Goal: Task Accomplishment & Management: Complete application form

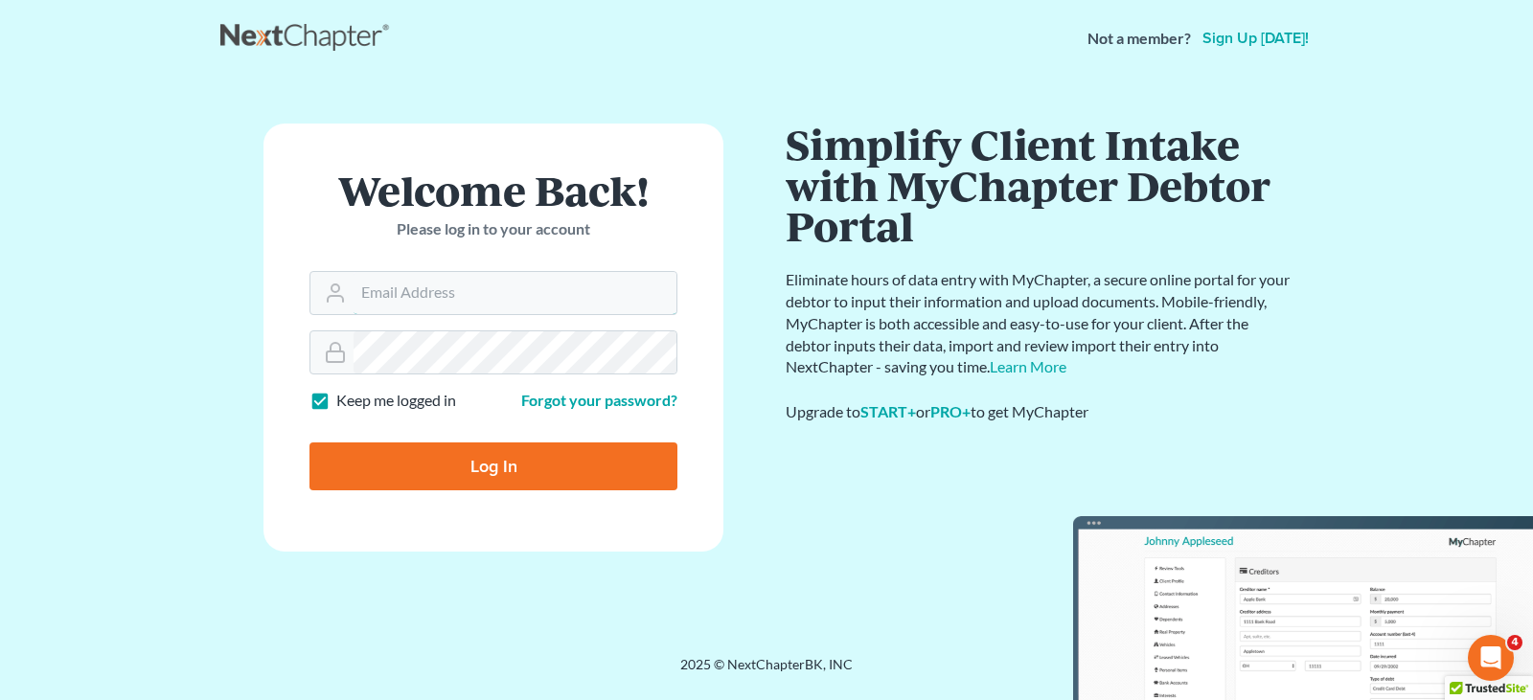
type input "dcorbin.fitzgeraldlaw@gmail.com"
click at [497, 469] on input "Log In" at bounding box center [493, 467] width 368 height 48
type input "Thinking..."
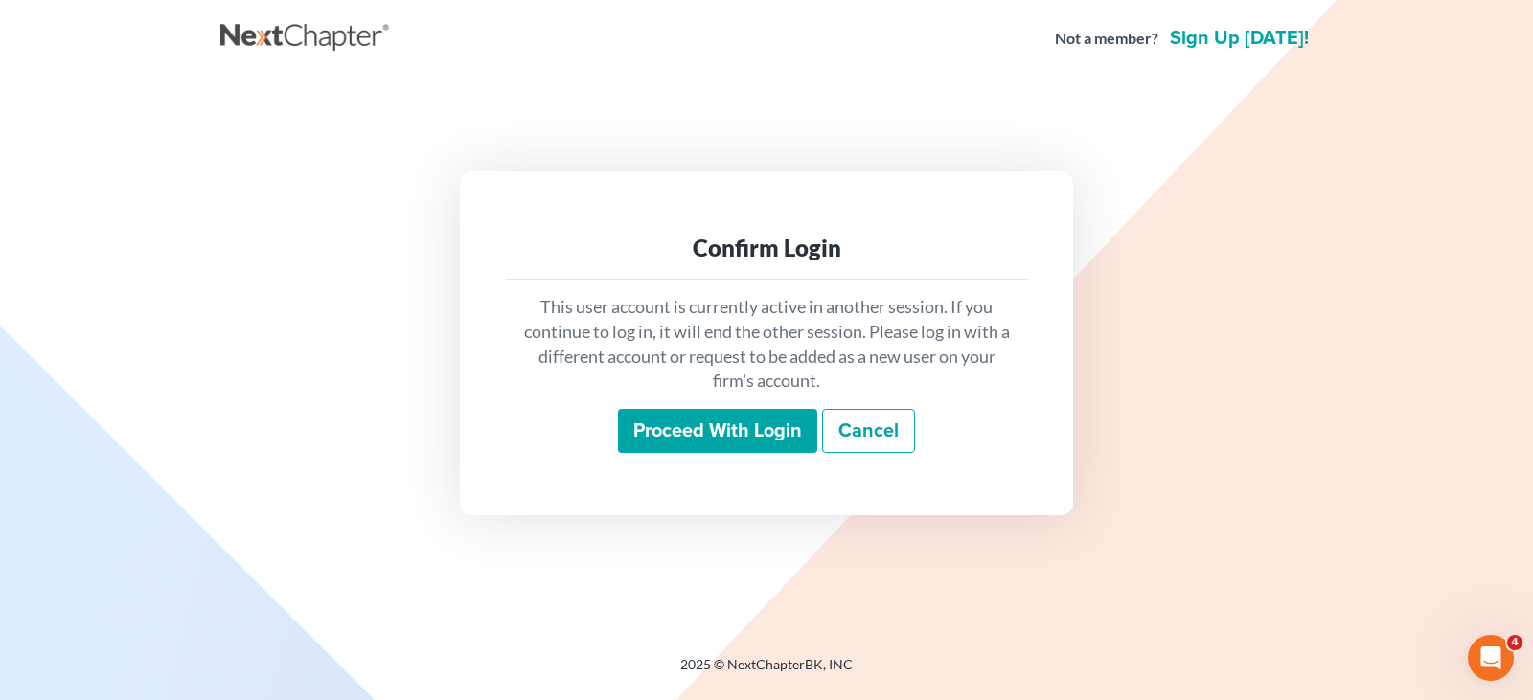
click at [726, 430] on input "Proceed with login" at bounding box center [717, 431] width 199 height 44
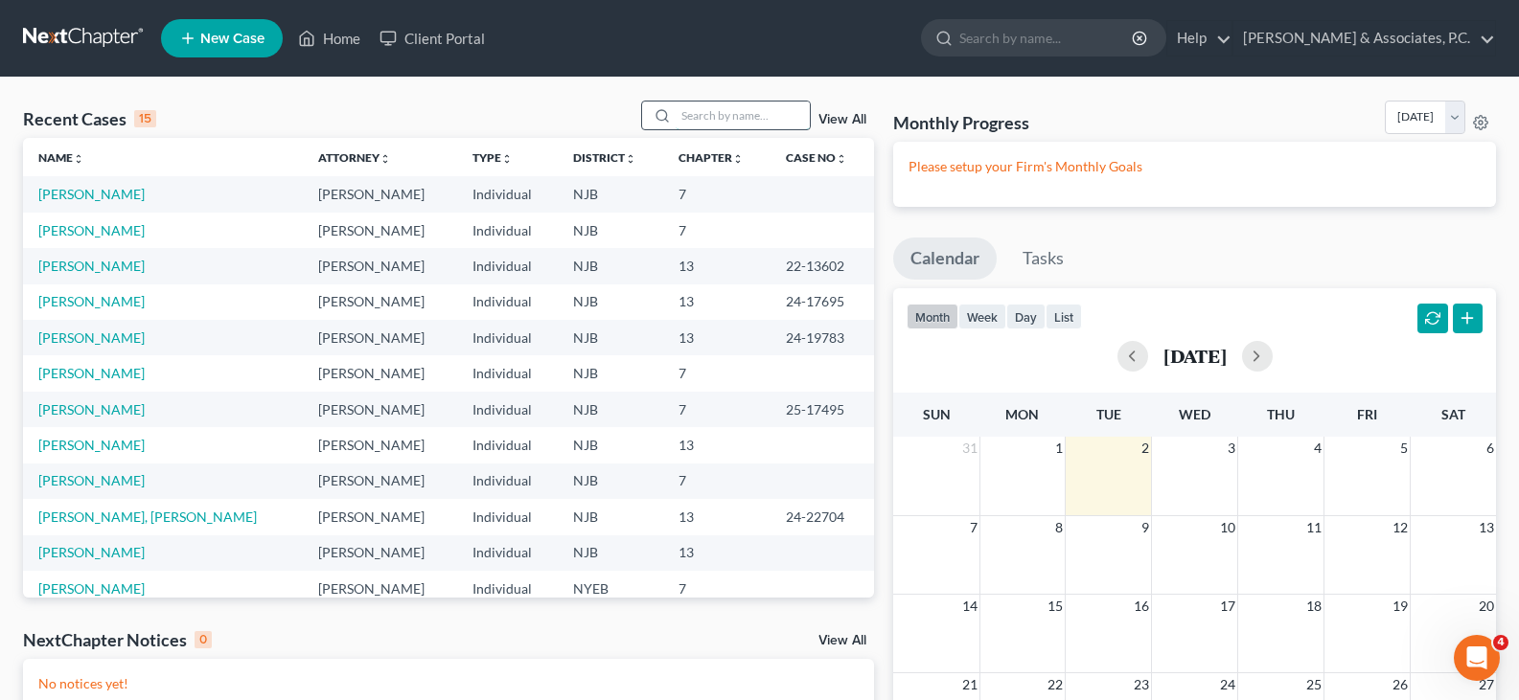
click at [751, 105] on input "search" at bounding box center [742, 116] width 134 height 28
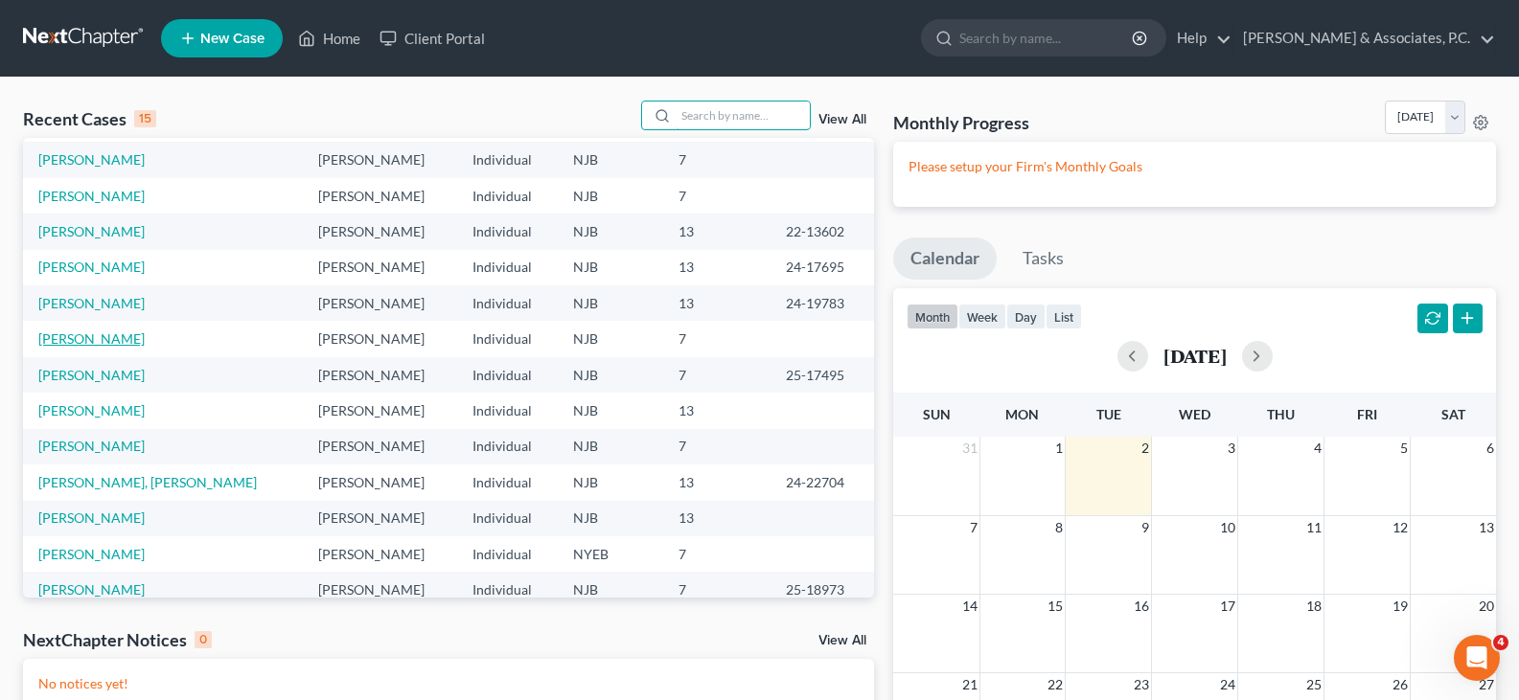
scroll to position [96, 0]
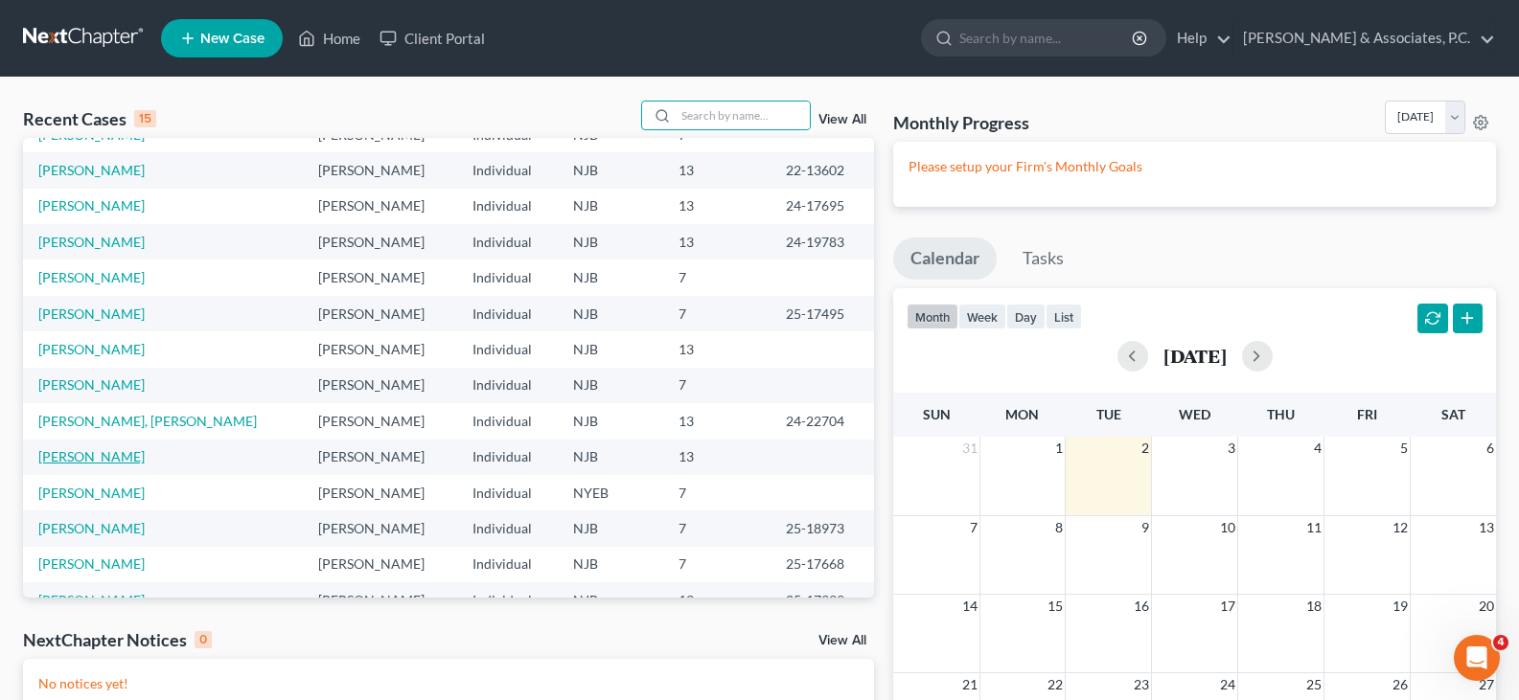
click at [95, 456] on link "[PERSON_NAME]" at bounding box center [91, 456] width 106 height 16
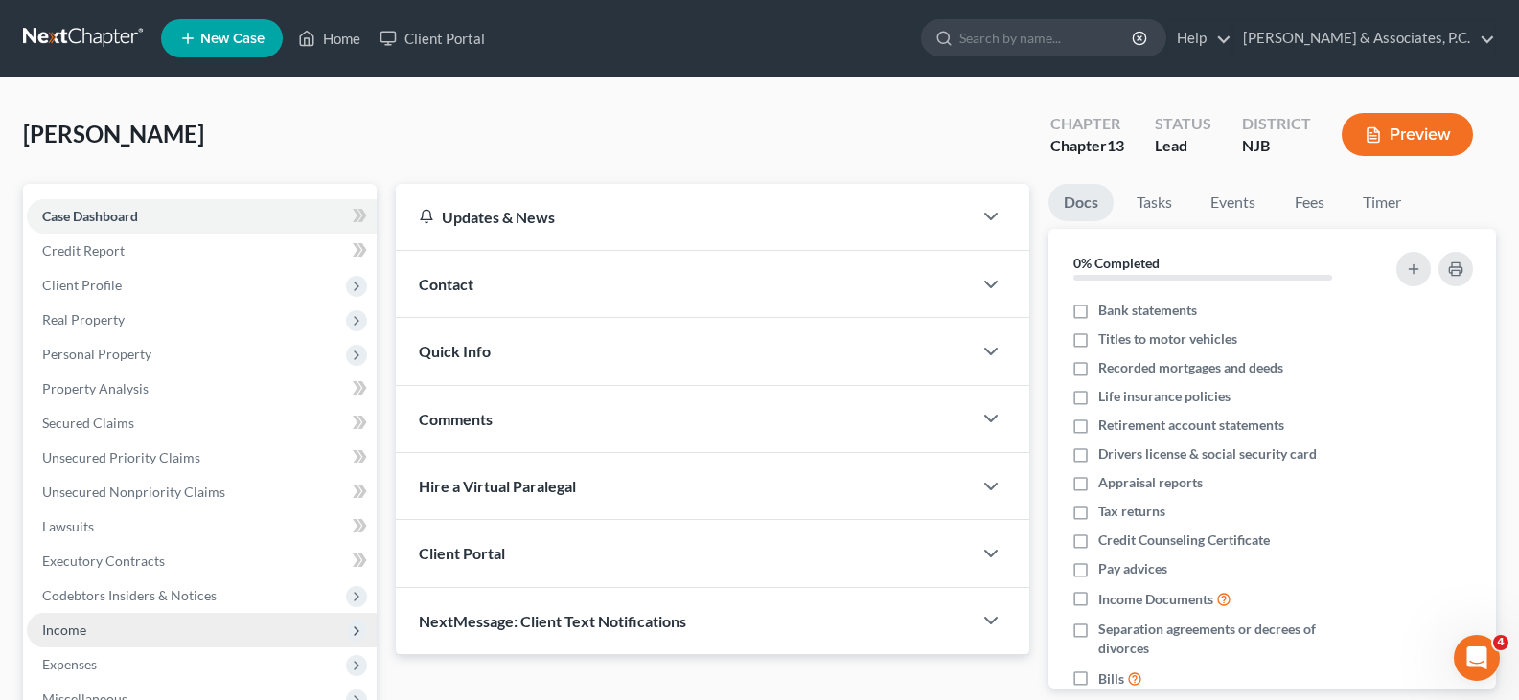
click at [79, 627] on span "Income" at bounding box center [64, 630] width 44 height 16
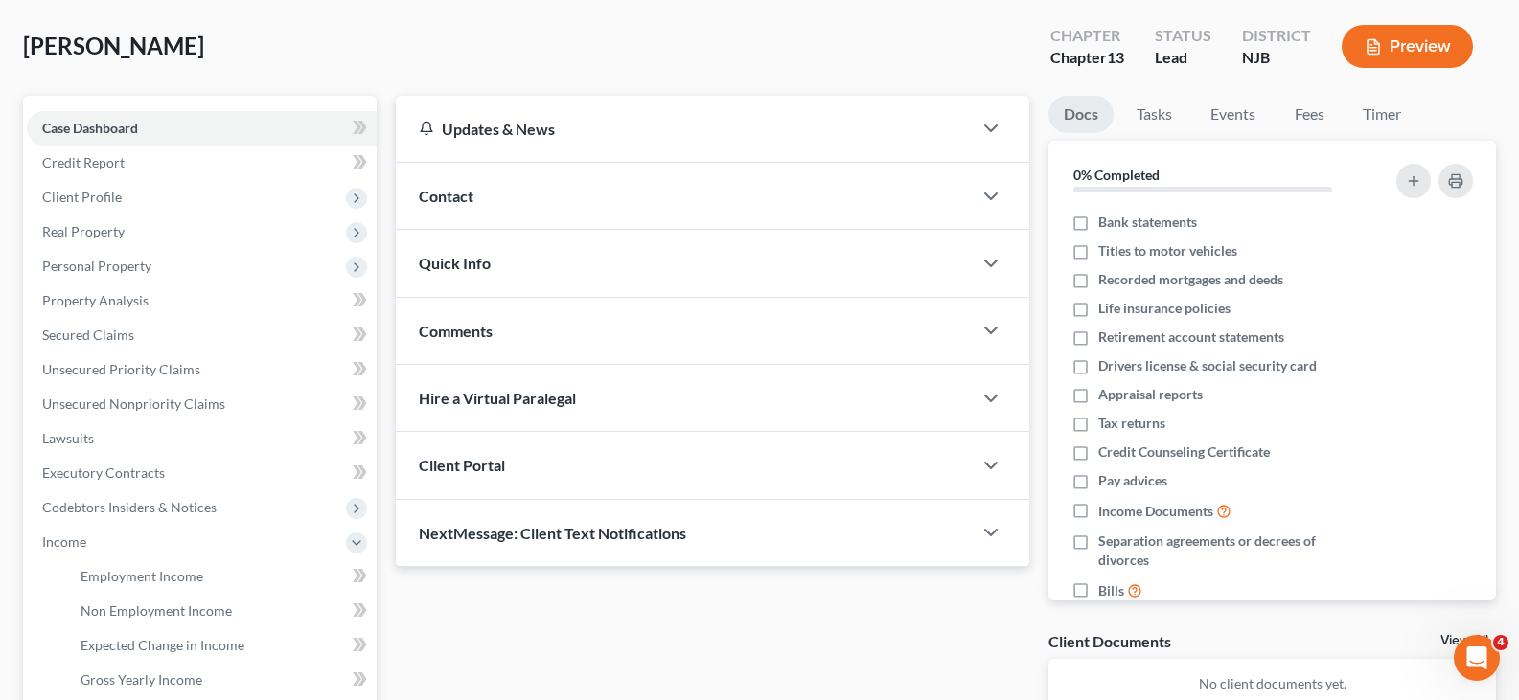
scroll to position [287, 0]
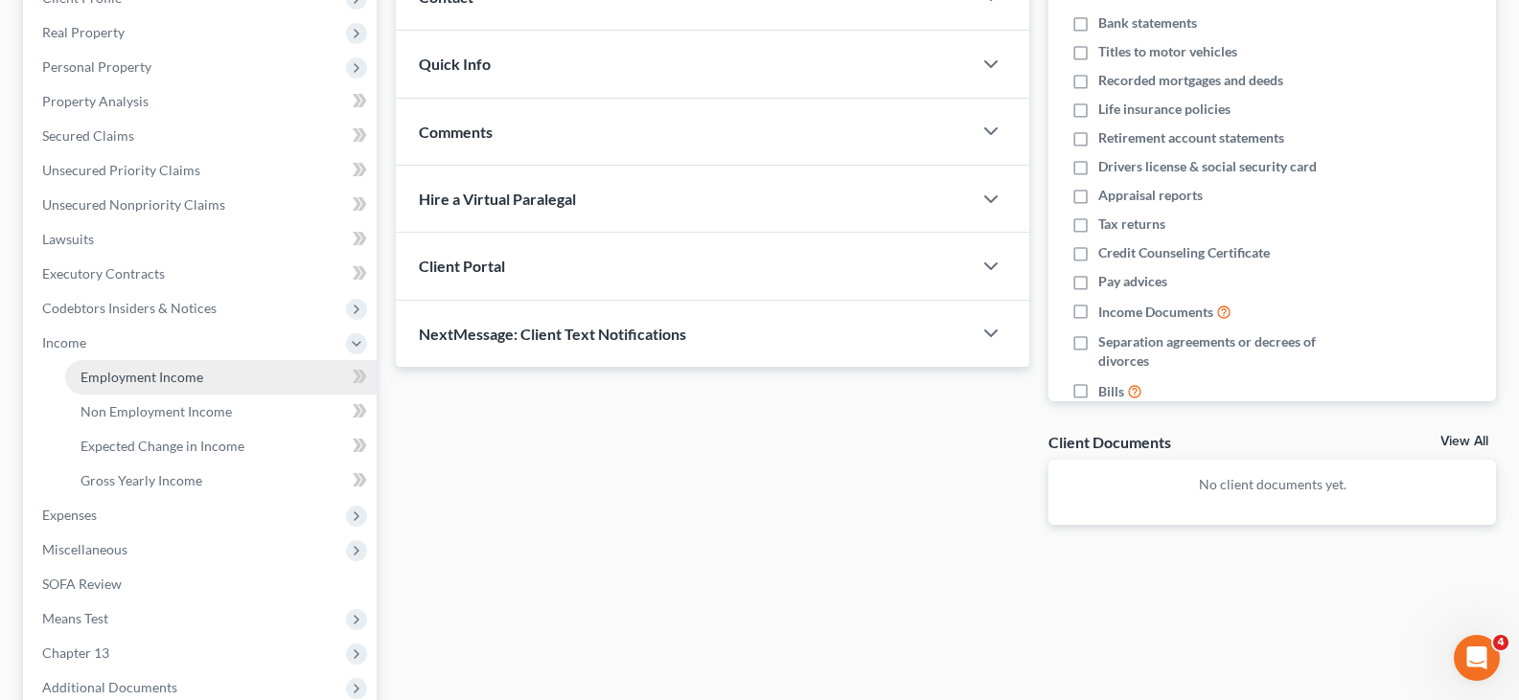
click at [158, 380] on span "Employment Income" at bounding box center [141, 377] width 123 height 16
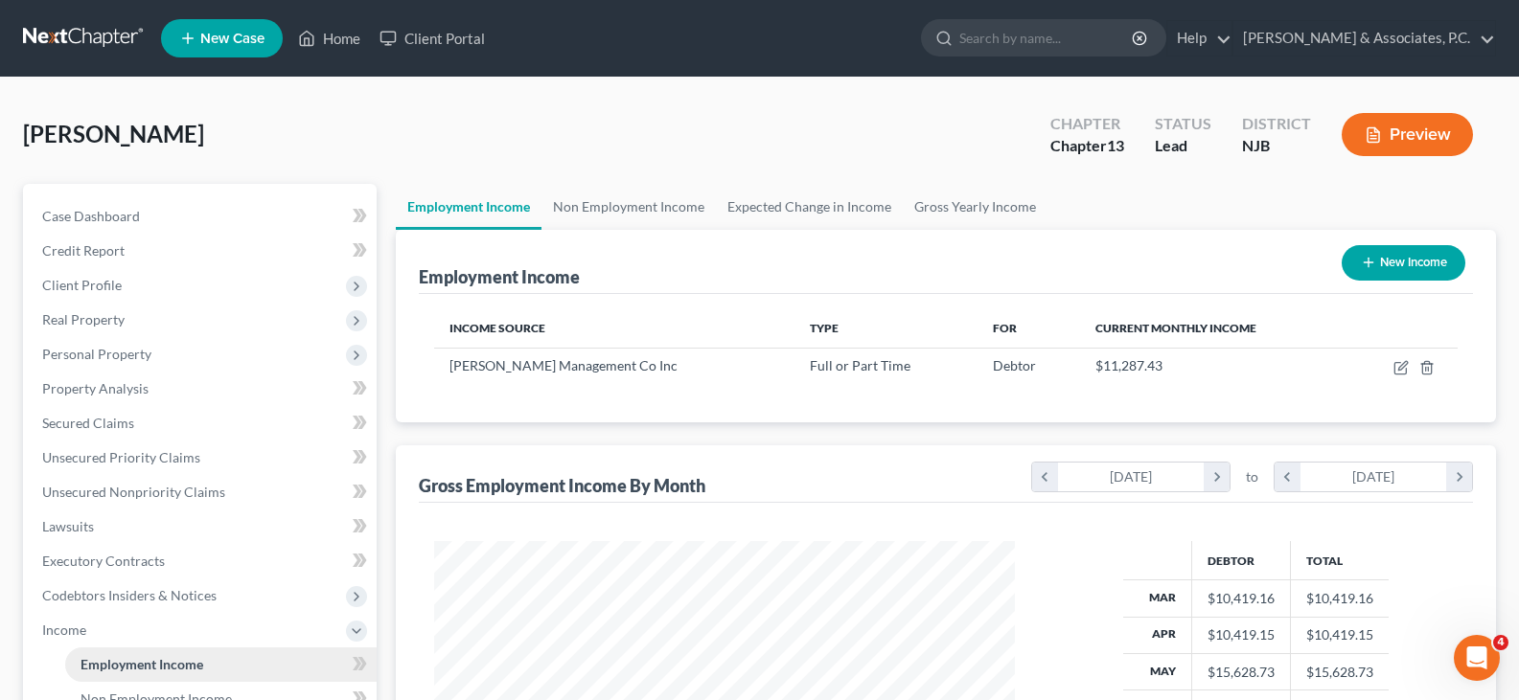
scroll to position [344, 619]
click at [1414, 266] on button "New Income" at bounding box center [1403, 262] width 124 height 35
select select "0"
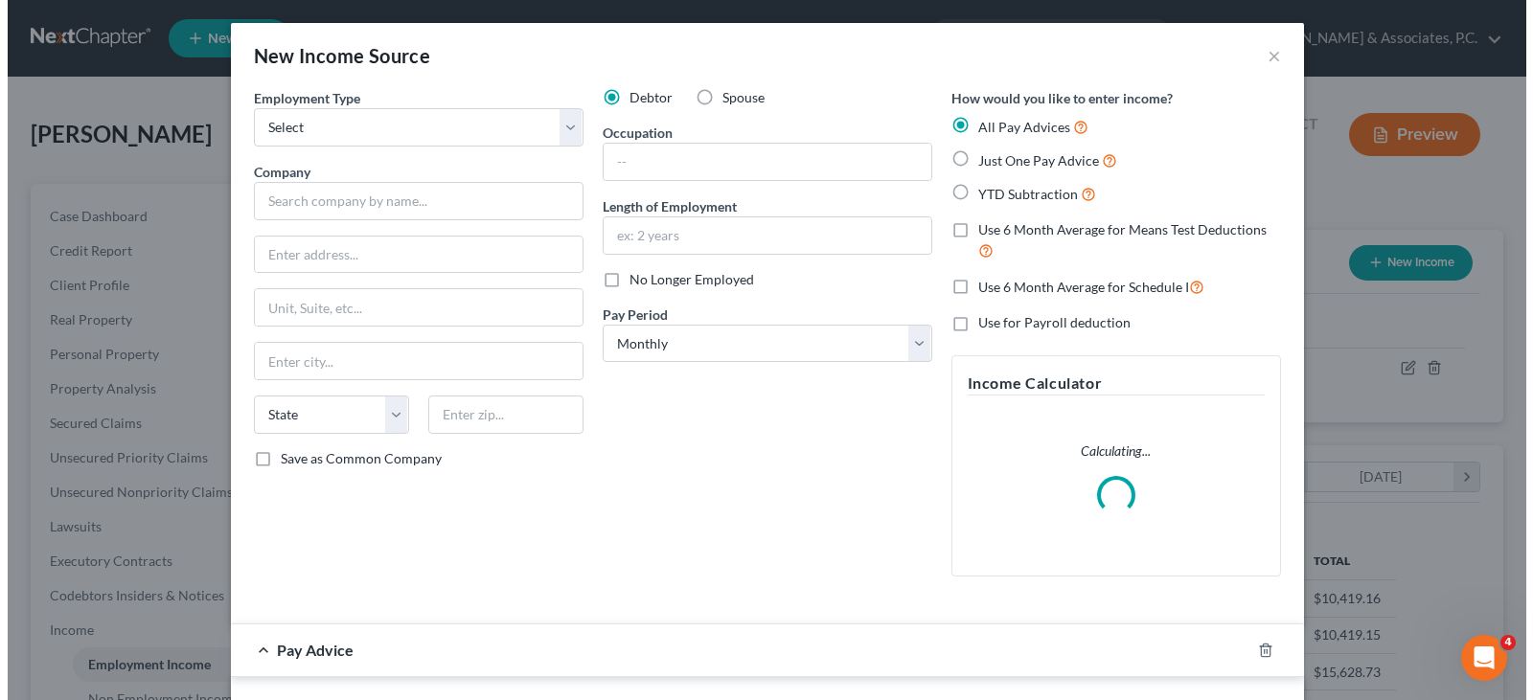
scroll to position [344, 626]
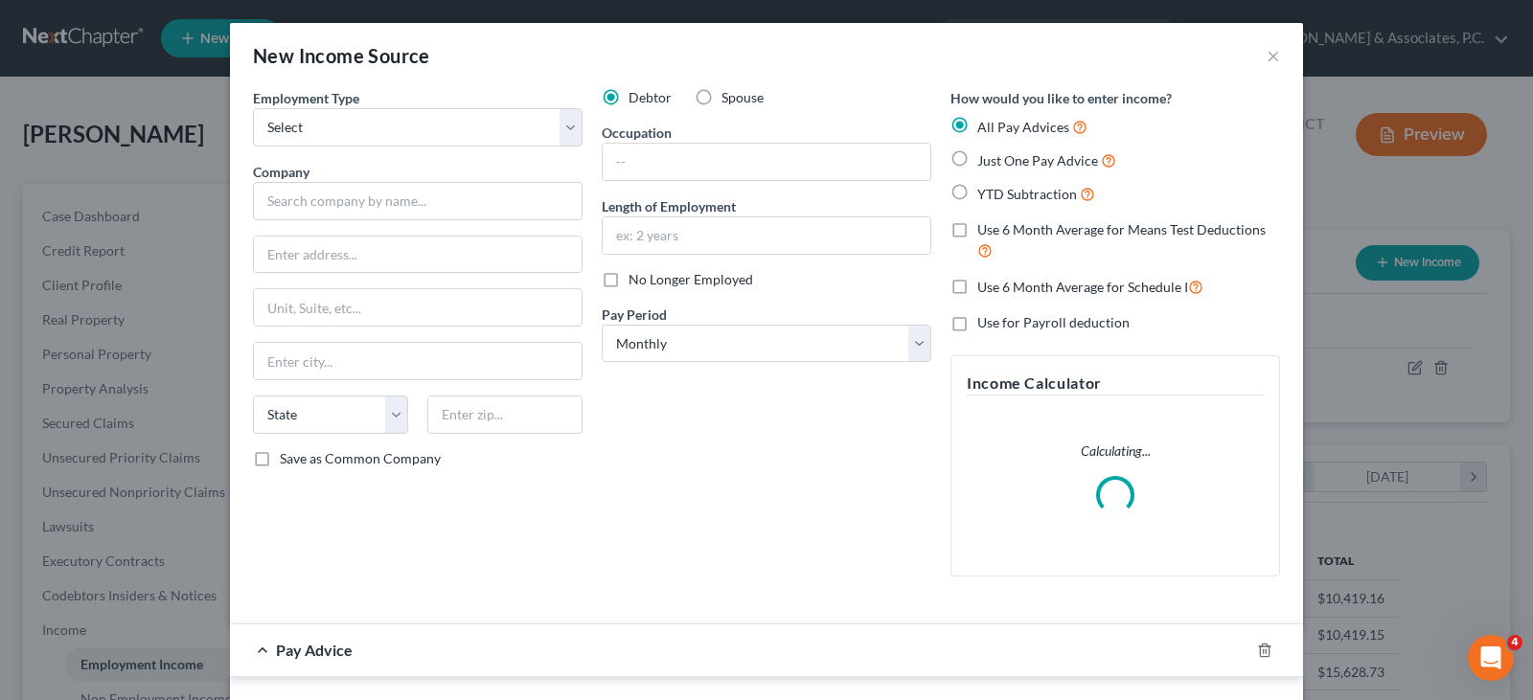
click at [721, 96] on label "Spouse" at bounding box center [742, 97] width 42 height 19
click at [729, 96] on input "Spouse" at bounding box center [735, 94] width 12 height 12
radio input "true"
click at [569, 123] on select "Select Full or [DEMOGRAPHIC_DATA] Employment Self Employment" at bounding box center [418, 127] width 330 height 38
select select "0"
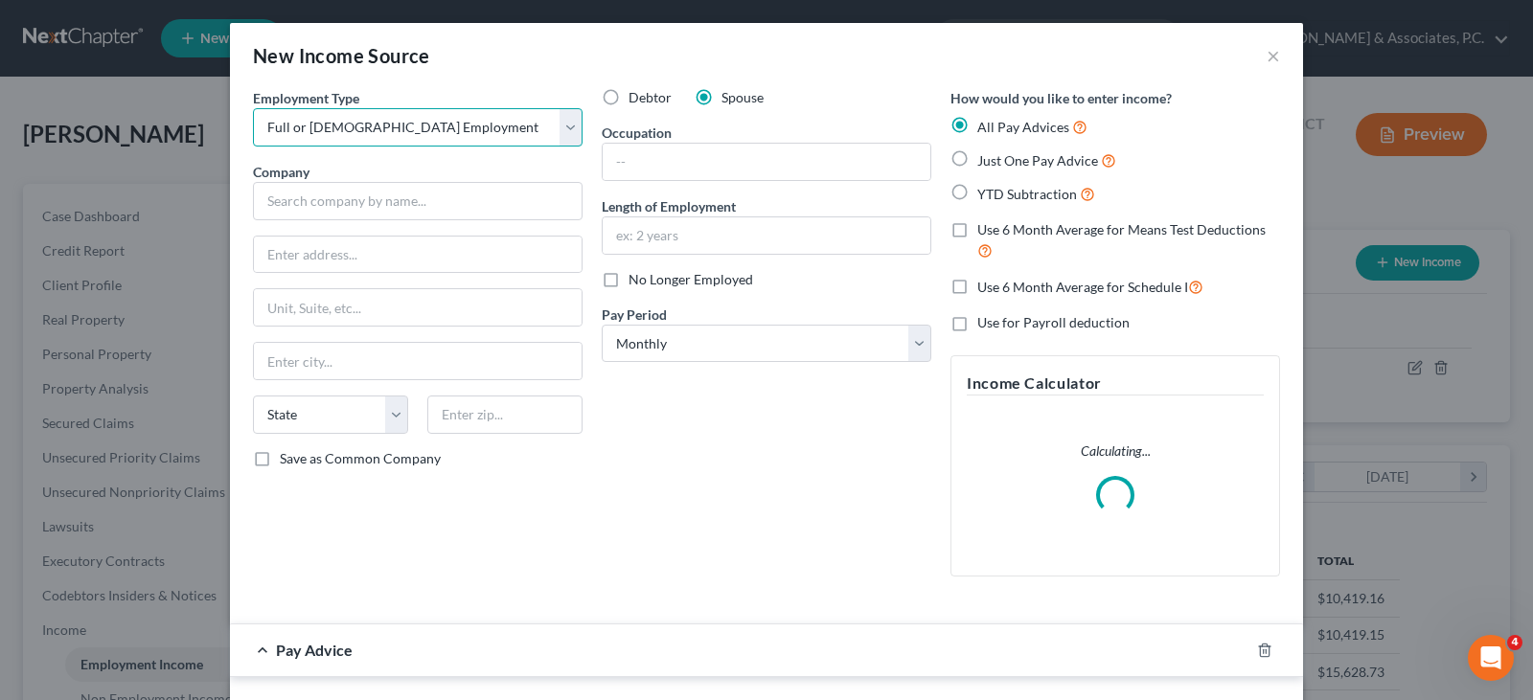
click at [253, 108] on select "Select Full or [DEMOGRAPHIC_DATA] Employment Self Employment" at bounding box center [418, 127] width 330 height 38
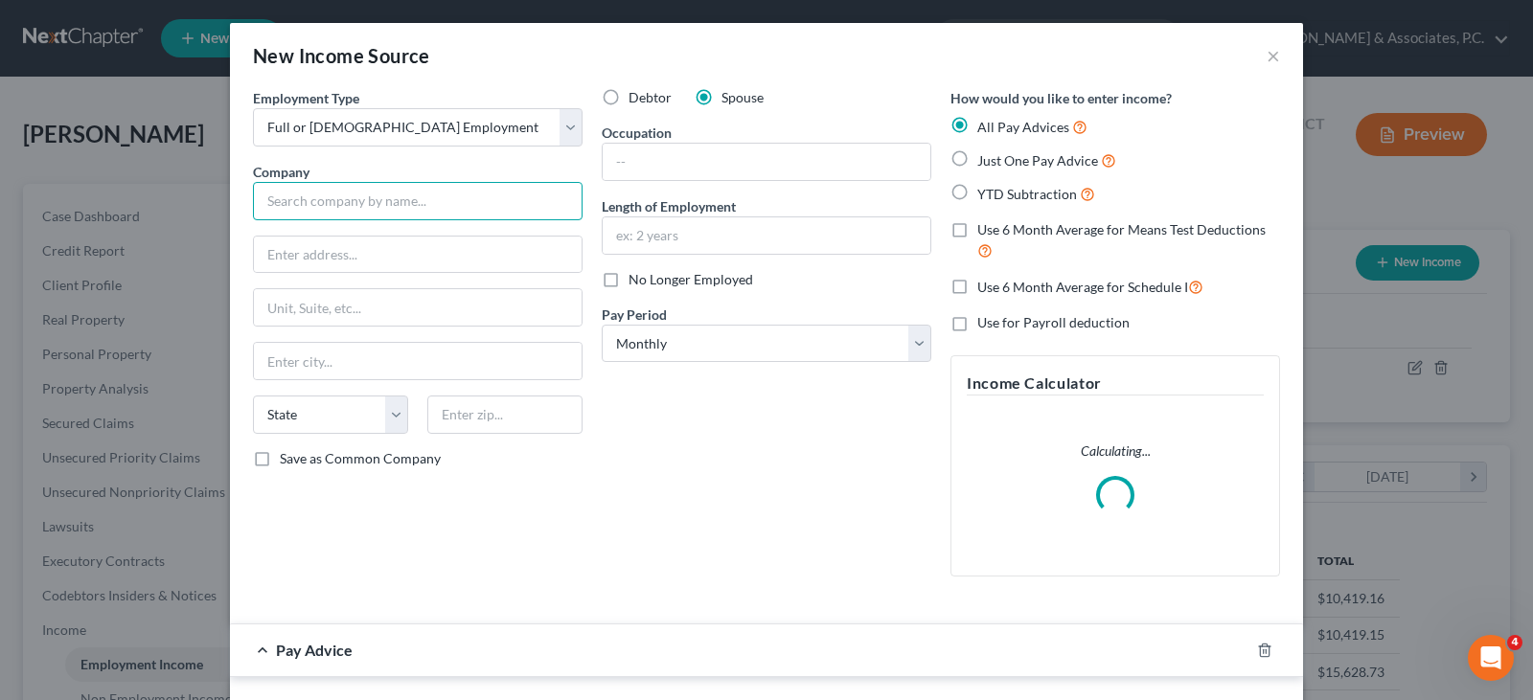
click at [436, 195] on input "text" at bounding box center [418, 201] width 330 height 38
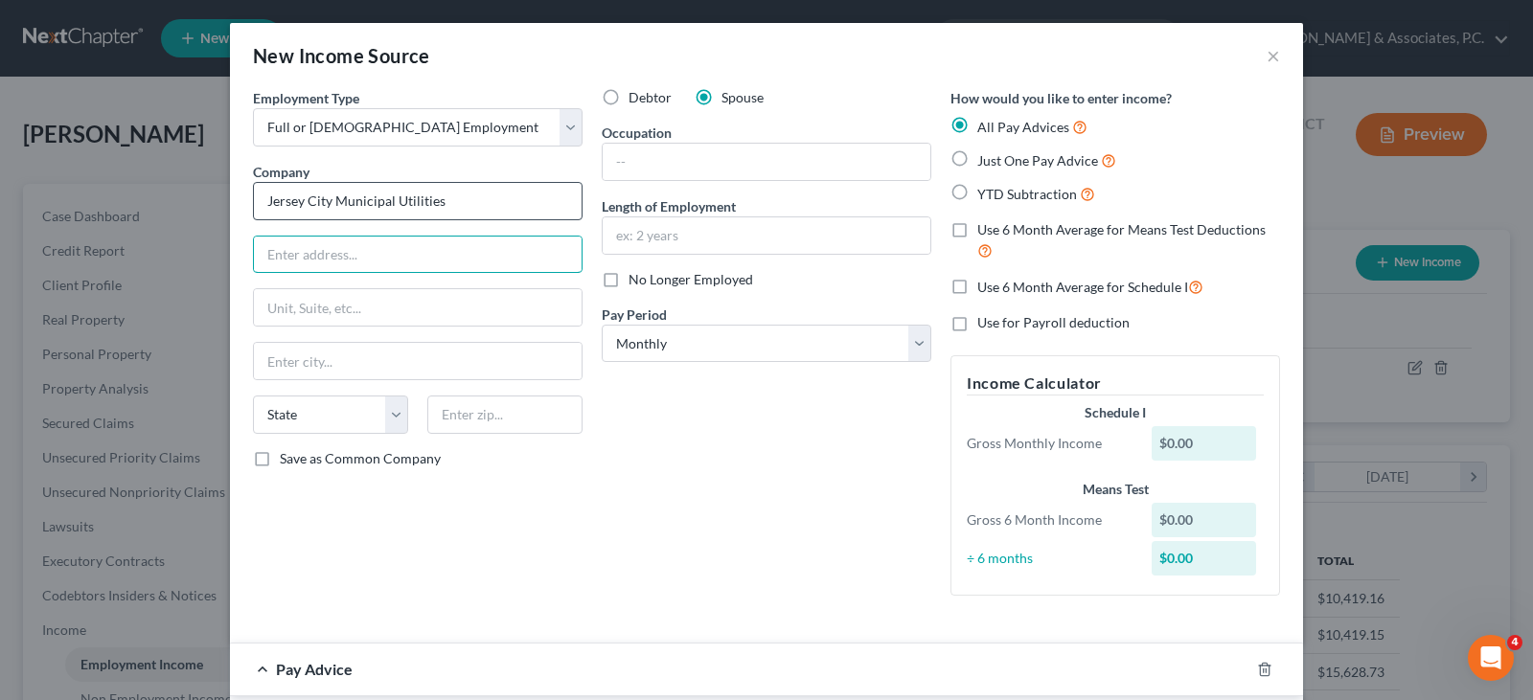
type input "Jersey City Municipal Utilities"
type input "[STREET_ADDRESS]"
type input "07306"
type input "[GEOGRAPHIC_DATA]"
select select "33"
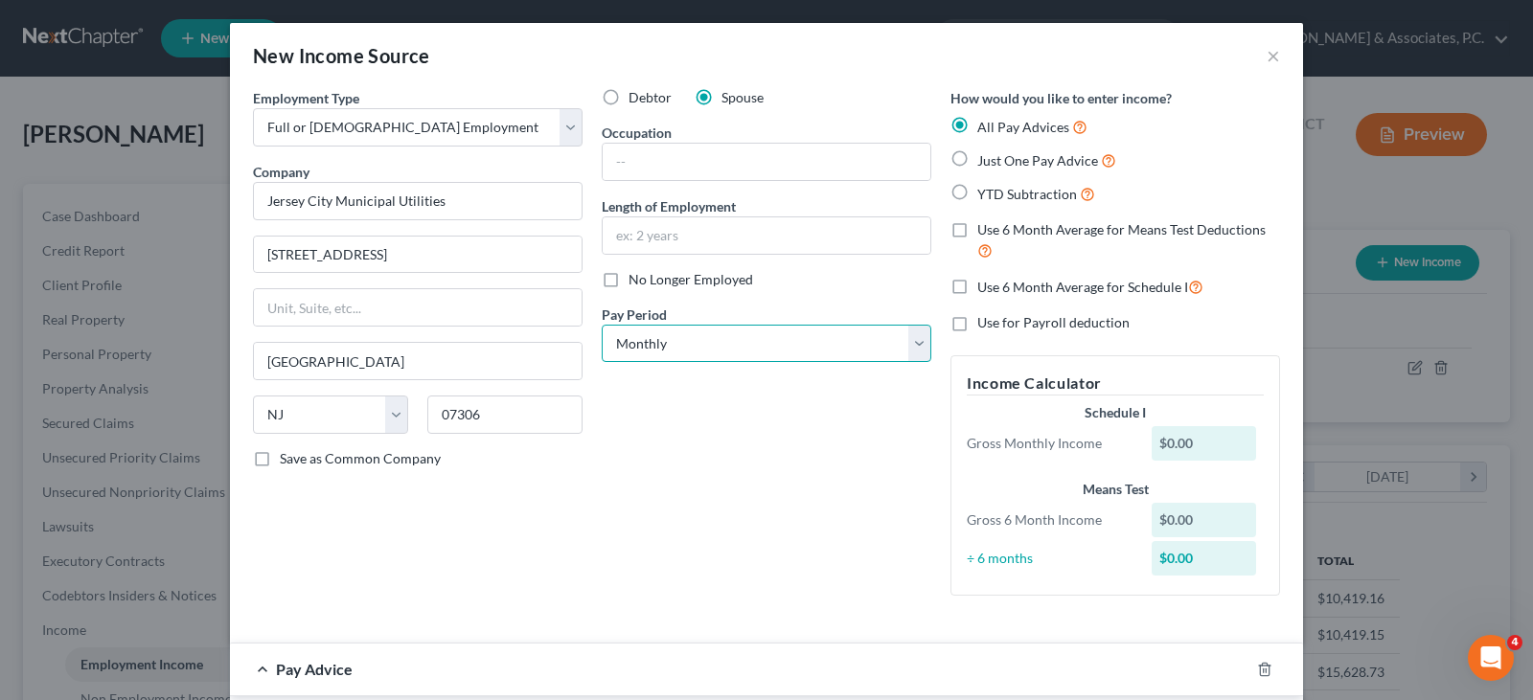
click at [652, 340] on select "Select Monthly Twice Monthly Every Other Week Weekly" at bounding box center [767, 344] width 330 height 38
select select "2"
click at [602, 325] on select "Select Monthly Twice Monthly Every Other Week Weekly" at bounding box center [767, 344] width 330 height 38
click at [711, 488] on div "Debtor Spouse Occupation Length of Employment No Longer Employed Pay Period * S…" at bounding box center [766, 349] width 349 height 523
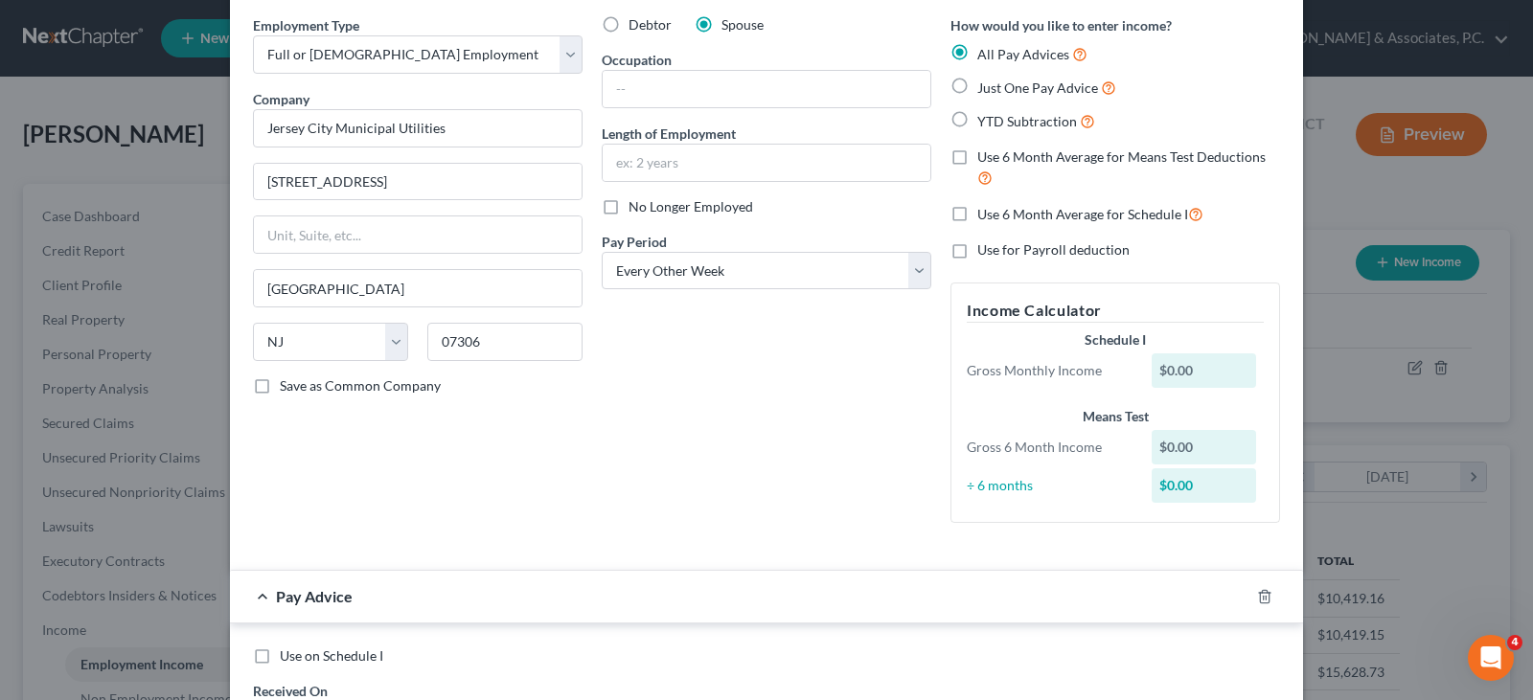
scroll to position [192, 0]
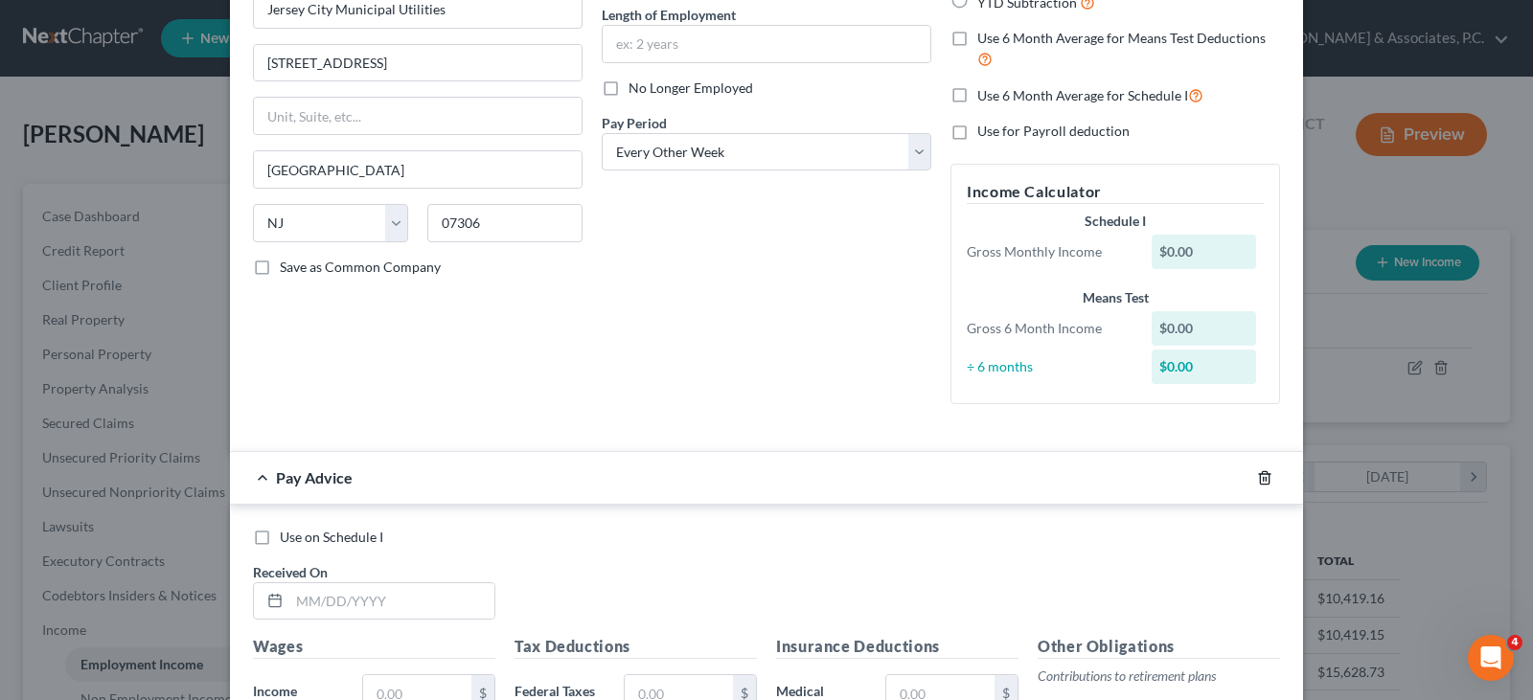
click at [1259, 474] on polyline "button" at bounding box center [1264, 474] width 11 height 0
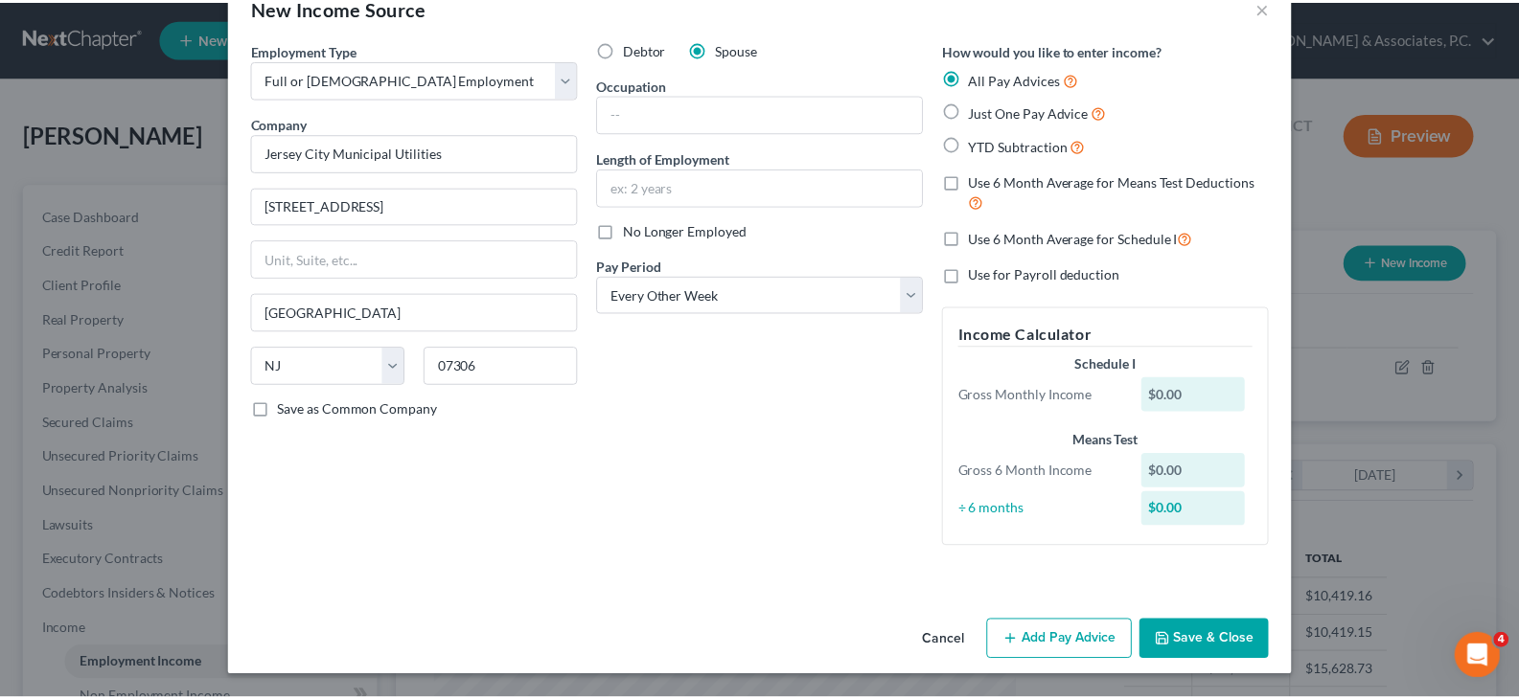
scroll to position [48, 0]
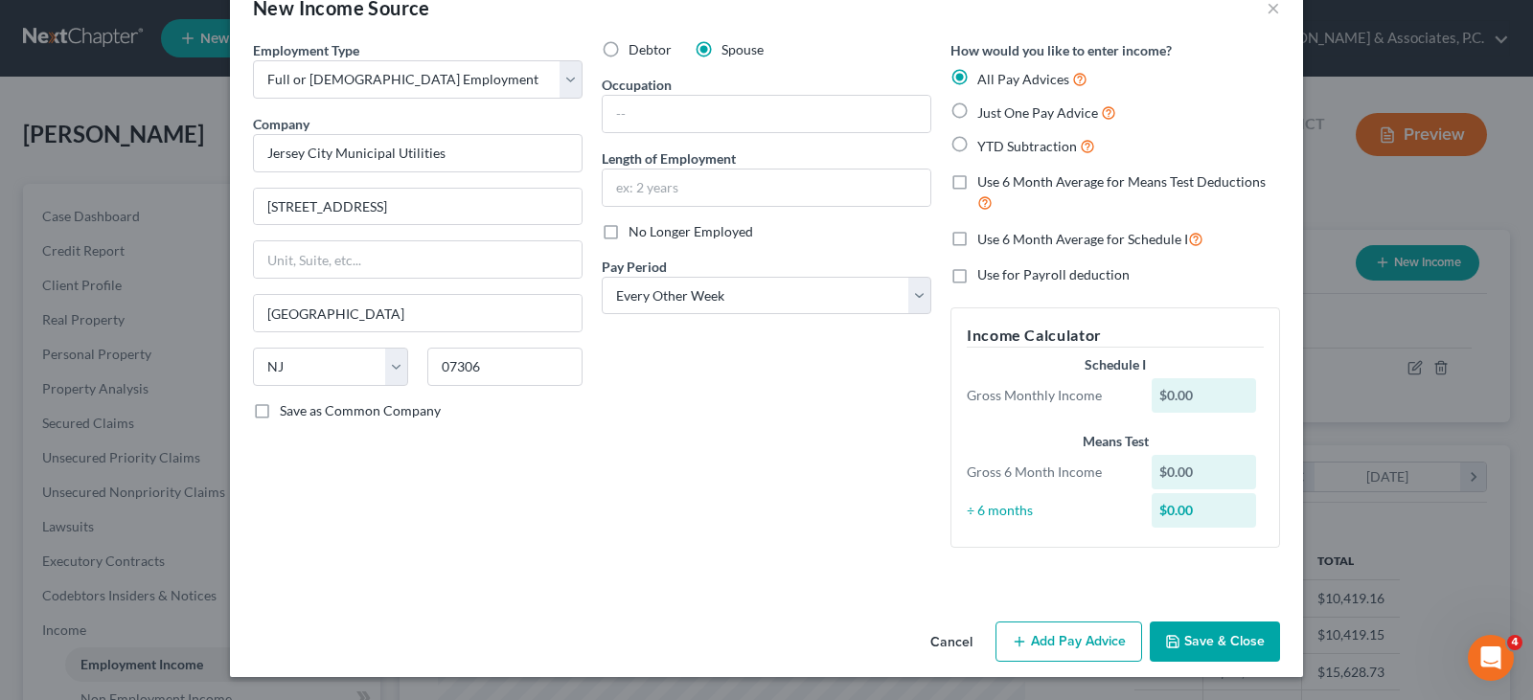
drag, startPoint x: 1217, startPoint y: 637, endPoint x: 1210, endPoint y: 619, distance: 19.4
click at [1217, 636] on button "Save & Close" at bounding box center [1215, 642] width 130 height 40
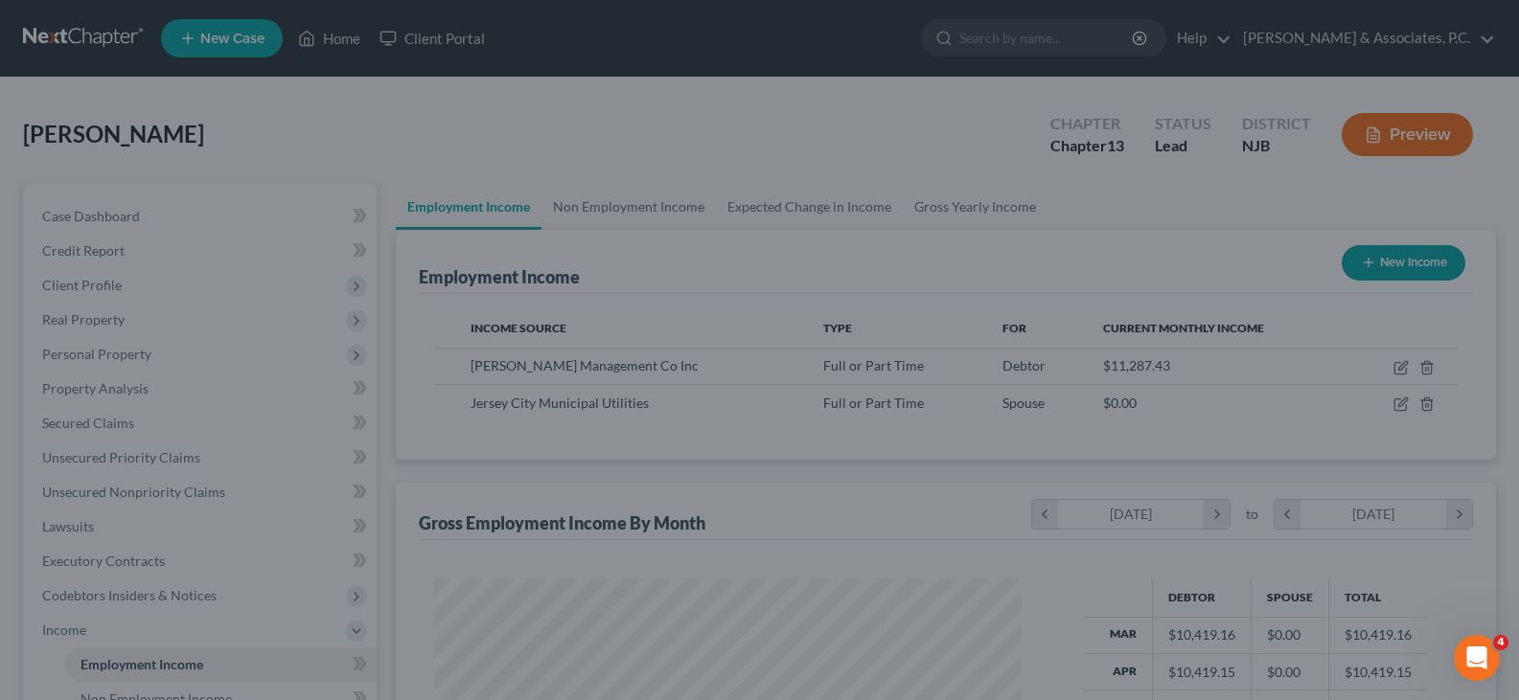
scroll to position [957727, 957451]
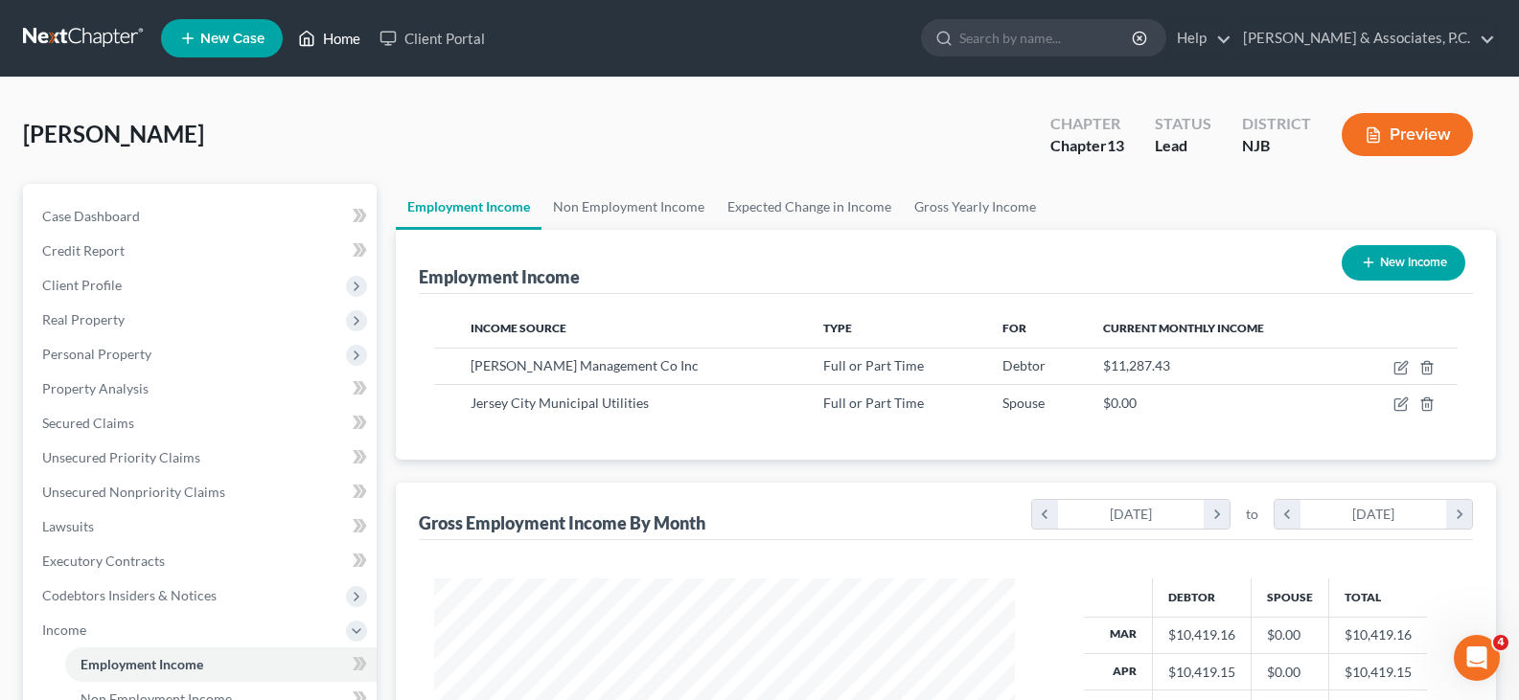
click at [332, 40] on link "Home" at bounding box center [328, 38] width 81 height 34
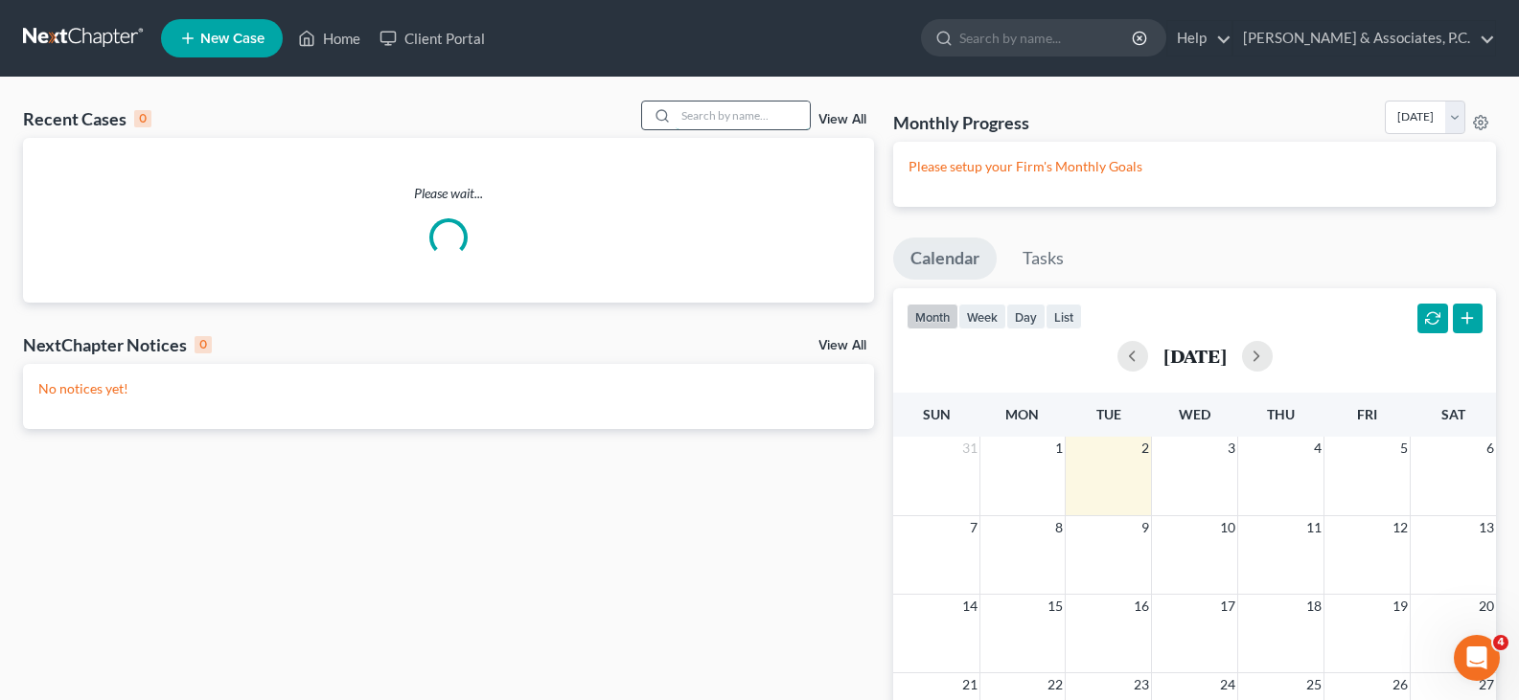
click at [721, 117] on input "search" at bounding box center [742, 116] width 134 height 28
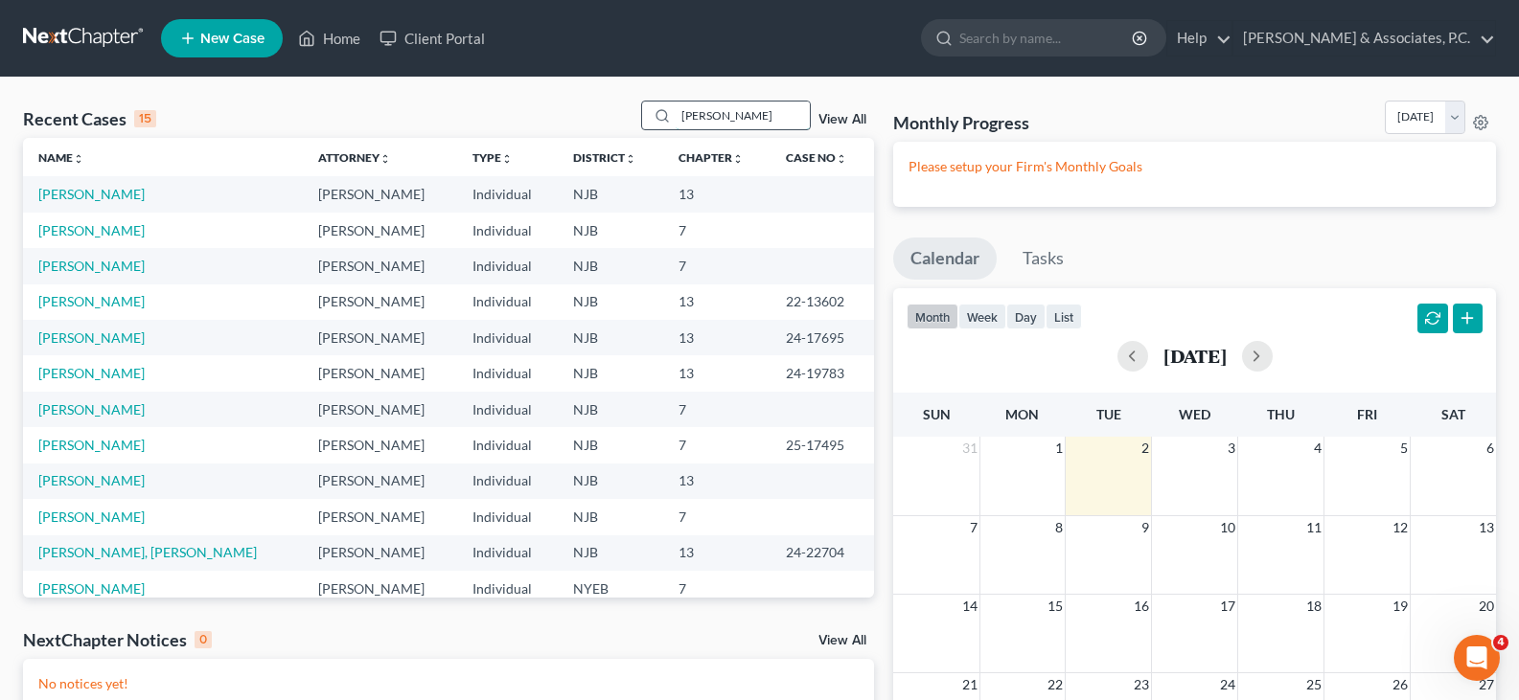
type input "[PERSON_NAME]"
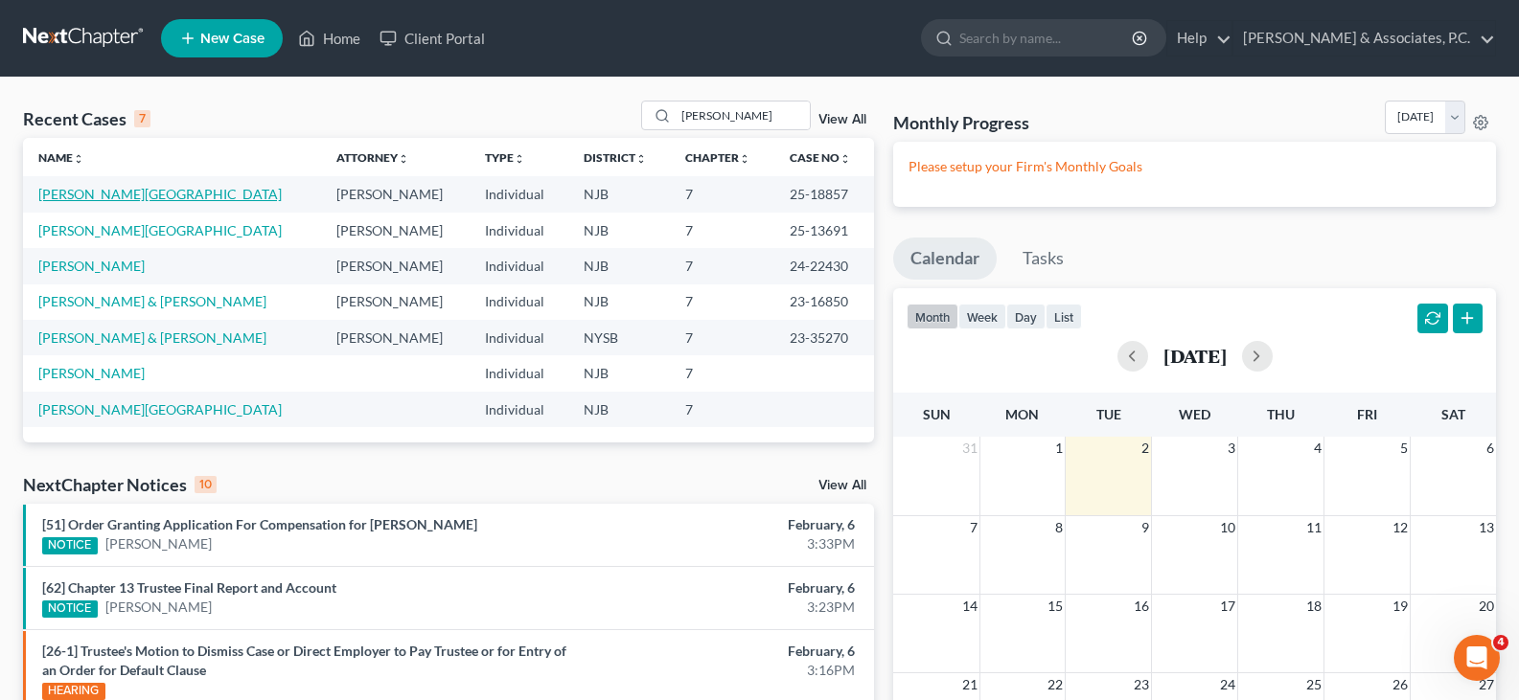
click at [102, 194] on link "[PERSON_NAME][GEOGRAPHIC_DATA]" at bounding box center [159, 194] width 243 height 16
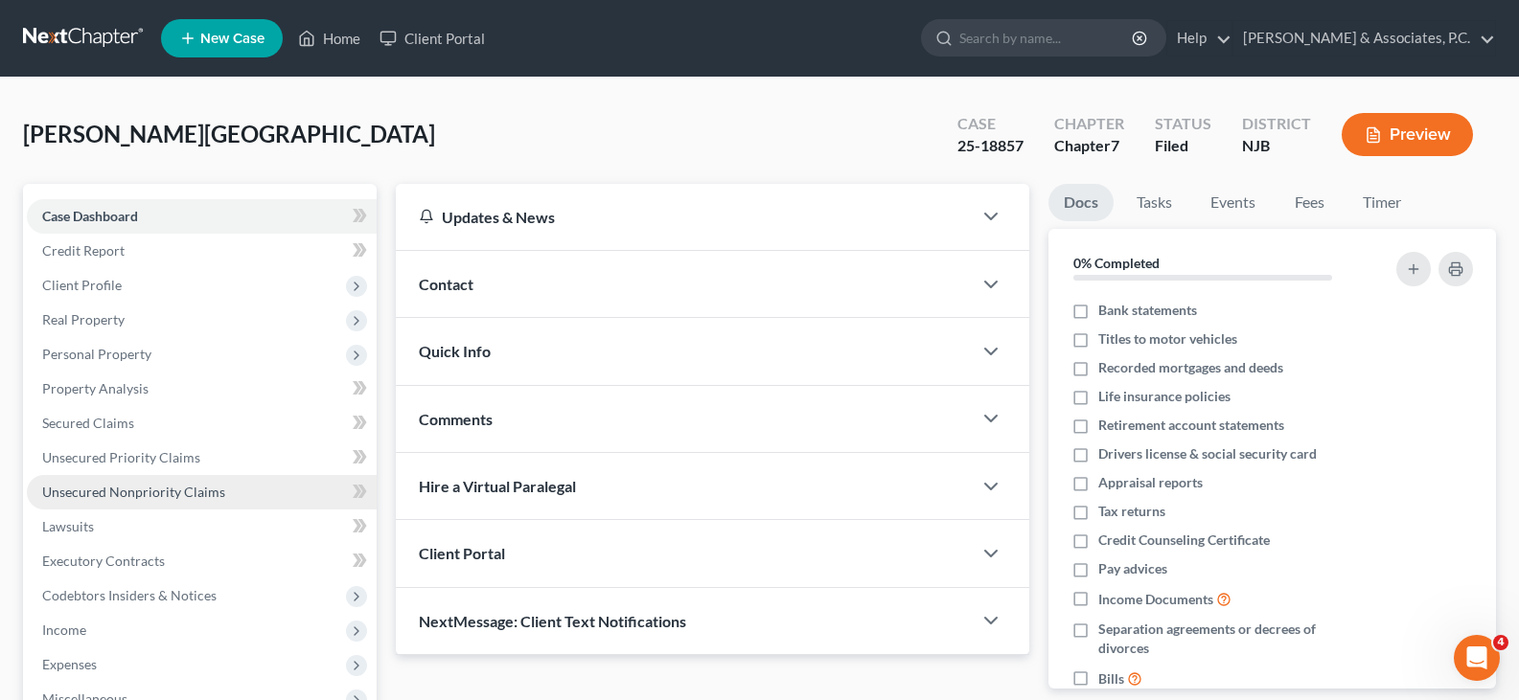
click at [130, 492] on span "Unsecured Nonpriority Claims" at bounding box center [133, 492] width 183 height 16
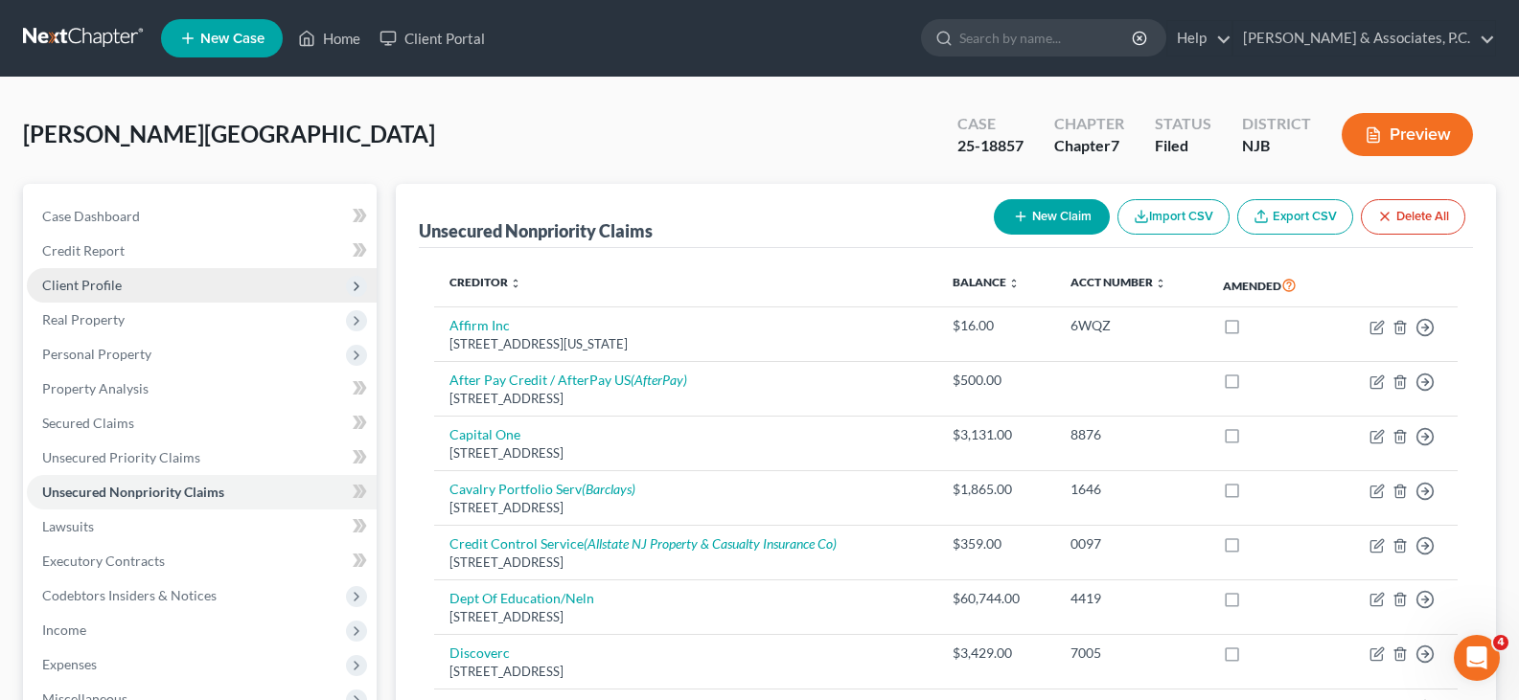
click at [84, 280] on span "Client Profile" at bounding box center [82, 285] width 80 height 16
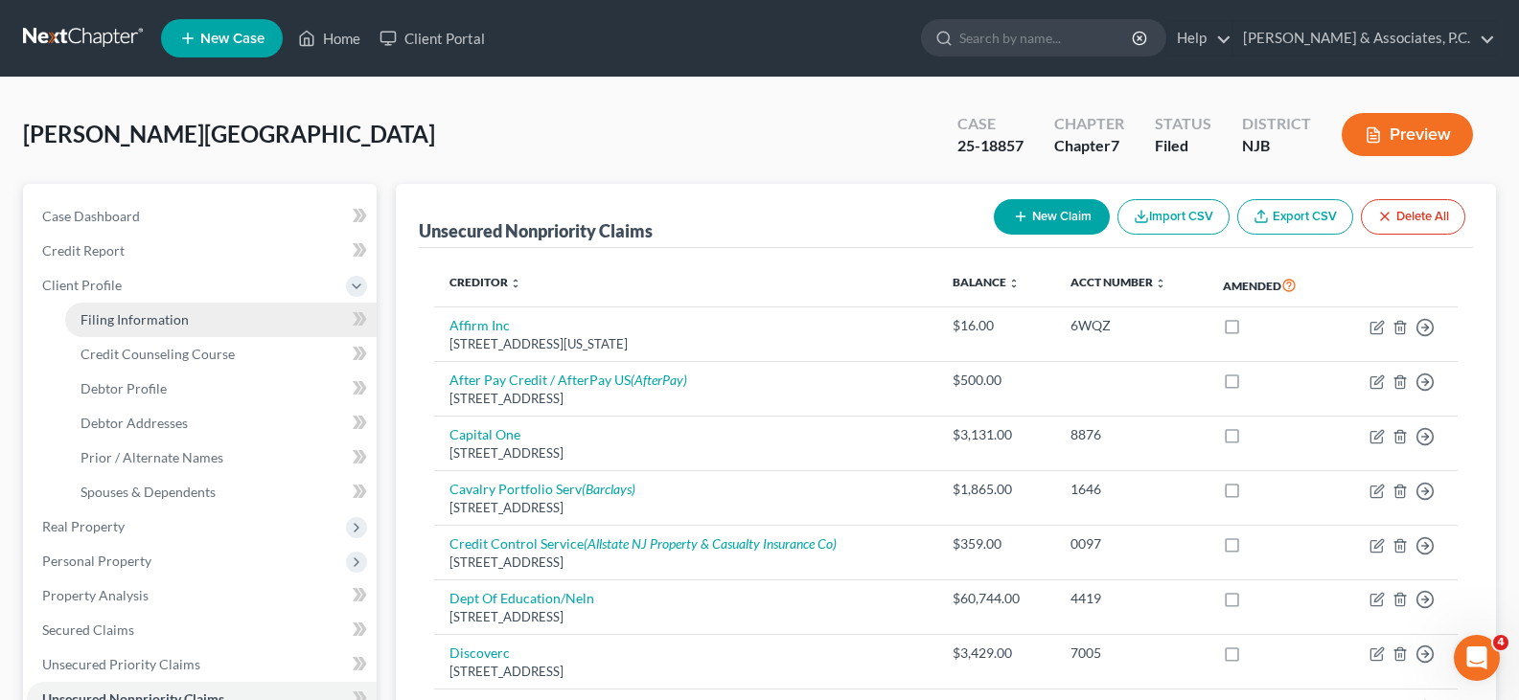
click at [108, 311] on span "Filing Information" at bounding box center [134, 319] width 108 height 16
select select "1"
select select "0"
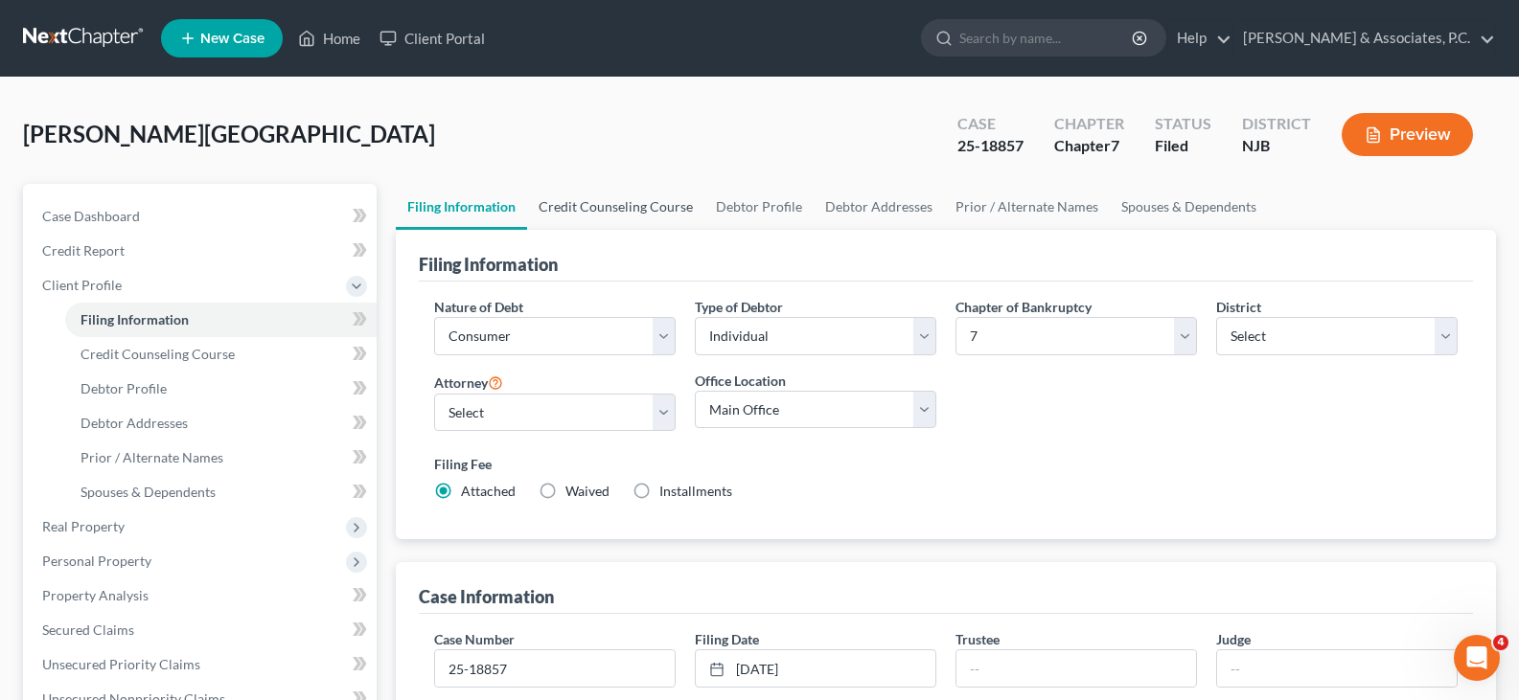
click at [608, 207] on link "Credit Counseling Course" at bounding box center [615, 207] width 177 height 46
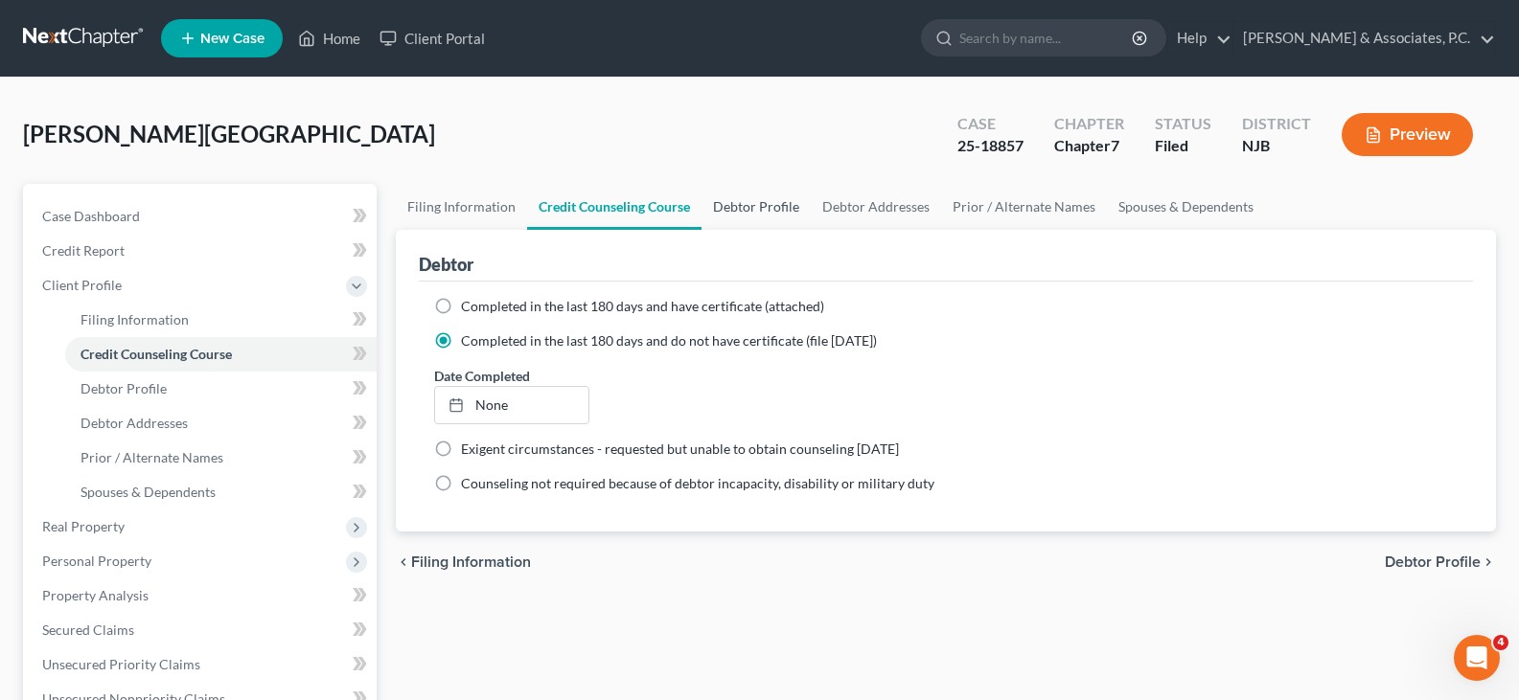
click at [738, 206] on link "Debtor Profile" at bounding box center [755, 207] width 109 height 46
select select "2"
select select "0"
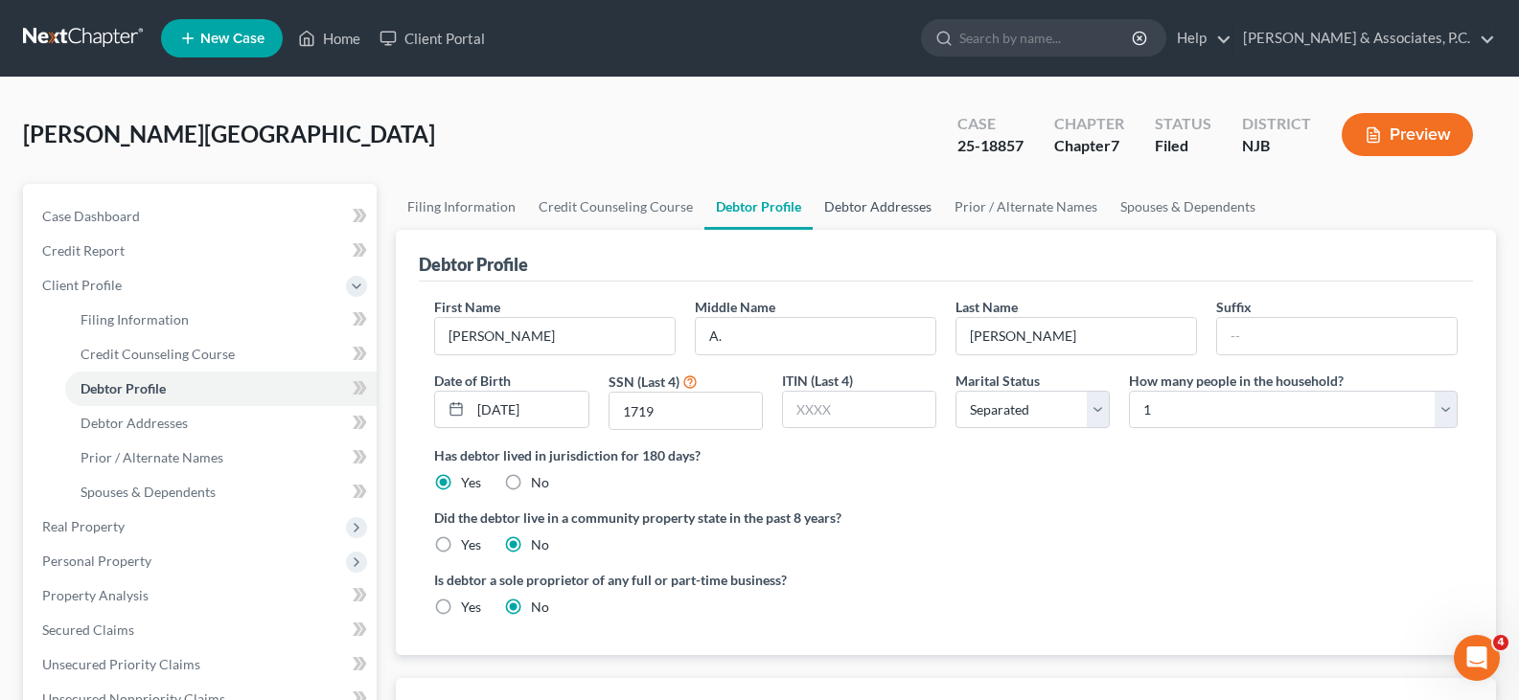
click at [853, 205] on link "Debtor Addresses" at bounding box center [877, 207] width 130 height 46
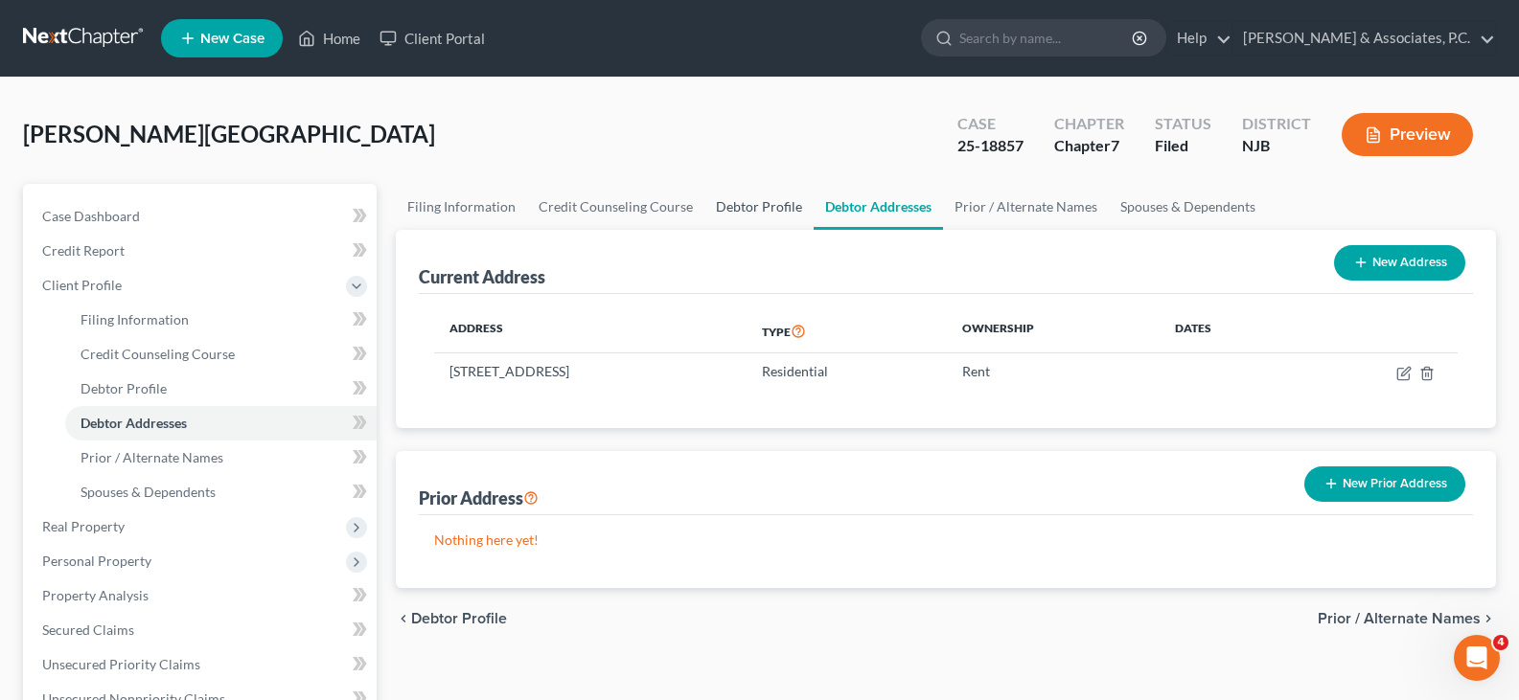
click at [741, 205] on link "Debtor Profile" at bounding box center [758, 207] width 109 height 46
select select "2"
select select "0"
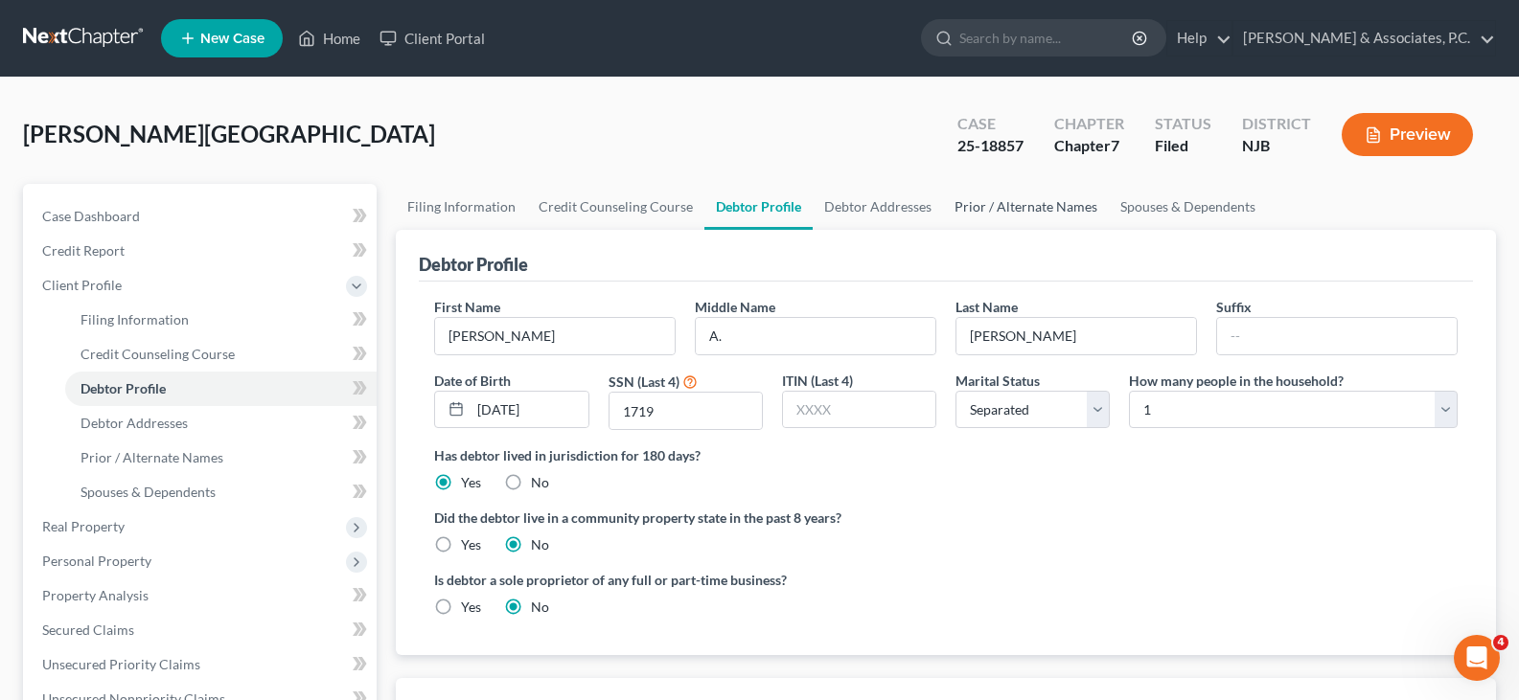
click at [997, 201] on link "Prior / Alternate Names" at bounding box center [1026, 207] width 166 height 46
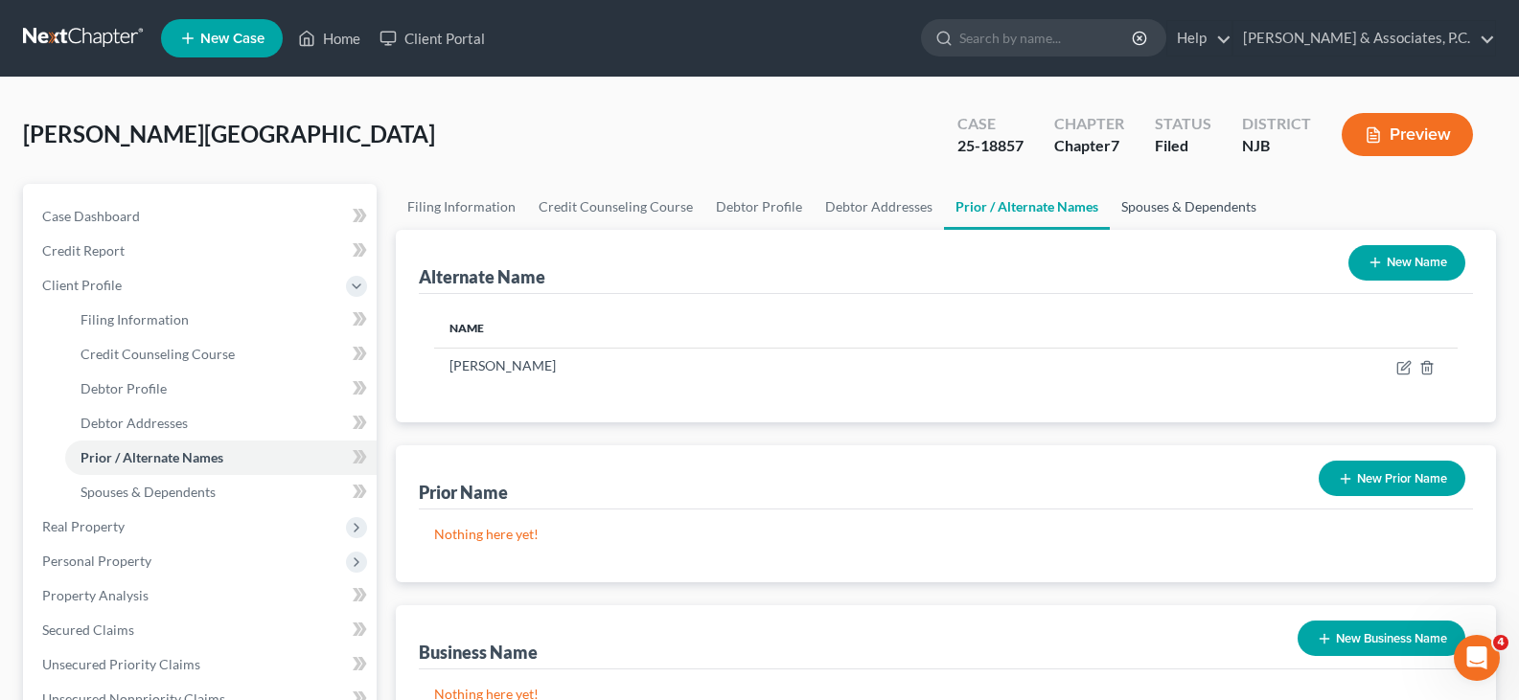
click at [1167, 206] on link "Spouses & Dependents" at bounding box center [1188, 207] width 158 height 46
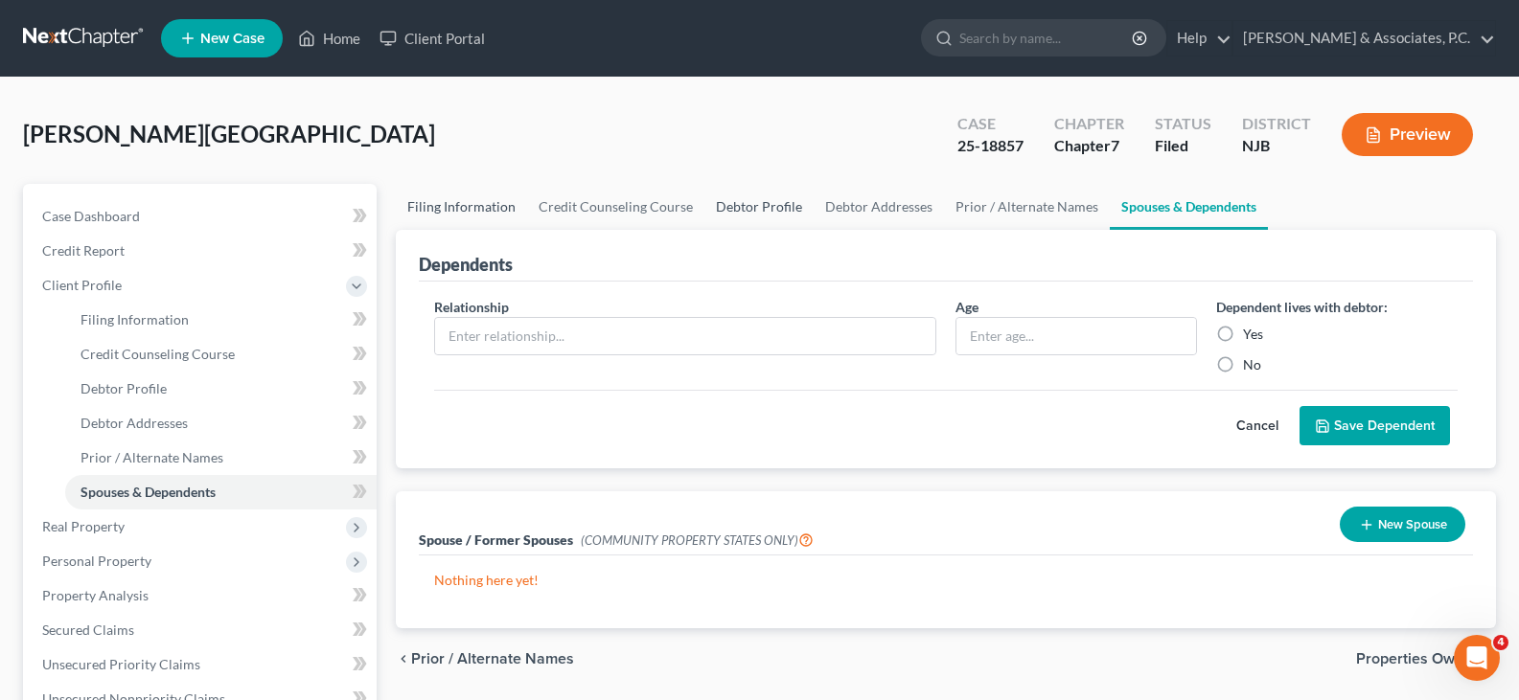
drag, startPoint x: 742, startPoint y: 202, endPoint x: 424, endPoint y: 217, distance: 317.5
click at [741, 202] on link "Debtor Profile" at bounding box center [758, 207] width 109 height 46
select select "2"
select select "0"
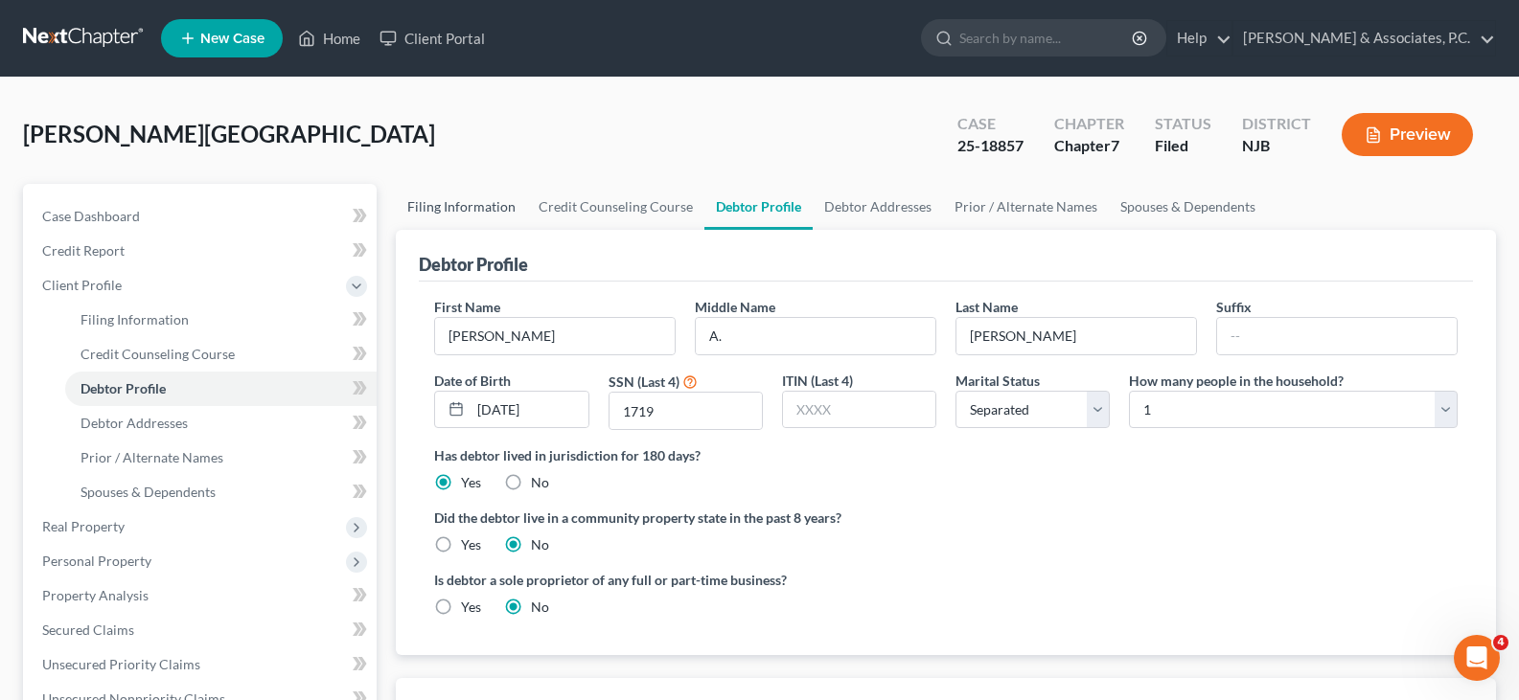
click at [424, 211] on link "Filing Information" at bounding box center [461, 207] width 131 height 46
select select "1"
select select "0"
select select "51"
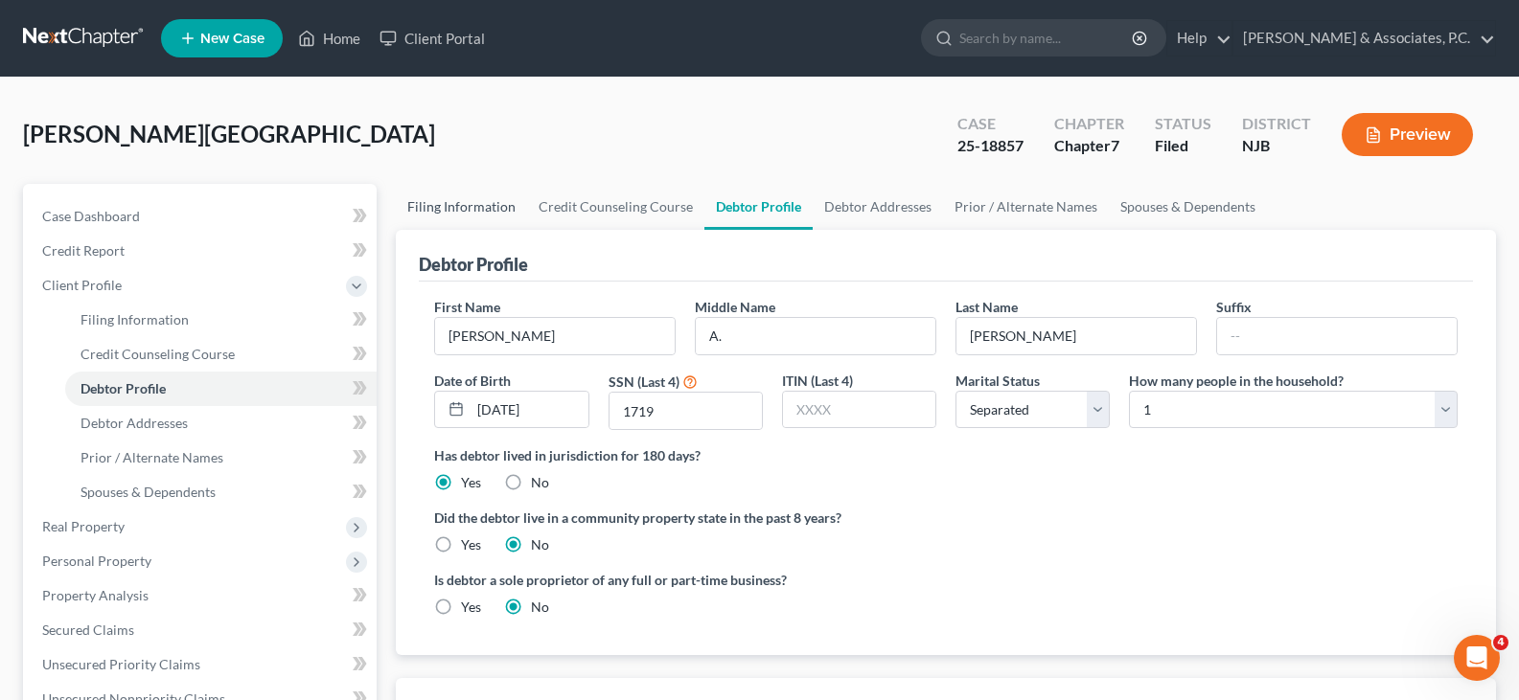
select select "0"
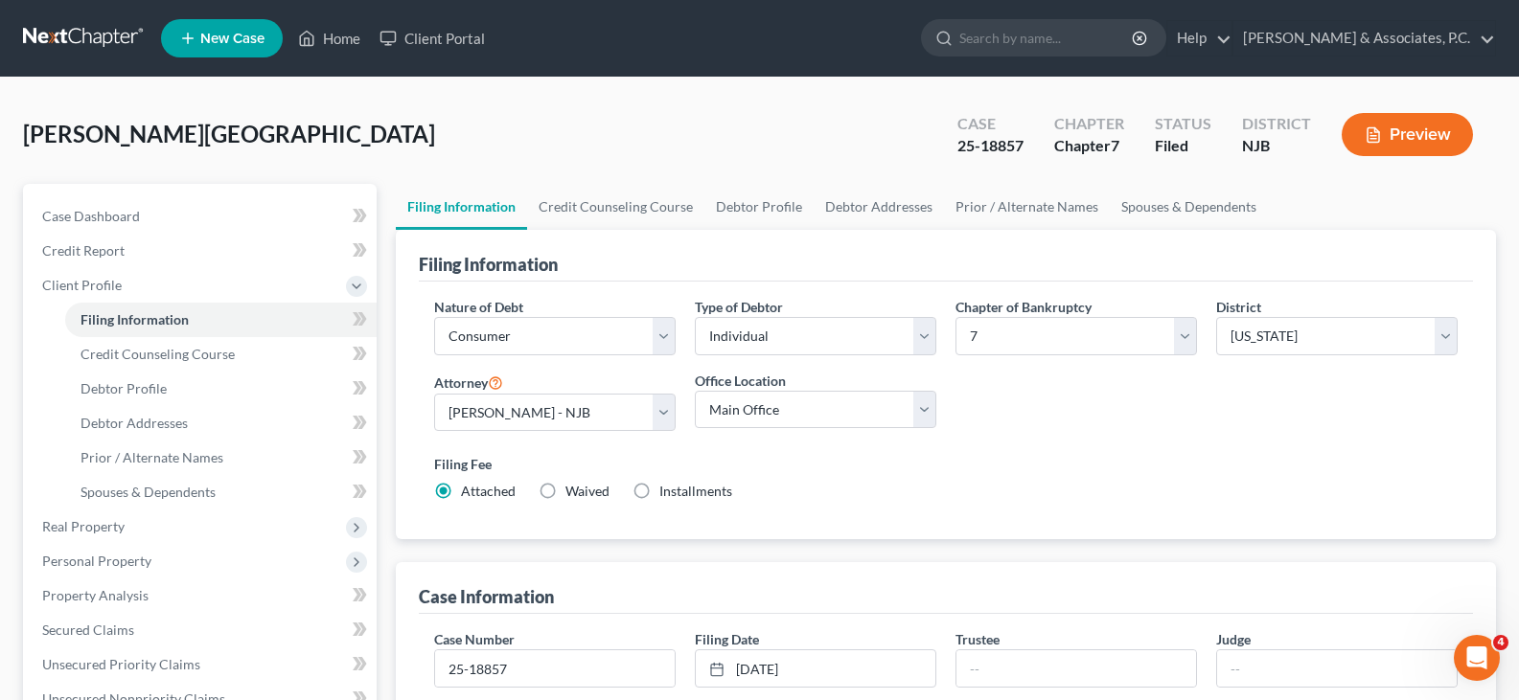
click at [213, 38] on span "New Case" at bounding box center [232, 39] width 64 height 14
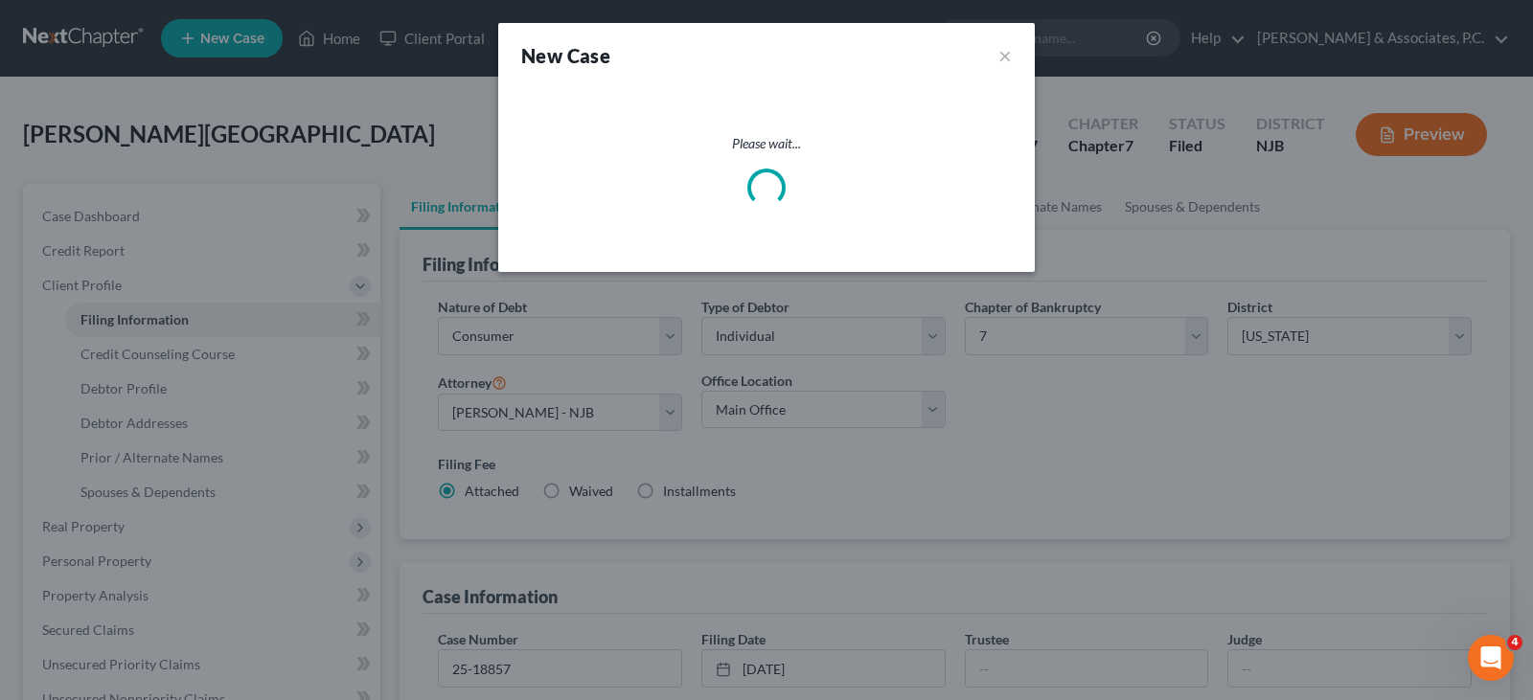
select select "51"
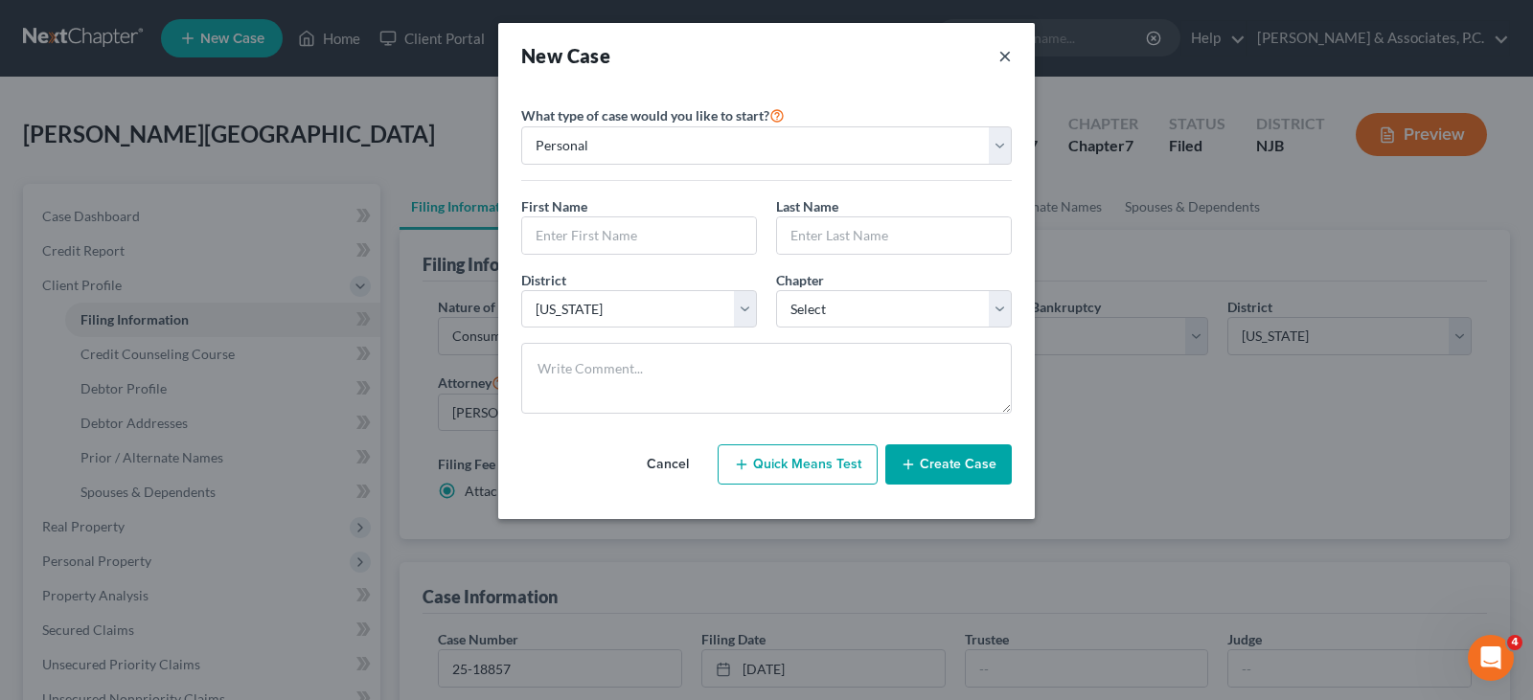
drag, startPoint x: 1006, startPoint y: 51, endPoint x: 972, endPoint y: 51, distance: 33.5
click at [1005, 52] on button "×" at bounding box center [1004, 55] width 13 height 27
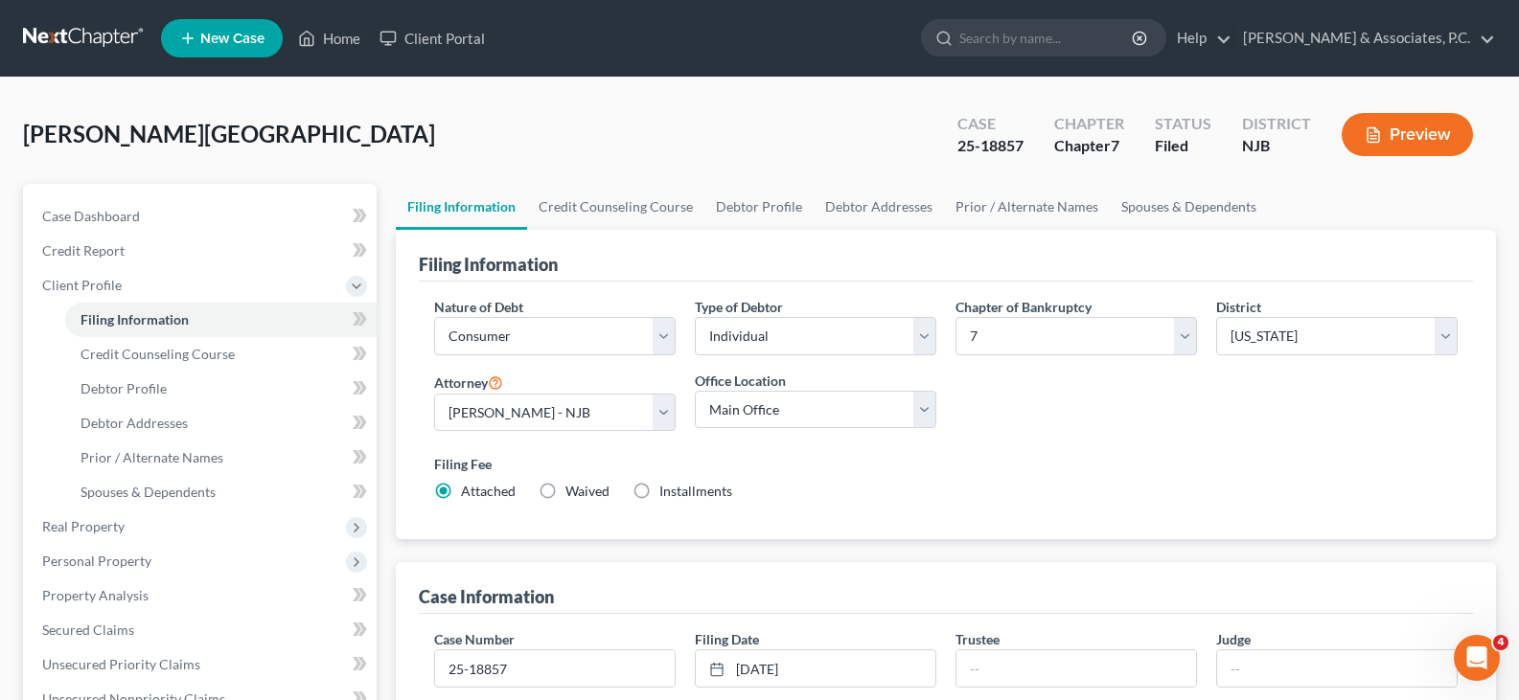
click at [228, 34] on span "New Case" at bounding box center [232, 39] width 64 height 14
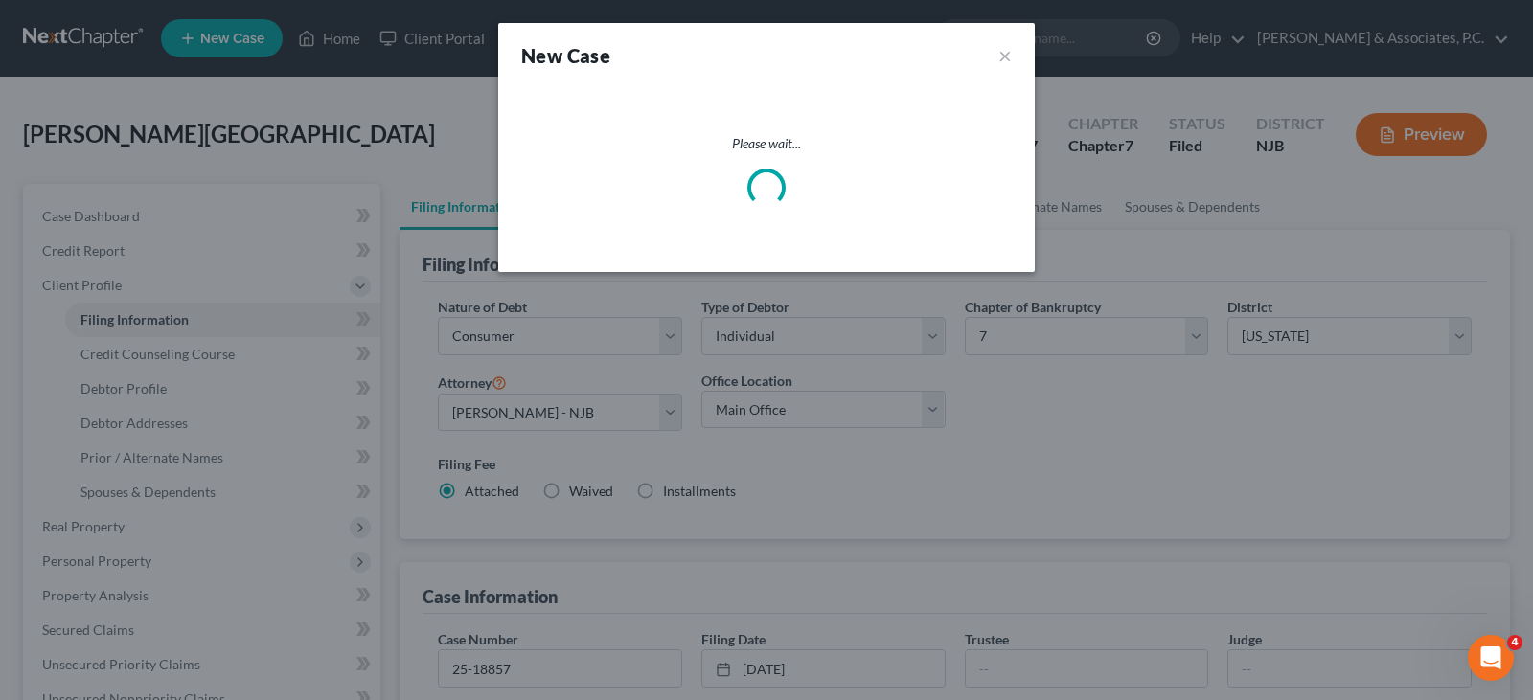
select select "51"
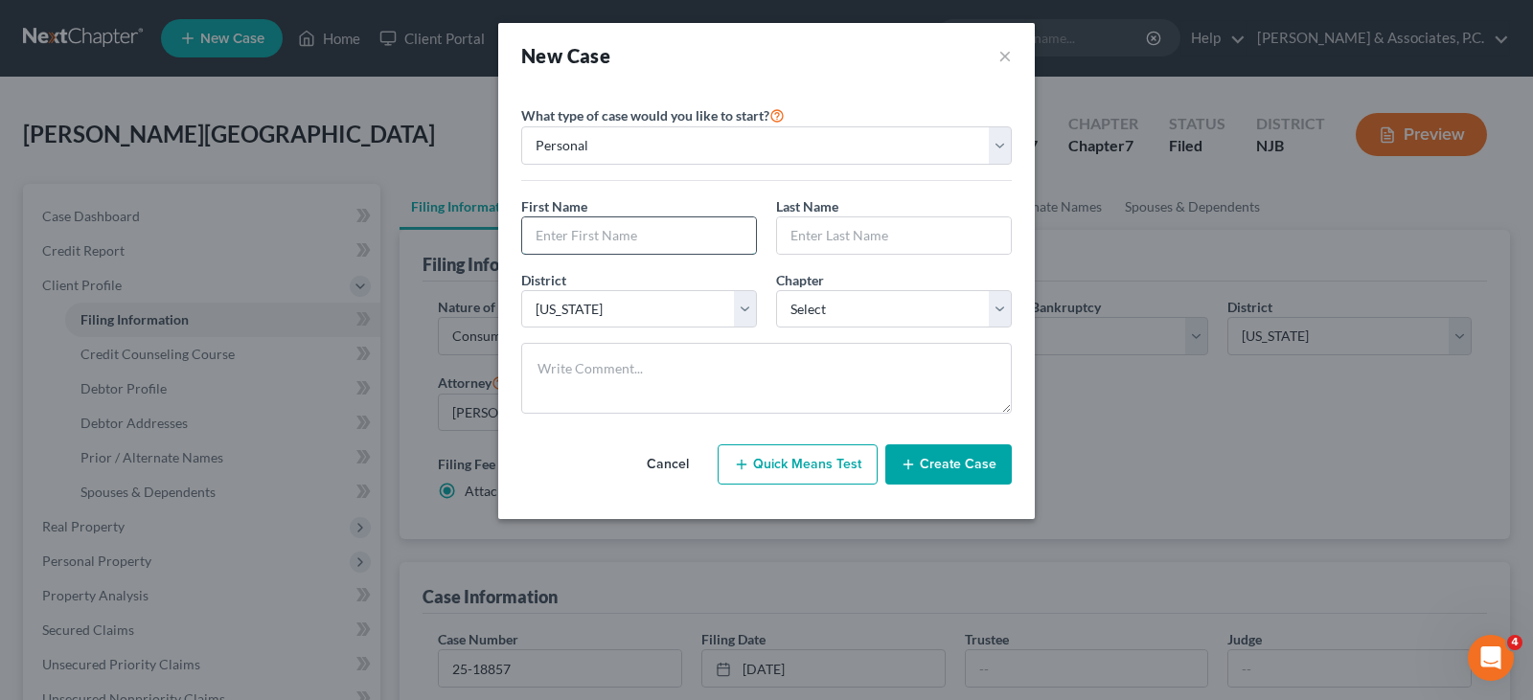
click at [615, 233] on input "text" at bounding box center [639, 235] width 234 height 36
type input "[PERSON_NAME]"
click at [835, 301] on select "Select 7 11 12 13" at bounding box center [894, 309] width 236 height 38
select select "0"
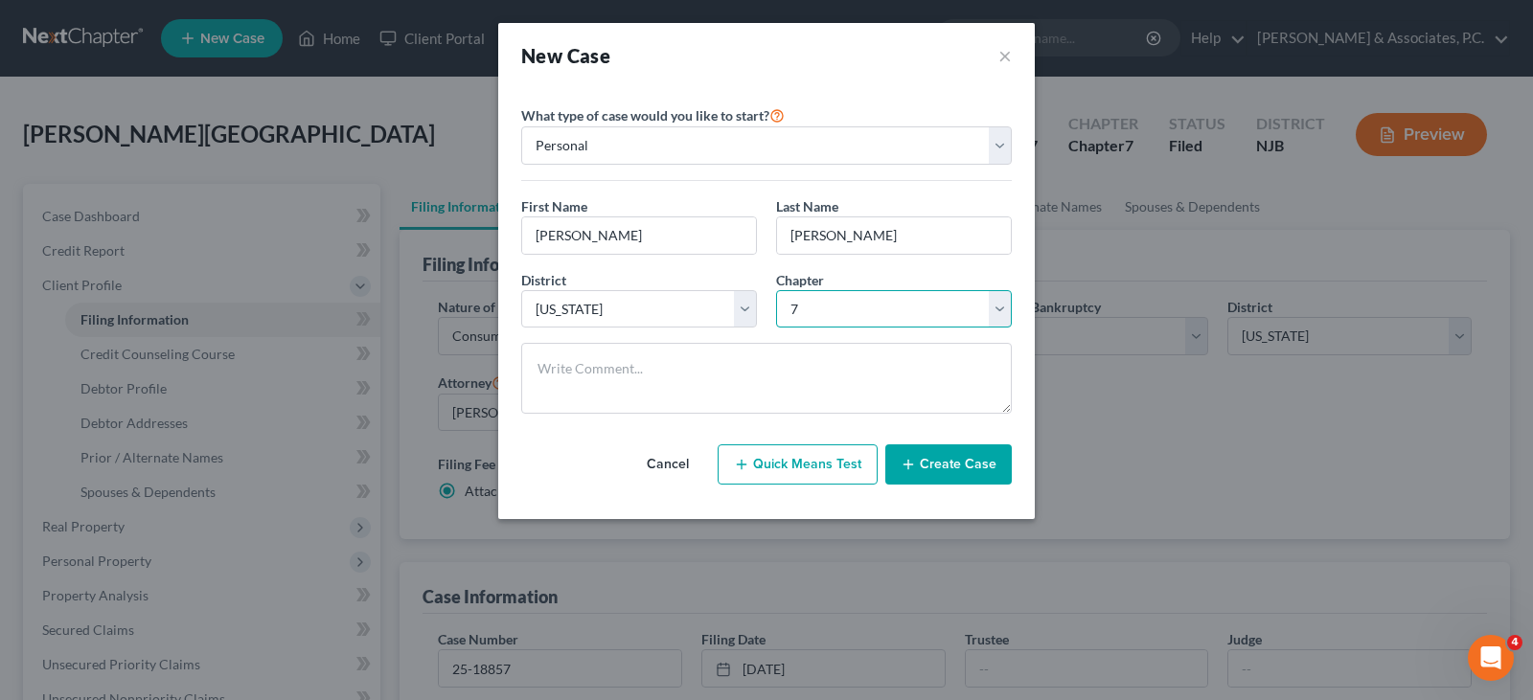
click at [776, 290] on select "Select 7 11 12 13" at bounding box center [894, 309] width 236 height 38
click at [948, 466] on button "Create Case" at bounding box center [948, 465] width 126 height 40
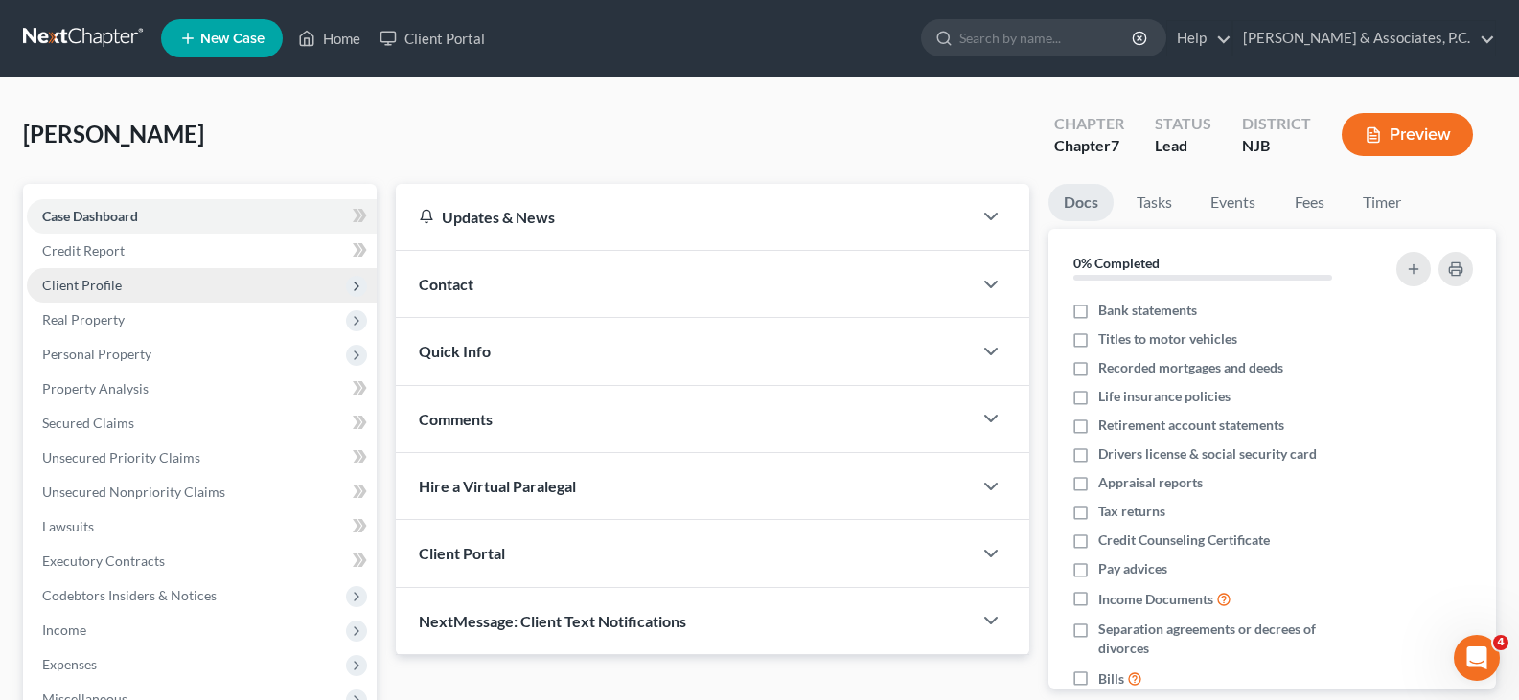
click at [69, 277] on span "Client Profile" at bounding box center [82, 285] width 80 height 16
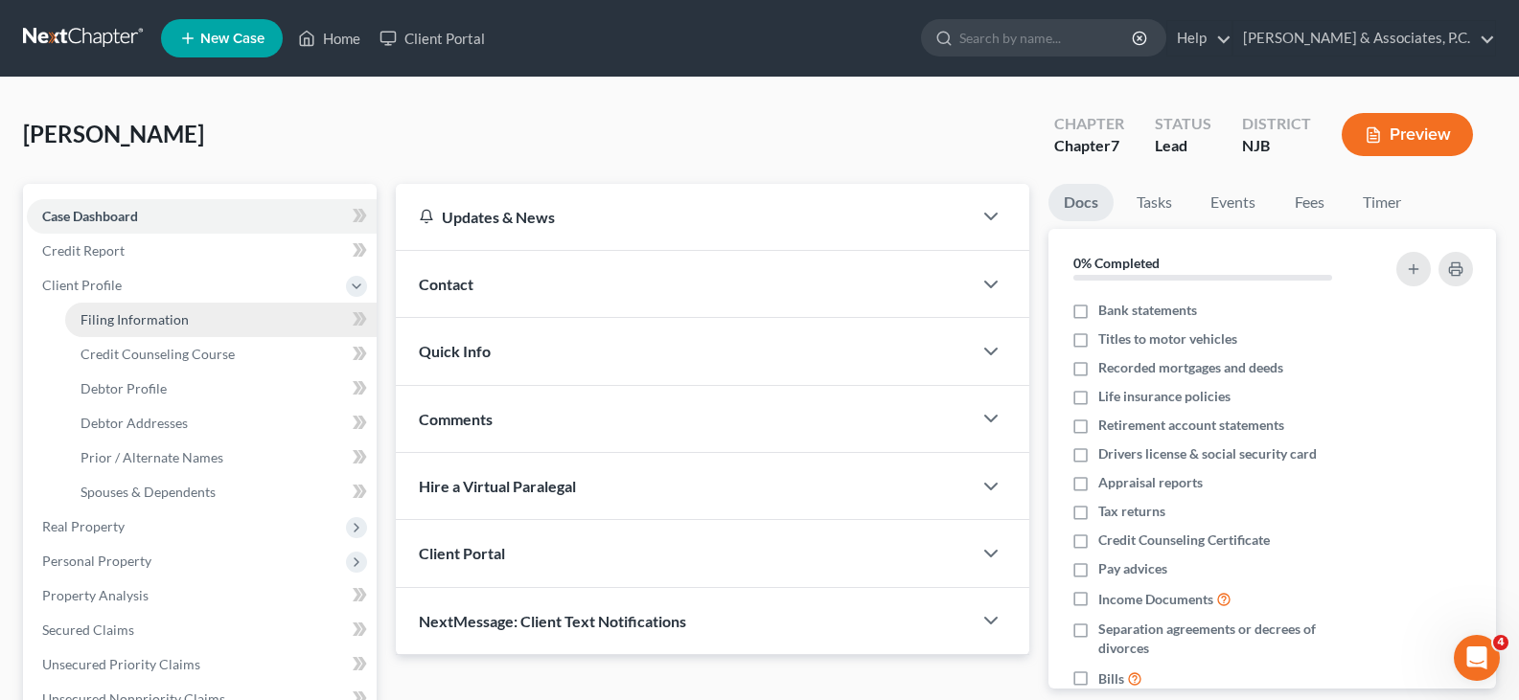
click at [108, 316] on span "Filing Information" at bounding box center [134, 319] width 108 height 16
select select "1"
select select "0"
select select "51"
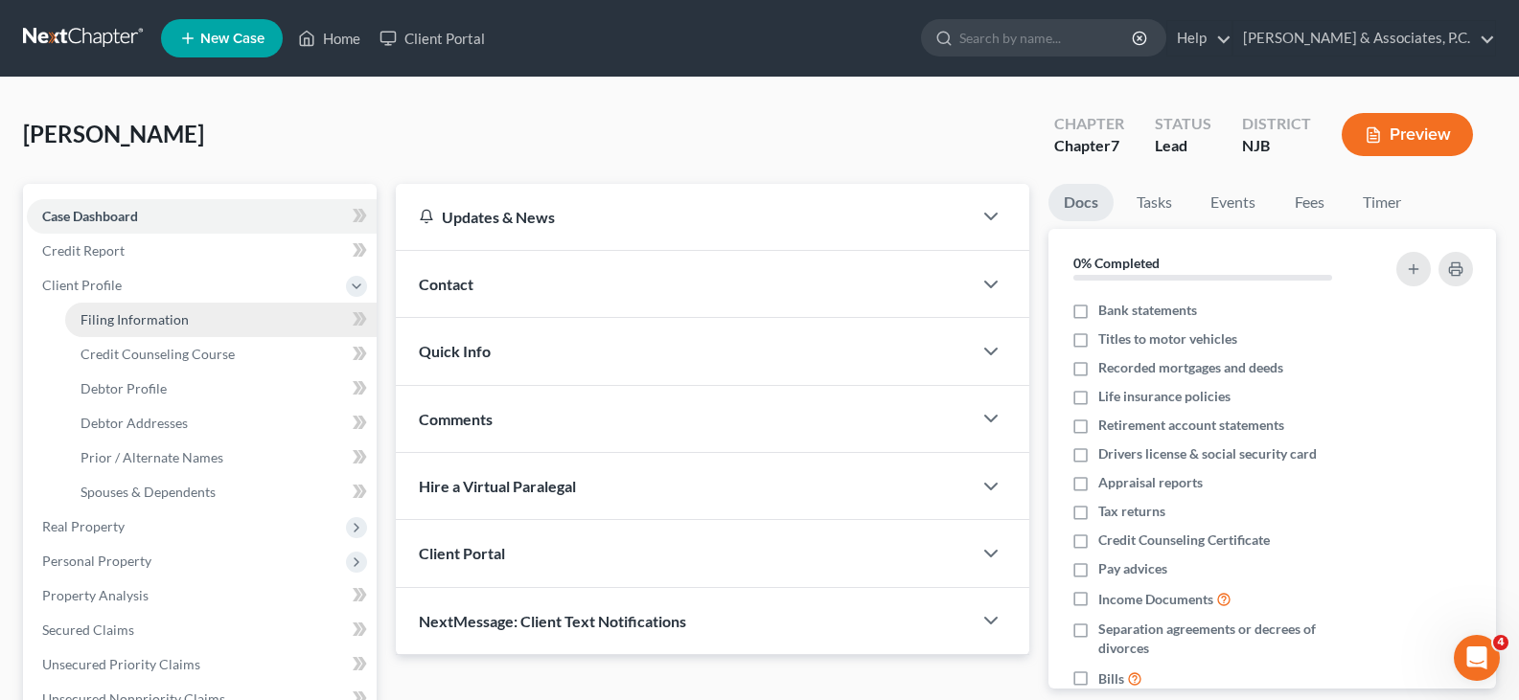
select select "0"
select select "33"
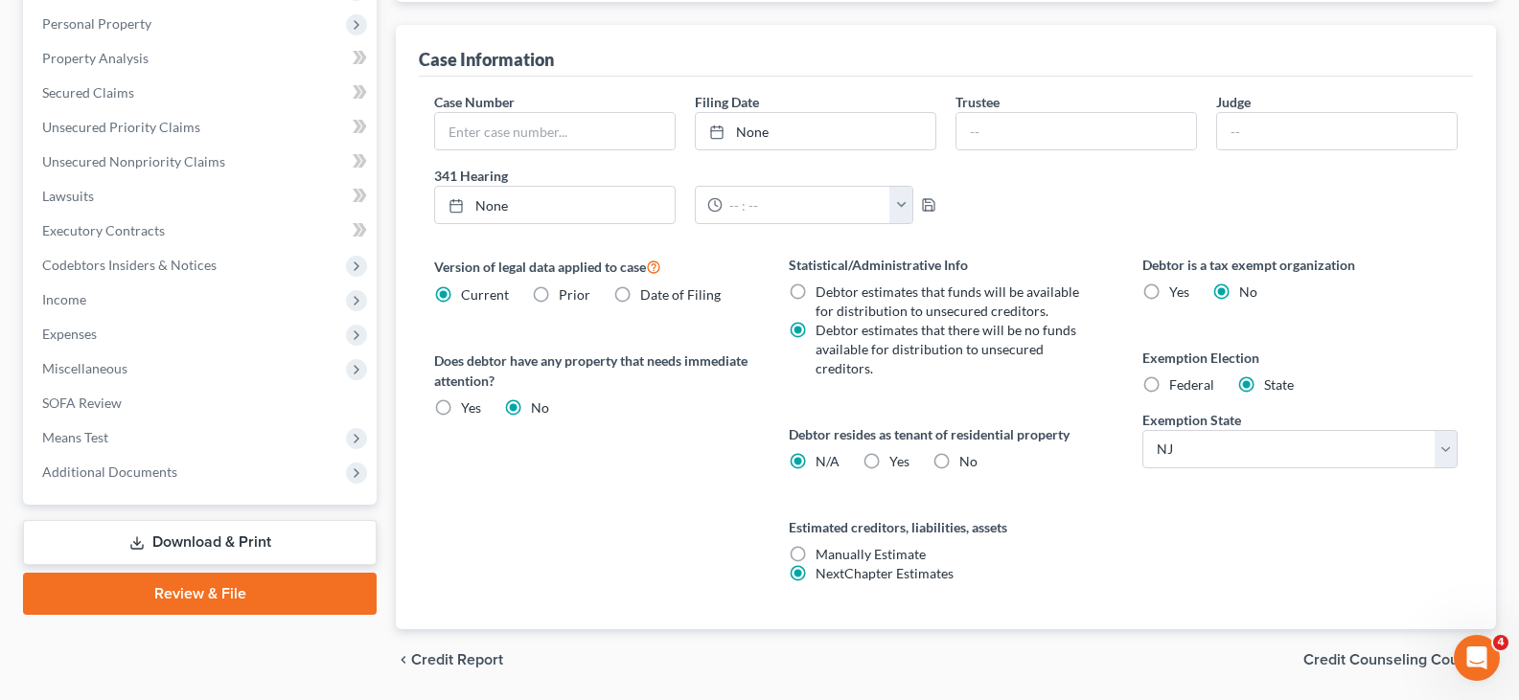
scroll to position [601, 0]
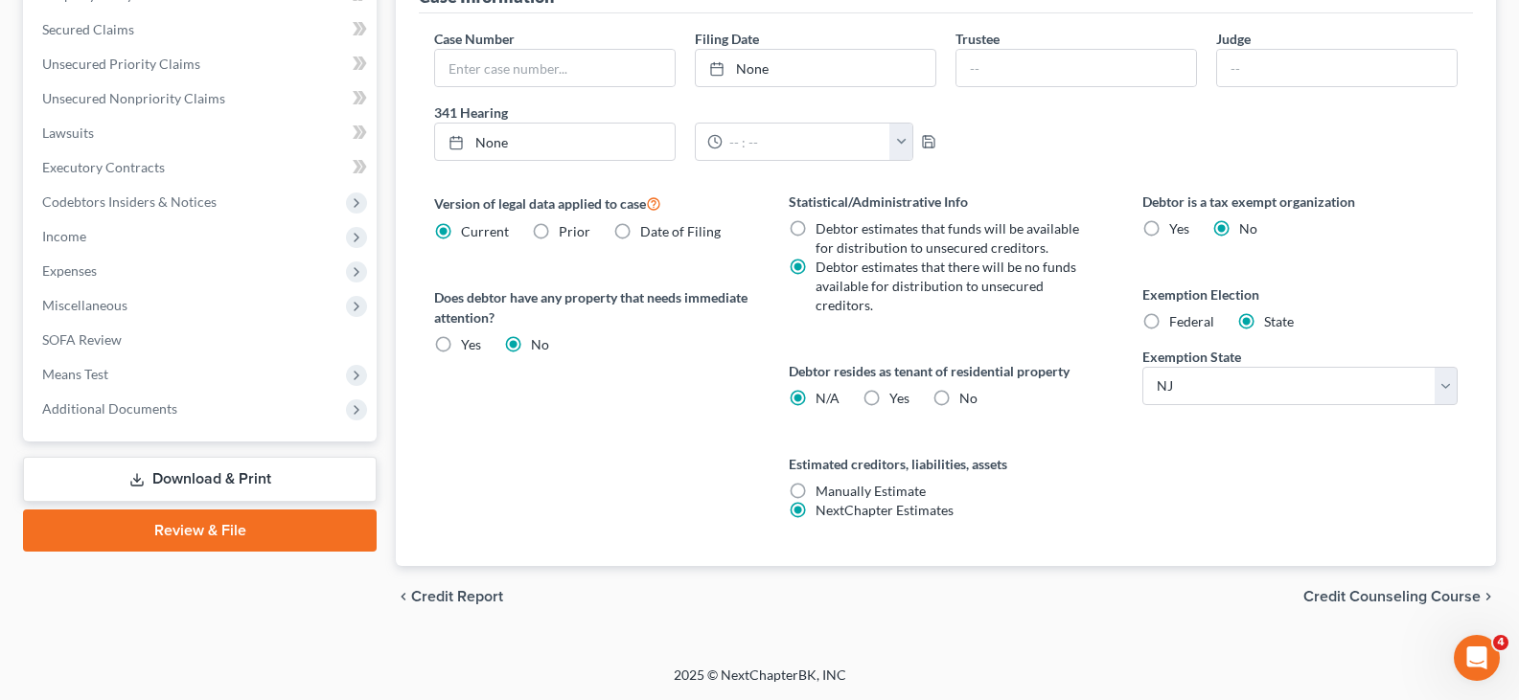
click at [1169, 313] on label "Federal" at bounding box center [1191, 321] width 45 height 19
click at [1177, 313] on input "Federal" at bounding box center [1183, 318] width 12 height 12
radio input "true"
radio input "false"
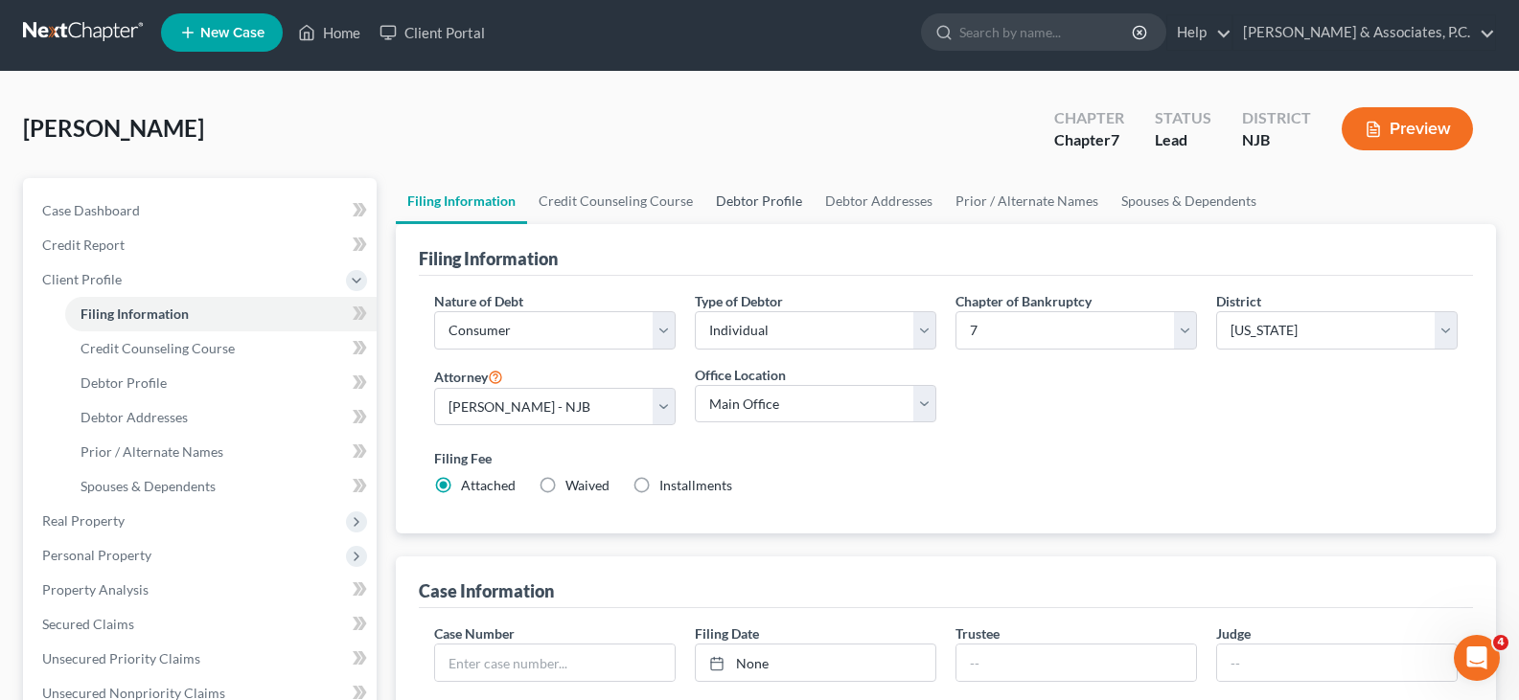
scroll to position [0, 0]
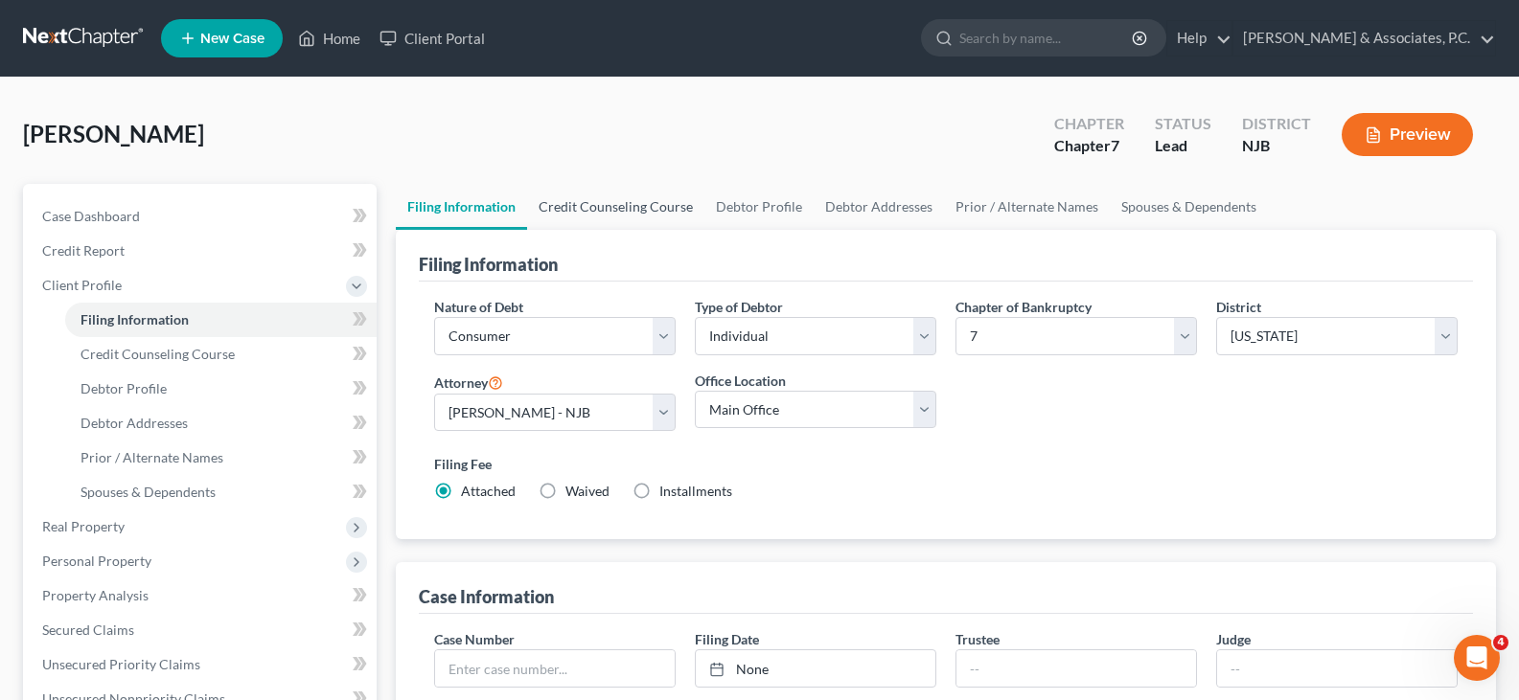
click at [604, 209] on link "Credit Counseling Course" at bounding box center [615, 207] width 177 height 46
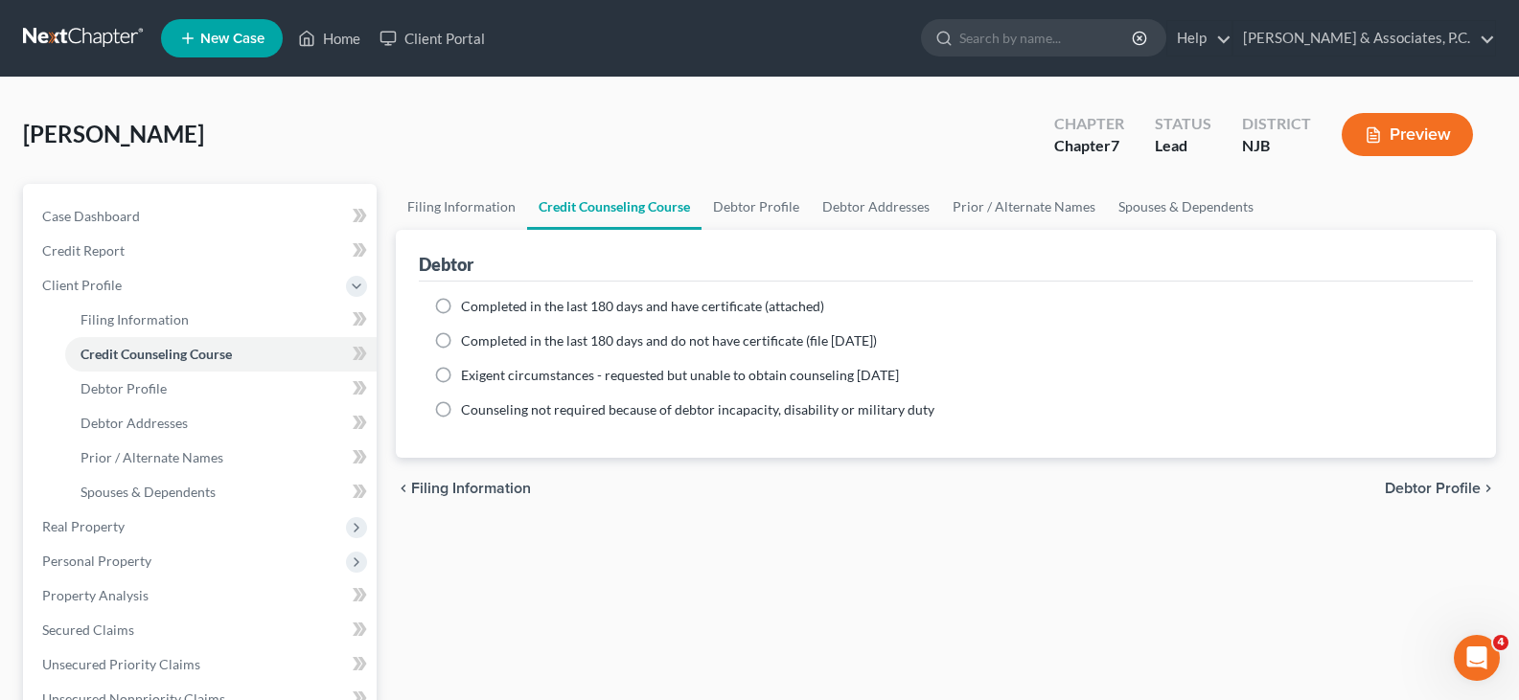
click at [461, 341] on label "Completed in the last 180 days and do not have certificate (file [DATE])" at bounding box center [669, 340] width 416 height 19
click at [468, 341] on input "Completed in the last 180 days and do not have certificate (file [DATE])" at bounding box center [474, 337] width 12 height 12
radio input "true"
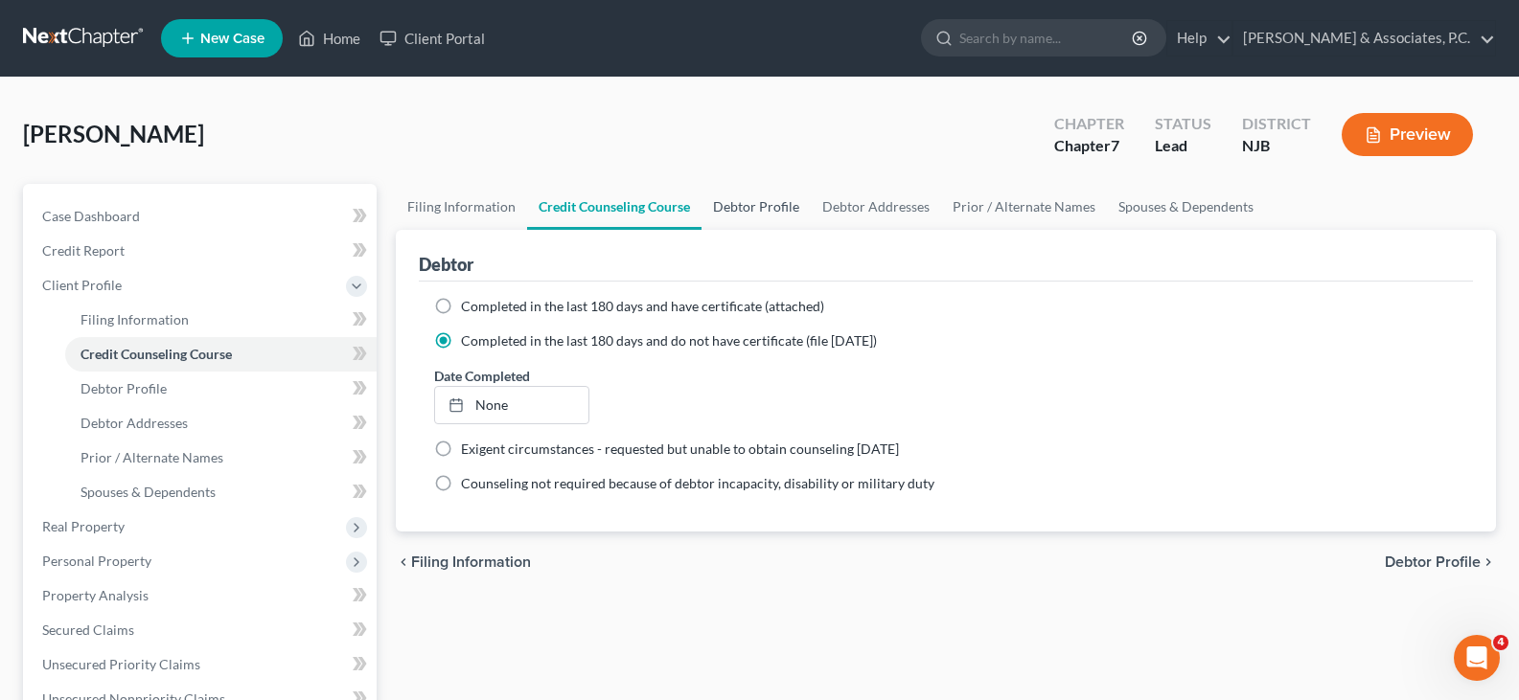
click at [755, 212] on link "Debtor Profile" at bounding box center [755, 207] width 109 height 46
select select "0"
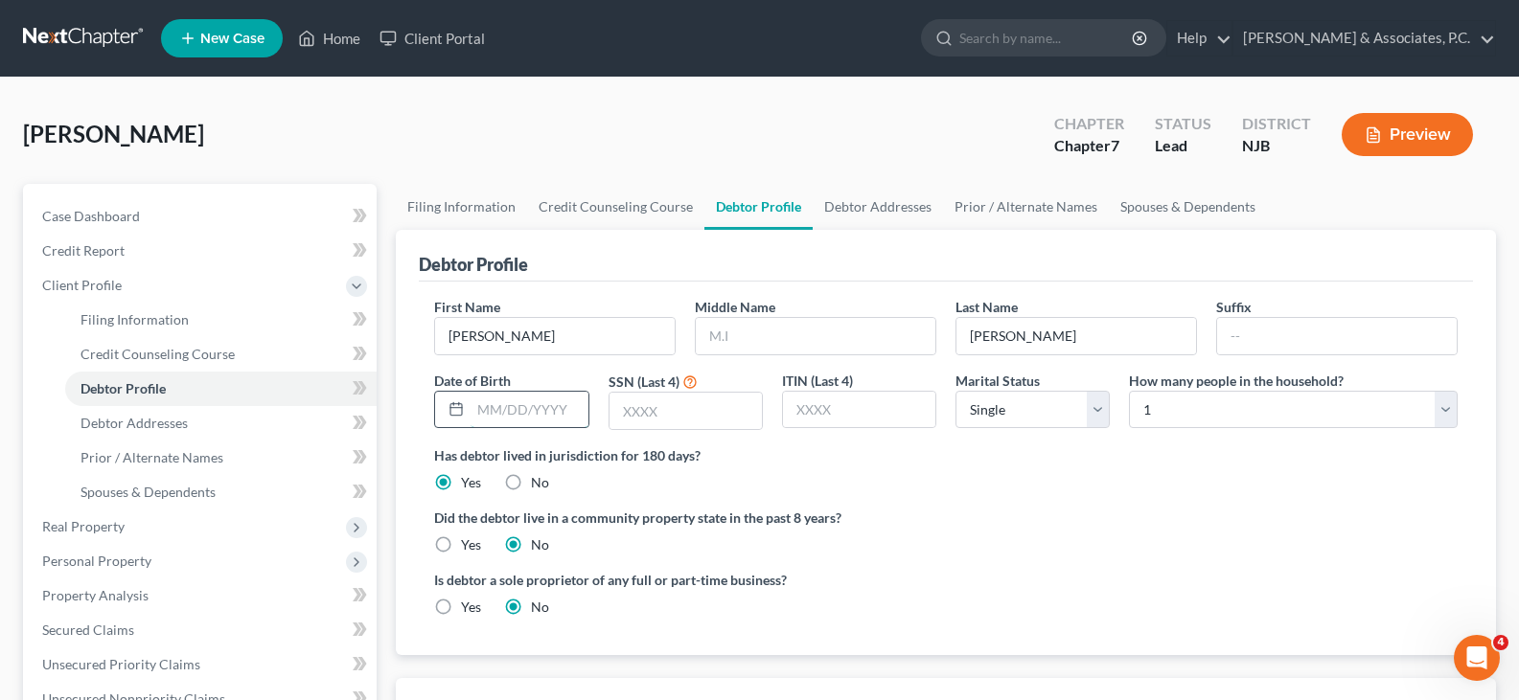
click at [538, 392] on input "text" at bounding box center [528, 410] width 117 height 36
type input "[DATE]"
click at [692, 404] on input "text" at bounding box center [685, 411] width 152 height 36
type input "1201"
click at [1094, 415] on select "Select Single Married Separated Divorced Widowed" at bounding box center [1032, 410] width 154 height 38
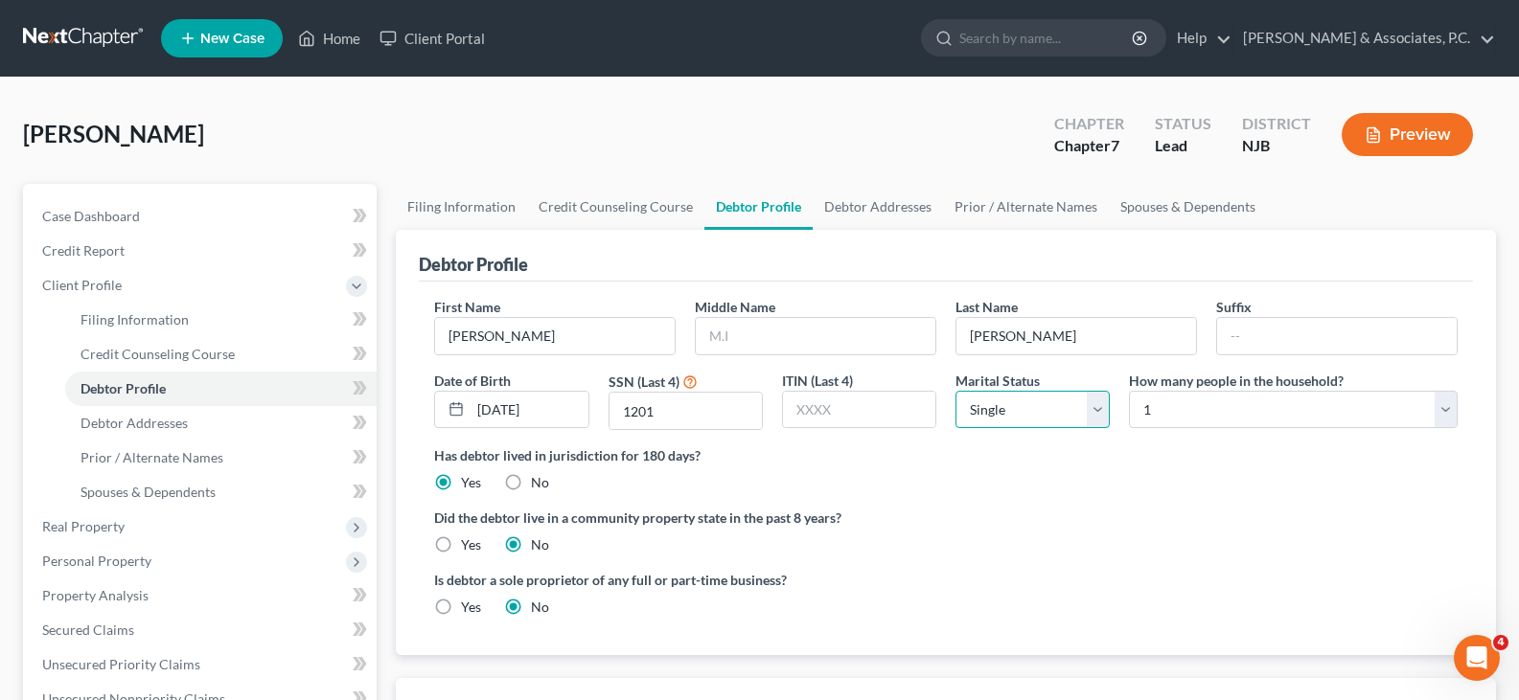
select select "1"
click at [955, 391] on select "Select Single Married Separated Divorced Widowed" at bounding box center [1032, 410] width 154 height 38
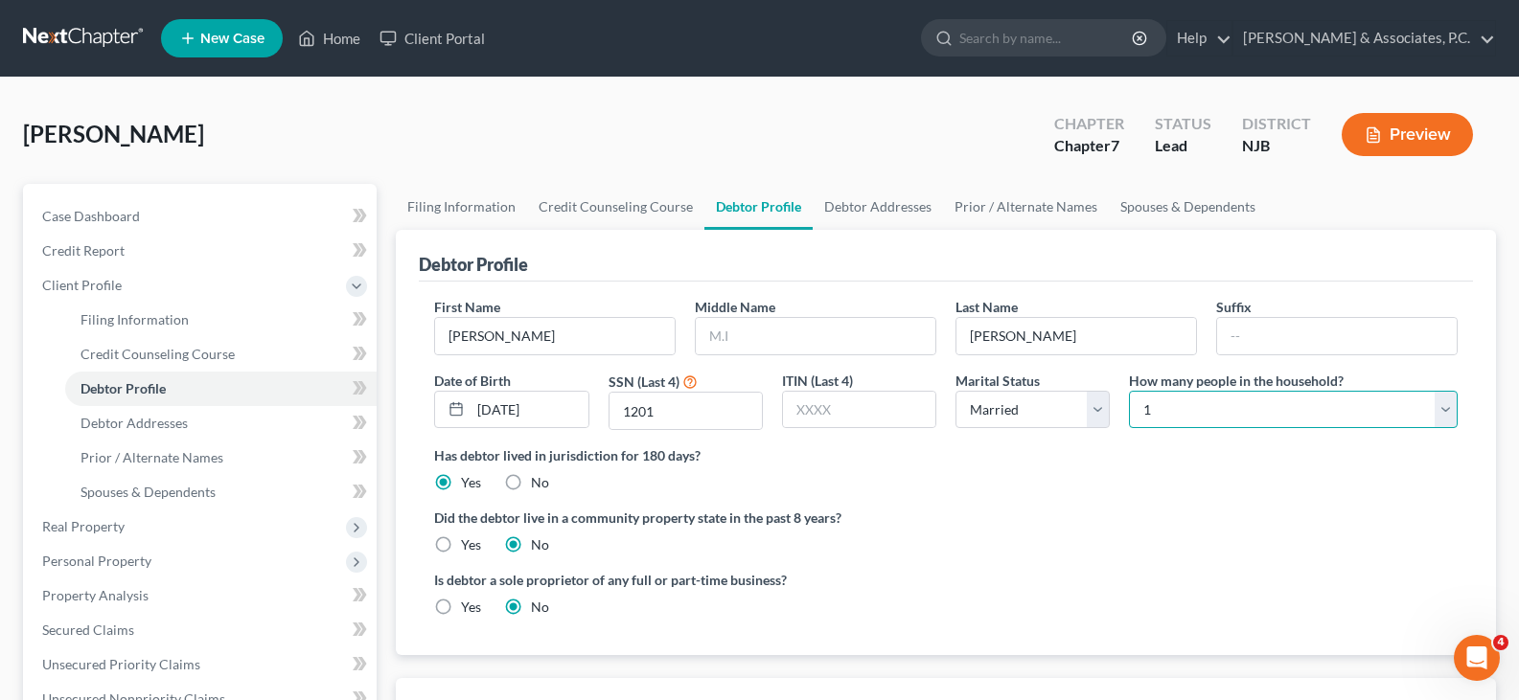
click at [1254, 409] on select "Select 1 2 3 4 5 6 7 8 9 10 11 12 13 14 15 16 17 18 19 20" at bounding box center [1293, 410] width 329 height 38
select select "1"
click at [1129, 391] on select "Select 1 2 3 4 5 6 7 8 9 10 11 12 13 14 15 16 17 18 19 20" at bounding box center [1293, 410] width 329 height 38
click at [864, 199] on link "Debtor Addresses" at bounding box center [877, 207] width 130 height 46
select select "0"
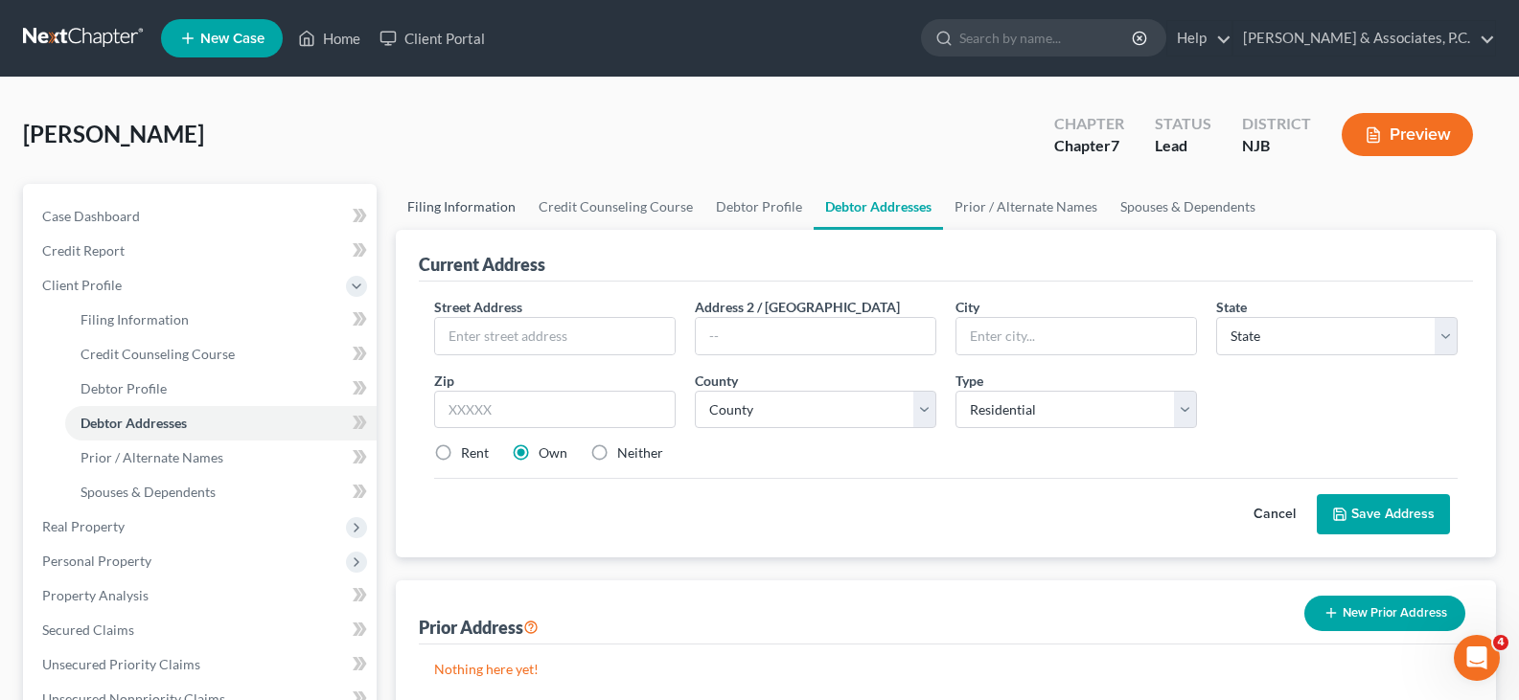
click at [448, 199] on link "Filing Information" at bounding box center [461, 207] width 131 height 46
select select "1"
select select "0"
select select "51"
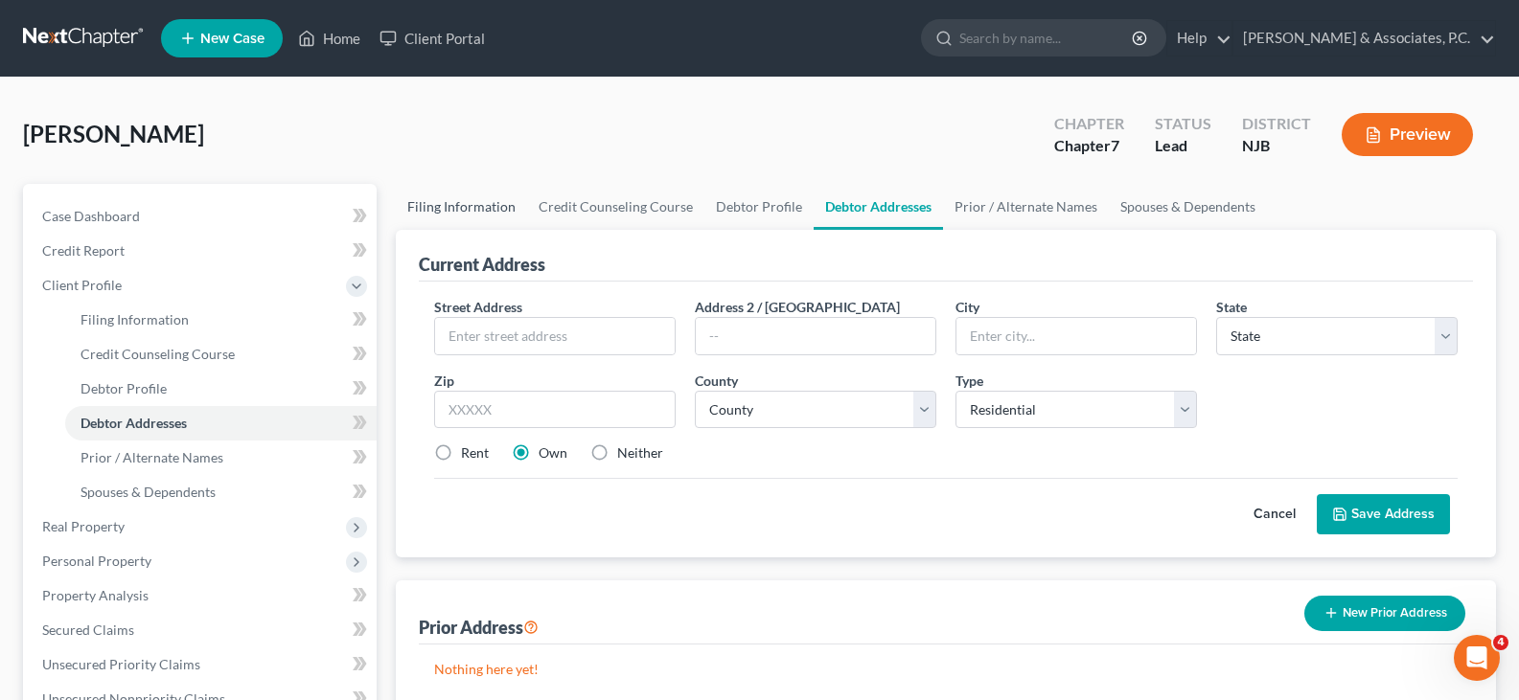
select select "0"
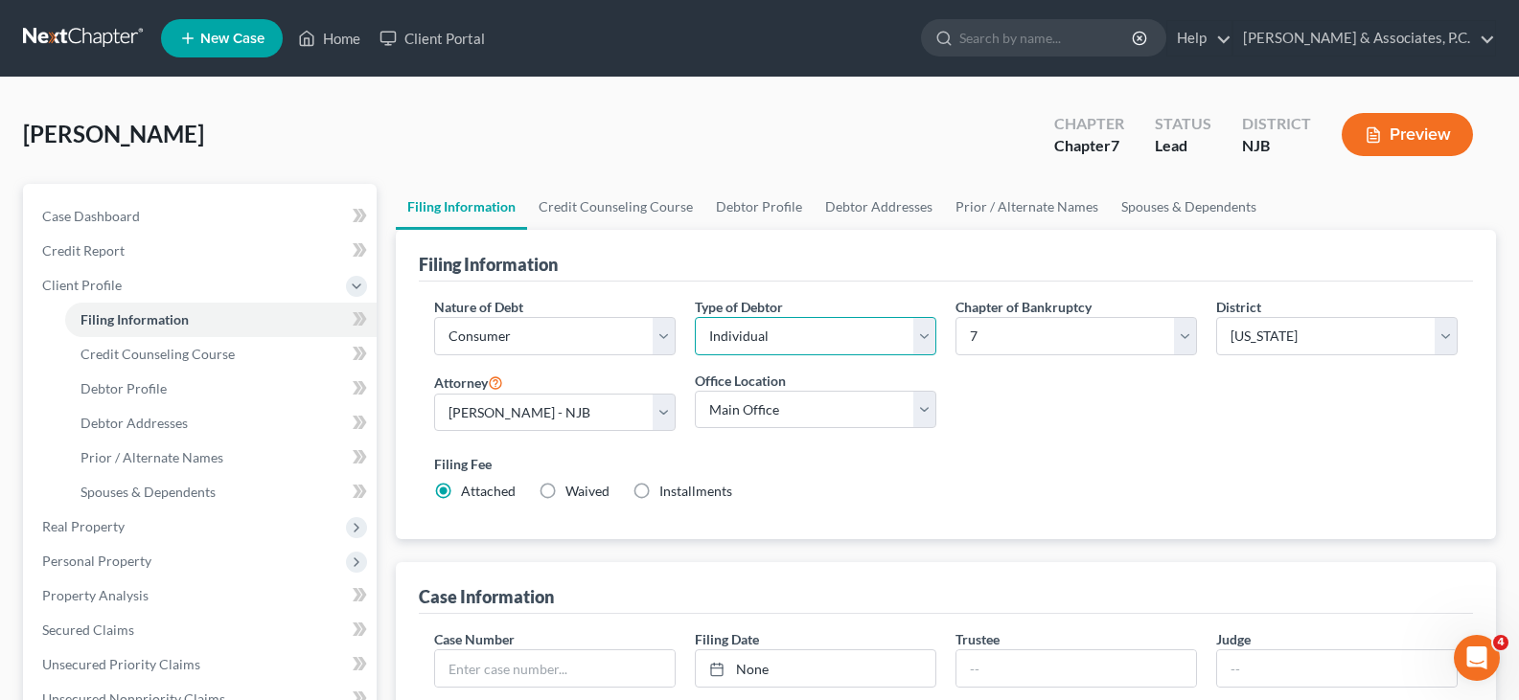
click at [923, 336] on select "Select Individual Joint" at bounding box center [815, 336] width 241 height 38
select select "1"
click at [695, 317] on select "Select Individual Joint" at bounding box center [815, 336] width 241 height 38
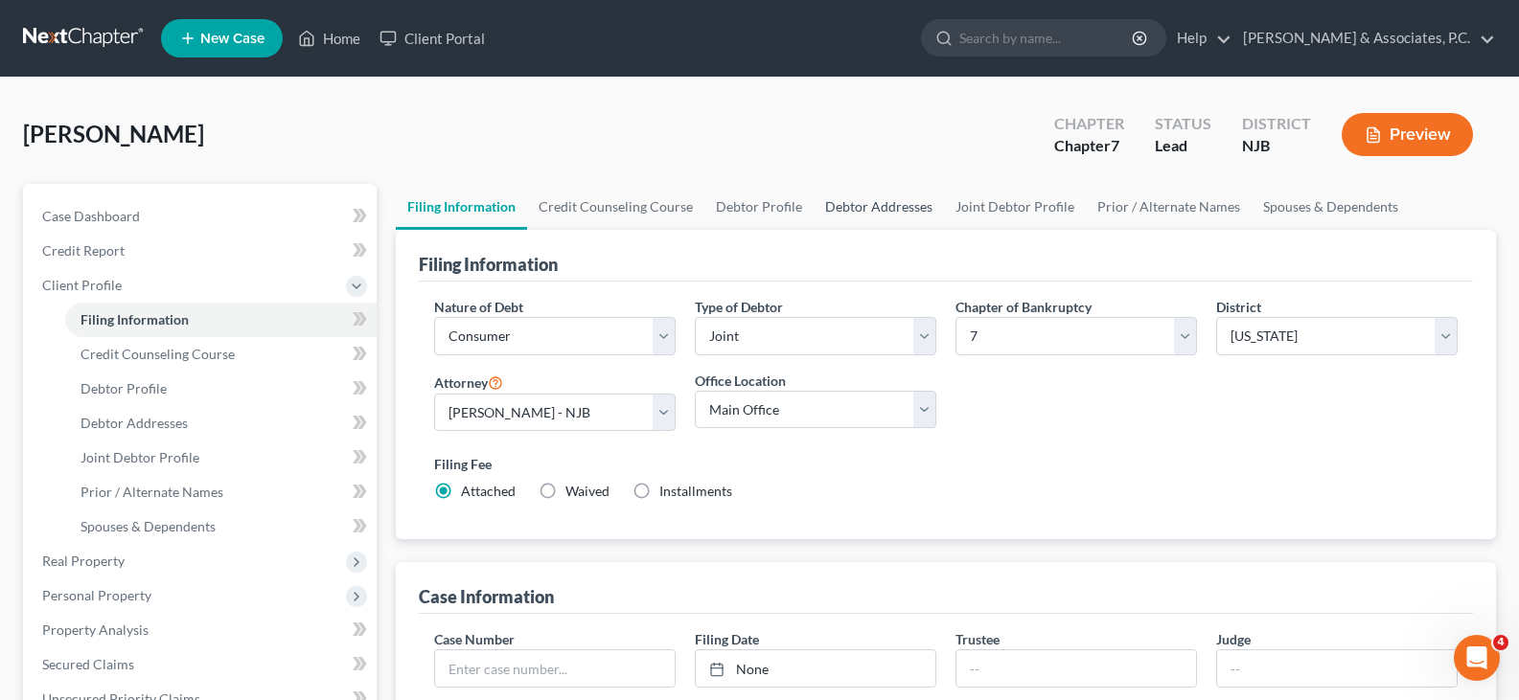
drag, startPoint x: 856, startPoint y: 208, endPoint x: 802, endPoint y: 207, distance: 53.7
click at [854, 208] on link "Debtor Addresses" at bounding box center [878, 207] width 130 height 46
select select "0"
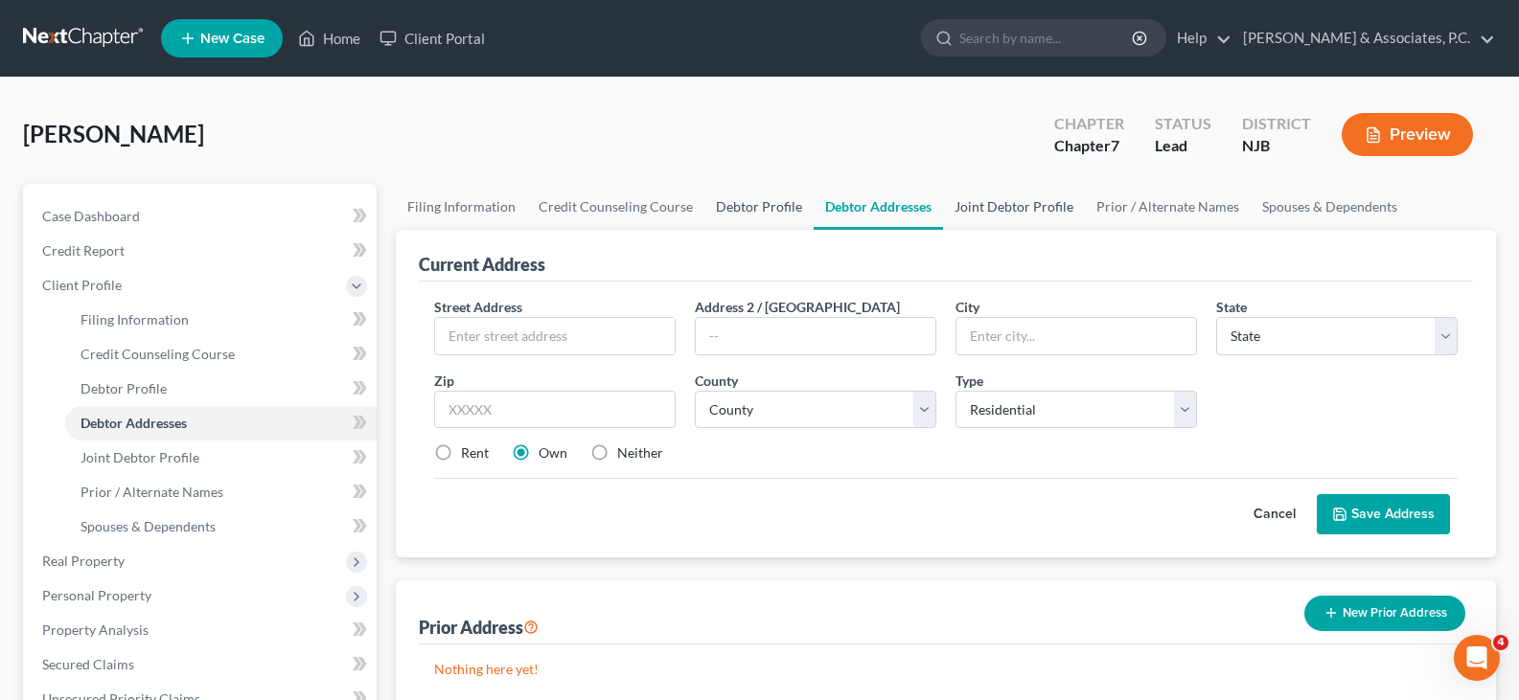
drag, startPoint x: 771, startPoint y: 205, endPoint x: 983, endPoint y: 209, distance: 211.8
click at [773, 205] on link "Debtor Profile" at bounding box center [758, 207] width 109 height 46
select select "1"
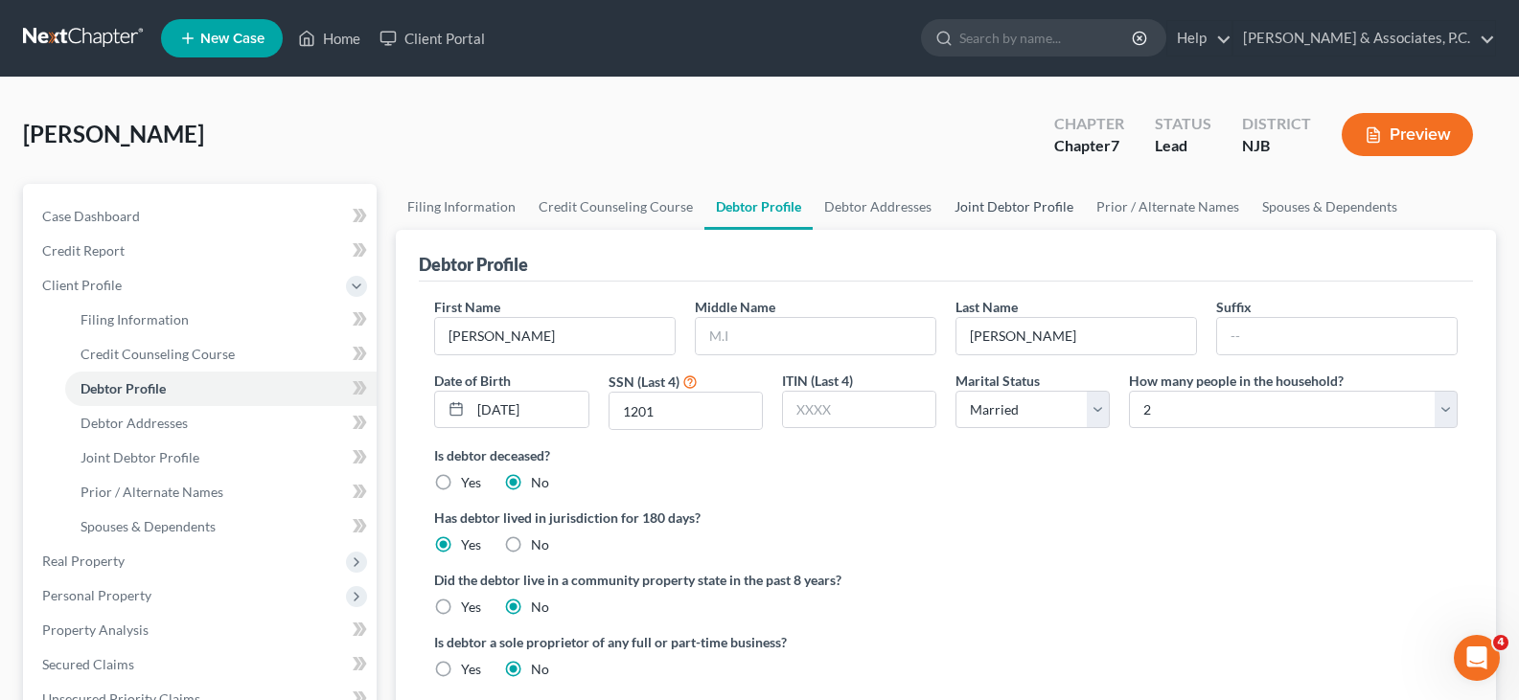
click at [998, 207] on link "Joint Debtor Profile" at bounding box center [1014, 207] width 142 height 46
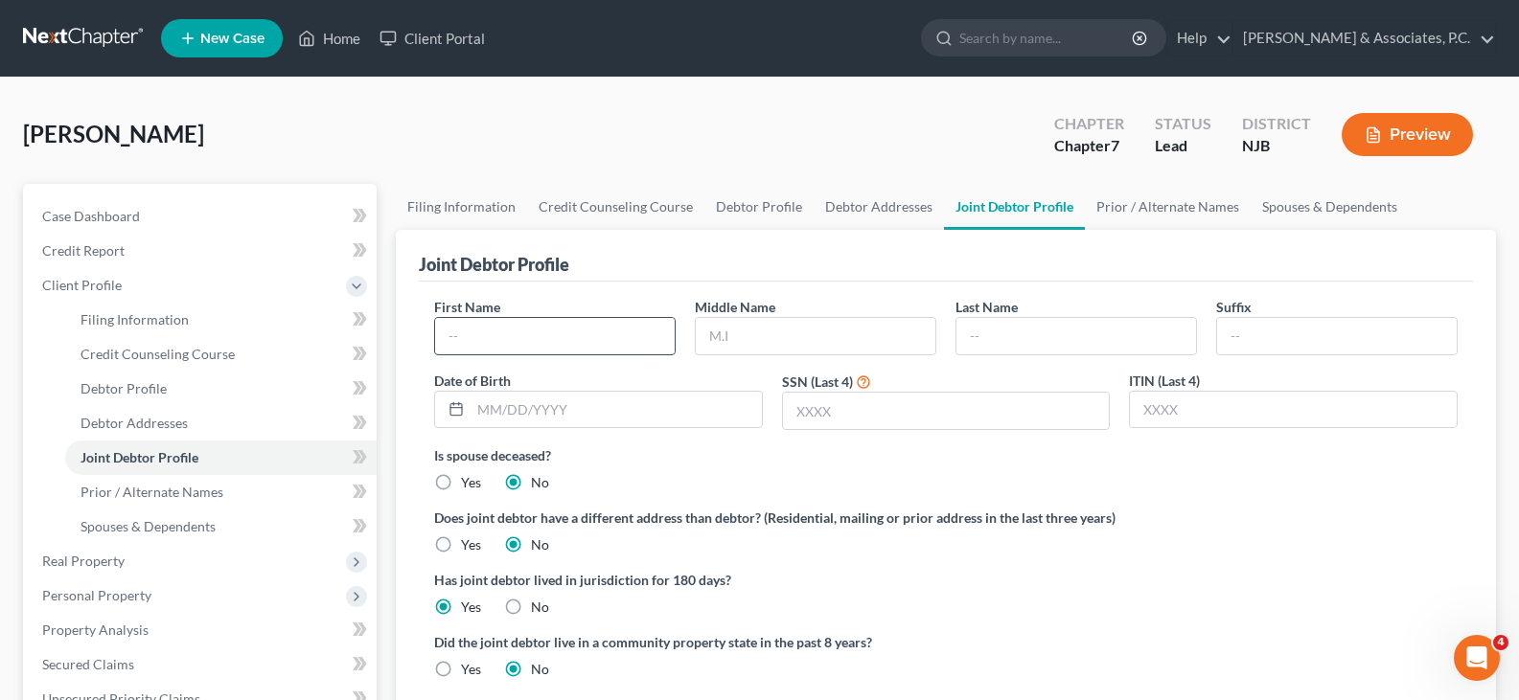
click at [598, 331] on input "text" at bounding box center [555, 336] width 240 height 36
type input "[PERSON_NAME]"
type input "L"
type input "[PERSON_NAME]"
click at [594, 404] on input "text" at bounding box center [615, 410] width 291 height 36
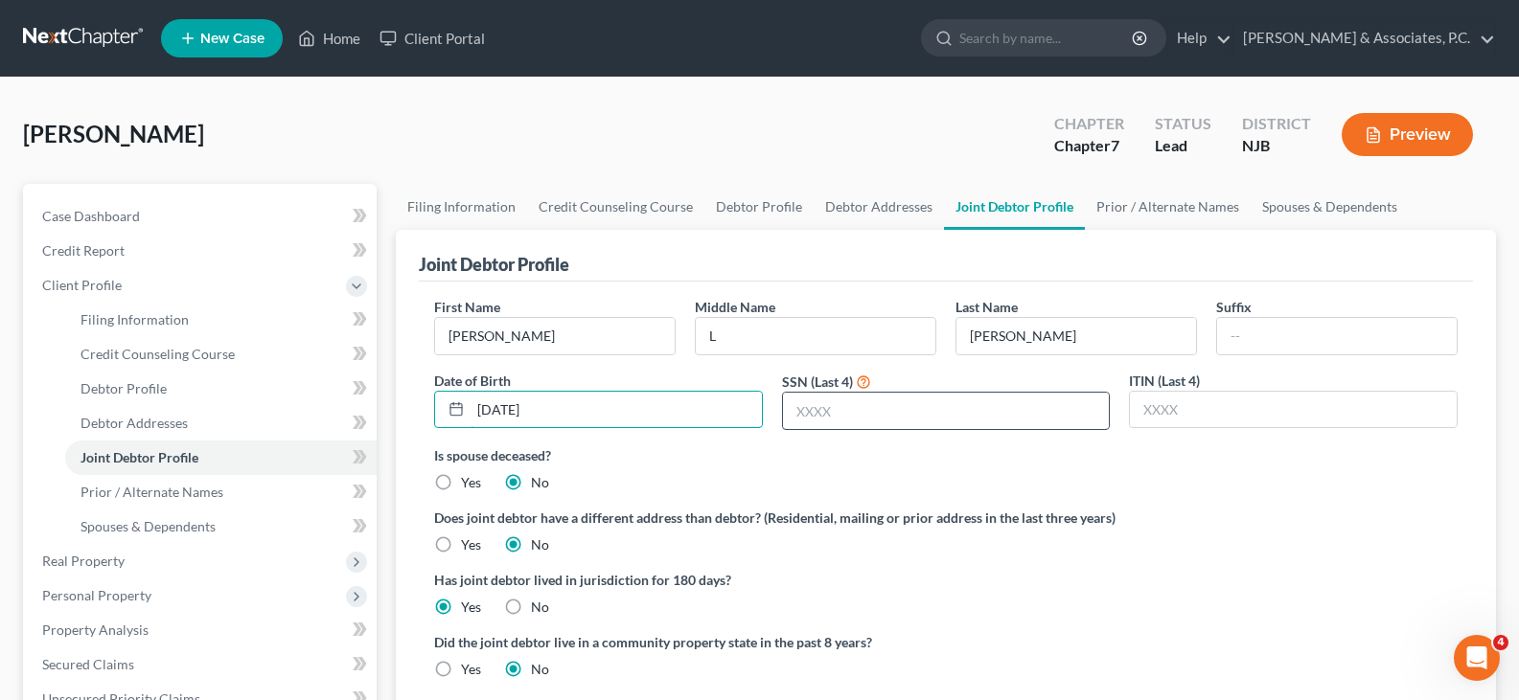
type input "[DATE]"
click at [890, 411] on input "text" at bounding box center [946, 411] width 327 height 36
type input "6939"
click at [765, 464] on label "Is spouse deceased?" at bounding box center [945, 456] width 1023 height 20
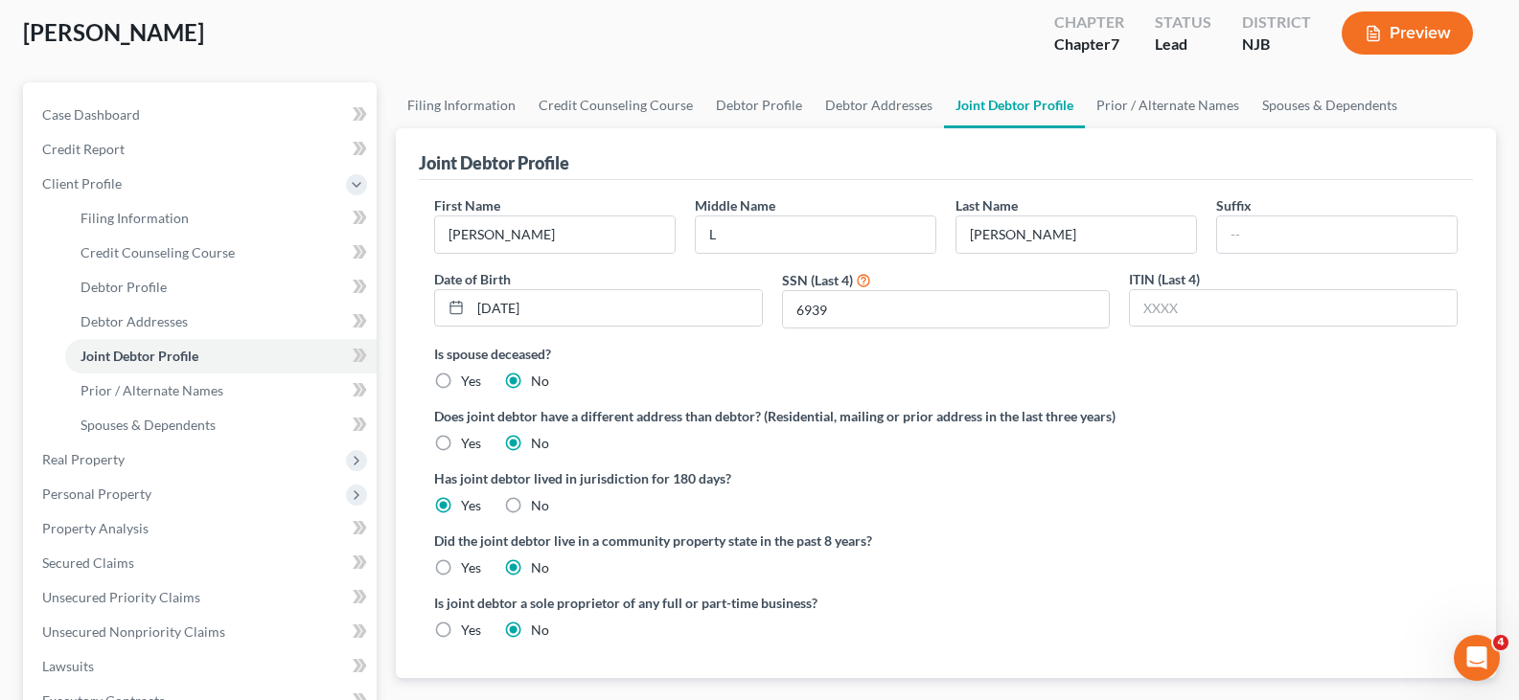
scroll to position [96, 0]
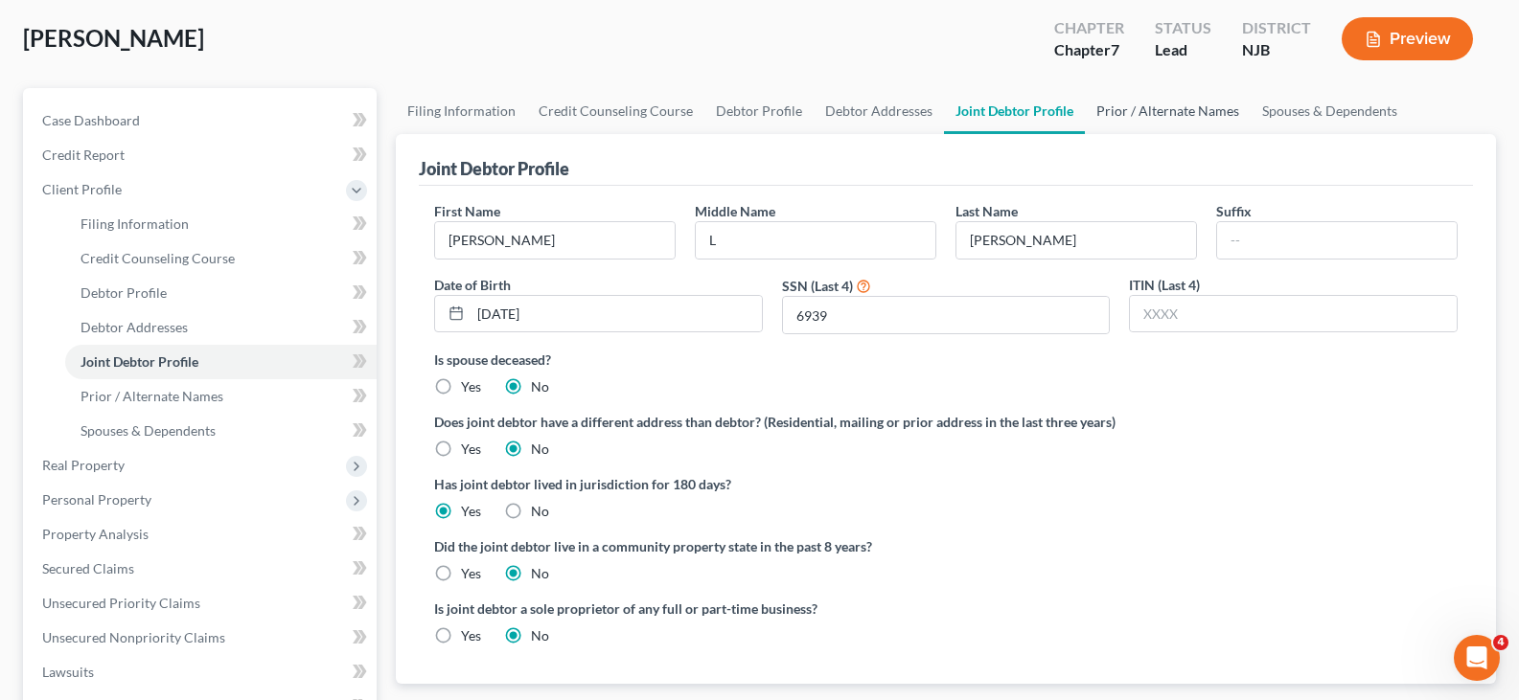
click at [1146, 114] on link "Prior / Alternate Names" at bounding box center [1168, 111] width 166 height 46
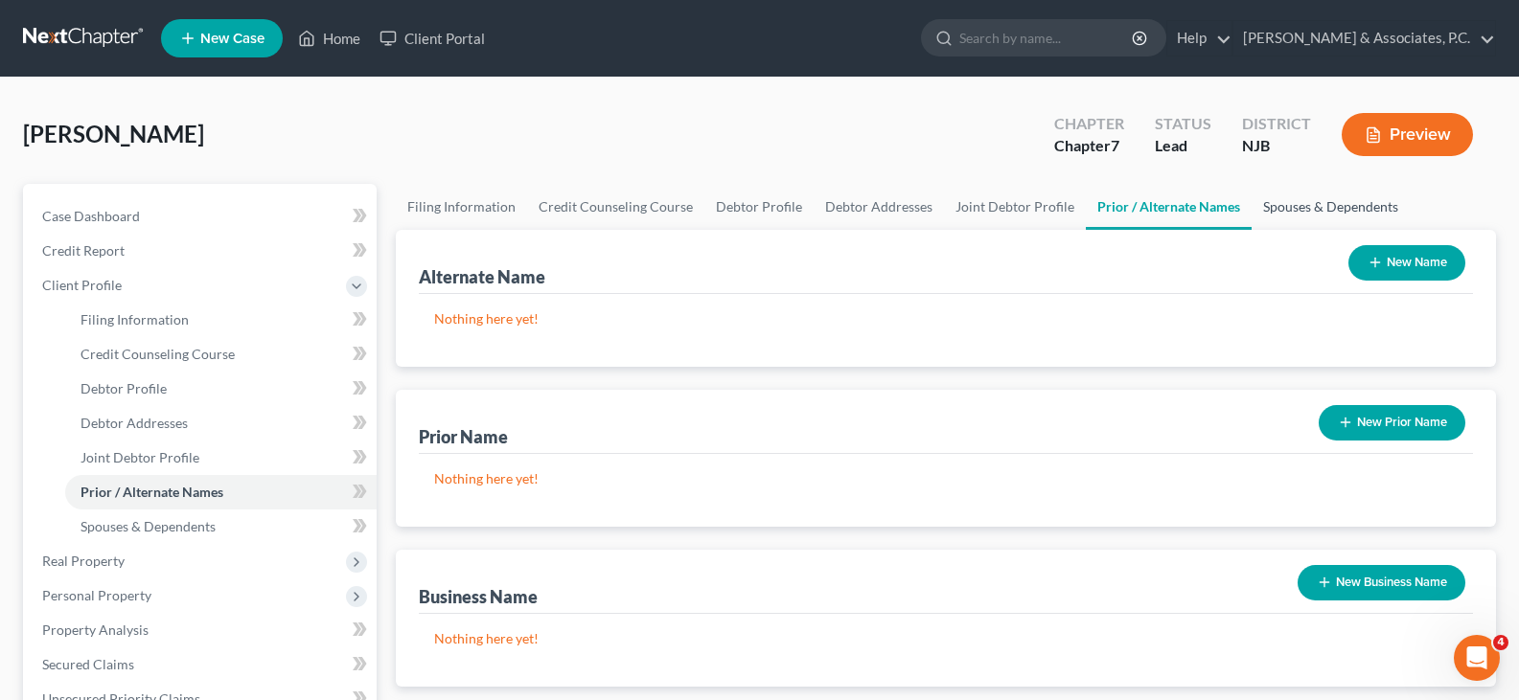
click at [1334, 213] on link "Spouses & Dependents" at bounding box center [1330, 207] width 158 height 46
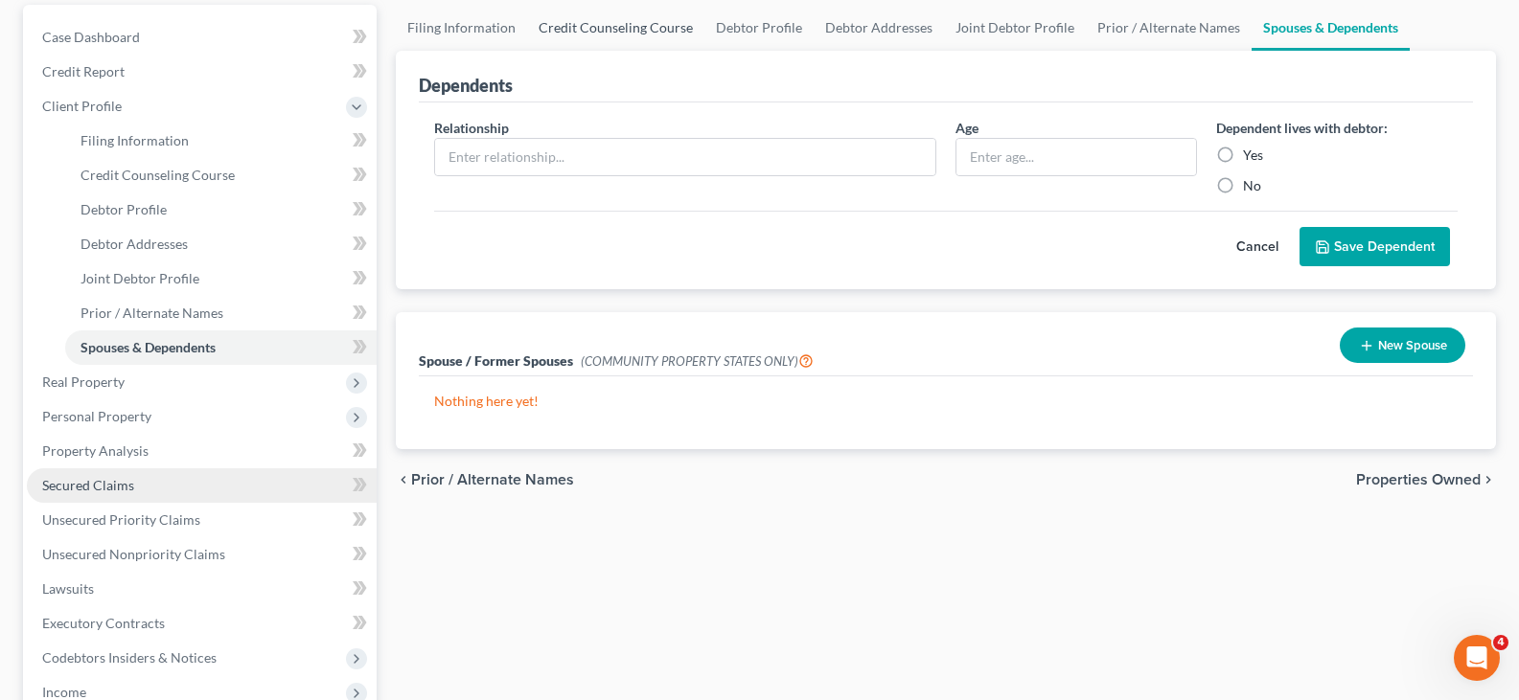
scroll to position [287, 0]
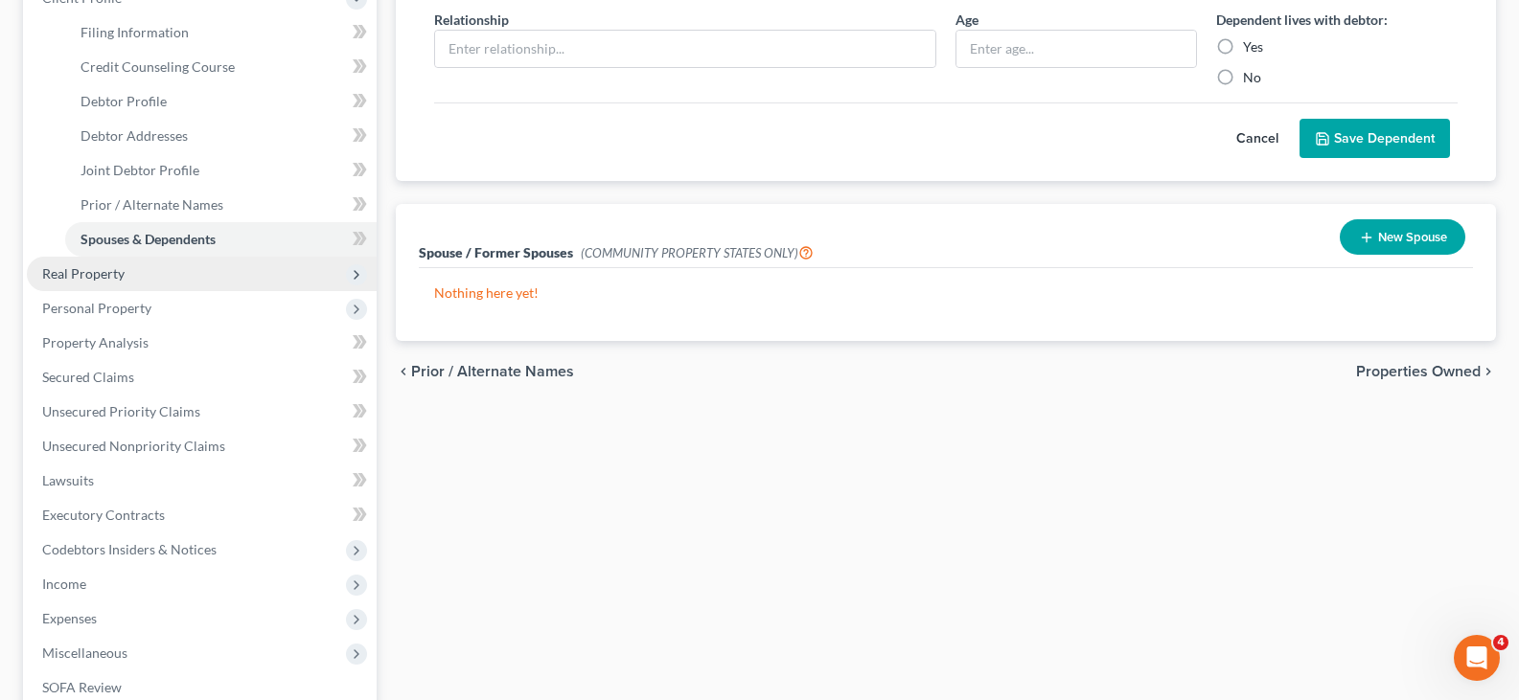
click at [66, 268] on span "Real Property" at bounding box center [83, 273] width 82 height 16
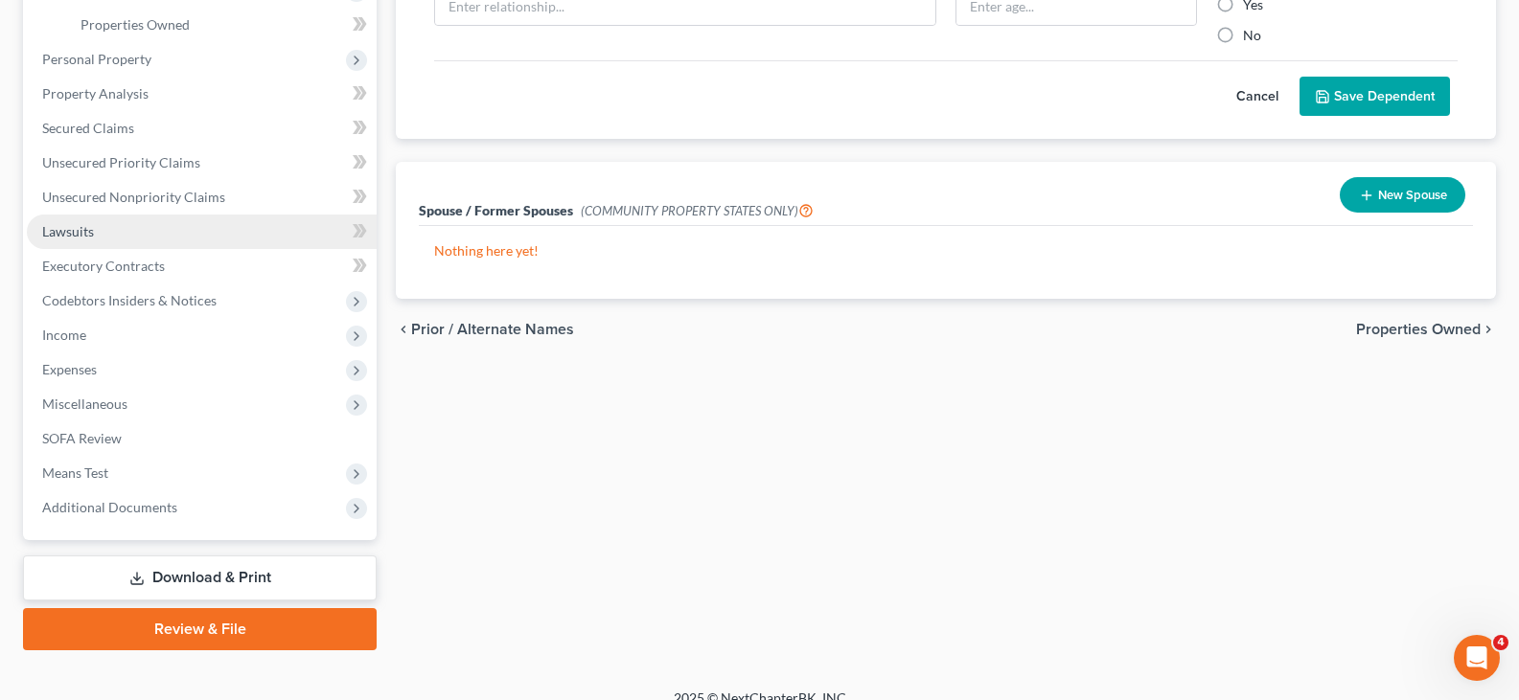
scroll to position [353, 0]
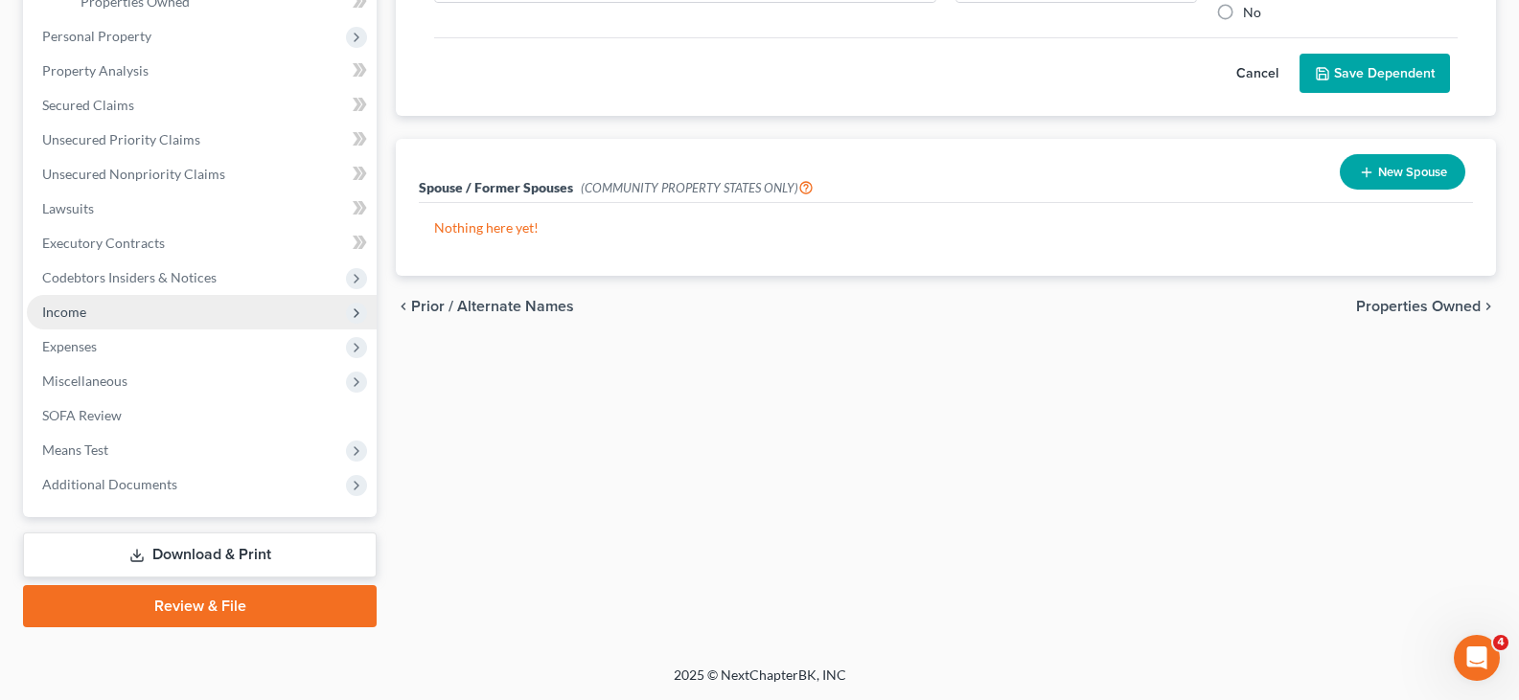
click at [62, 315] on span "Income" at bounding box center [64, 312] width 44 height 16
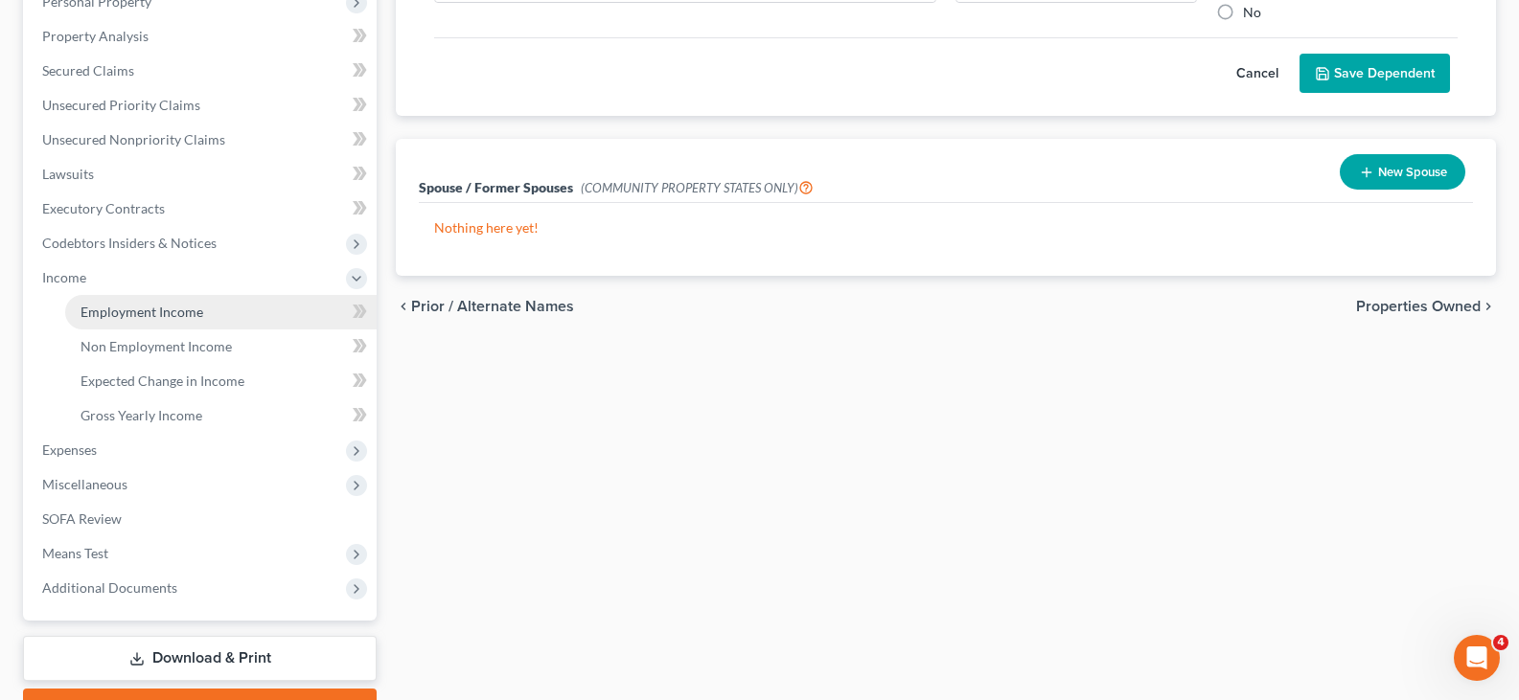
click at [135, 316] on span "Employment Income" at bounding box center [141, 312] width 123 height 16
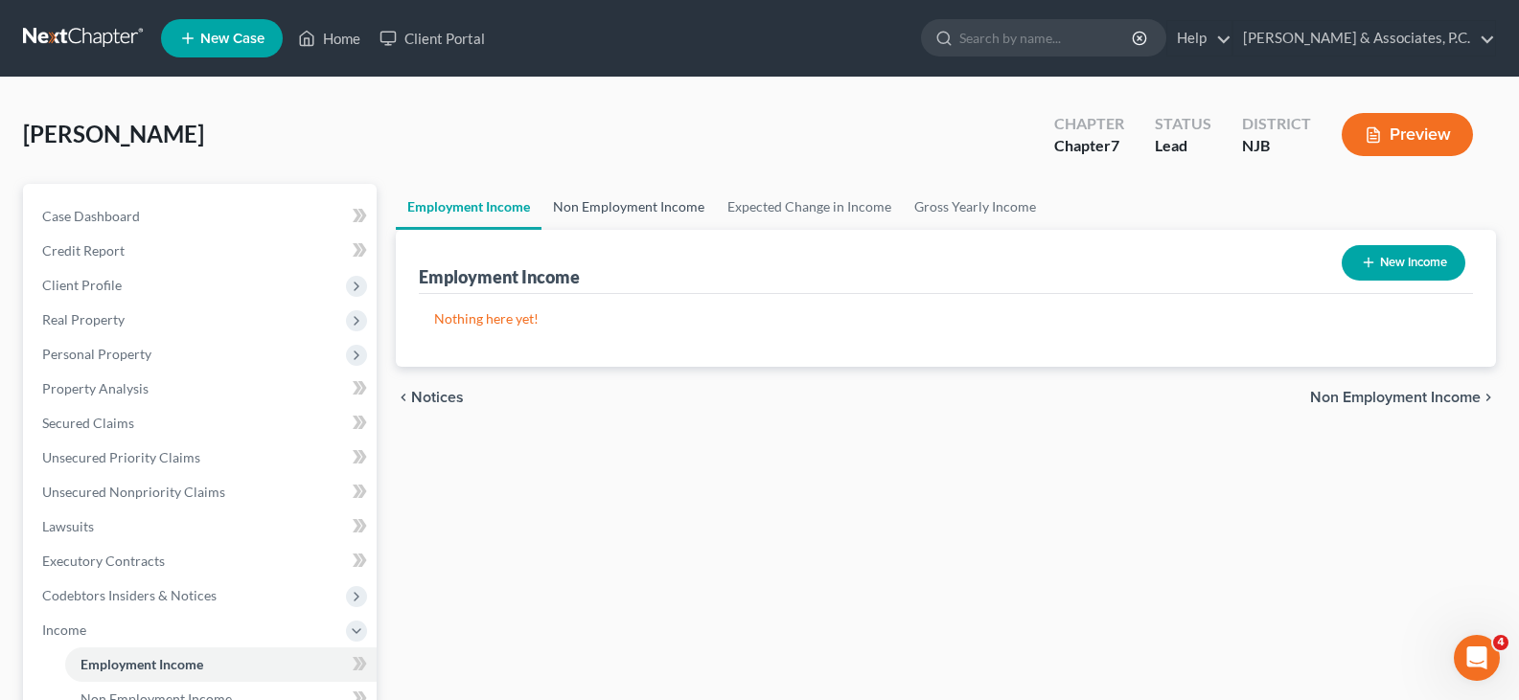
click at [627, 202] on link "Non Employment Income" at bounding box center [628, 207] width 174 height 46
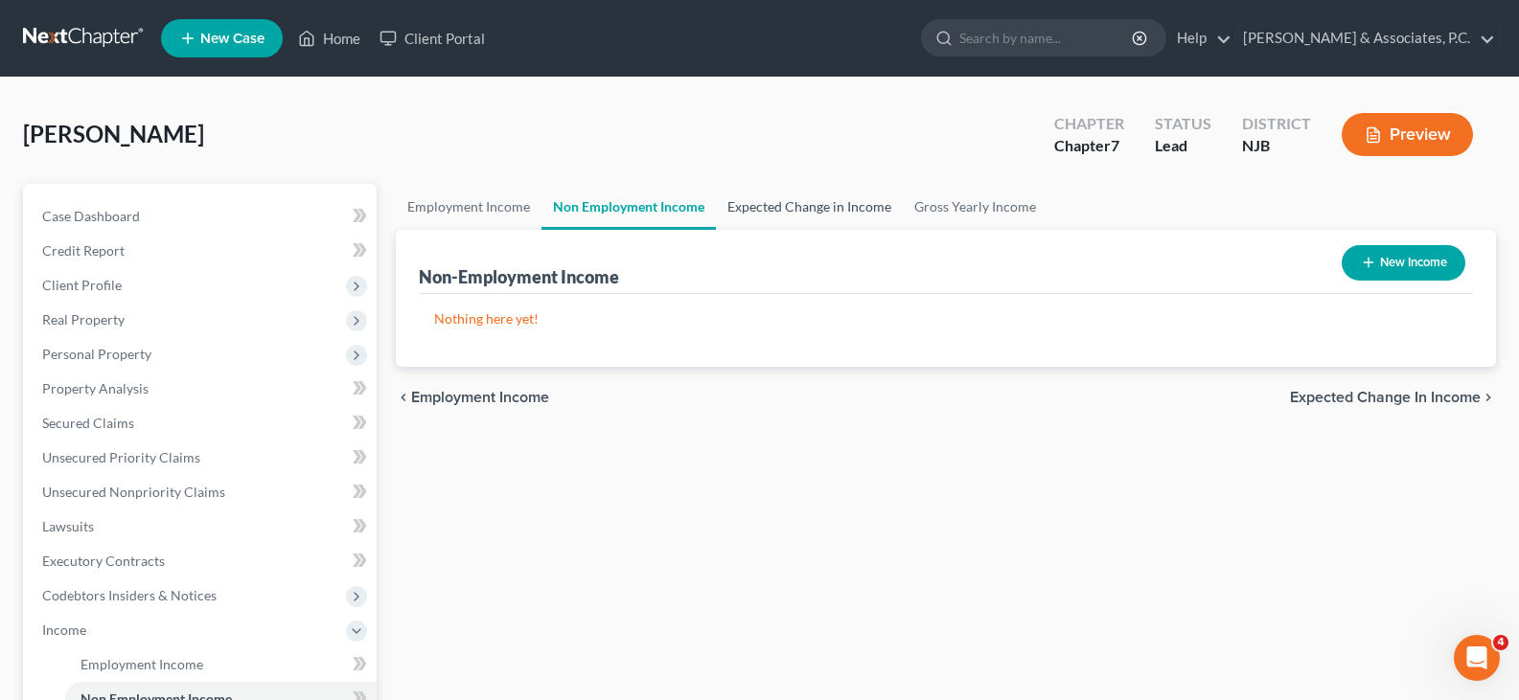
click at [858, 211] on link "Expected Change in Income" at bounding box center [809, 207] width 187 height 46
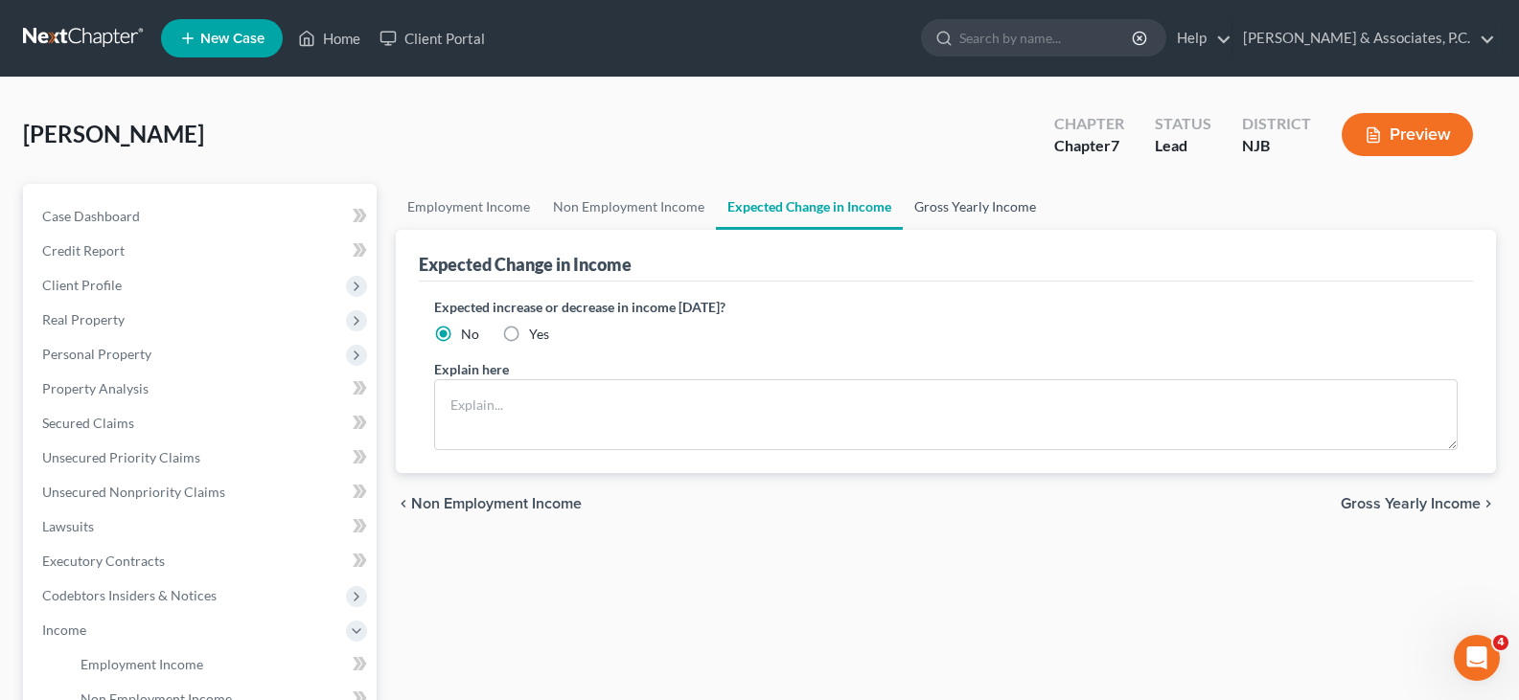
click at [945, 210] on link "Gross Yearly Income" at bounding box center [975, 207] width 145 height 46
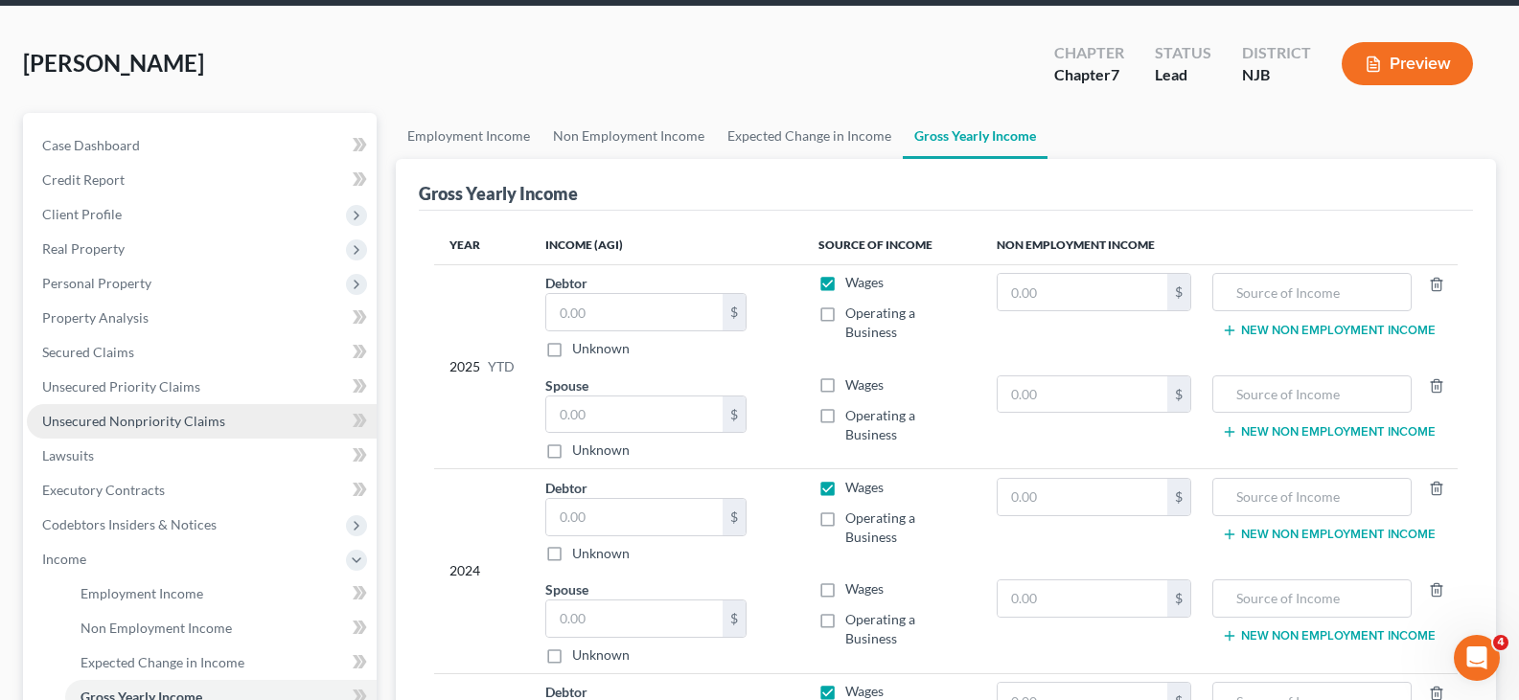
scroll to position [192, 0]
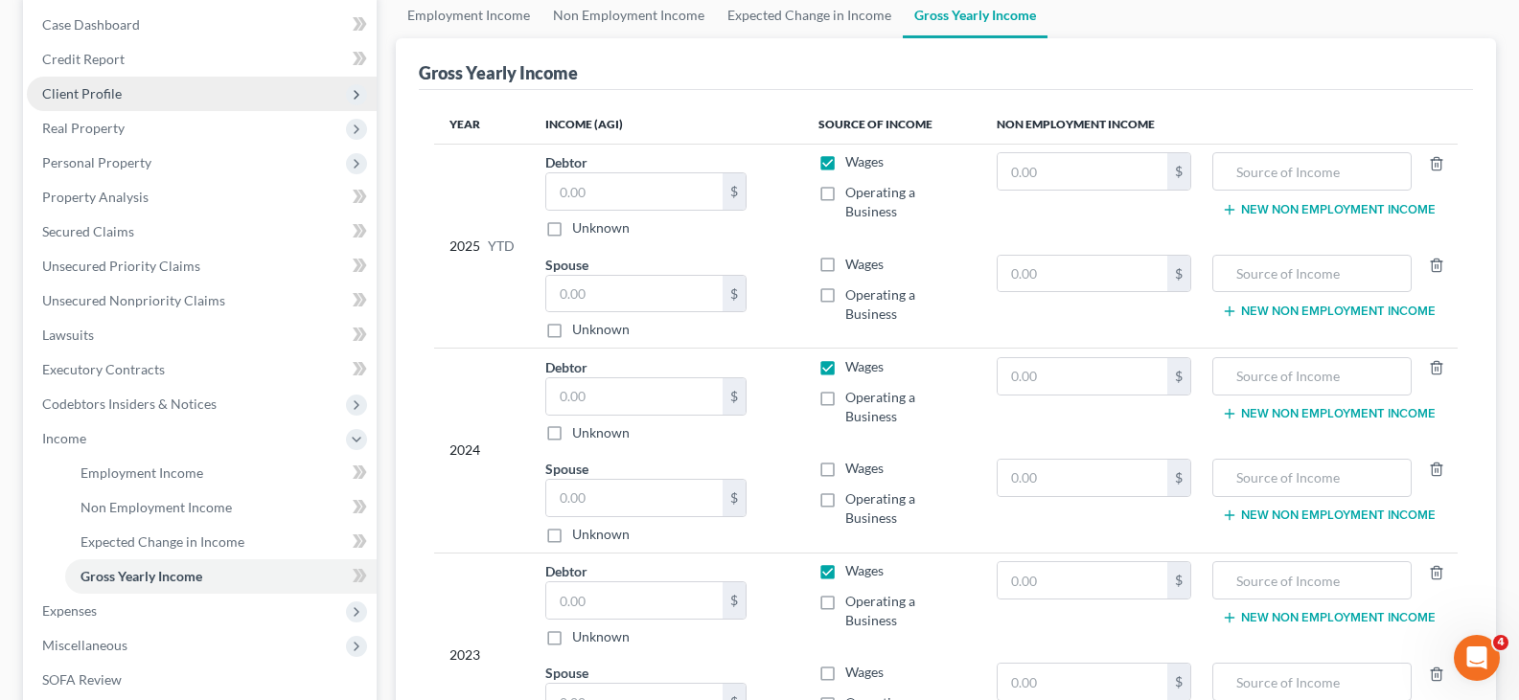
click at [71, 85] on span "Client Profile" at bounding box center [82, 93] width 80 height 16
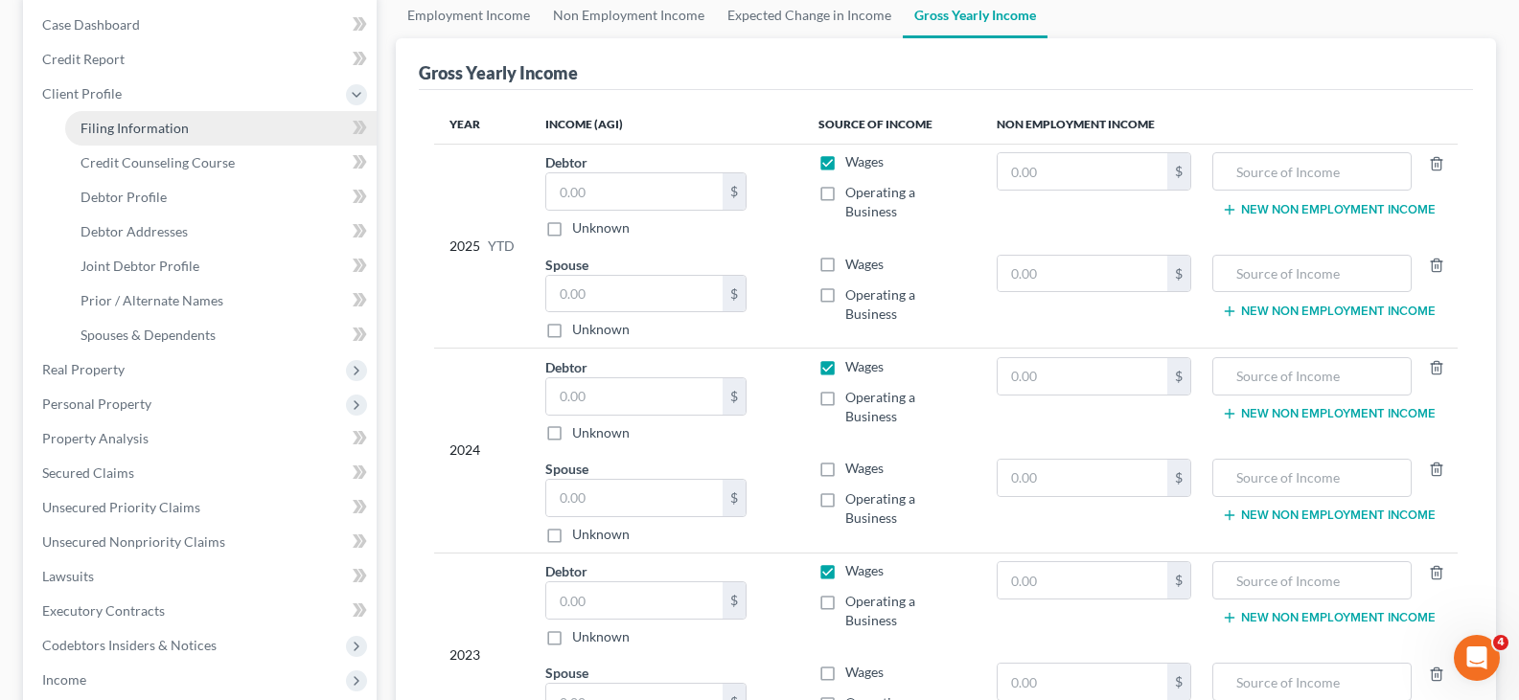
click at [109, 123] on span "Filing Information" at bounding box center [134, 128] width 108 height 16
select select "1"
select select "0"
select select "51"
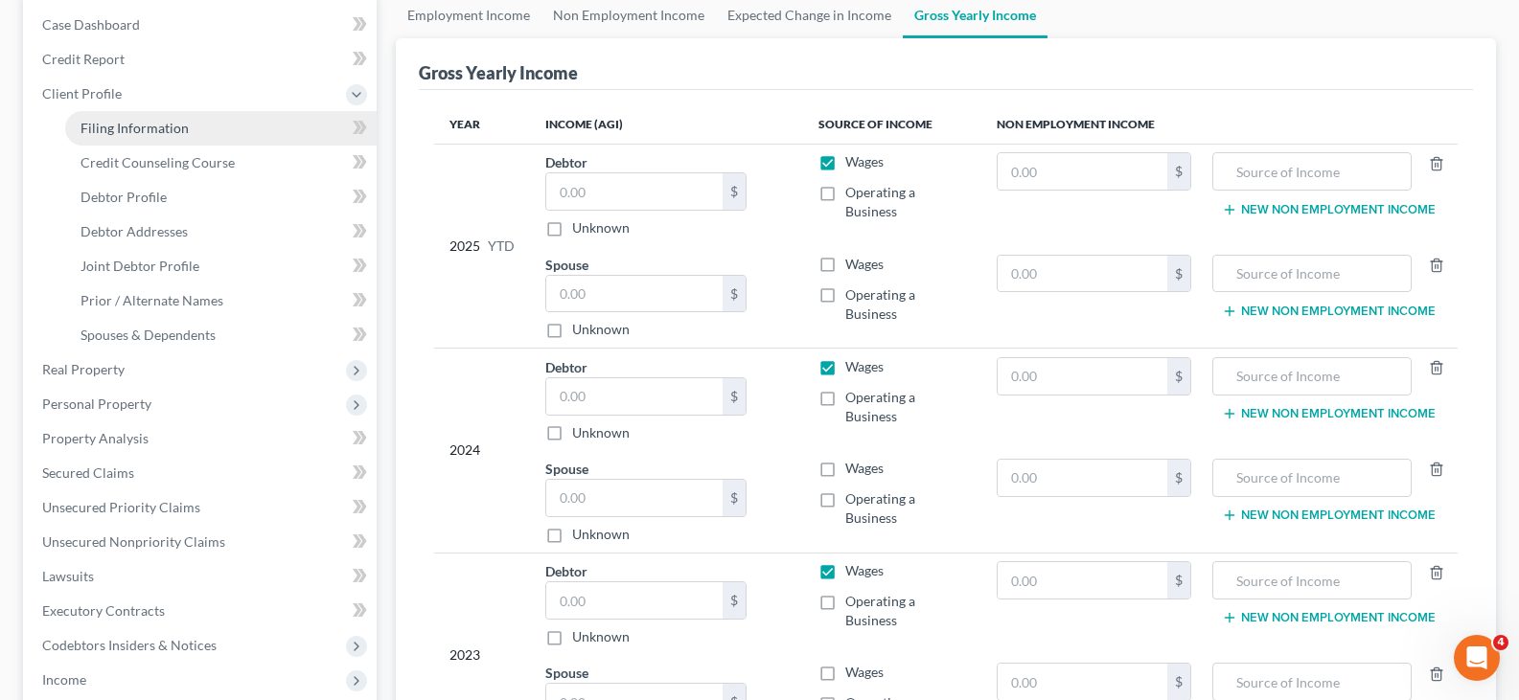
select select "0"
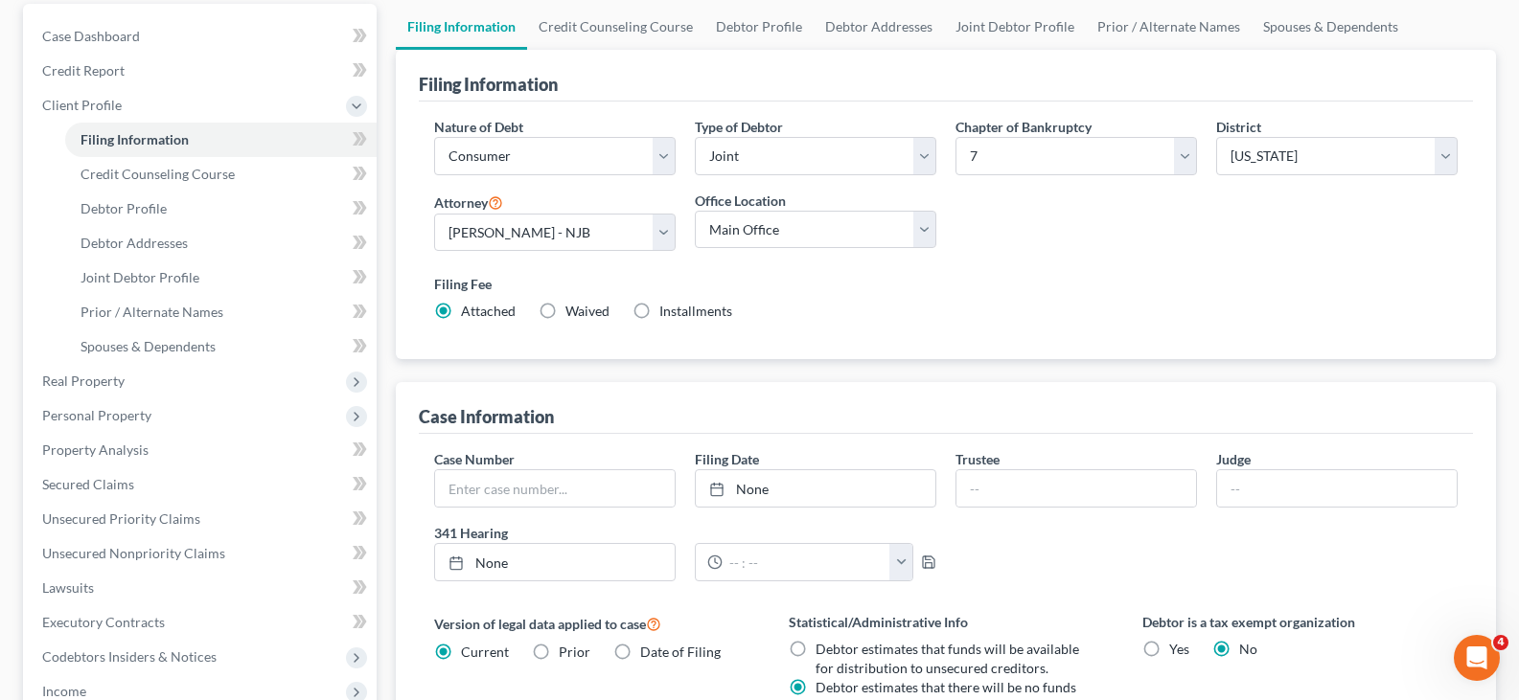
scroll to position [383, 0]
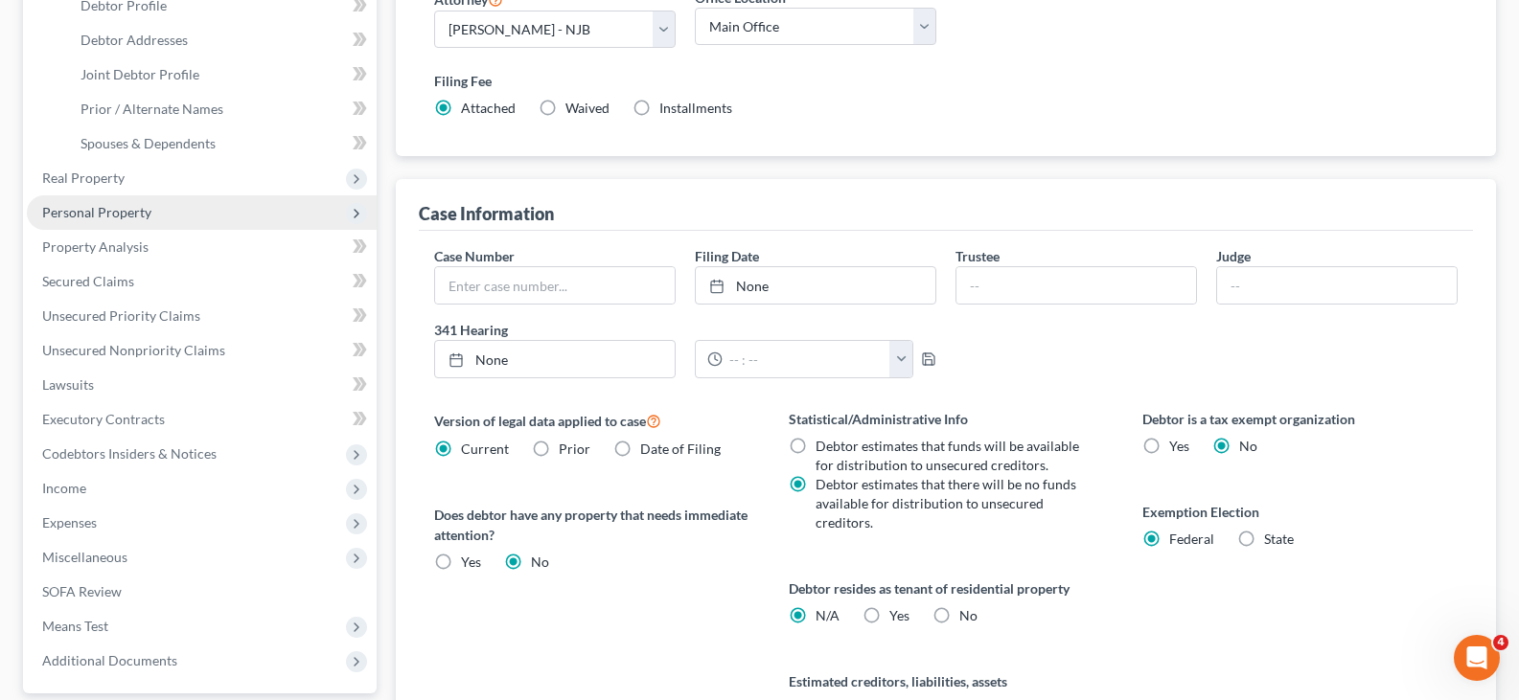
click at [70, 212] on span "Personal Property" at bounding box center [96, 212] width 109 height 16
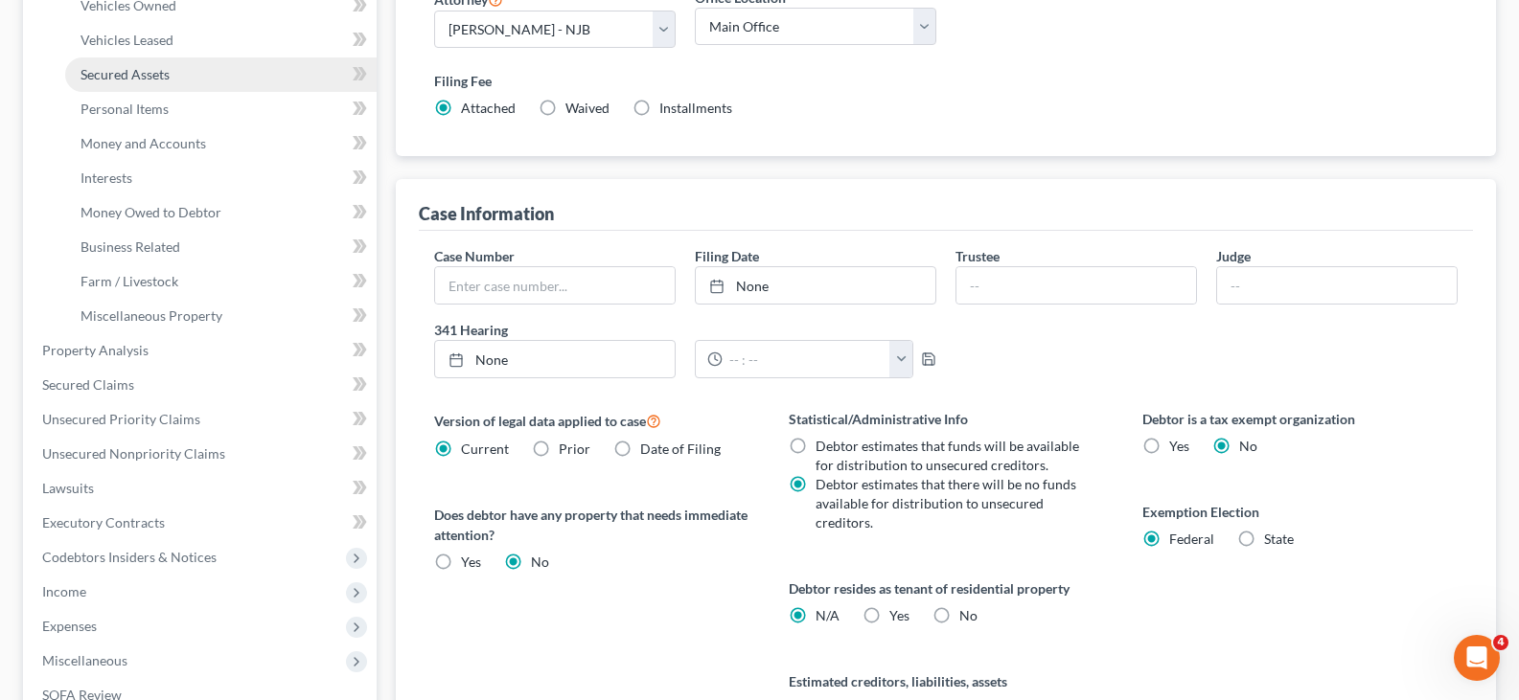
scroll to position [192, 0]
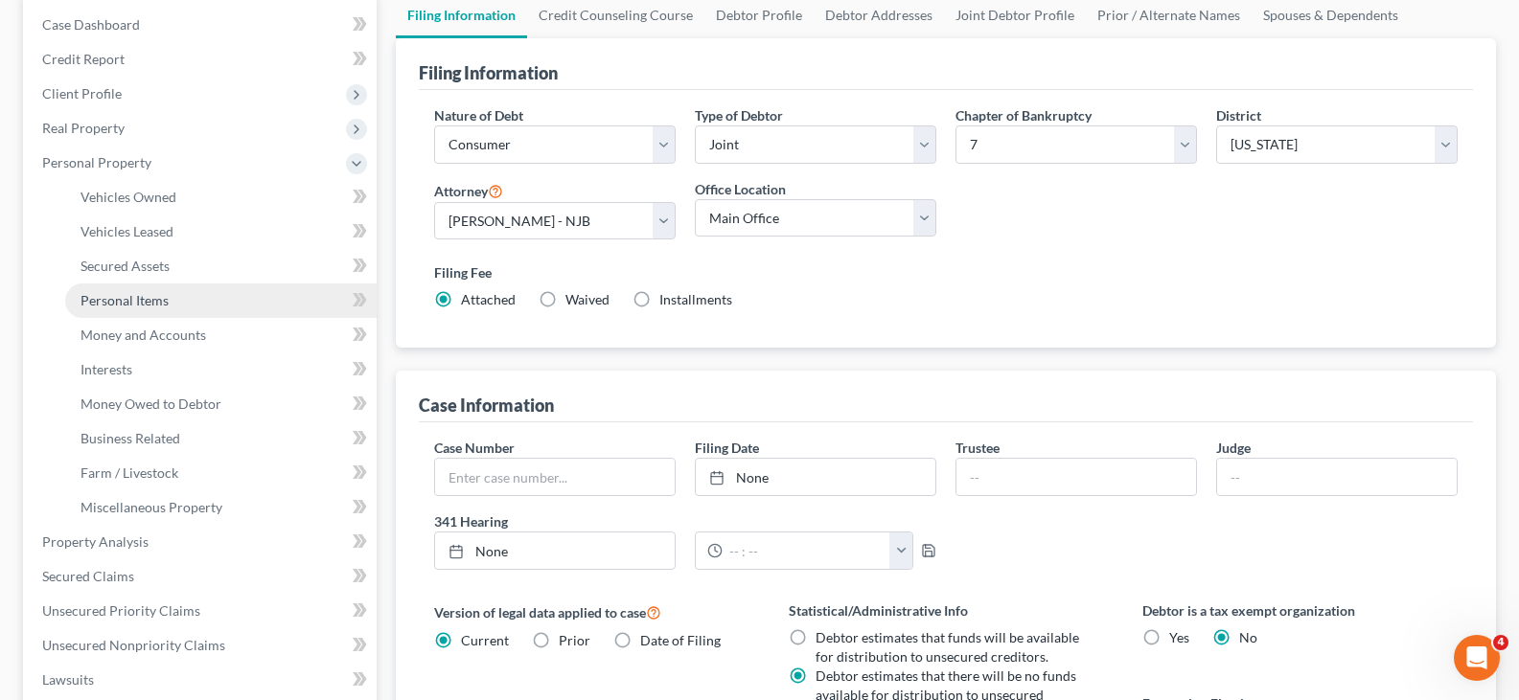
click at [116, 303] on span "Personal Items" at bounding box center [124, 300] width 88 height 16
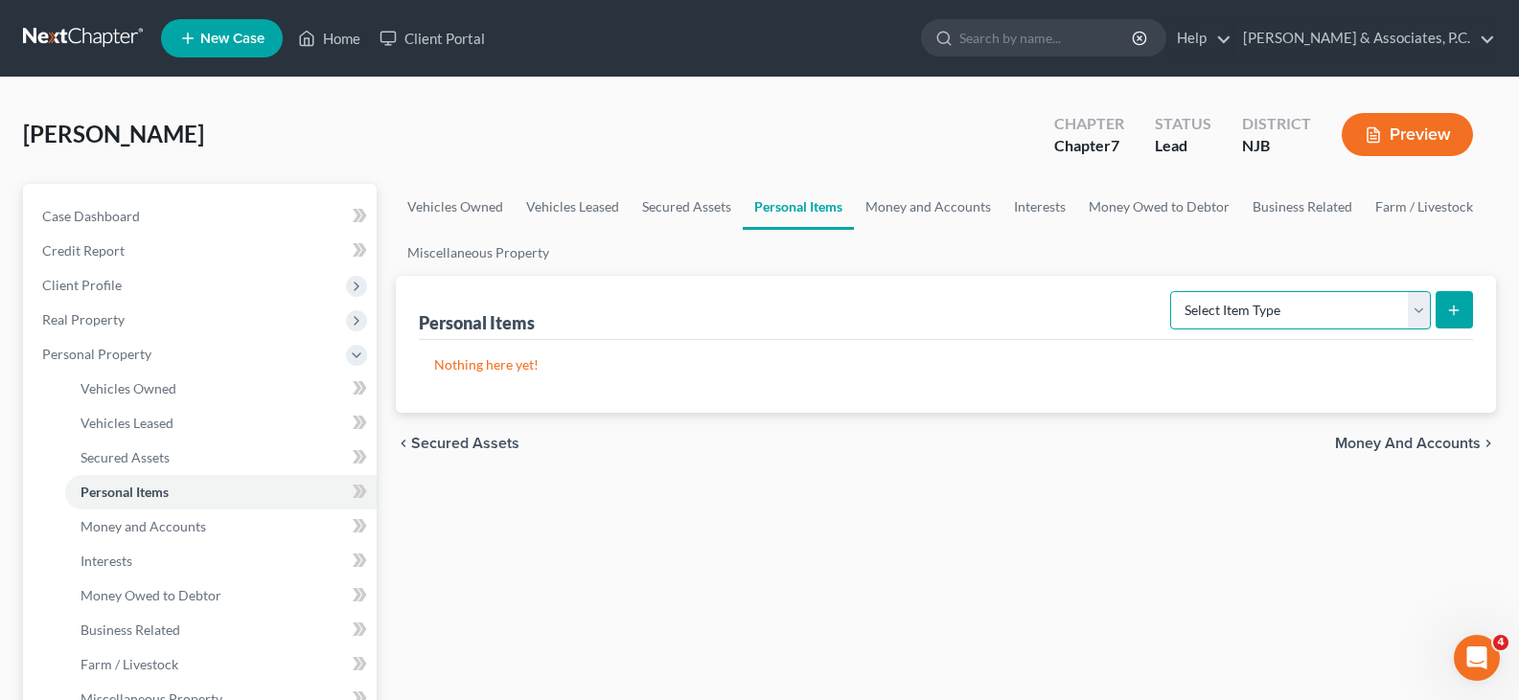
drag, startPoint x: 1419, startPoint y: 313, endPoint x: 1370, endPoint y: 316, distance: 48.9
click at [1416, 313] on select "Select Item Type Clothing (A/B: 11) Collectibles Of Value (A/B: 8) Electronics …" at bounding box center [1300, 310] width 261 height 38
select select "clothing"
click at [1173, 291] on select "Select Item Type Clothing (A/B: 11) Collectibles Of Value (A/B: 8) Electronics …" at bounding box center [1300, 310] width 261 height 38
click at [1457, 307] on icon "submit" at bounding box center [1453, 310] width 15 height 15
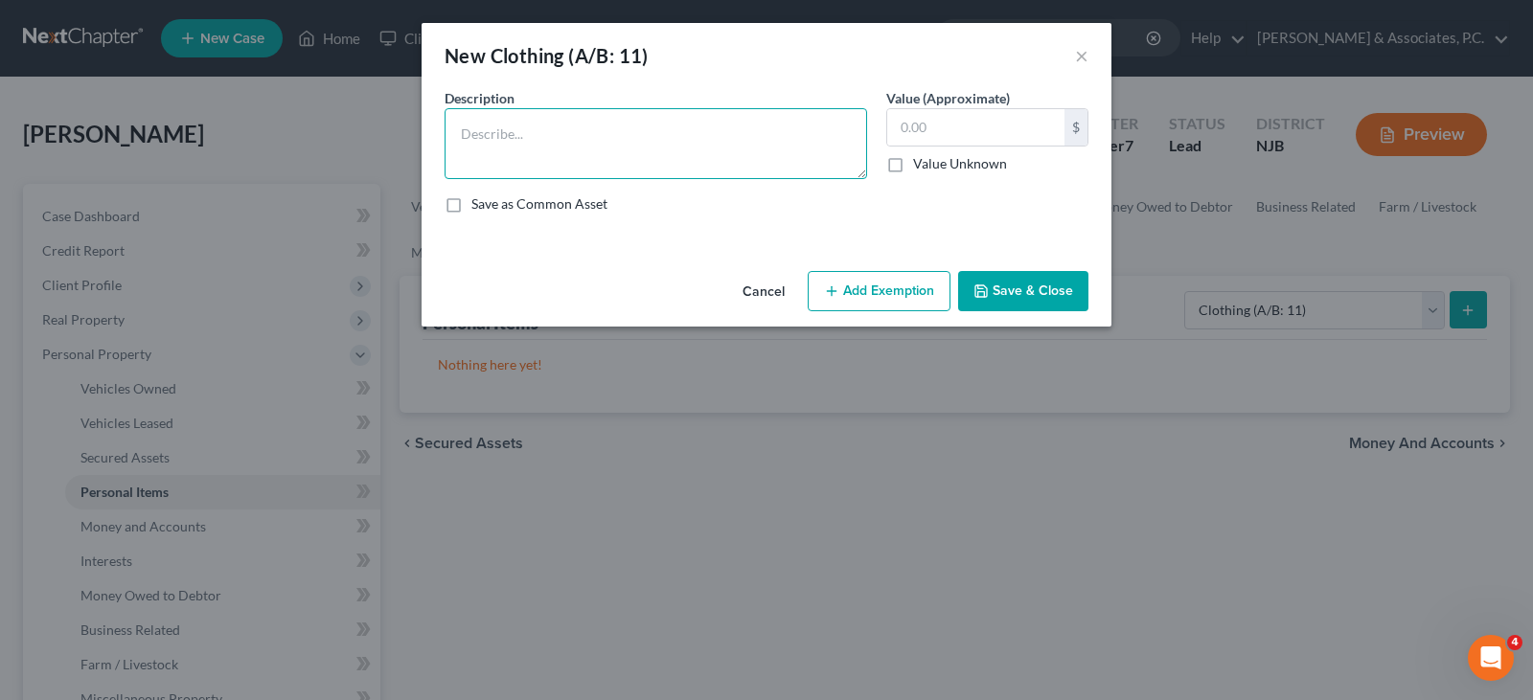
drag, startPoint x: 564, startPoint y: 126, endPoint x: 538, endPoint y: 159, distance: 42.4
click at [562, 127] on textarea at bounding box center [656, 143] width 423 height 71
type textarea "used clothing"
click at [980, 126] on input "text" at bounding box center [975, 127] width 177 height 36
type input "2,000.00"
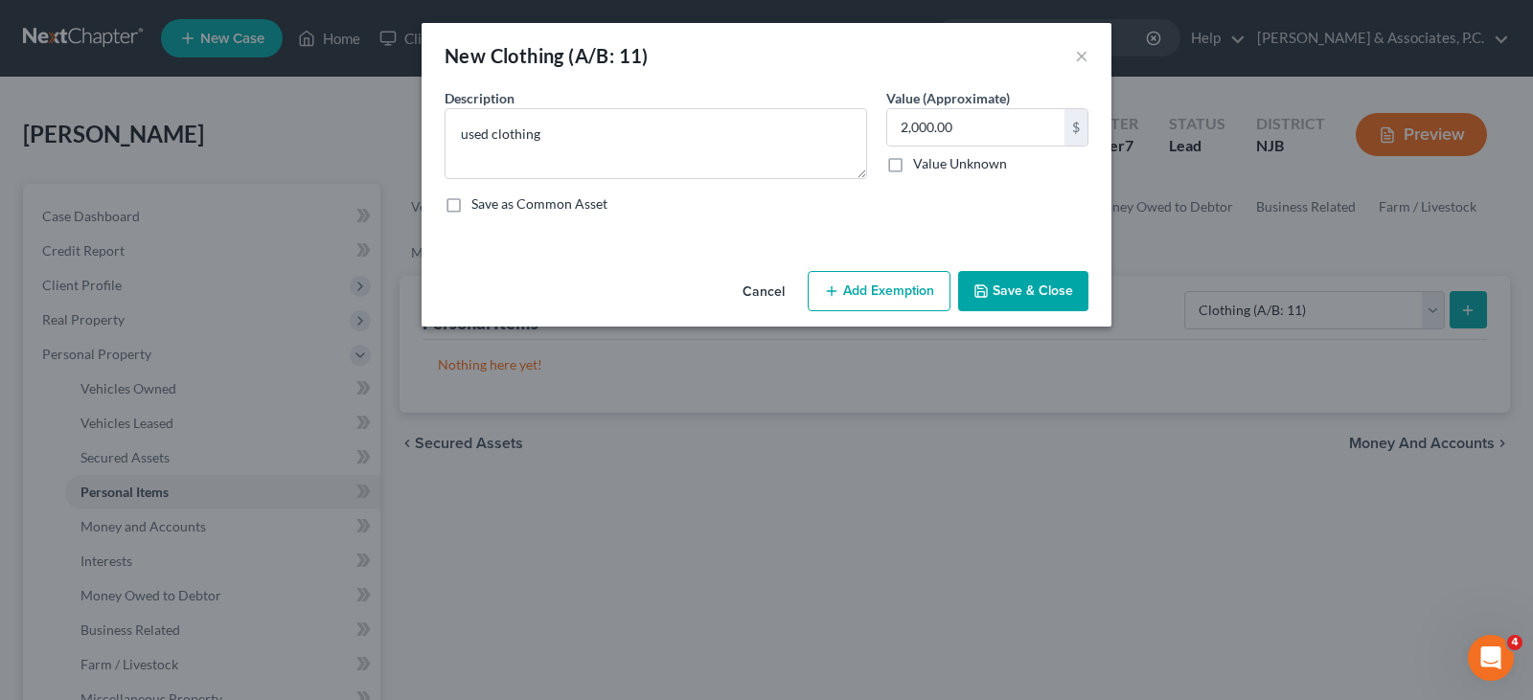
click at [861, 283] on button "Add Exemption" at bounding box center [879, 291] width 143 height 40
select select "2"
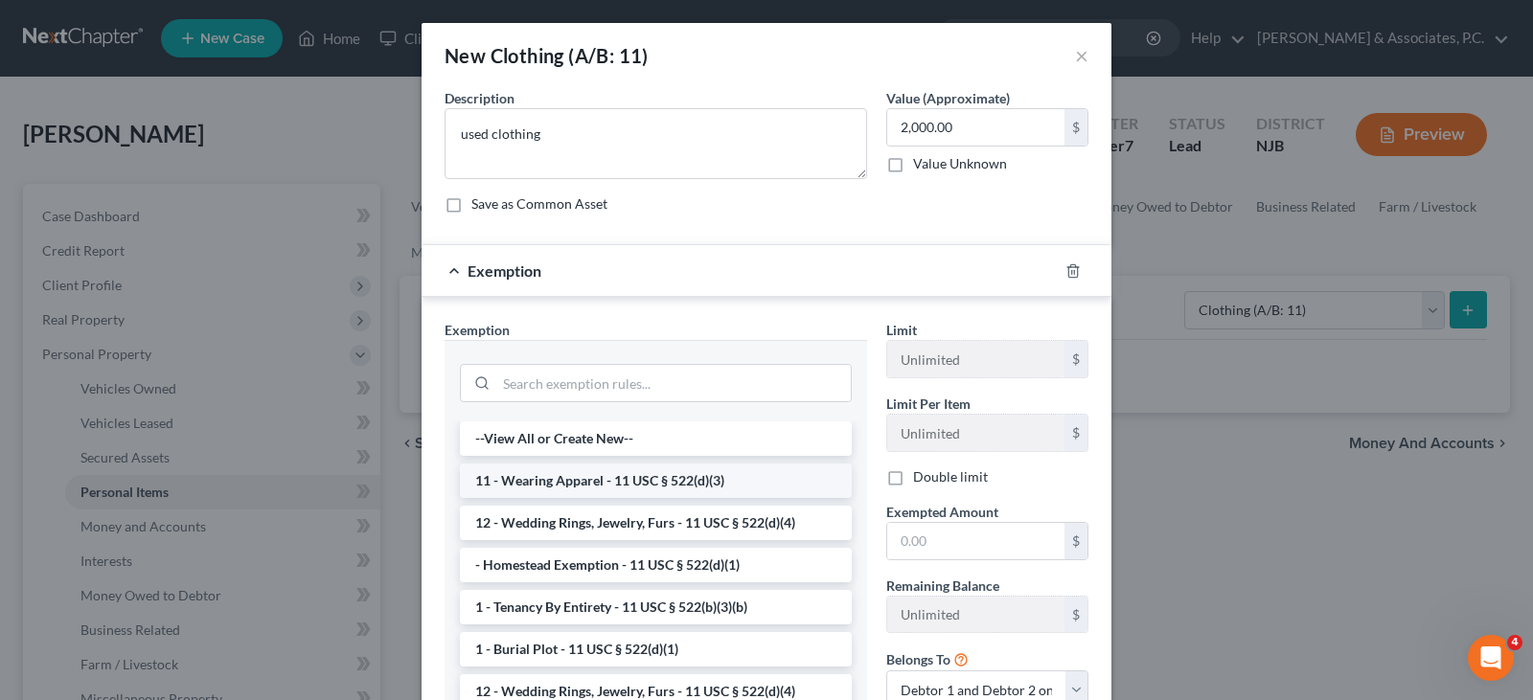
click at [597, 478] on li "11 - Wearing Apparel - 11 USC § 522(d)(3)" at bounding box center [656, 481] width 392 height 34
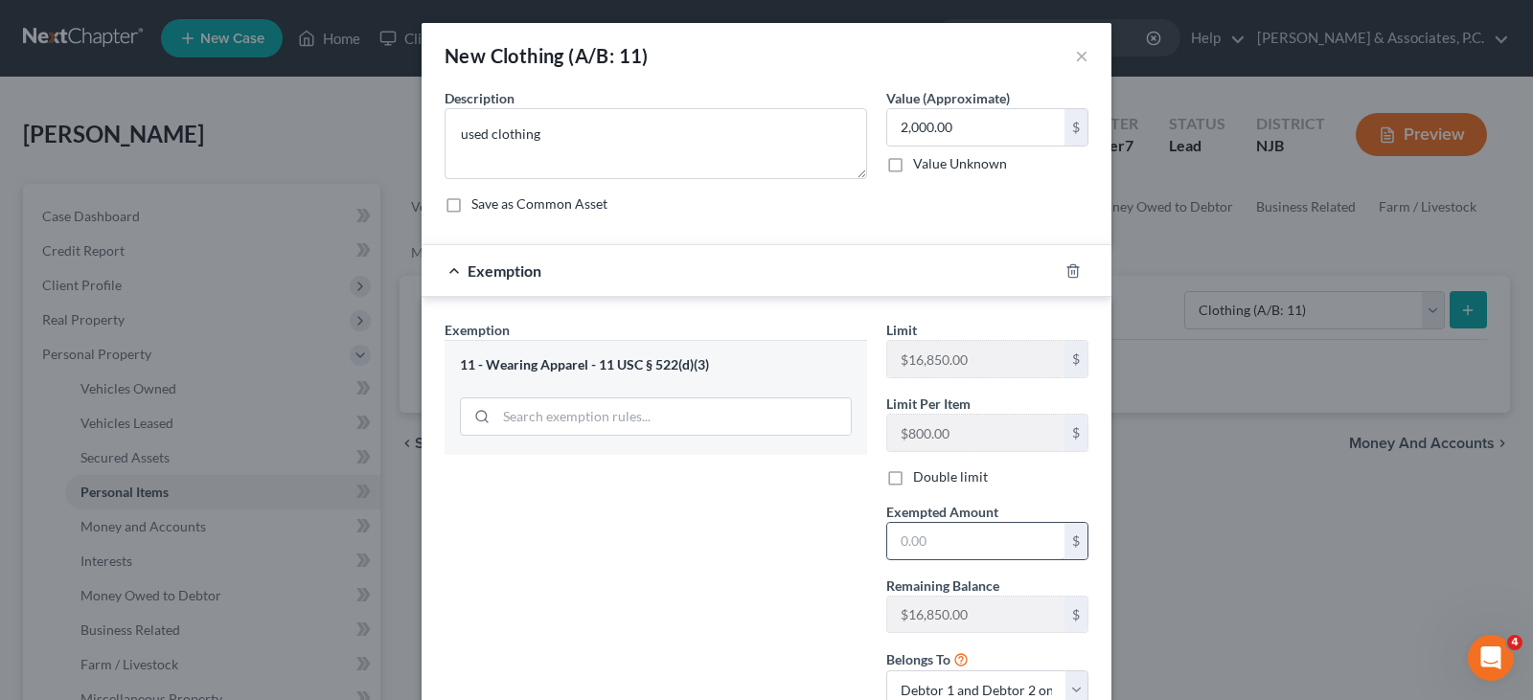
click at [934, 541] on input "text" at bounding box center [975, 541] width 177 height 36
type input "2,000.00"
click at [634, 521] on div "Exemption Set must be selected for CA. Exemption * 11 - Wearing Apparel - 11 US…" at bounding box center [656, 522] width 442 height 404
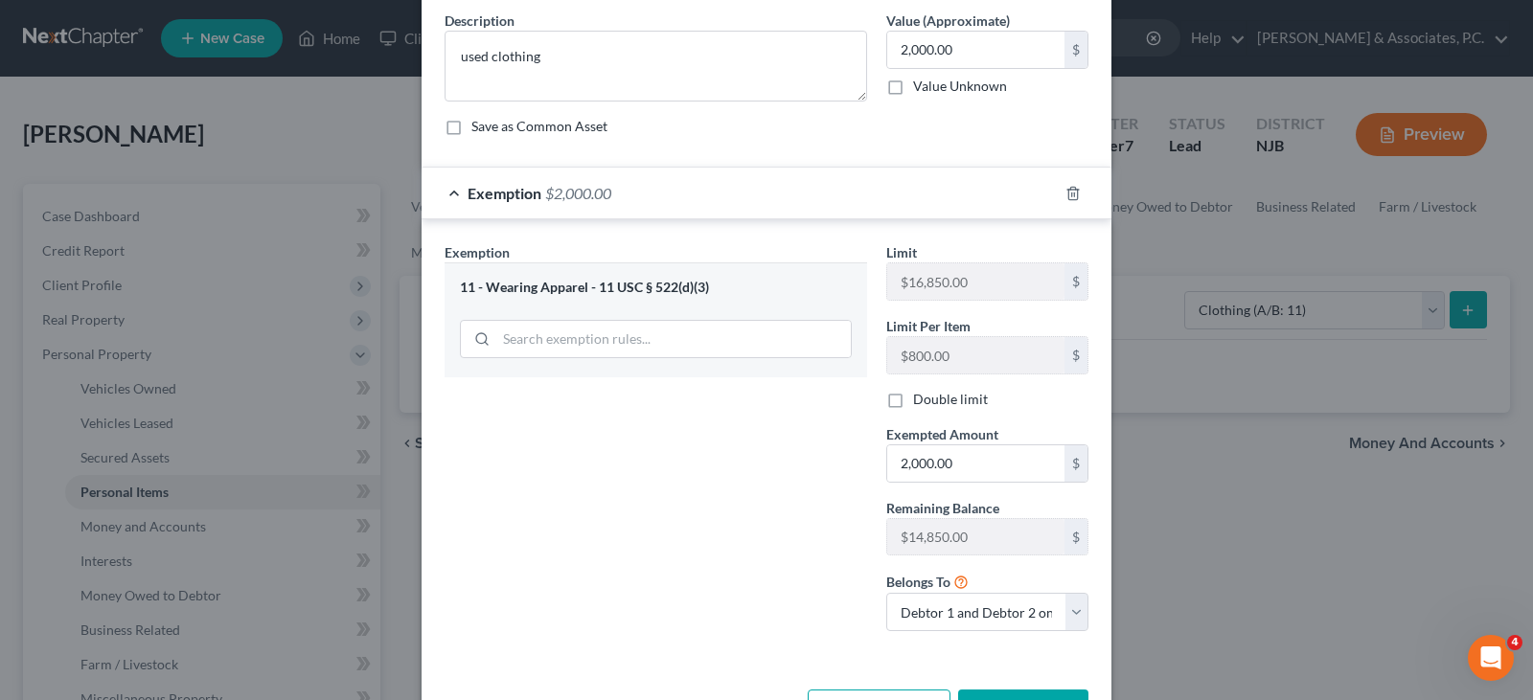
scroll to position [146, 0]
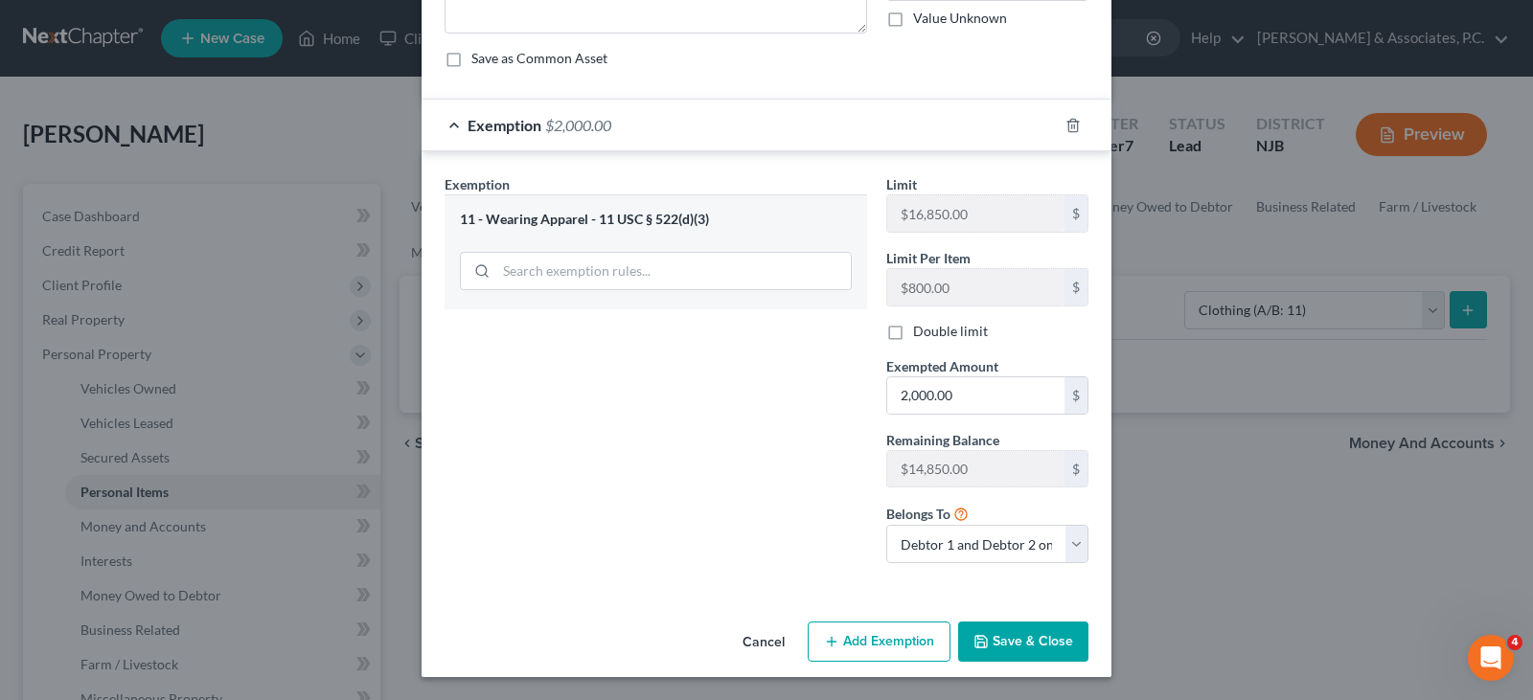
click at [1017, 641] on button "Save & Close" at bounding box center [1023, 642] width 130 height 40
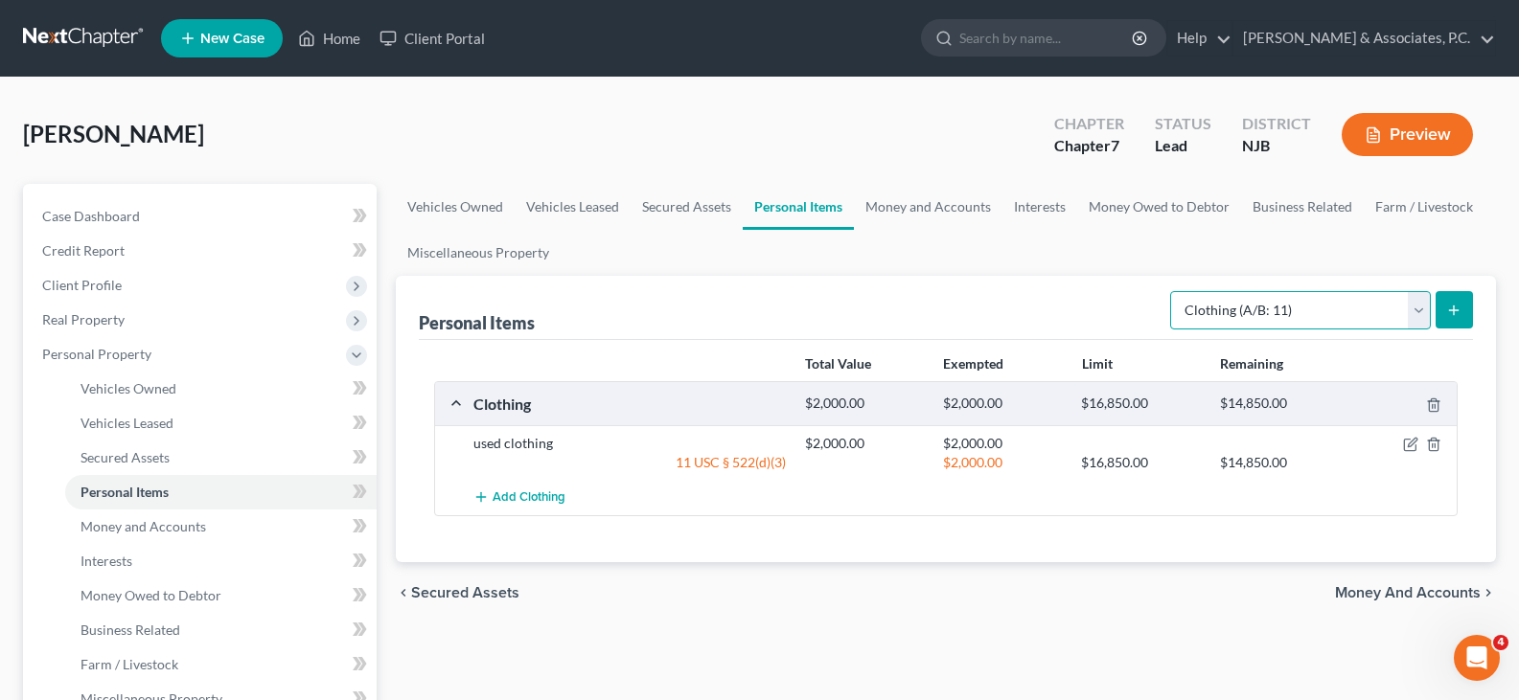
click at [1421, 308] on select "Select Item Type Clothing (A/B: 11) Collectibles Of Value (A/B: 8) Electronics …" at bounding box center [1300, 310] width 261 height 38
select select "electronics"
click at [1173, 291] on select "Select Item Type Clothing (A/B: 11) Collectibles Of Value (A/B: 8) Electronics …" at bounding box center [1300, 310] width 261 height 38
click at [1455, 303] on icon "submit" at bounding box center [1453, 310] width 15 height 15
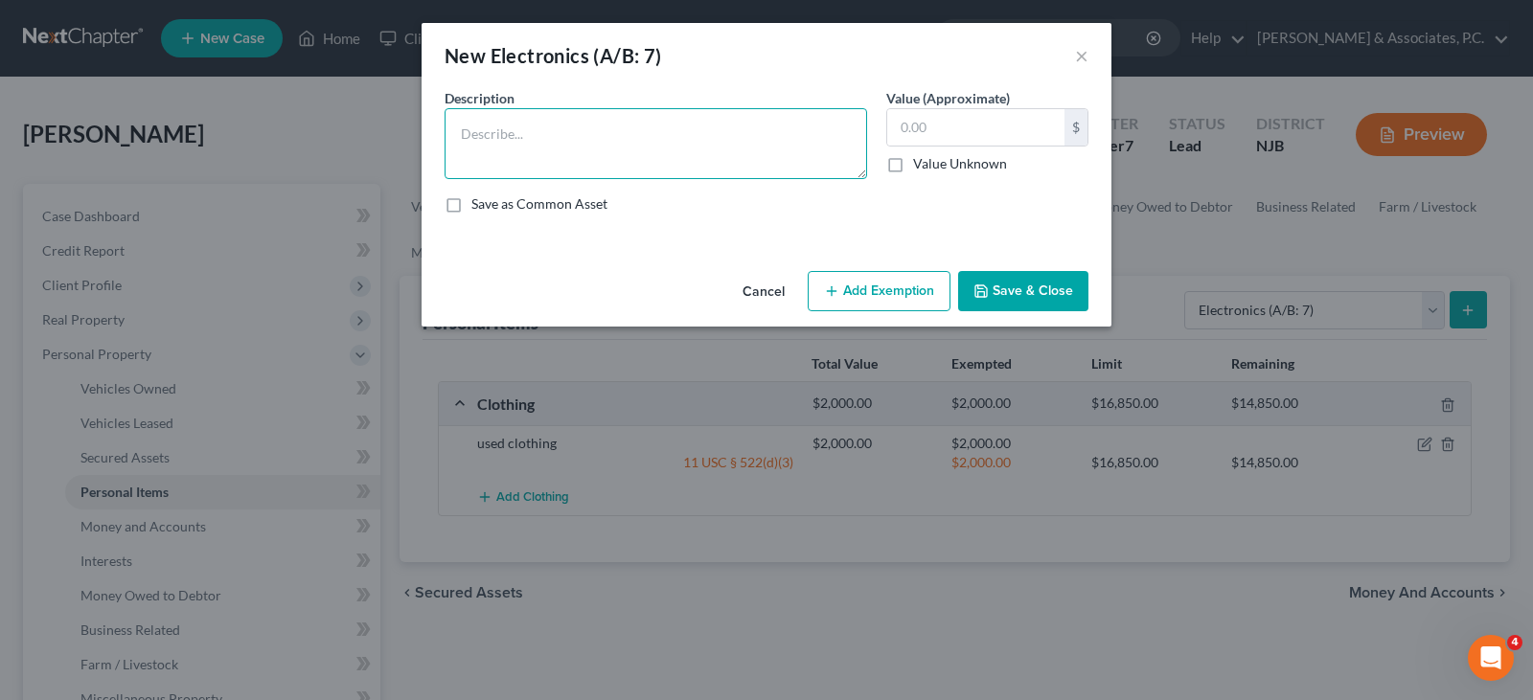
click at [590, 131] on textarea at bounding box center [656, 143] width 423 height 71
type textarea "cell phone , television"
click at [967, 126] on input "text" at bounding box center [975, 127] width 177 height 36
type input "500.00"
click at [858, 279] on button "Add Exemption" at bounding box center [879, 291] width 143 height 40
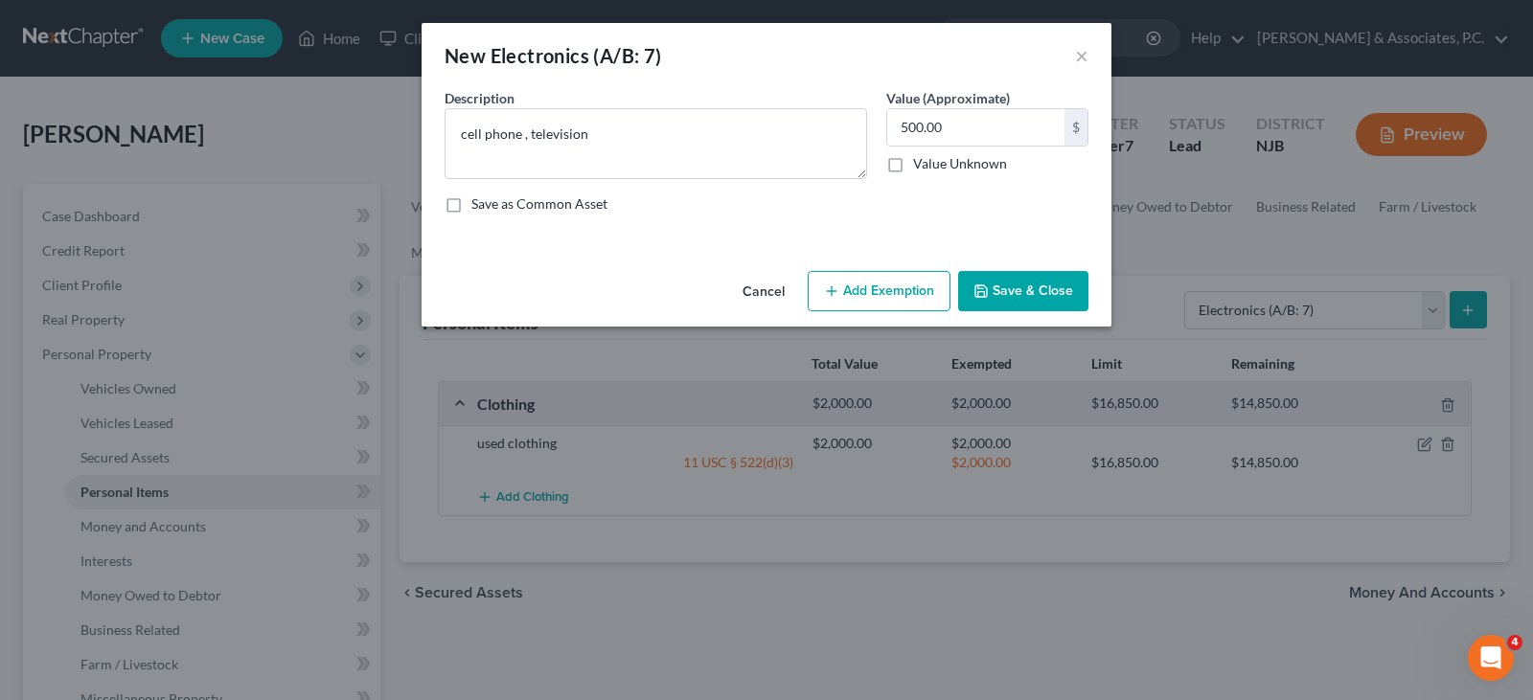
select select "2"
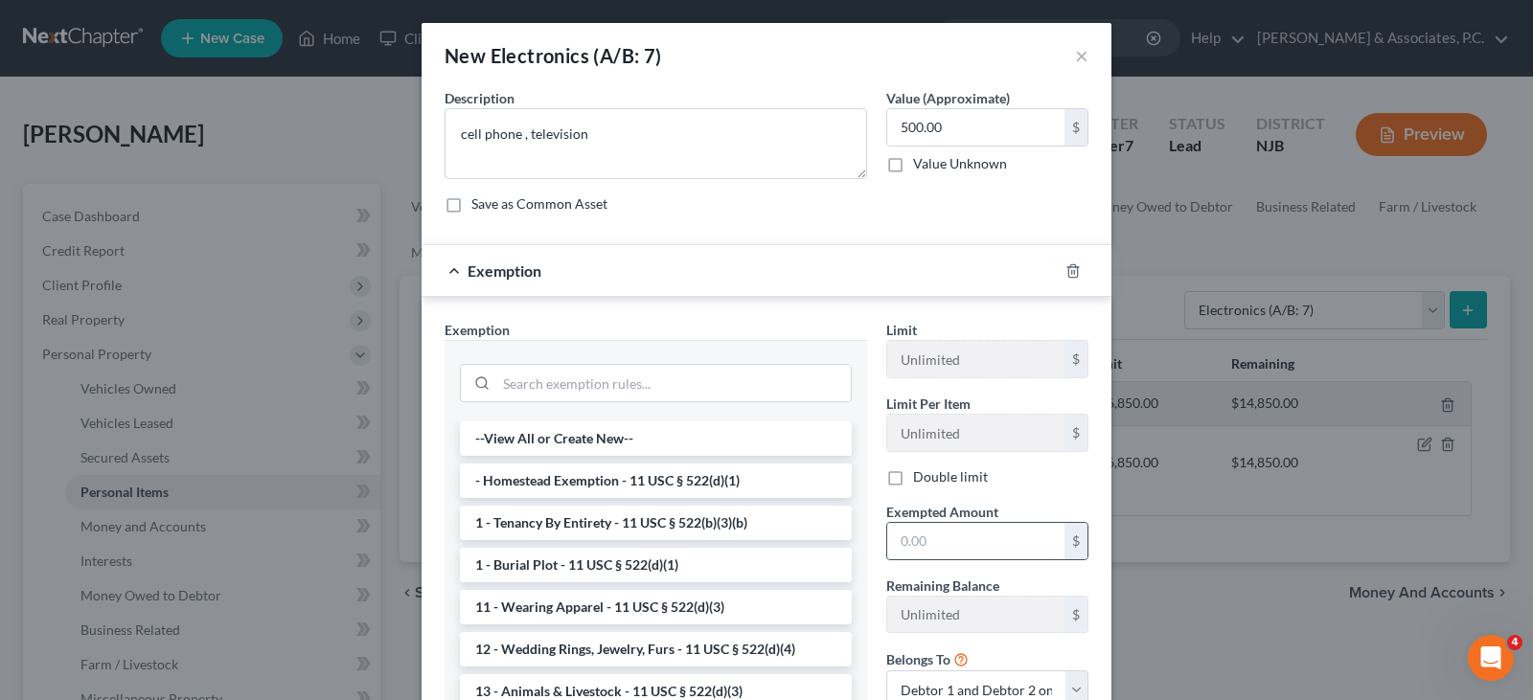
click at [936, 560] on div "$" at bounding box center [987, 541] width 202 height 38
click at [898, 538] on input "text" at bounding box center [975, 541] width 177 height 36
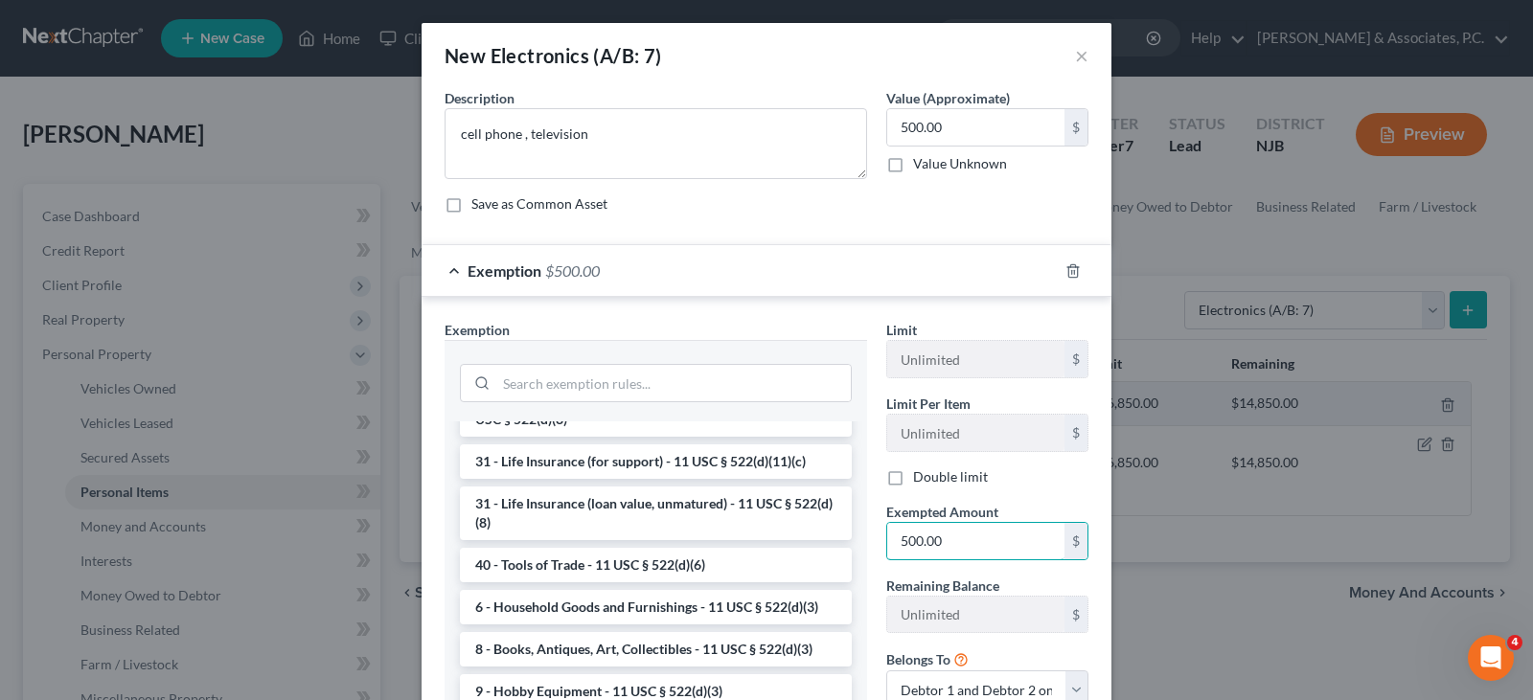
scroll to position [1602, 0]
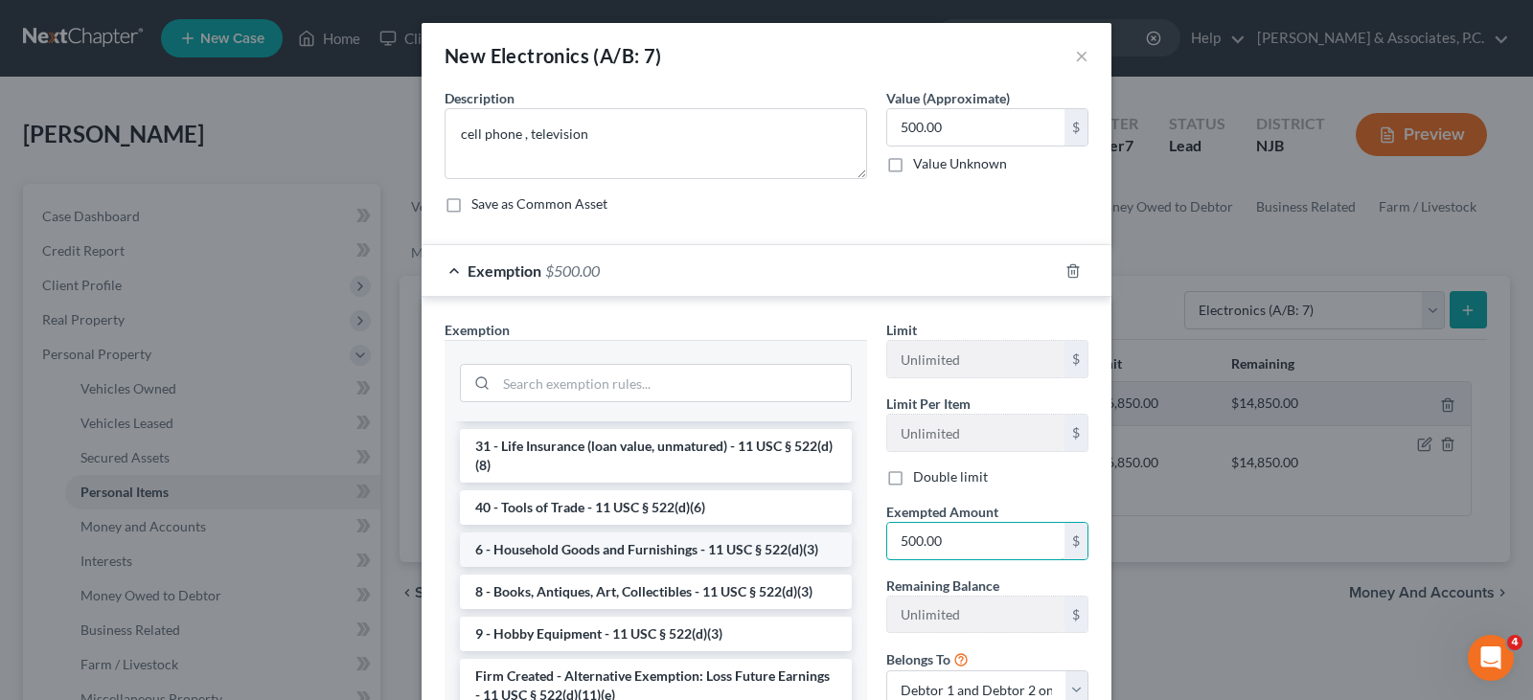
type input "500.00"
click at [575, 547] on li "6 - Household Goods and Furnishings - 11 USC § 522(d)(3)" at bounding box center [656, 550] width 392 height 34
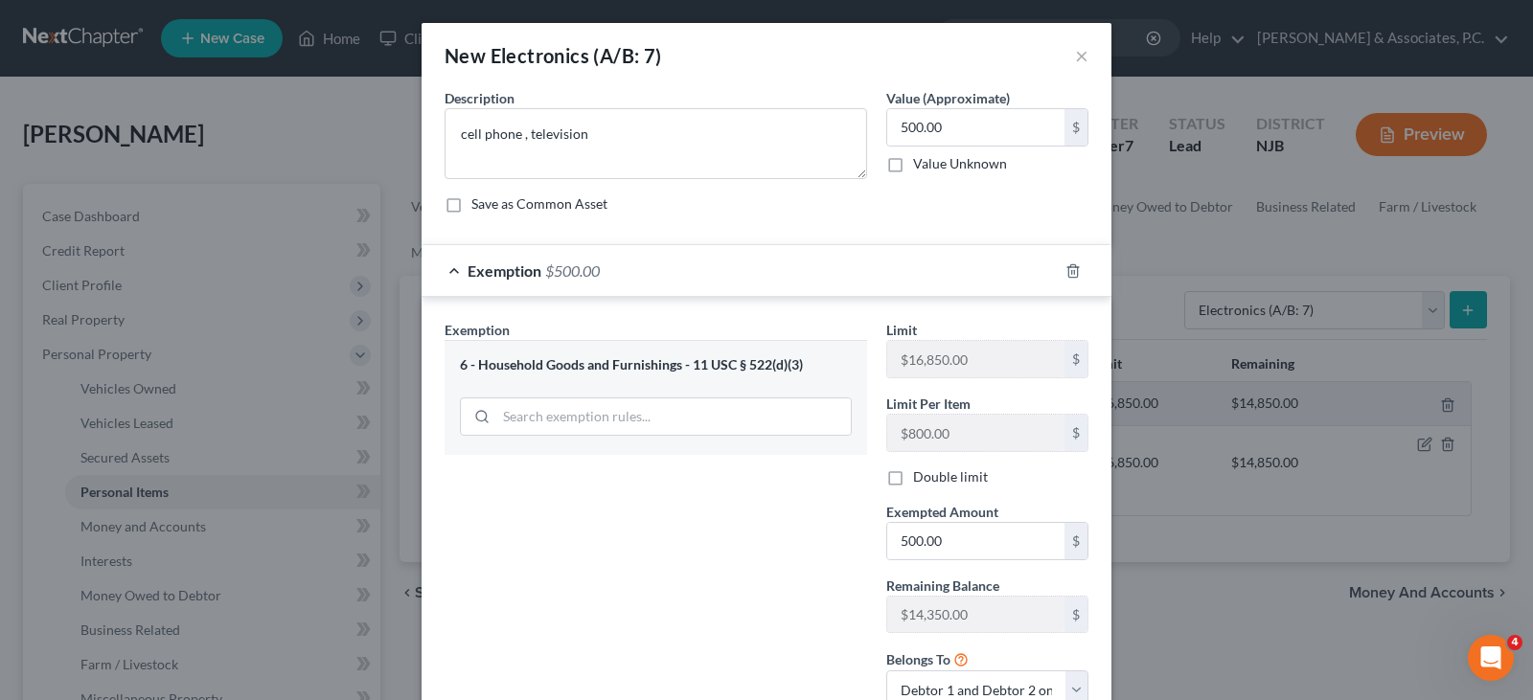
click at [892, 199] on div "Save as Common Asset" at bounding box center [767, 203] width 644 height 19
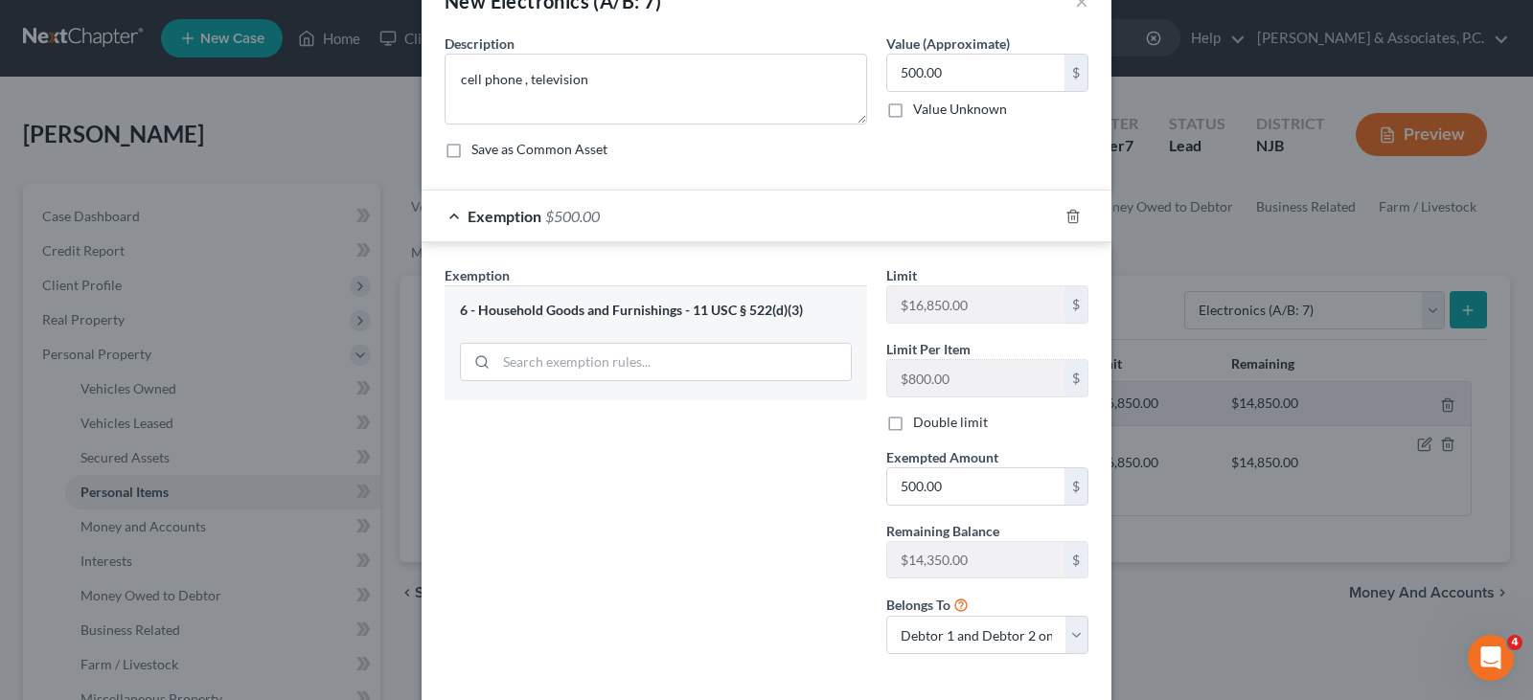
scroll to position [146, 0]
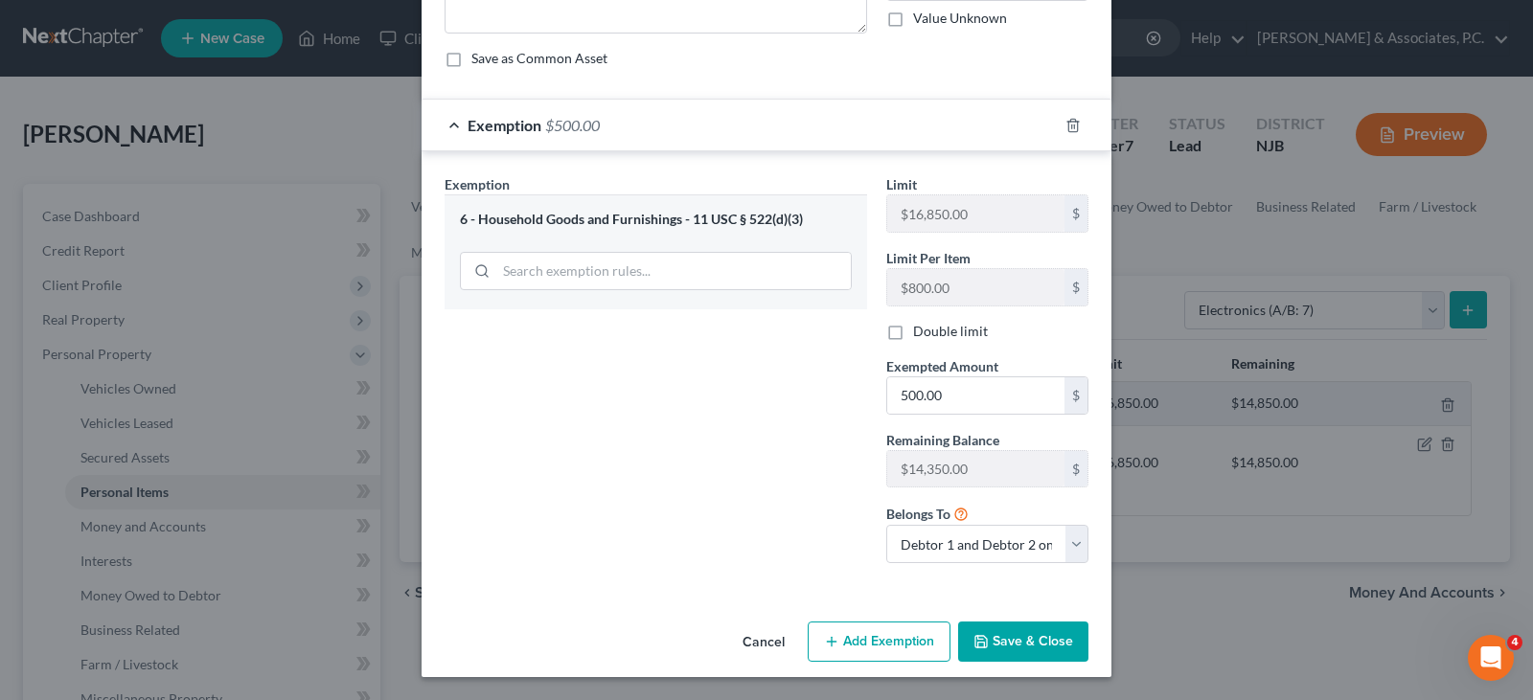
click at [999, 640] on button "Save & Close" at bounding box center [1023, 642] width 130 height 40
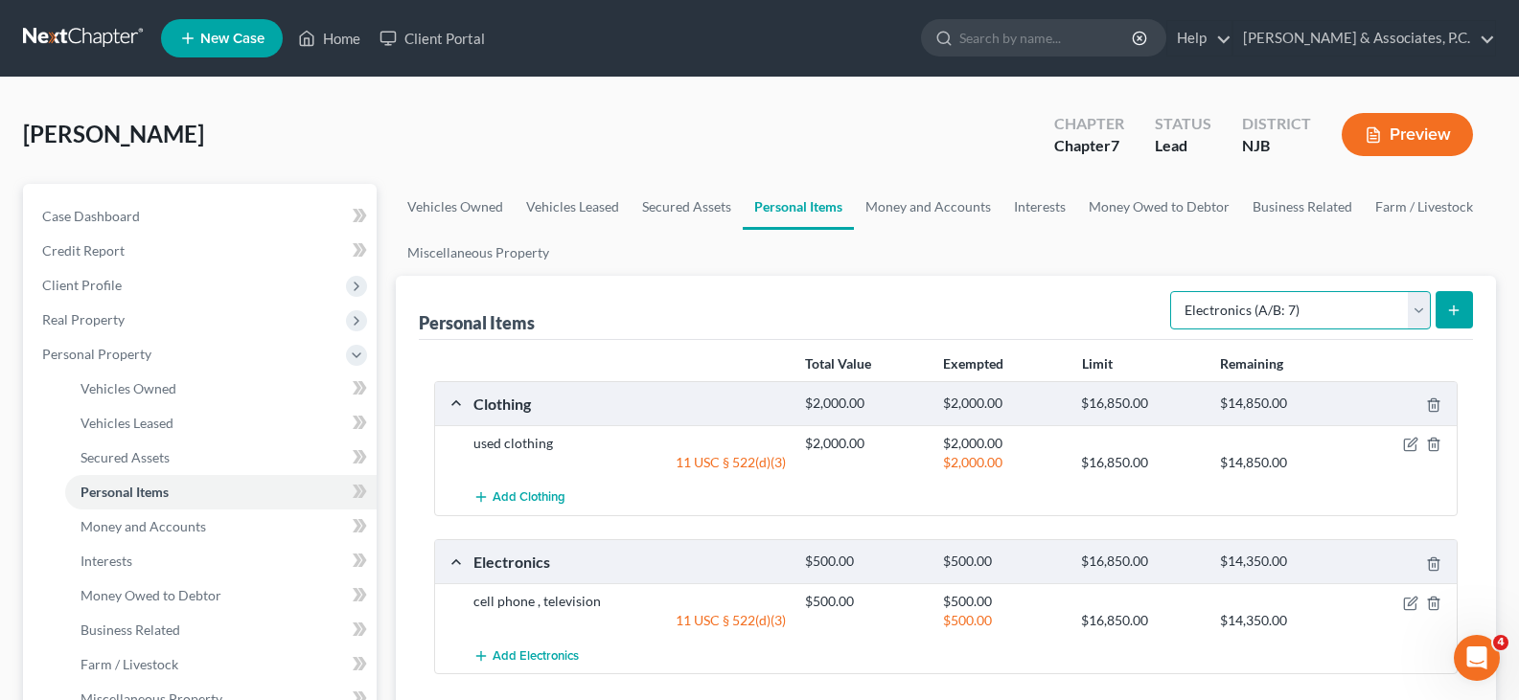
click at [1428, 308] on select "Select Item Type Clothing (A/B: 11) Collectibles Of Value (A/B: 8) Electronics …" at bounding box center [1300, 310] width 261 height 38
select select "household_goods"
click at [1173, 291] on select "Select Item Type Clothing (A/B: 11) Collectibles Of Value (A/B: 8) Electronics …" at bounding box center [1300, 310] width 261 height 38
click at [1458, 306] on icon "submit" at bounding box center [1453, 310] width 15 height 15
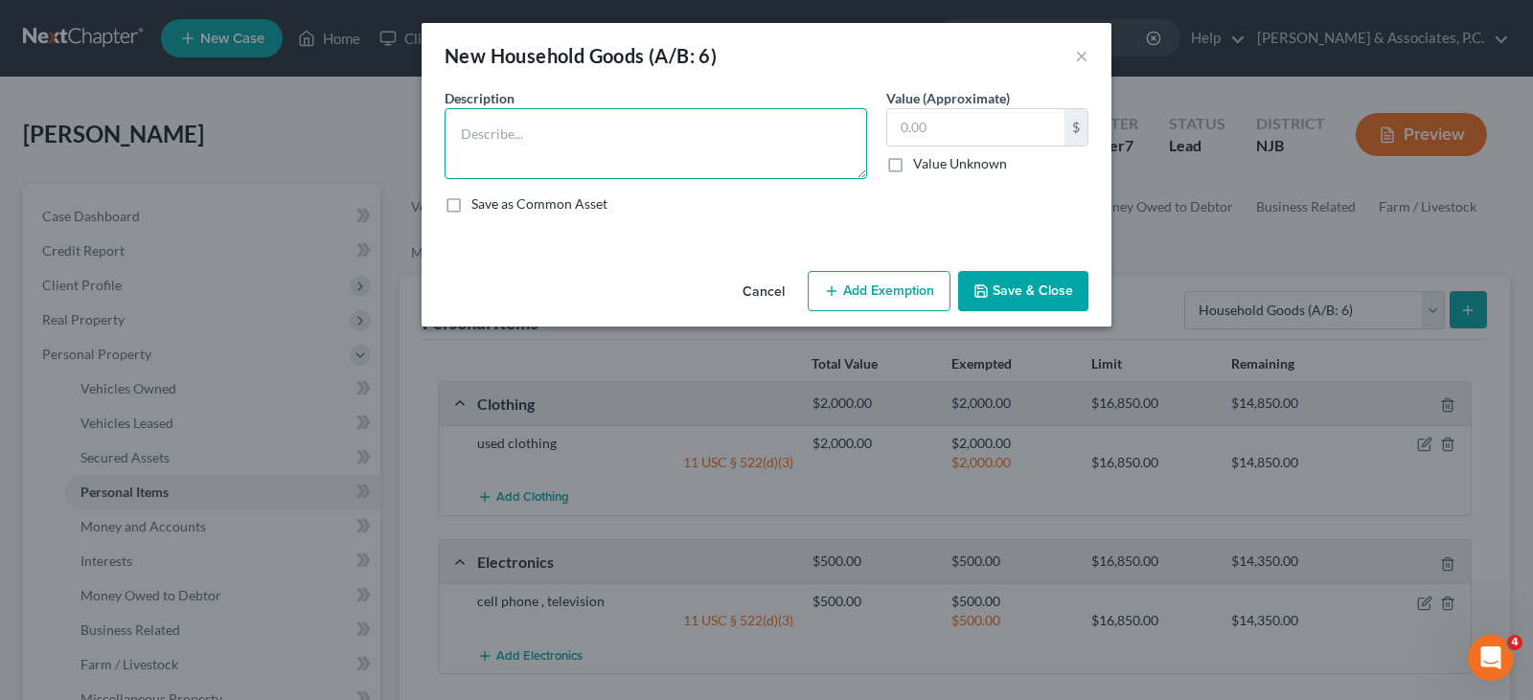
click at [585, 143] on textarea at bounding box center [656, 143] width 423 height 71
type textarea "sofa, tv stand , lamp, table, bed, mirror, dresser"
click at [982, 117] on input "text" at bounding box center [975, 127] width 177 height 36
drag, startPoint x: 937, startPoint y: 135, endPoint x: 1066, endPoint y: 117, distance: 130.6
click at [947, 132] on input "text" at bounding box center [975, 127] width 177 height 36
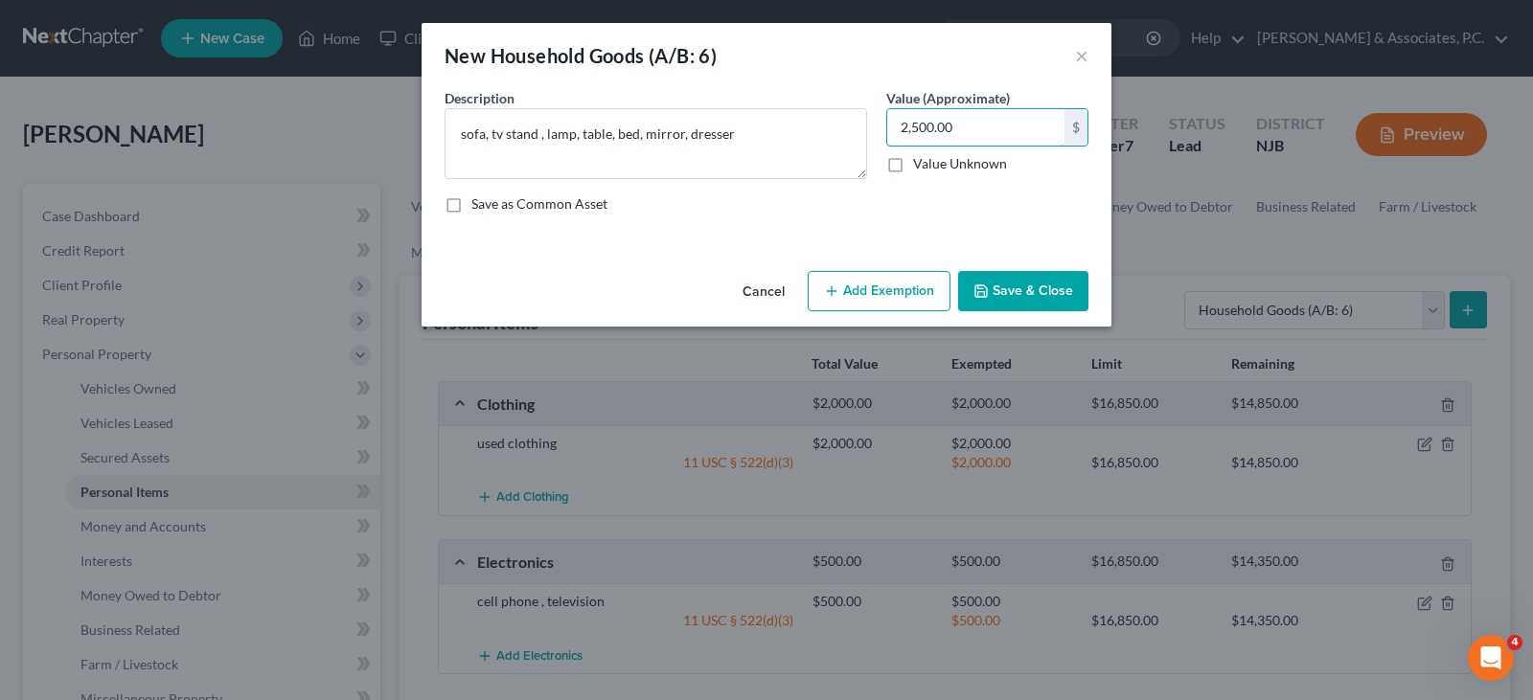
type input "2,500.00"
click at [873, 293] on button "Add Exemption" at bounding box center [879, 291] width 143 height 40
select select "2"
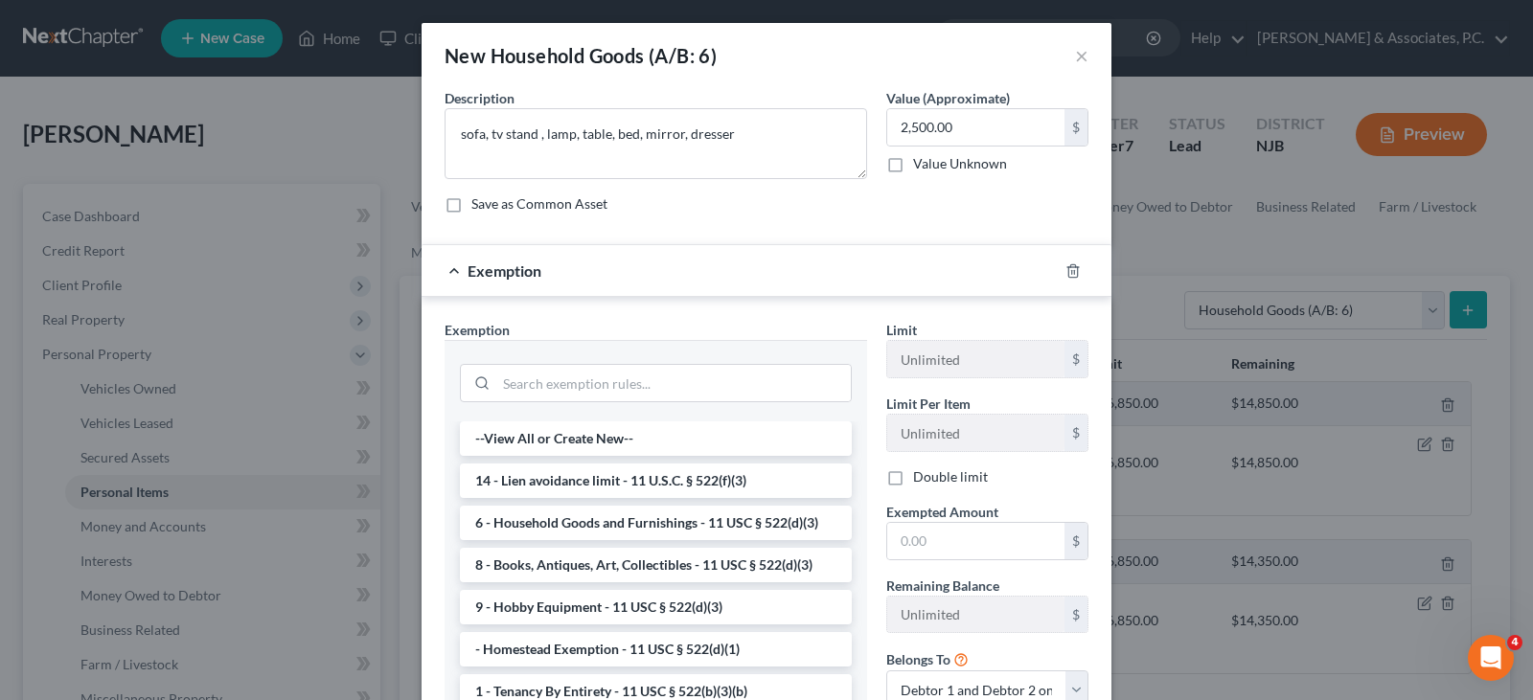
drag, startPoint x: 648, startPoint y: 522, endPoint x: 861, endPoint y: 572, distance: 219.4
click at [648, 523] on li "6 - Household Goods and Furnishings - 11 USC § 522(d)(3)" at bounding box center [656, 523] width 392 height 34
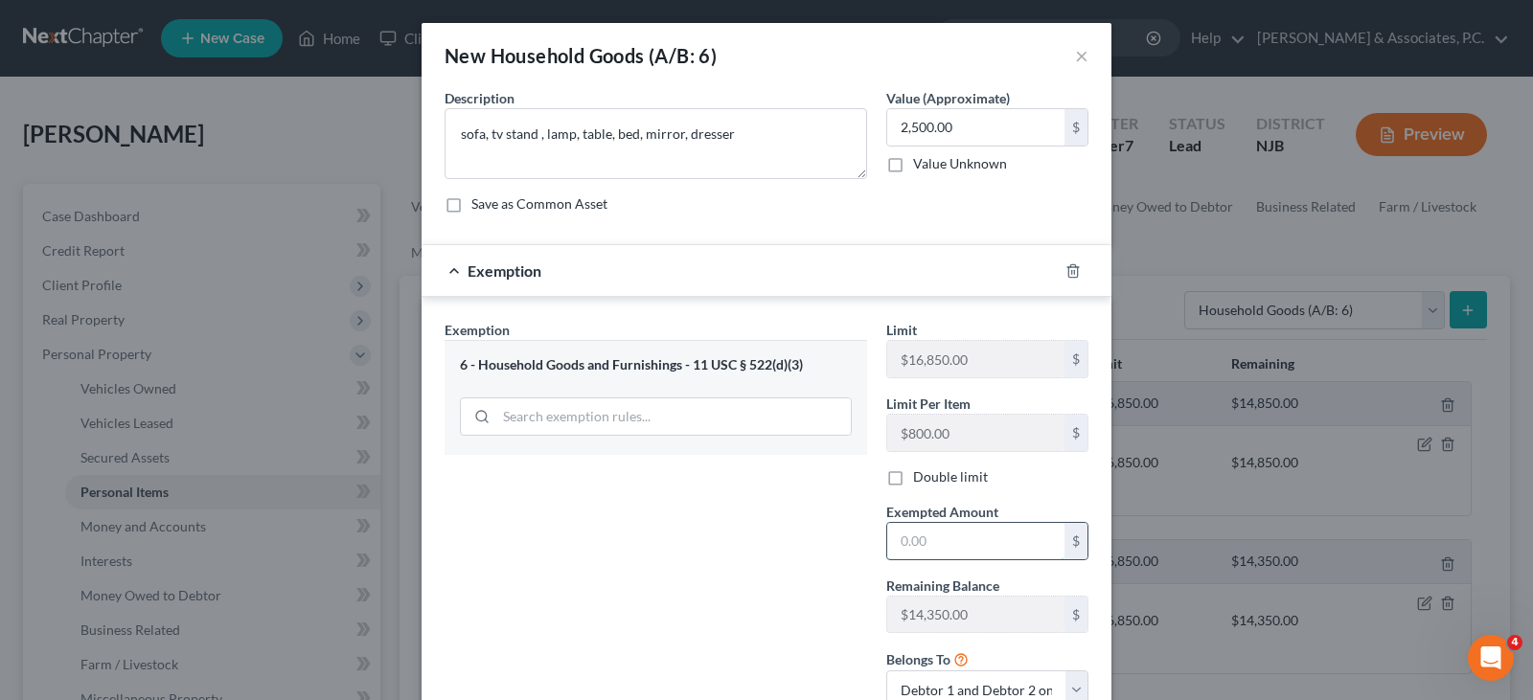
click at [939, 528] on input "text" at bounding box center [975, 541] width 177 height 36
type input "2,500.00"
click at [663, 492] on div "Exemption Set must be selected for CA. Exemption * 6 - Household Goods and Furn…" at bounding box center [656, 522] width 442 height 404
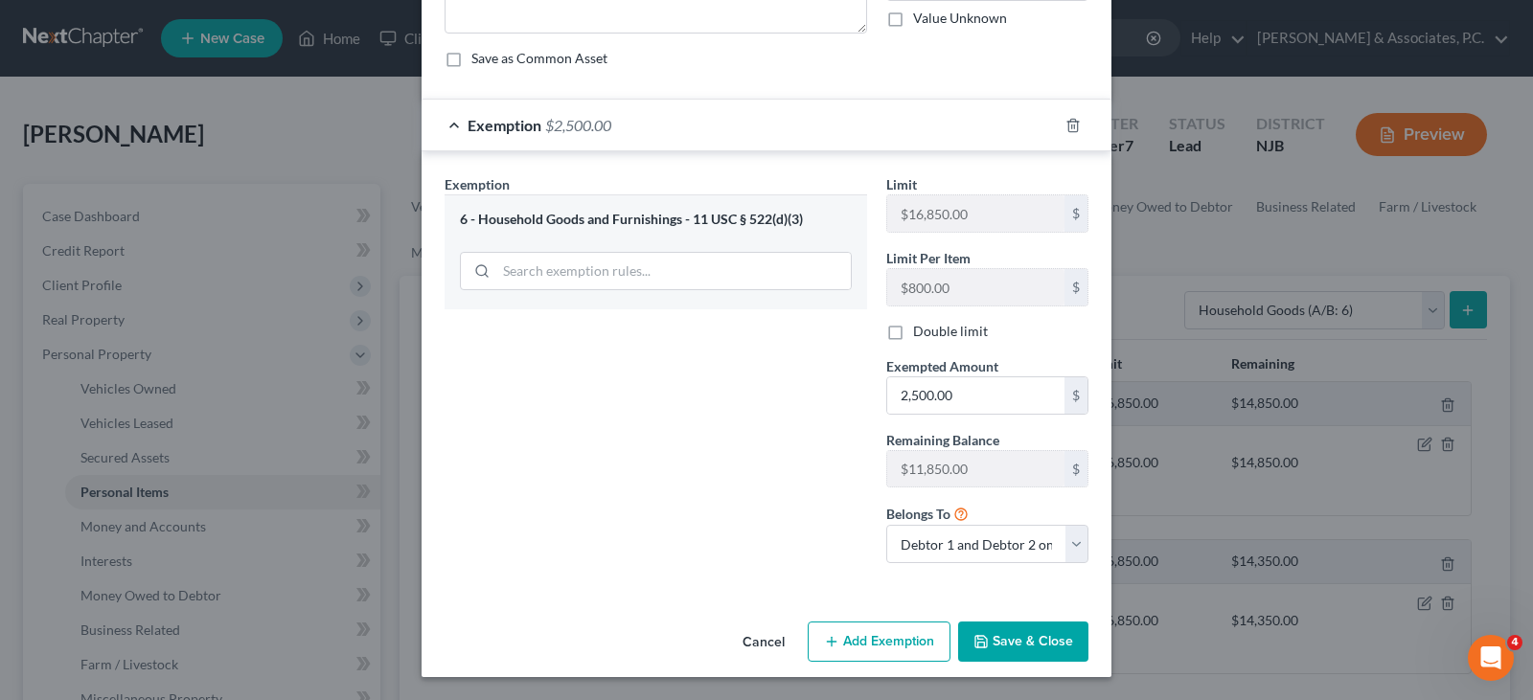
drag, startPoint x: 1017, startPoint y: 640, endPoint x: 1532, endPoint y: 210, distance: 670.6
click at [1030, 624] on button "Save & Close" at bounding box center [1023, 642] width 130 height 40
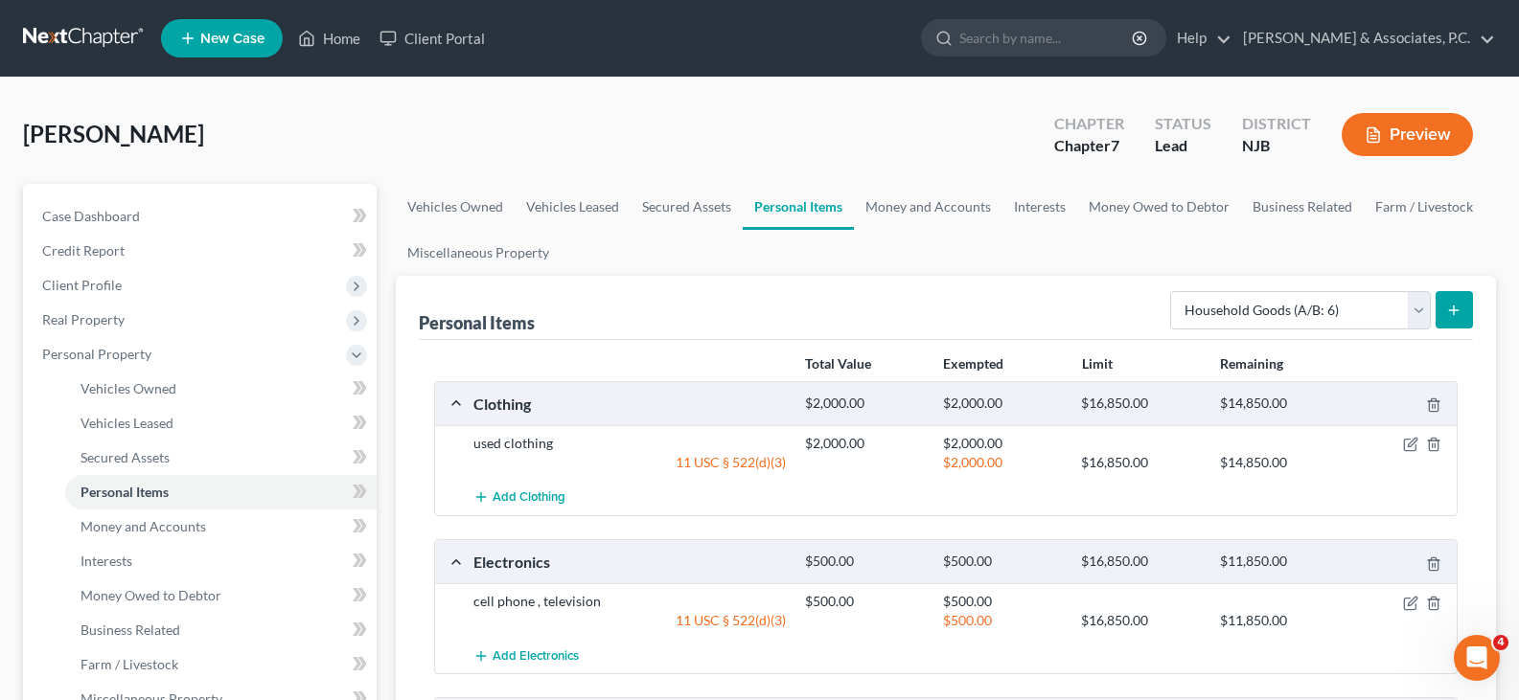
click at [1430, 312] on form "Select Item Type Clothing (A/B: 11) Collectibles Of Value (A/B: 8) Electronics …" at bounding box center [1321, 310] width 303 height 39
click at [1422, 314] on select "Select Item Type Clothing (A/B: 11) Collectibles Of Value (A/B: 8) Electronics …" at bounding box center [1300, 310] width 261 height 38
select select "jewelry"
click at [1173, 291] on select "Select Item Type Clothing (A/B: 11) Collectibles Of Value (A/B: 8) Electronics …" at bounding box center [1300, 310] width 261 height 38
click at [1453, 306] on line "submit" at bounding box center [1453, 310] width 0 height 9
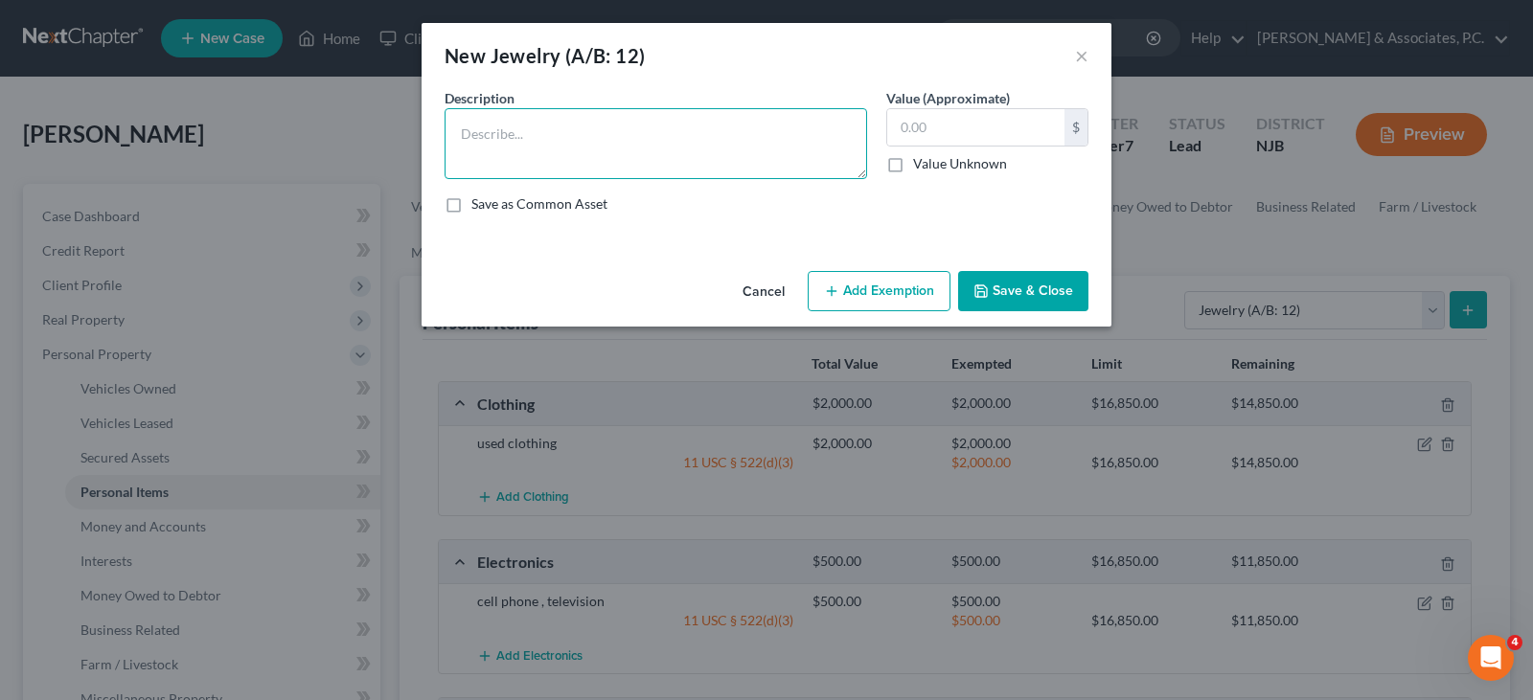
click at [686, 132] on textarea at bounding box center [656, 143] width 423 height 71
type textarea "2 gold necklaces"
click at [924, 120] on input "text" at bounding box center [975, 127] width 177 height 36
type input "100.00"
click at [845, 273] on button "Add Exemption" at bounding box center [879, 291] width 143 height 40
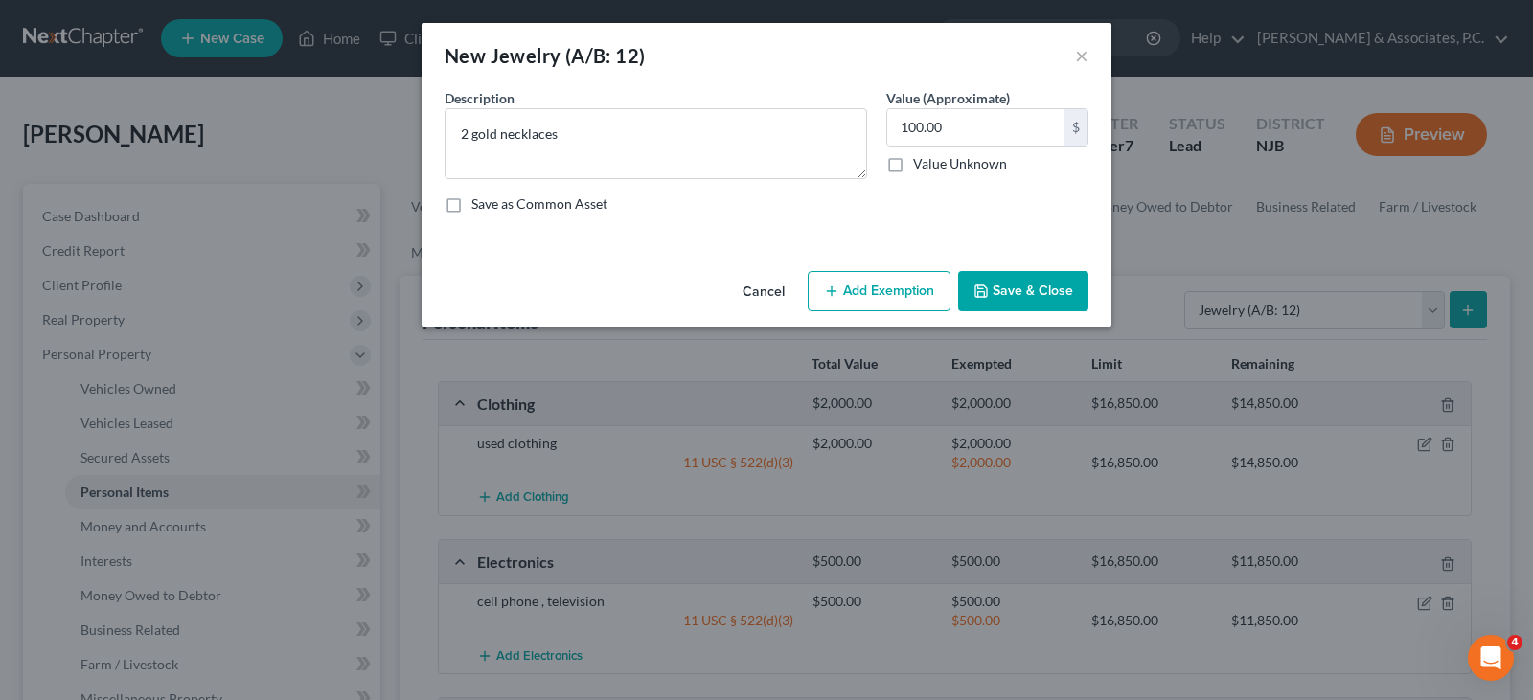
select select "2"
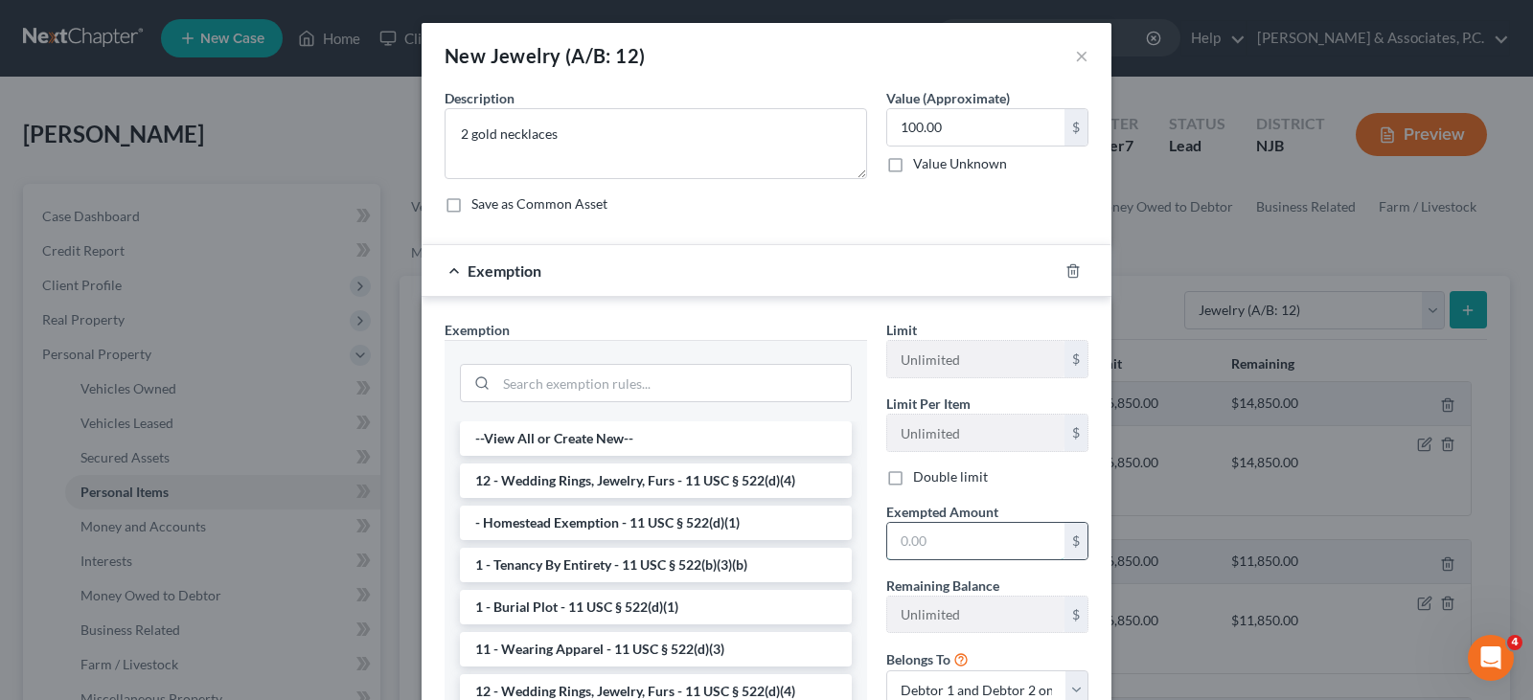
click at [919, 548] on input "text" at bounding box center [975, 541] width 177 height 36
type input "100.00"
click at [568, 651] on li "11 - Wearing Apparel - 11 USC § 522(d)(3)" at bounding box center [656, 649] width 392 height 34
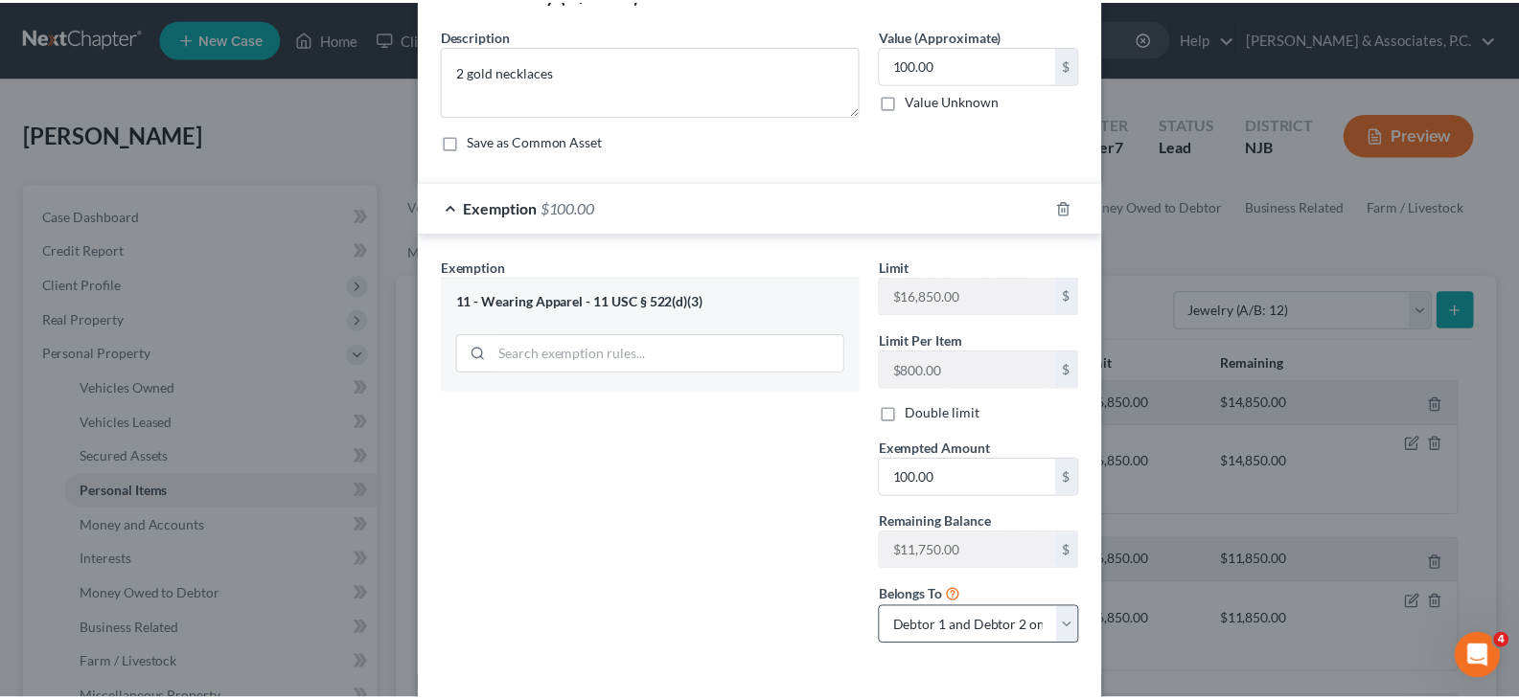
scroll to position [96, 0]
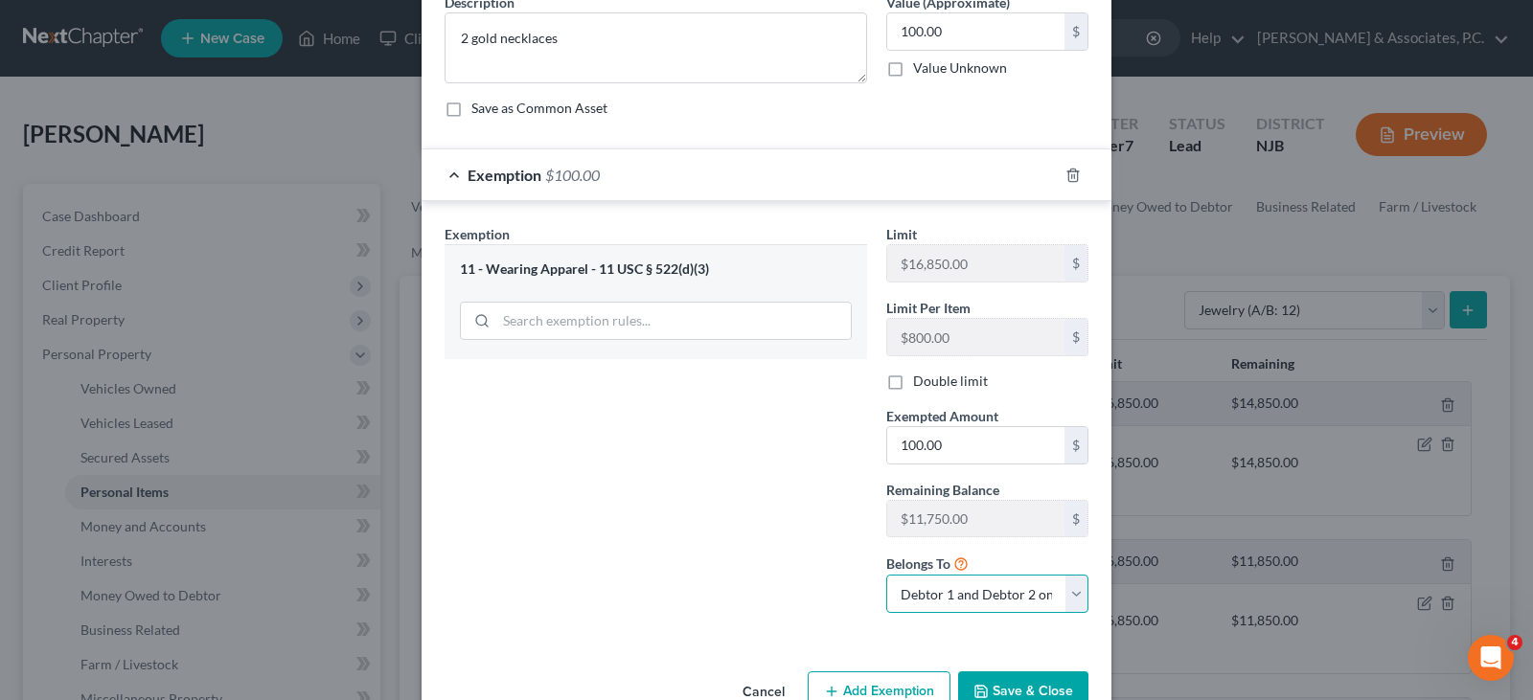
click at [968, 597] on select "Debtor 1 only Debtor 2 only Debtor 1 and Debtor 2 only" at bounding box center [987, 594] width 202 height 38
select select "1"
click at [886, 575] on select "Debtor 1 only Debtor 2 only Debtor 1 and Debtor 2 only" at bounding box center [987, 594] width 202 height 38
click at [1030, 685] on button "Save & Close" at bounding box center [1023, 692] width 130 height 40
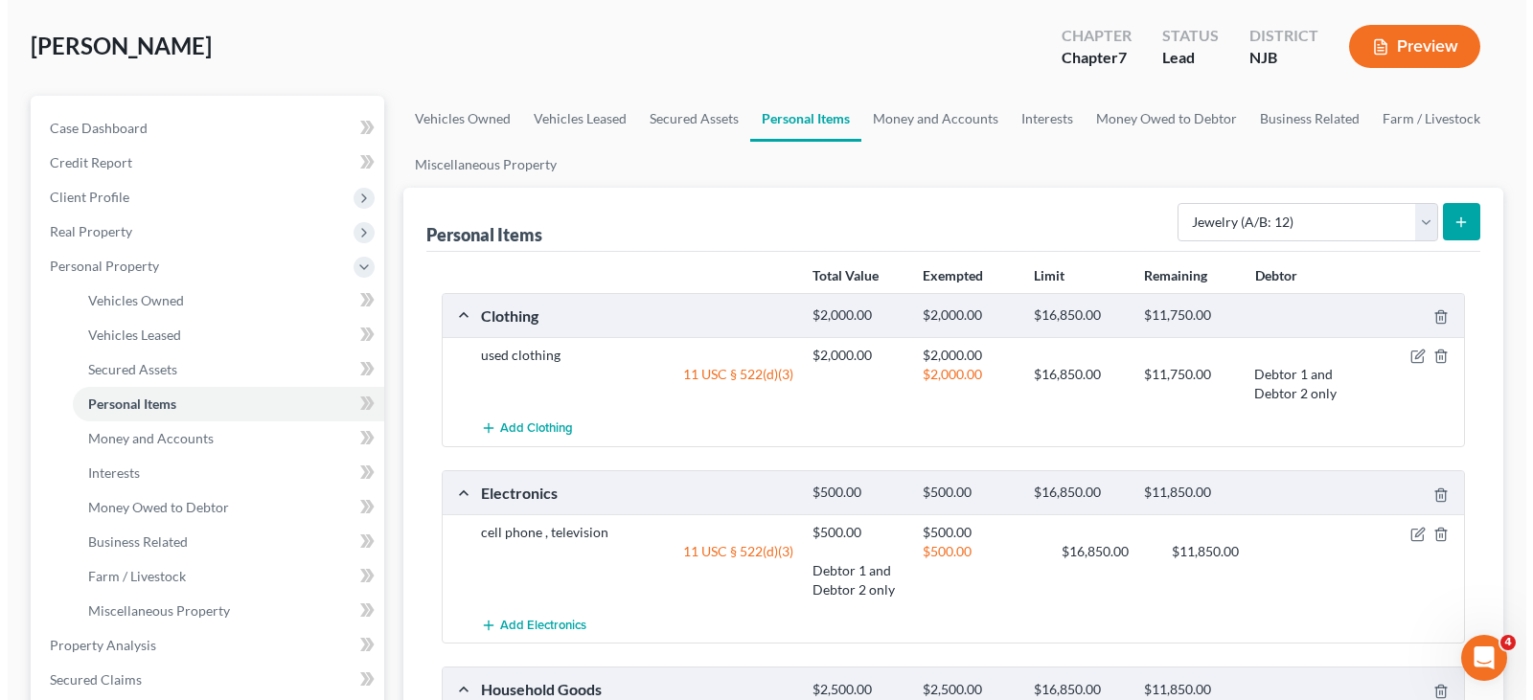
scroll to position [0, 0]
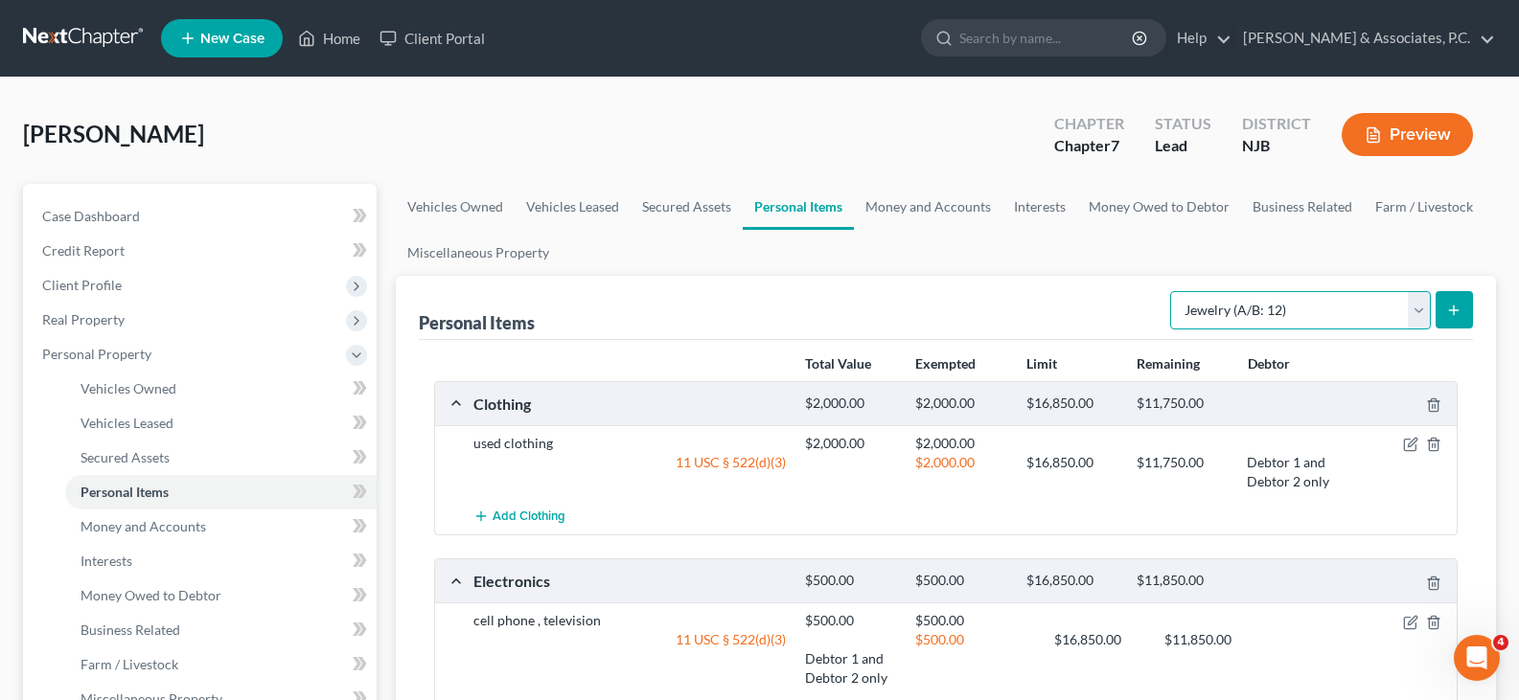
click at [1421, 309] on select "Select Item Type Clothing (A/B: 11) Collectibles Of Value (A/B: 8) Electronics …" at bounding box center [1300, 310] width 261 height 38
select select "pets"
click at [1173, 291] on select "Select Item Type Clothing (A/B: 11) Collectibles Of Value (A/B: 8) Electronics …" at bounding box center [1300, 310] width 261 height 38
click at [1451, 313] on icon "submit" at bounding box center [1453, 310] width 15 height 15
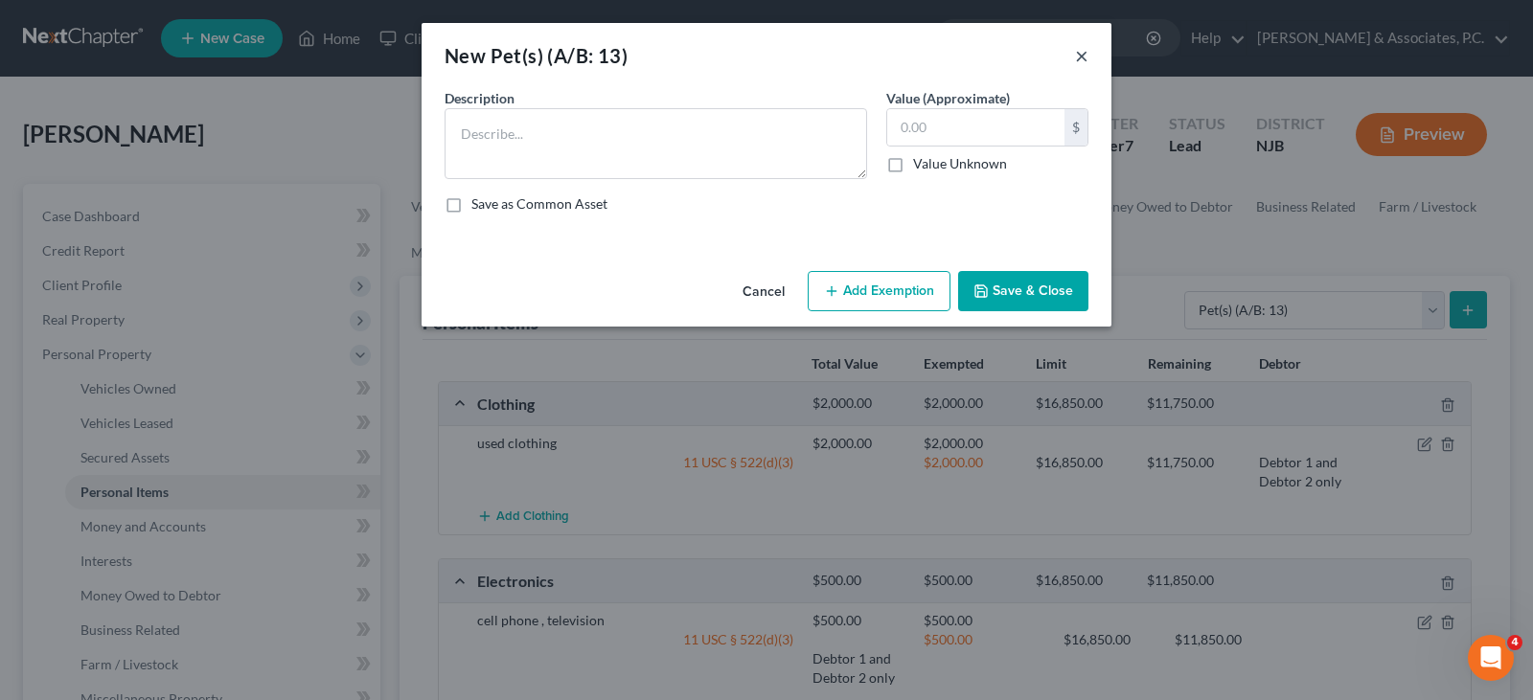
click at [1084, 51] on button "×" at bounding box center [1081, 55] width 13 height 23
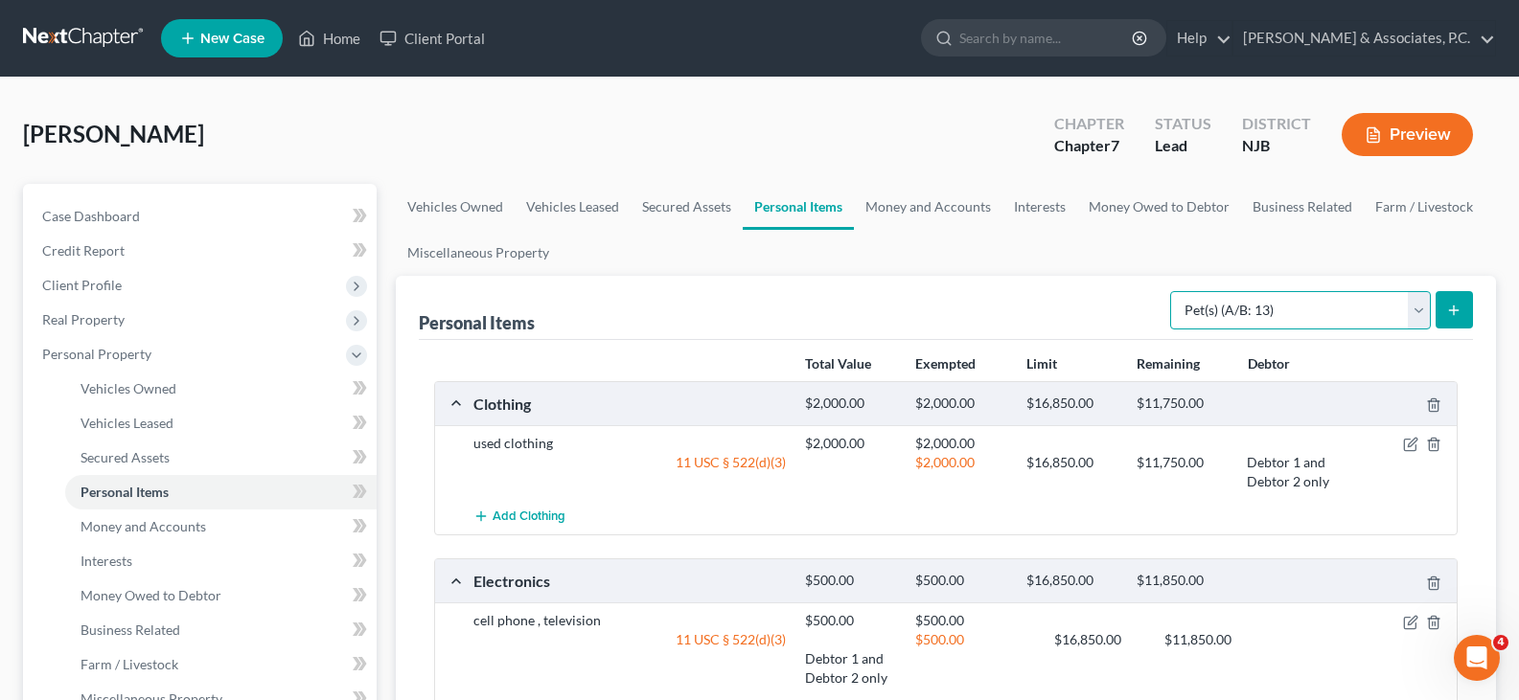
click at [1419, 305] on select "Select Item Type Clothing (A/B: 11) Collectibles Of Value (A/B: 8) Electronics …" at bounding box center [1300, 310] width 261 height 38
drag, startPoint x: 886, startPoint y: 215, endPoint x: 885, endPoint y: 204, distance: 10.6
click at [886, 214] on link "Money and Accounts" at bounding box center [928, 207] width 149 height 46
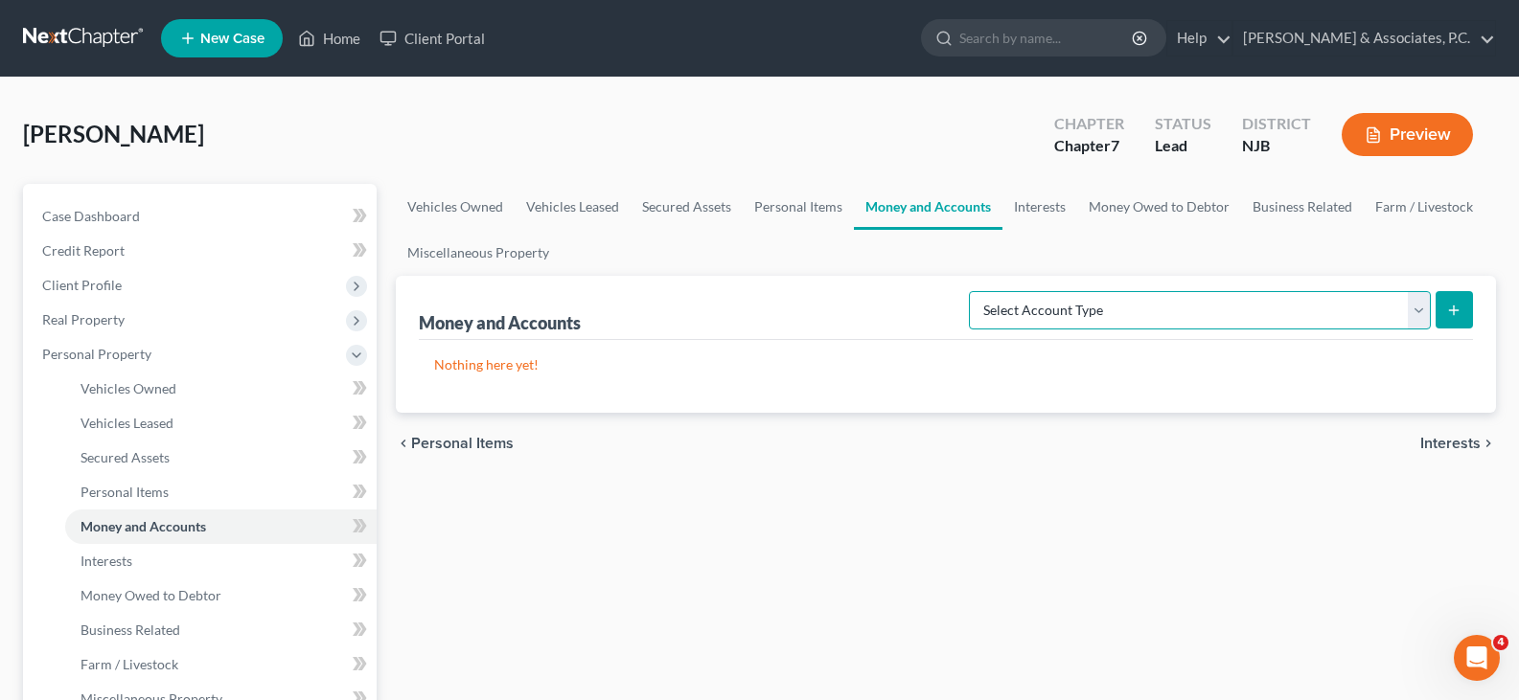
click at [1415, 305] on select "Select Account Type Brokerage (A/B: 18, SOFA: 20) Cash on Hand (A/B: 16) Certif…" at bounding box center [1200, 310] width 462 height 38
select select "cash_on_hand"
click at [973, 291] on select "Select Account Type Brokerage (A/B: 18, SOFA: 20) Cash on Hand (A/B: 16) Certif…" at bounding box center [1200, 310] width 462 height 38
click at [1449, 304] on icon "submit" at bounding box center [1453, 310] width 15 height 15
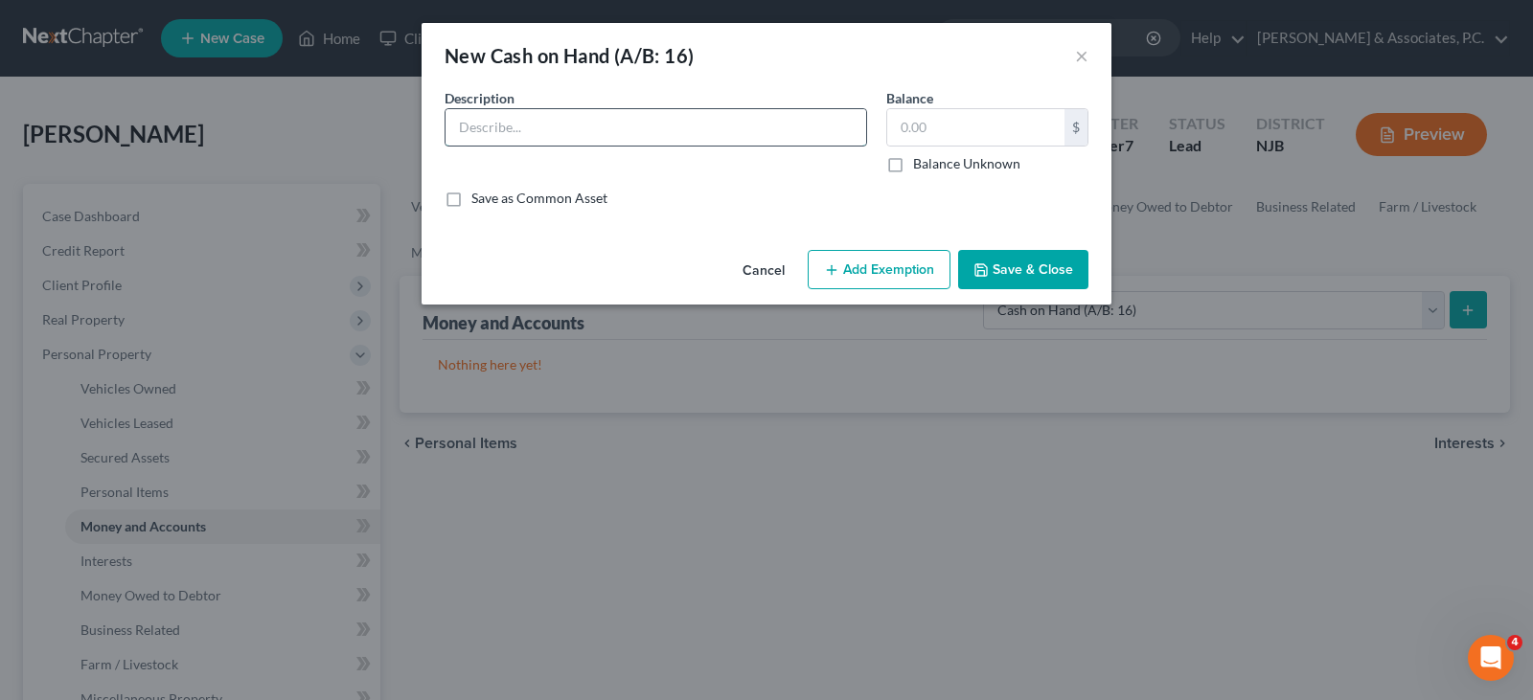
click at [545, 128] on input "text" at bounding box center [656, 127] width 421 height 36
type input "cash in pocket"
click at [950, 134] on input "text" at bounding box center [975, 127] width 177 height 36
type input "201.00"
click at [885, 258] on button "Add Exemption" at bounding box center [879, 270] width 143 height 40
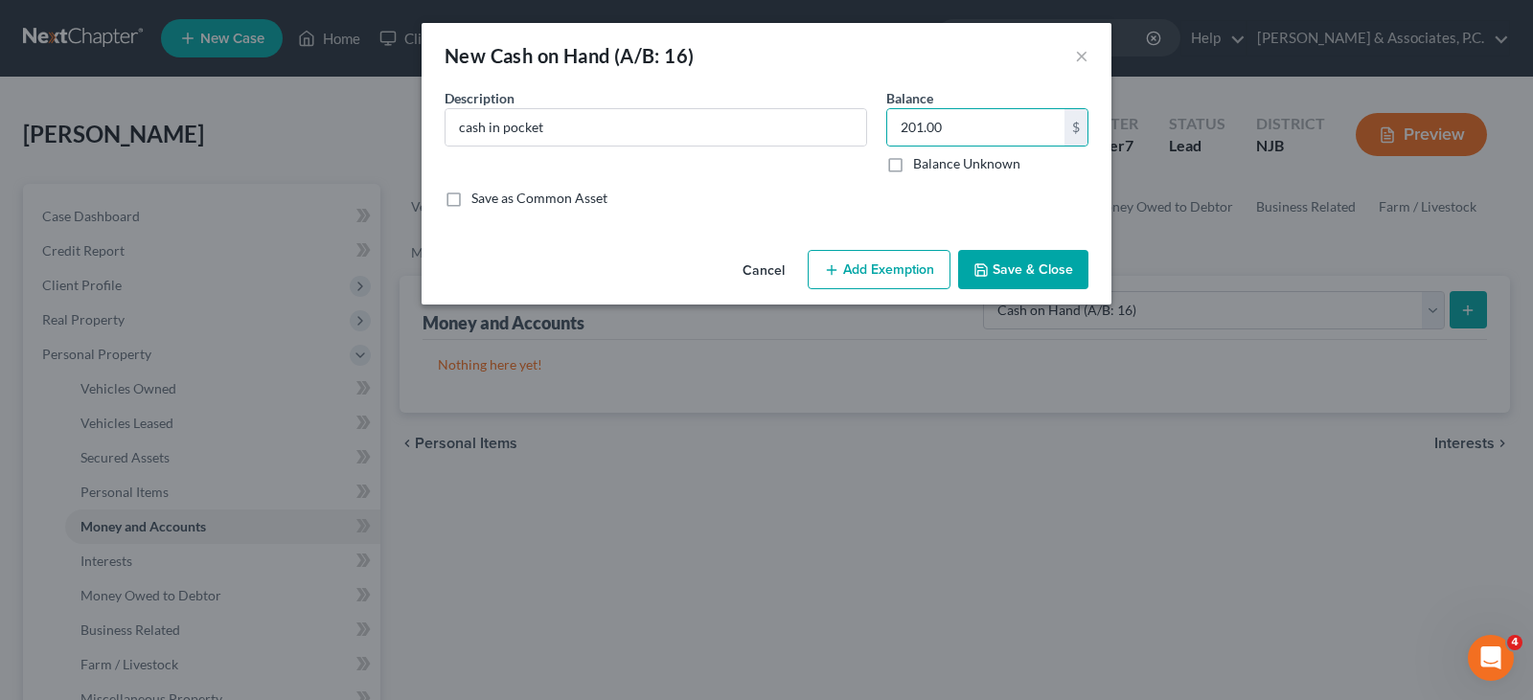
select select "2"
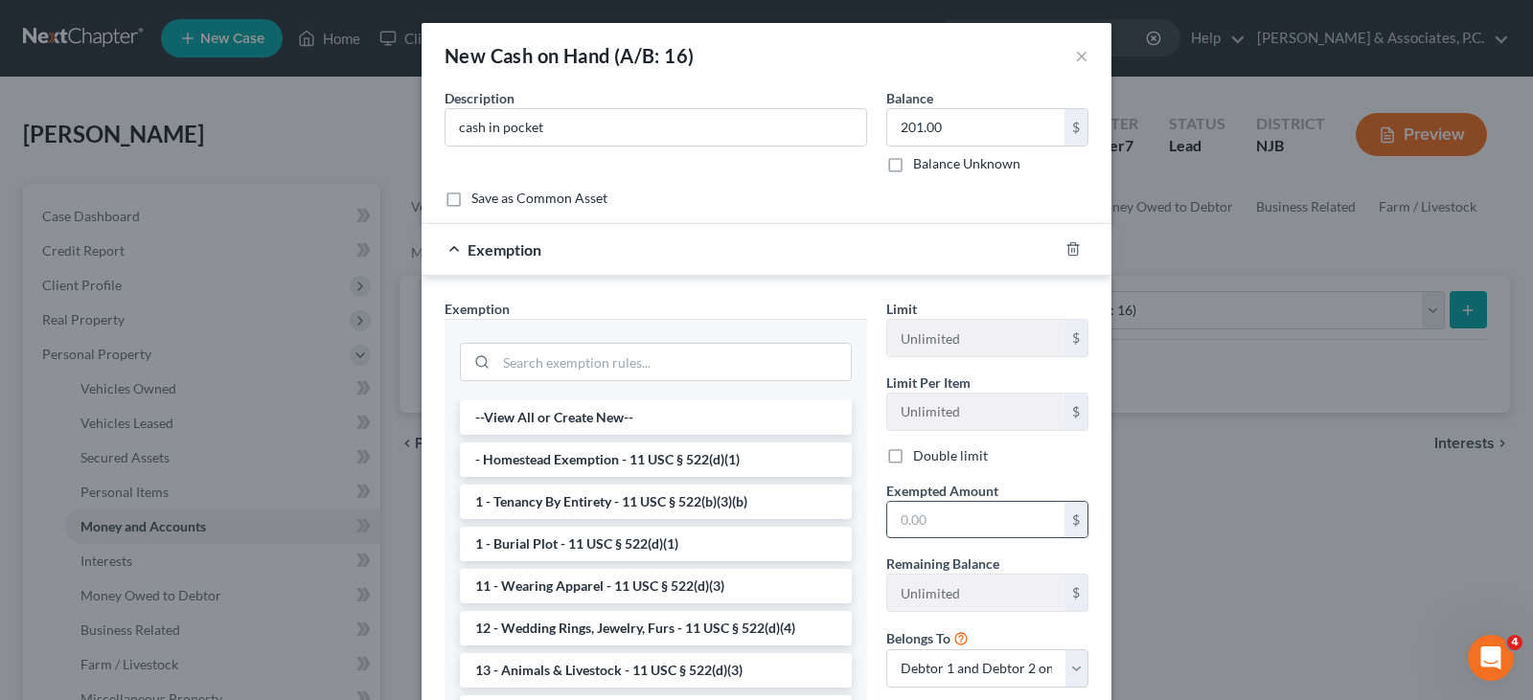
click at [915, 531] on input "text" at bounding box center [975, 520] width 177 height 36
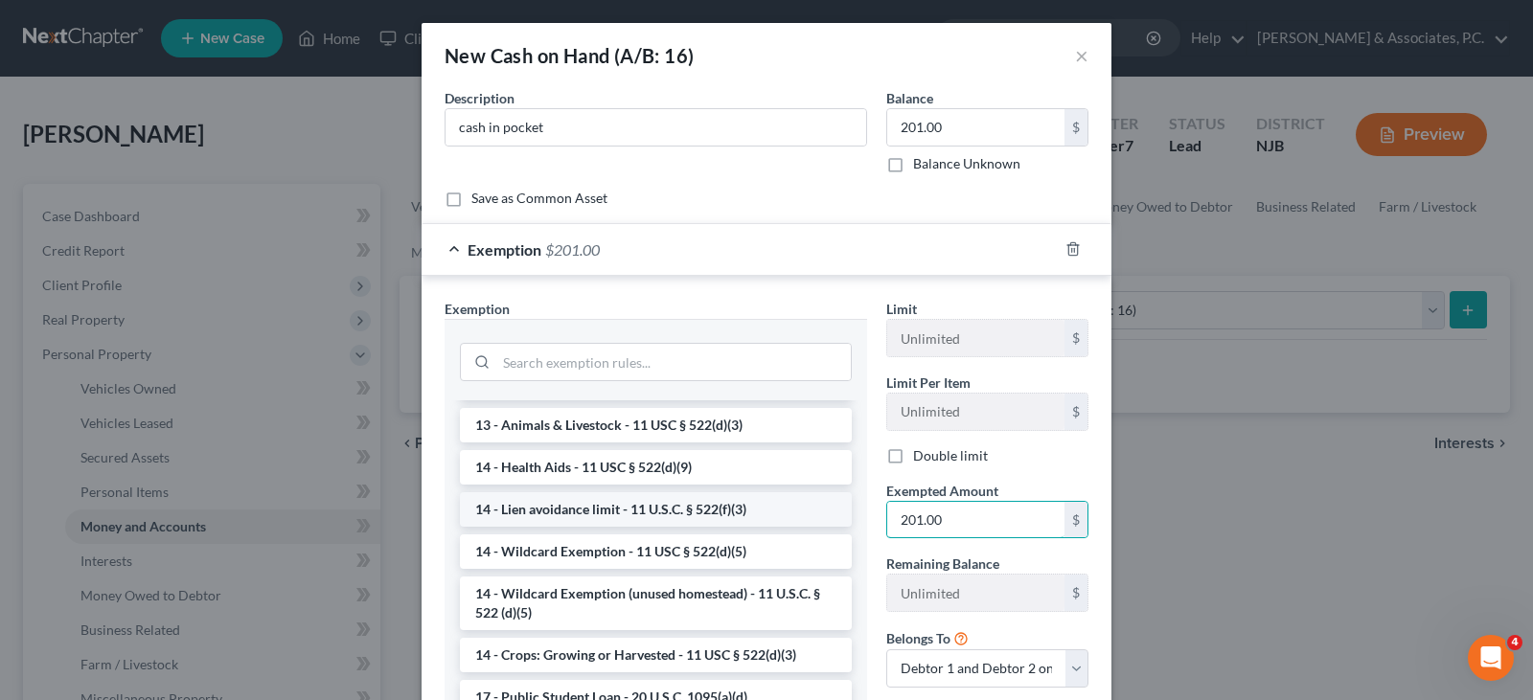
scroll to position [287, 0]
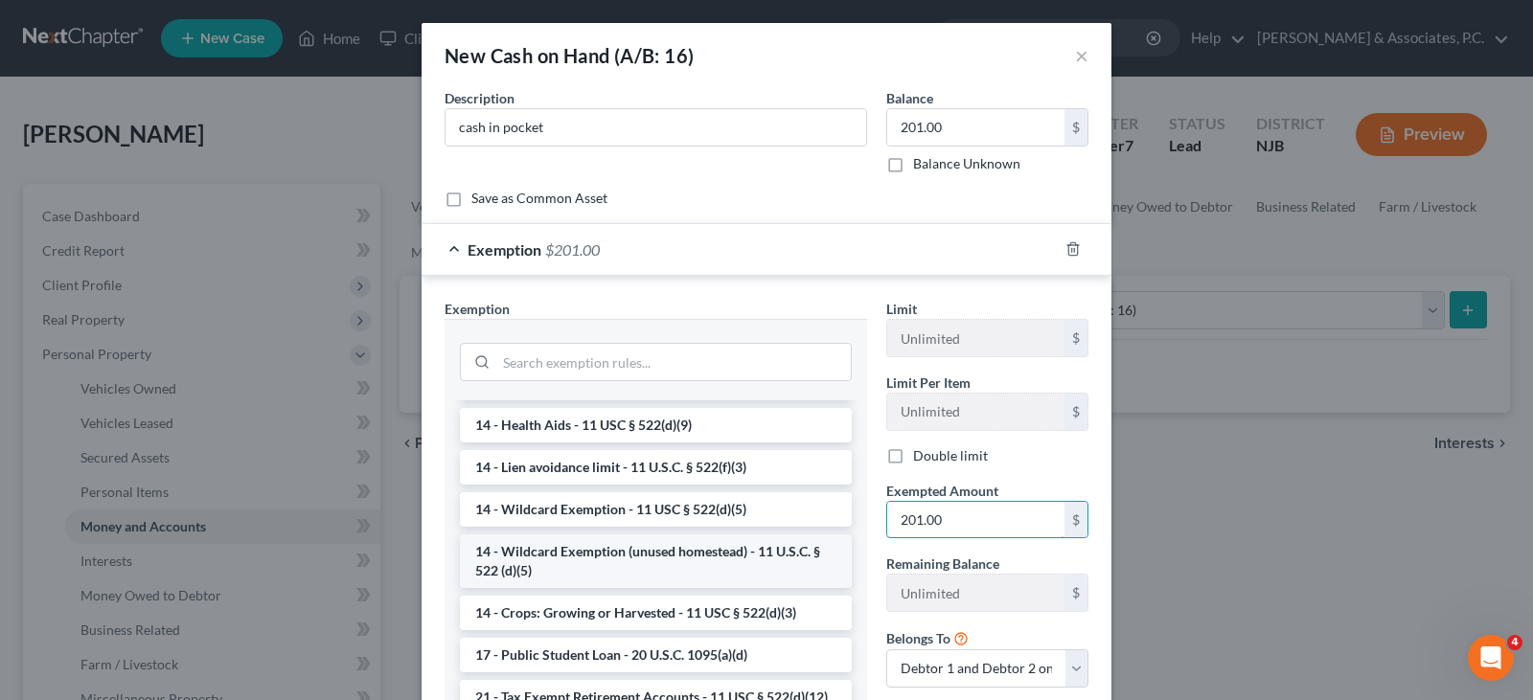
type input "201.00"
click at [597, 550] on li "14 - Wildcard Exemption (unused homestead) - 11 U.S.C. § 522 (d)(5)" at bounding box center [656, 562] width 392 height 54
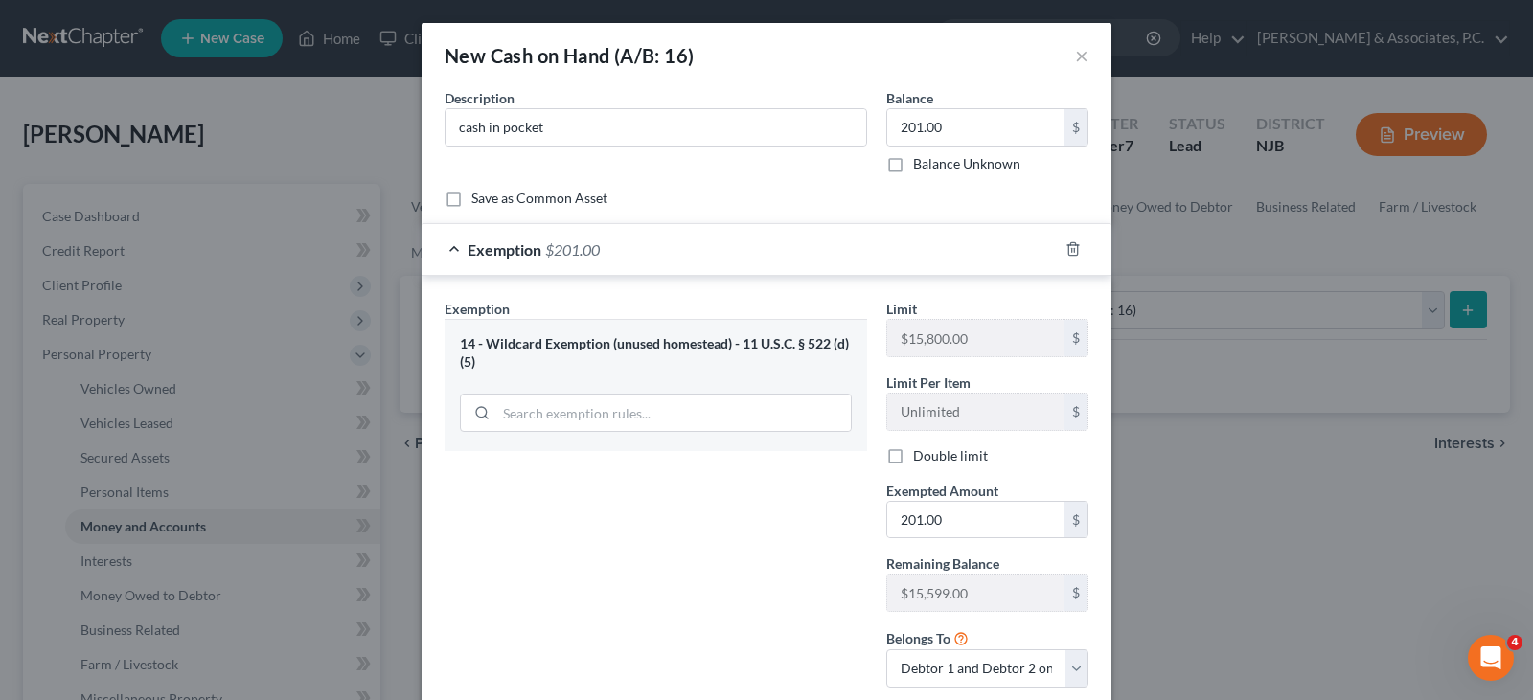
click at [767, 168] on div "Description * cash in pocket" at bounding box center [656, 130] width 442 height 85
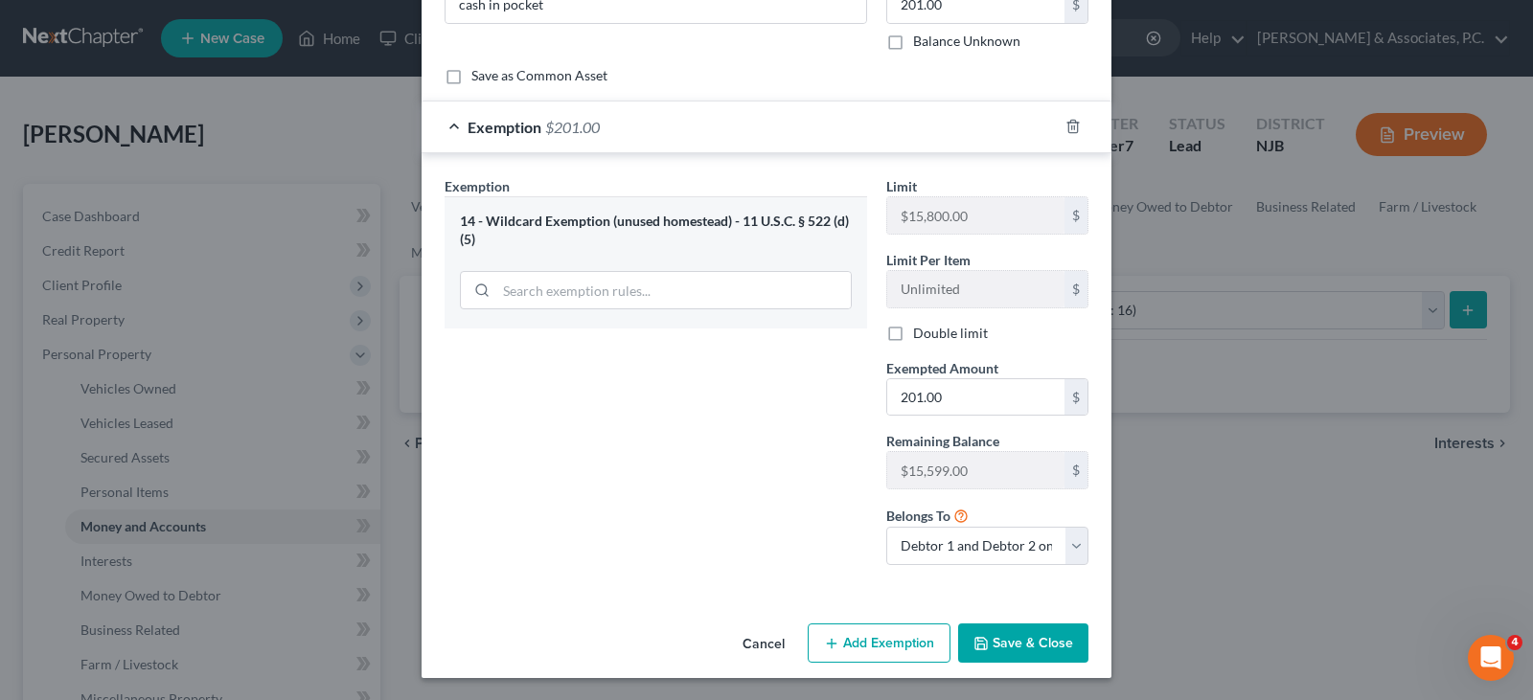
scroll to position [124, 0]
drag, startPoint x: 1040, startPoint y: 636, endPoint x: 1095, endPoint y: 500, distance: 146.6
click at [1040, 635] on button "Save & Close" at bounding box center [1023, 643] width 130 height 40
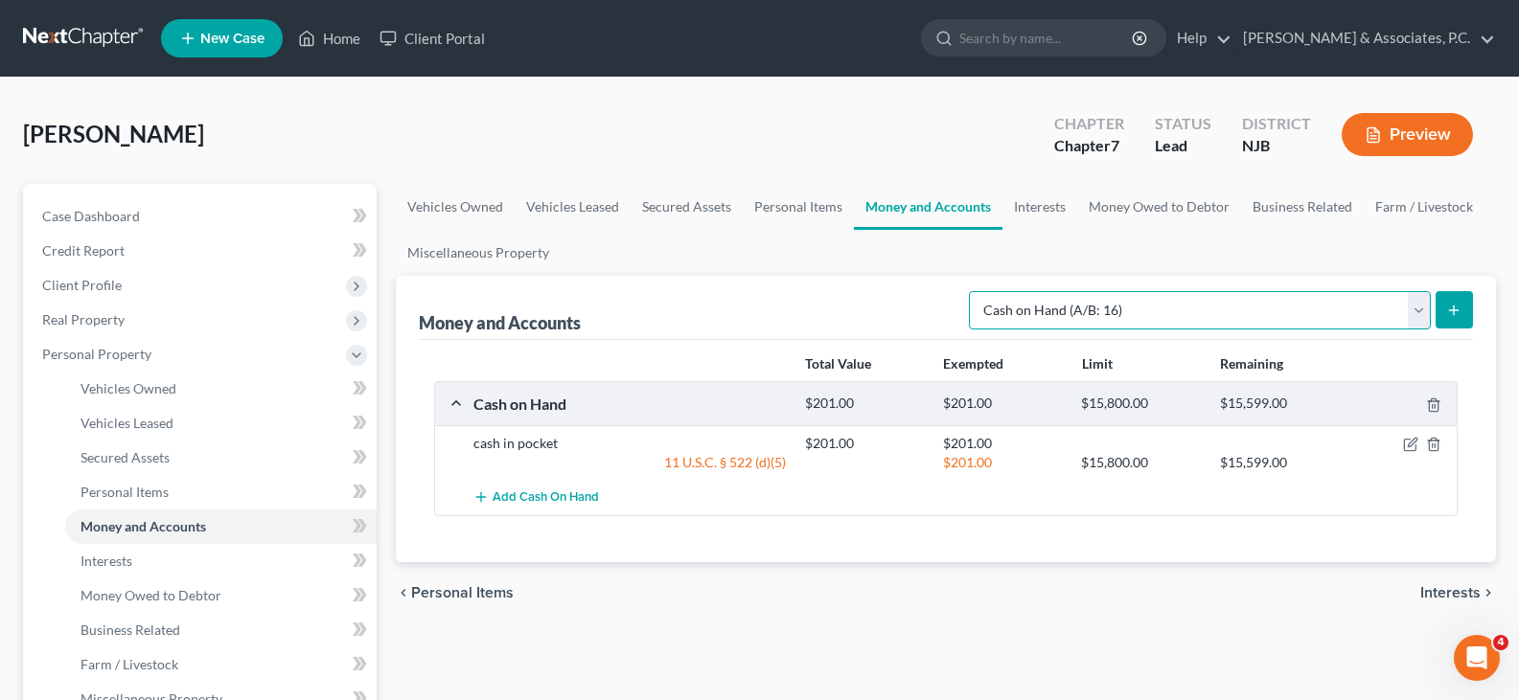
drag, startPoint x: 1419, startPoint y: 315, endPoint x: 1410, endPoint y: 310, distance: 9.9
click at [1419, 315] on select "Select Account Type Brokerage (A/B: 18, SOFA: 20) Cash on Hand (A/B: 16) Certif…" at bounding box center [1200, 310] width 462 height 38
select select "checking"
click at [973, 291] on select "Select Account Type Brokerage (A/B: 18, SOFA: 20) Cash on Hand (A/B: 16) Certif…" at bounding box center [1200, 310] width 462 height 38
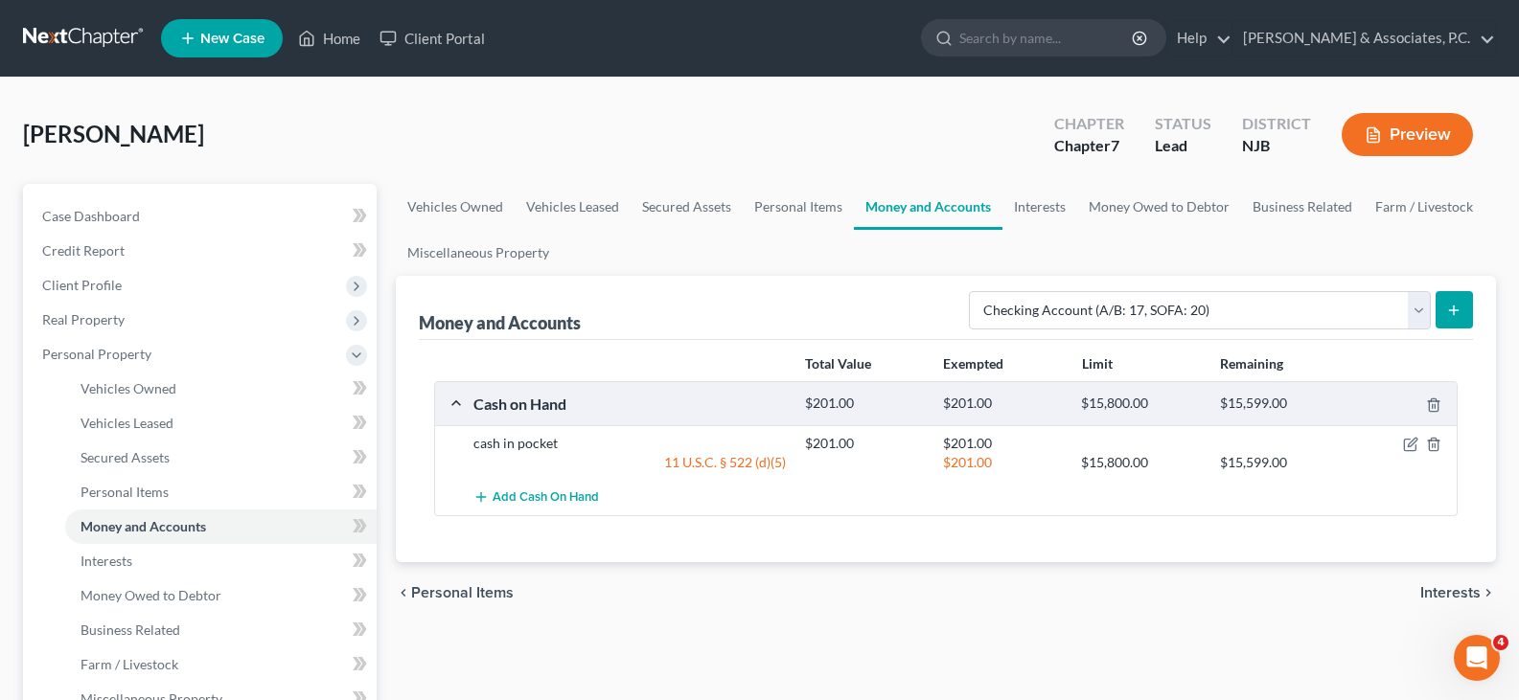
click at [1450, 308] on icon "submit" at bounding box center [1453, 310] width 15 height 15
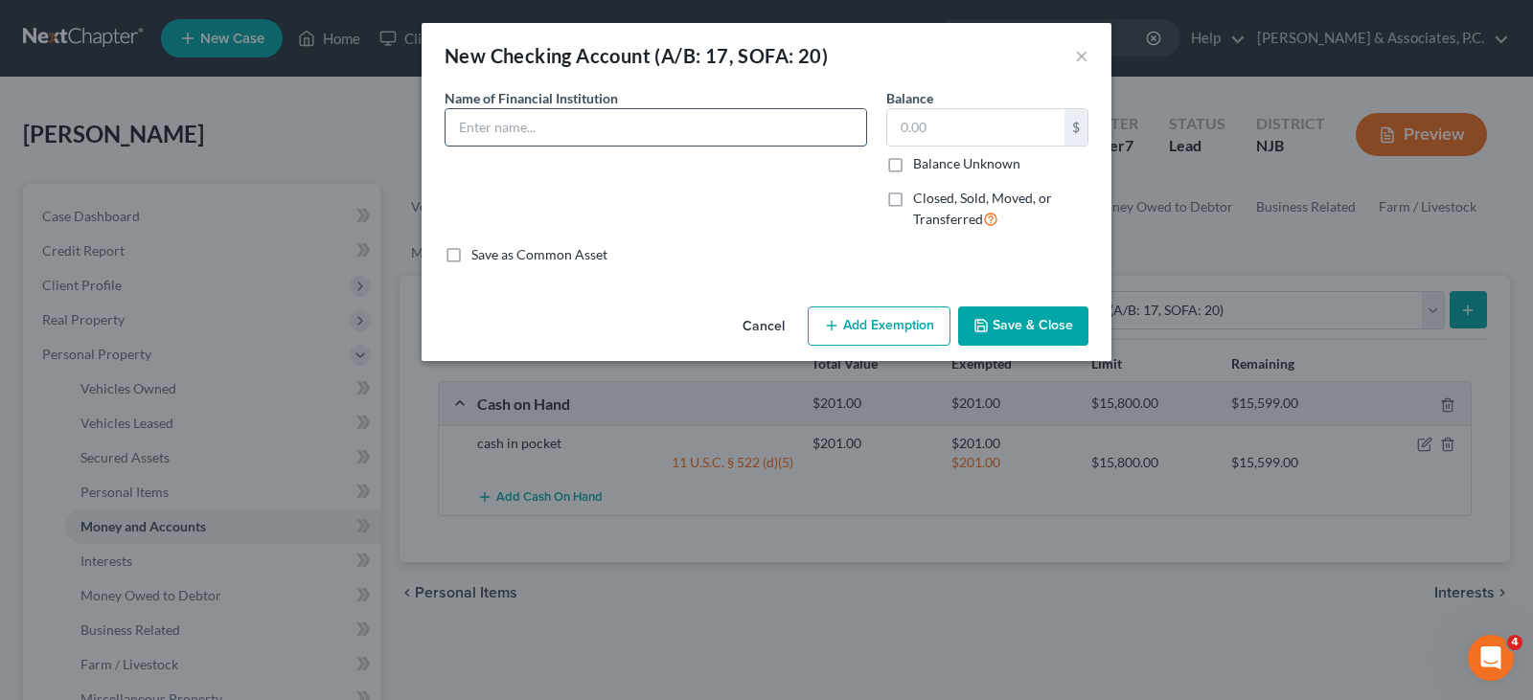
click at [573, 136] on input "text" at bounding box center [656, 127] width 421 height 36
type input "Chase Bank"
click at [987, 125] on input "text" at bounding box center [975, 127] width 177 height 36
type input "1,300.00"
click at [897, 325] on button "Add Exemption" at bounding box center [879, 327] width 143 height 40
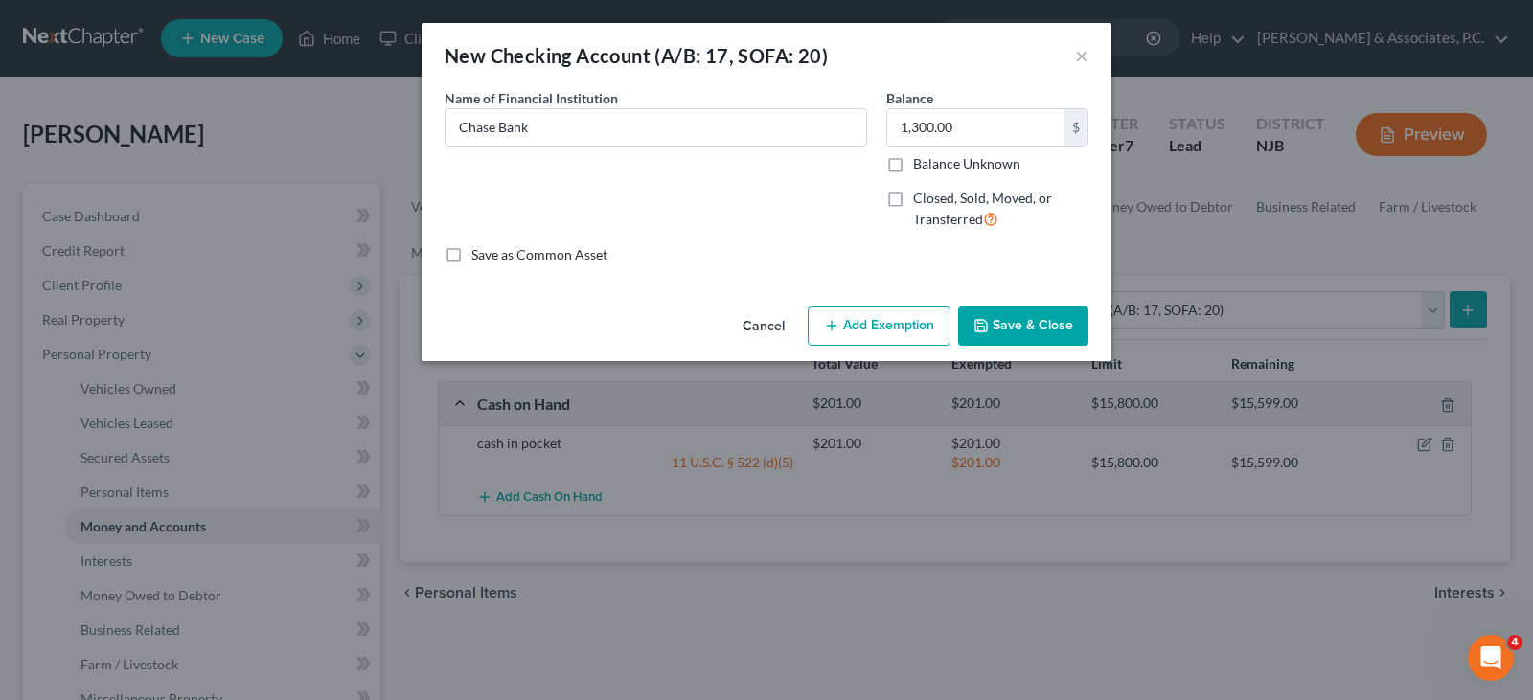
select select "2"
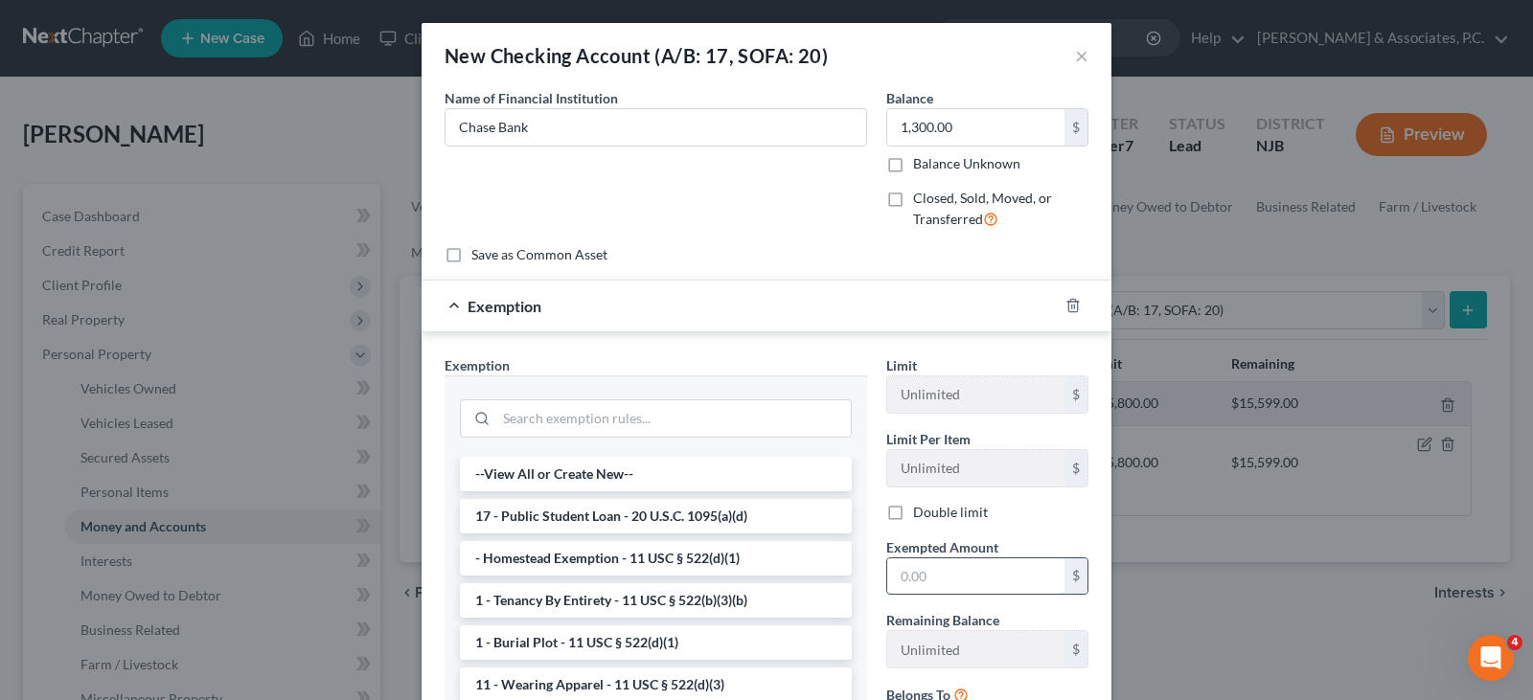
drag, startPoint x: 936, startPoint y: 572, endPoint x: 923, endPoint y: 579, distance: 15.0
click at [932, 573] on input "text" at bounding box center [975, 577] width 177 height 36
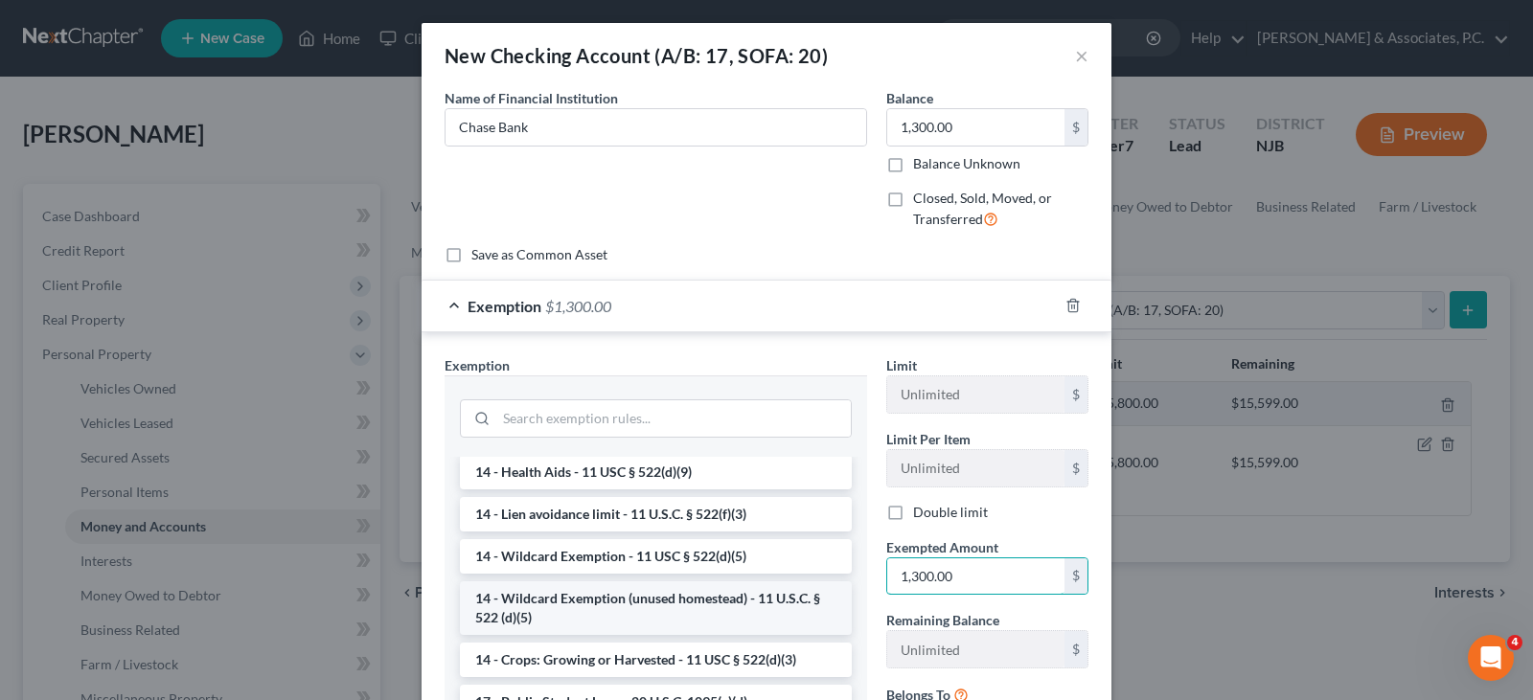
scroll to position [383, 0]
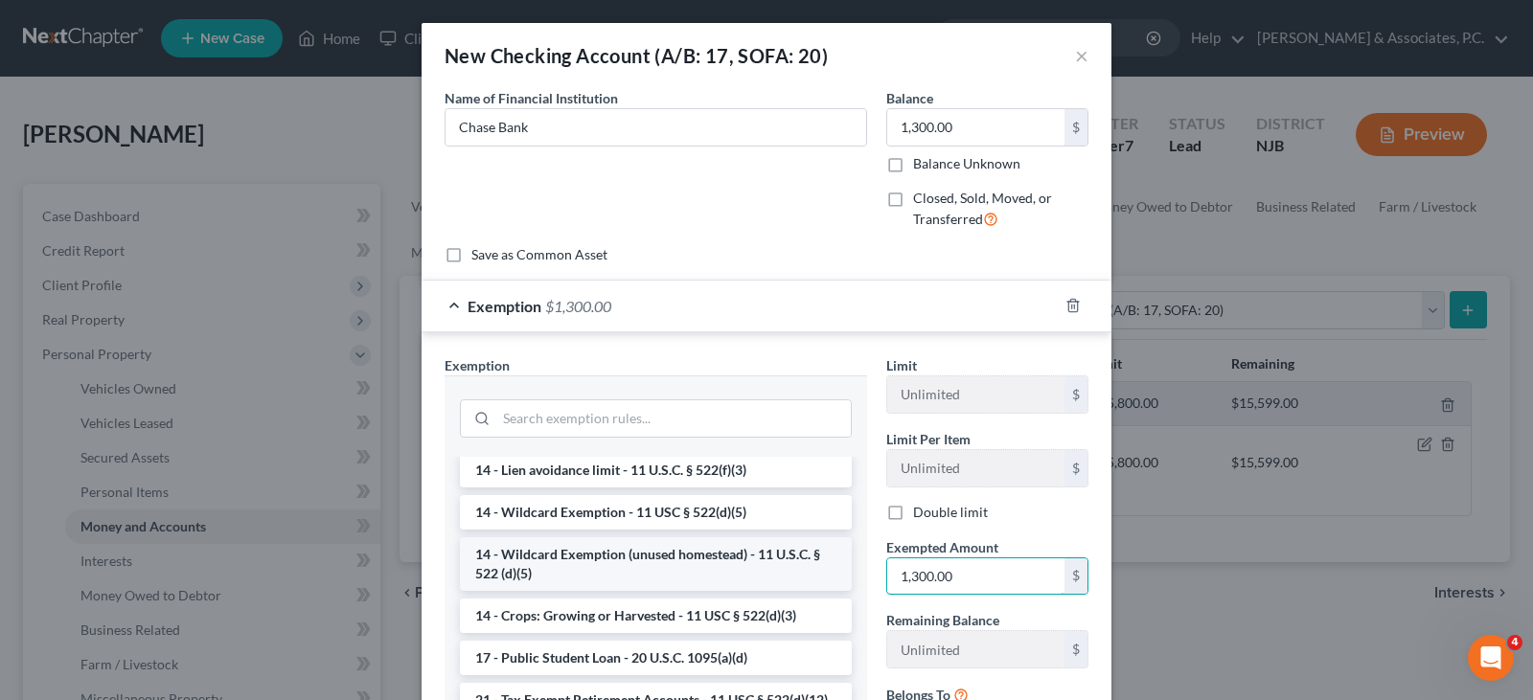
type input "1,300.00"
click at [671, 554] on li "14 - Wildcard Exemption (unused homestead) - 11 U.S.C. § 522 (d)(5)" at bounding box center [656, 564] width 392 height 54
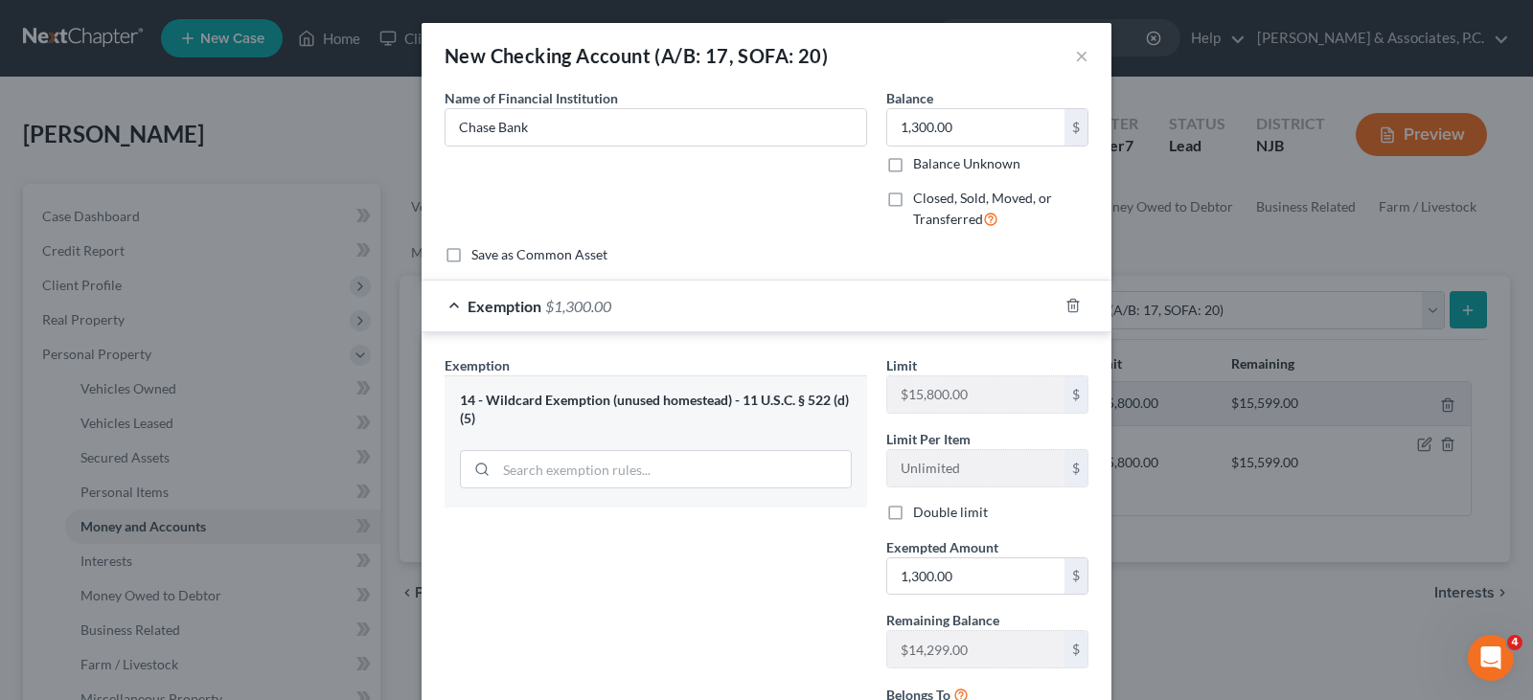
click at [812, 204] on div "Name of Financial Institution * Chase Bank" at bounding box center [656, 166] width 442 height 157
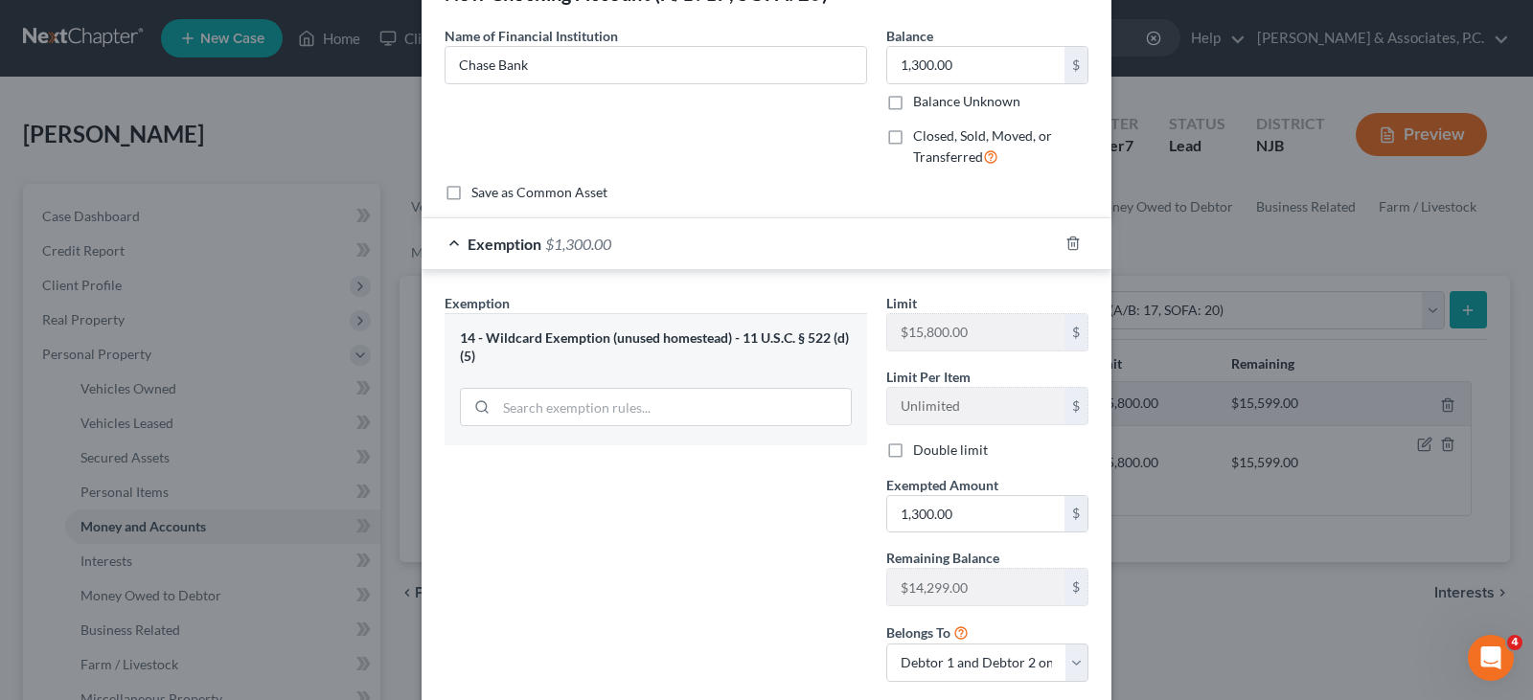
scroll to position [96, 0]
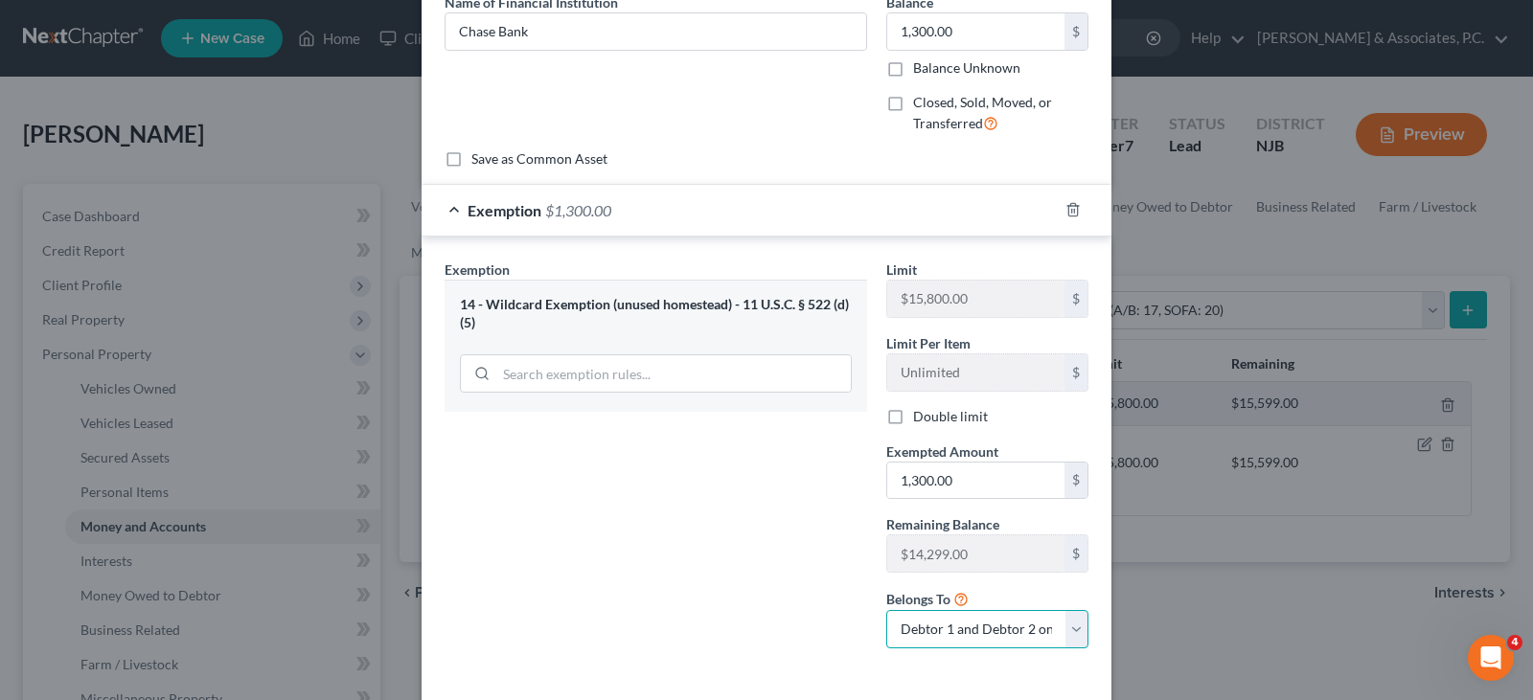
click at [1064, 634] on select "Debtor 1 only Debtor 2 only Debtor 1 and Debtor 2 only" at bounding box center [987, 629] width 202 height 38
select select "1"
click at [886, 610] on select "Debtor 1 only Debtor 2 only Debtor 1 and Debtor 2 only" at bounding box center [987, 629] width 202 height 38
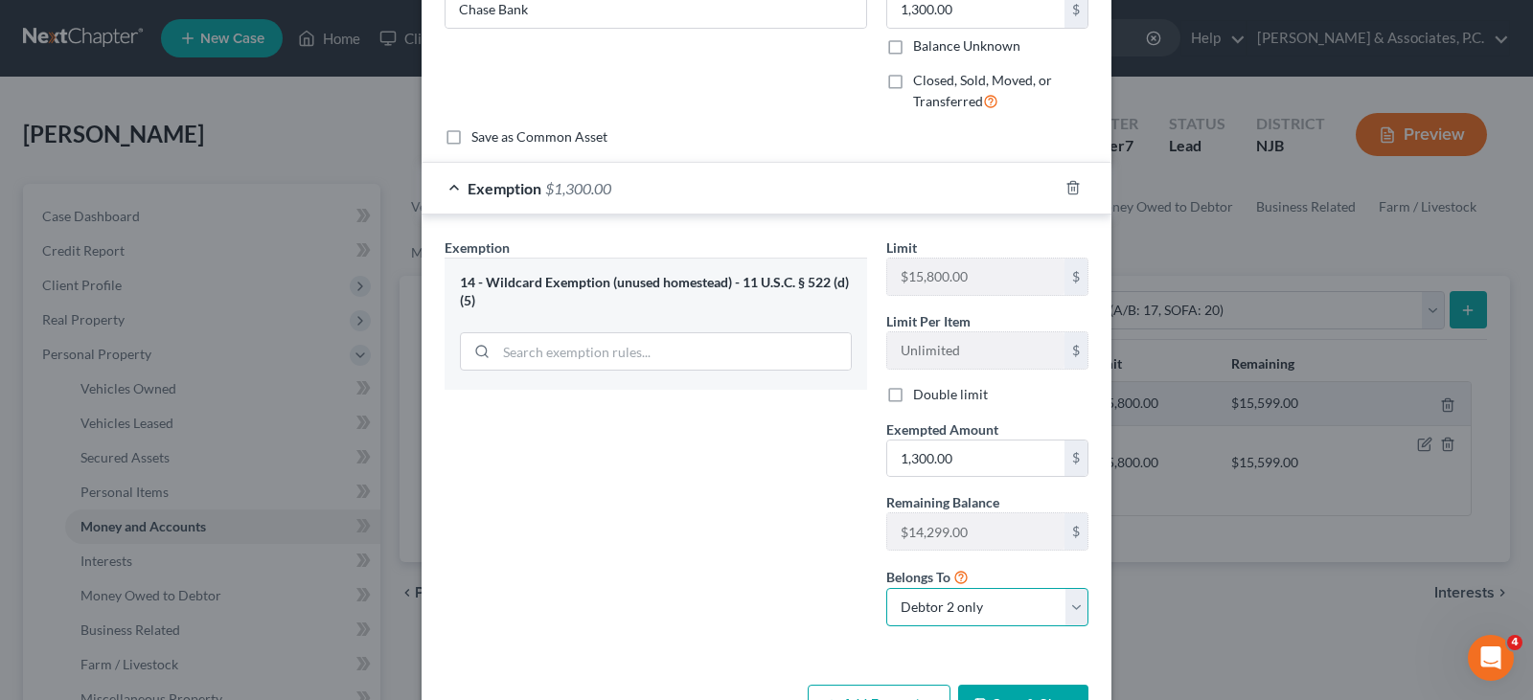
scroll to position [180, 0]
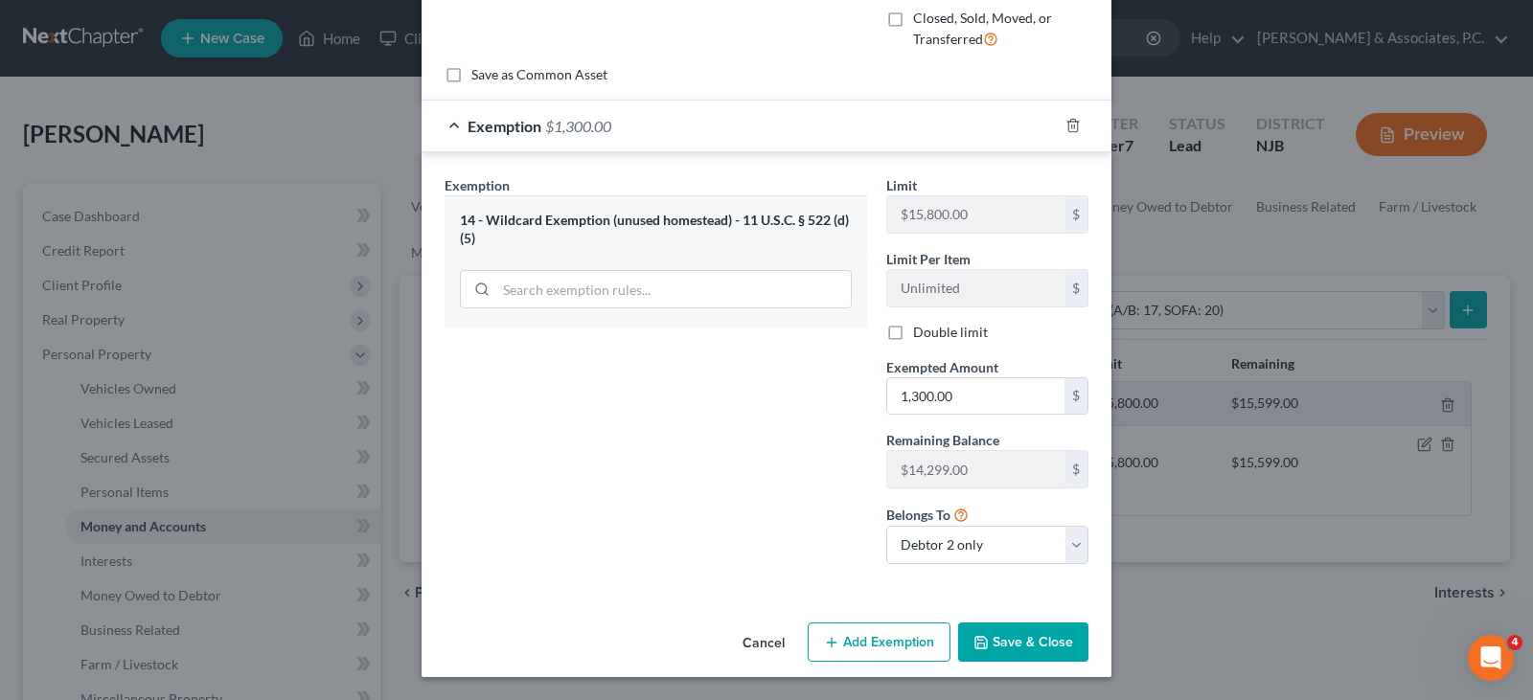
drag, startPoint x: 1010, startPoint y: 635, endPoint x: 1010, endPoint y: 608, distance: 26.8
click at [1010, 636] on button "Save & Close" at bounding box center [1023, 643] width 130 height 40
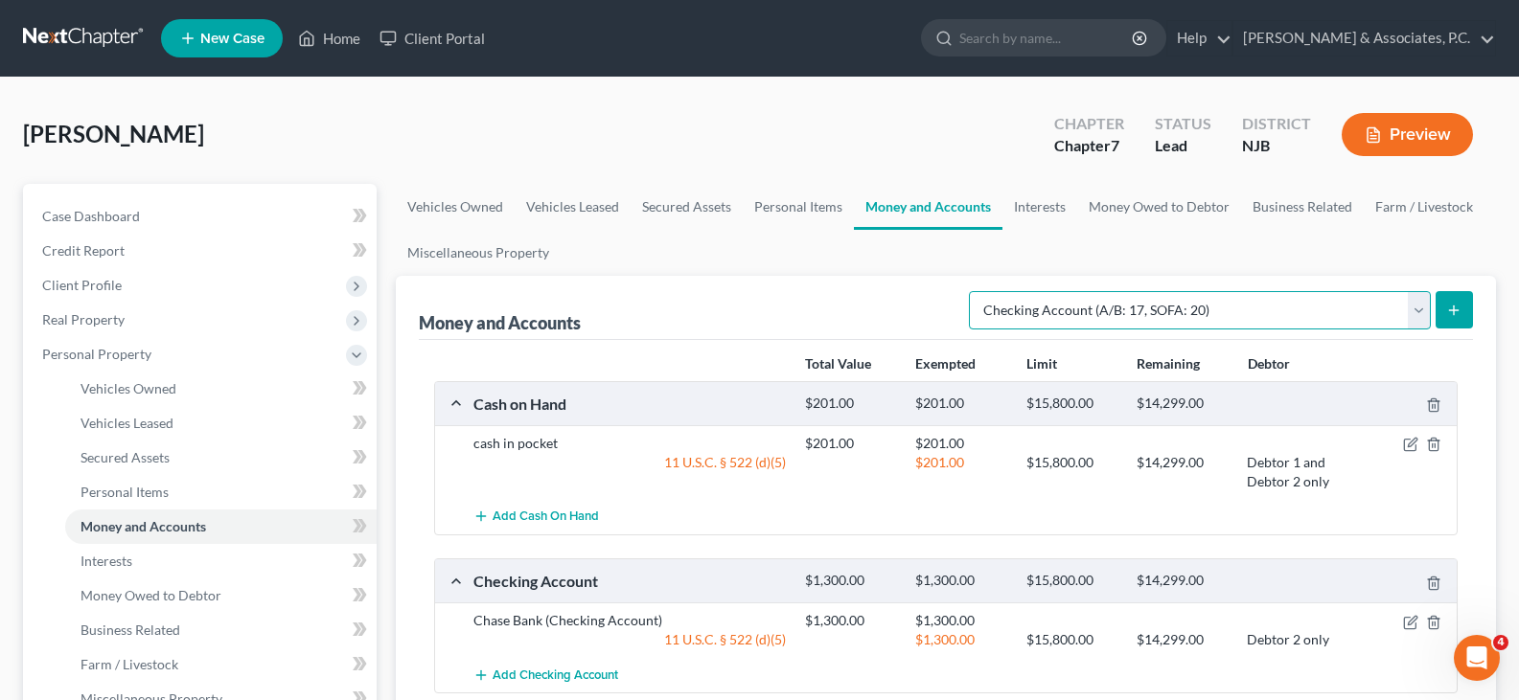
click at [1416, 305] on select "Select Account Type Brokerage (A/B: 18, SOFA: 20) Cash on Hand (A/B: 16) Certif…" at bounding box center [1200, 310] width 462 height 38
select select "savings"
click at [973, 291] on select "Select Account Type Brokerage (A/B: 18, SOFA: 20) Cash on Hand (A/B: 16) Certif…" at bounding box center [1200, 310] width 462 height 38
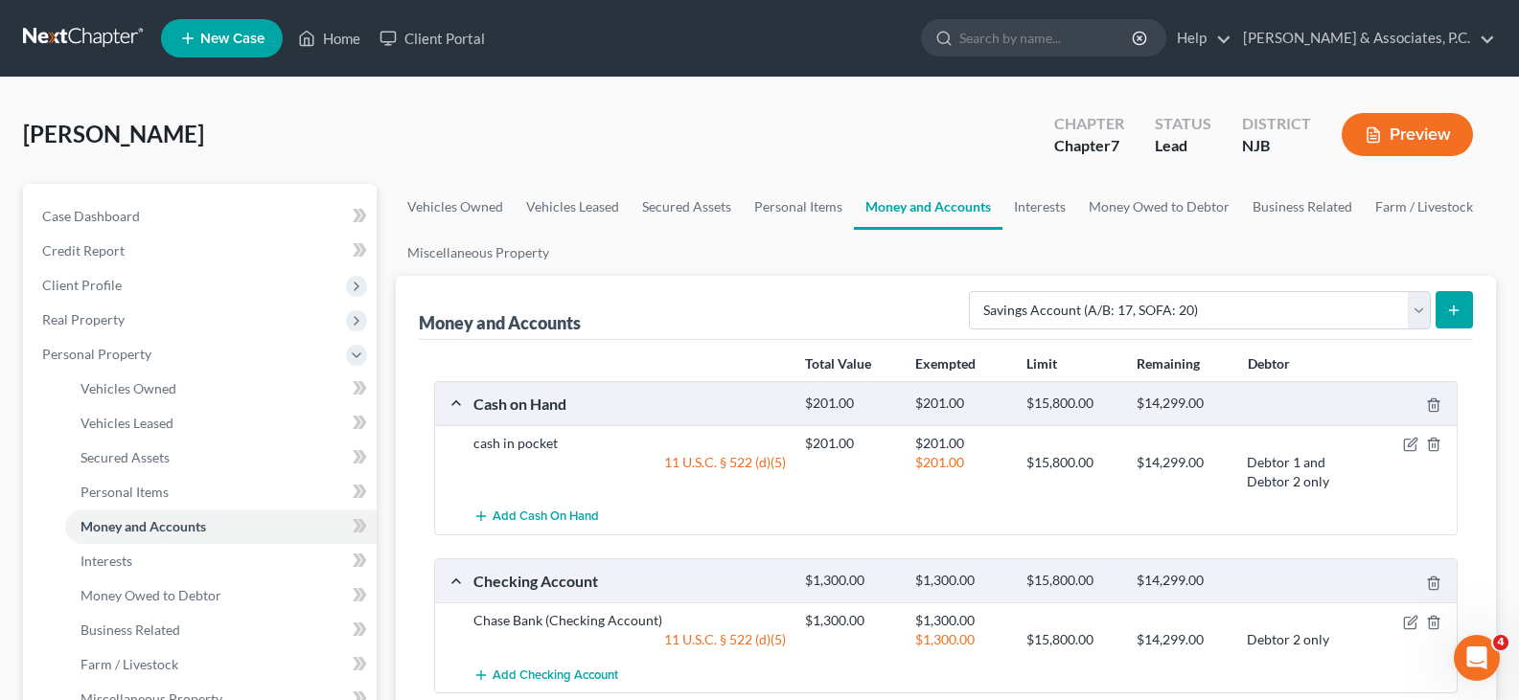
click at [1458, 305] on icon "submit" at bounding box center [1453, 310] width 15 height 15
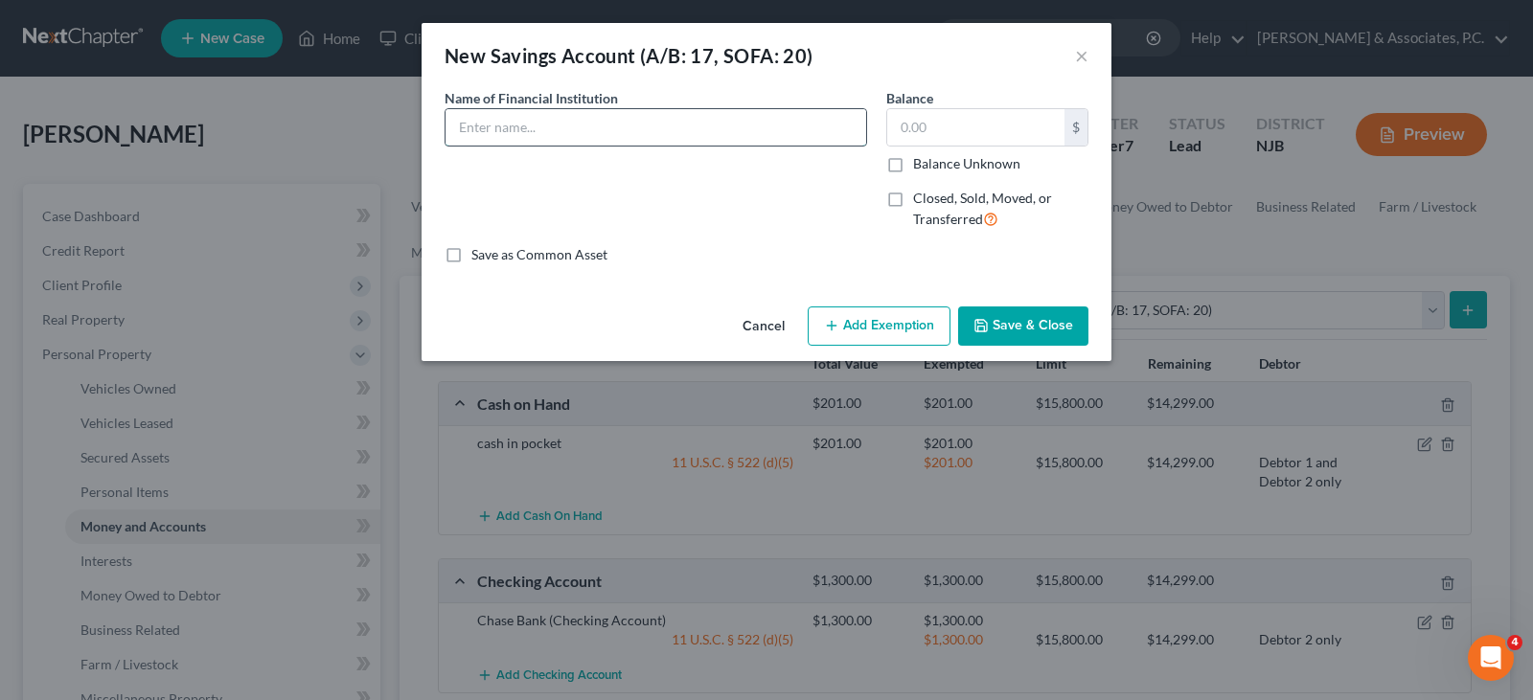
click at [553, 130] on input "text" at bounding box center [656, 127] width 421 height 36
type input "Chase Bank"
click at [927, 128] on input "text" at bounding box center [975, 127] width 177 height 36
type input "4,000.00"
click at [863, 326] on button "Add Exemption" at bounding box center [879, 327] width 143 height 40
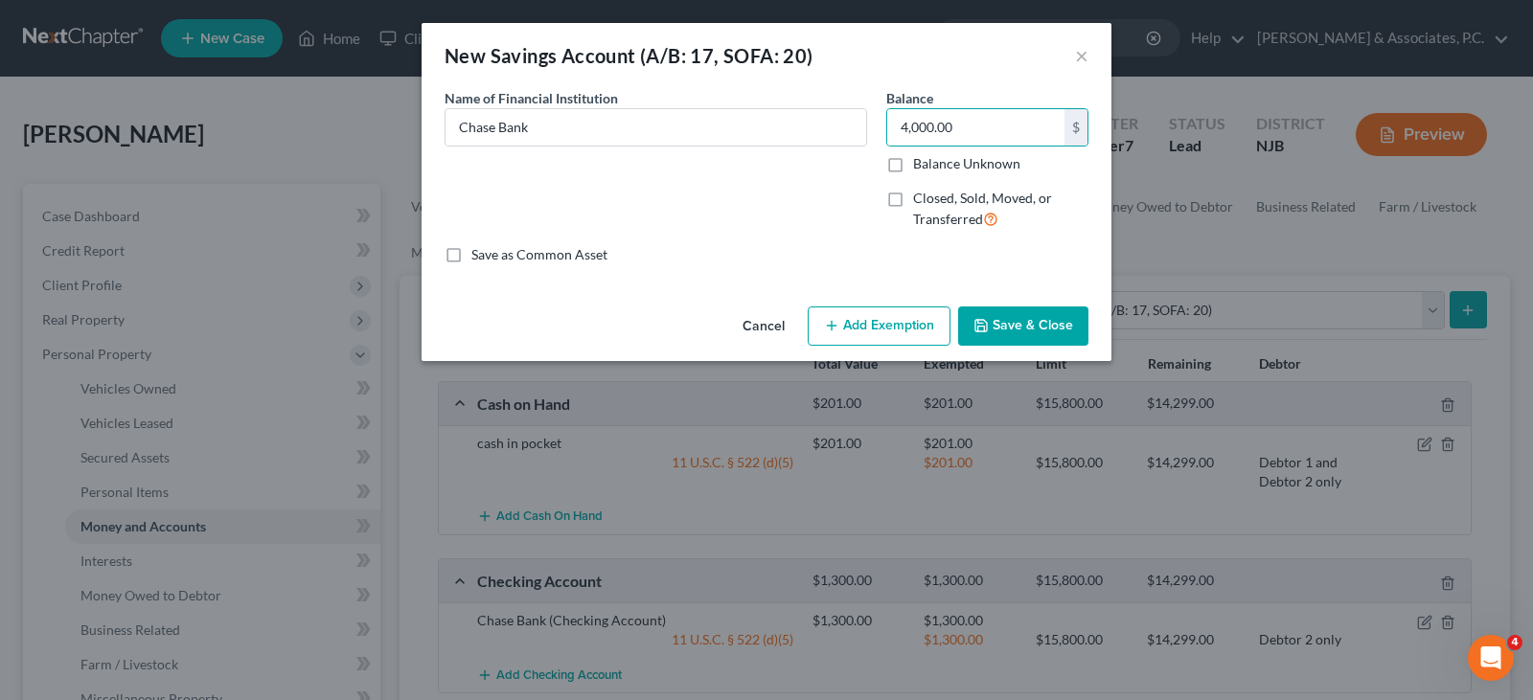
select select "2"
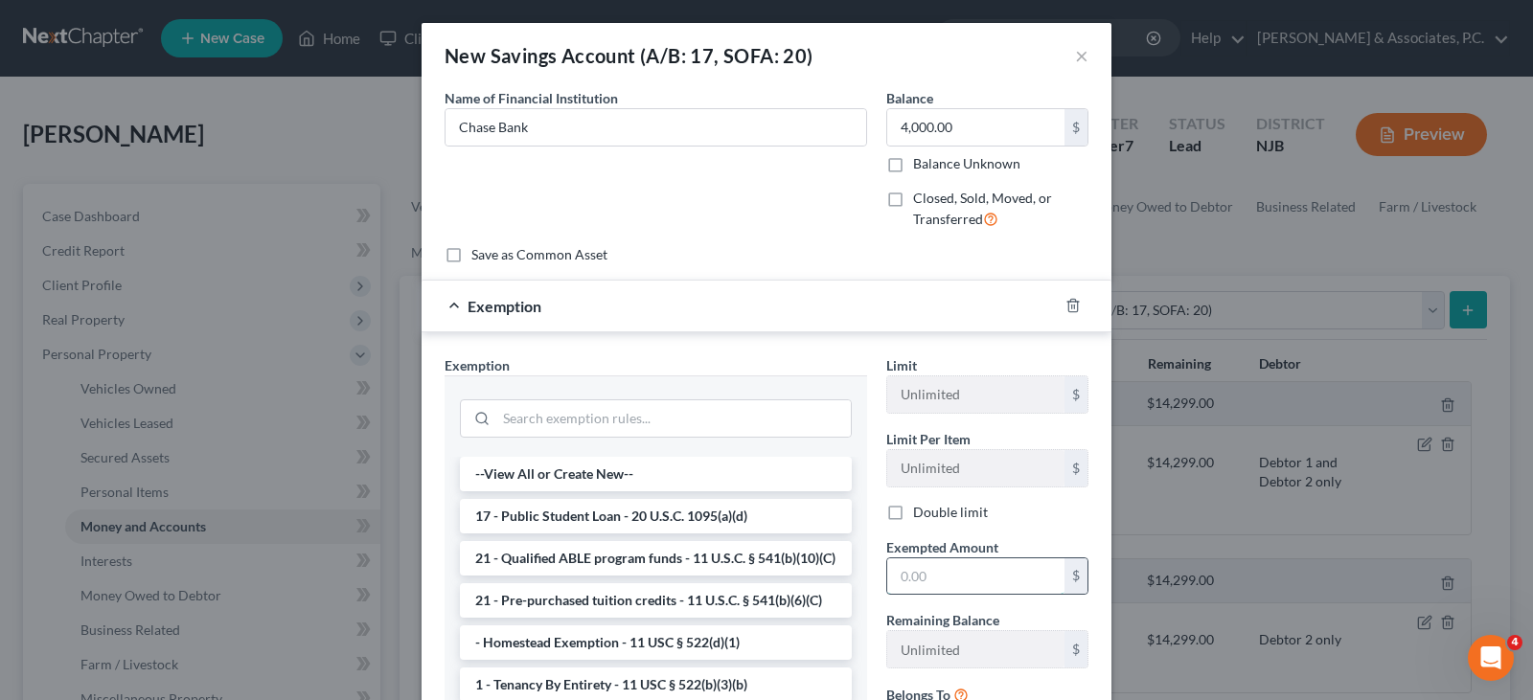
click at [918, 585] on input "text" at bounding box center [975, 577] width 177 height 36
type input "4,000.00"
click at [756, 186] on div "Name of Financial Institution * Chase Bank" at bounding box center [656, 166] width 442 height 157
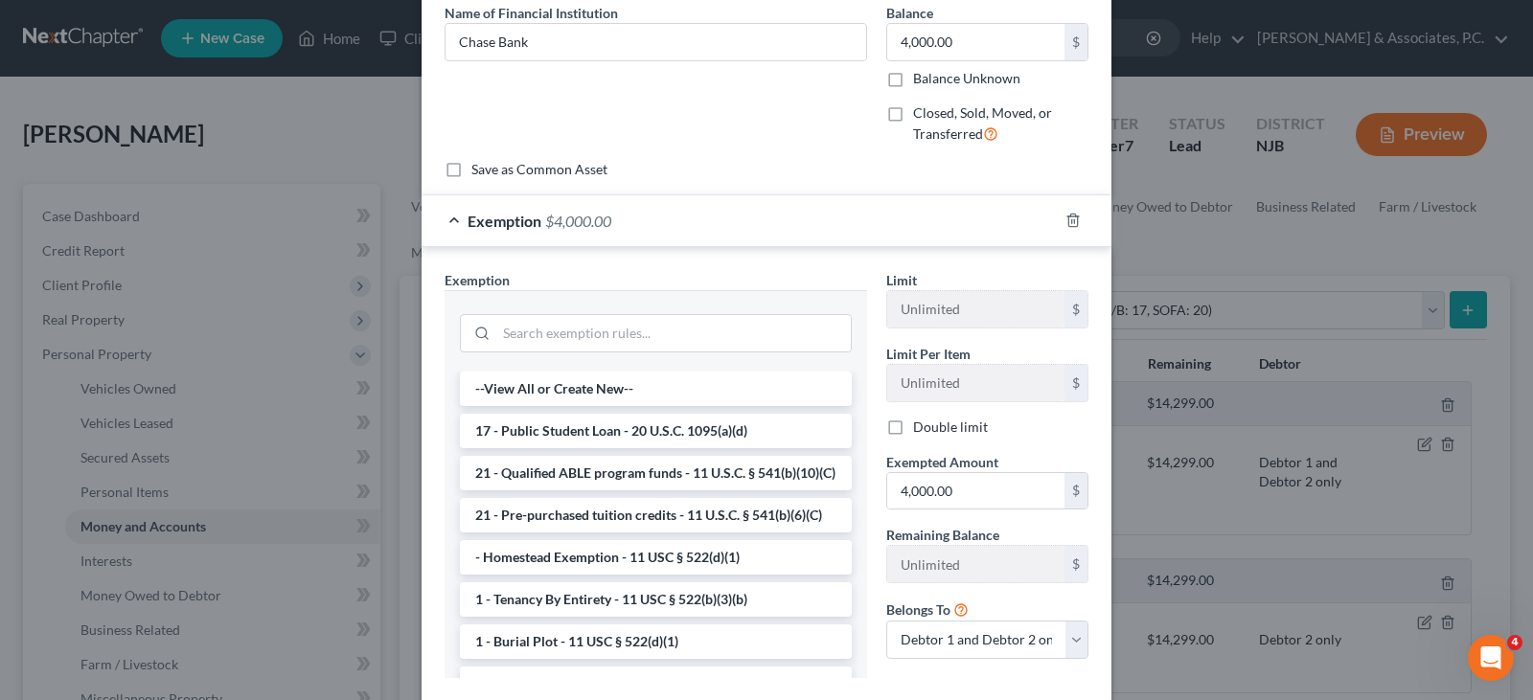
scroll to position [199, 0]
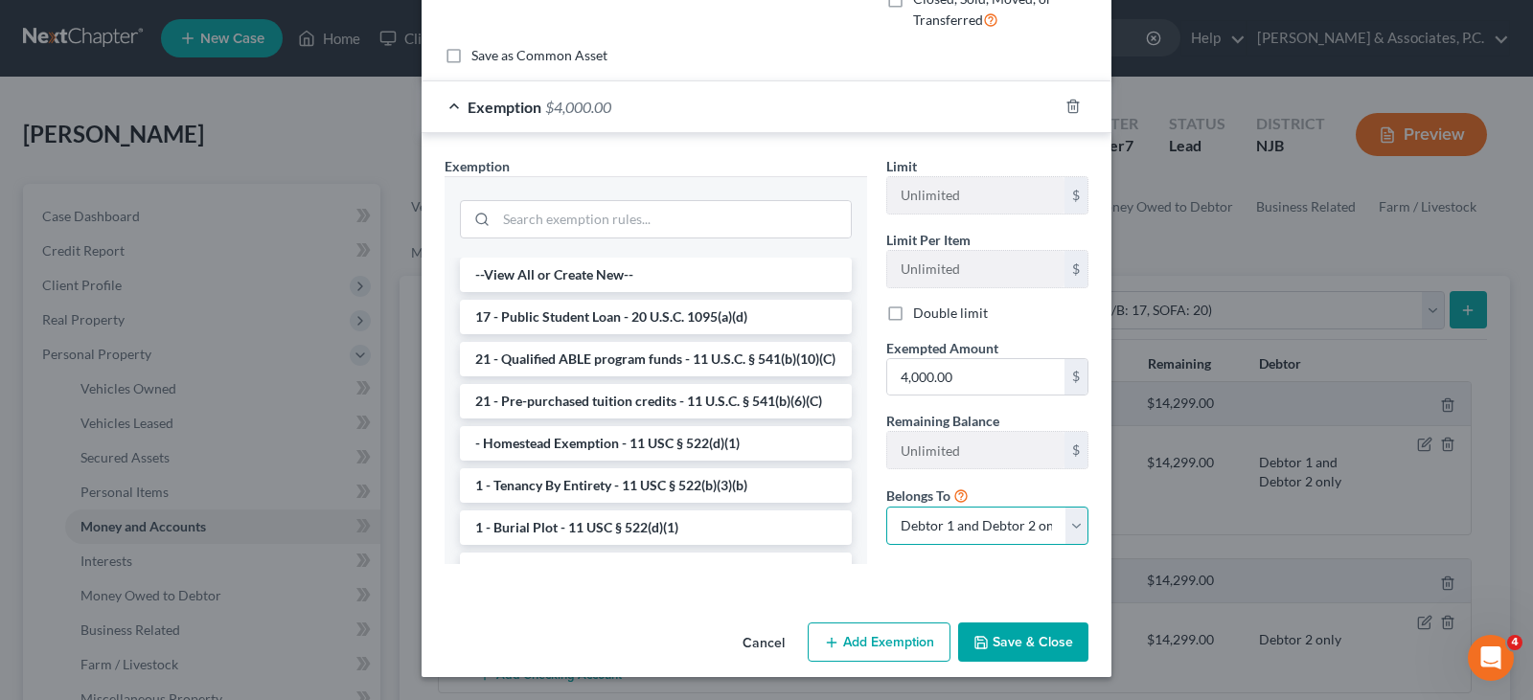
click at [984, 530] on select "Debtor 1 only Debtor 2 only Debtor 1 and Debtor 2 only" at bounding box center [987, 526] width 202 height 38
select select "1"
click at [886, 507] on select "Debtor 1 only Debtor 2 only Debtor 1 and Debtor 2 only" at bounding box center [987, 526] width 202 height 38
drag, startPoint x: 1012, startPoint y: 639, endPoint x: 1214, endPoint y: 377, distance: 330.6
click at [1010, 635] on button "Save & Close" at bounding box center [1023, 643] width 130 height 40
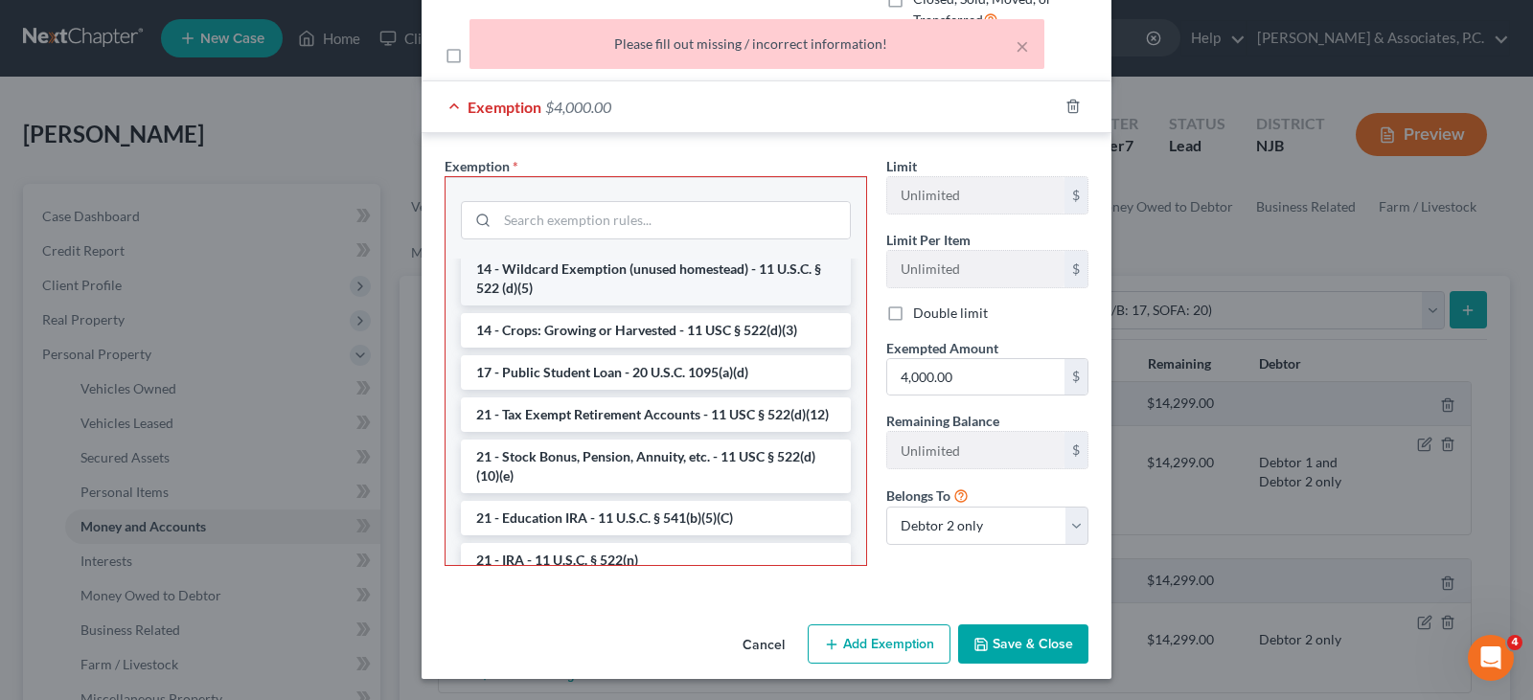
scroll to position [575, 0]
click at [606, 296] on li "14 - Wildcard Exemption (unused homestead) - 11 U.S.C. § 522 (d)(5)" at bounding box center [656, 278] width 390 height 54
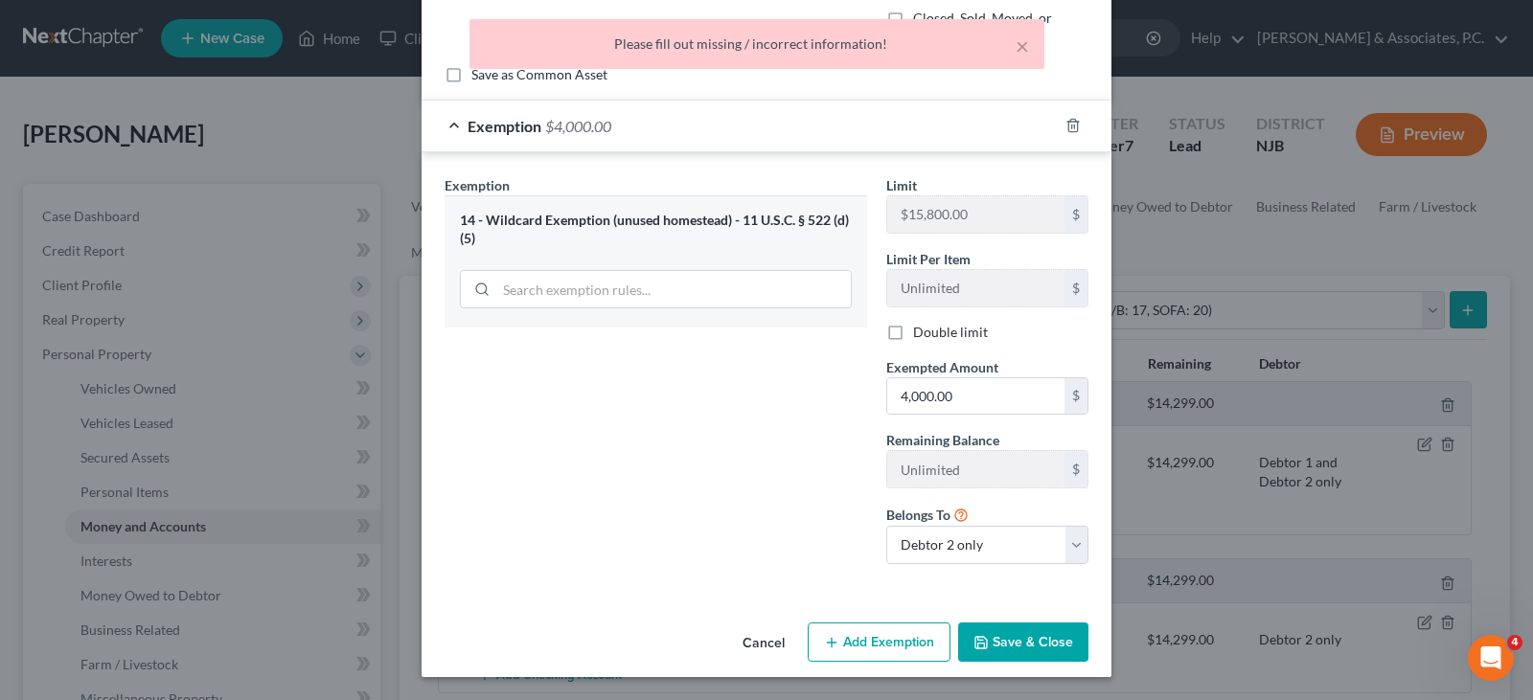
scroll to position [180, 0]
click at [1022, 631] on button "Save & Close" at bounding box center [1023, 643] width 130 height 40
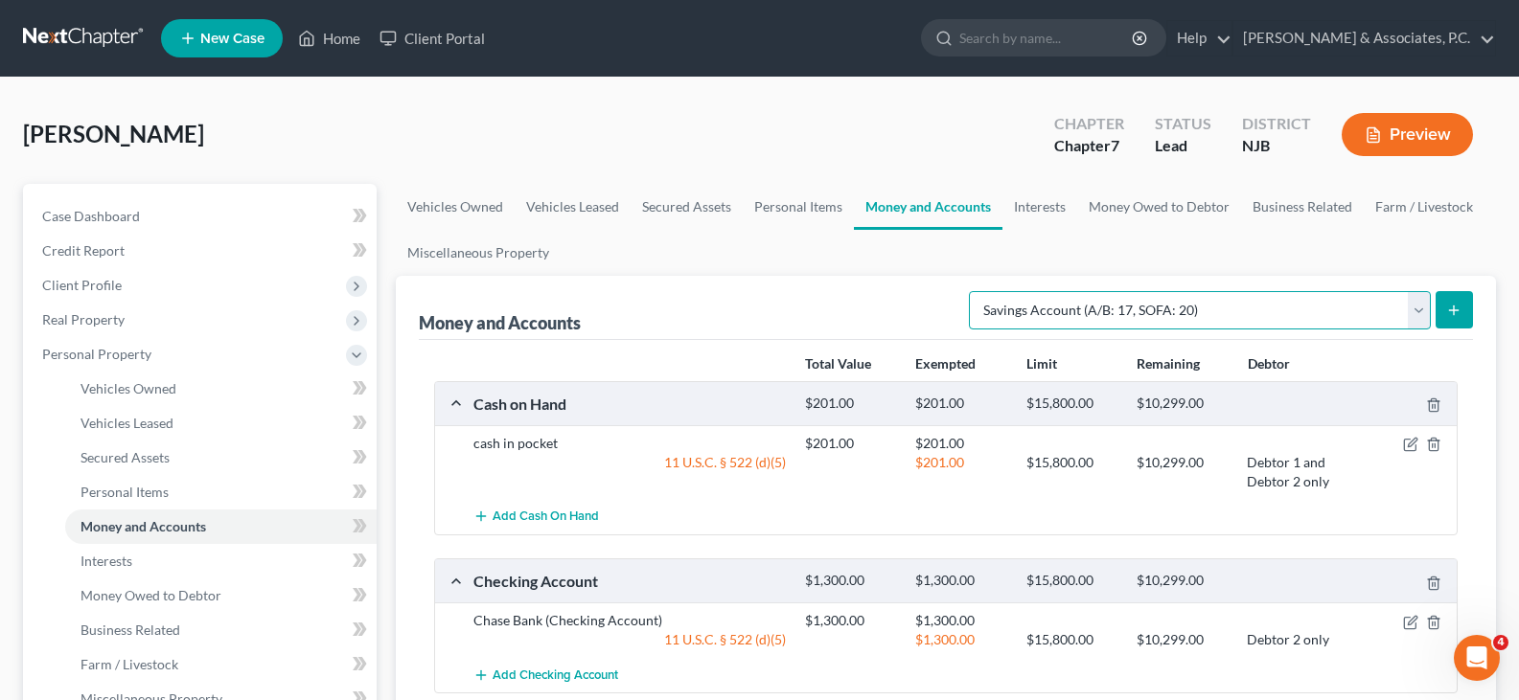
click at [1415, 310] on select "Select Account Type Brokerage (A/B: 18, SOFA: 20) Cash on Hand (A/B: 16) Certif…" at bounding box center [1200, 310] width 462 height 38
click at [973, 291] on select "Select Account Type Brokerage (A/B: 18, SOFA: 20) Cash on Hand (A/B: 16) Certif…" at bounding box center [1200, 310] width 462 height 38
click at [1452, 306] on icon "submit" at bounding box center [1453, 310] width 15 height 15
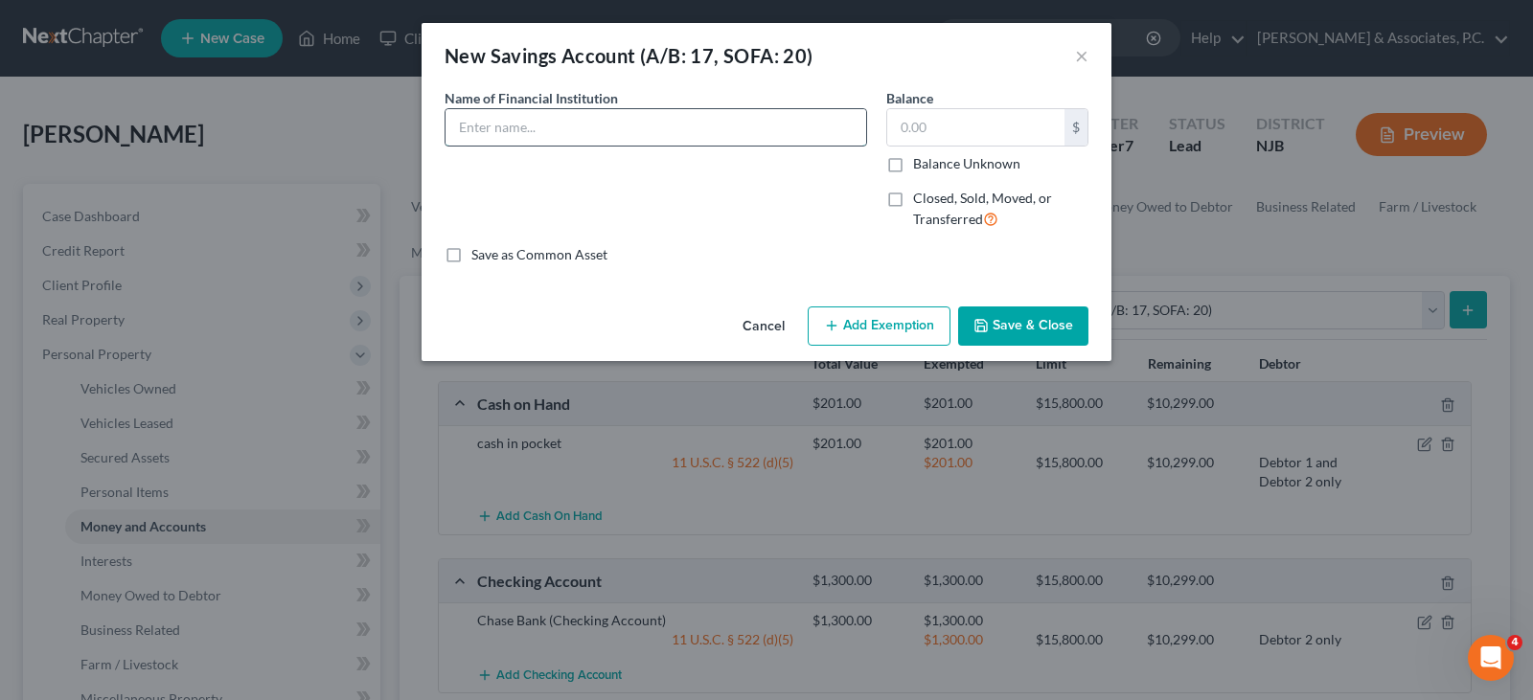
click at [532, 117] on input "text" at bounding box center [656, 127] width 421 height 36
type input "Chase Bank"
click at [953, 124] on input "text" at bounding box center [975, 127] width 177 height 36
type input "100.00"
click at [870, 324] on button "Add Exemption" at bounding box center [879, 327] width 143 height 40
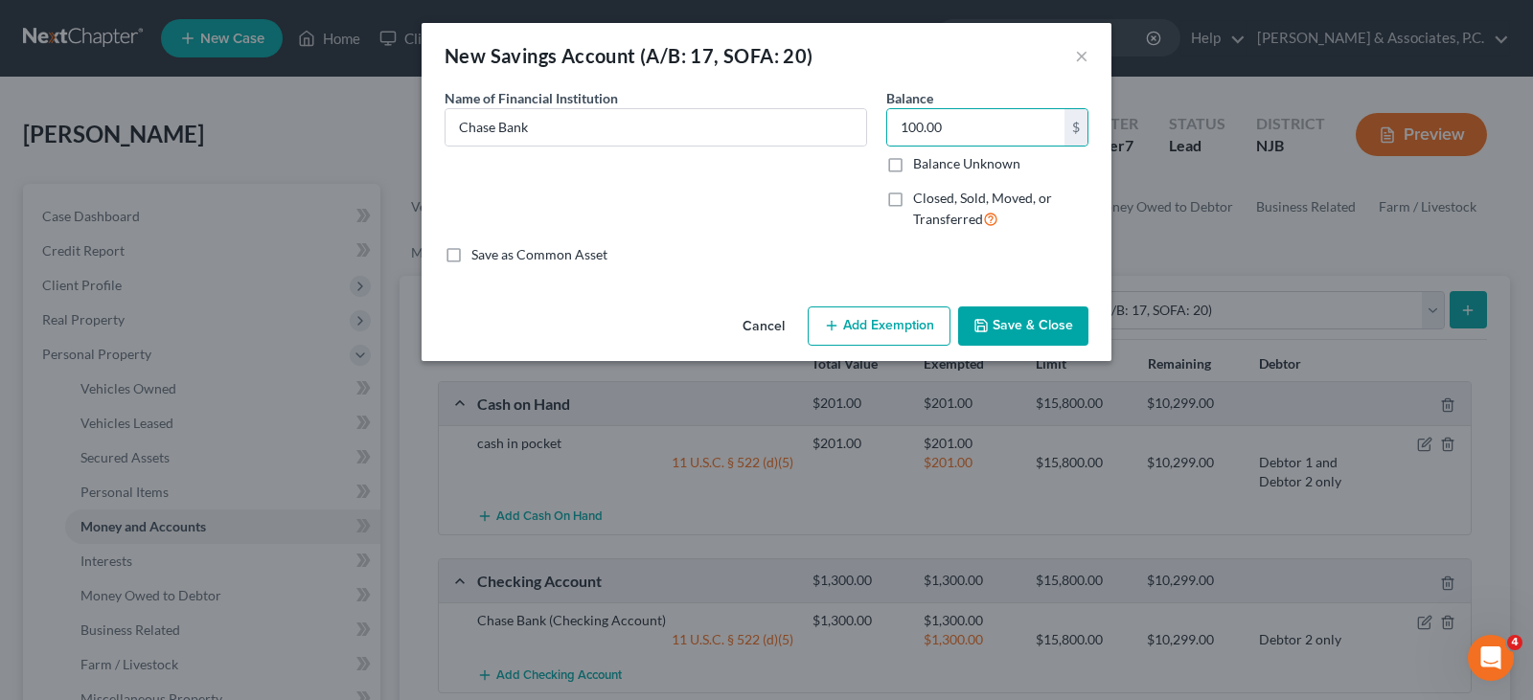
select select "2"
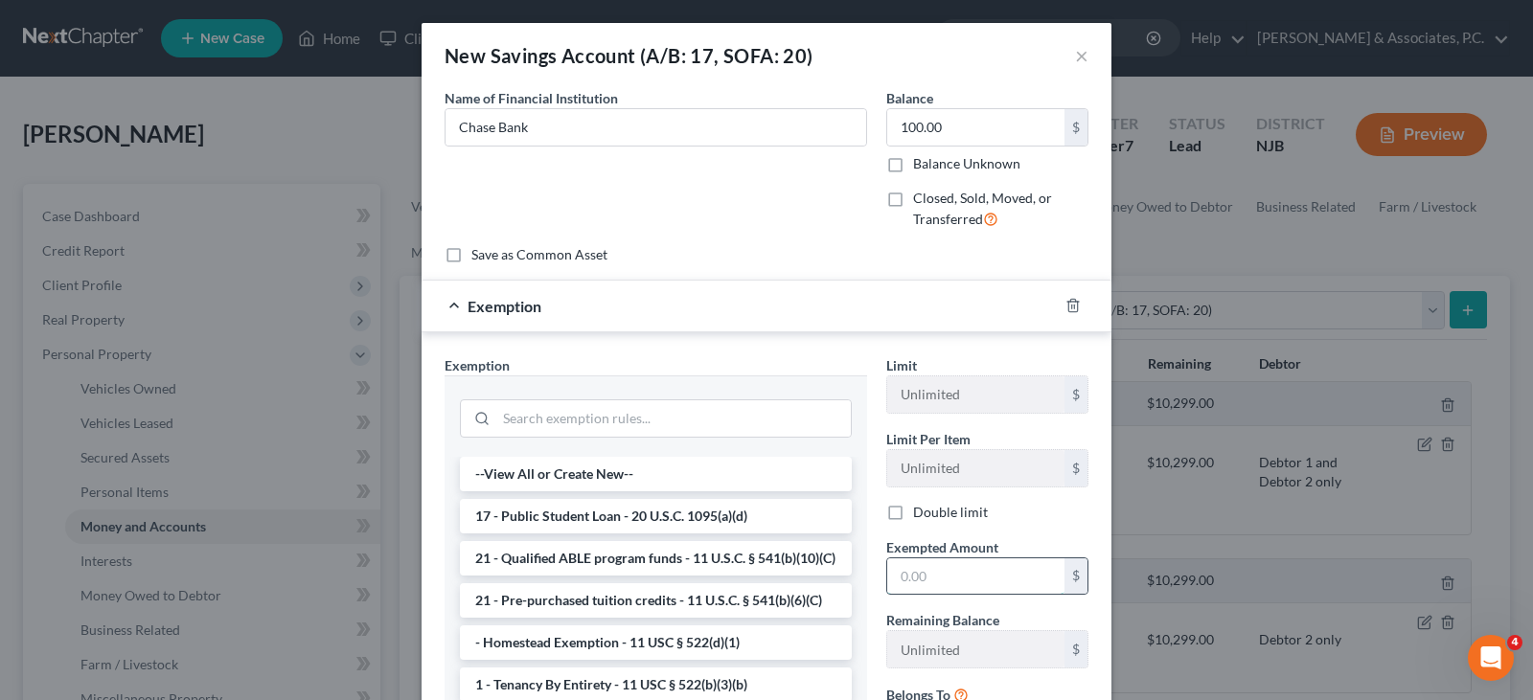
click at [931, 565] on input "text" at bounding box center [975, 577] width 177 height 36
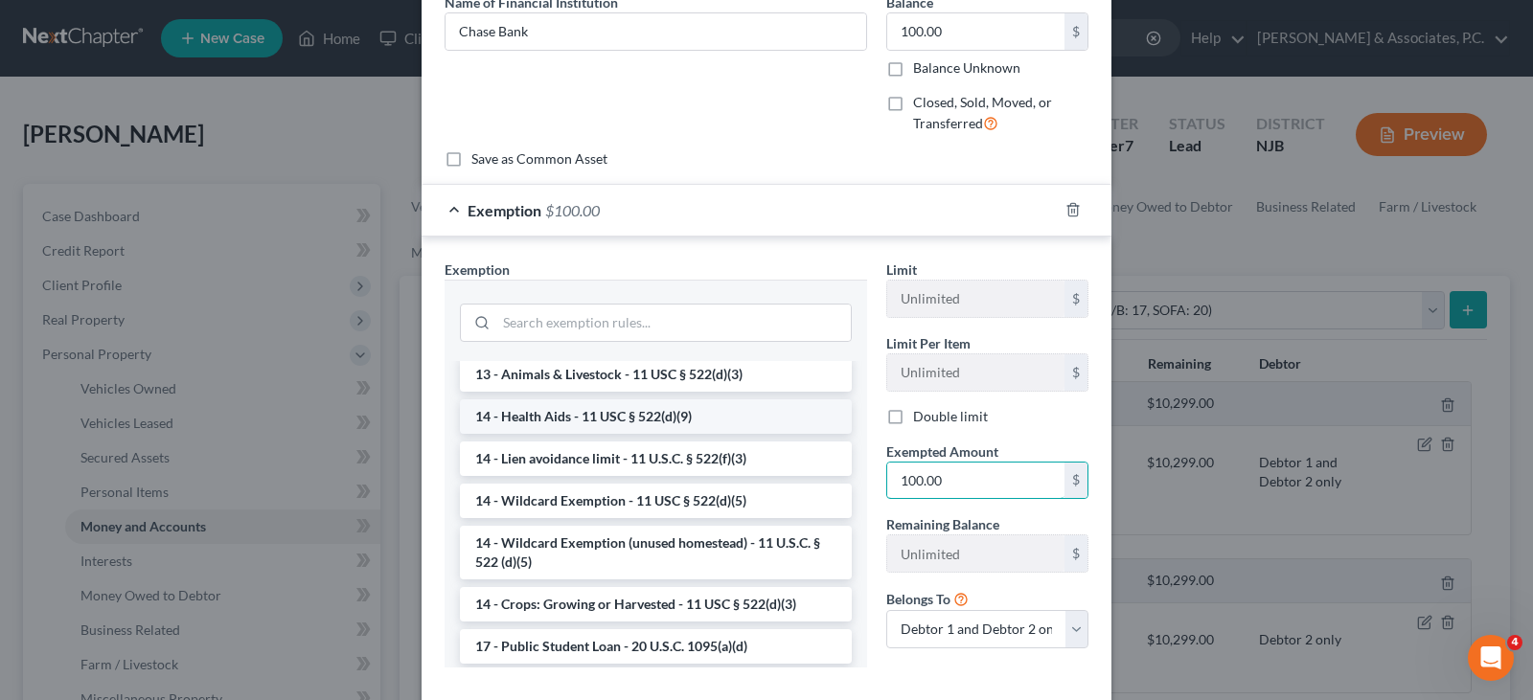
scroll to position [479, 0]
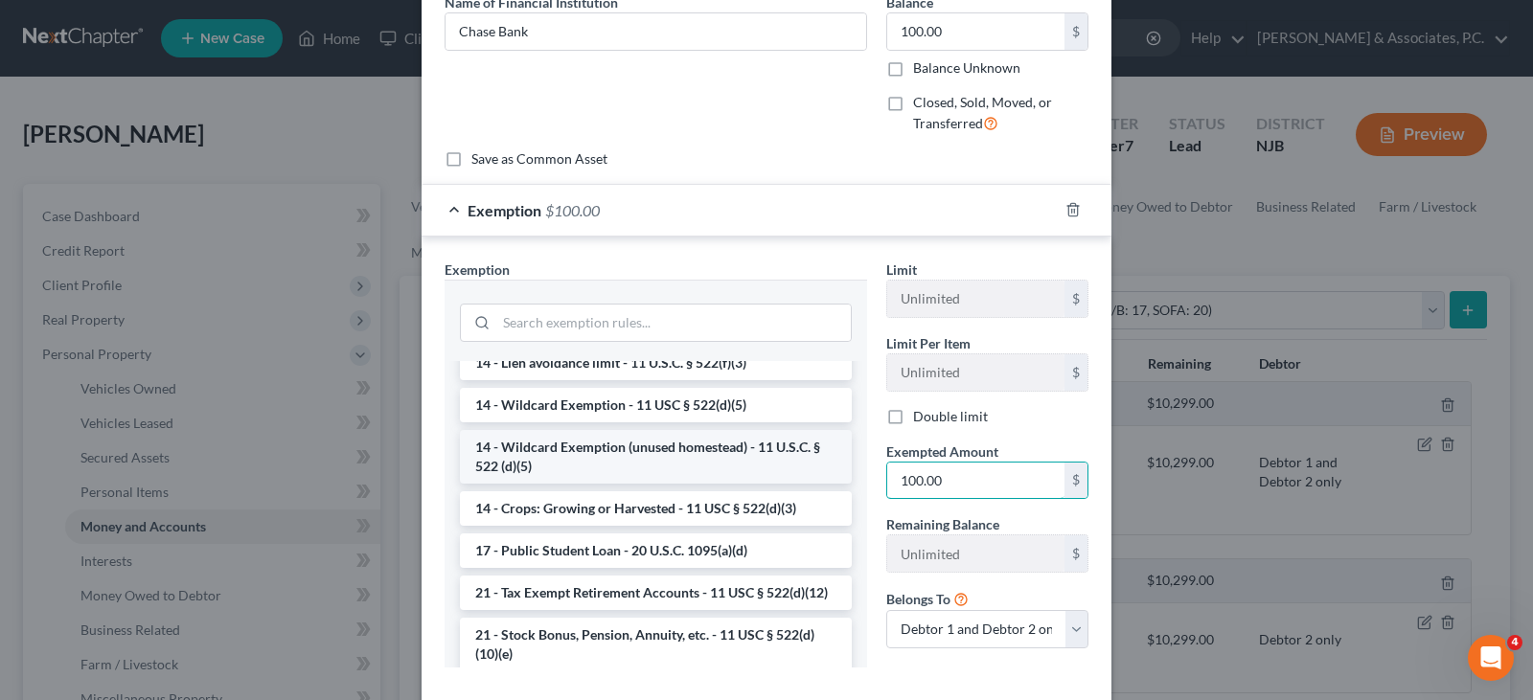
type input "100.00"
click at [630, 479] on li "14 - Wildcard Exemption (unused homestead) - 11 U.S.C. § 522 (d)(5)" at bounding box center [656, 457] width 392 height 54
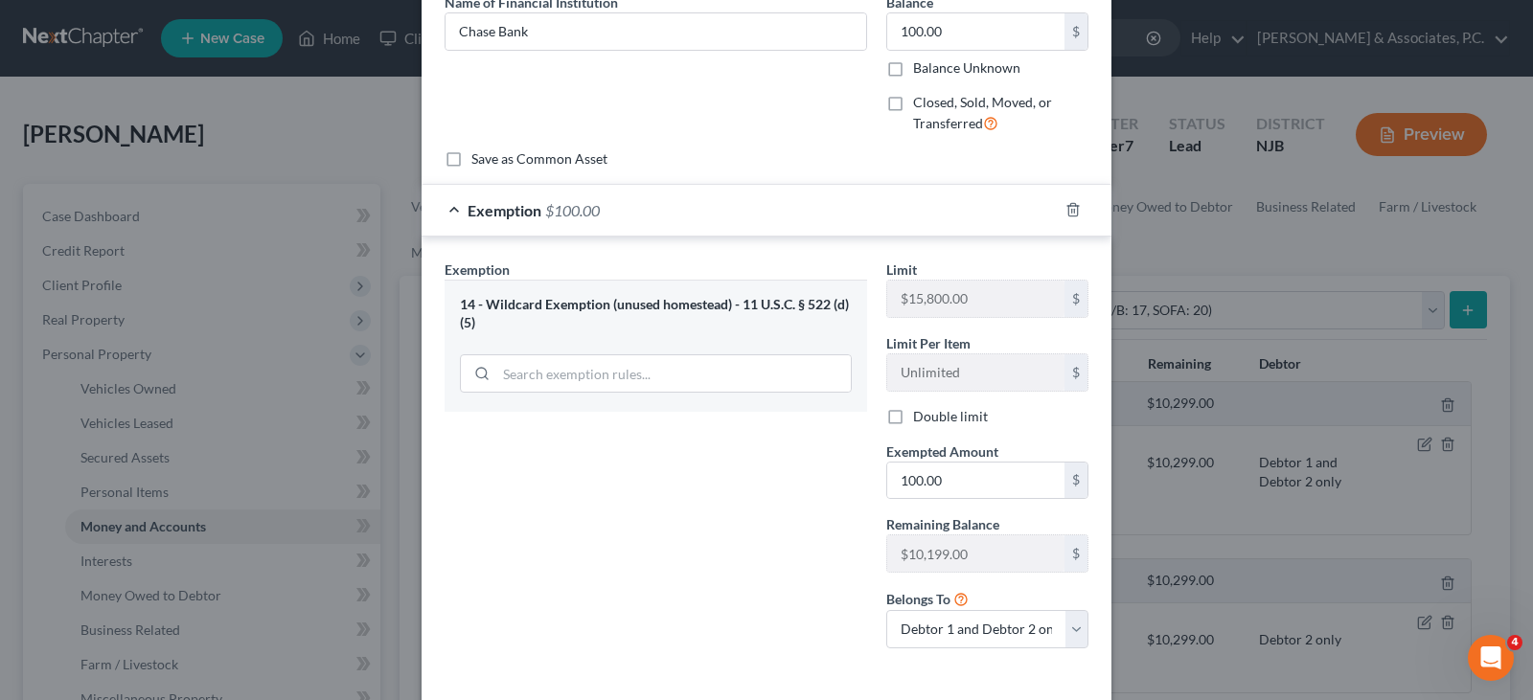
click at [848, 149] on div "Save as Common Asset" at bounding box center [767, 158] width 644 height 19
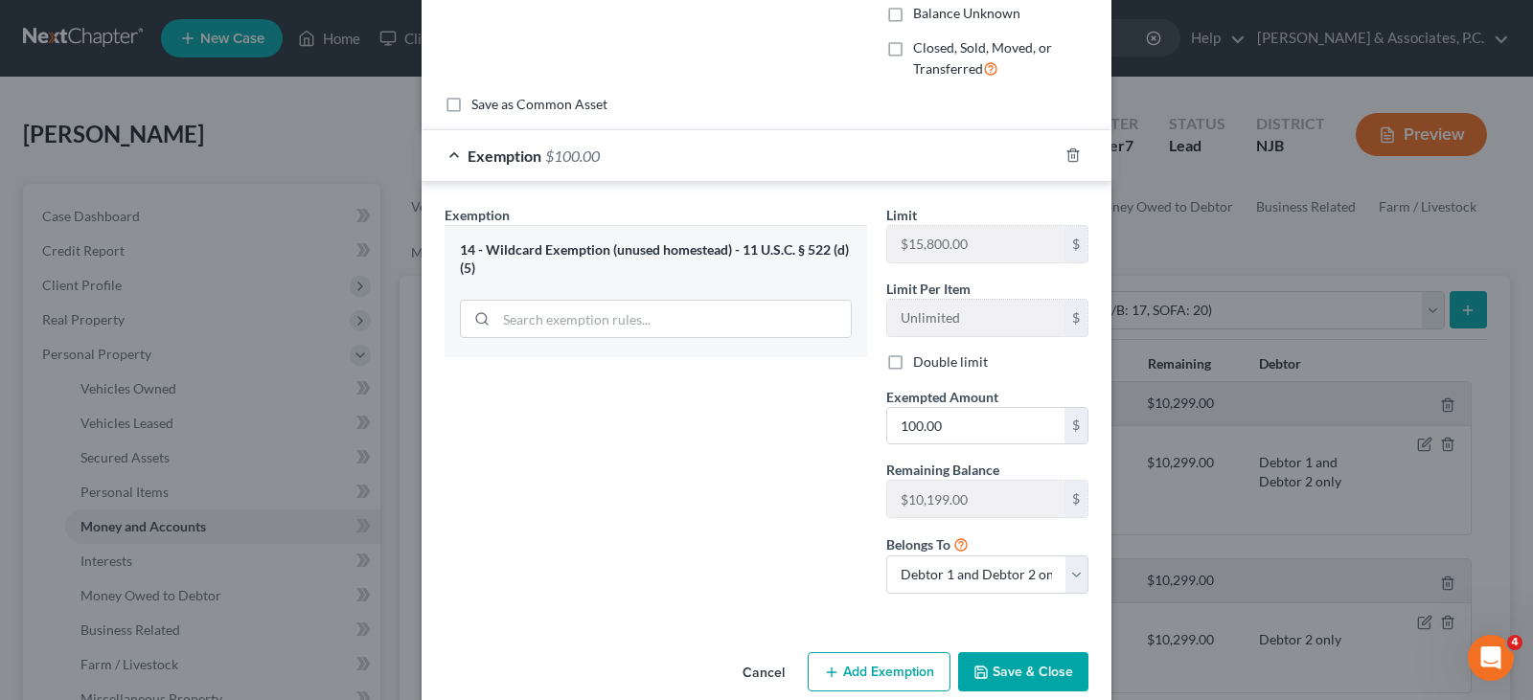
scroll to position [180, 0]
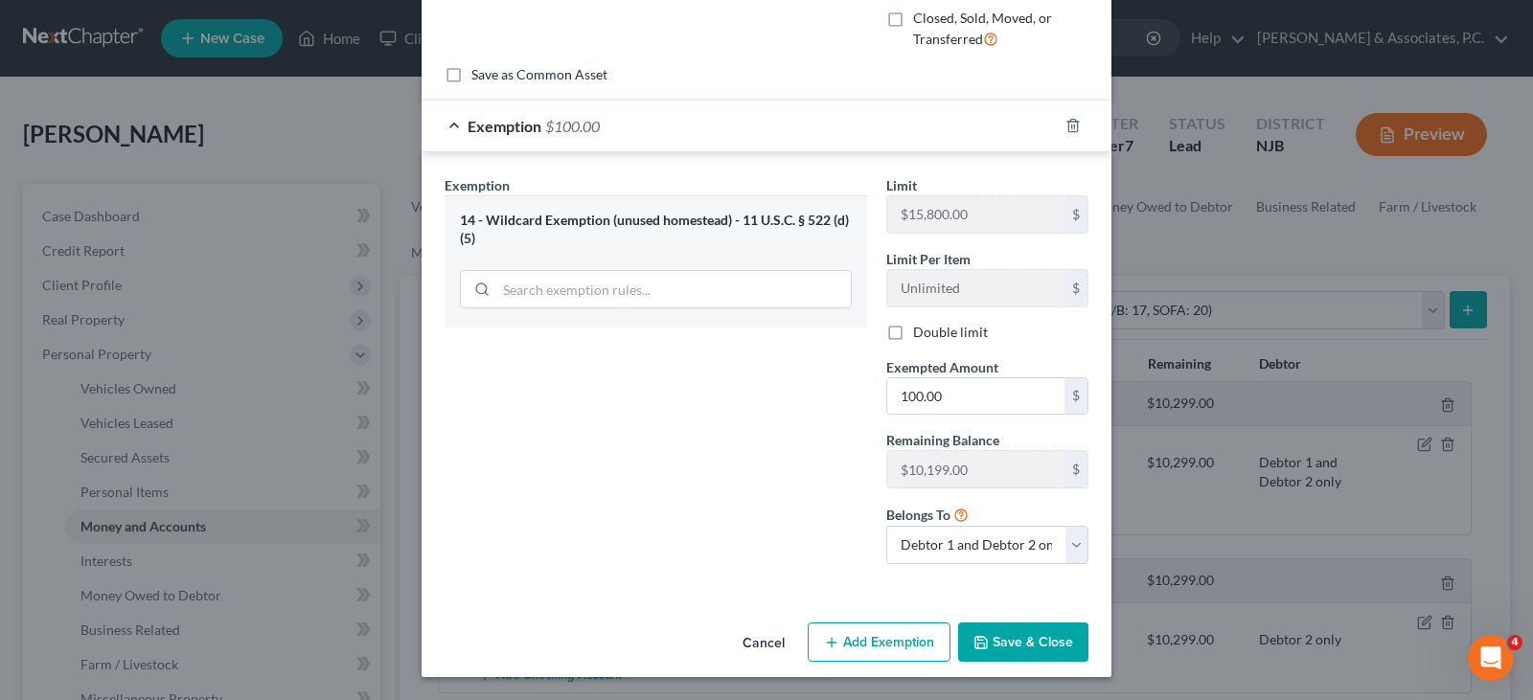
click at [1021, 631] on button "Save & Close" at bounding box center [1023, 643] width 130 height 40
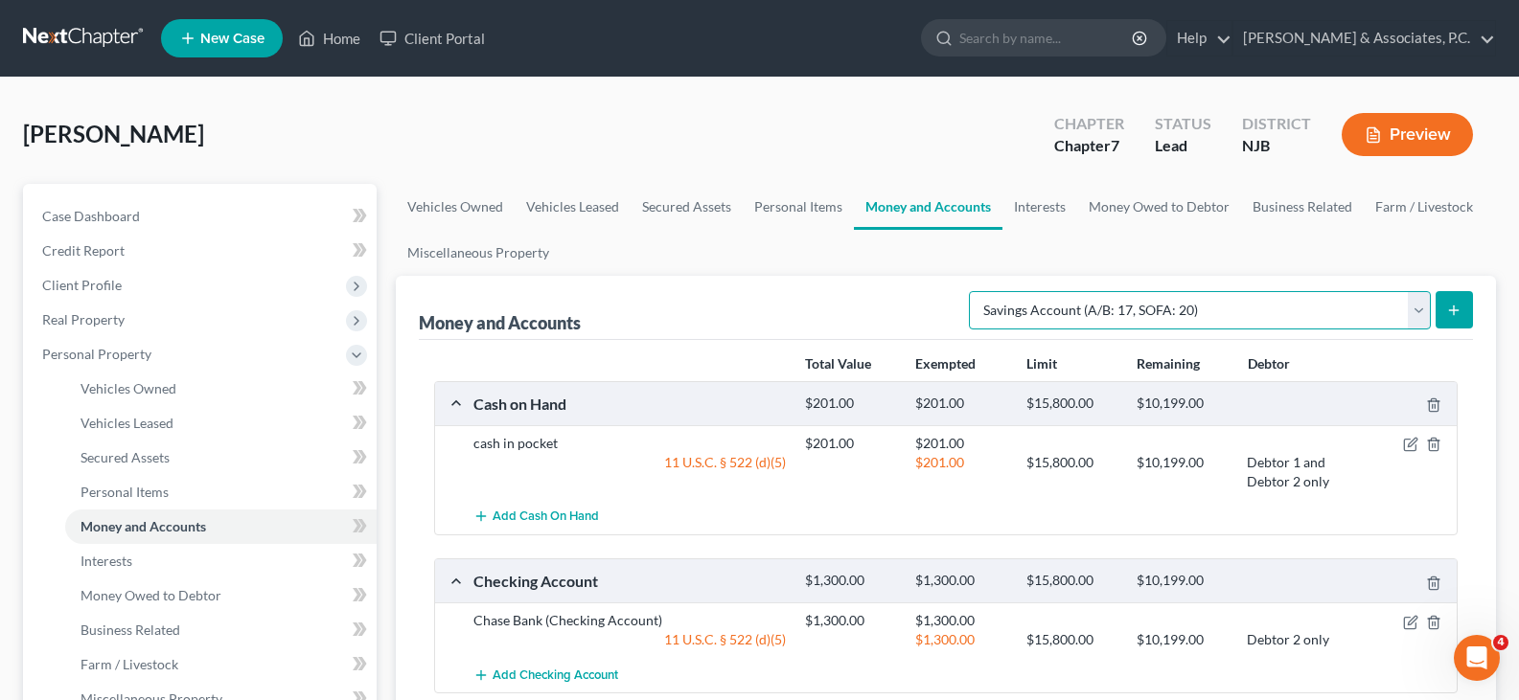
click at [1416, 320] on select "Select Account Type Brokerage (A/B: 18, SOFA: 20) Cash on Hand (A/B: 16) Certif…" at bounding box center [1200, 310] width 462 height 38
select select "checking"
click at [973, 291] on select "Select Account Type Brokerage (A/B: 18, SOFA: 20) Cash on Hand (A/B: 16) Certif…" at bounding box center [1200, 310] width 462 height 38
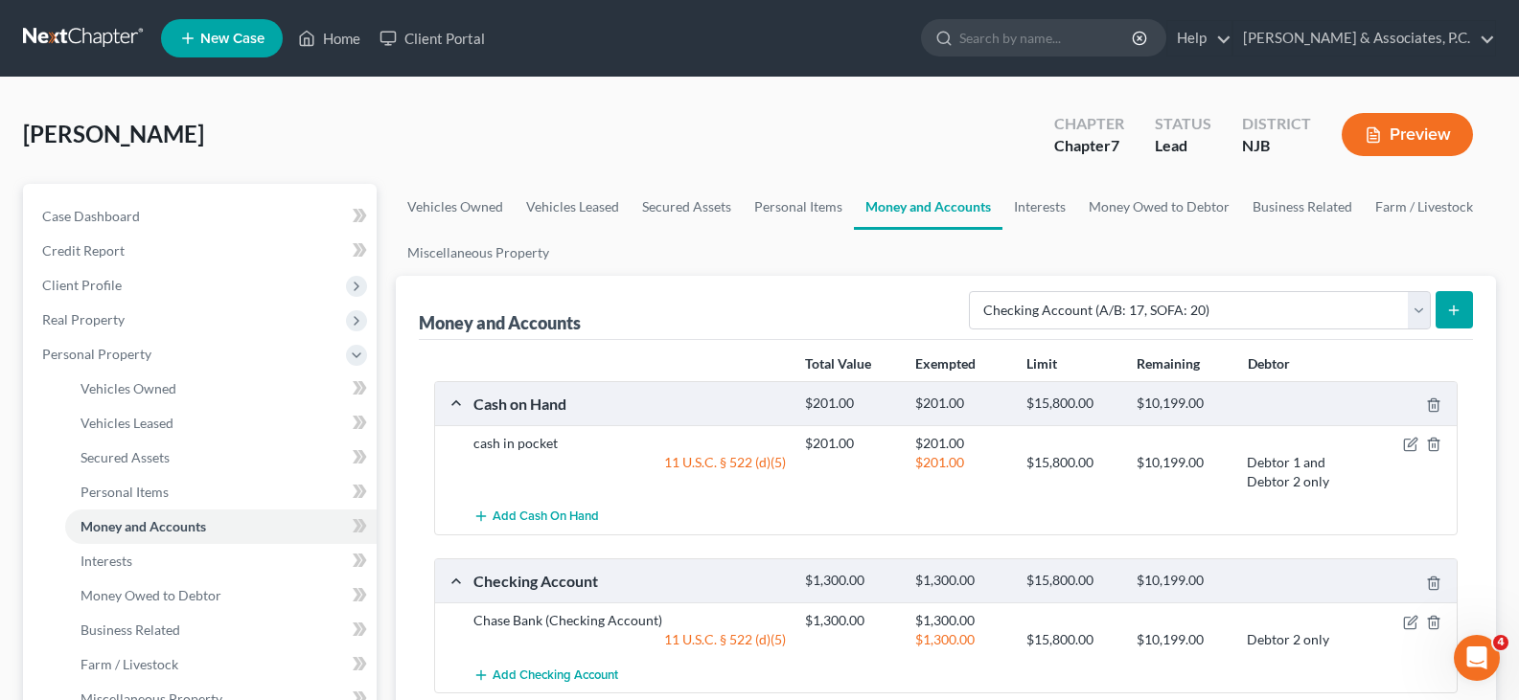
drag, startPoint x: 1452, startPoint y: 305, endPoint x: 1443, endPoint y: 297, distance: 12.3
click at [1443, 297] on button "submit" at bounding box center [1453, 309] width 37 height 37
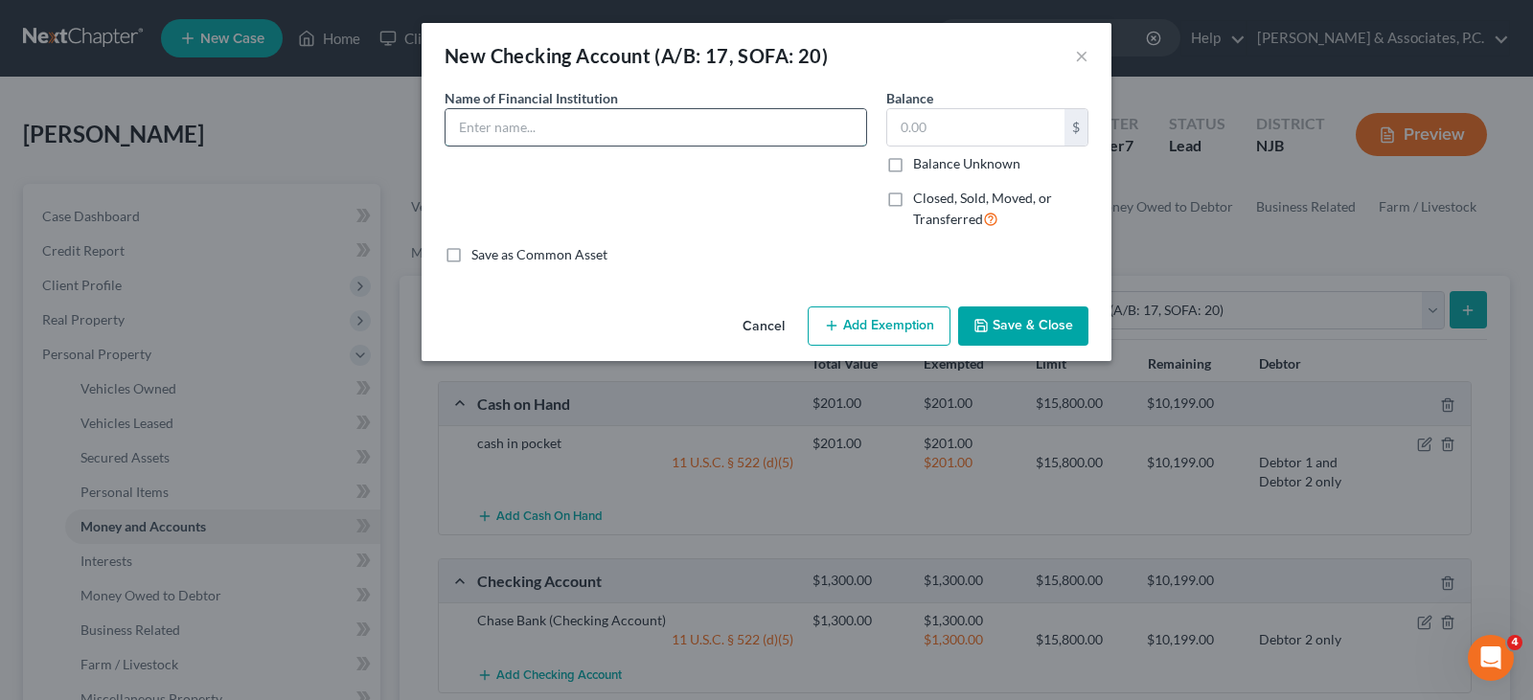
click at [651, 113] on input "text" at bounding box center [656, 127] width 421 height 36
type input "Santander Bank"
click at [941, 115] on input "text" at bounding box center [975, 127] width 177 height 36
type input "300.00"
click at [881, 317] on button "Add Exemption" at bounding box center [879, 327] width 143 height 40
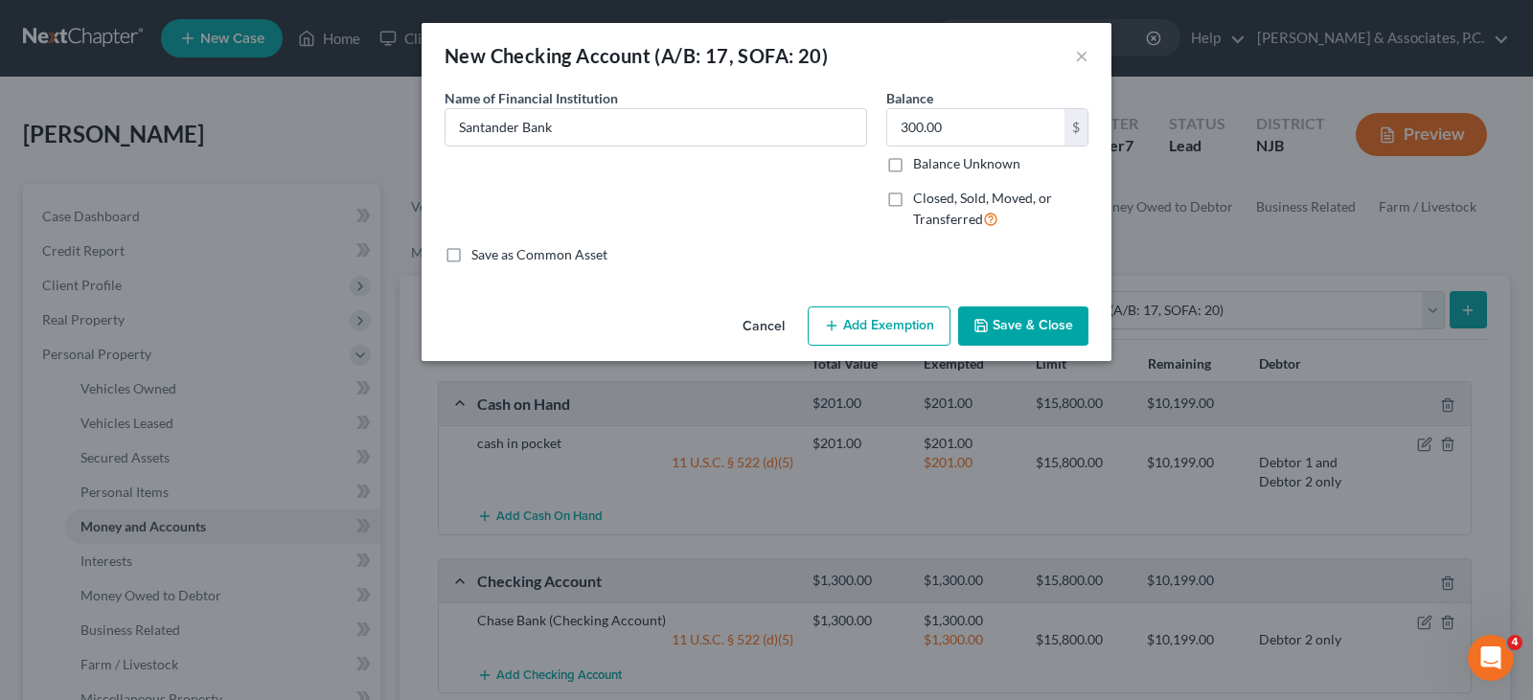
select select "2"
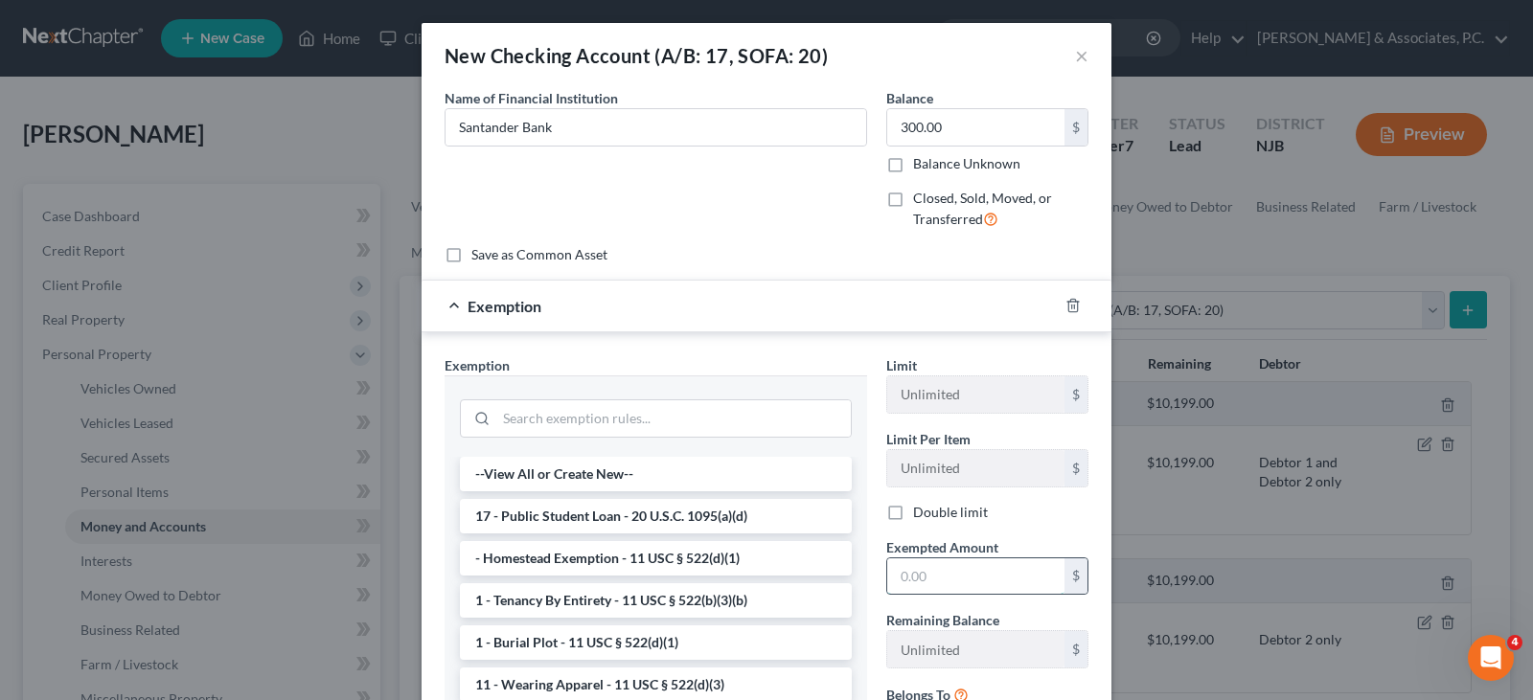
click at [928, 580] on input "text" at bounding box center [975, 577] width 177 height 36
type input "300.00"
click at [692, 202] on div "Name of Financial Institution * Santander Bank" at bounding box center [656, 166] width 442 height 157
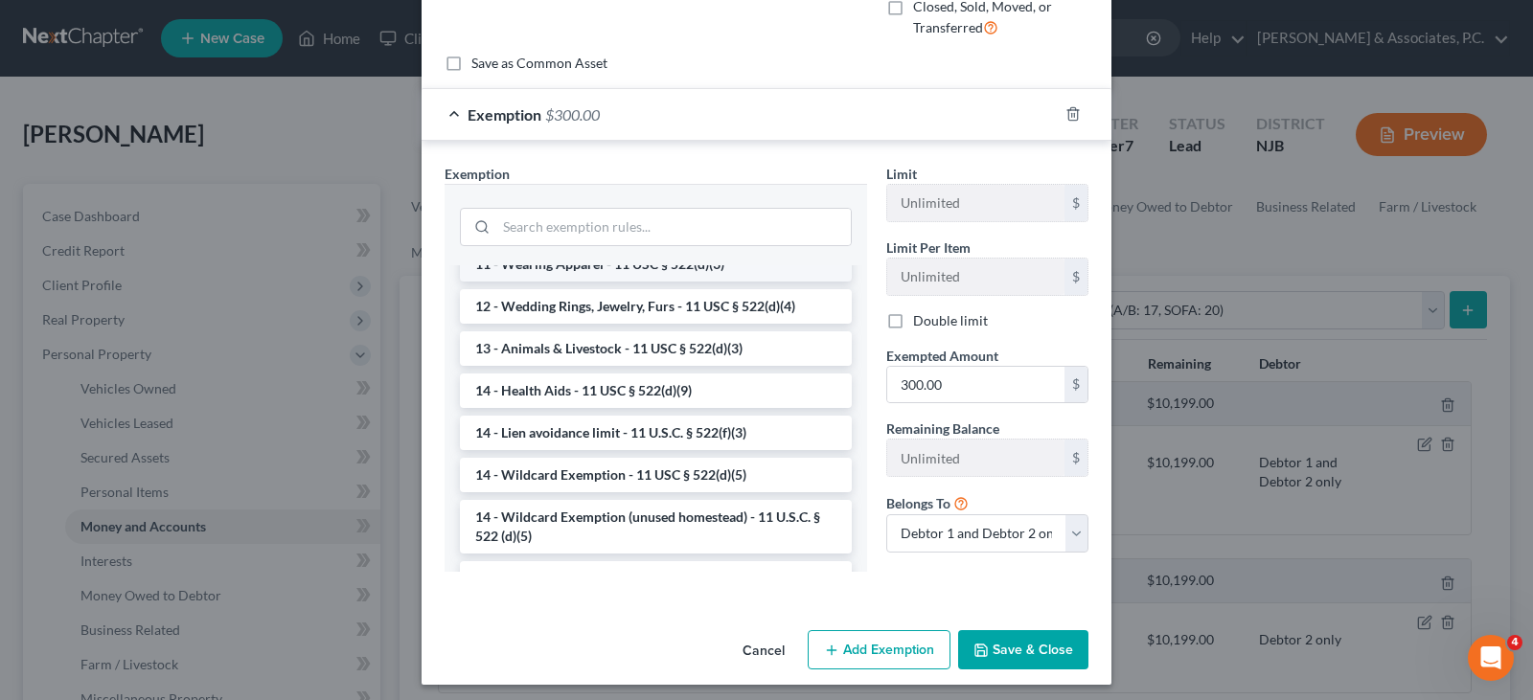
scroll to position [287, 0]
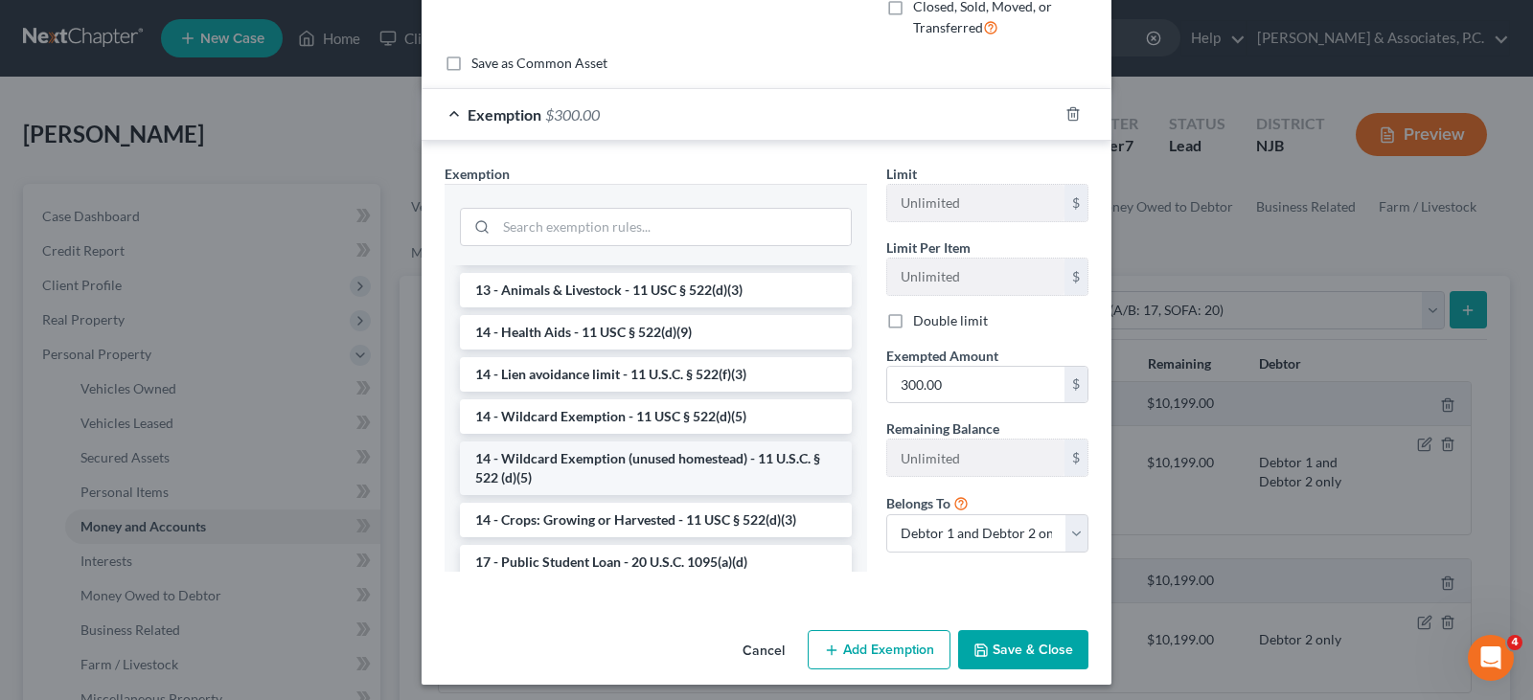
click at [600, 462] on li "14 - Wildcard Exemption (unused homestead) - 11 U.S.C. § 522 (d)(5)" at bounding box center [656, 469] width 392 height 54
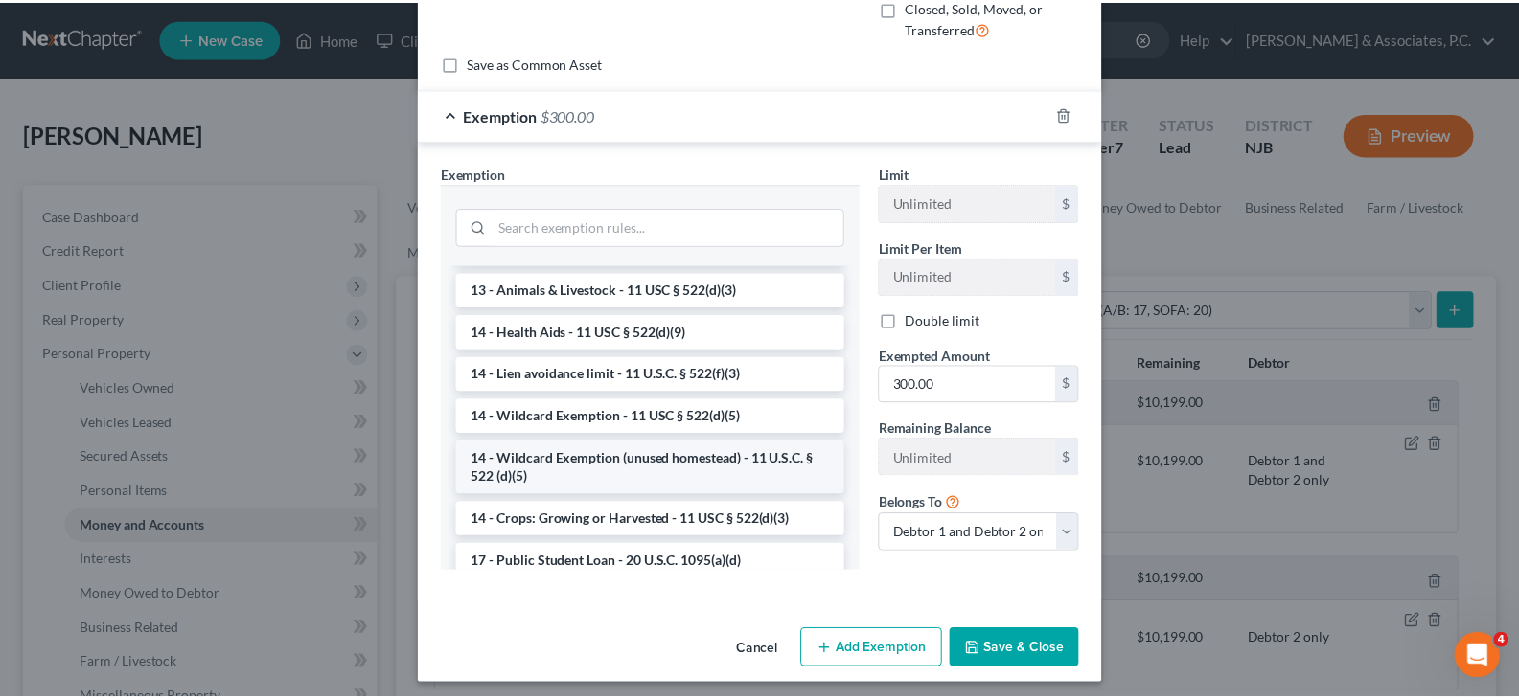
scroll to position [180, 0]
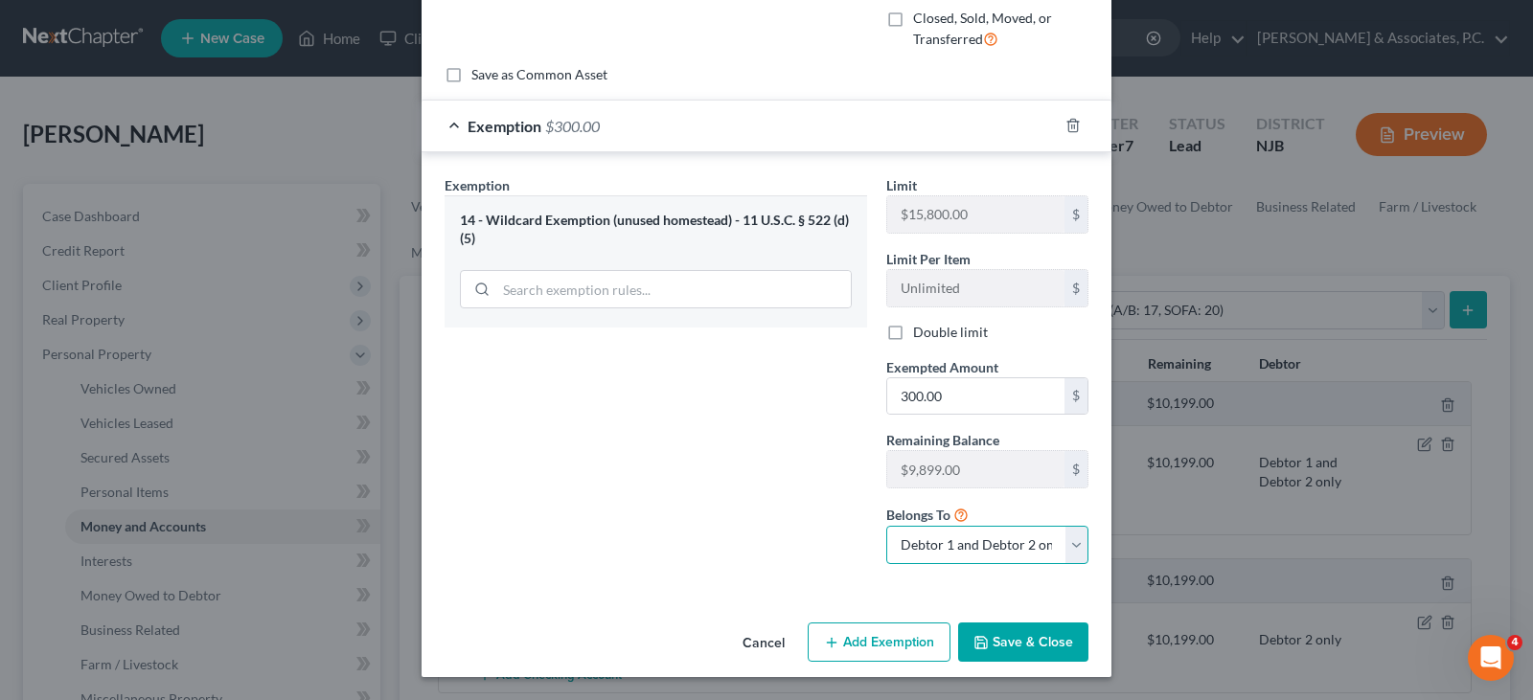
click at [1015, 537] on select "Debtor 1 only Debtor 2 only Debtor 1 and Debtor 2 only" at bounding box center [987, 545] width 202 height 38
select select "0"
click at [886, 526] on select "Debtor 1 only Debtor 2 only Debtor 1 and Debtor 2 only" at bounding box center [987, 545] width 202 height 38
click at [1024, 636] on button "Save & Close" at bounding box center [1023, 643] width 130 height 40
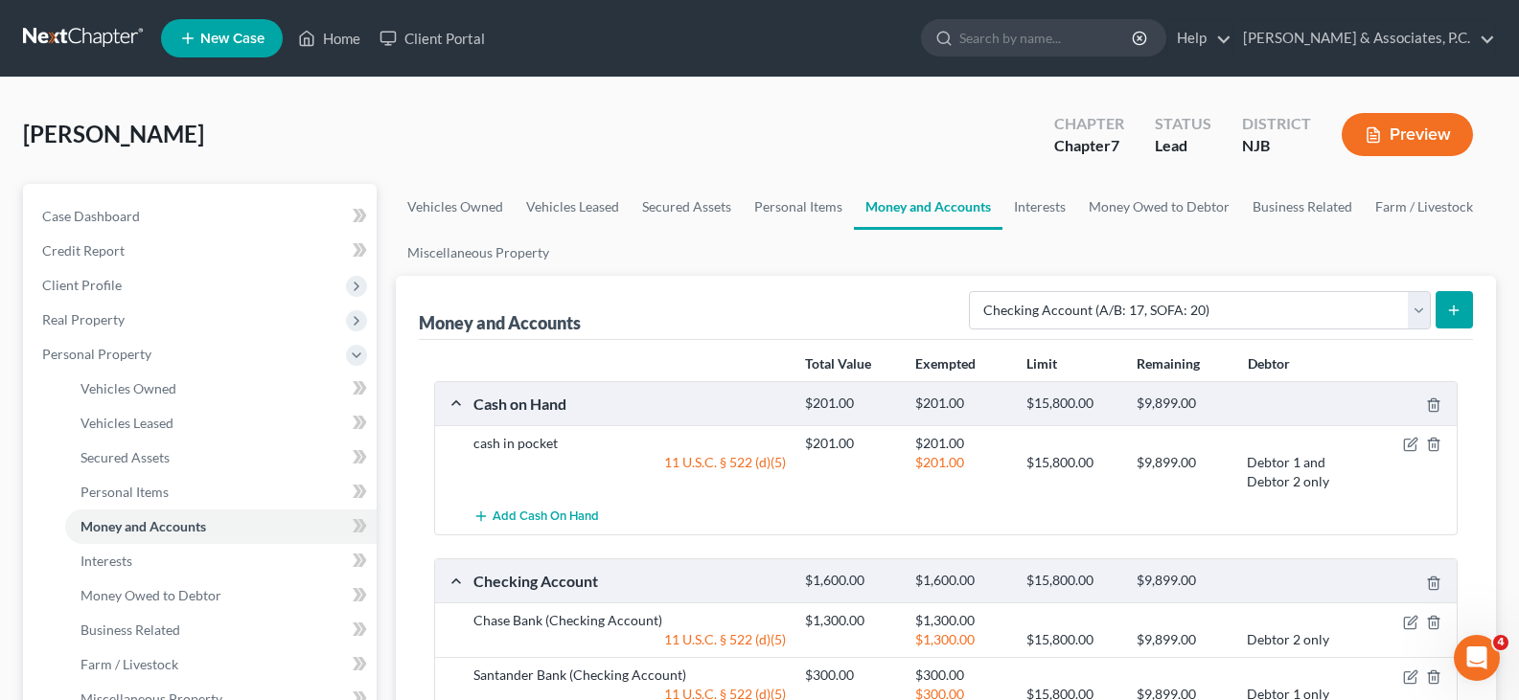
click at [502, 89] on div "[PERSON_NAME] Upgraded Chapter Chapter 7 Status Lead District [GEOGRAPHIC_DATA]…" at bounding box center [759, 703] width 1519 height 1251
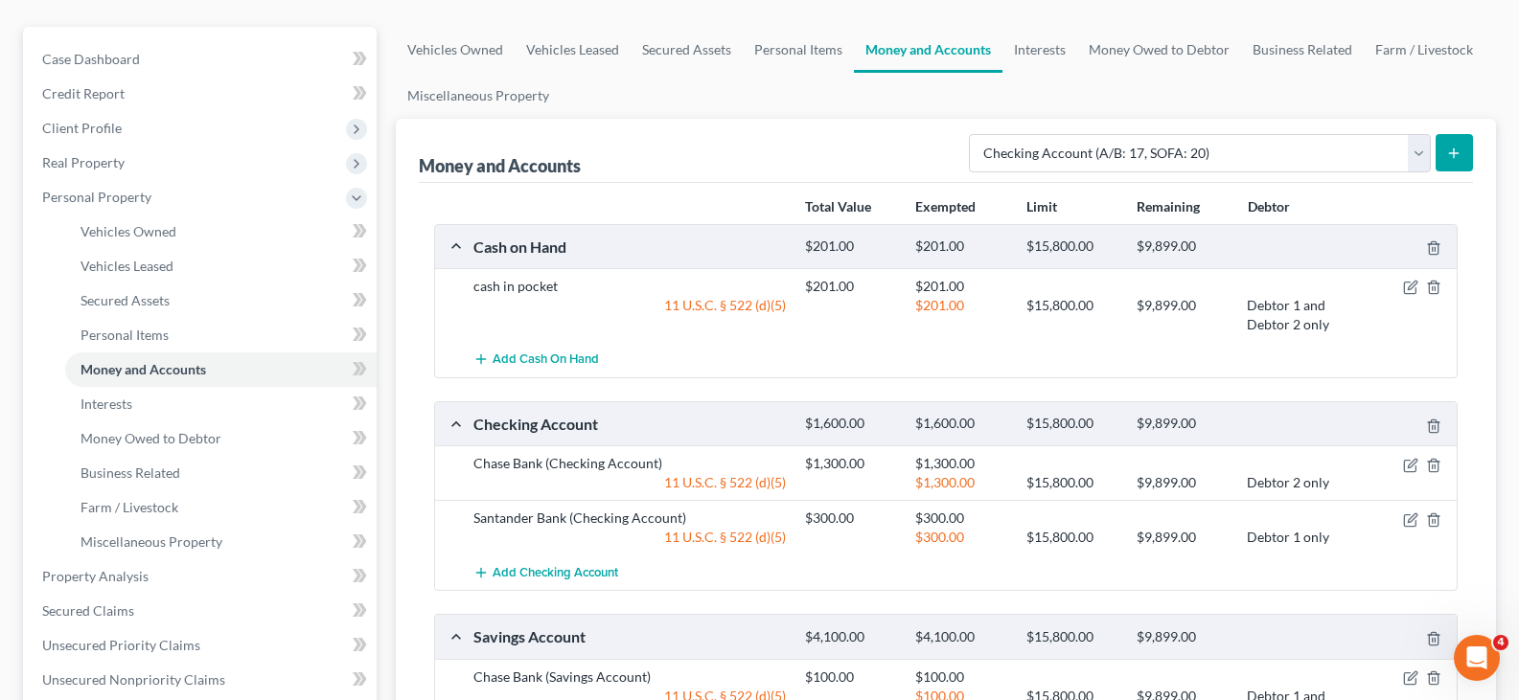
scroll to position [192, 0]
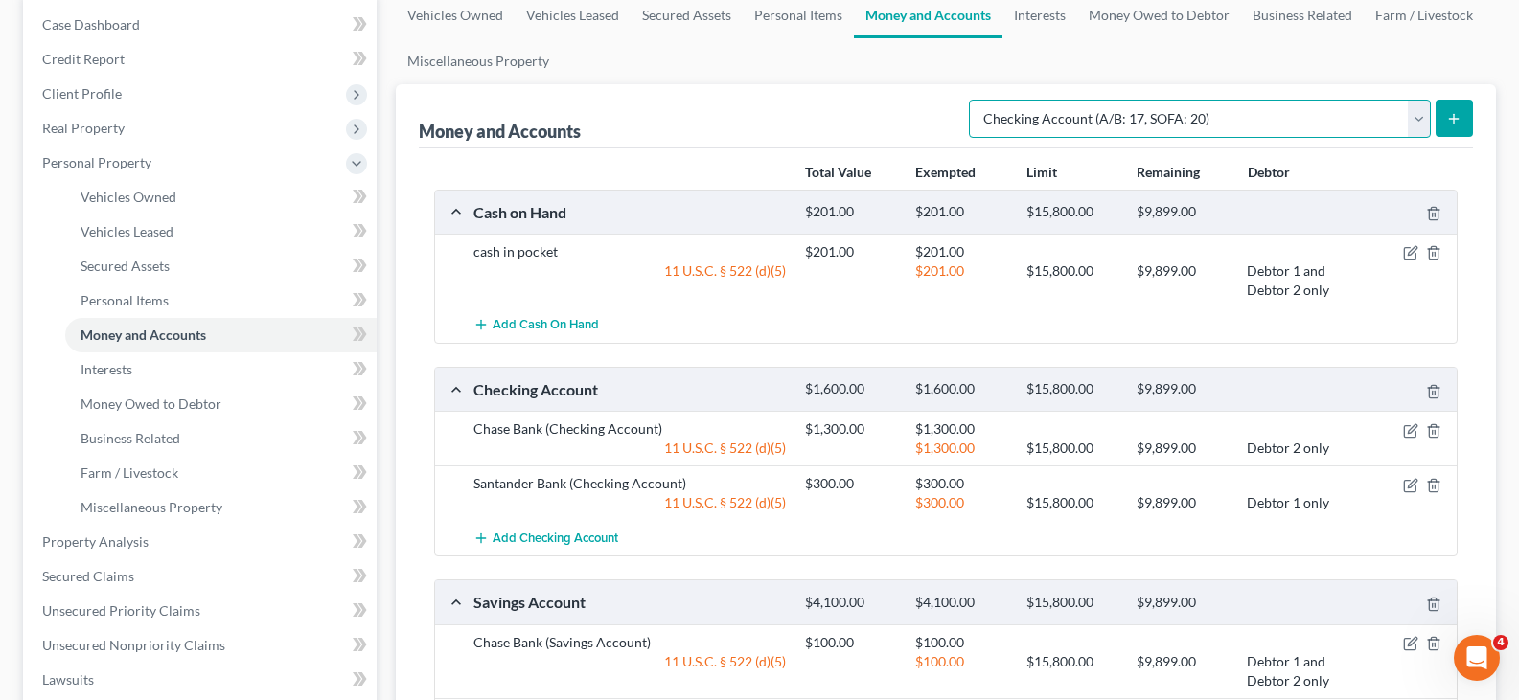
click at [1414, 117] on select "Select Account Type Brokerage (A/B: 18, SOFA: 20) Cash on Hand (A/B: 16) Certif…" at bounding box center [1200, 119] width 462 height 38
click at [1038, 3] on link "Interests" at bounding box center [1039, 15] width 75 height 46
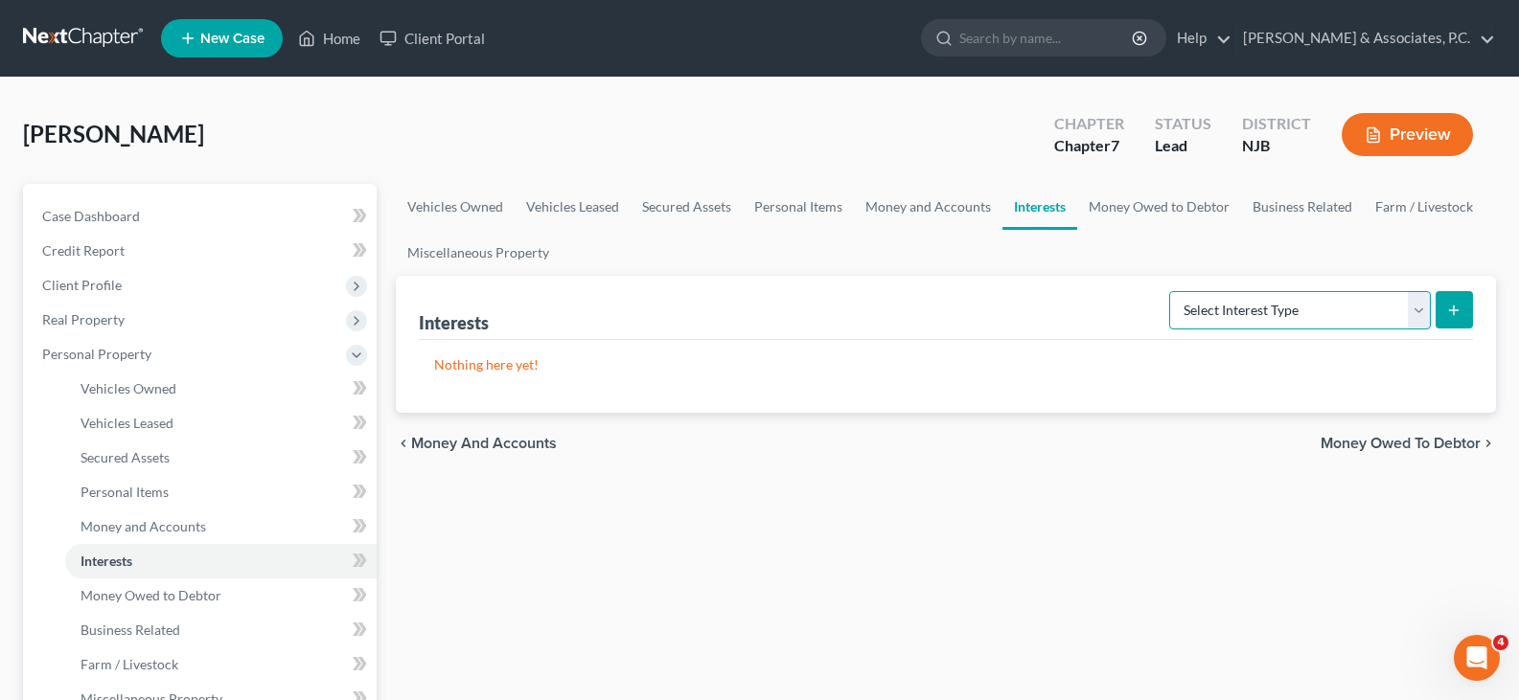
drag, startPoint x: 1420, startPoint y: 304, endPoint x: 1393, endPoint y: 293, distance: 28.8
click at [1418, 303] on select "Select Interest Type 401K (A/B: 21) Annuity (A/B: 23) Bond (A/B: 18) Education …" at bounding box center [1300, 310] width 262 height 38
select select "pension_plan"
click at [1172, 291] on select "Select Interest Type 401K (A/B: 21) Annuity (A/B: 23) Bond (A/B: 18) Education …" at bounding box center [1300, 310] width 262 height 38
click at [1459, 303] on icon "submit" at bounding box center [1453, 310] width 15 height 15
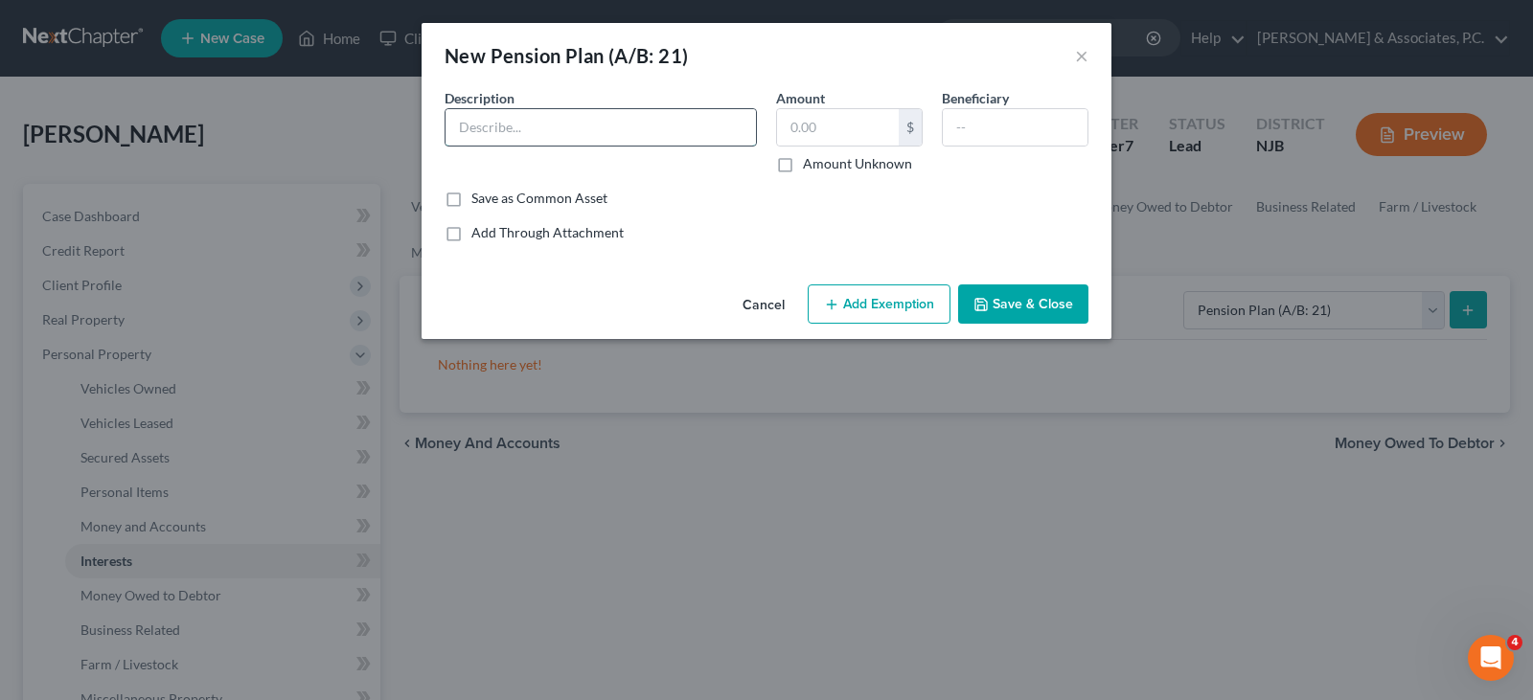
click at [560, 129] on input "text" at bounding box center [601, 127] width 310 height 36
type input "Pension w/ employer"
click at [812, 129] on input "text" at bounding box center [838, 127] width 122 height 36
click at [807, 124] on input "text" at bounding box center [838, 127] width 122 height 36
type input "22,000.00"
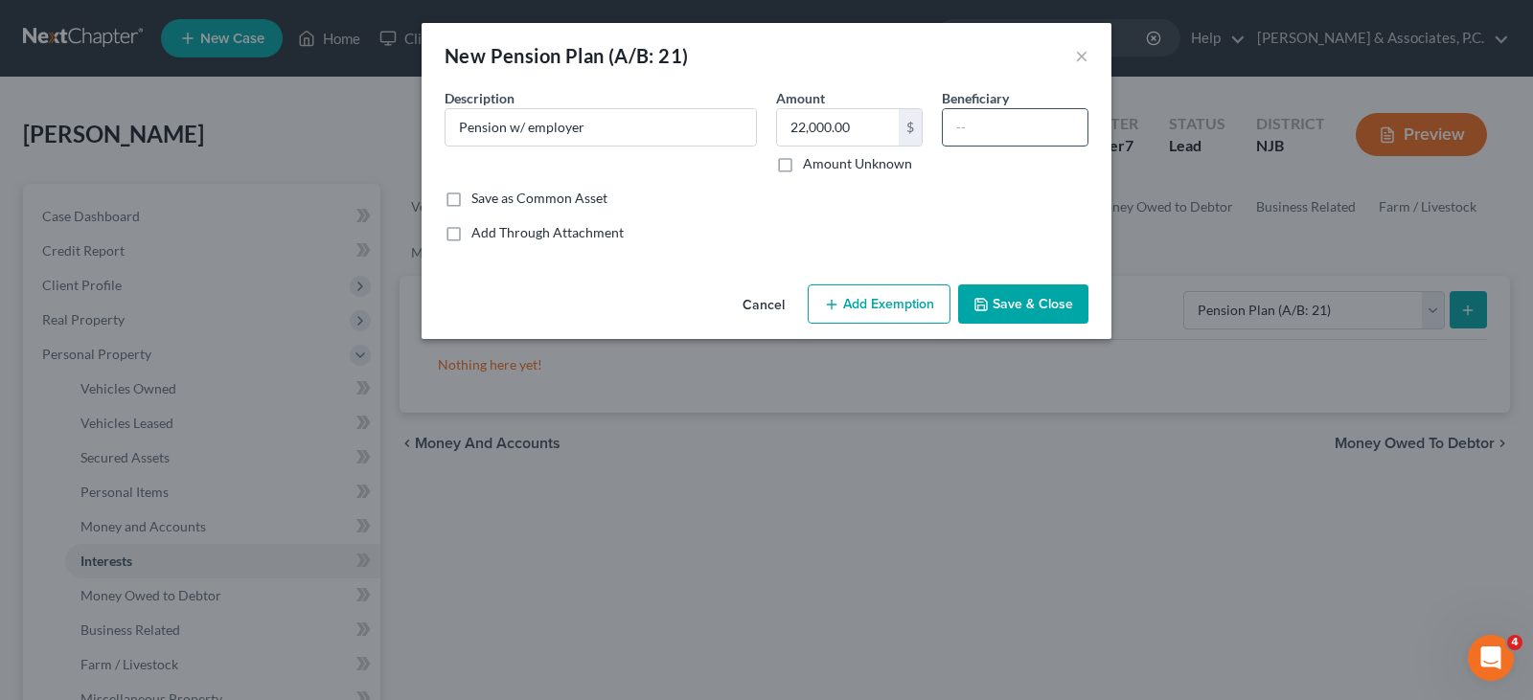
click at [1003, 124] on input "text" at bounding box center [1015, 127] width 145 height 36
type input "Wife"
click at [899, 299] on button "Add Exemption" at bounding box center [879, 305] width 143 height 40
select select "2"
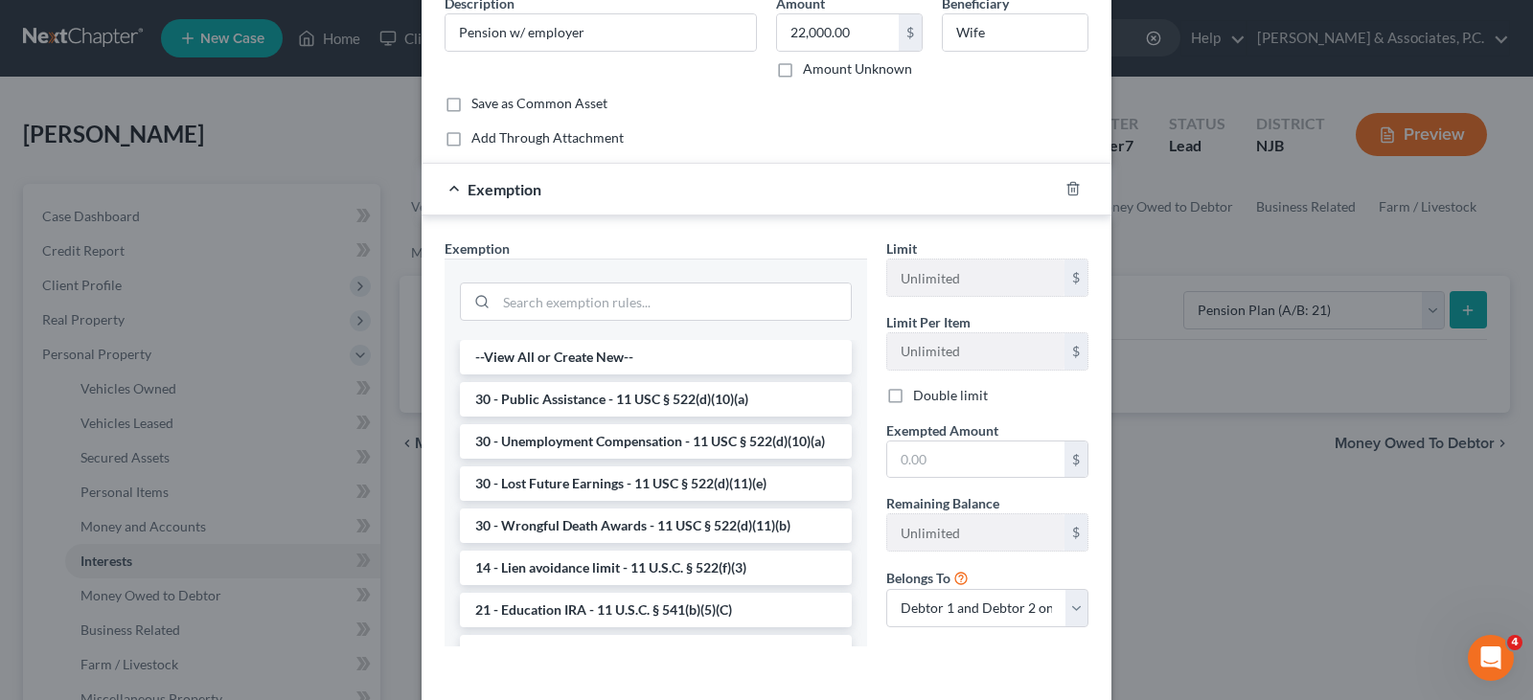
scroll to position [177, 0]
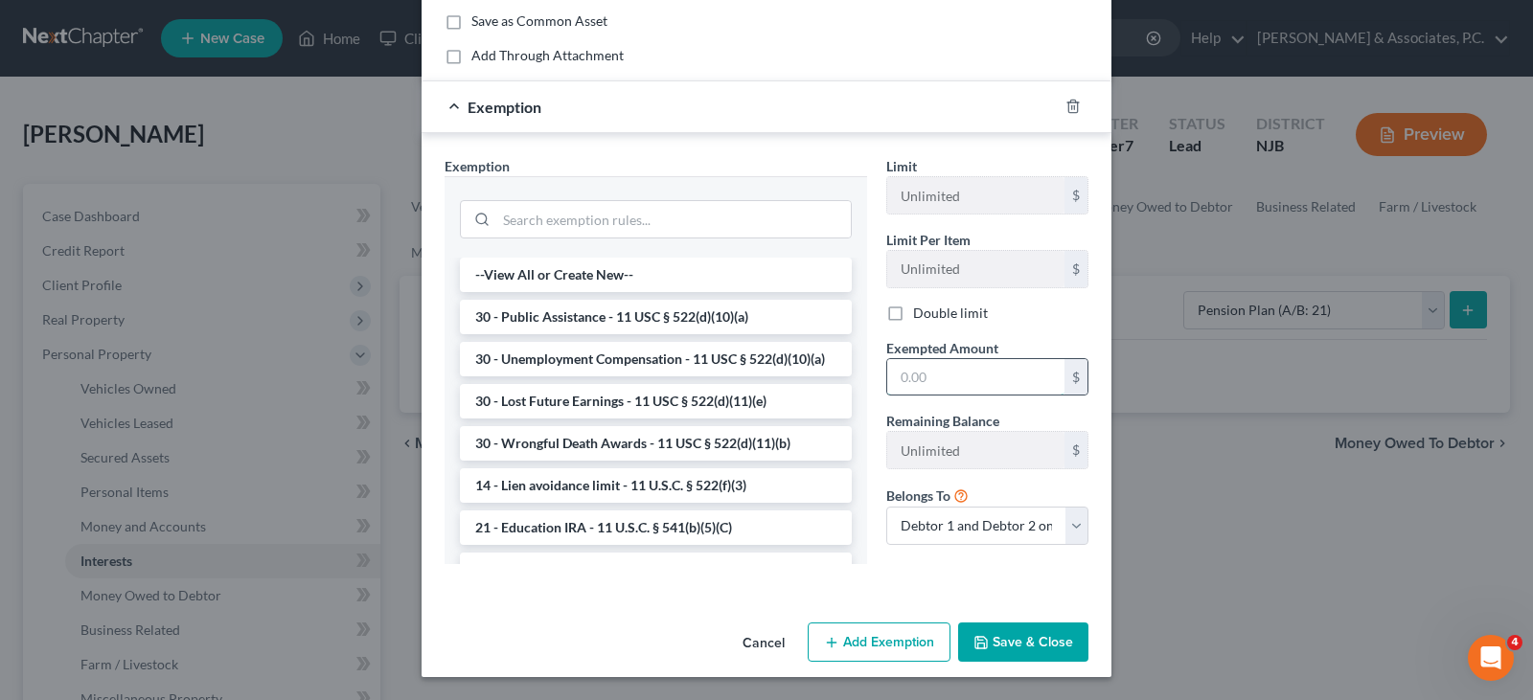
click at [909, 377] on input "text" at bounding box center [975, 377] width 177 height 36
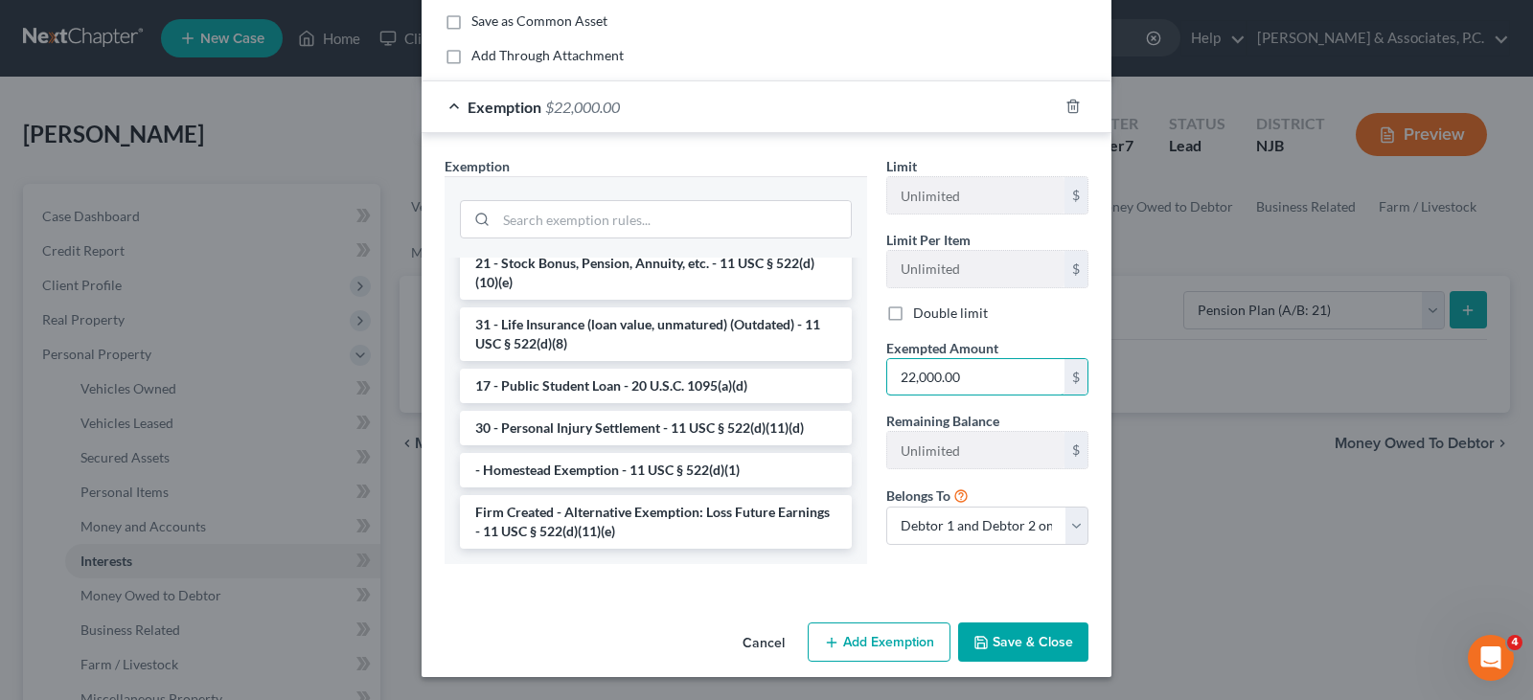
scroll to position [1602, 0]
type input "22,000.00"
click at [597, 257] on li "21 - Stock Bonus, Pension, Annuity, etc. - 11 USC § 522(d)(10)(e)" at bounding box center [656, 273] width 392 height 54
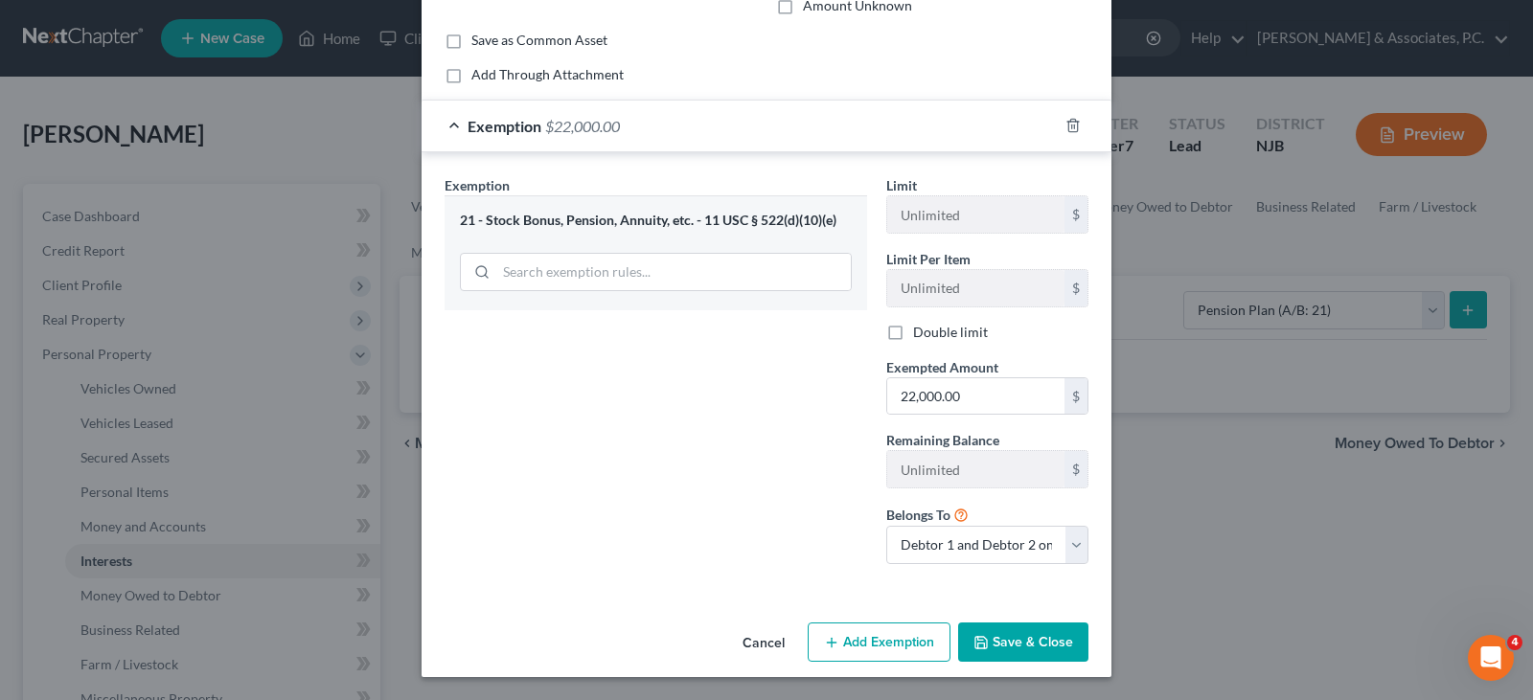
drag, startPoint x: 1015, startPoint y: 635, endPoint x: 1013, endPoint y: 615, distance: 20.2
click at [1014, 635] on button "Save & Close" at bounding box center [1023, 643] width 130 height 40
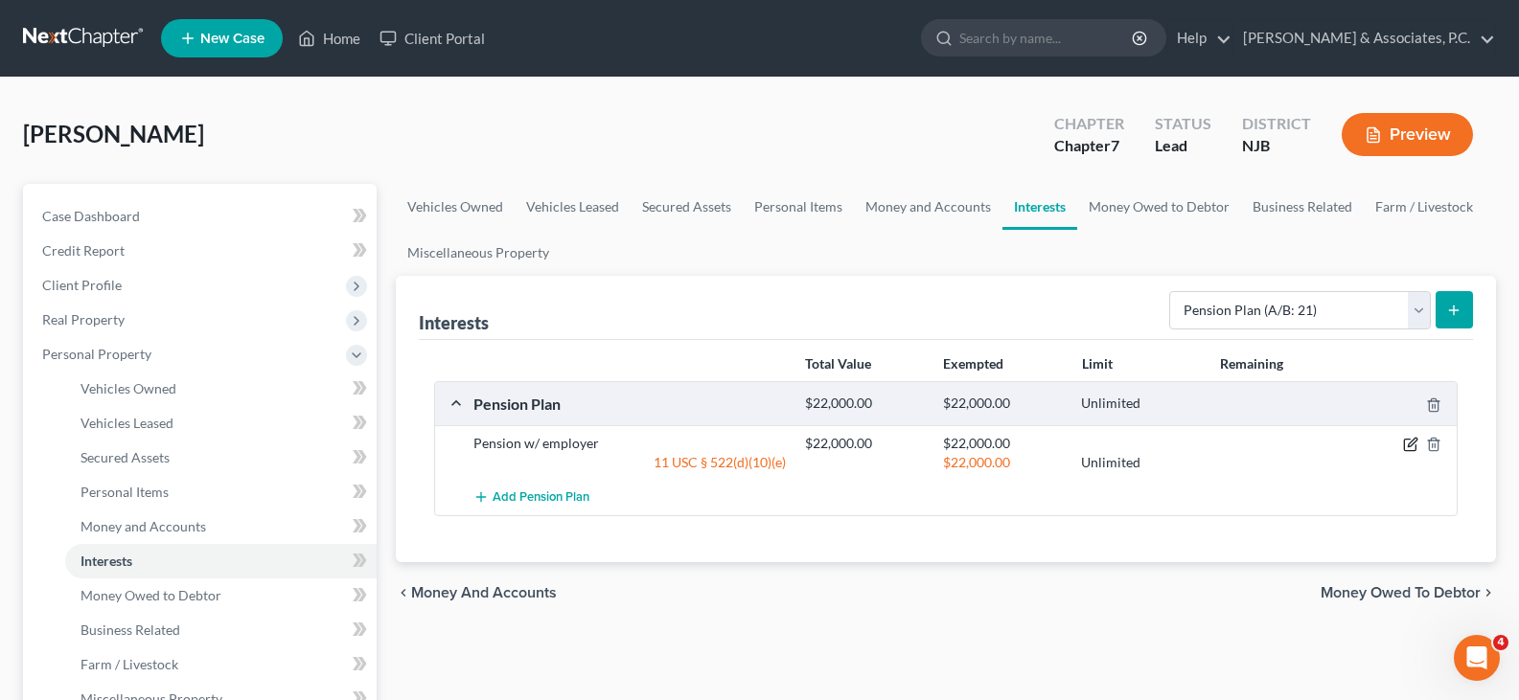
click at [1407, 438] on icon "button" at bounding box center [1410, 444] width 15 height 15
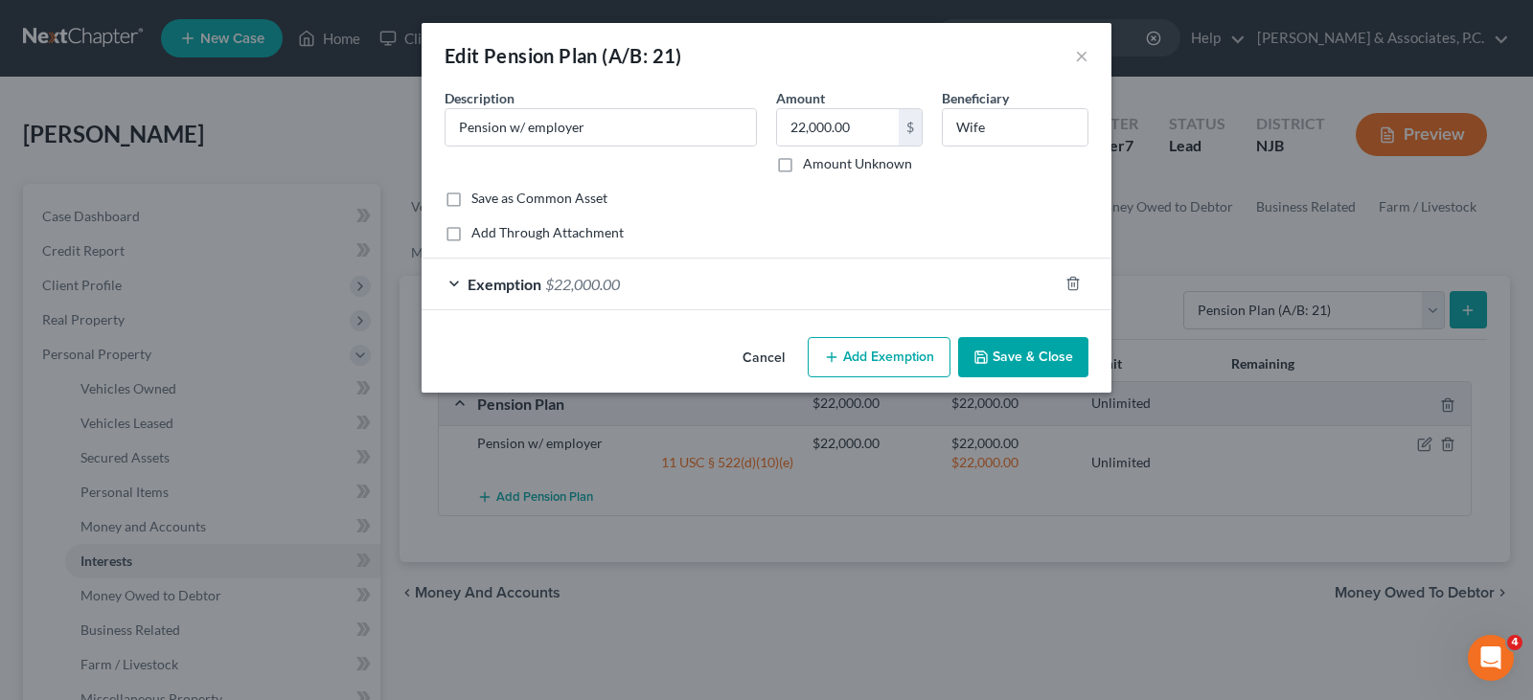
click at [587, 278] on span "$22,000.00" at bounding box center [582, 284] width 75 height 18
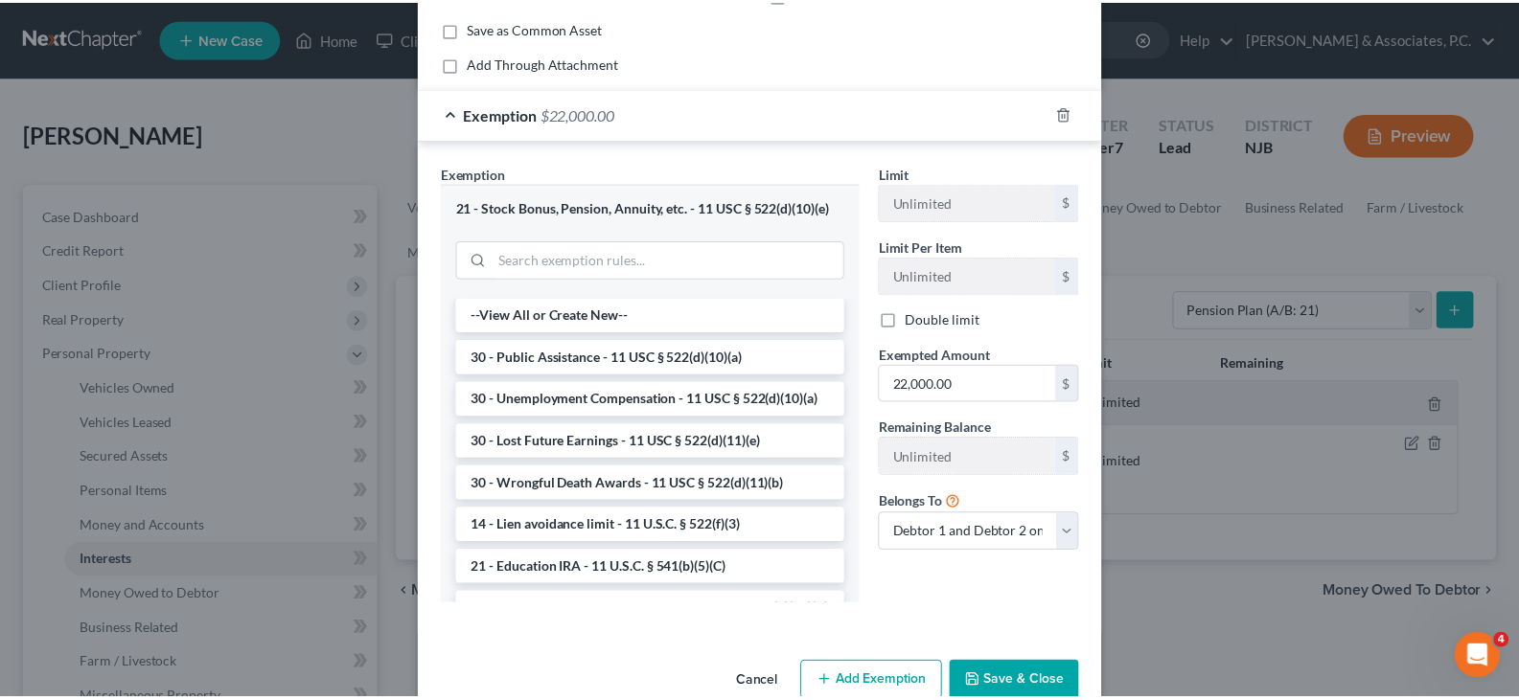
scroll to position [192, 0]
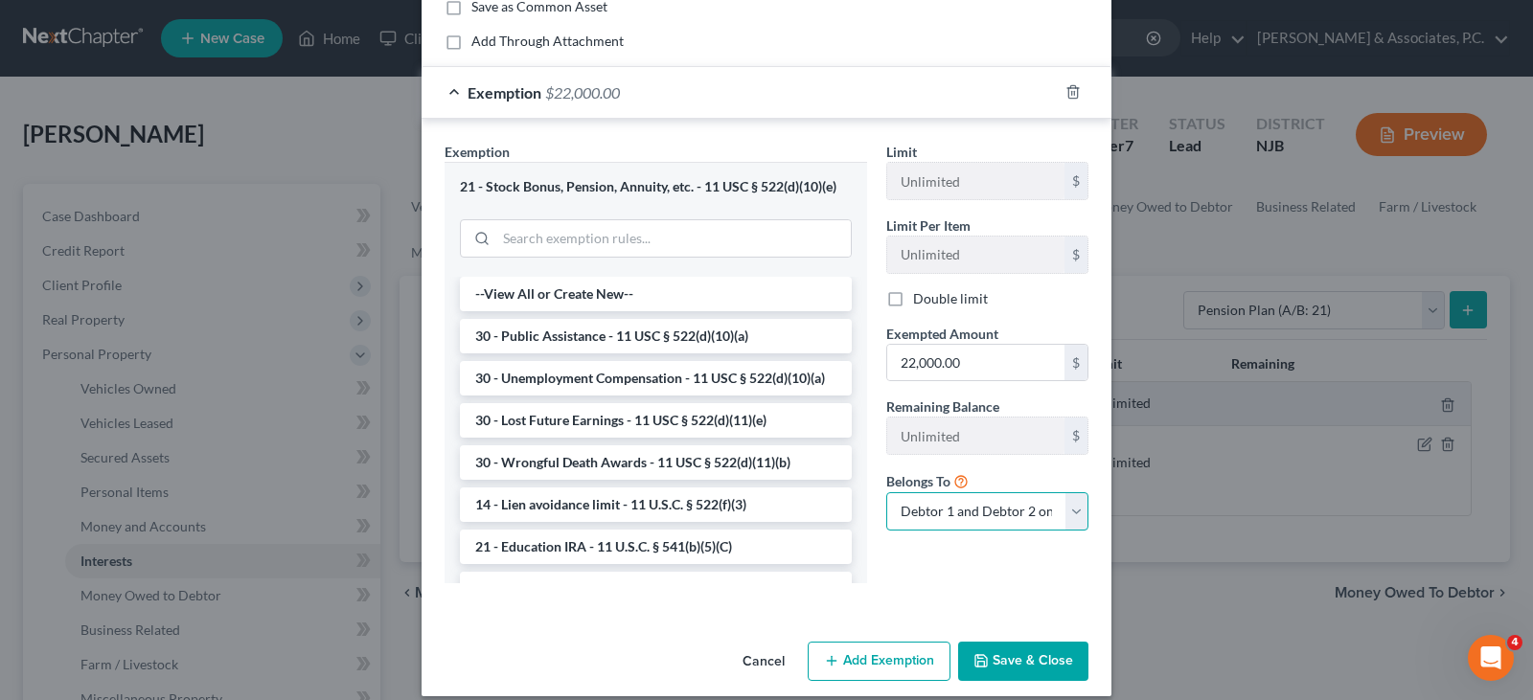
click at [954, 505] on select "Debtor 1 only Debtor 2 only Debtor 1 and Debtor 2 only" at bounding box center [987, 511] width 202 height 38
select select "0"
click at [886, 492] on select "Debtor 1 only Debtor 2 only Debtor 1 and Debtor 2 only" at bounding box center [987, 511] width 202 height 38
click at [999, 646] on button "Save & Close" at bounding box center [1023, 662] width 130 height 40
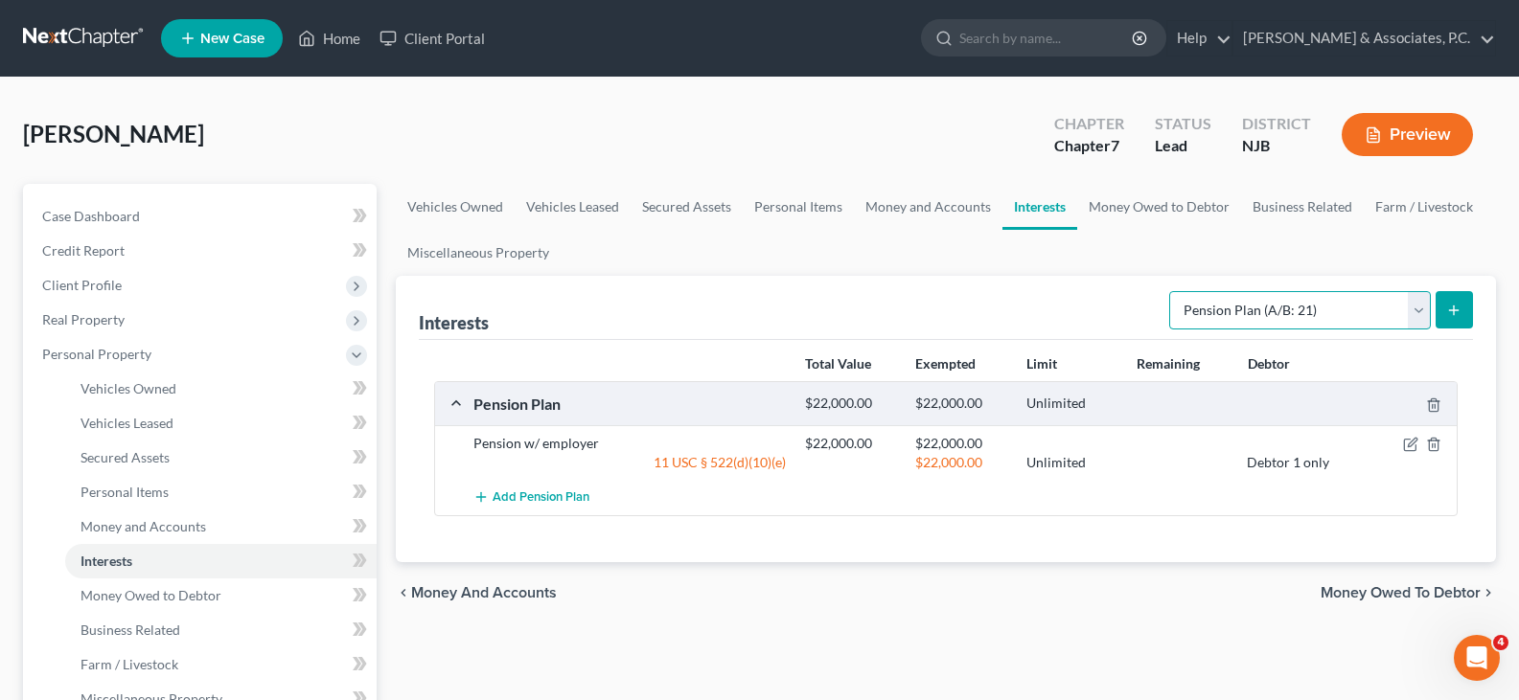
click at [1407, 311] on select "Select Interest Type 401K (A/B: 21) Annuity (A/B: 23) Bond (A/B: 18) Education …" at bounding box center [1300, 310] width 262 height 38
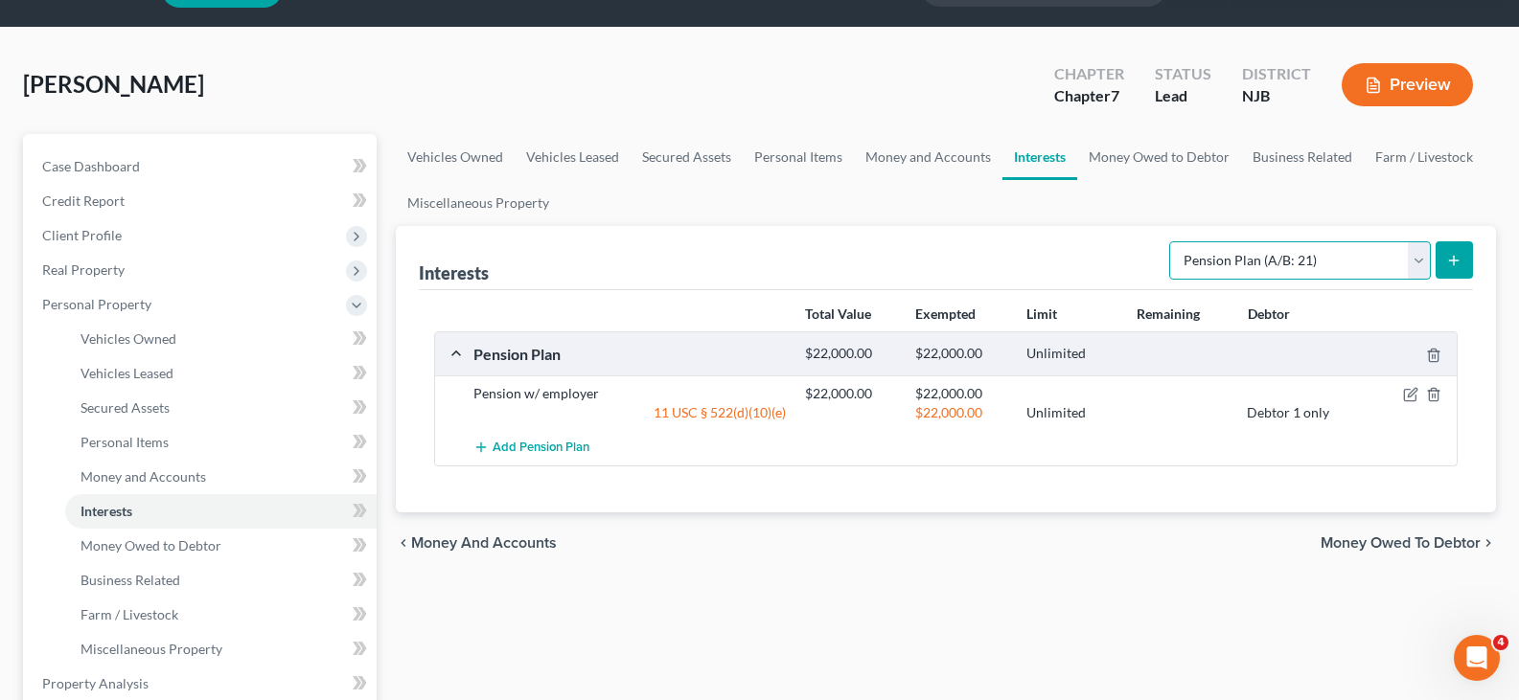
scroll to position [96, 0]
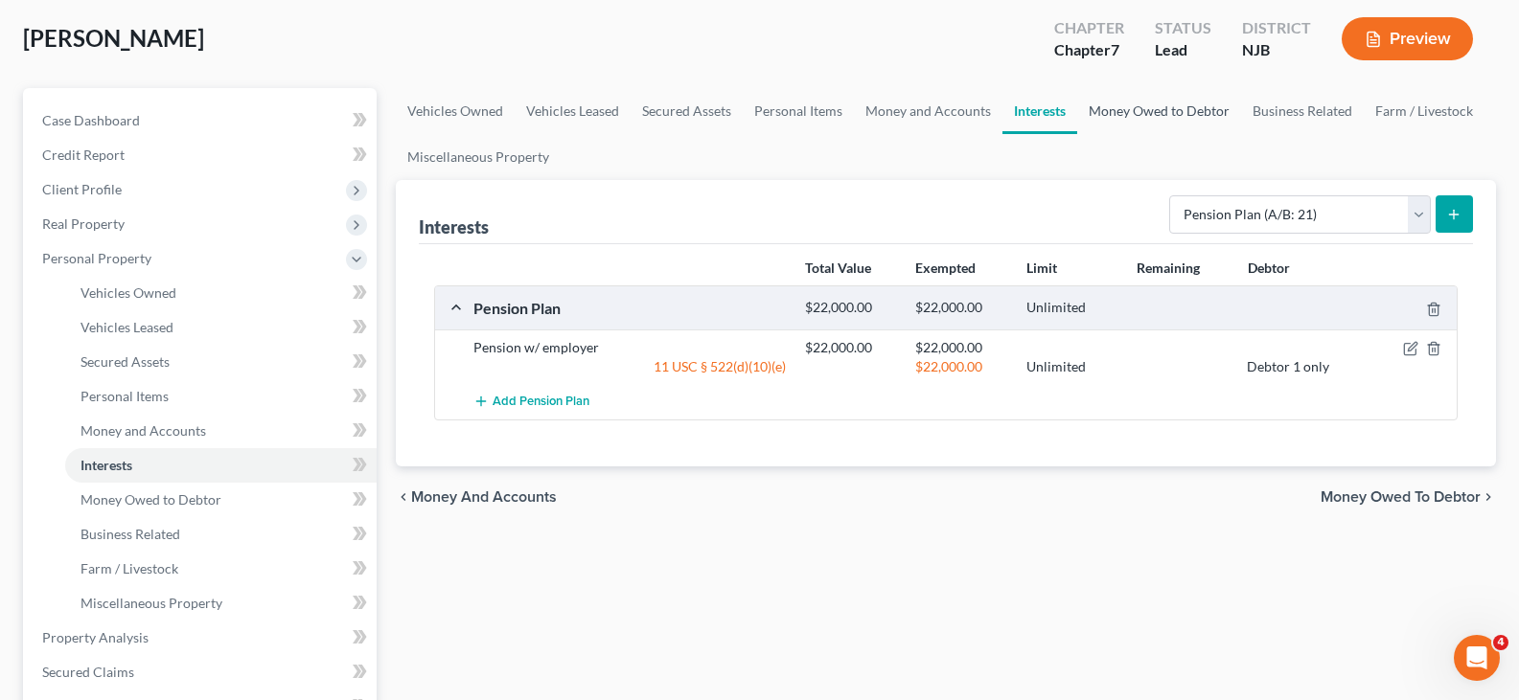
click at [1114, 117] on link "Money Owed to Debtor" at bounding box center [1159, 111] width 164 height 46
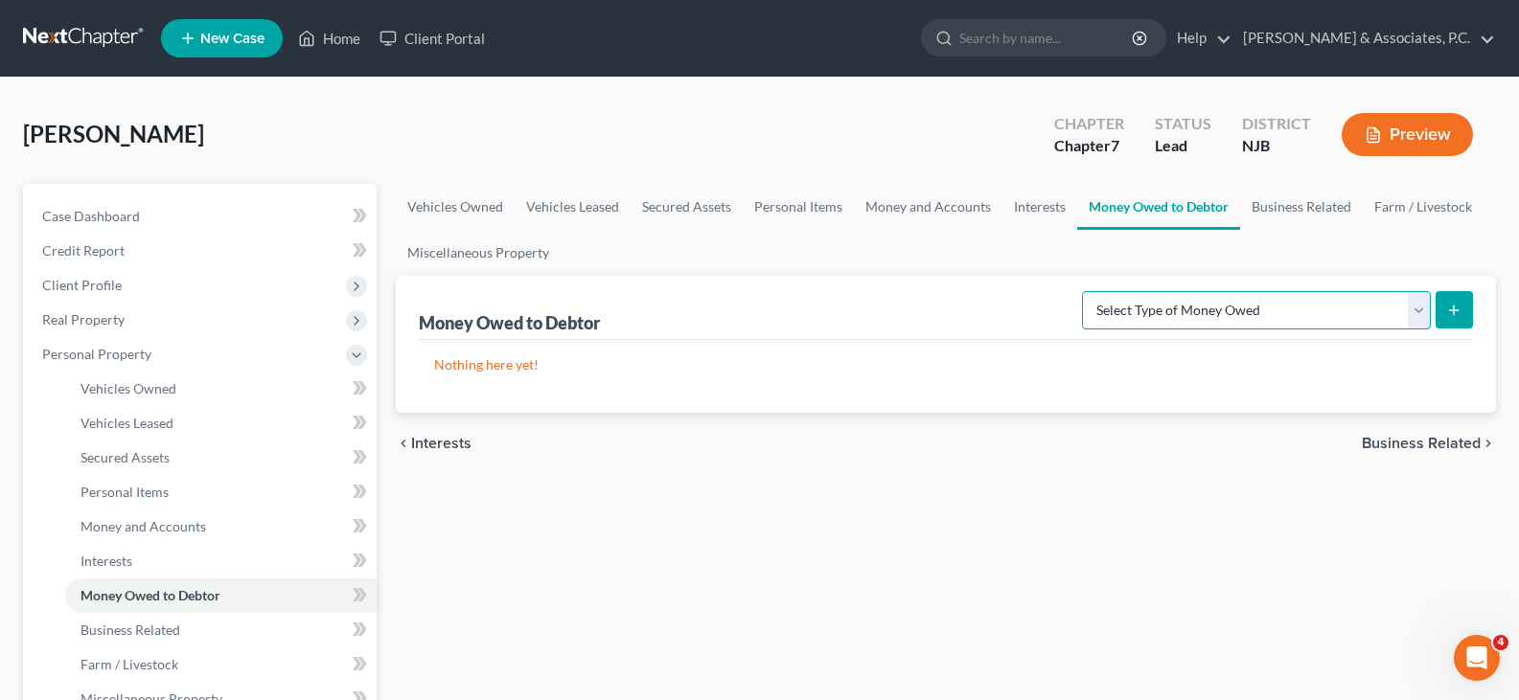
drag, startPoint x: 1416, startPoint y: 306, endPoint x: 1405, endPoint y: 304, distance: 10.7
click at [1415, 307] on select "Select Type of Money Owed Accounts Receivable (A/B: 38) Alimony (A/B: 29) Child…" at bounding box center [1256, 310] width 349 height 38
click at [1415, 317] on select "Select Type of Money Owed Accounts Receivable (A/B: 38) Alimony (A/B: 29) Child…" at bounding box center [1256, 310] width 349 height 38
click at [1117, 308] on select "Select Type of Money Owed Accounts Receivable (A/B: 38) Alimony (A/B: 29) Child…" at bounding box center [1256, 310] width 349 height 38
drag, startPoint x: 911, startPoint y: 350, endPoint x: 948, endPoint y: 347, distance: 37.5
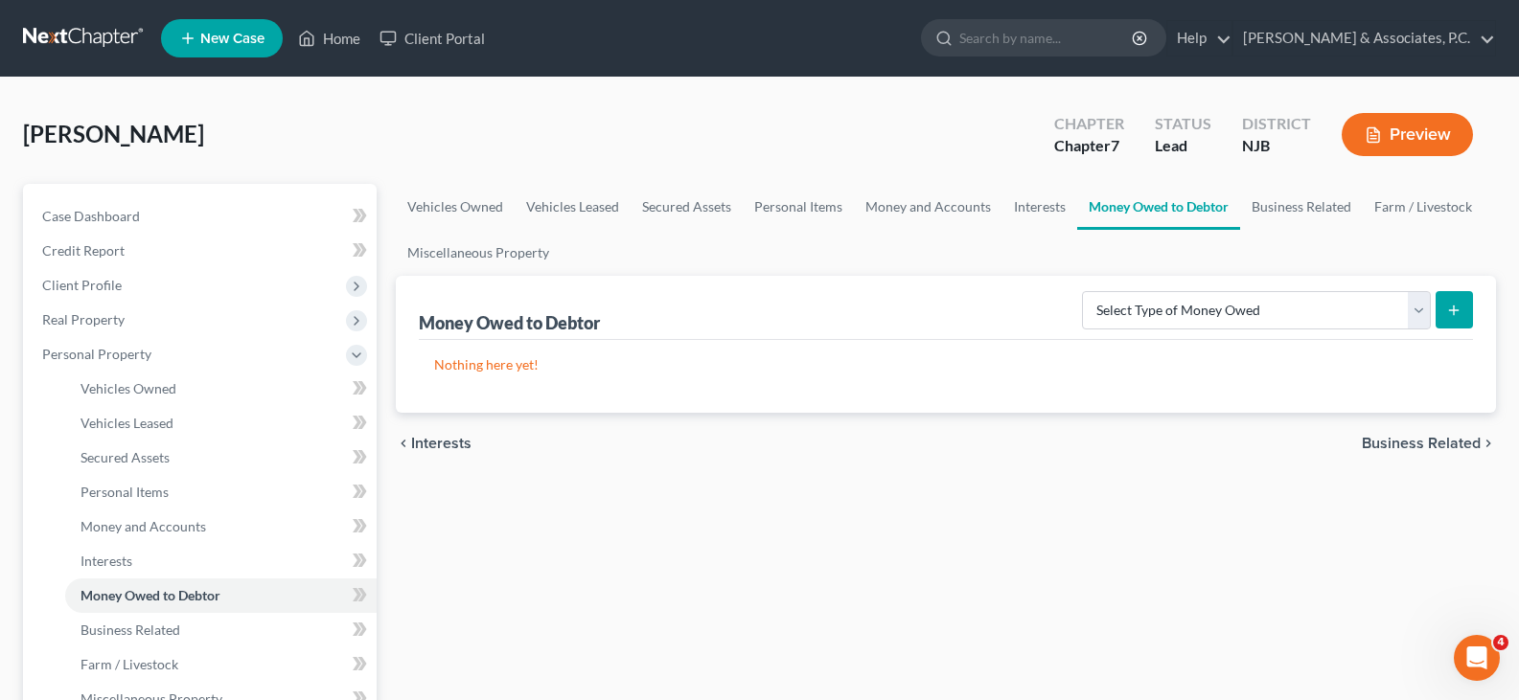
click at [914, 351] on div "Nothing here yet!" at bounding box center [946, 376] width 1054 height 73
click at [1208, 211] on link "Money Owed to Debtor" at bounding box center [1158, 207] width 163 height 46
click at [1290, 208] on link "Business Related" at bounding box center [1301, 207] width 123 height 46
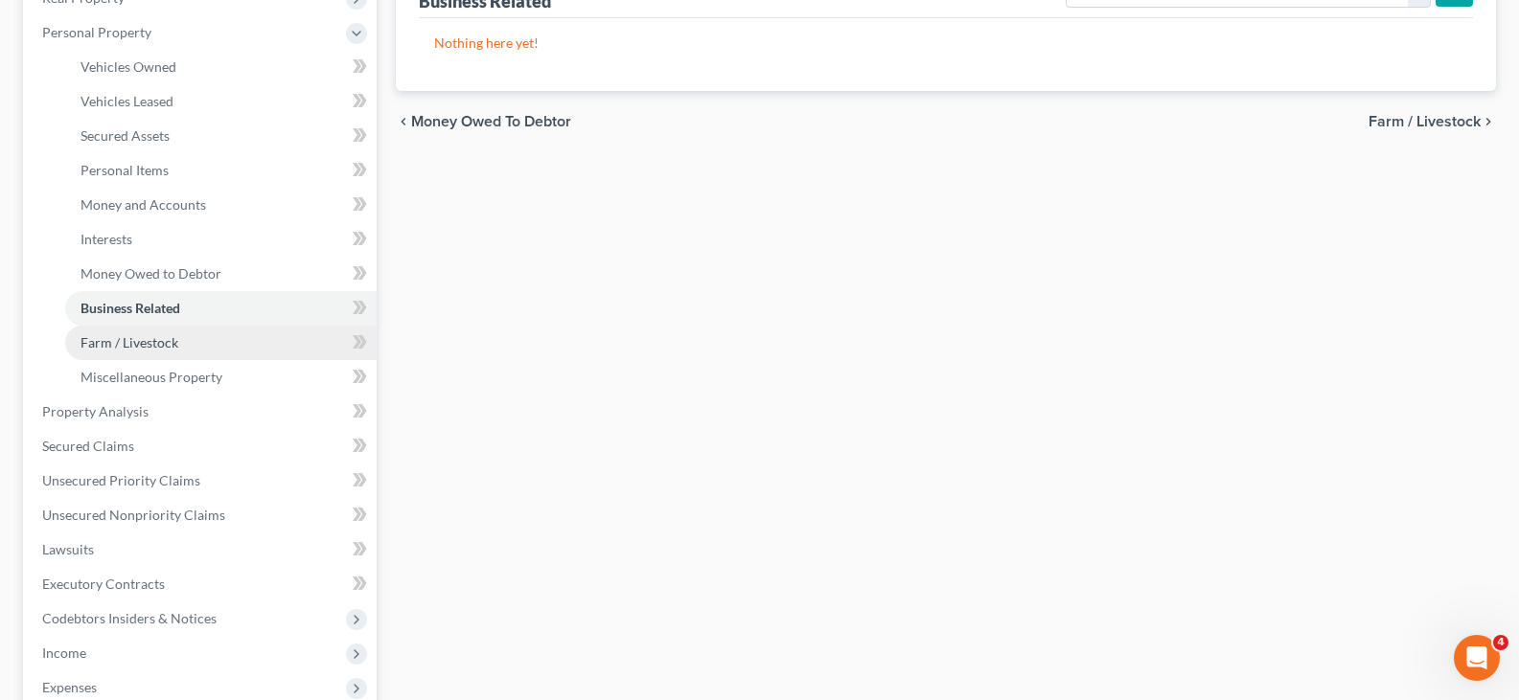
scroll to position [383, 0]
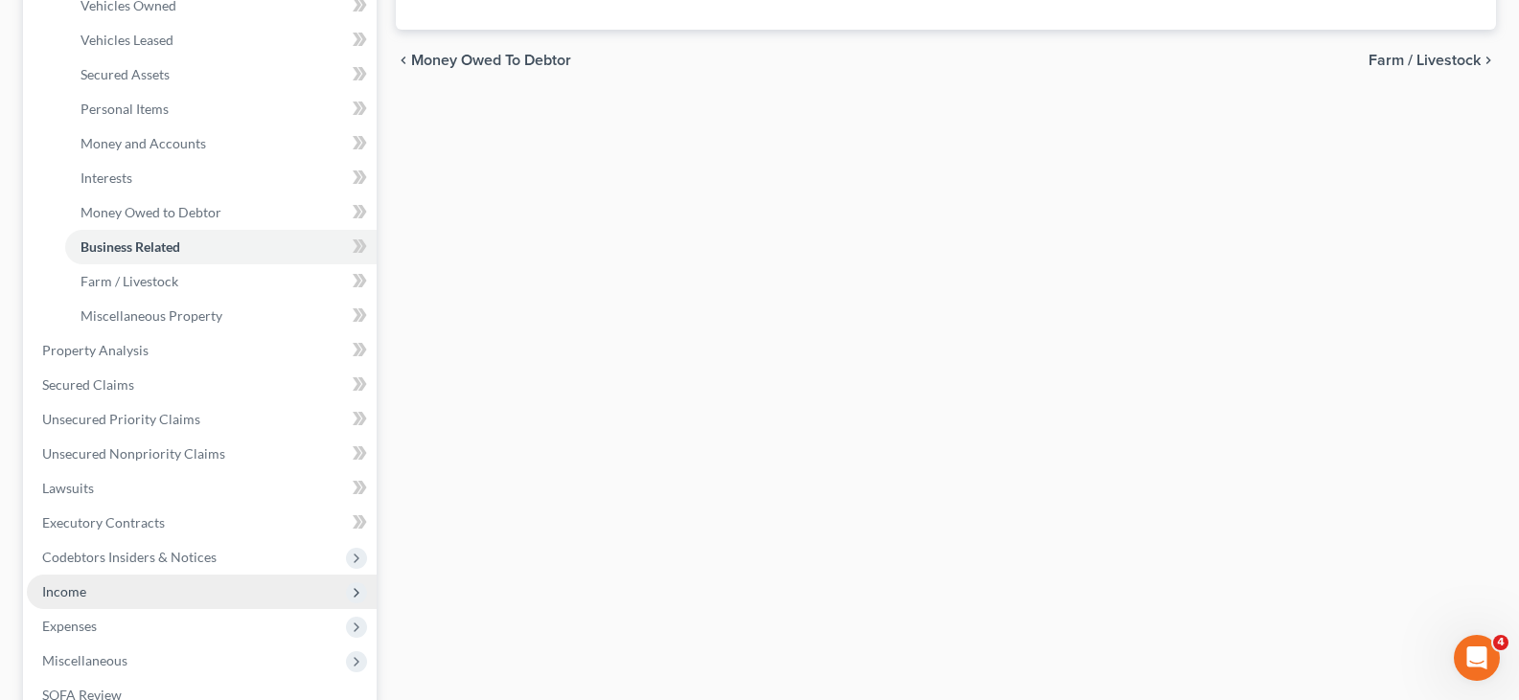
click at [57, 591] on span "Income" at bounding box center [64, 591] width 44 height 16
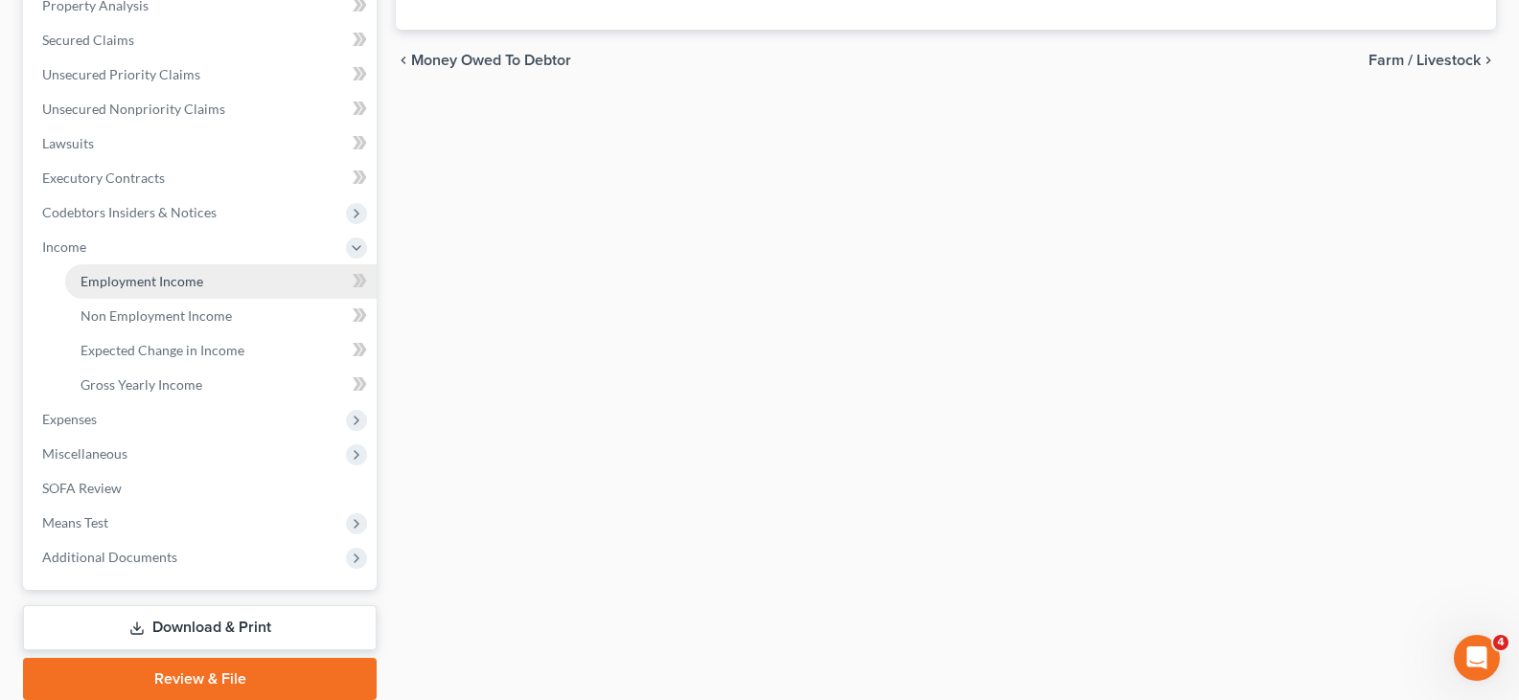
click at [122, 277] on span "Employment Income" at bounding box center [141, 281] width 123 height 16
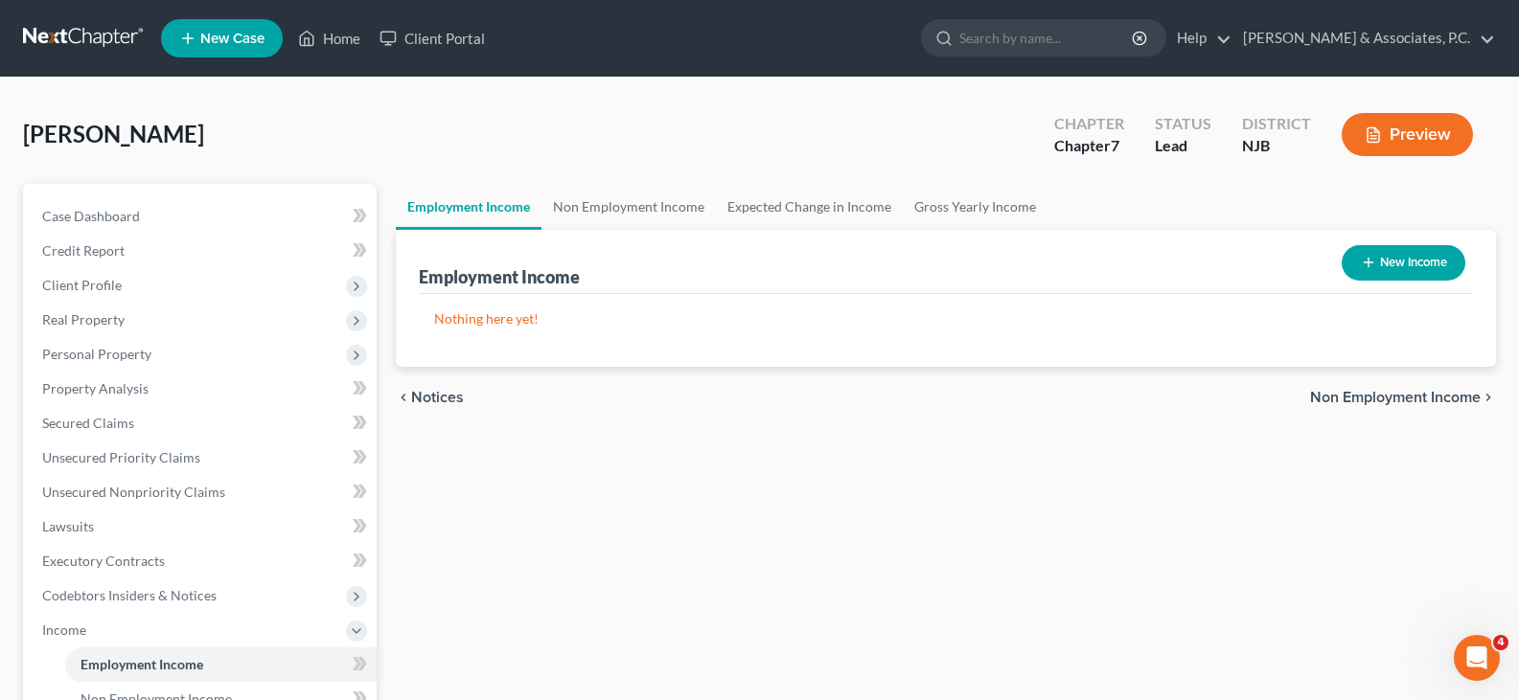
click at [1411, 261] on button "New Income" at bounding box center [1403, 262] width 124 height 35
select select "0"
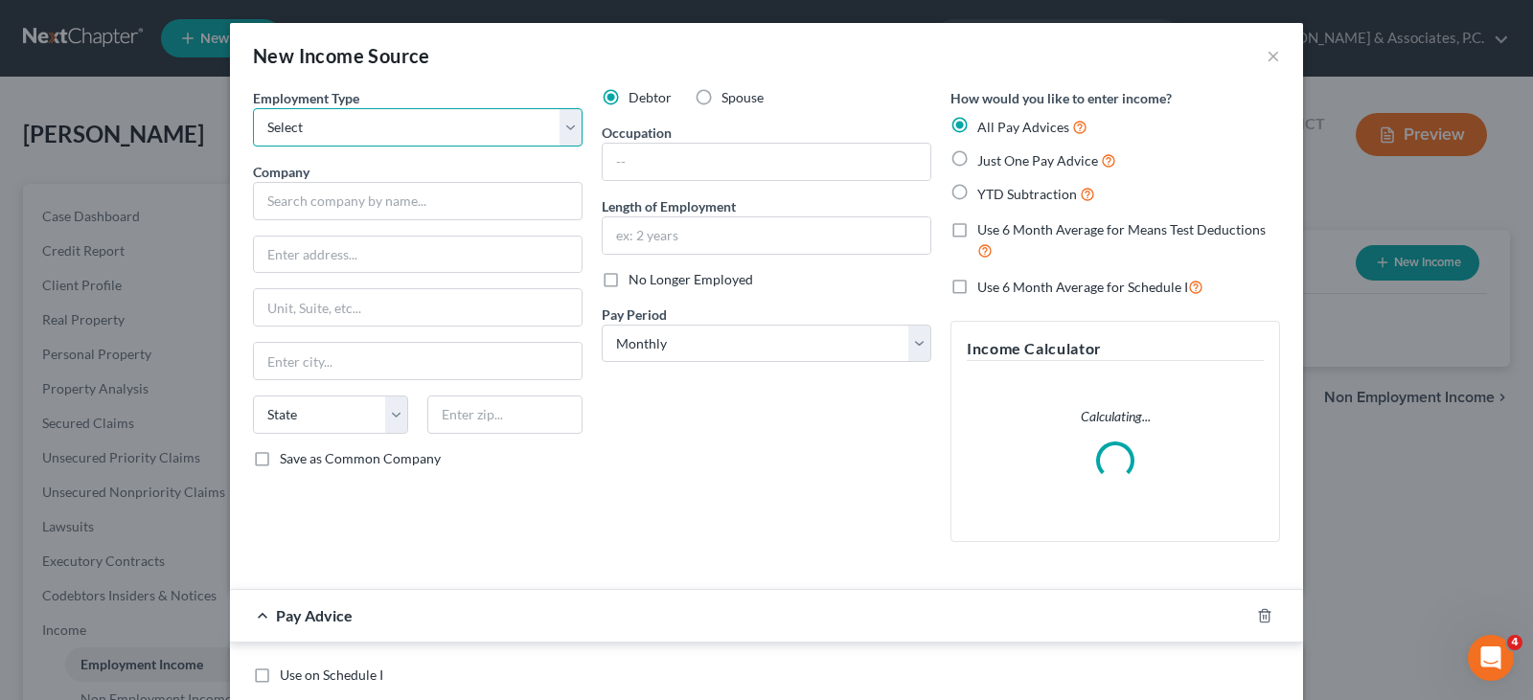
click at [573, 124] on select "Select Full or [DEMOGRAPHIC_DATA] Employment Self Employment" at bounding box center [418, 127] width 330 height 38
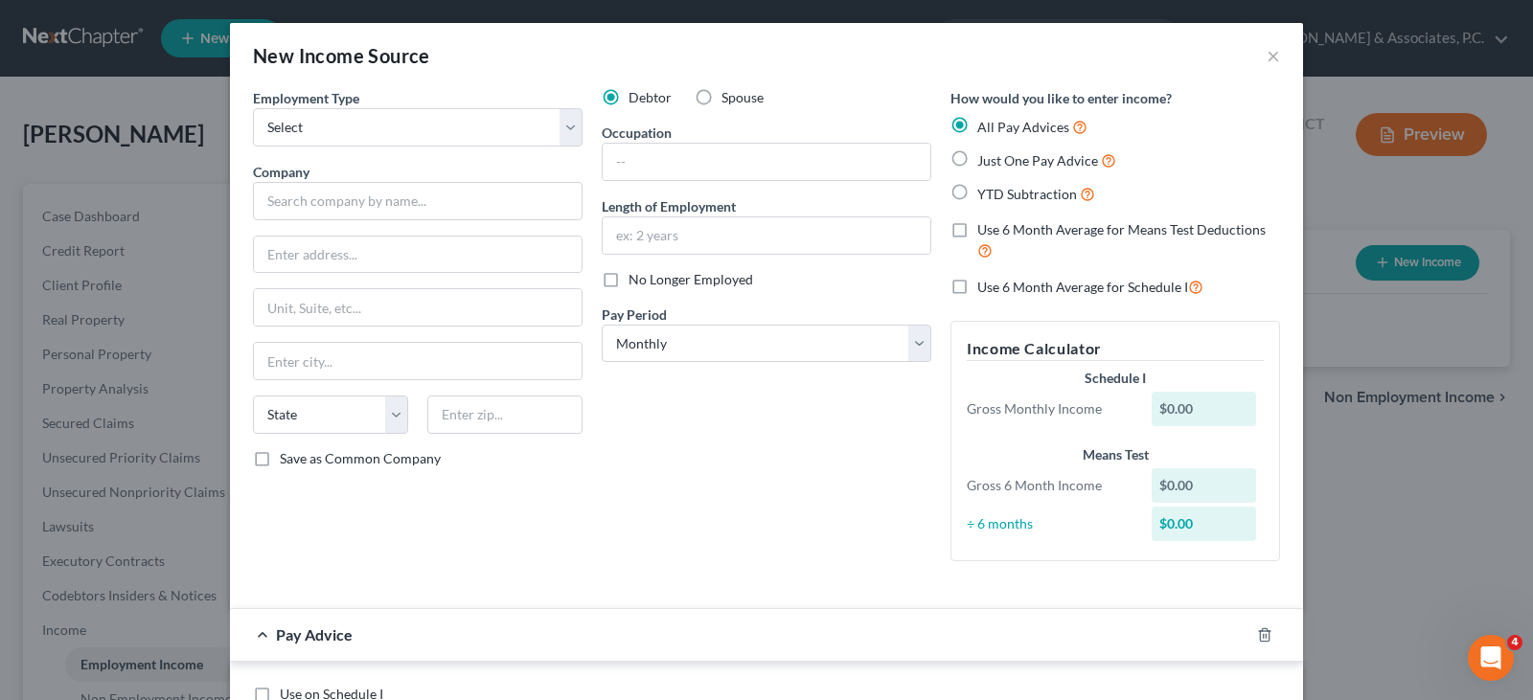
click at [584, 28] on div "New Income Source ×" at bounding box center [766, 55] width 1073 height 65
click at [1267, 57] on button "×" at bounding box center [1273, 55] width 13 height 23
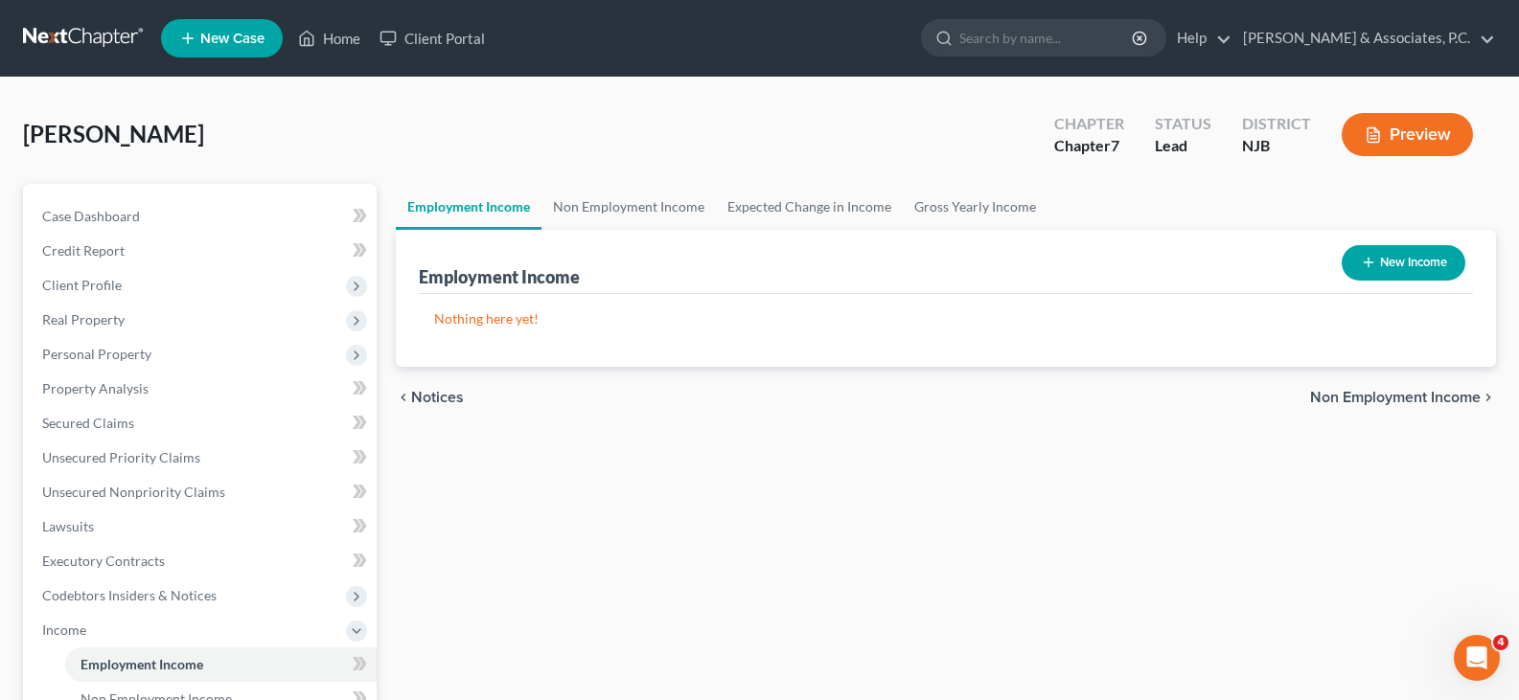
click at [454, 149] on div "[PERSON_NAME] Upgraded Chapter Chapter 7 Status [GEOGRAPHIC_DATA] [GEOGRAPHIC_D…" at bounding box center [759, 142] width 1473 height 83
click at [625, 208] on link "Non Employment Income" at bounding box center [628, 207] width 174 height 46
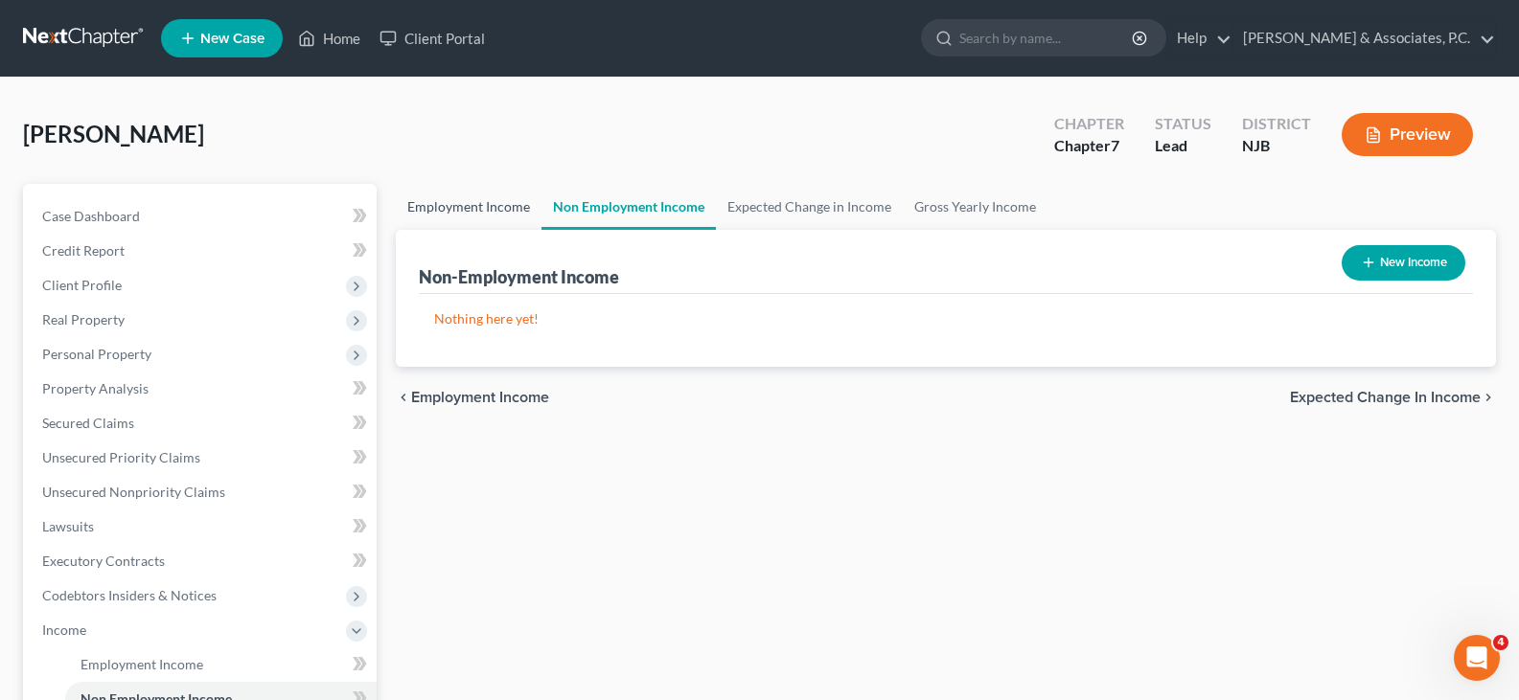
click at [476, 203] on link "Employment Income" at bounding box center [469, 207] width 146 height 46
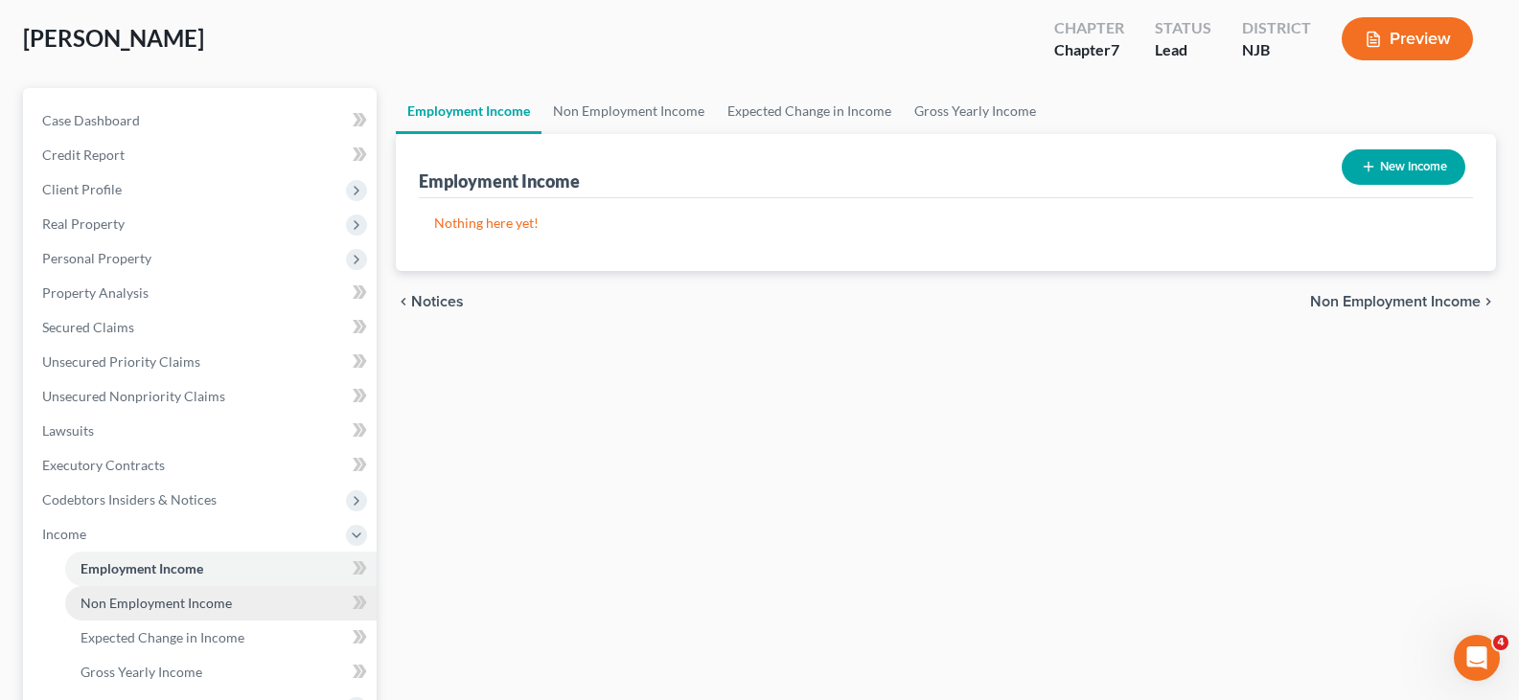
click at [138, 598] on span "Non Employment Income" at bounding box center [155, 603] width 151 height 16
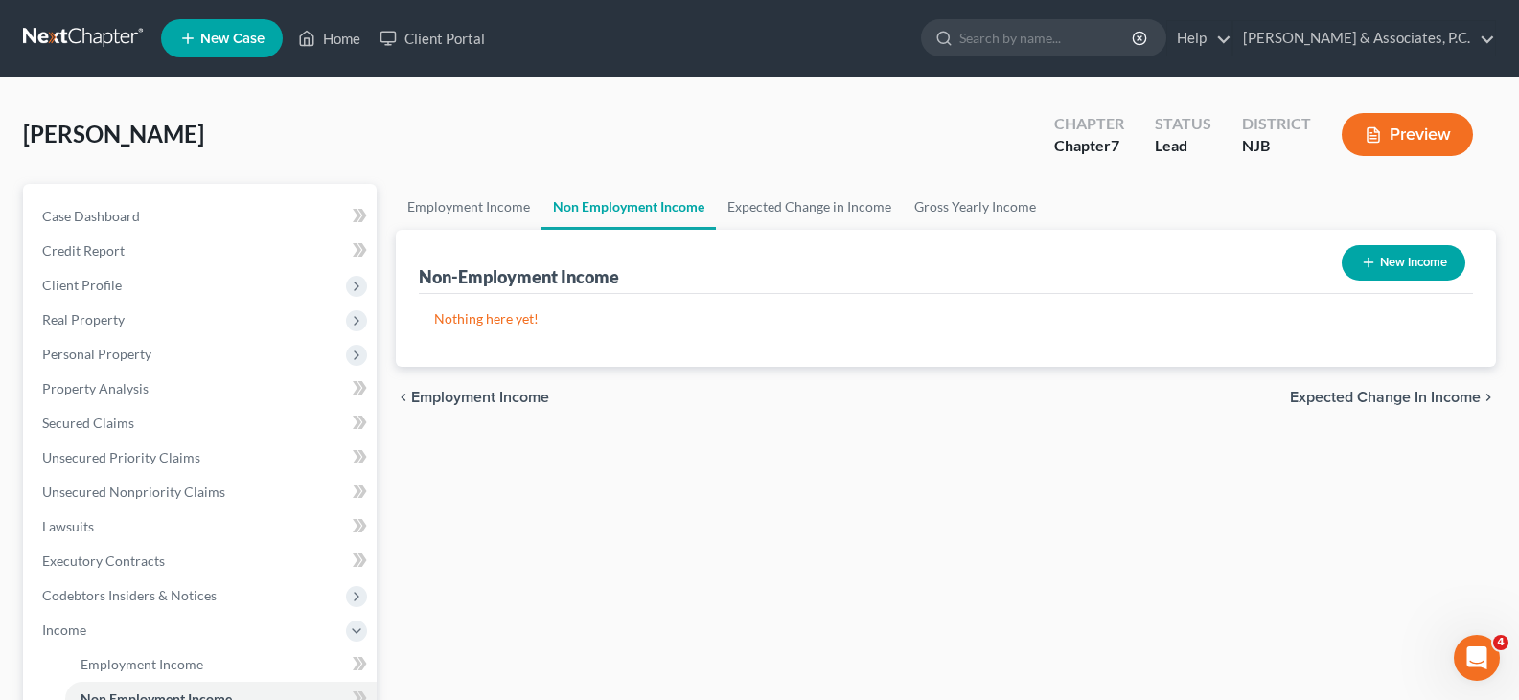
click at [1430, 259] on button "New Income" at bounding box center [1403, 262] width 124 height 35
select select "0"
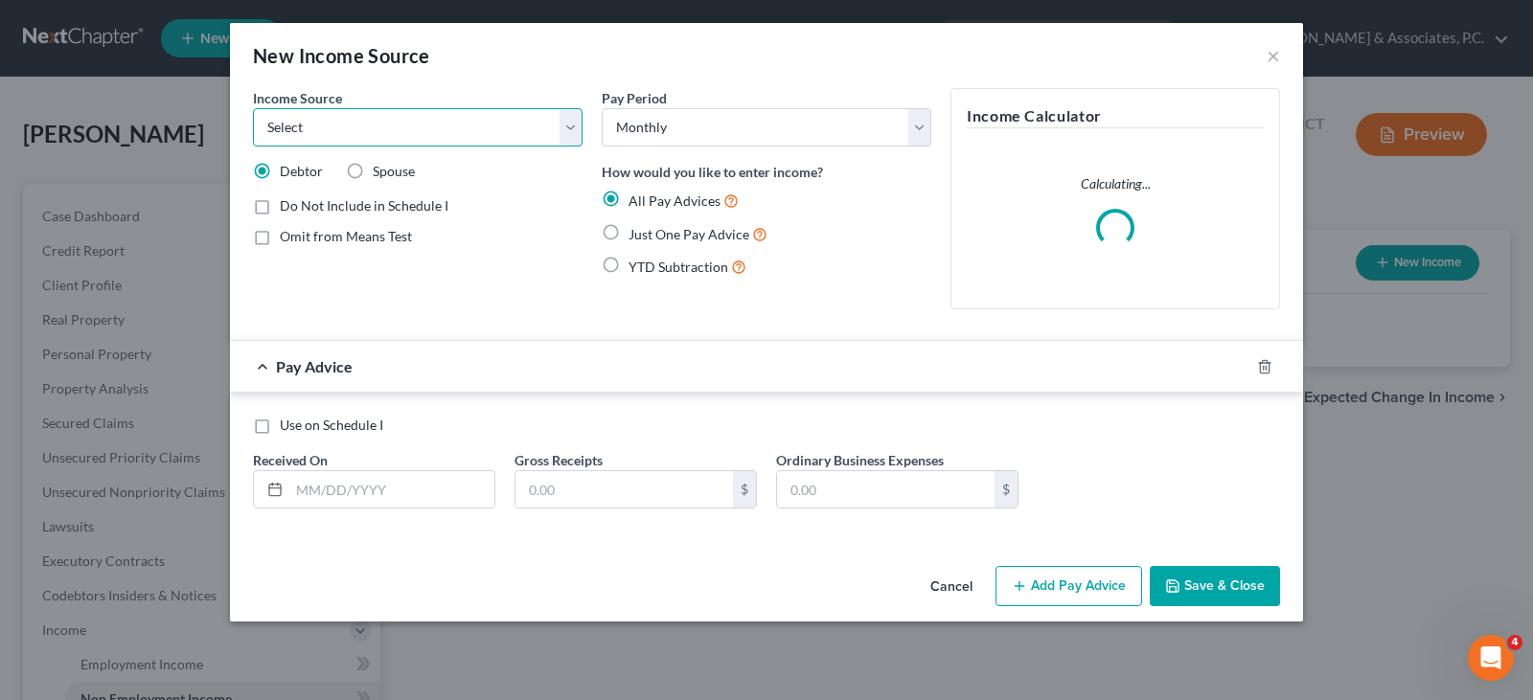
click at [571, 131] on select "Select Unemployment Disability (from employer) Pension Retirement Social Securi…" at bounding box center [418, 127] width 330 height 38
select select "4"
click at [253, 108] on select "Select Unemployment Disability (from employer) Pension Retirement Social Securi…" at bounding box center [418, 127] width 330 height 38
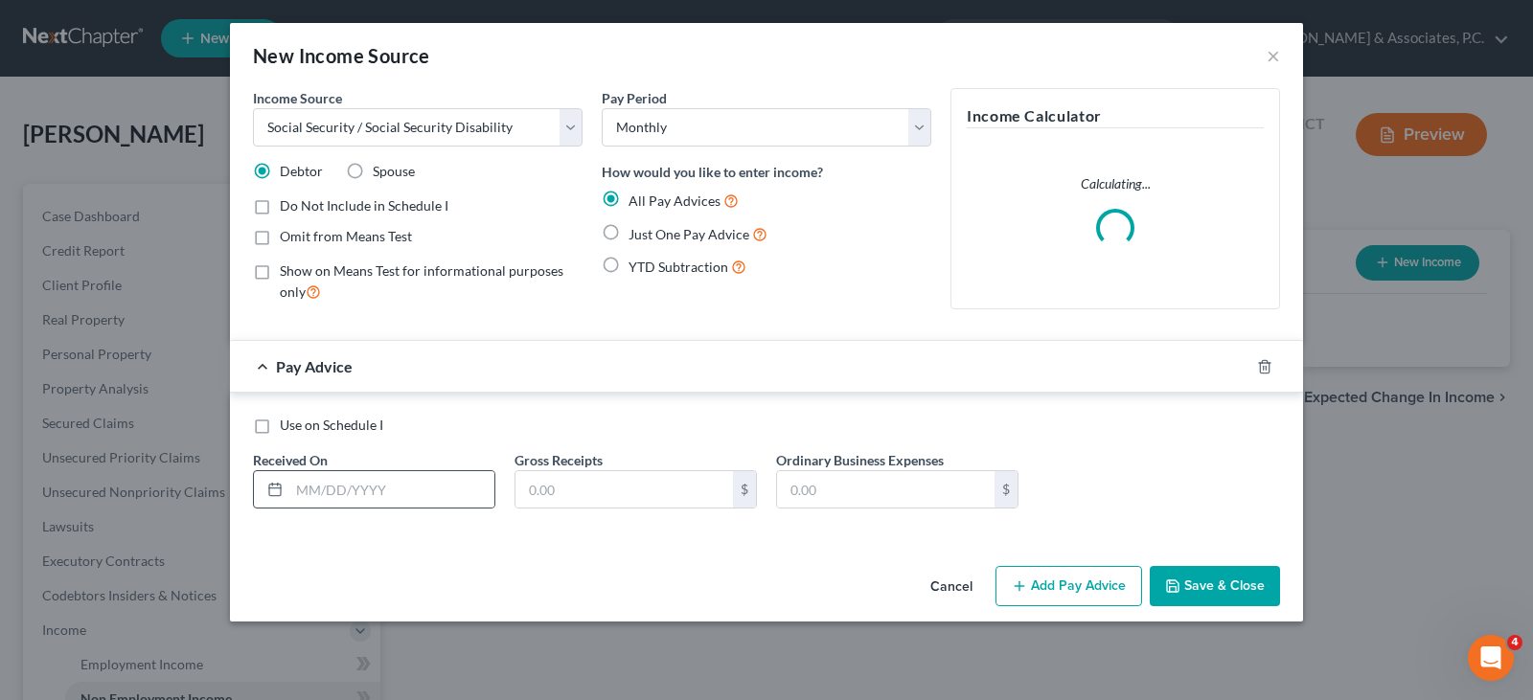
click at [391, 509] on div at bounding box center [374, 489] width 242 height 38
click at [389, 492] on input "text" at bounding box center [391, 489] width 205 height 36
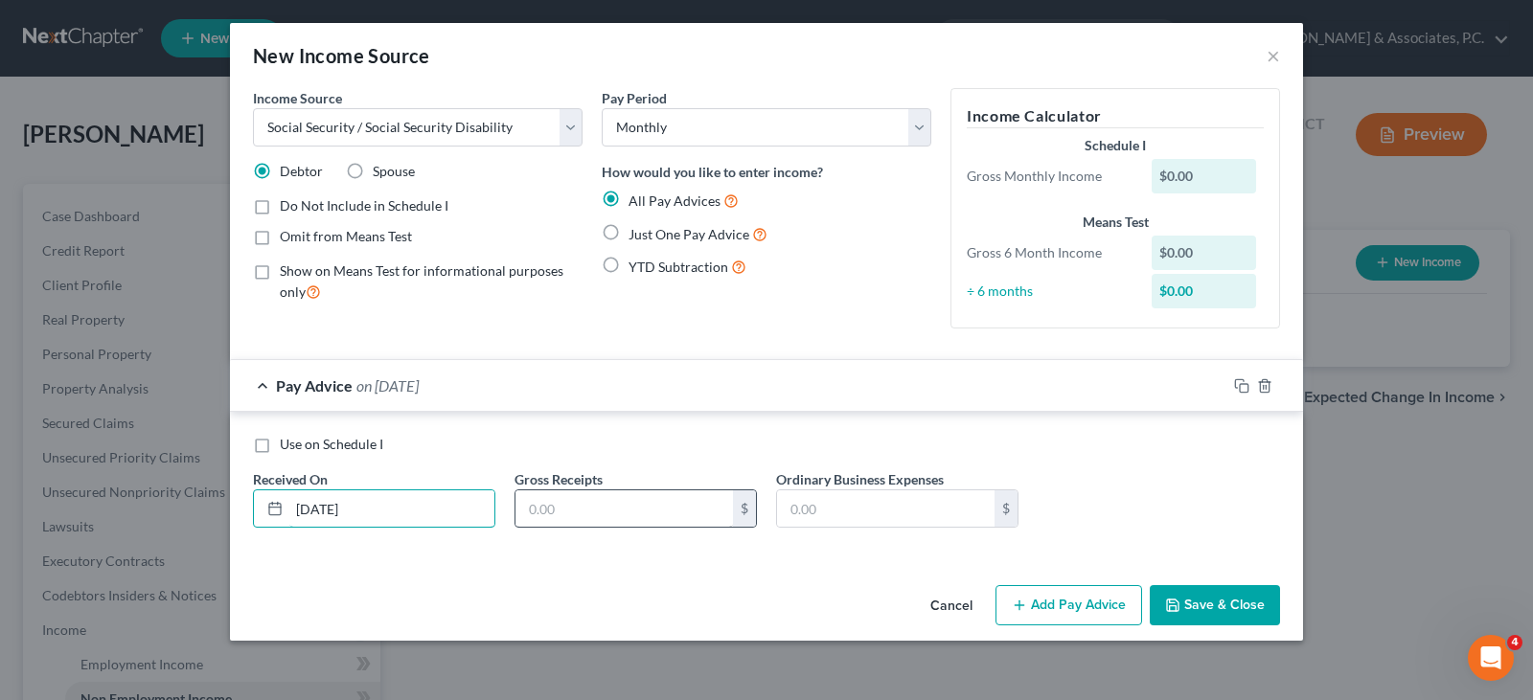
type input "[DATE]"
click at [558, 506] on input "text" at bounding box center [623, 509] width 217 height 36
type input "976.00"
click at [1244, 380] on icon "button" at bounding box center [1239, 383] width 9 height 9
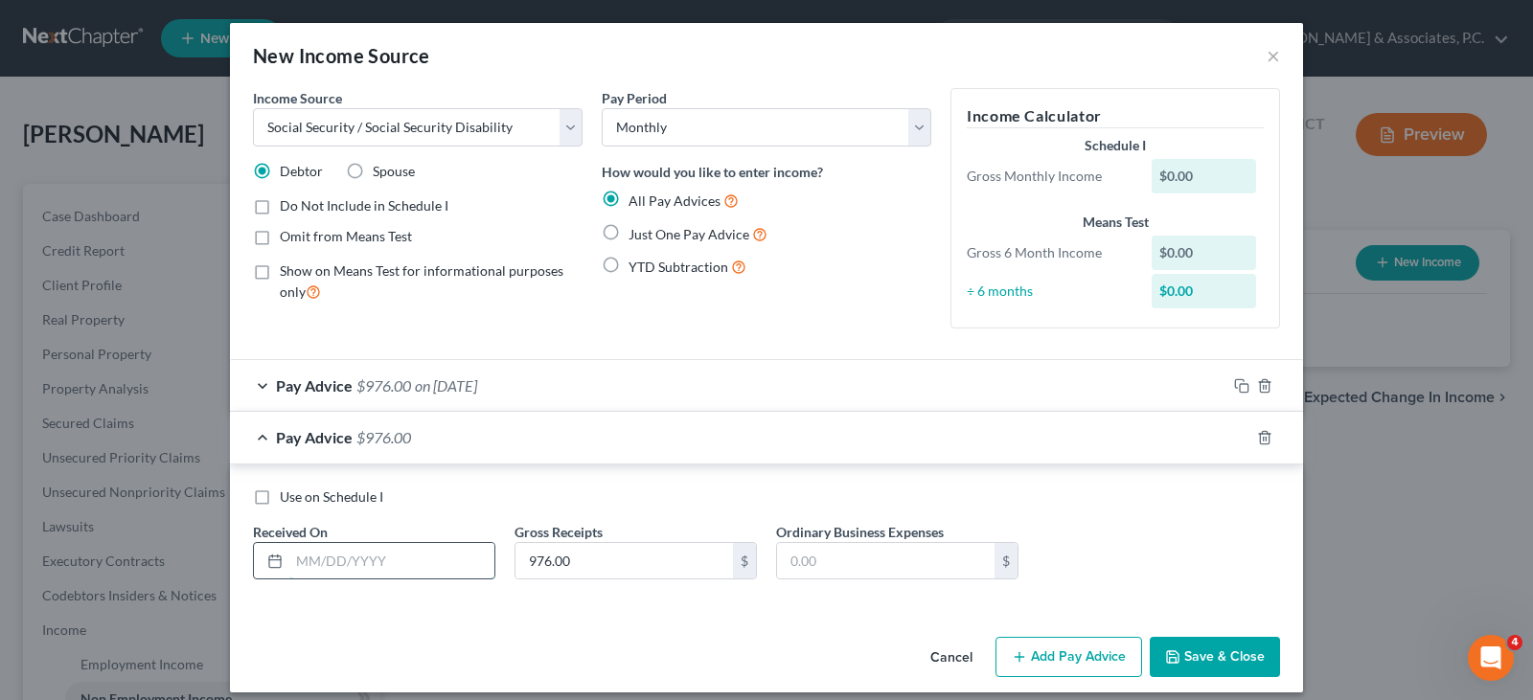
click at [420, 567] on input "text" at bounding box center [391, 561] width 205 height 36
type input "[DATE]"
drag, startPoint x: 1233, startPoint y: 435, endPoint x: 739, endPoint y: 467, distance: 495.4
click at [1226, 431] on div at bounding box center [1264, 438] width 77 height 31
click at [1238, 437] on icon "button" at bounding box center [1241, 437] width 15 height 15
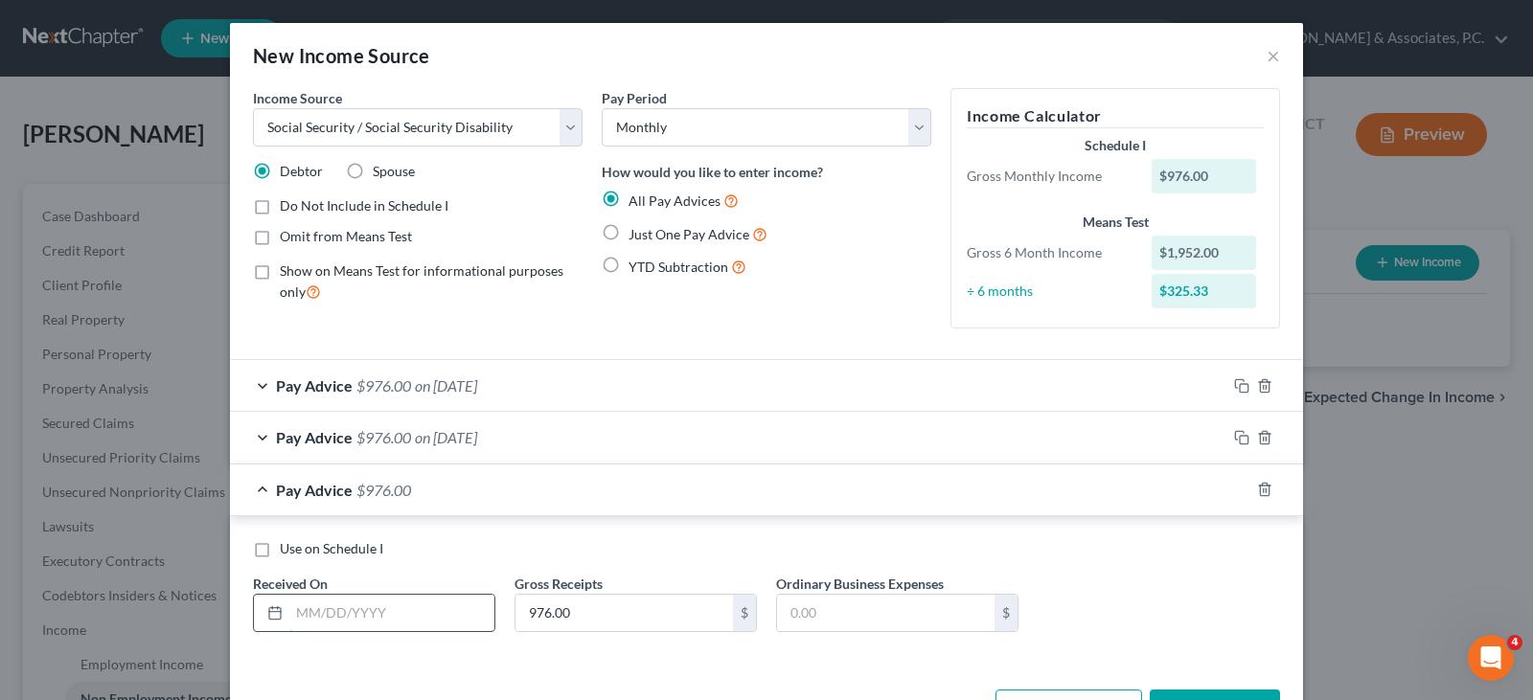
click at [369, 608] on input "text" at bounding box center [391, 613] width 205 height 36
type input "[DATE]"
drag, startPoint x: 1236, startPoint y: 486, endPoint x: 696, endPoint y: 488, distance: 540.4
click at [1234, 485] on icon "button" at bounding box center [1241, 489] width 15 height 15
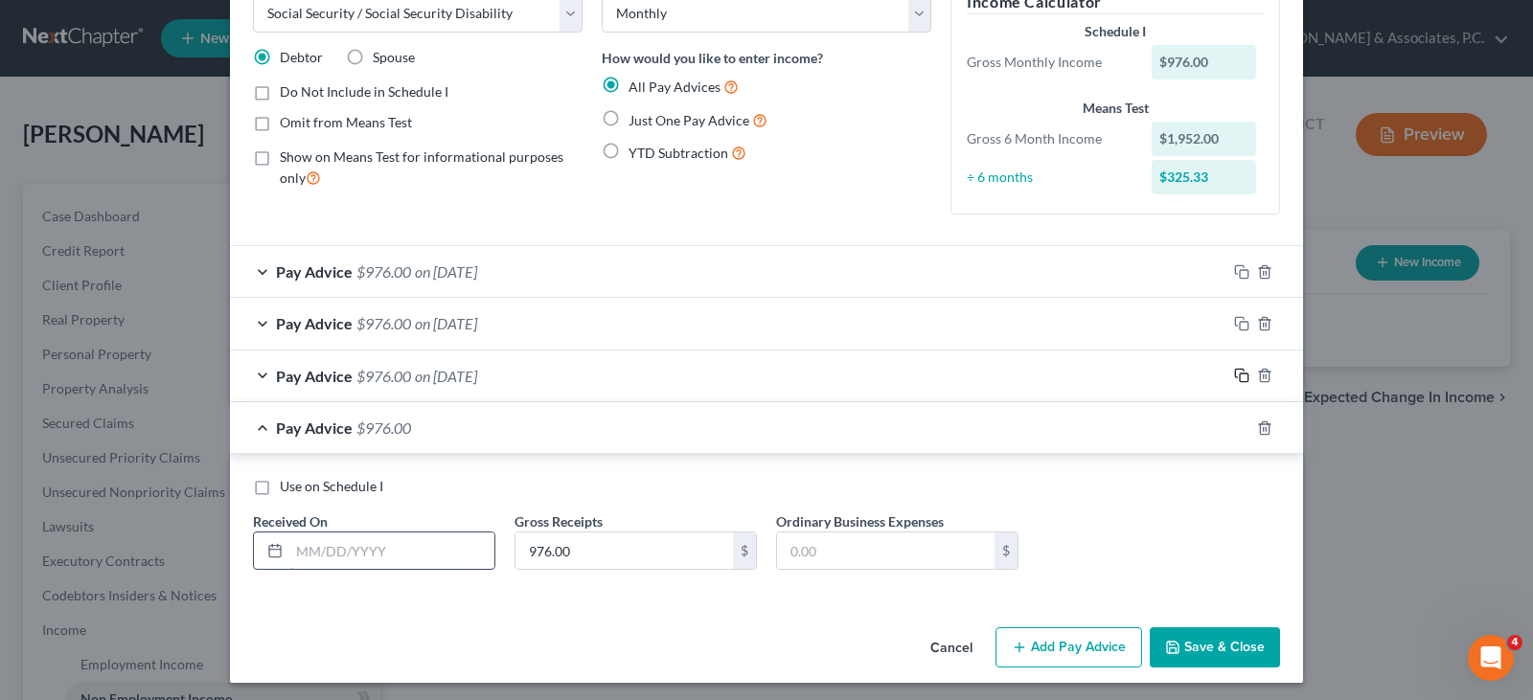
scroll to position [120, 0]
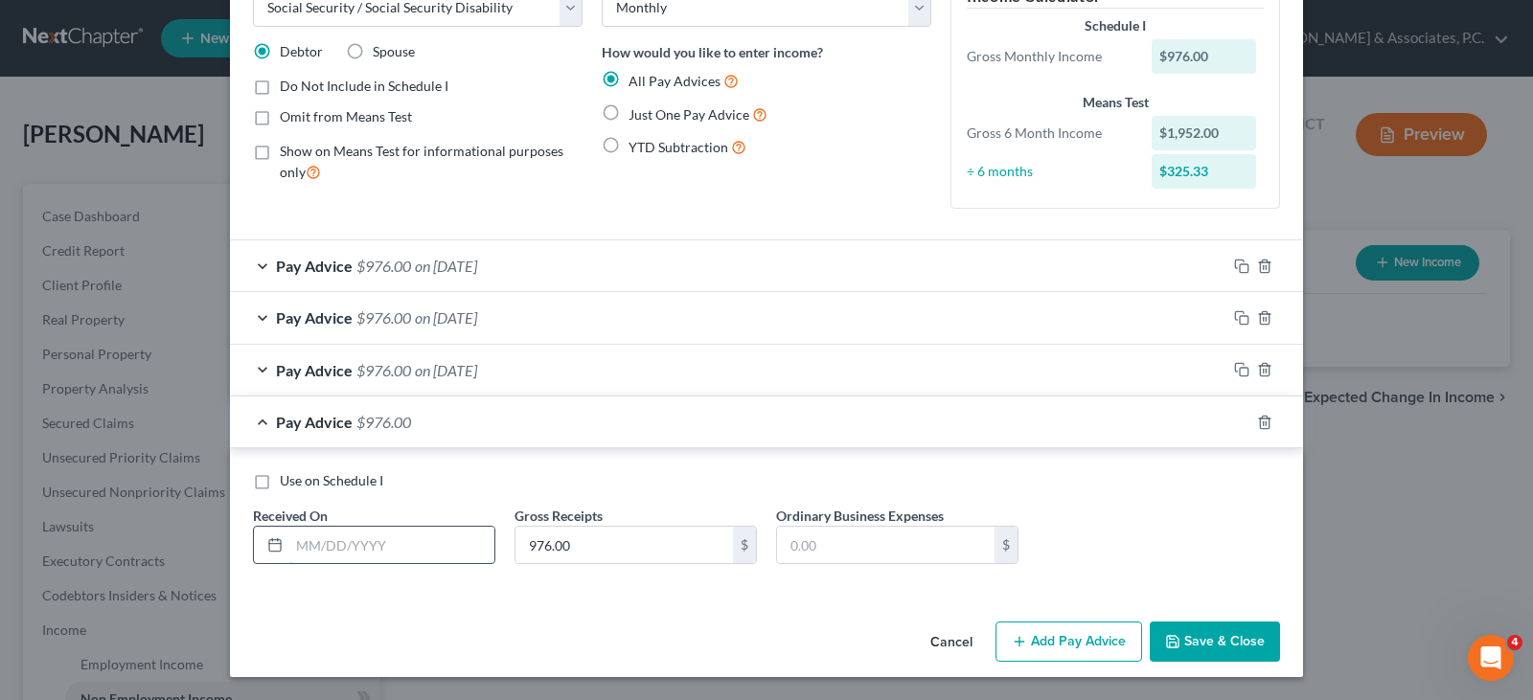
click at [351, 552] on input "text" at bounding box center [391, 545] width 205 height 36
type input "[DATE]"
drag, startPoint x: 1234, startPoint y: 423, endPoint x: 946, endPoint y: 416, distance: 288.5
click at [1226, 419] on div at bounding box center [1264, 422] width 77 height 31
click at [1236, 418] on icon "button" at bounding box center [1239, 420] width 9 height 9
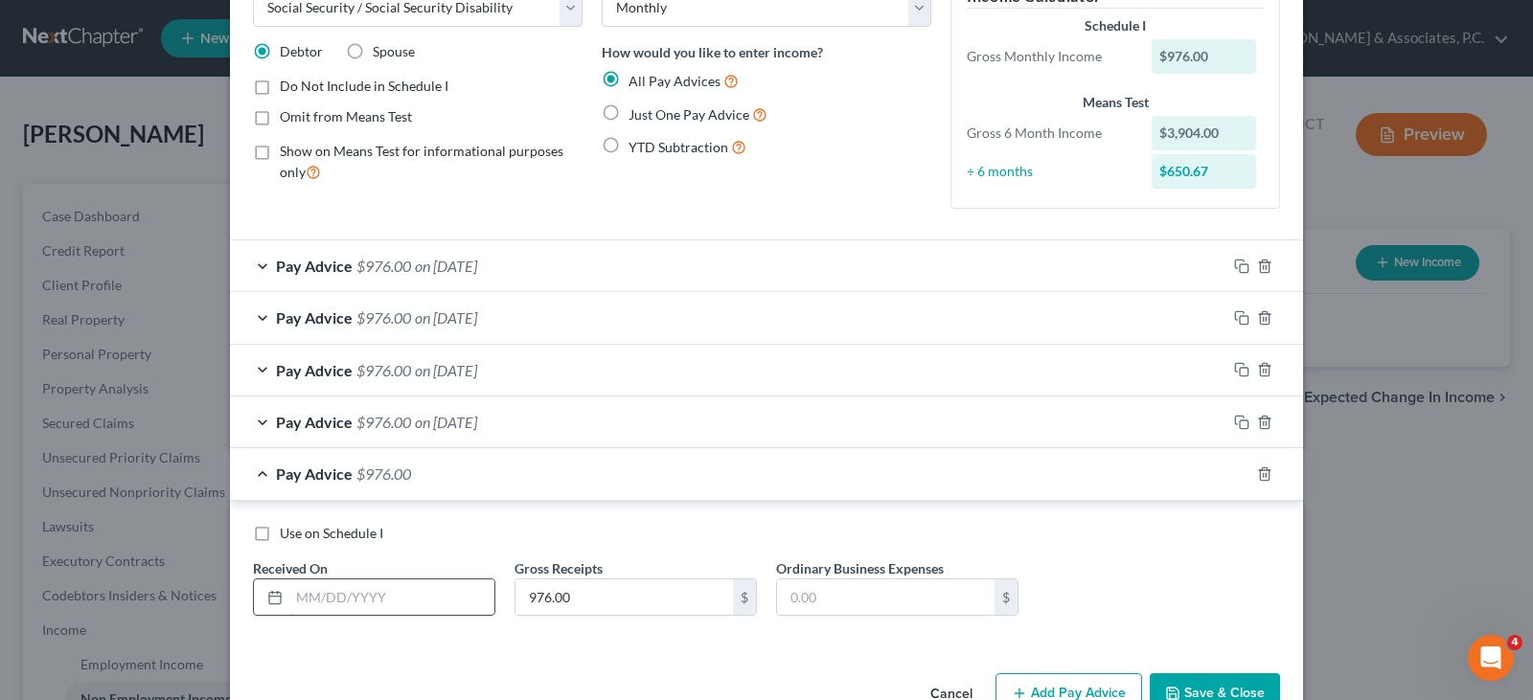
click at [415, 598] on input "text" at bounding box center [391, 598] width 205 height 36
type input "[DATE]"
click at [1237, 469] on icon "button" at bounding box center [1239, 472] width 9 height 9
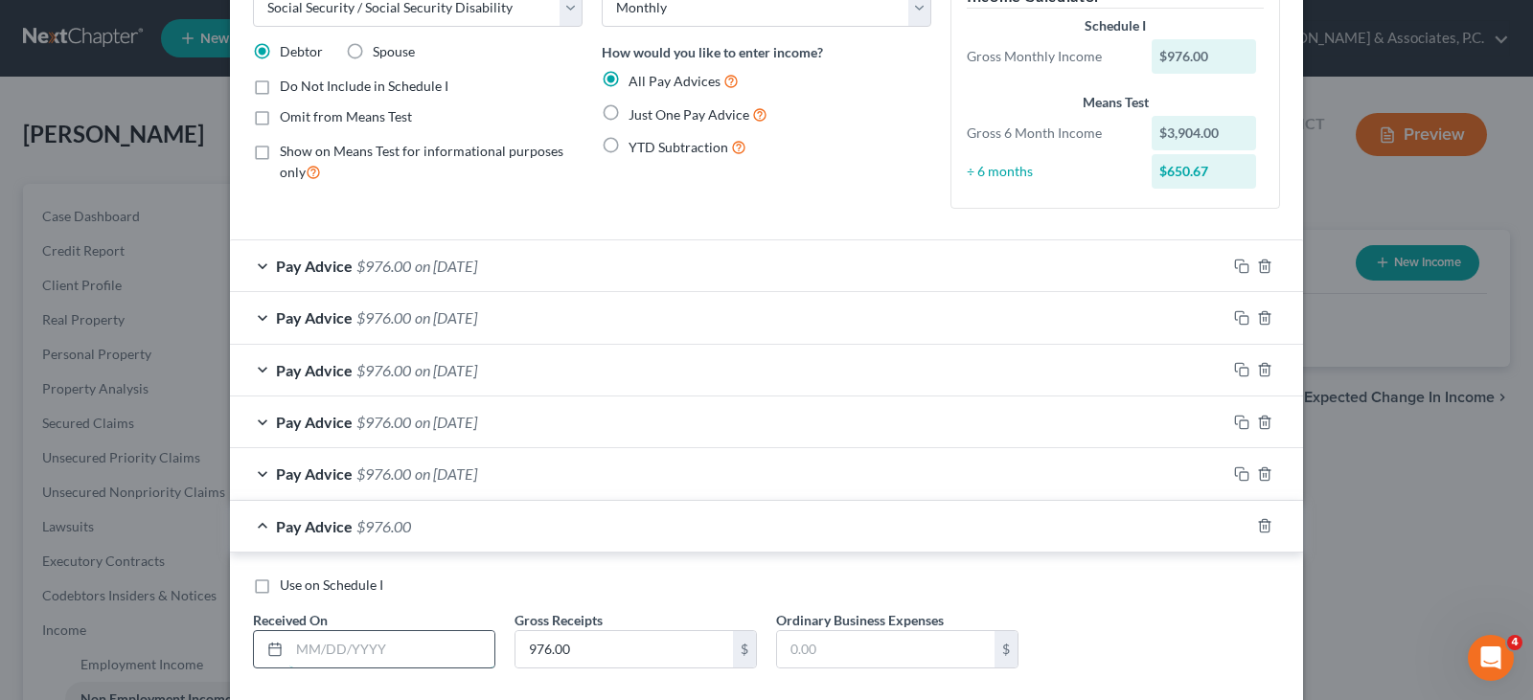
click at [337, 641] on input "text" at bounding box center [391, 649] width 205 height 36
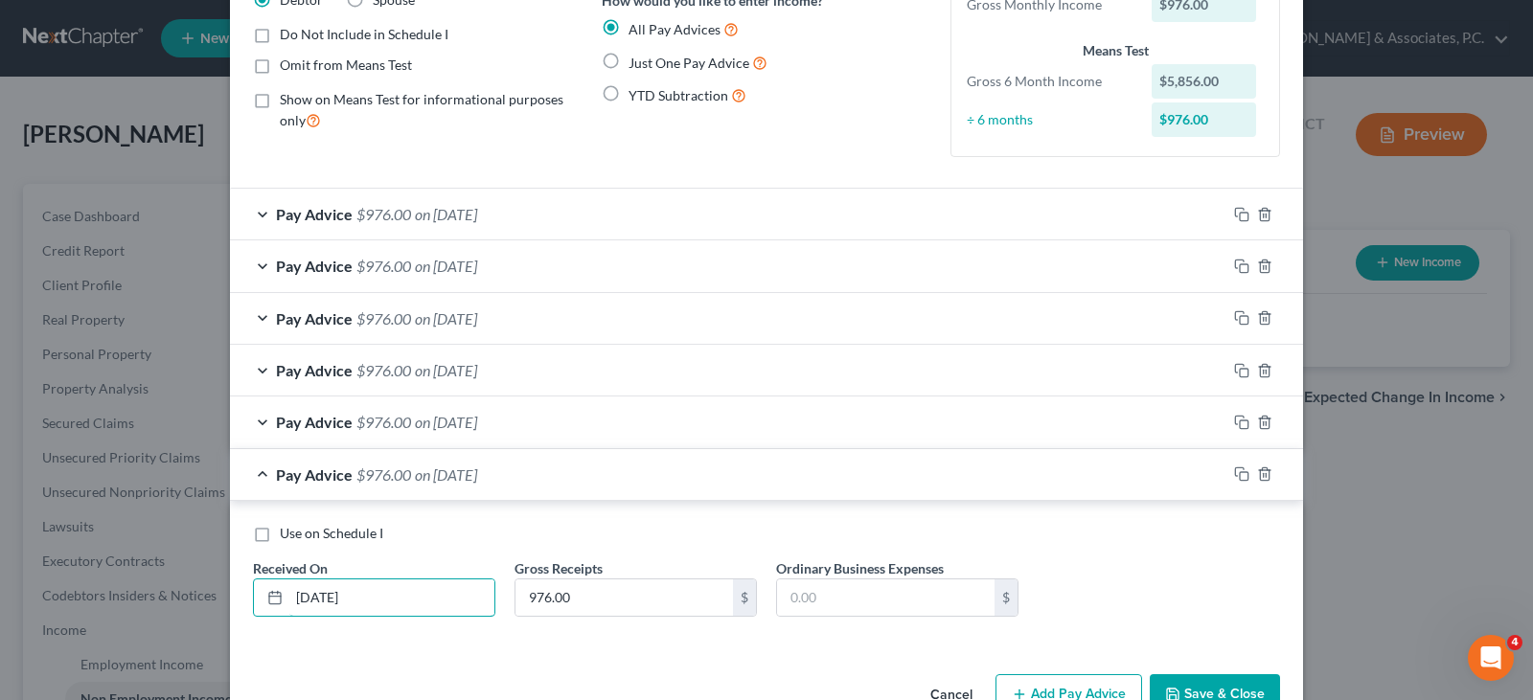
scroll to position [216, 0]
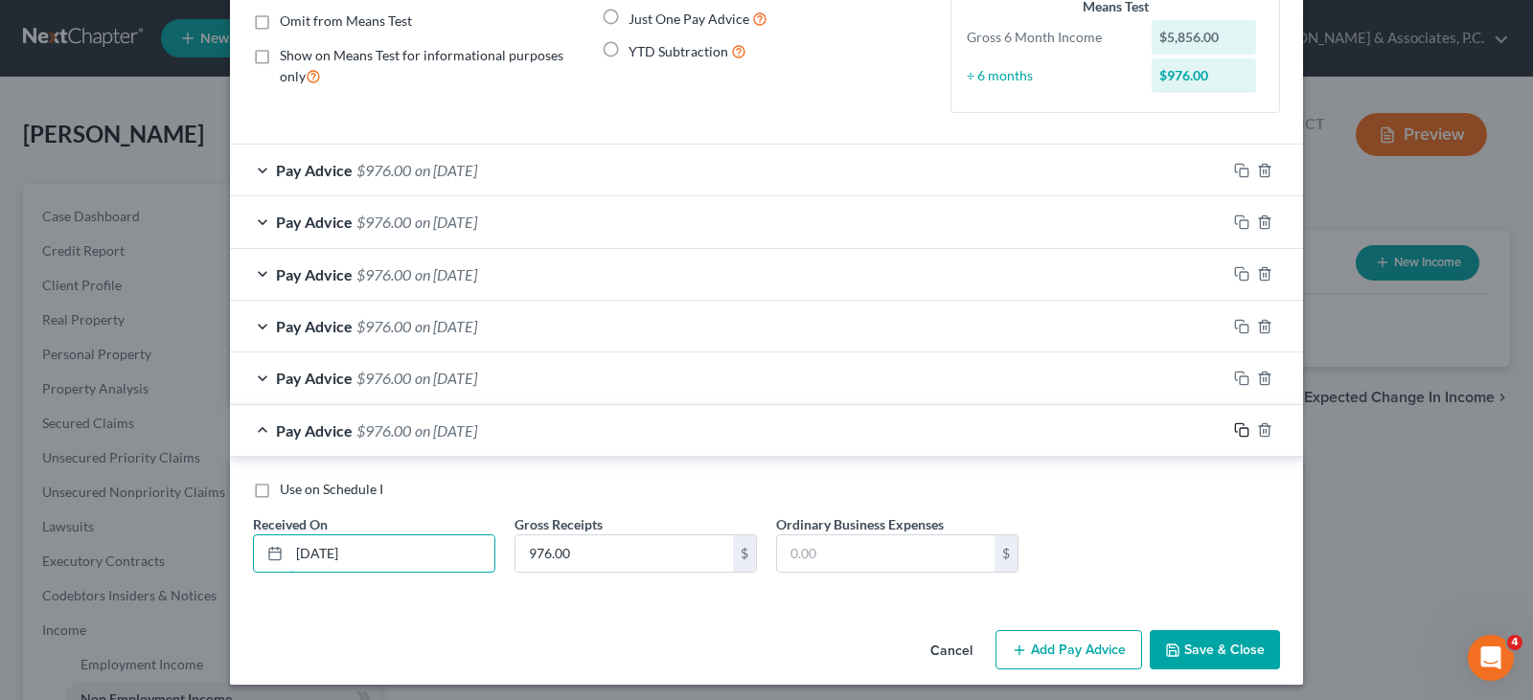
type input "[DATE]"
drag, startPoint x: 1239, startPoint y: 430, endPoint x: 781, endPoint y: 370, distance: 461.9
click at [1238, 429] on icon "button" at bounding box center [1241, 430] width 15 height 15
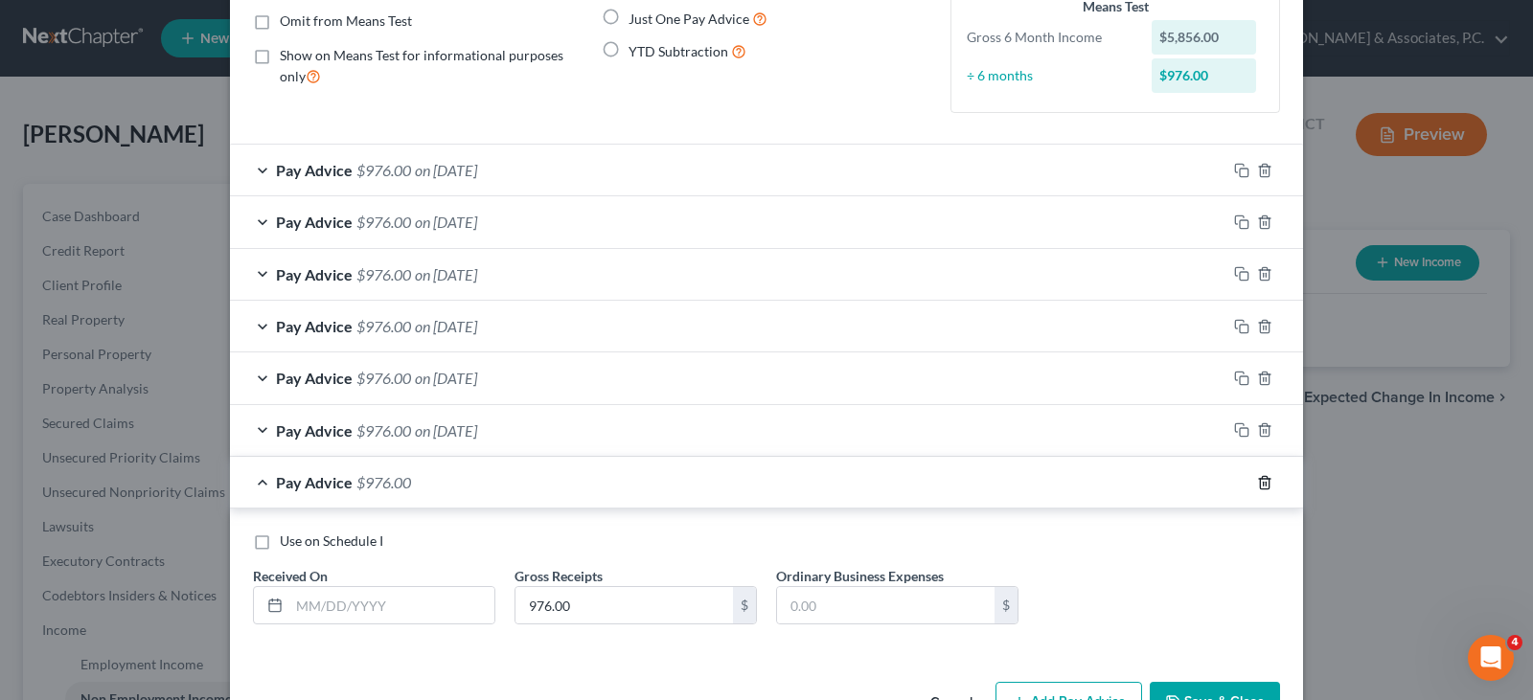
click at [1263, 480] on icon "button" at bounding box center [1264, 482] width 15 height 15
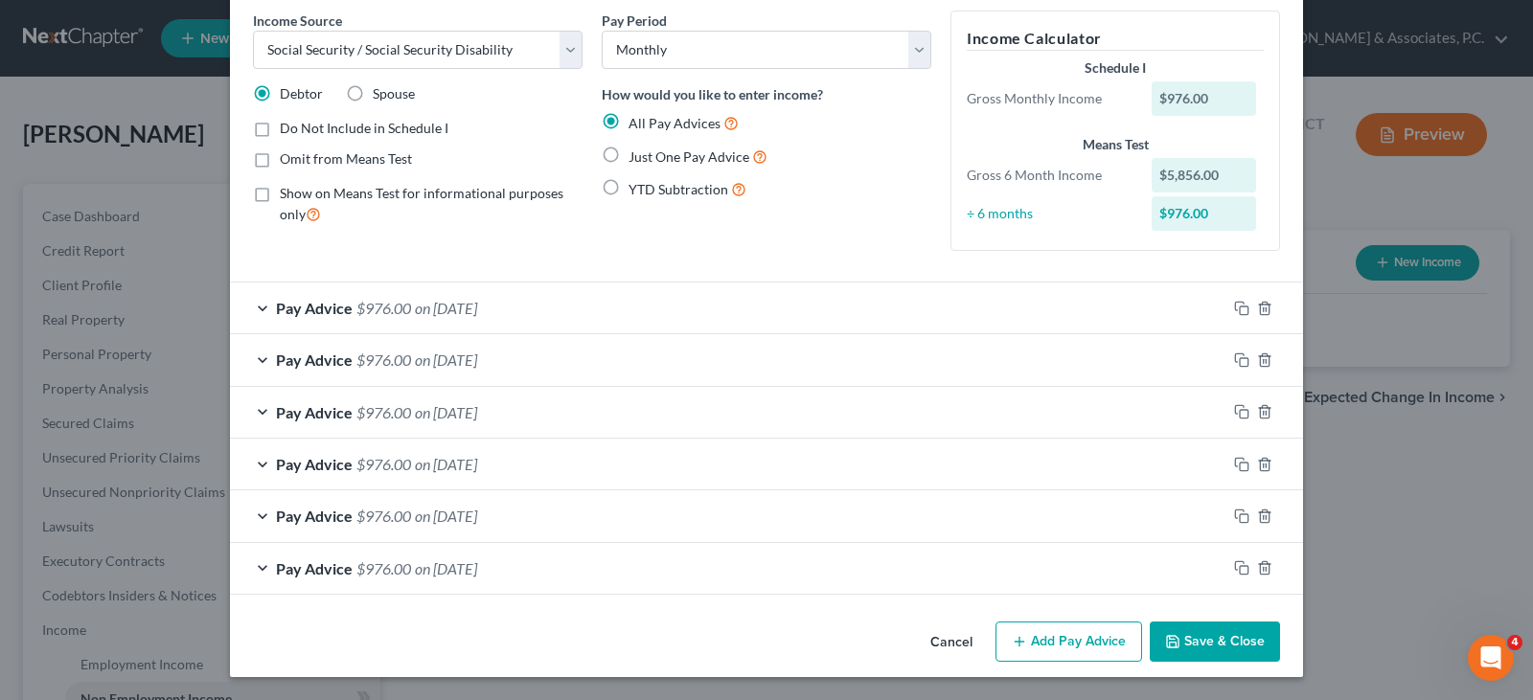
scroll to position [78, 0]
click at [1199, 631] on button "Save & Close" at bounding box center [1215, 642] width 130 height 40
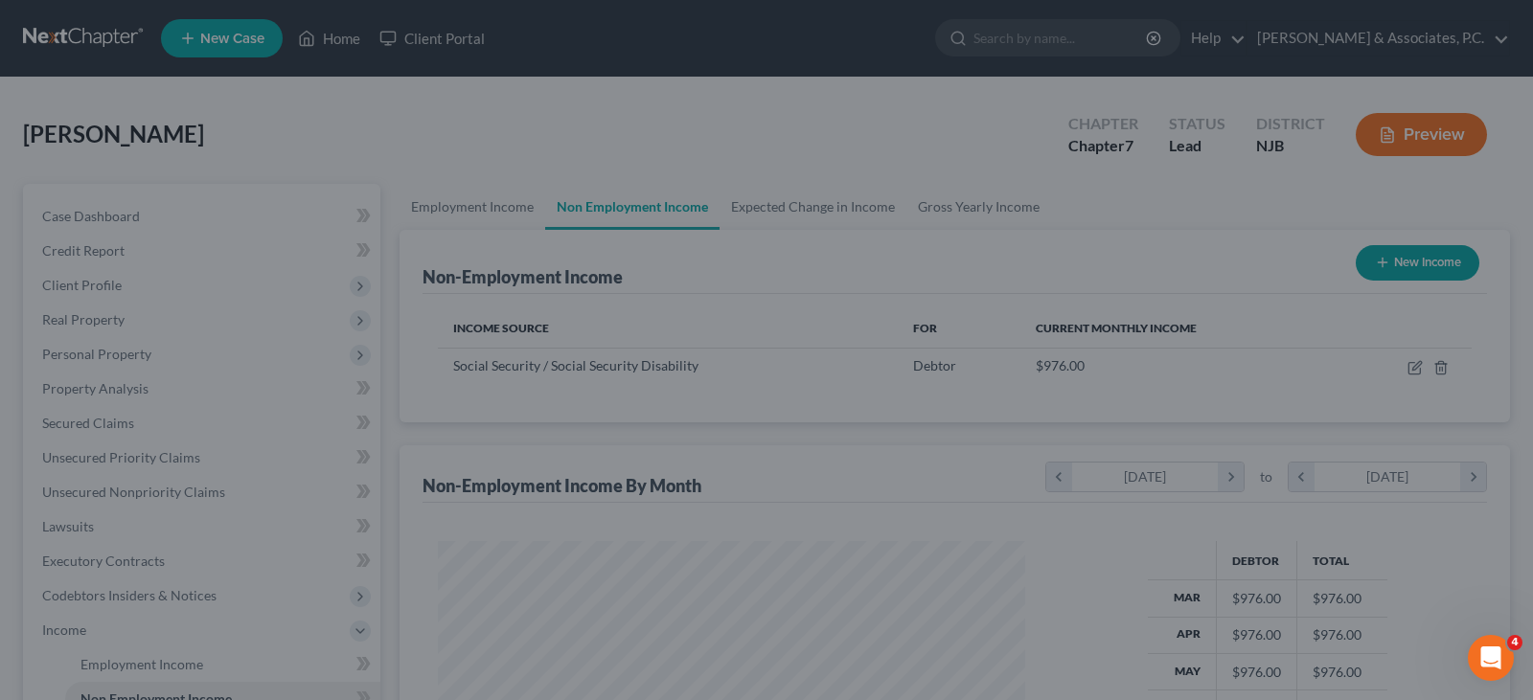
scroll to position [344, 619]
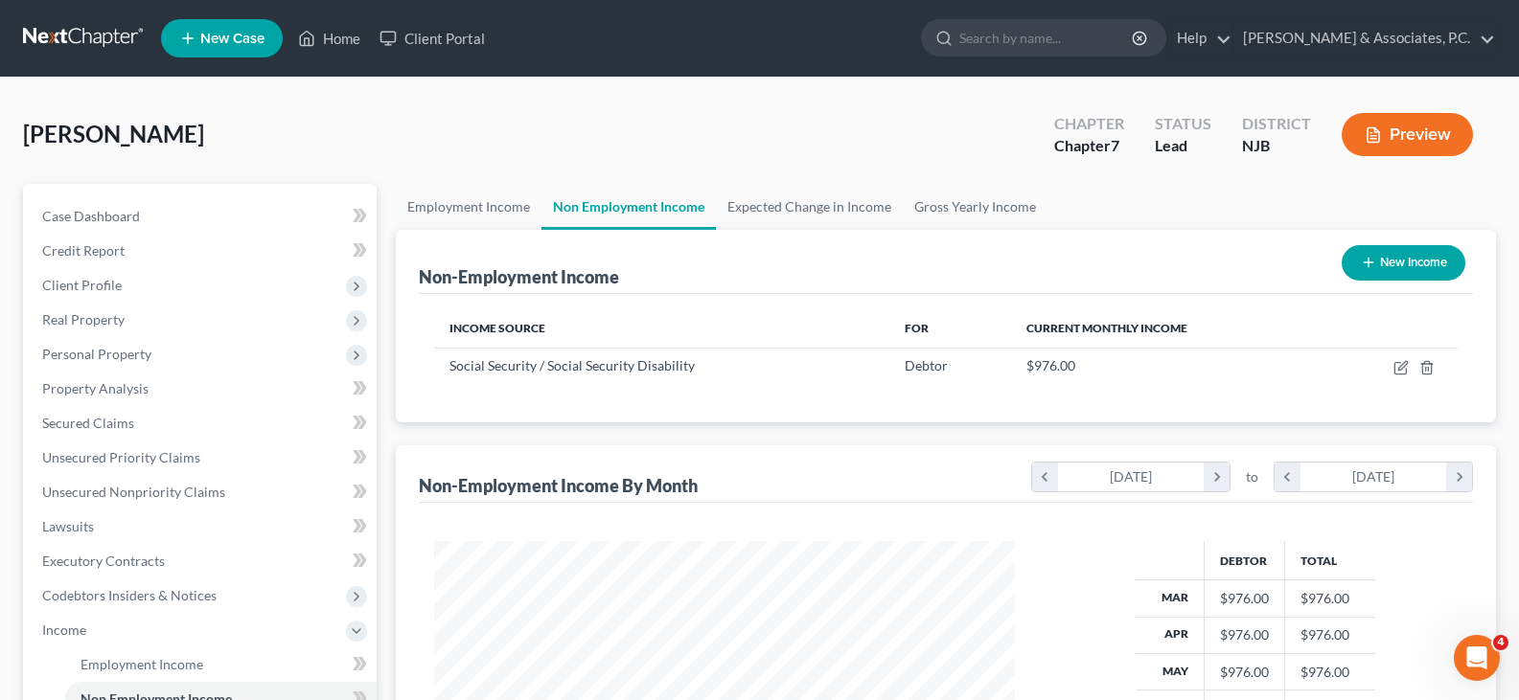
click at [1407, 260] on button "New Income" at bounding box center [1403, 262] width 124 height 35
select select "0"
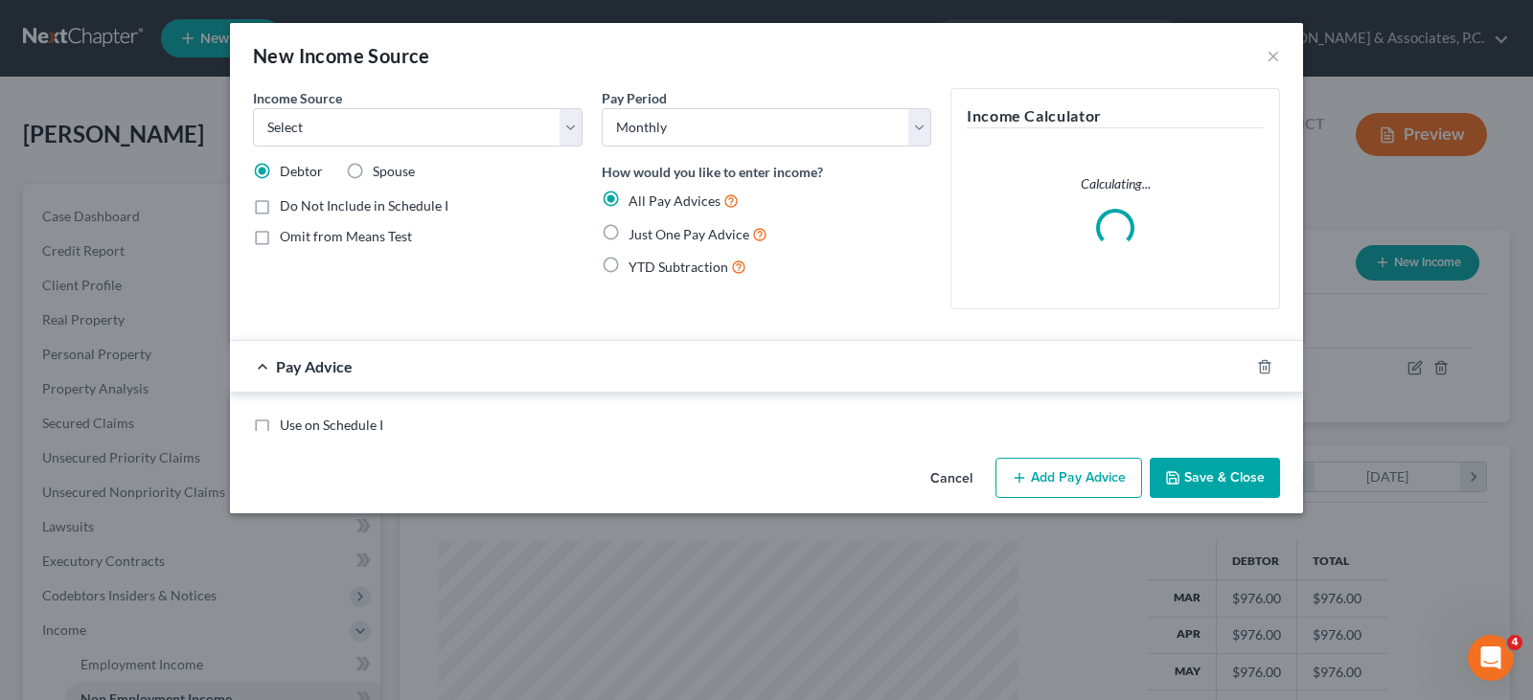
scroll to position [344, 626]
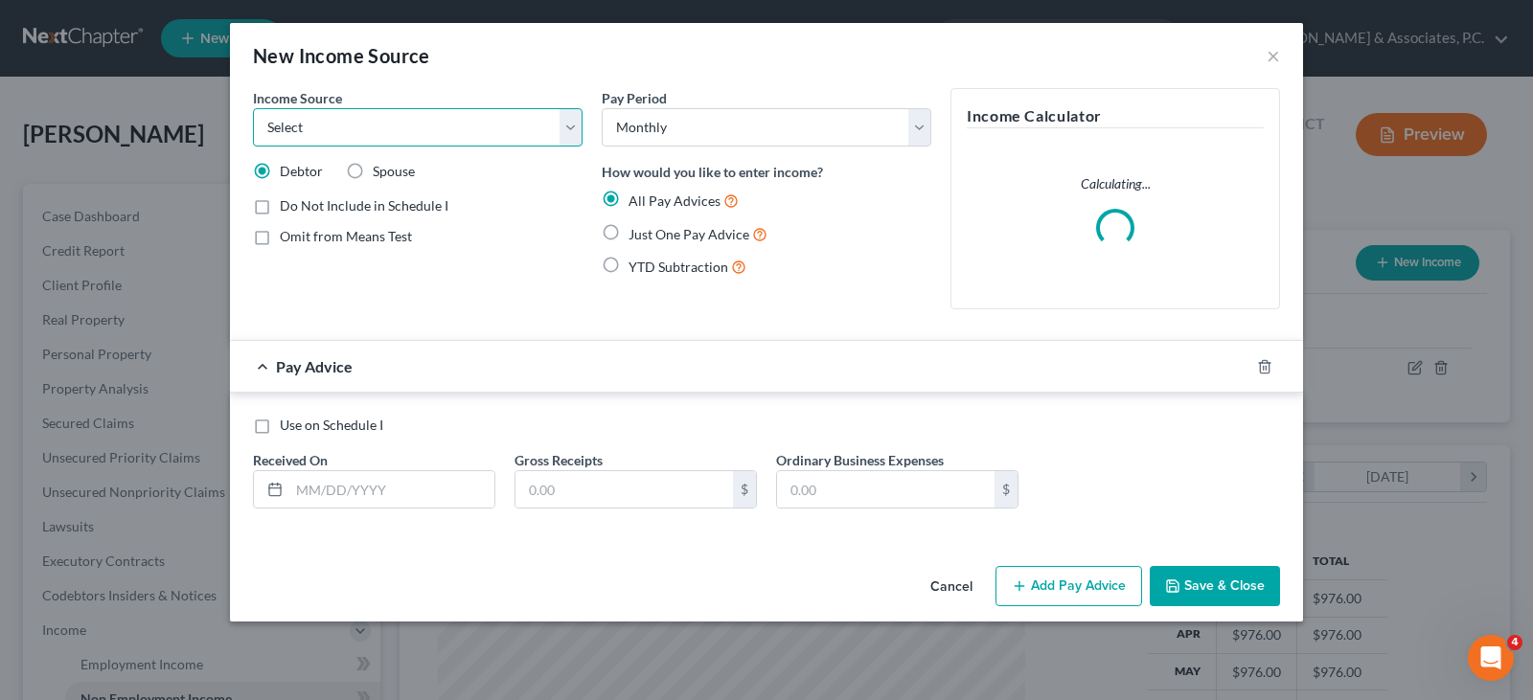
click at [558, 118] on select "Select Unemployment Disability (from employer) Pension Retirement Social Securi…" at bounding box center [418, 127] width 330 height 38
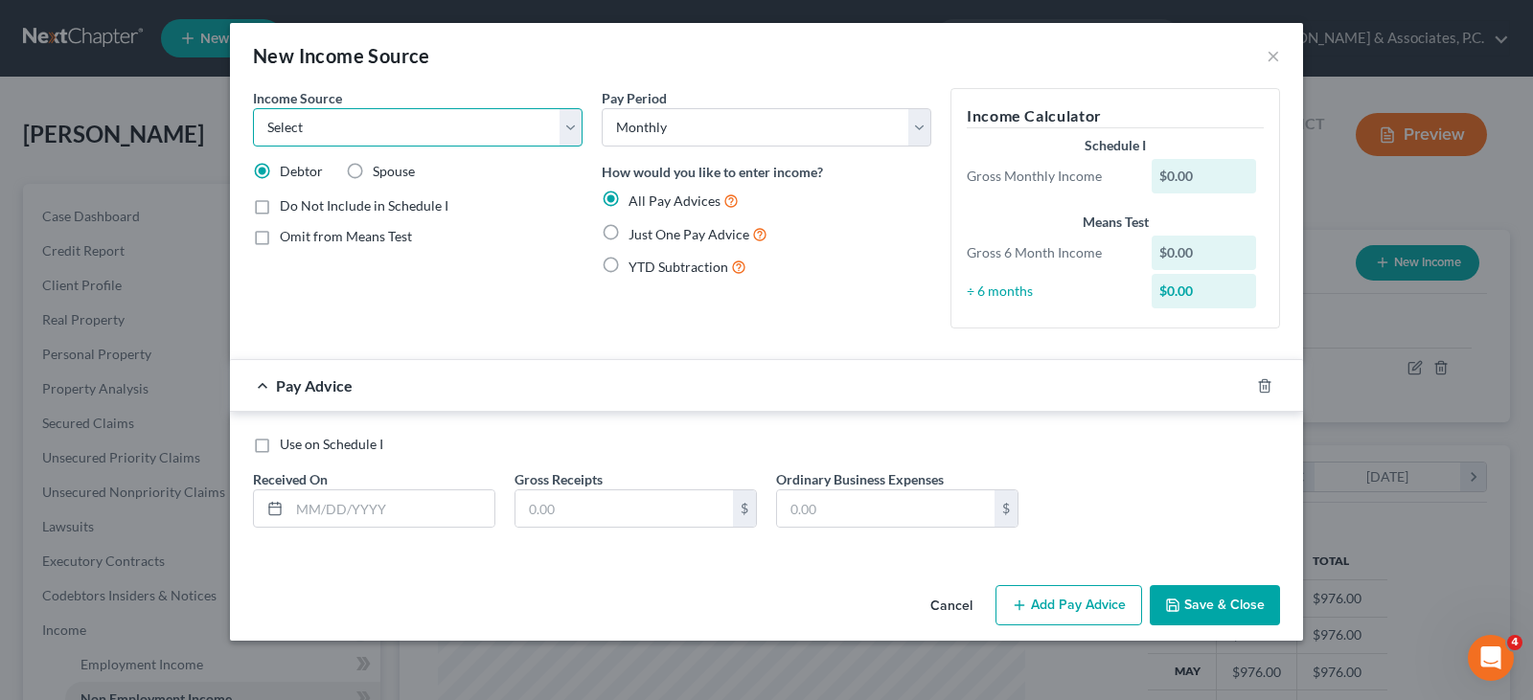
select select "2"
click at [253, 108] on select "Select Unemployment Disability (from employer) Pension Retirement Social Securi…" at bounding box center [418, 127] width 330 height 38
click at [424, 508] on input "text" at bounding box center [391, 509] width 205 height 36
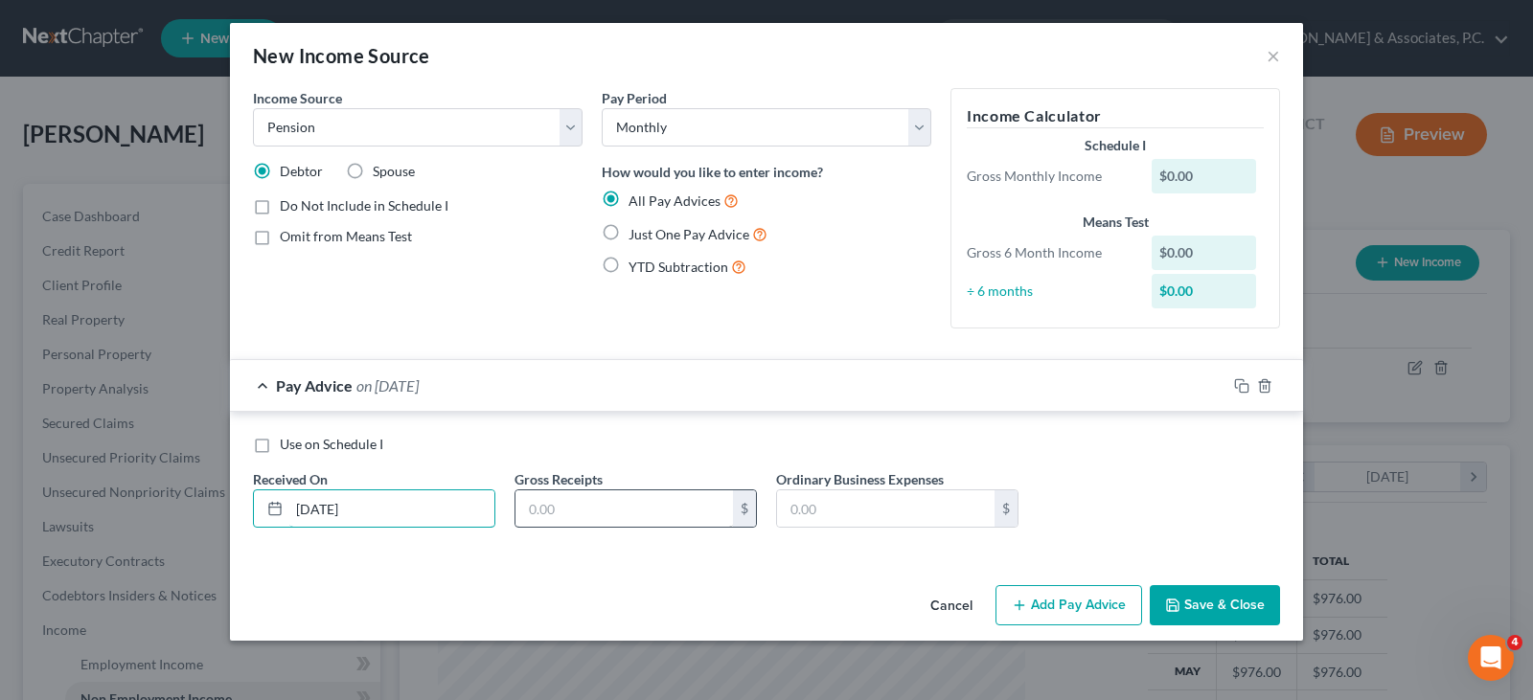
type input "[DATE]"
click at [606, 516] on input "text" at bounding box center [623, 509] width 217 height 36
type input "891.01"
click at [1247, 385] on icon "button" at bounding box center [1241, 385] width 15 height 15
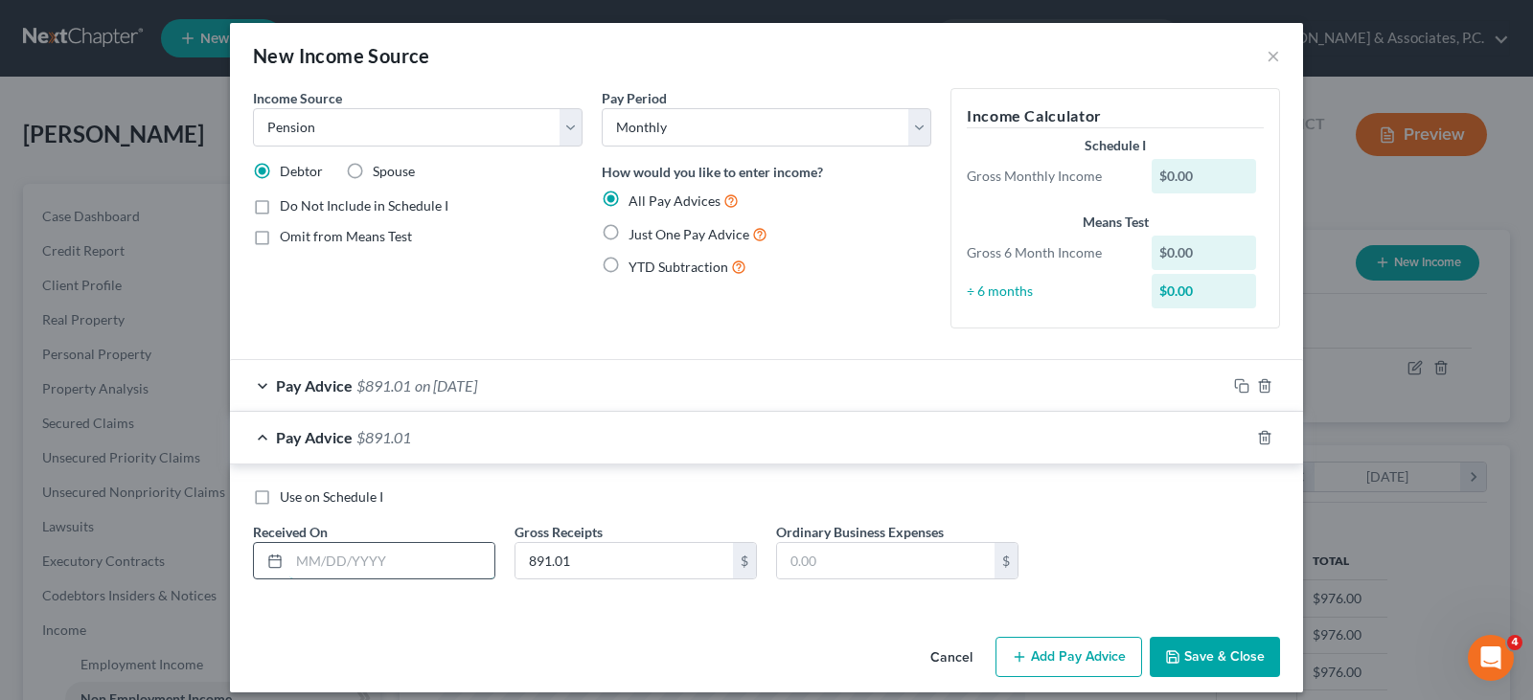
click at [451, 564] on input "text" at bounding box center [391, 561] width 205 height 36
type input "[DATE]"
drag, startPoint x: 1234, startPoint y: 438, endPoint x: 947, endPoint y: 440, distance: 287.4
click at [1234, 438] on icon "button" at bounding box center [1241, 437] width 15 height 15
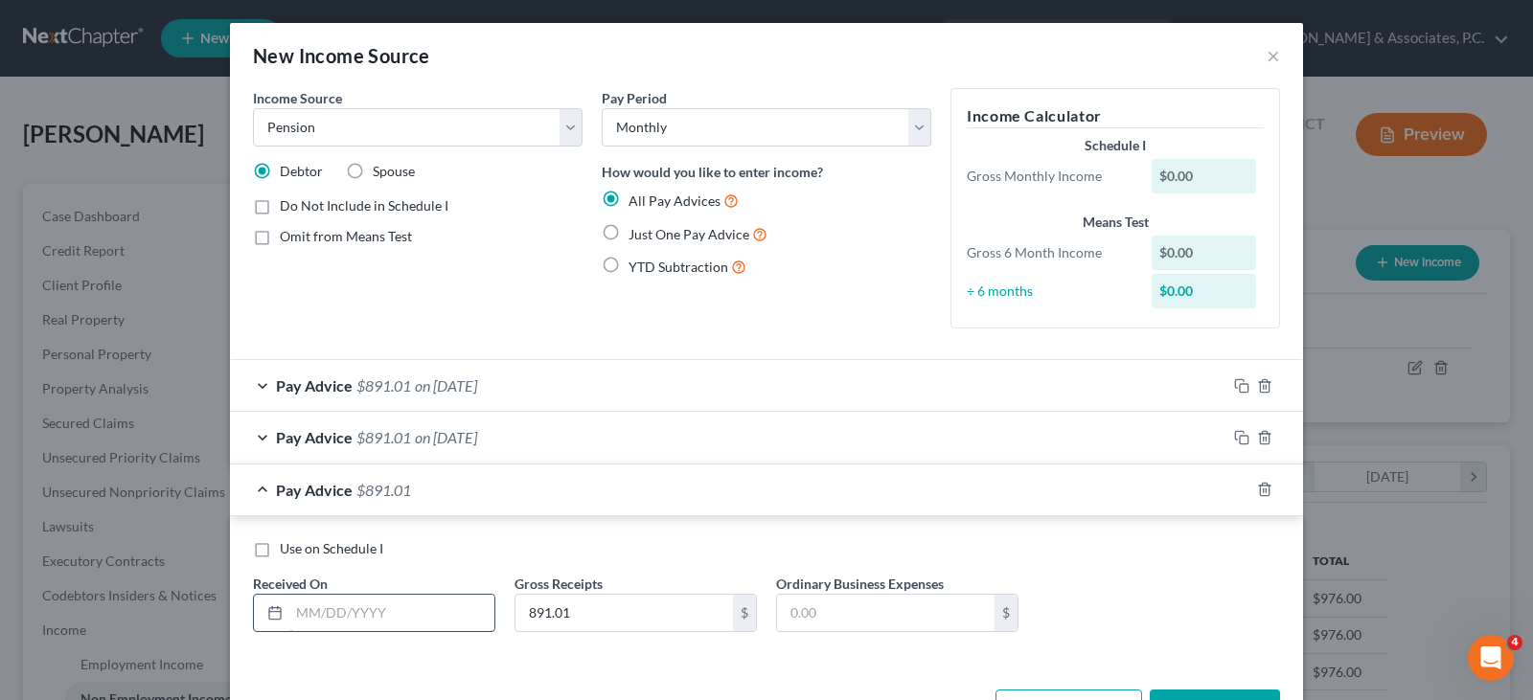
click at [421, 607] on input "text" at bounding box center [391, 613] width 205 height 36
type input "[DATE]"
click at [1235, 482] on icon "button" at bounding box center [1241, 489] width 15 height 15
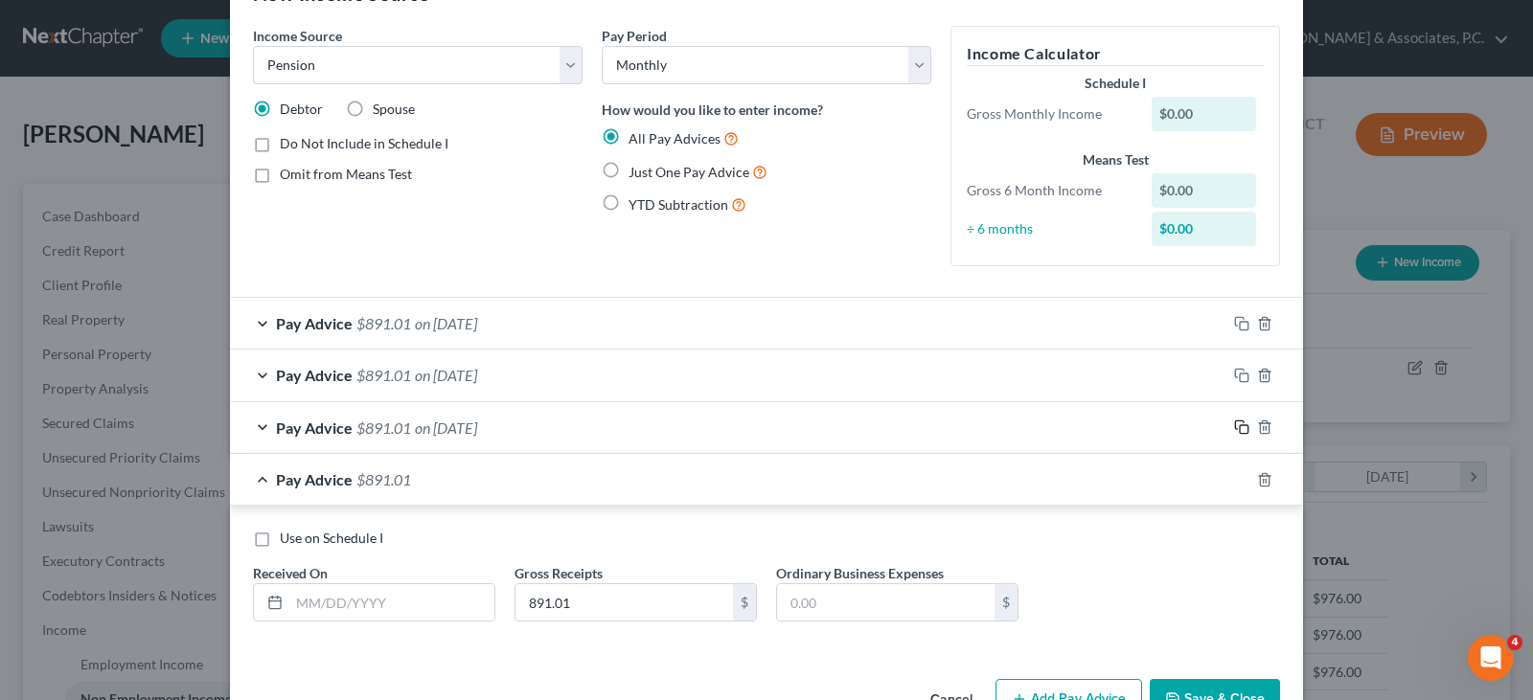
scroll to position [96, 0]
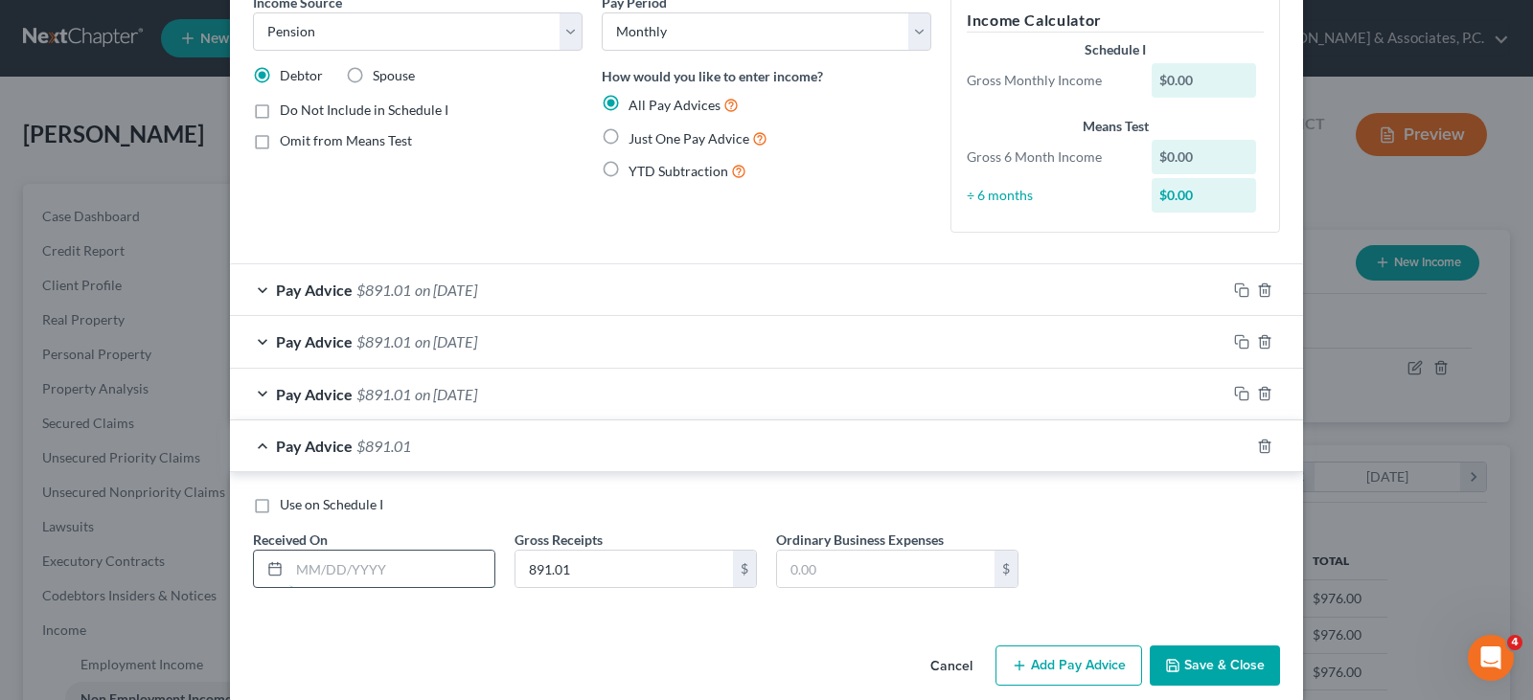
click at [364, 568] on input "text" at bounding box center [391, 569] width 205 height 36
type input "[DATE]"
drag, startPoint x: 1236, startPoint y: 438, endPoint x: 977, endPoint y: 434, distance: 258.7
click at [1226, 438] on div at bounding box center [1264, 446] width 77 height 31
drag, startPoint x: 1234, startPoint y: 446, endPoint x: 822, endPoint y: 430, distance: 412.3
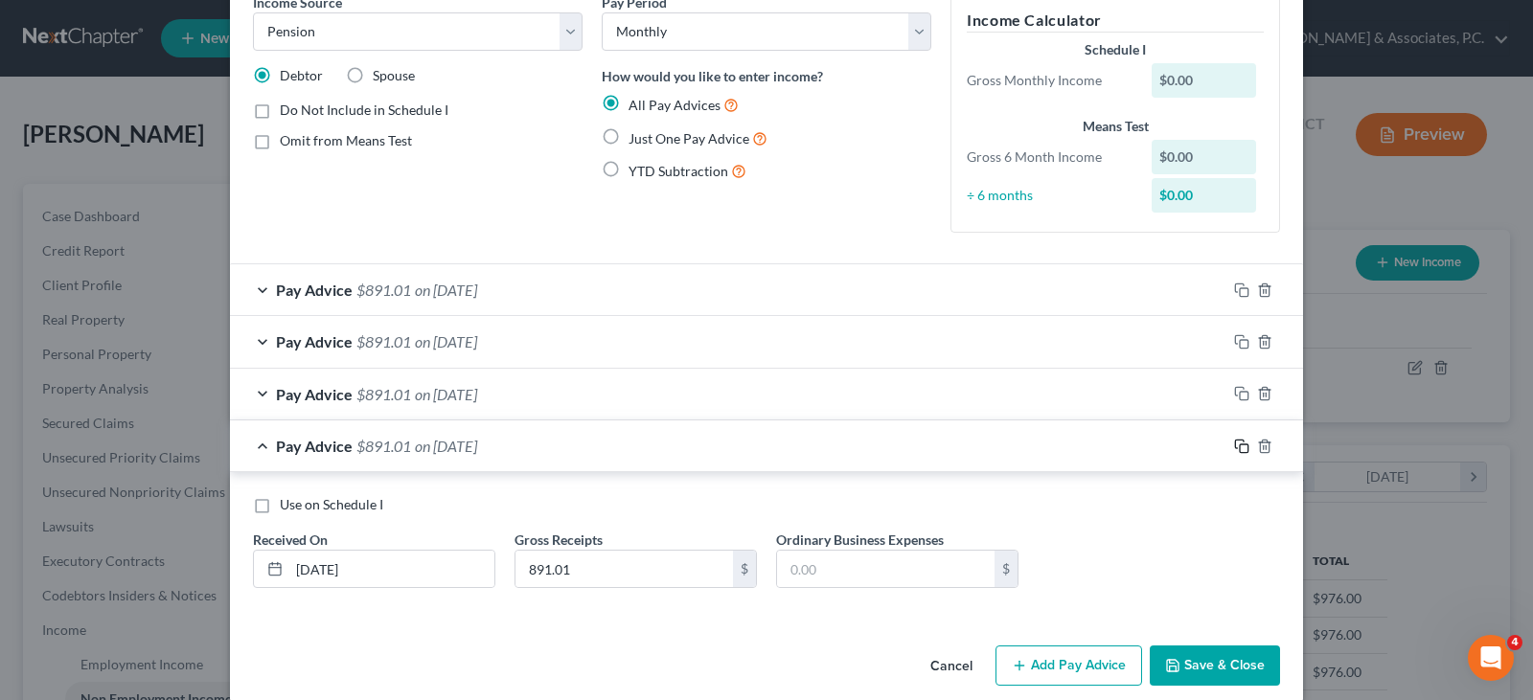
click at [1234, 446] on icon "button" at bounding box center [1241, 446] width 15 height 15
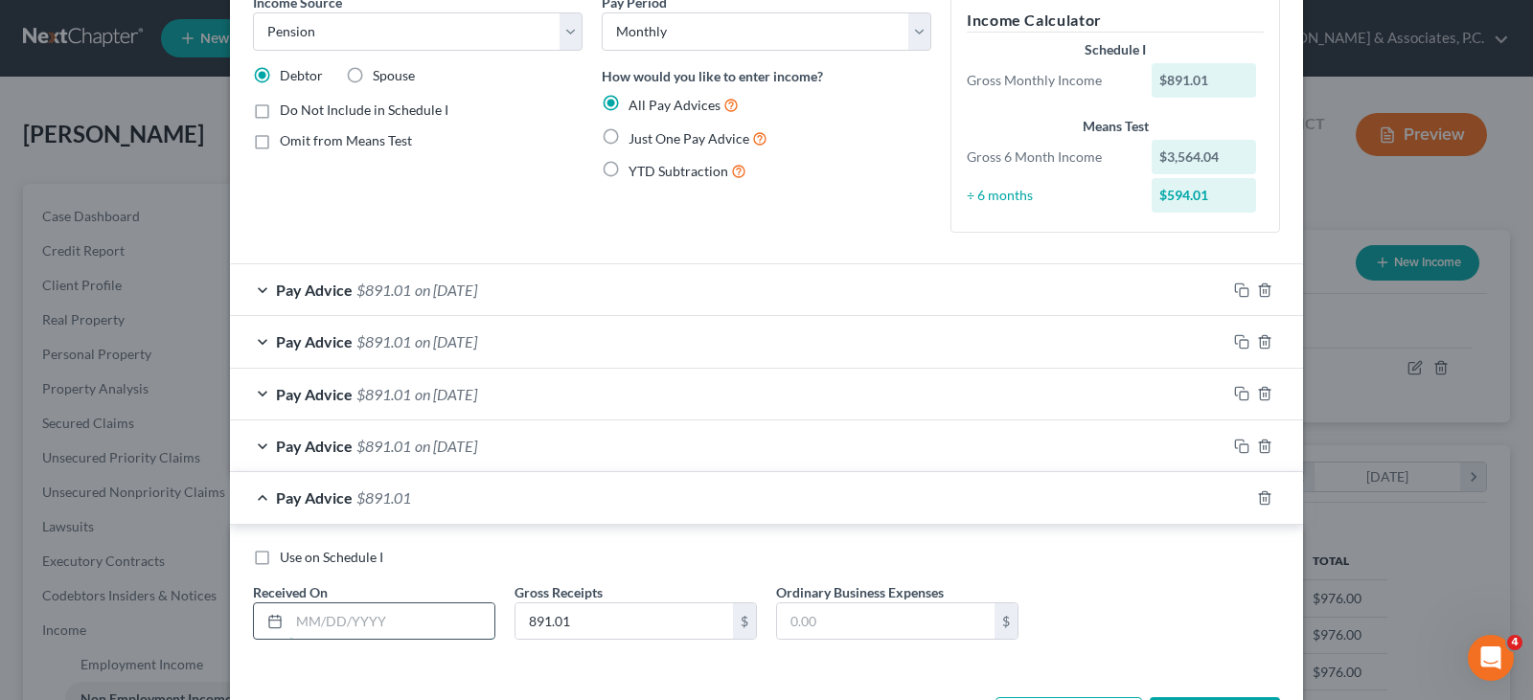
drag, startPoint x: 400, startPoint y: 617, endPoint x: 404, endPoint y: 604, distance: 13.9
click at [400, 617] on input "text" at bounding box center [391, 622] width 205 height 36
type input "[DATE]"
drag, startPoint x: 1234, startPoint y: 497, endPoint x: 493, endPoint y: 491, distance: 740.6
click at [1234, 493] on icon "button" at bounding box center [1241, 498] width 15 height 15
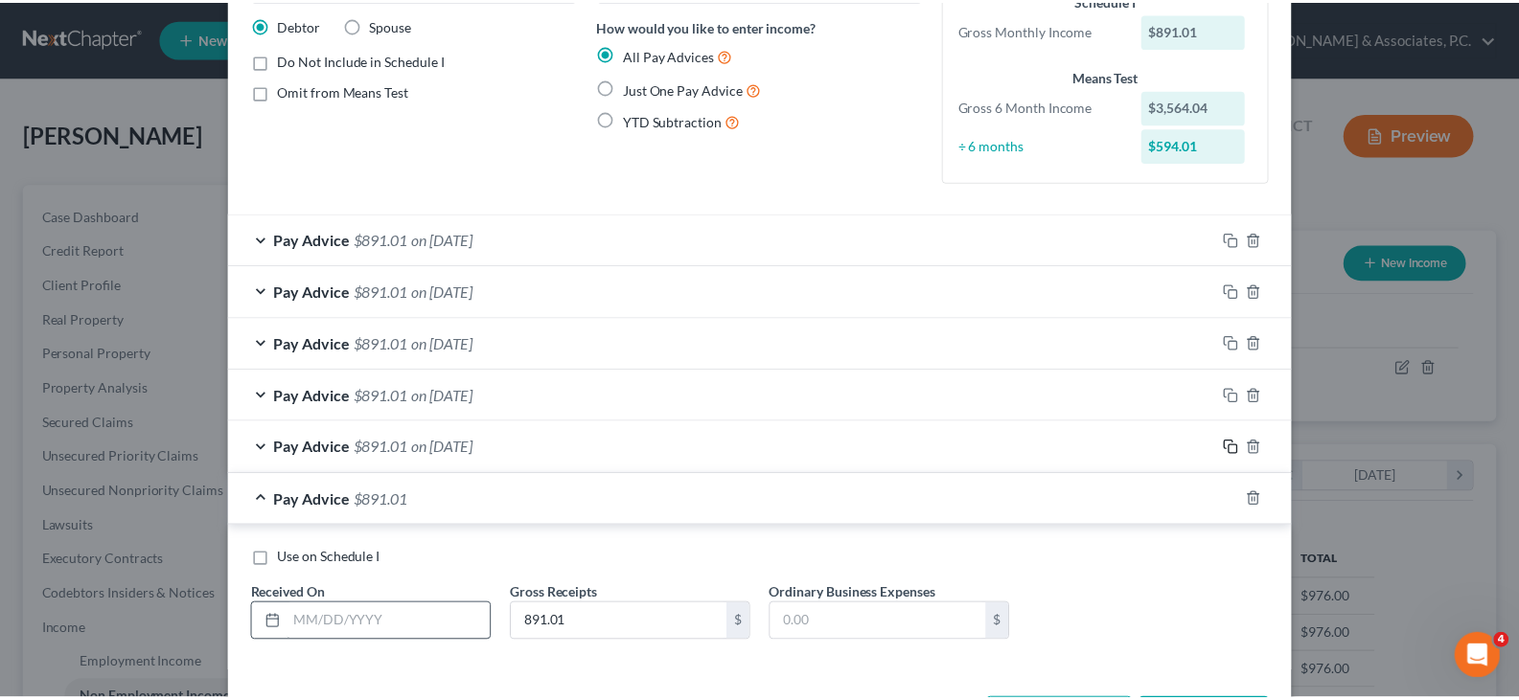
scroll to position [192, 0]
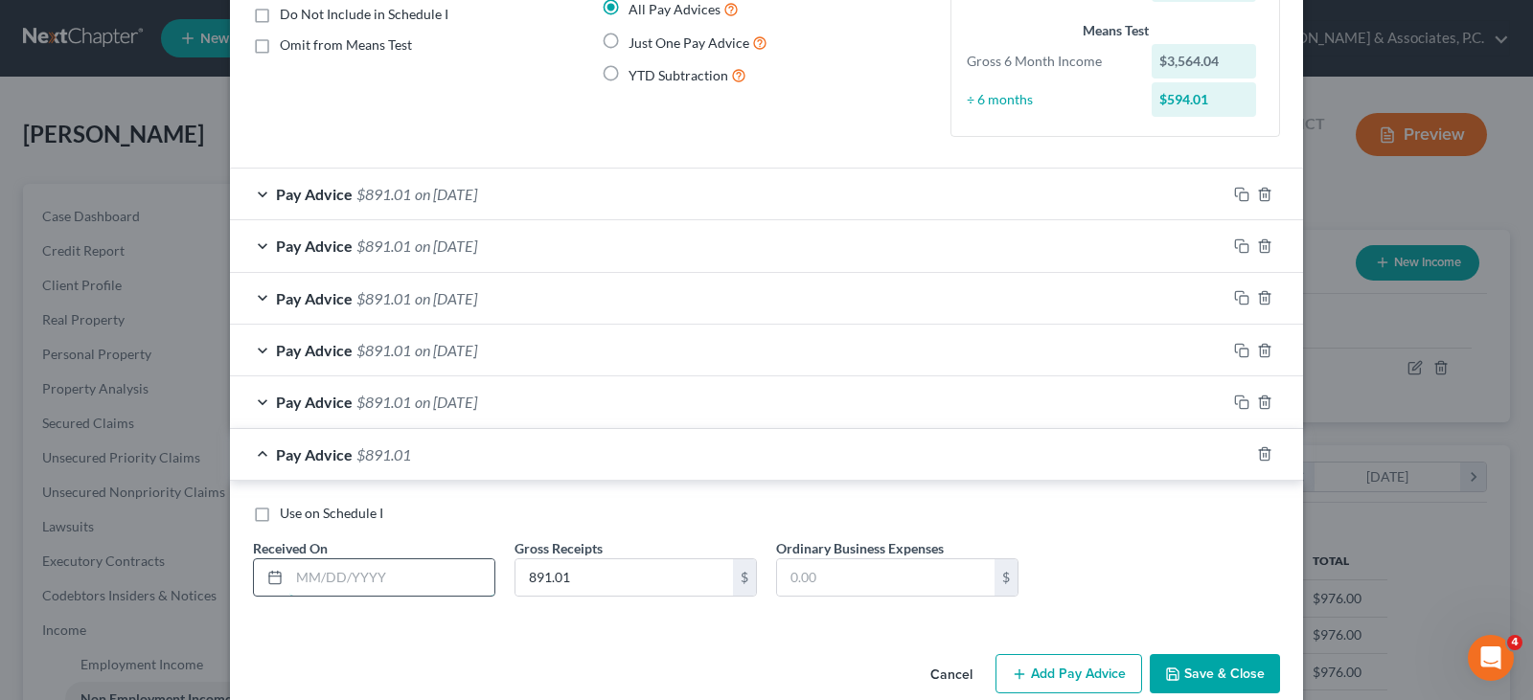
drag, startPoint x: 381, startPoint y: 573, endPoint x: 380, endPoint y: 560, distance: 13.4
click at [380, 567] on input "text" at bounding box center [391, 578] width 205 height 36
type input "[DATE]"
drag, startPoint x: 668, startPoint y: 648, endPoint x: 1037, endPoint y: 674, distance: 369.8
click at [674, 648] on div "Cancel Add Pay Advice Save & Close" at bounding box center [766, 678] width 1073 height 63
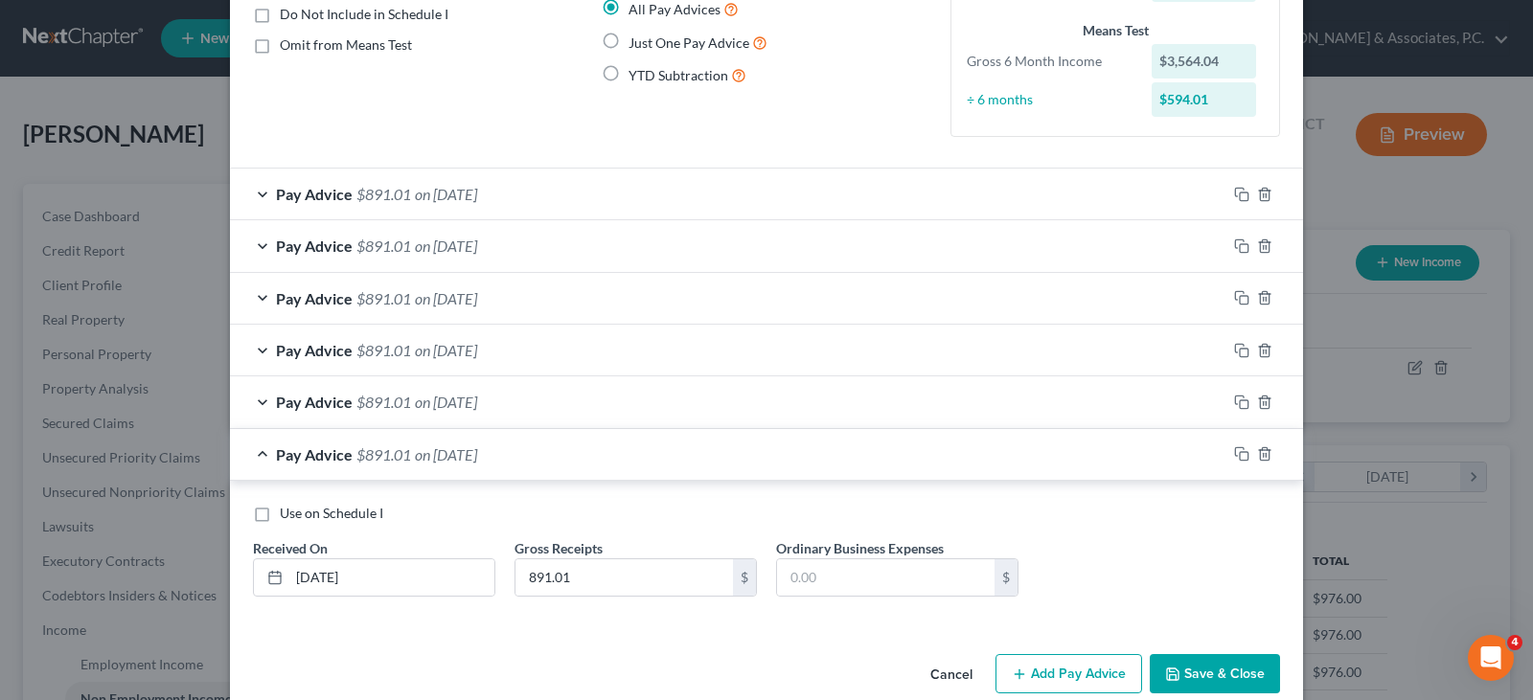
click at [1201, 668] on button "Save & Close" at bounding box center [1215, 674] width 130 height 40
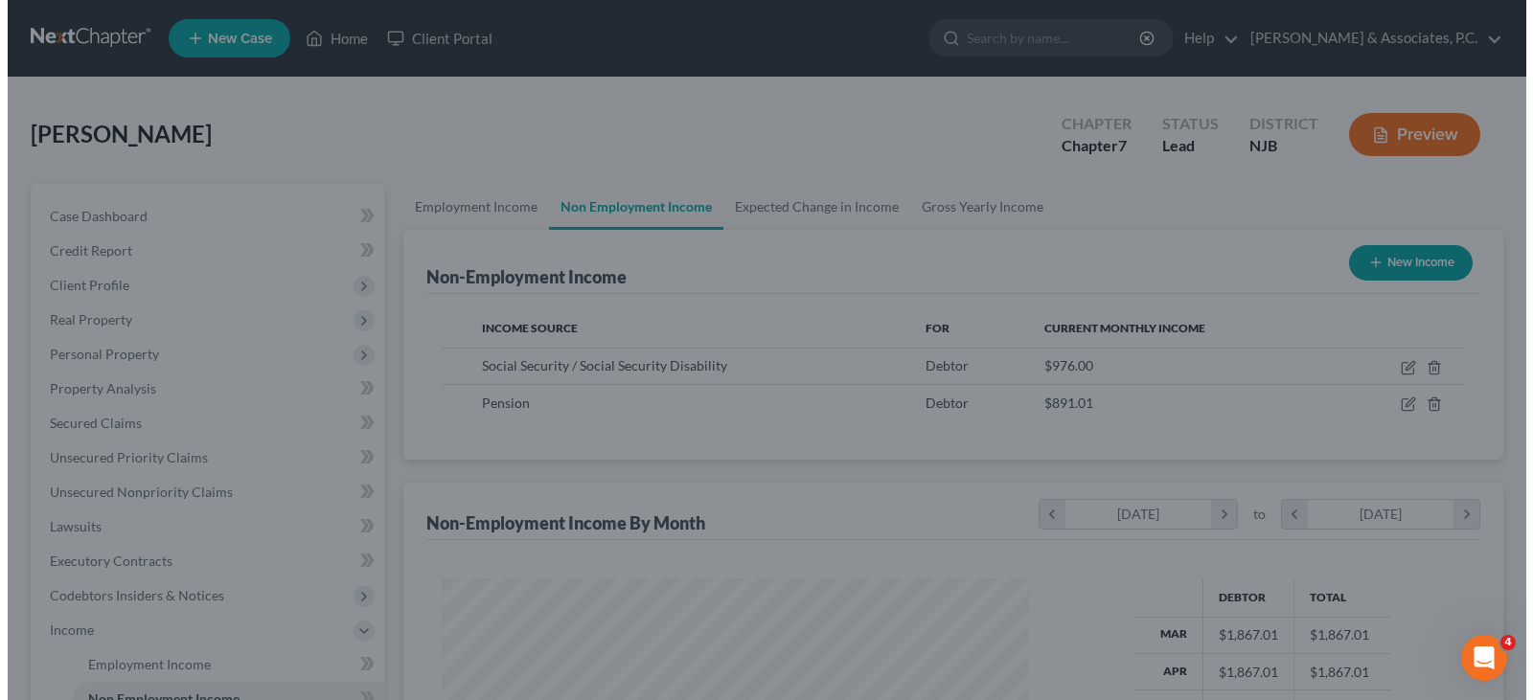
scroll to position [957727, 957451]
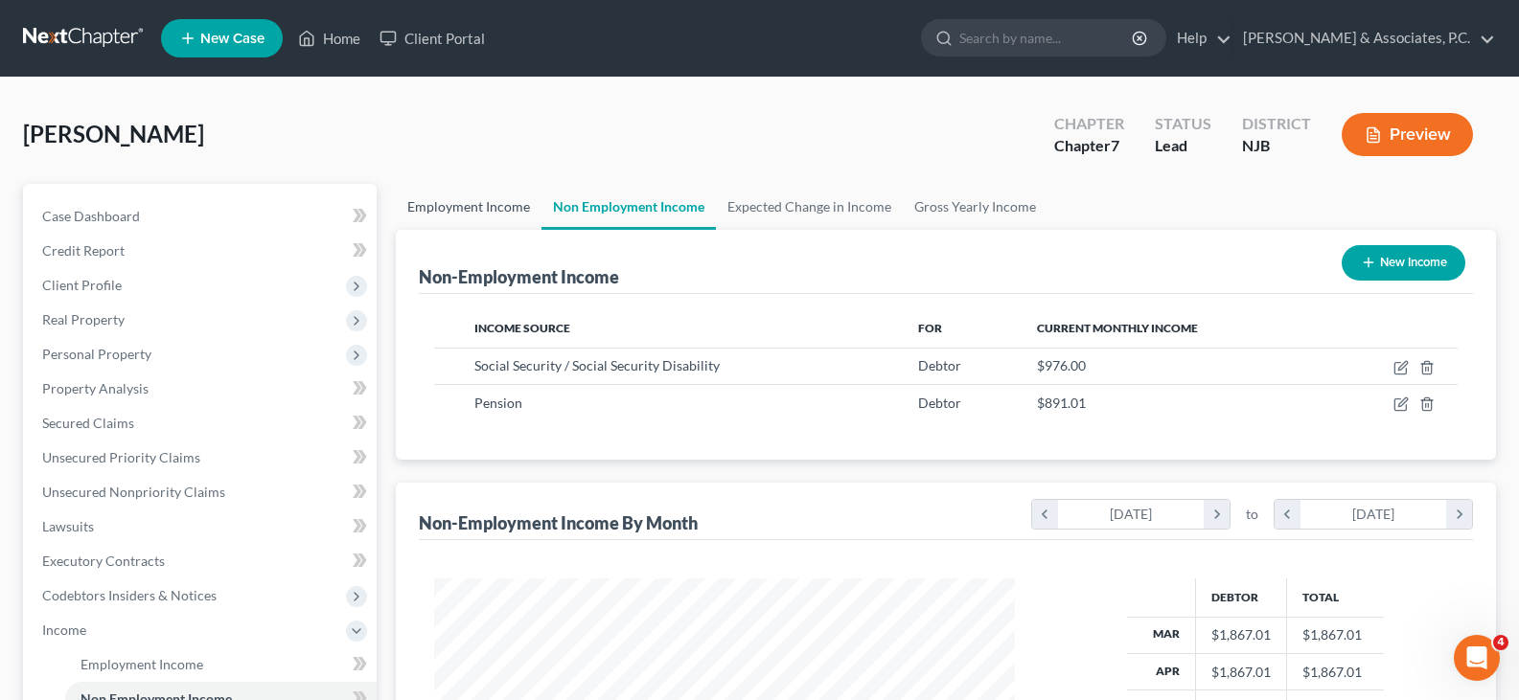
click at [473, 206] on link "Employment Income" at bounding box center [469, 207] width 146 height 46
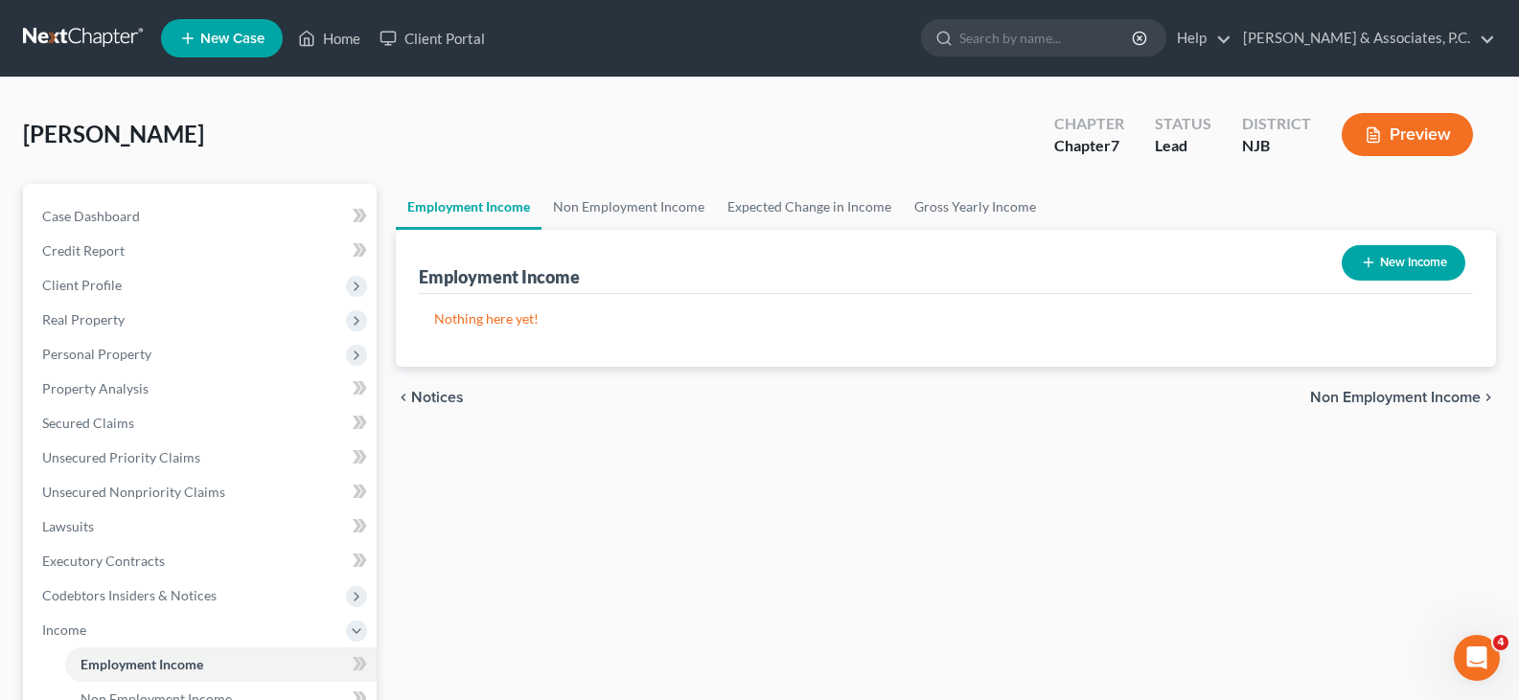
click at [1391, 250] on button "New Income" at bounding box center [1403, 262] width 124 height 35
select select "0"
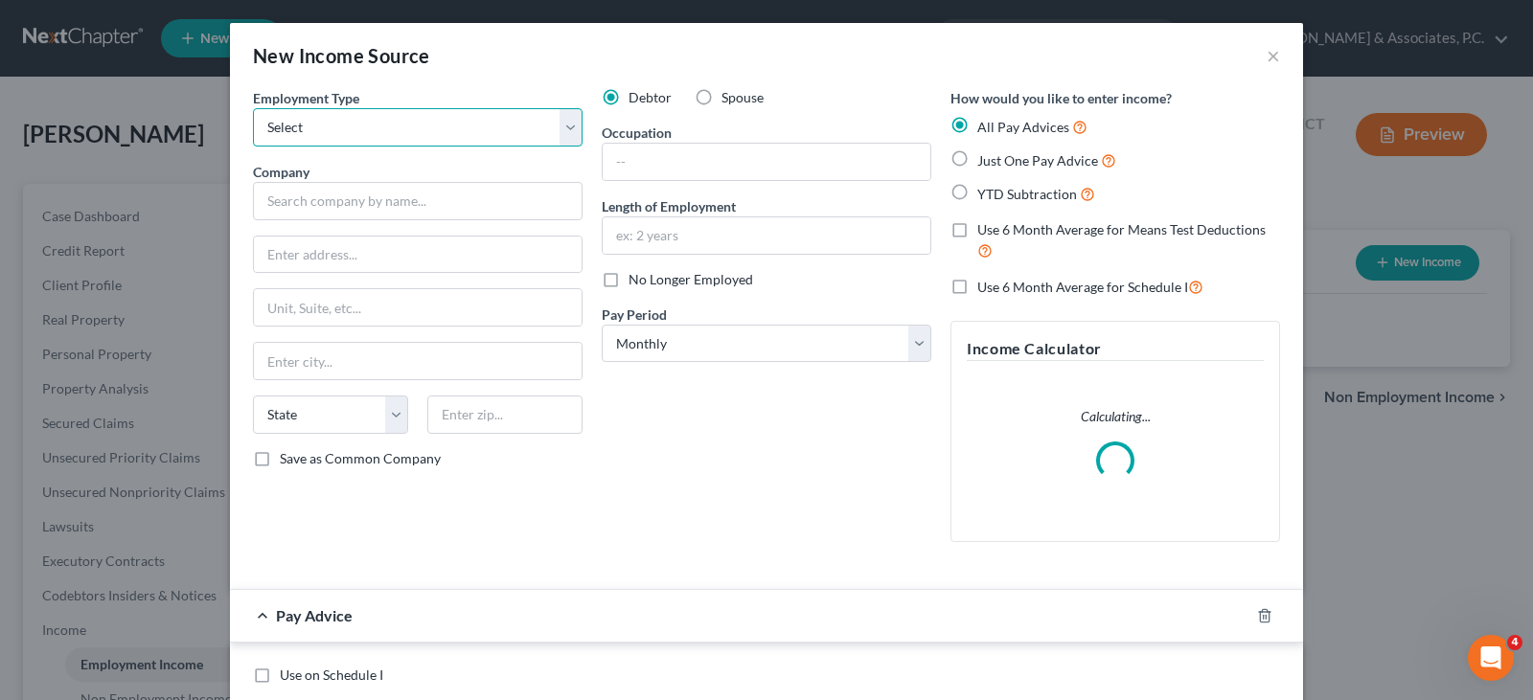
click at [569, 123] on select "Select Full or [DEMOGRAPHIC_DATA] Employment Self Employment" at bounding box center [418, 127] width 330 height 38
select select "0"
click at [253, 108] on select "Select Full or [DEMOGRAPHIC_DATA] Employment Self Employment" at bounding box center [418, 127] width 330 height 38
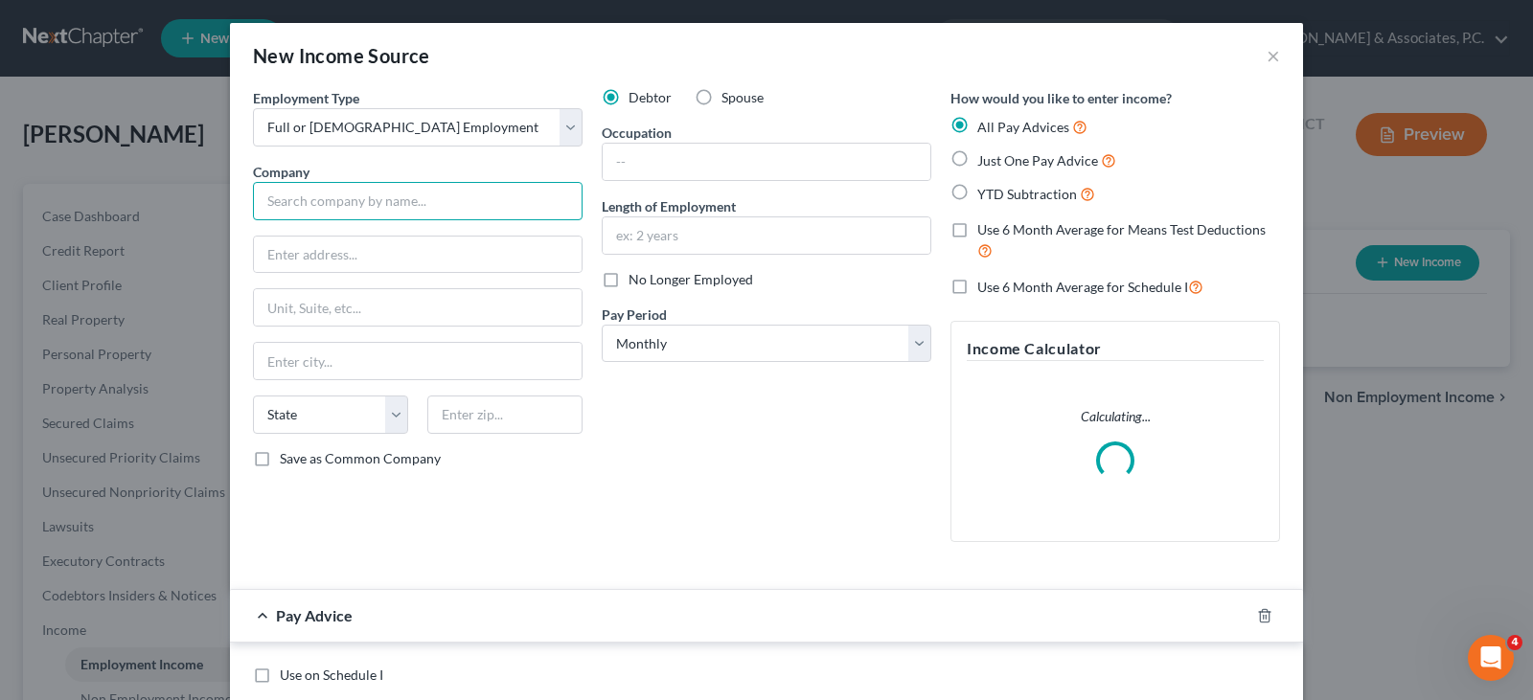
click at [426, 203] on input "text" at bounding box center [418, 201] width 330 height 38
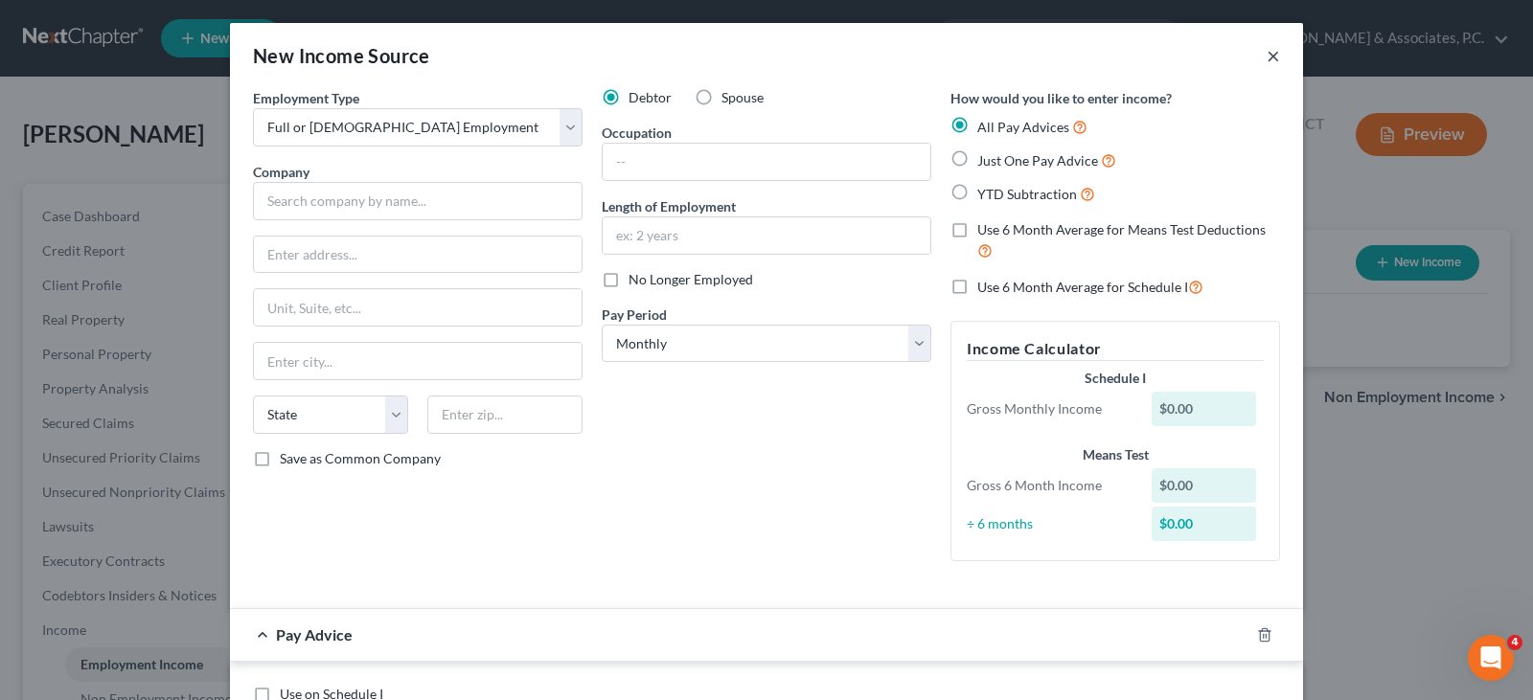
click at [1268, 51] on button "×" at bounding box center [1273, 55] width 13 height 23
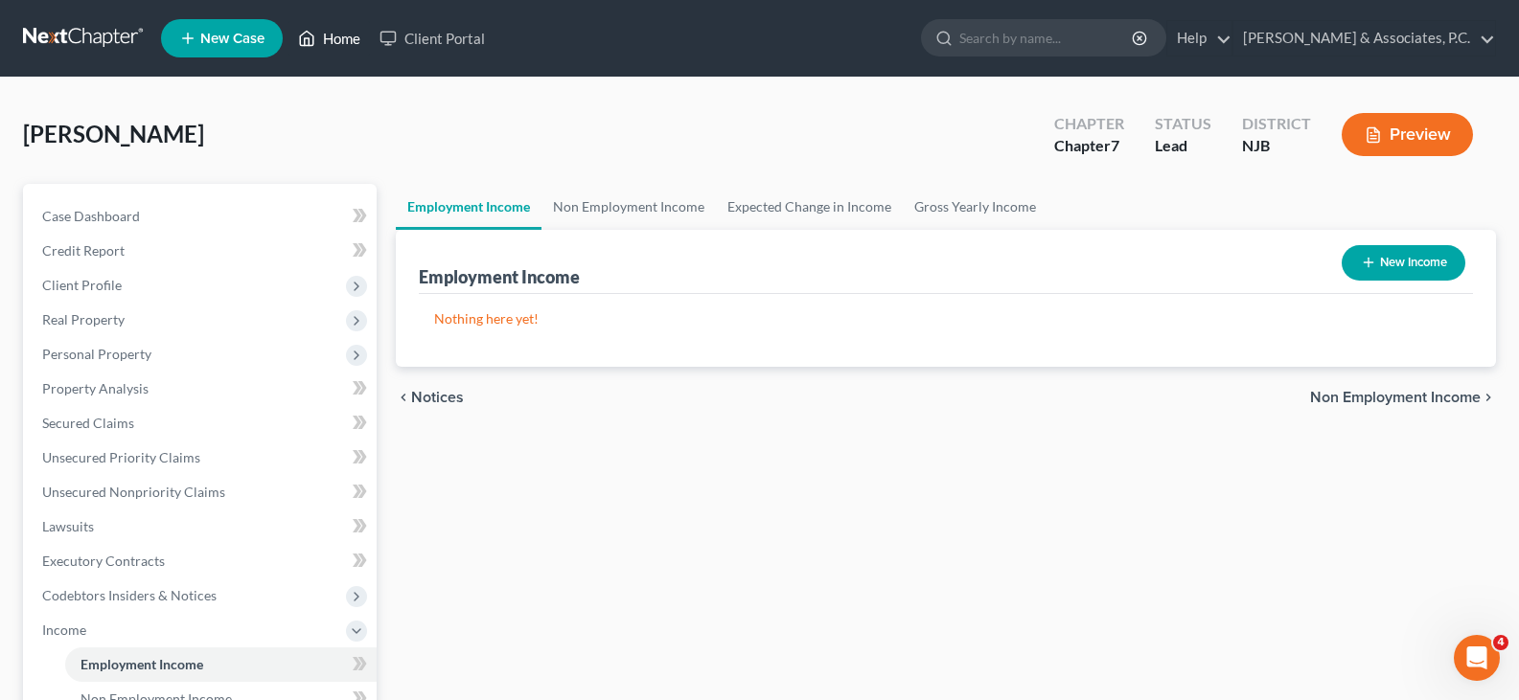
click at [348, 39] on link "Home" at bounding box center [328, 38] width 81 height 34
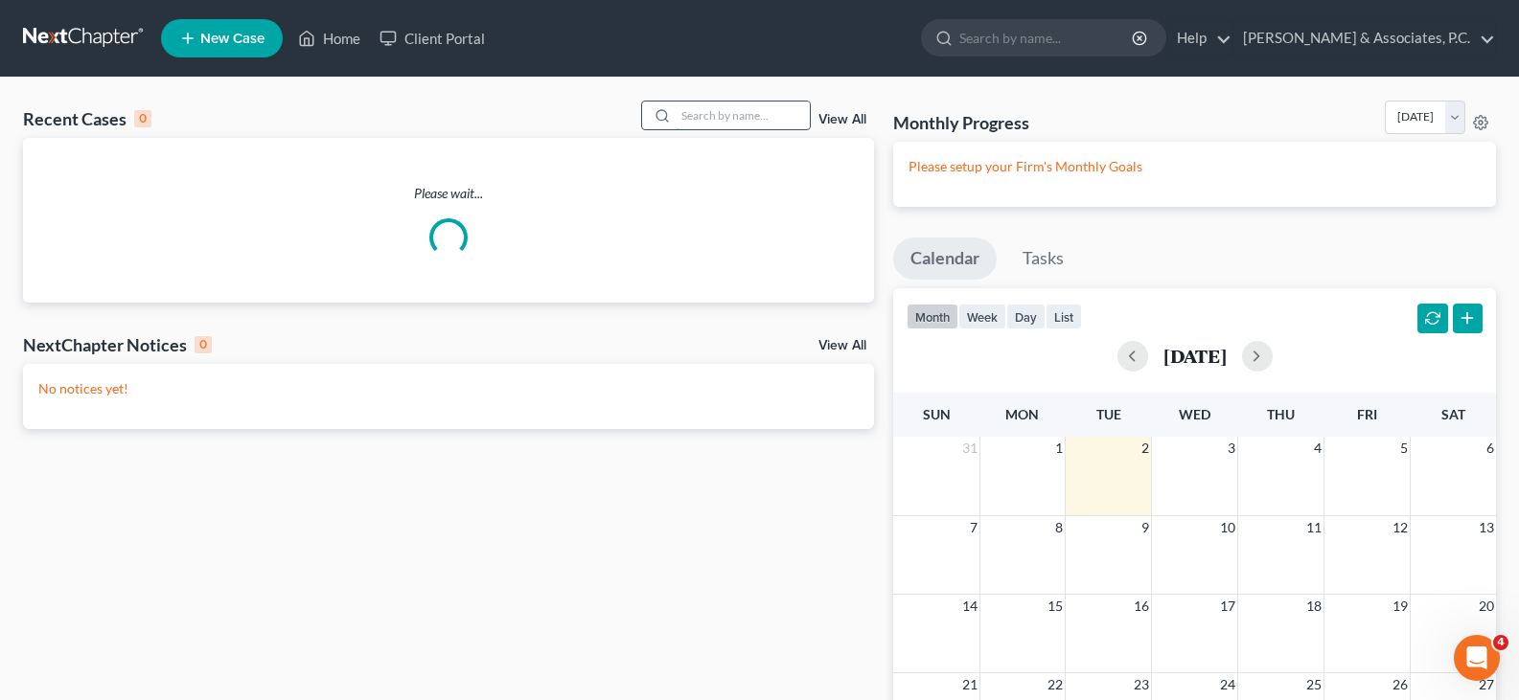
click at [788, 115] on input "search" at bounding box center [742, 116] width 134 height 28
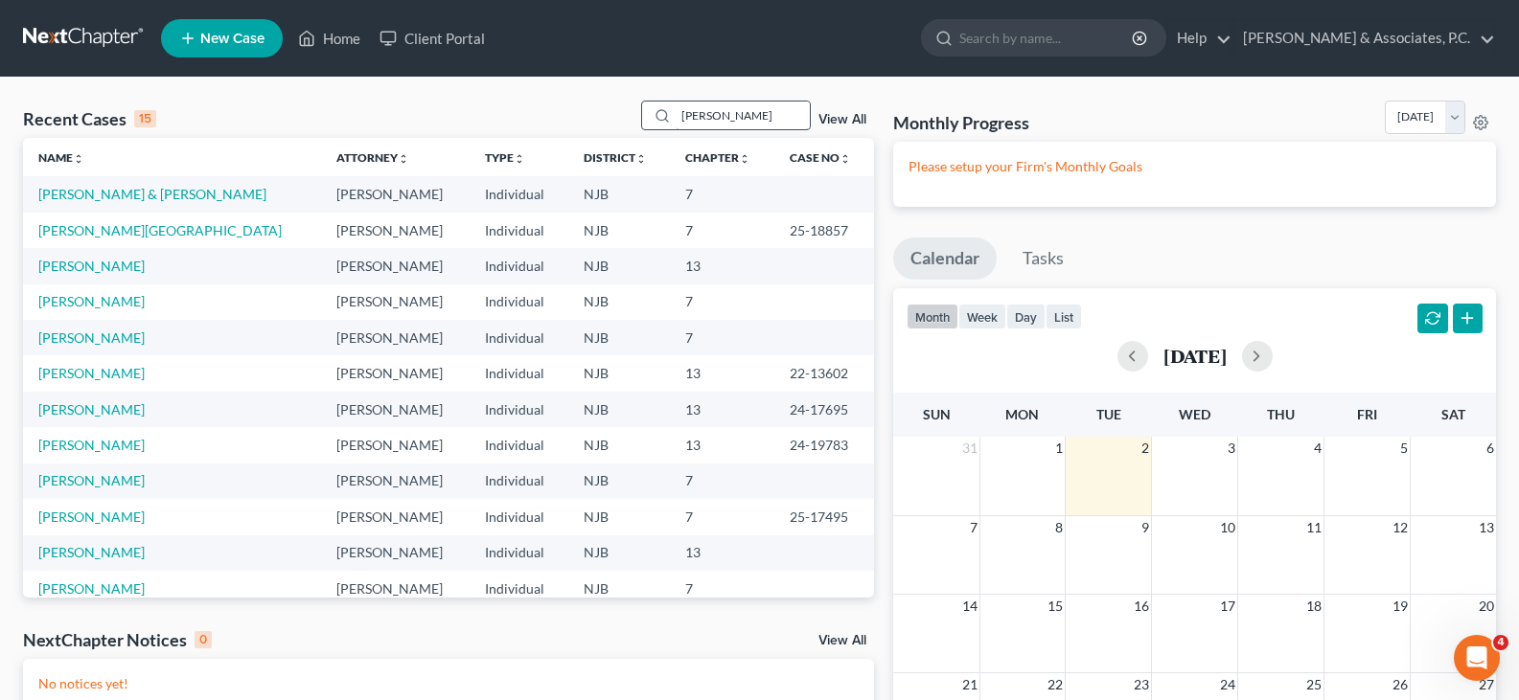
type input "[PERSON_NAME]"
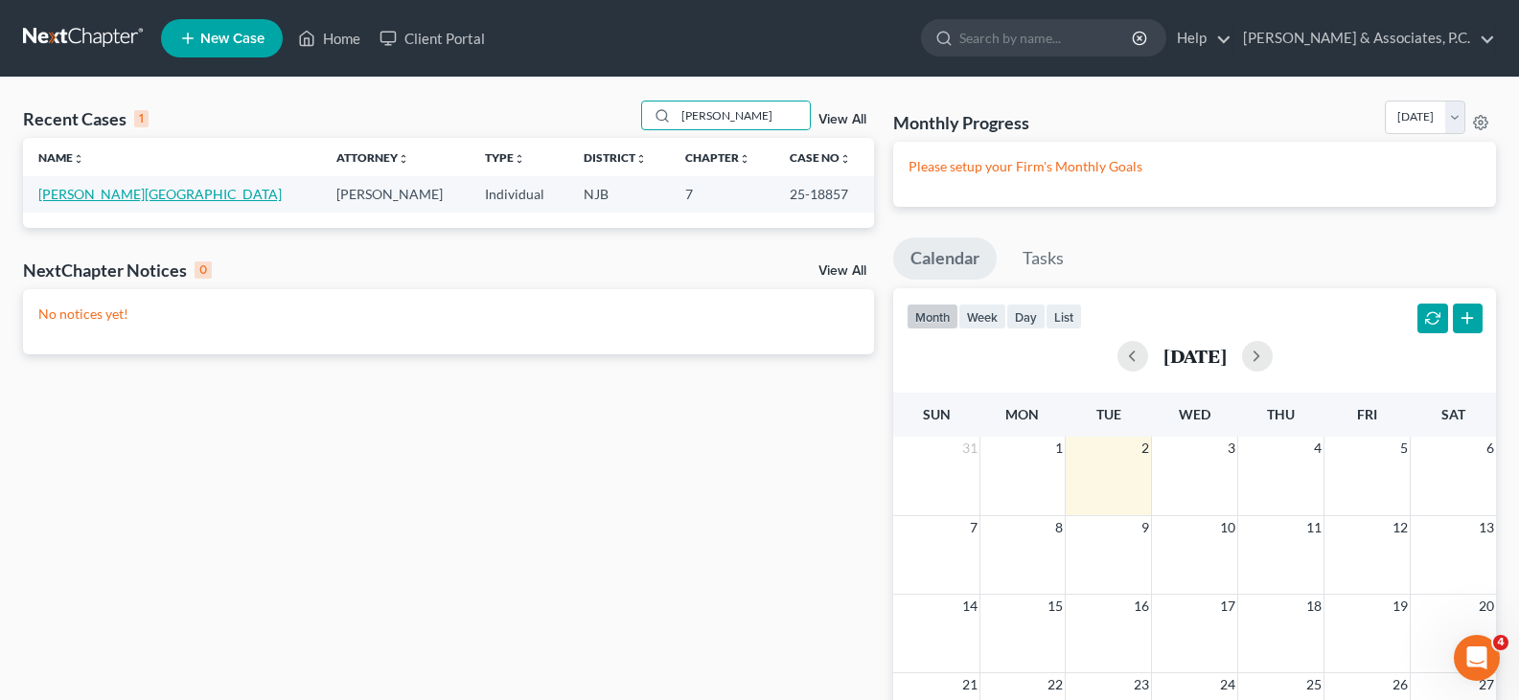
click at [61, 197] on link "[PERSON_NAME][GEOGRAPHIC_DATA]" at bounding box center [159, 194] width 243 height 16
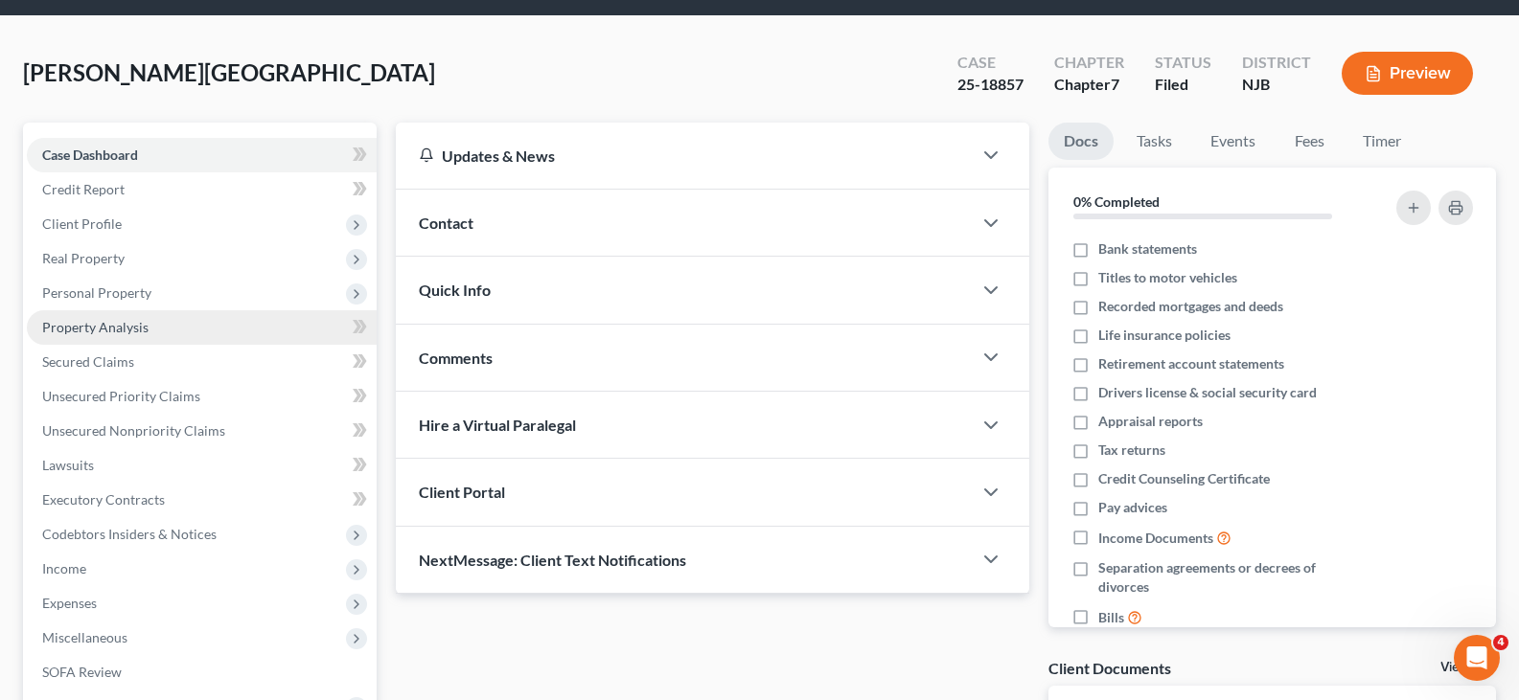
scroll to position [96, 0]
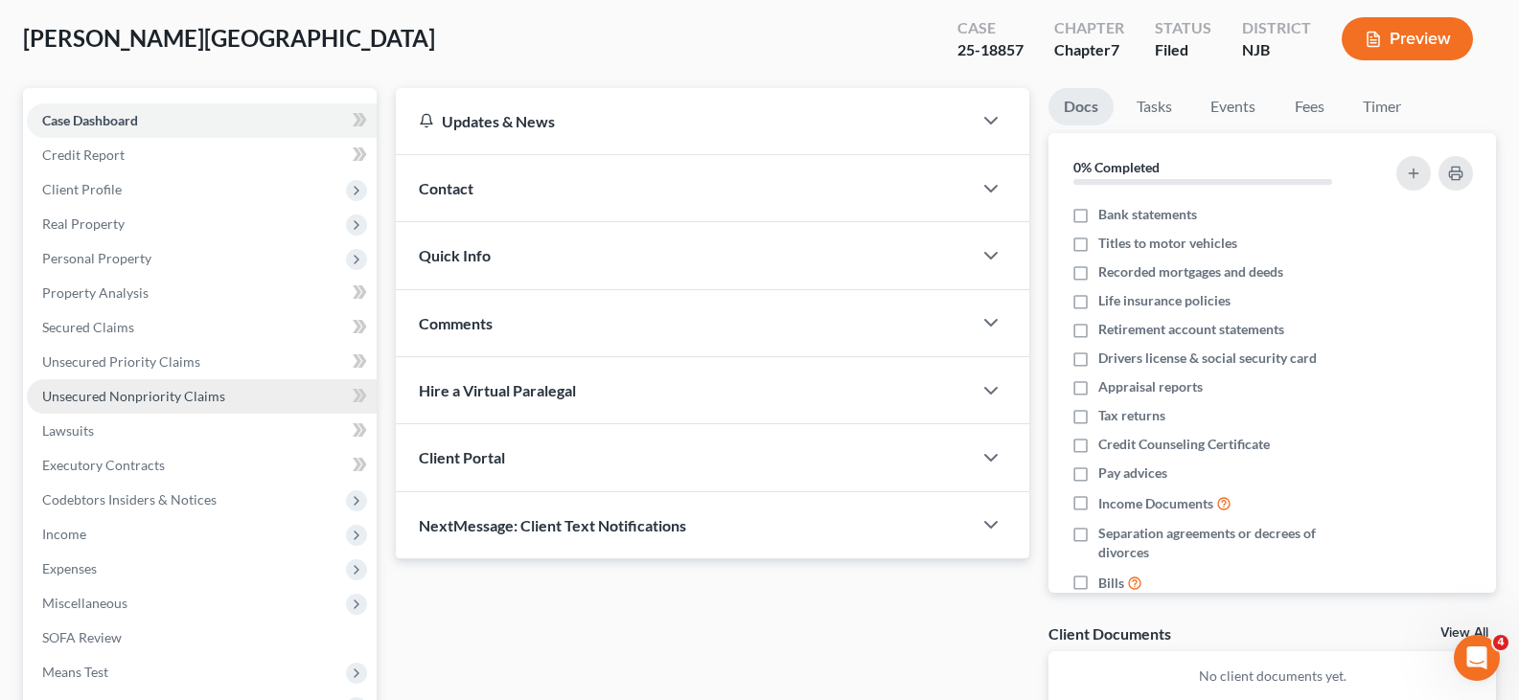
click at [106, 387] on link "Unsecured Nonpriority Claims" at bounding box center [202, 396] width 350 height 34
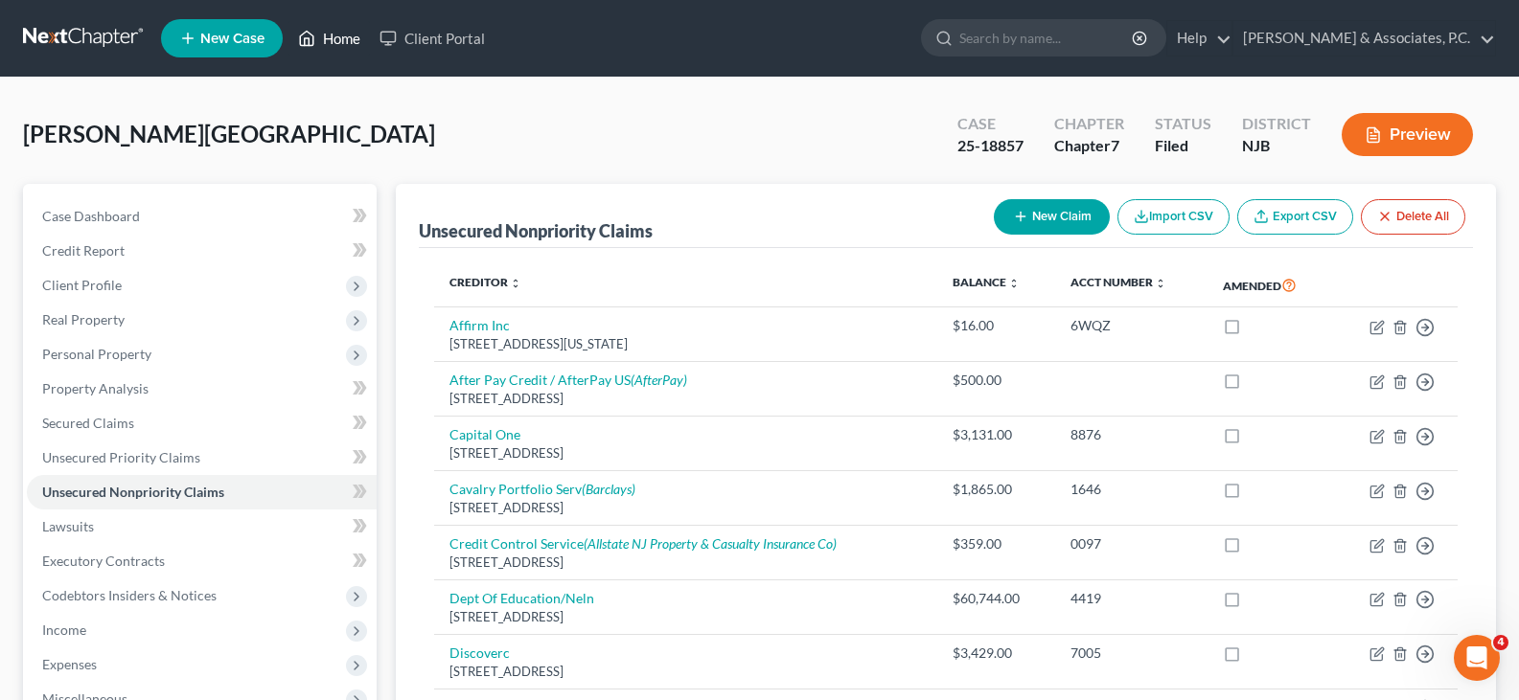
click at [326, 34] on link "Home" at bounding box center [328, 38] width 81 height 34
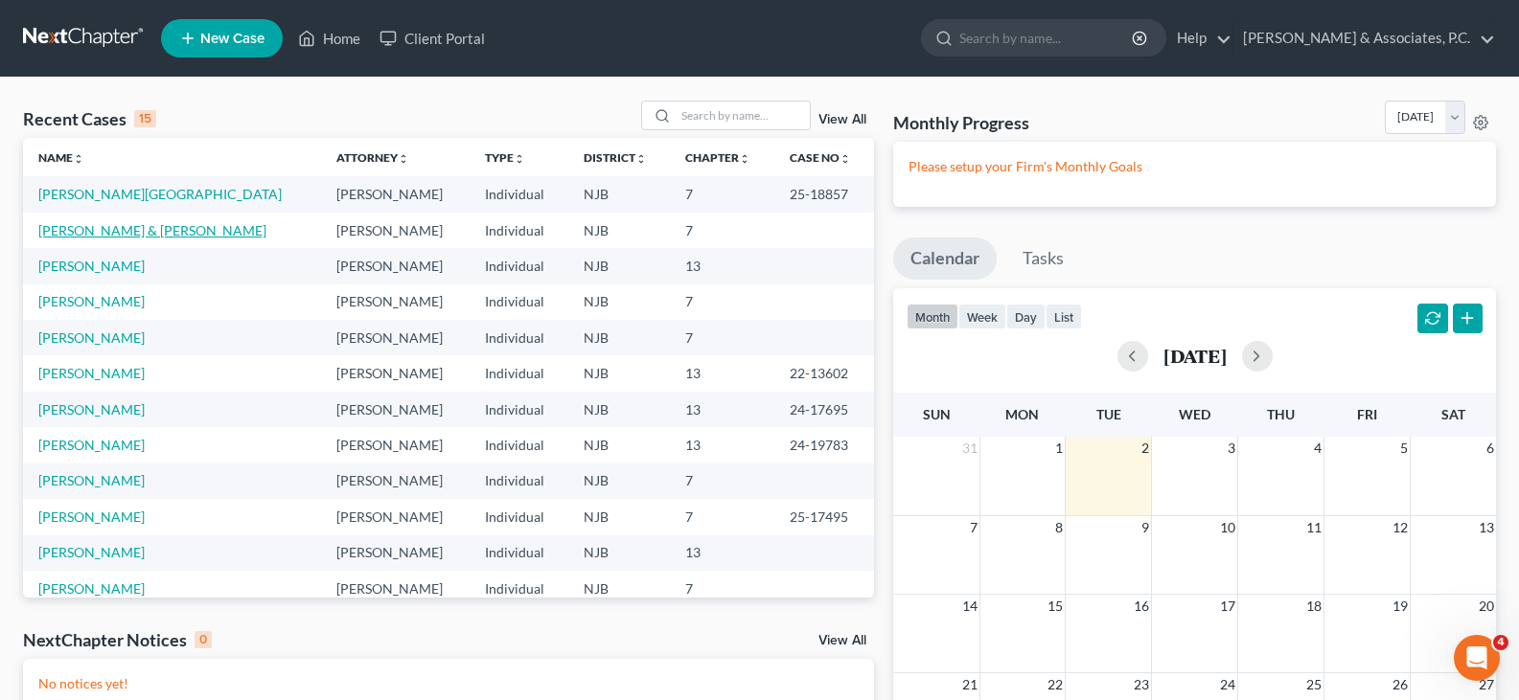
click at [83, 234] on link "[PERSON_NAME] & [PERSON_NAME]" at bounding box center [152, 230] width 228 height 16
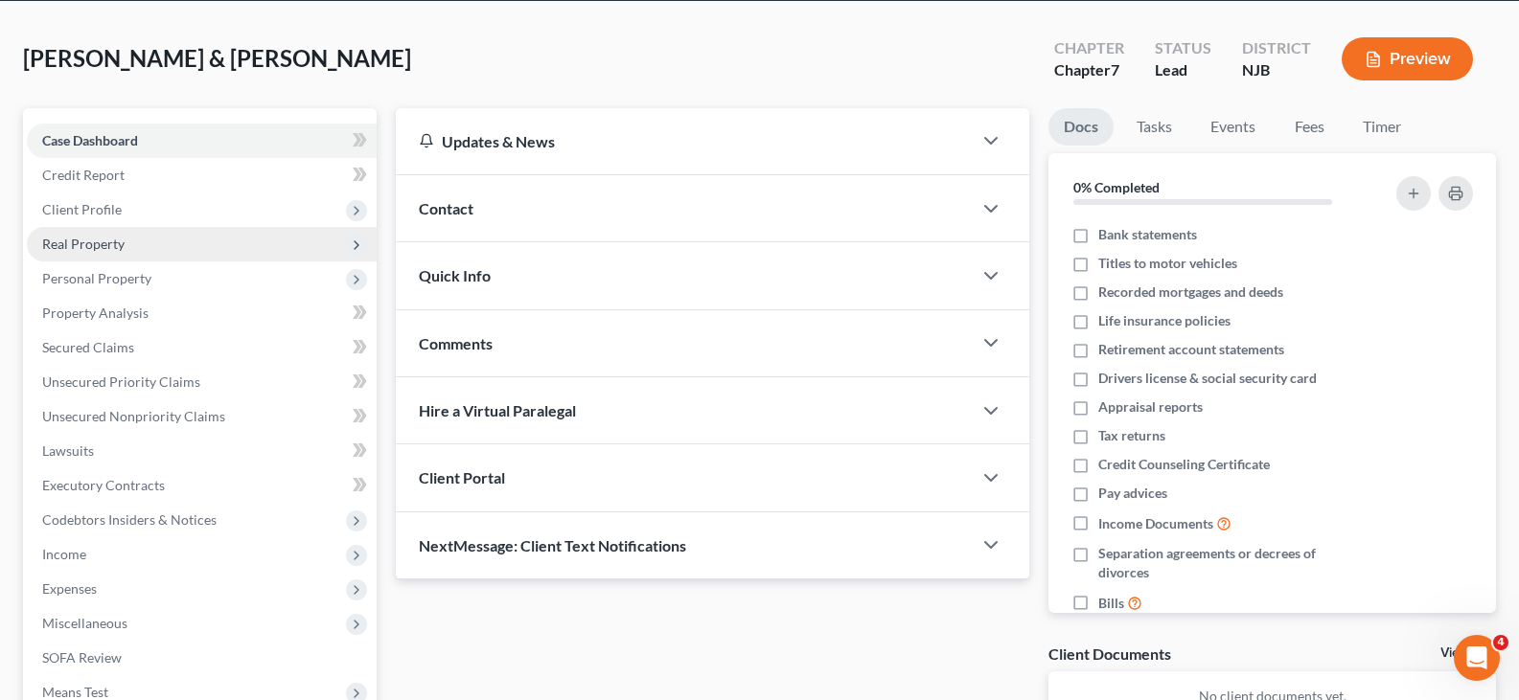
scroll to position [287, 0]
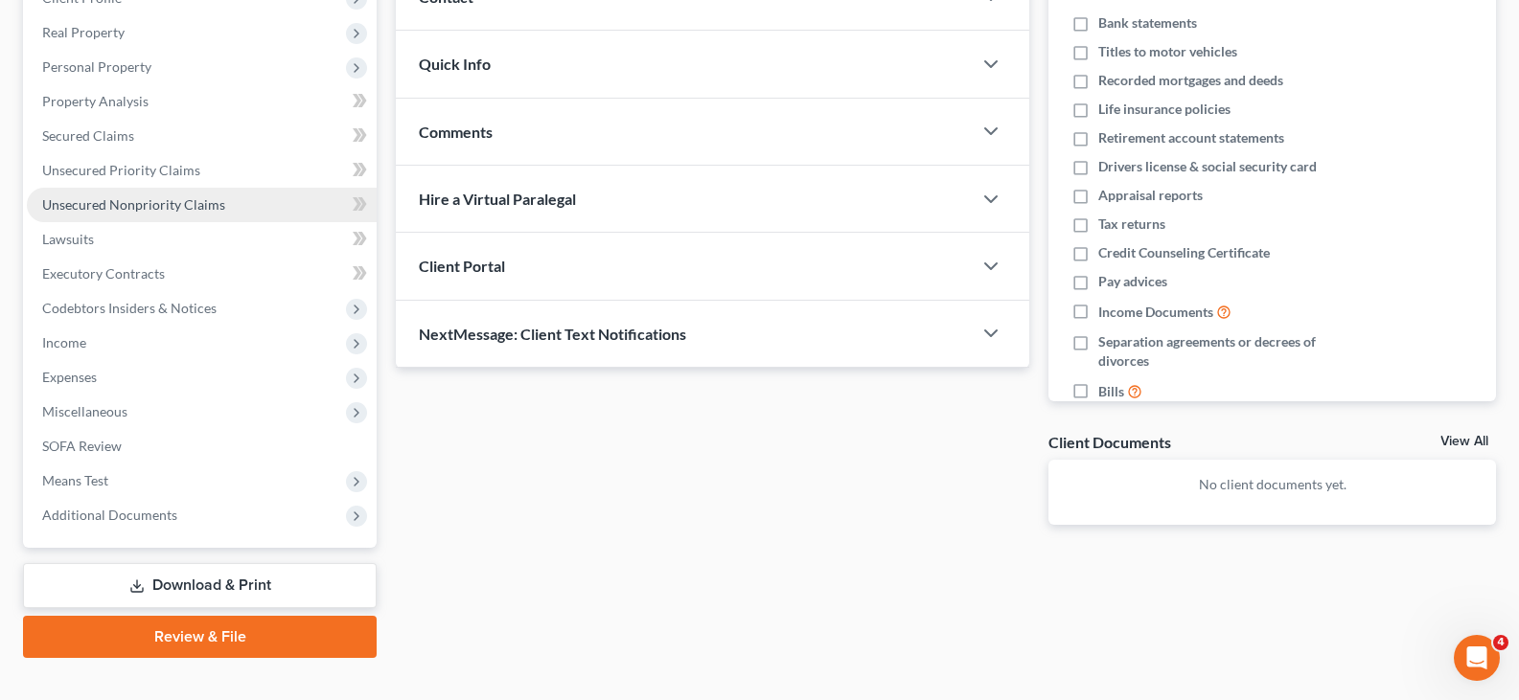
click at [113, 198] on span "Unsecured Nonpriority Claims" at bounding box center [133, 204] width 183 height 16
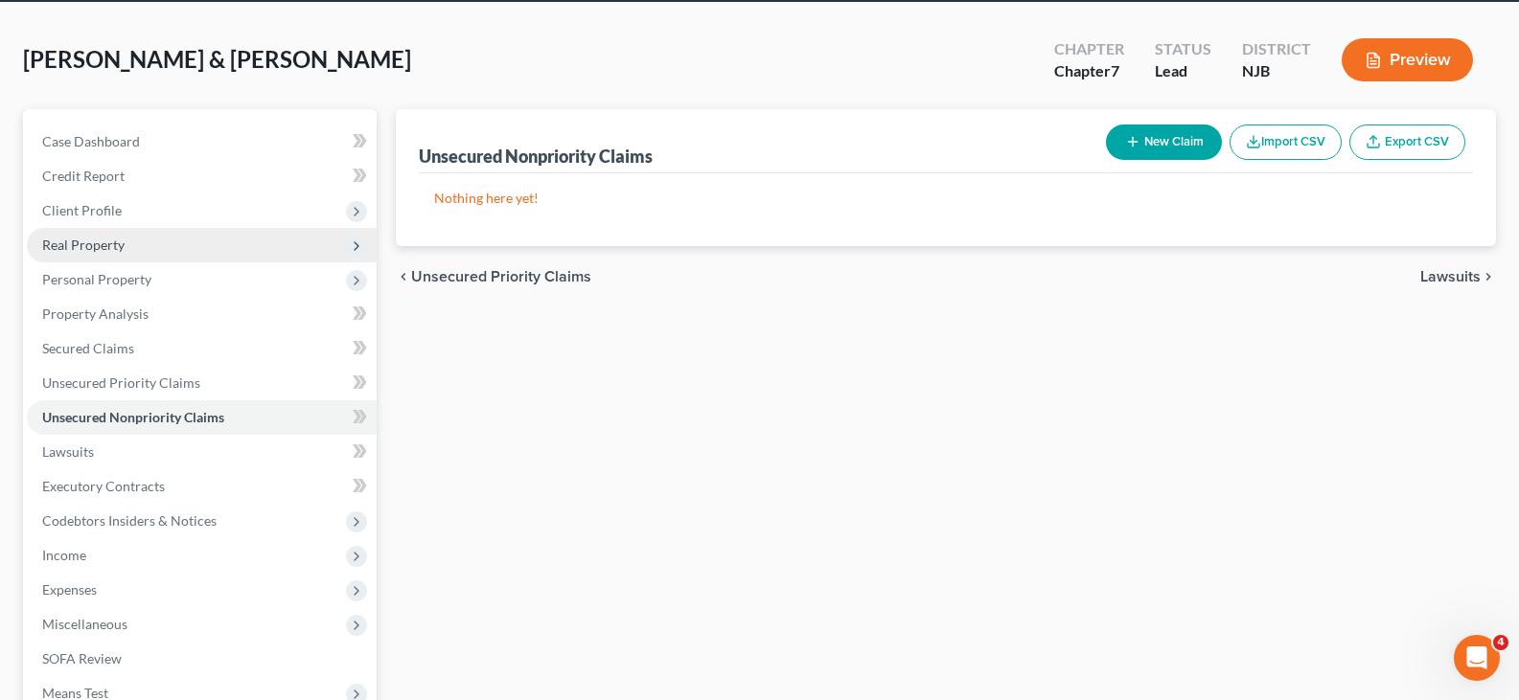
scroll to position [96, 0]
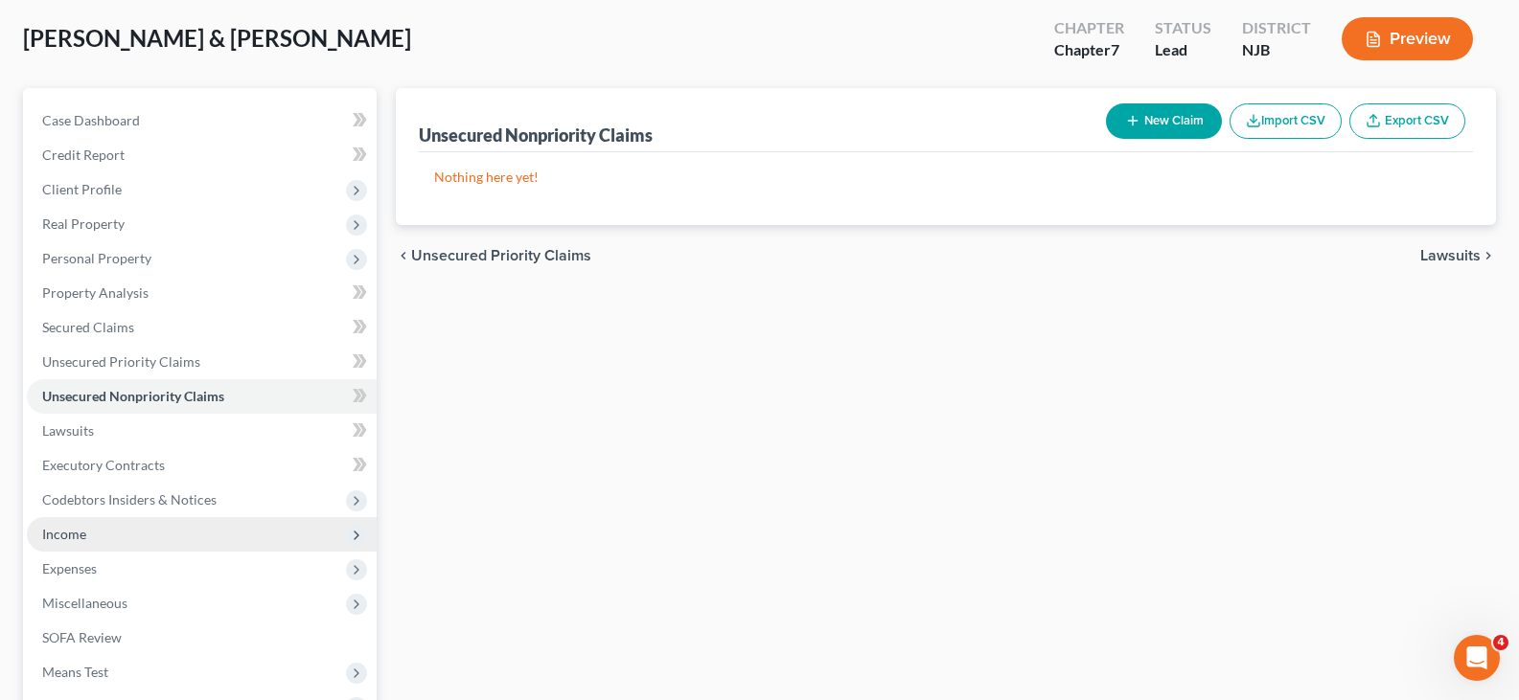
click at [69, 521] on span "Income" at bounding box center [202, 534] width 350 height 34
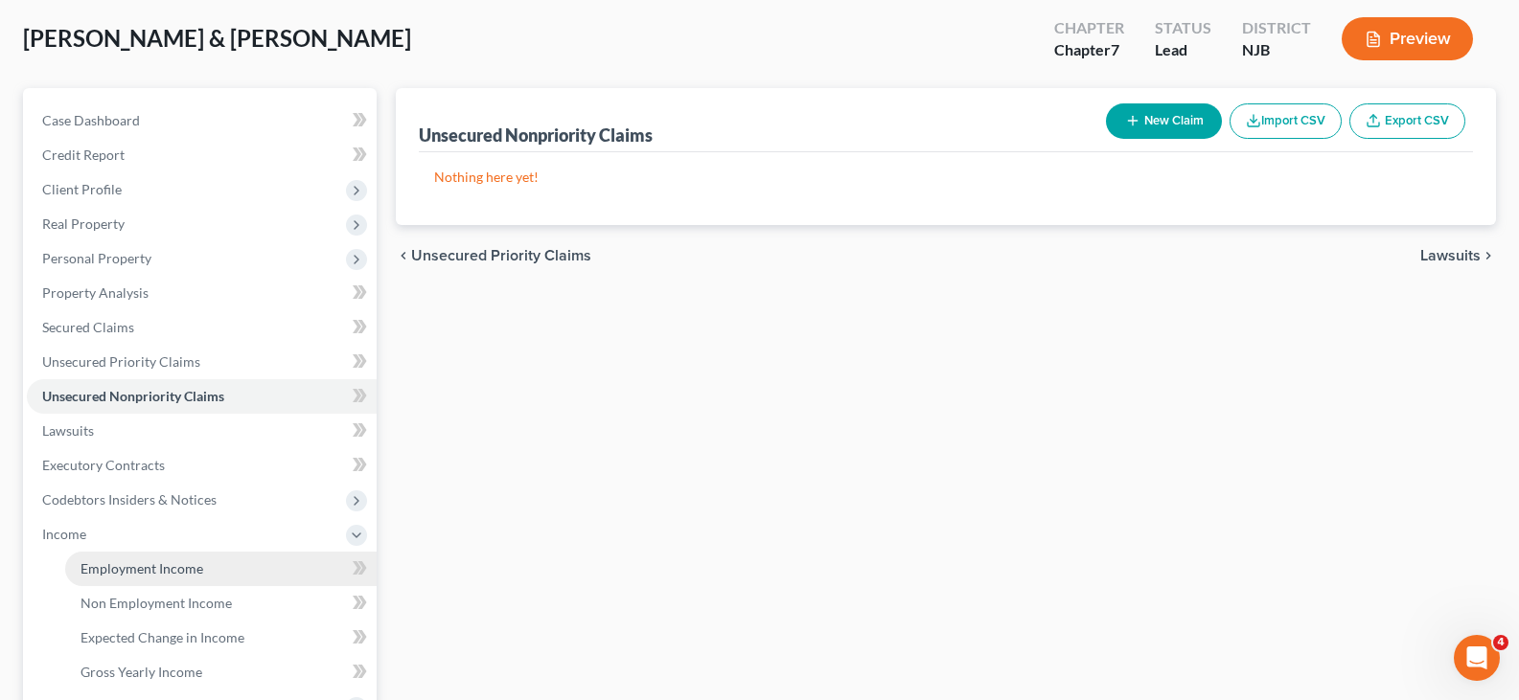
click at [117, 561] on span "Employment Income" at bounding box center [141, 568] width 123 height 16
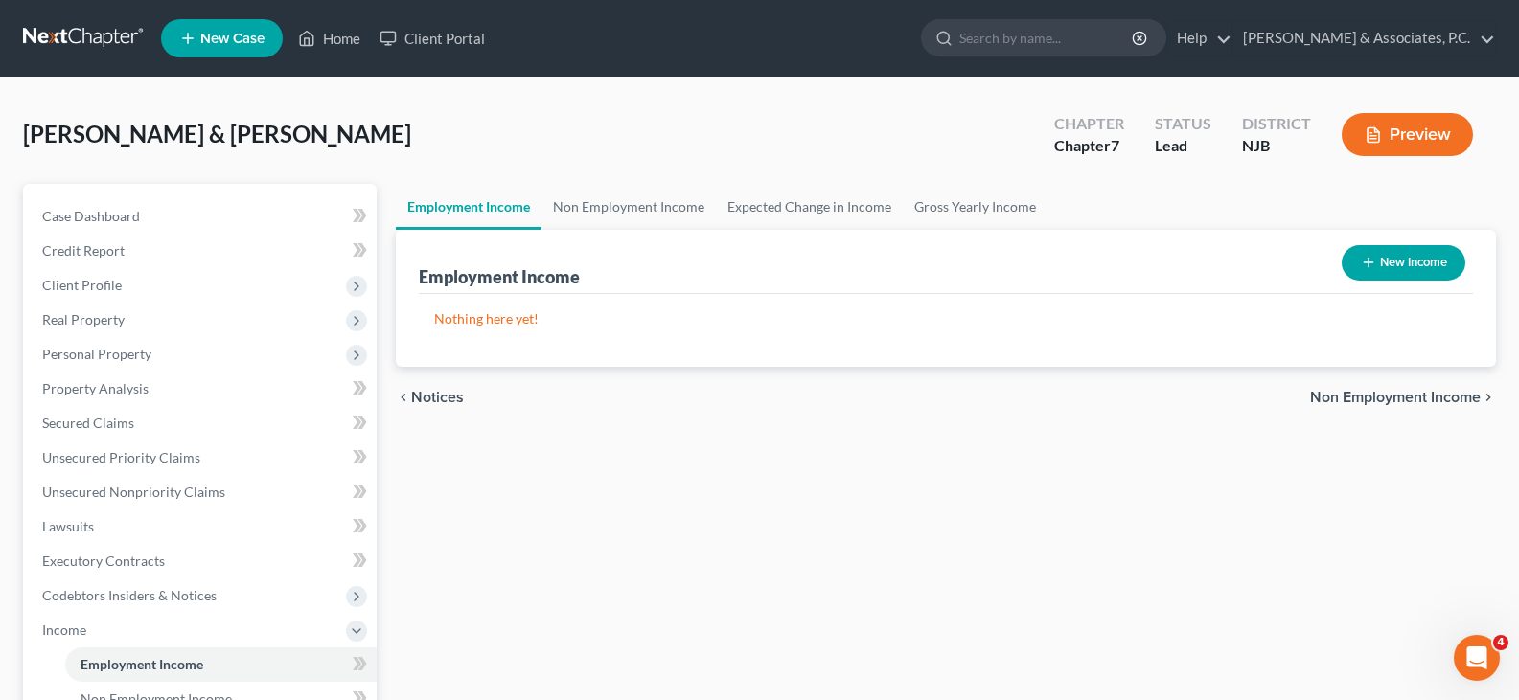
click at [1452, 260] on button "New Income" at bounding box center [1403, 262] width 124 height 35
select select "0"
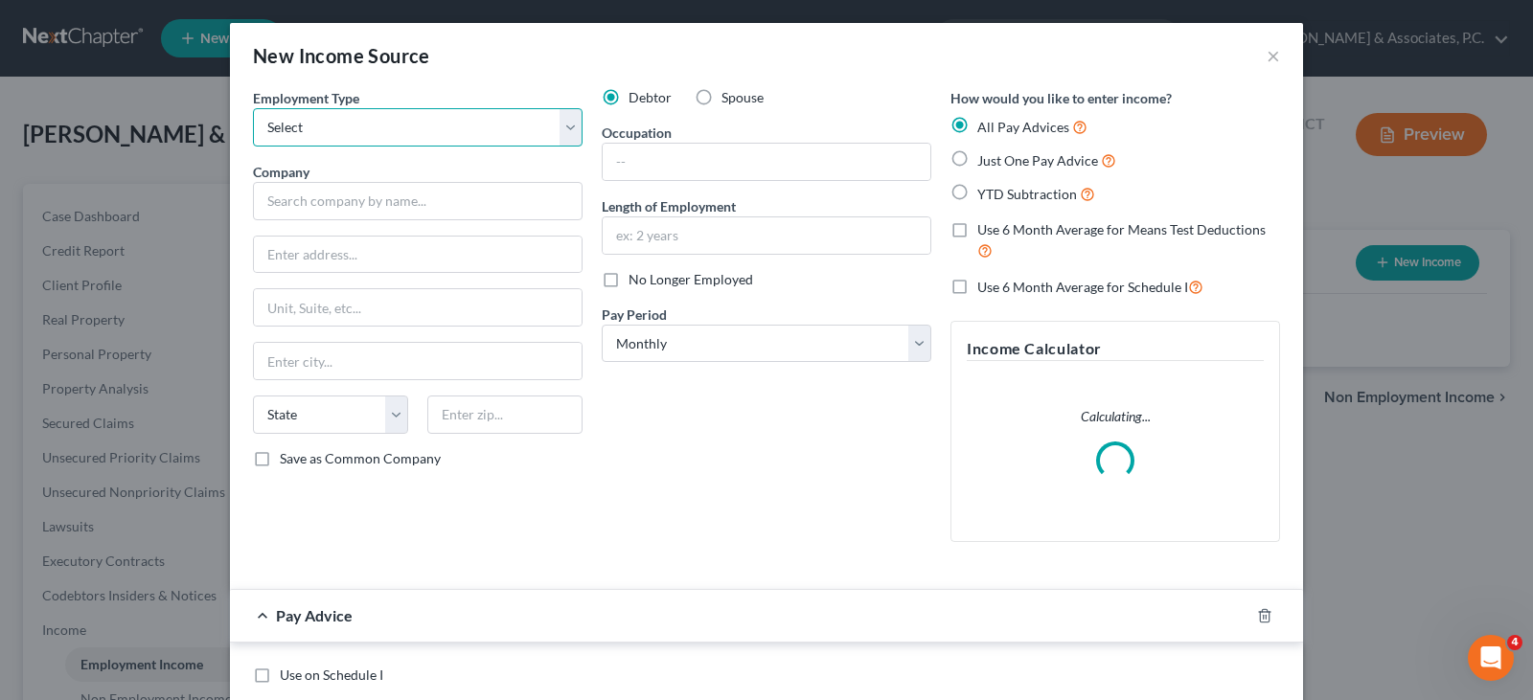
drag, startPoint x: 556, startPoint y: 131, endPoint x: 517, endPoint y: 139, distance: 39.1
click at [556, 131] on select "Select Full or [DEMOGRAPHIC_DATA] Employment Self Employment" at bounding box center [418, 127] width 330 height 38
select select "0"
click at [253, 108] on select "Select Full or [DEMOGRAPHIC_DATA] Employment Self Employment" at bounding box center [418, 127] width 330 height 38
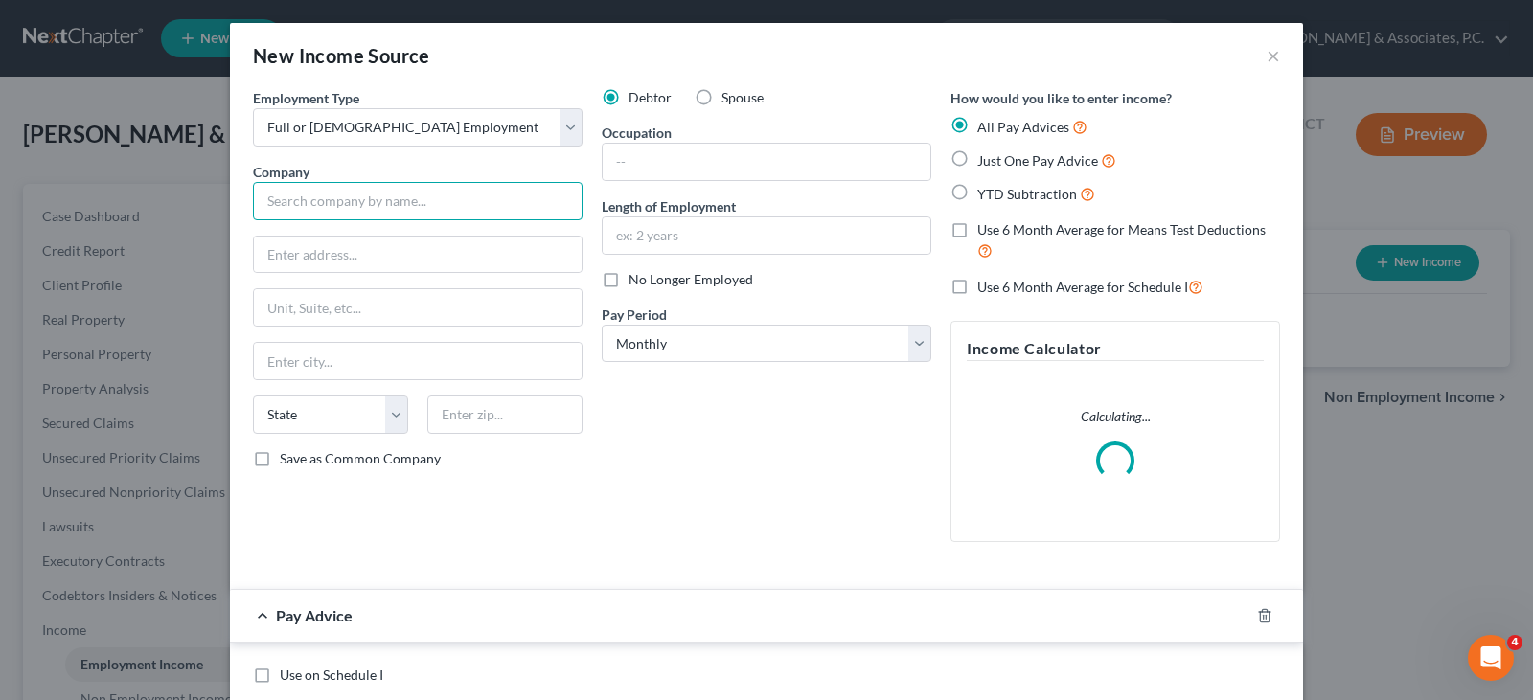
click at [354, 206] on input "text" at bounding box center [418, 201] width 330 height 38
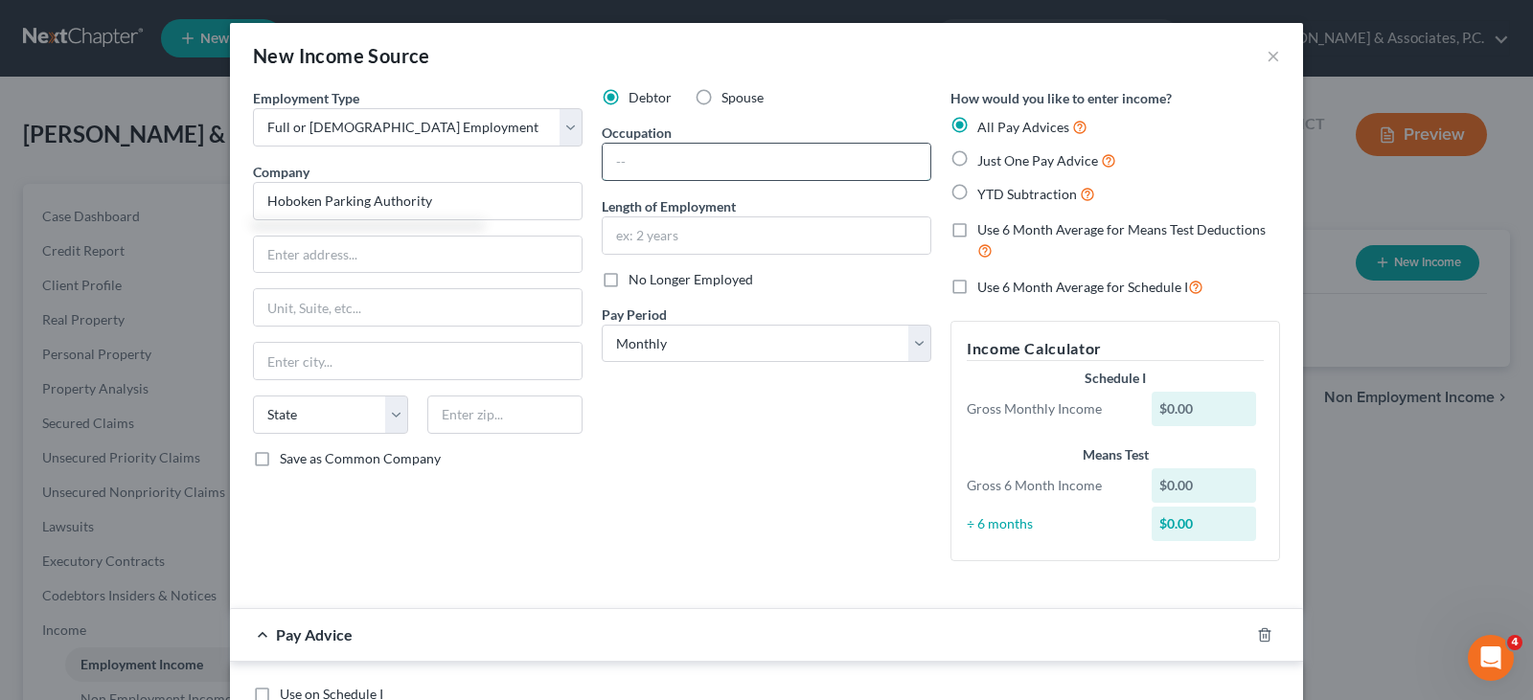
click at [648, 159] on input "text" at bounding box center [767, 162] width 328 height 36
type input "Hoboken Parking Authority"
type input "Parking Enforcement Officer"
click at [688, 237] on input "text" at bounding box center [767, 235] width 328 height 36
type input "13 Years"
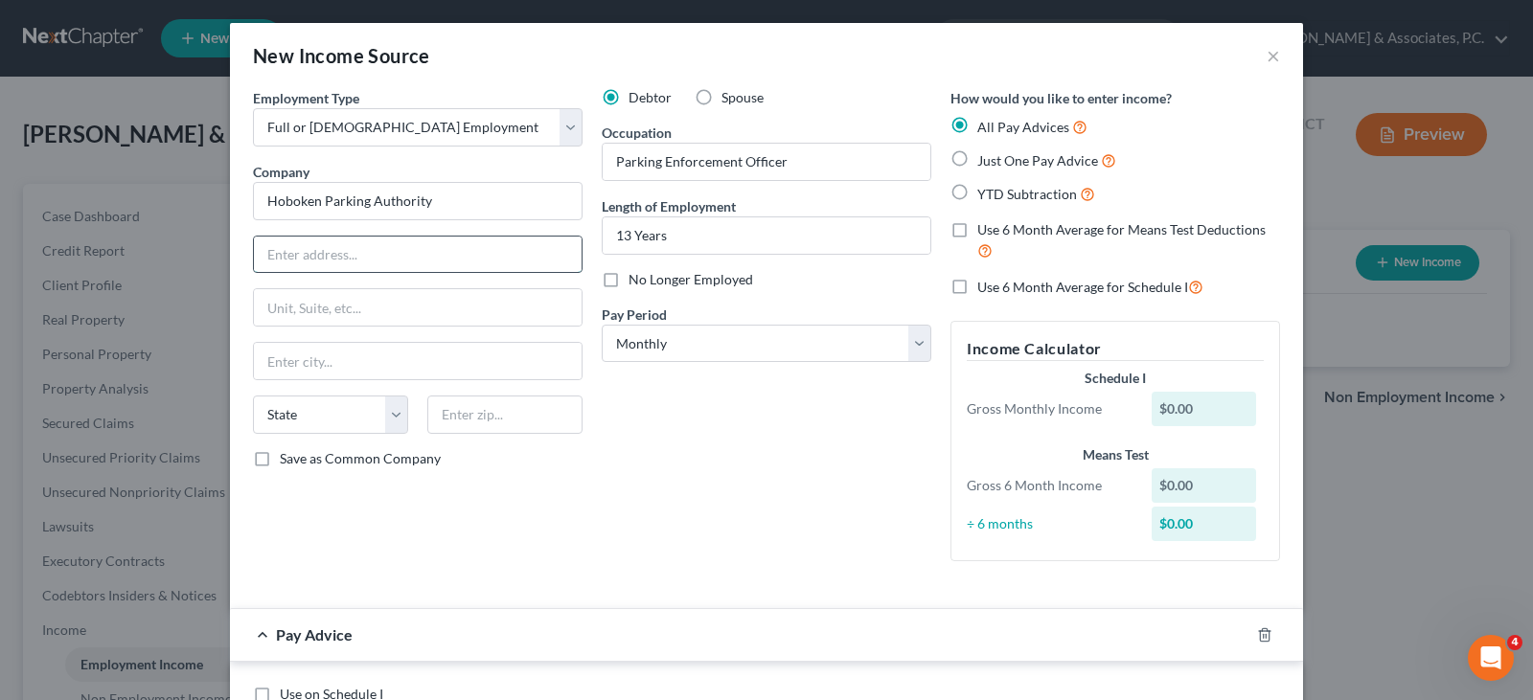
click at [411, 263] on input "text" at bounding box center [418, 255] width 328 height 36
type input "[STREET_ADDRESS][US_STATE]"
type input "07030"
type input "Hoboken"
select select "33"
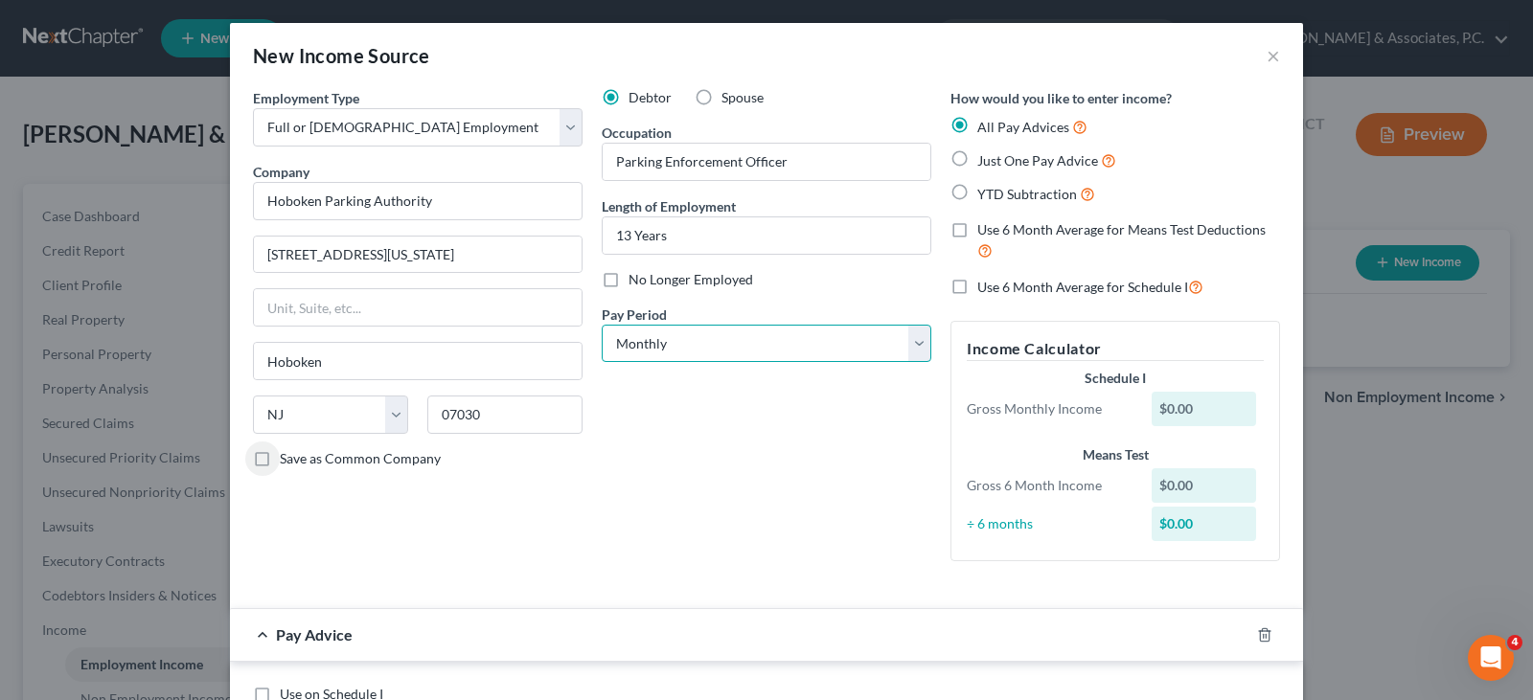
click at [679, 334] on select "Select Monthly Twice Monthly Every Other Week Weekly" at bounding box center [767, 344] width 330 height 38
select select "2"
click at [602, 325] on select "Select Monthly Twice Monthly Every Other Week Weekly" at bounding box center [767, 344] width 330 height 38
click at [633, 523] on div "Debtor Spouse Occupation Parking Enforcement Officer Length of Employment 13 Ye…" at bounding box center [766, 332] width 349 height 489
click at [1250, 628] on div at bounding box center [1276, 635] width 54 height 31
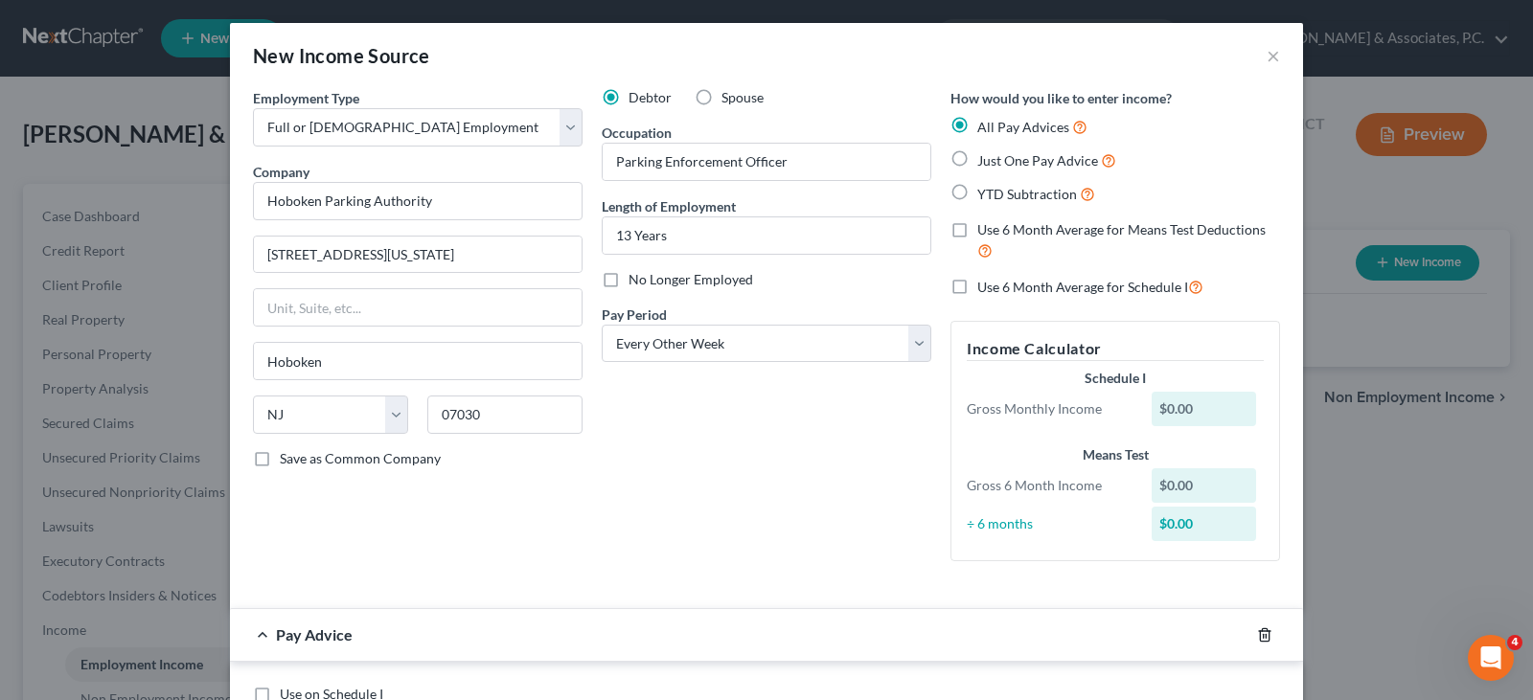
drag, startPoint x: 1255, startPoint y: 636, endPoint x: 956, endPoint y: 537, distance: 315.1
click at [1257, 634] on icon "button" at bounding box center [1264, 635] width 15 height 15
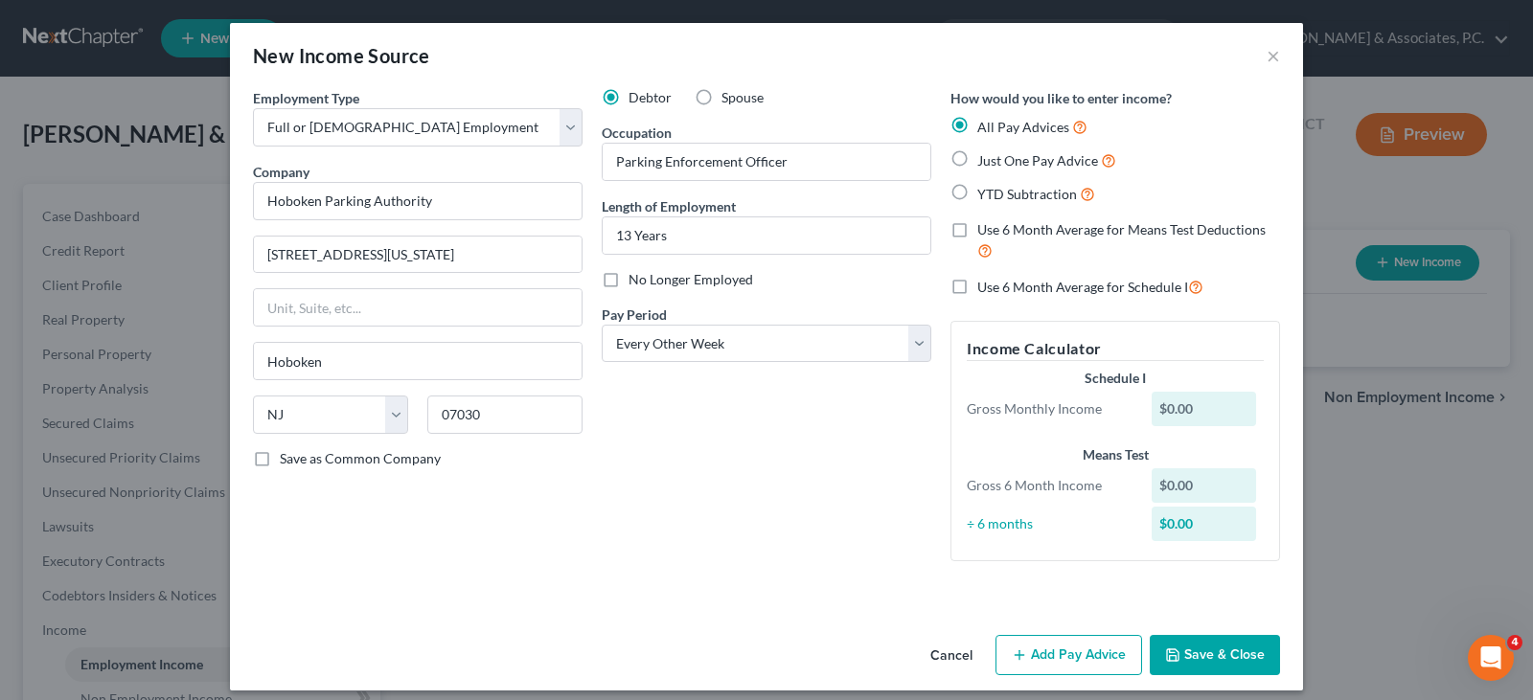
scroll to position [13, 0]
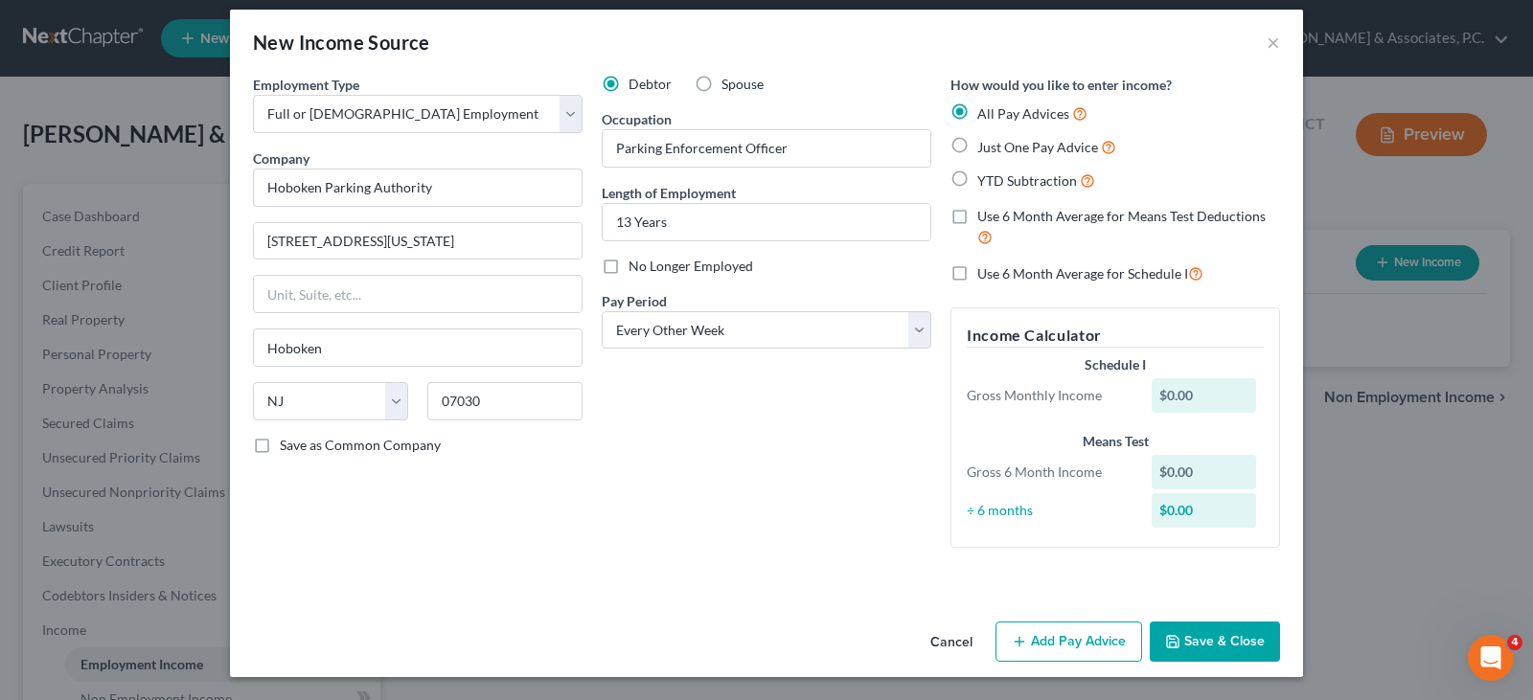
click at [1230, 636] on button "Save & Close" at bounding box center [1215, 642] width 130 height 40
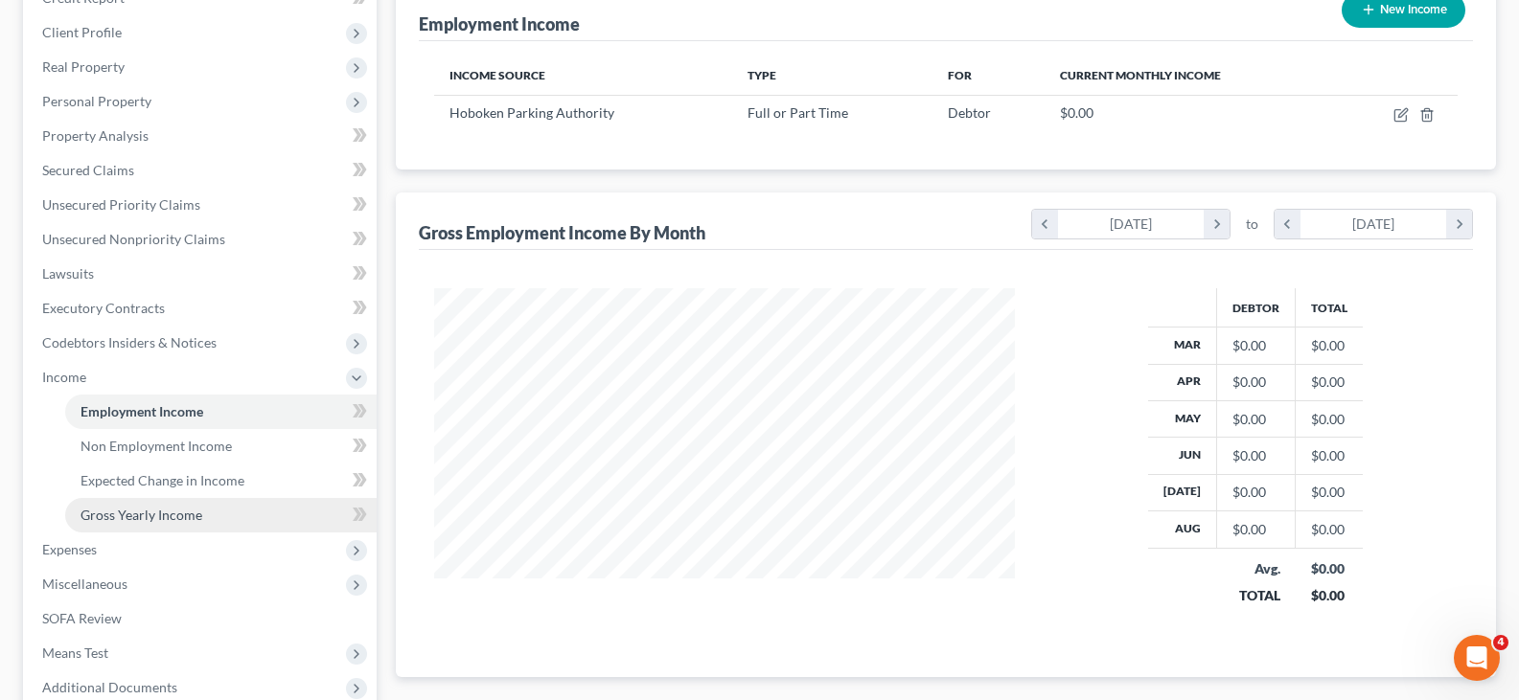
scroll to position [287, 0]
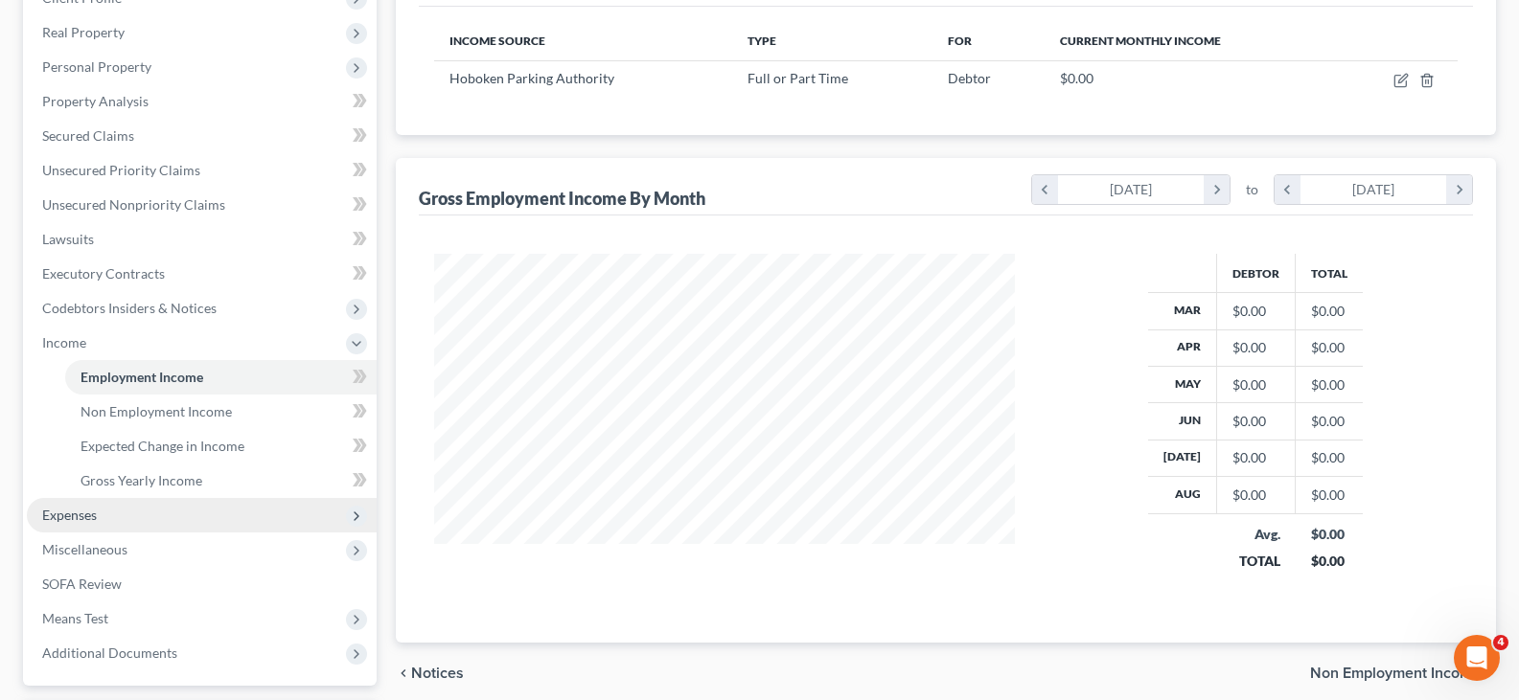
click at [73, 518] on span "Expenses" at bounding box center [69, 515] width 55 height 16
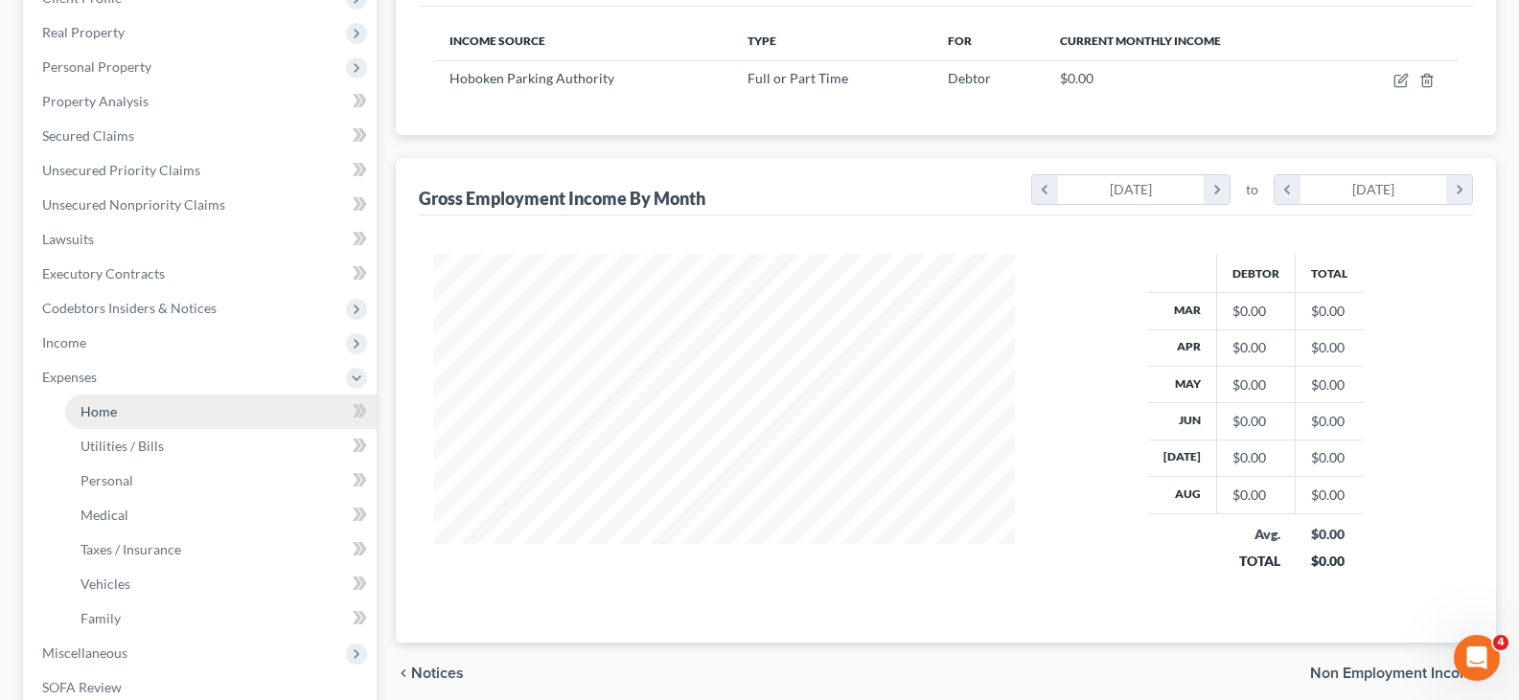
click at [103, 418] on span "Home" at bounding box center [98, 411] width 36 height 16
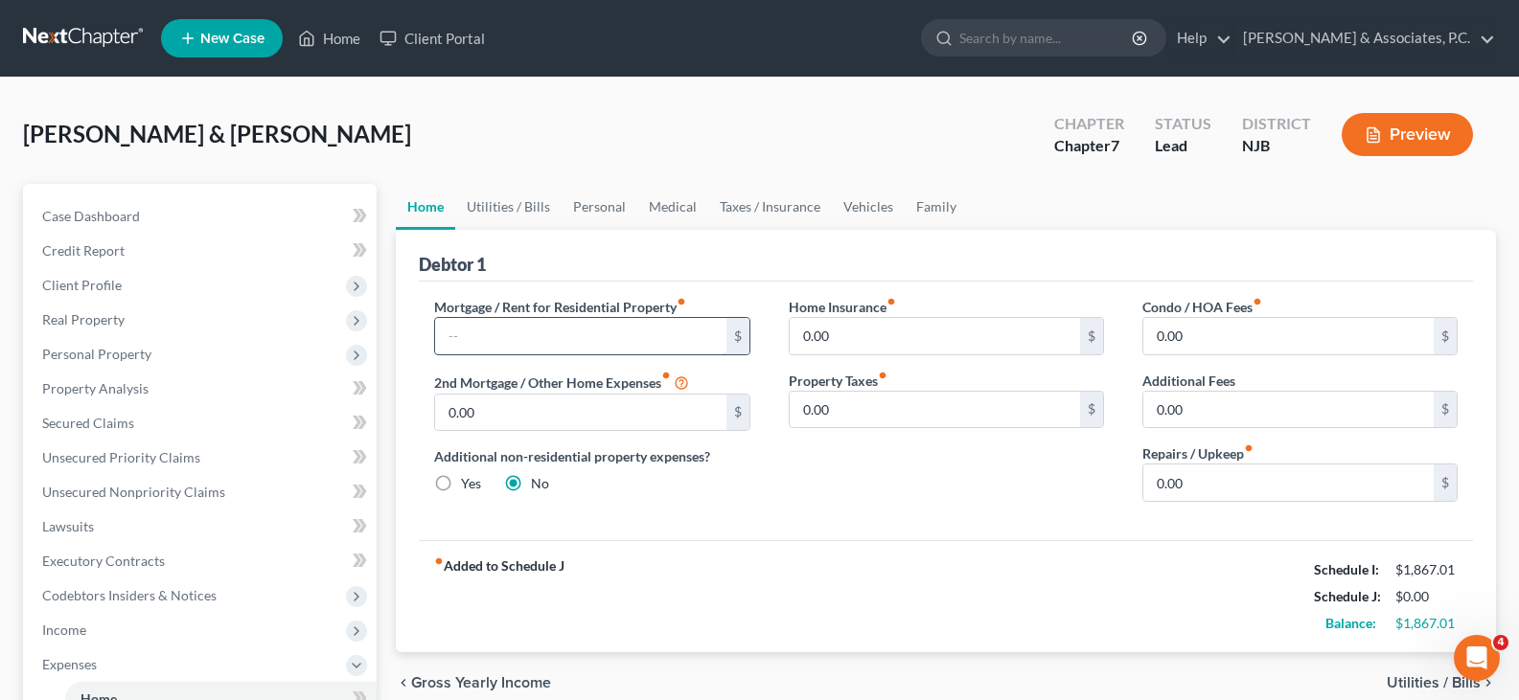
click at [506, 319] on input "text" at bounding box center [580, 336] width 290 height 36
type input "1,500.00"
click at [516, 203] on link "Utilities / Bills" at bounding box center [508, 207] width 106 height 46
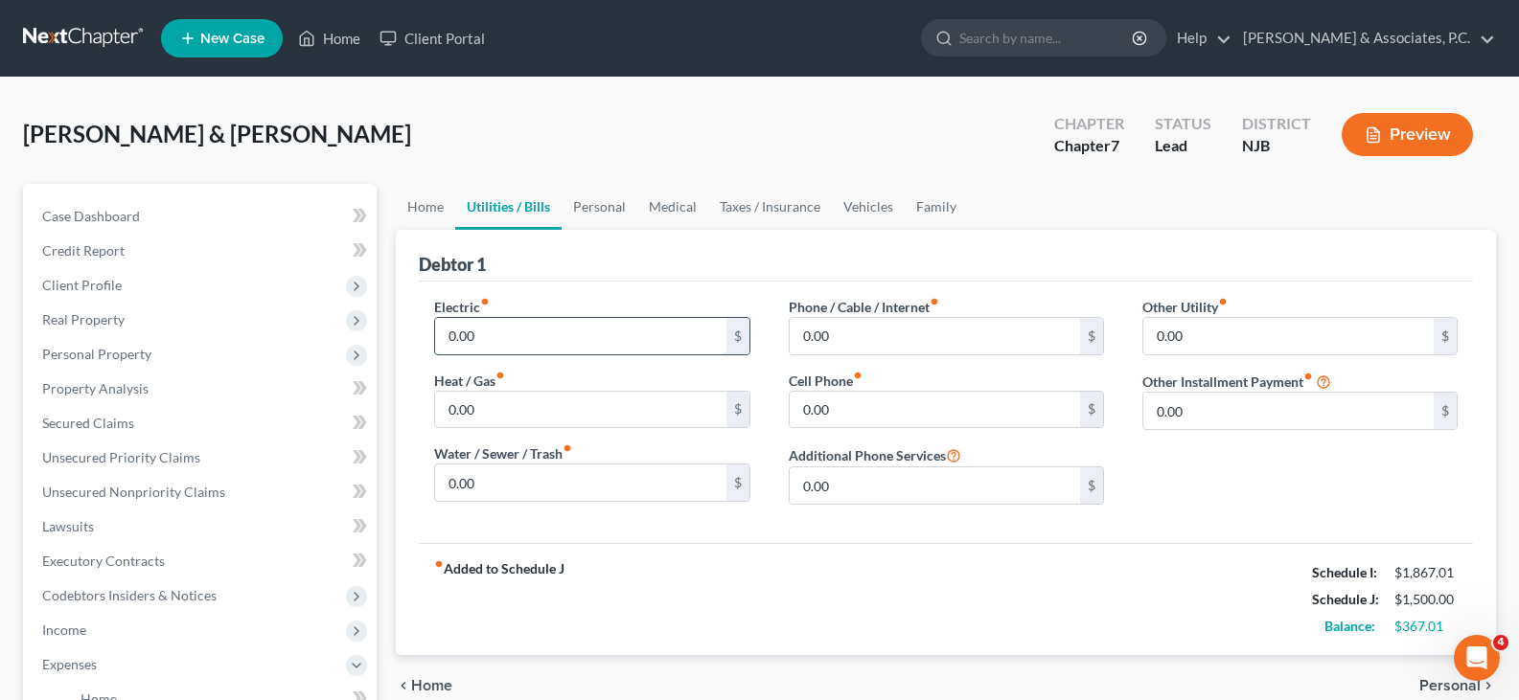
click at [502, 333] on input "0.00" at bounding box center [580, 336] width 290 height 36
click at [857, 339] on input "0.00" at bounding box center [934, 336] width 290 height 36
click at [855, 413] on input "0.00" at bounding box center [934, 410] width 290 height 36
type input "70.00"
click at [606, 200] on link "Personal" at bounding box center [599, 207] width 76 height 46
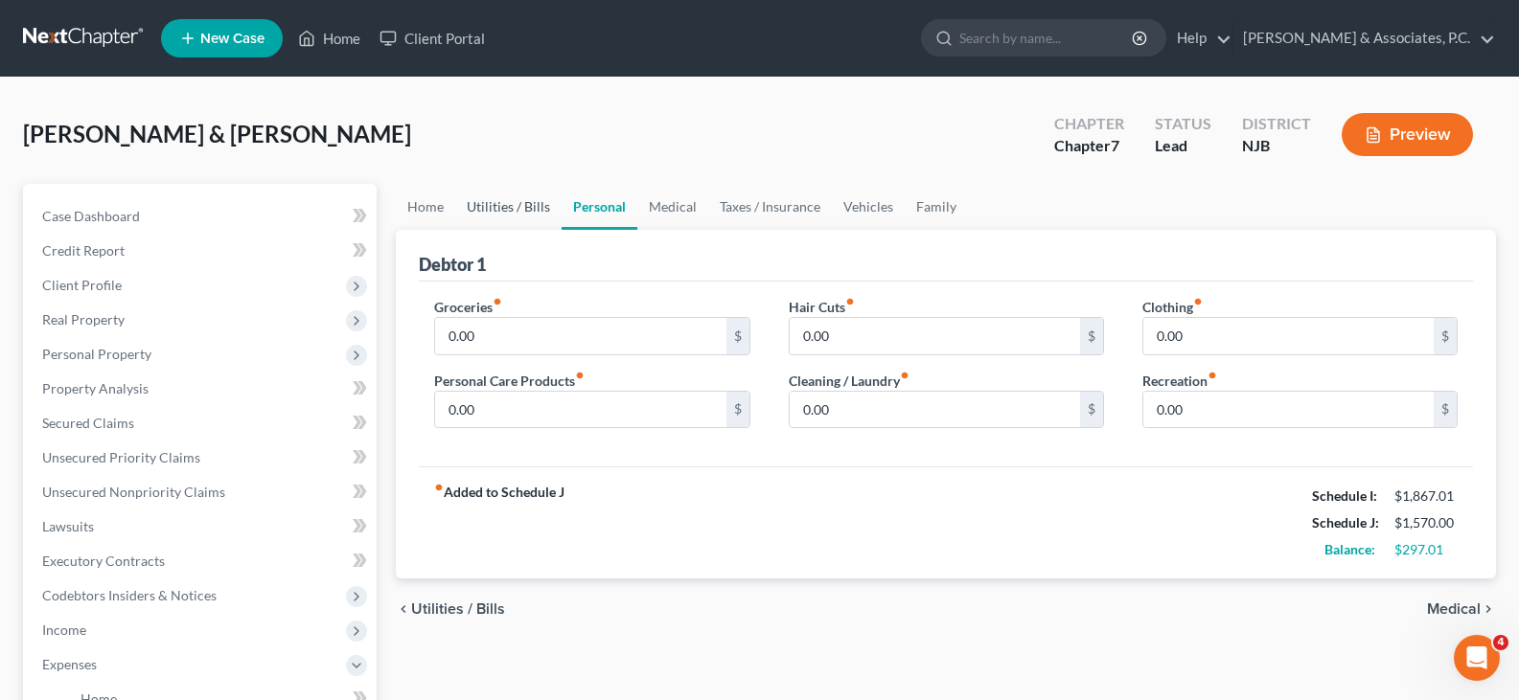
click at [509, 211] on link "Utilities / Bills" at bounding box center [508, 207] width 106 height 46
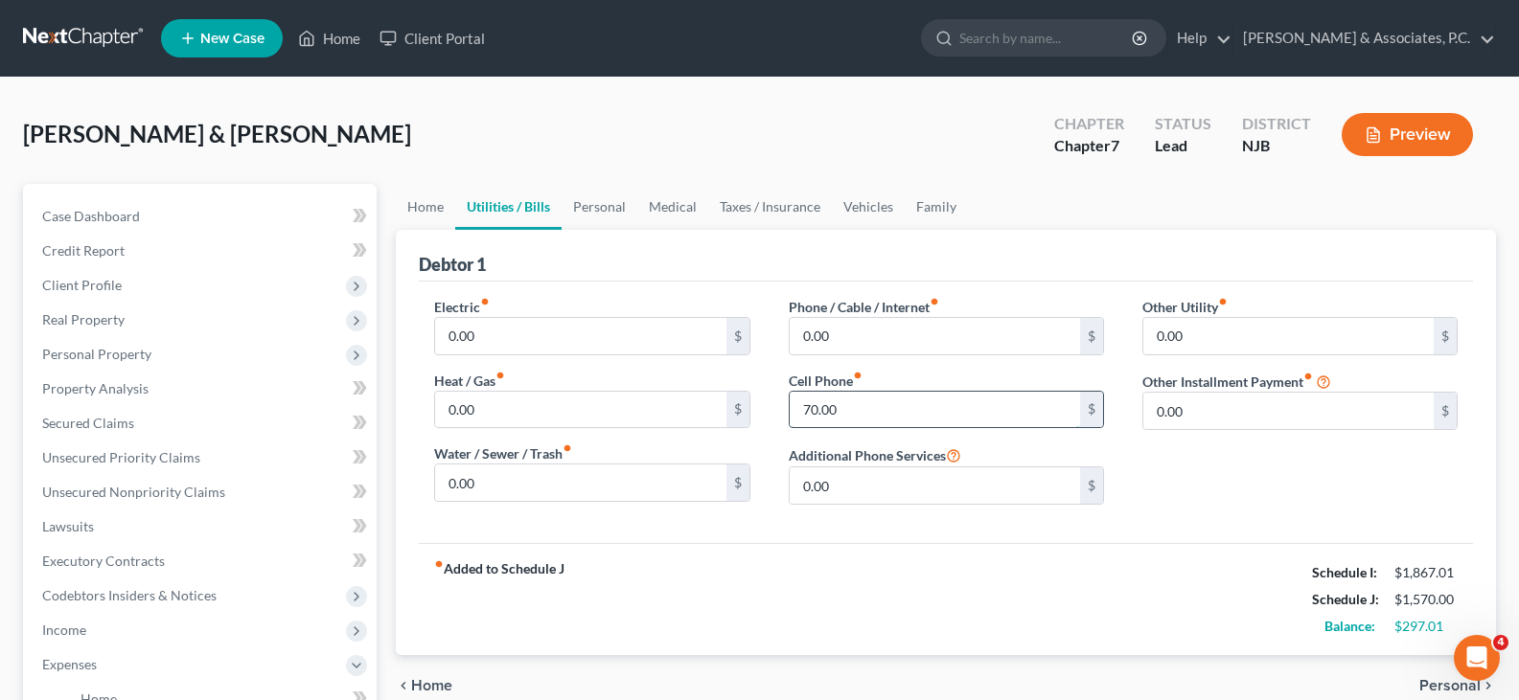
click at [866, 412] on input "70.00" at bounding box center [934, 410] width 290 height 36
type input "140.00"
click at [588, 208] on link "Personal" at bounding box center [599, 207] width 76 height 46
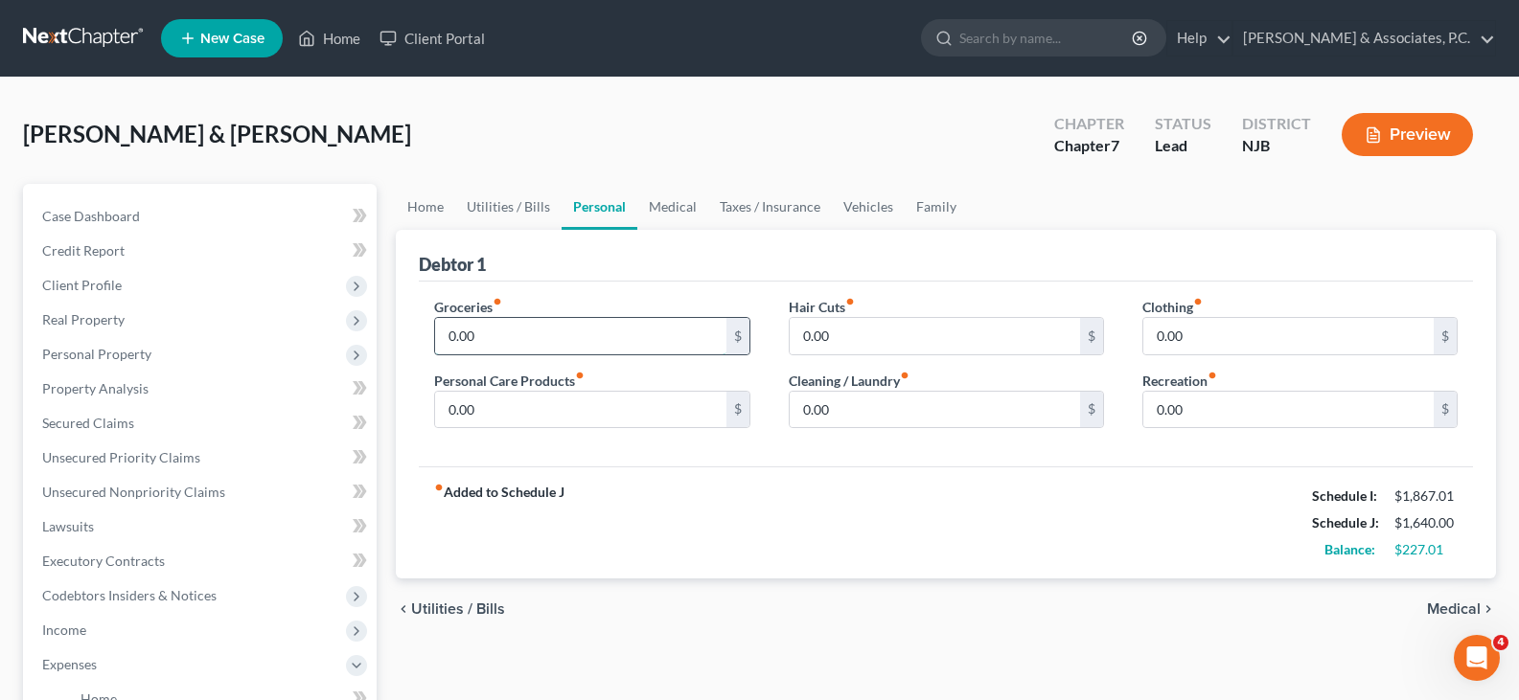
click at [493, 339] on input "0.00" at bounding box center [580, 336] width 290 height 36
type input "300.00"
click at [525, 417] on input "0.00" at bounding box center [580, 410] width 290 height 36
click at [845, 331] on input "0.00" at bounding box center [934, 336] width 290 height 36
click at [872, 339] on input "0.00" at bounding box center [934, 336] width 290 height 36
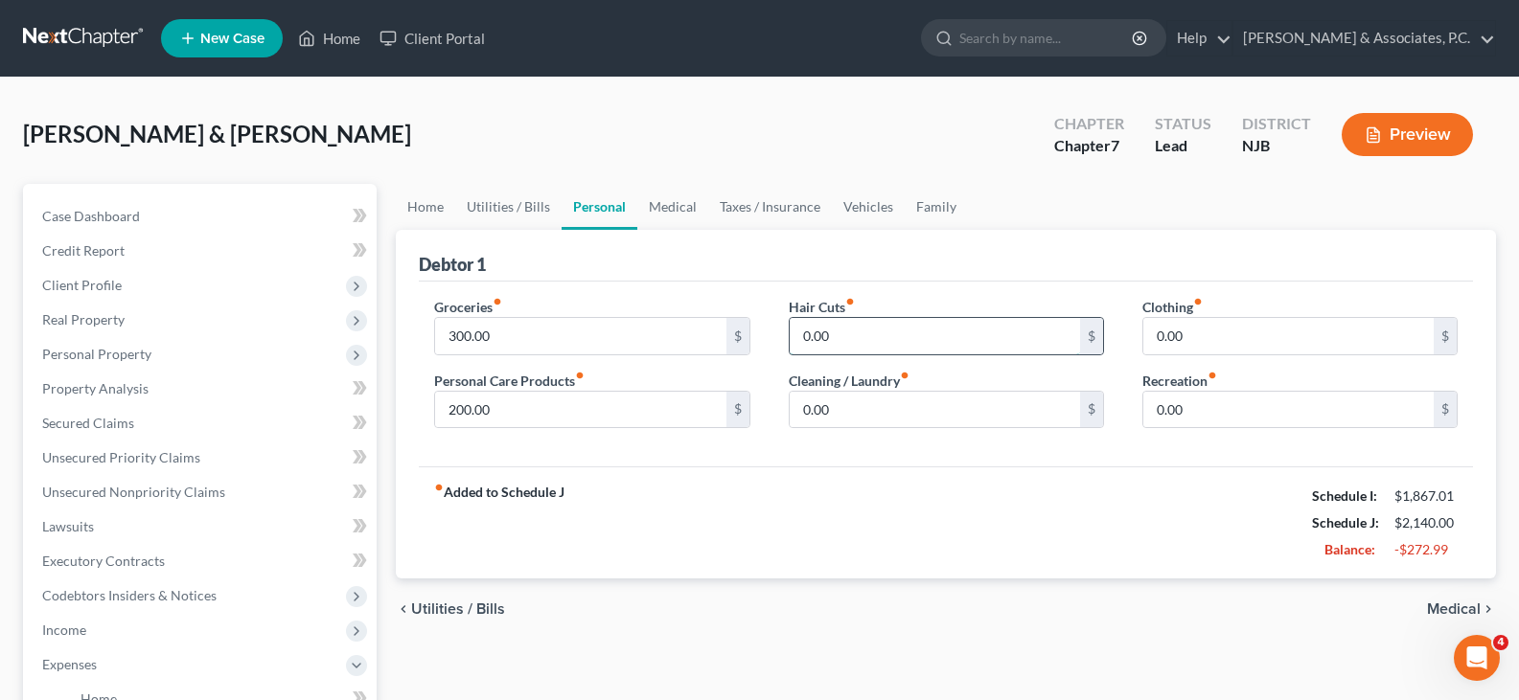
drag, startPoint x: 874, startPoint y: 340, endPoint x: 814, endPoint y: 345, distance: 59.6
click at [814, 345] on input "0.00" at bounding box center [934, 336] width 290 height 36
click at [509, 414] on input "200.00" at bounding box center [580, 410] width 290 height 36
type input "270.00"
click at [875, 399] on input "0.00" at bounding box center [934, 410] width 290 height 36
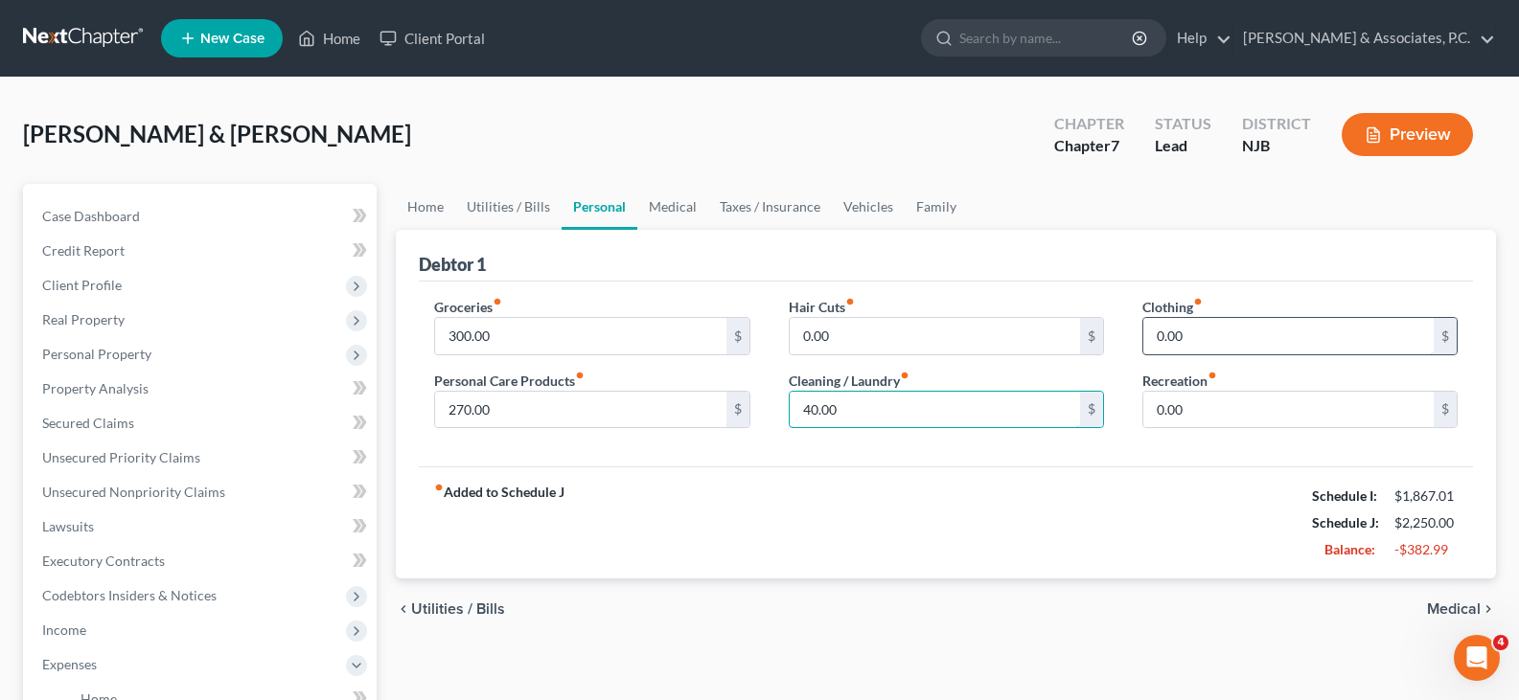
type input "40.00"
click at [1237, 338] on input "0.00" at bounding box center [1288, 336] width 290 height 36
type input "100.00"
click at [1199, 416] on input "0.00" at bounding box center [1288, 410] width 290 height 36
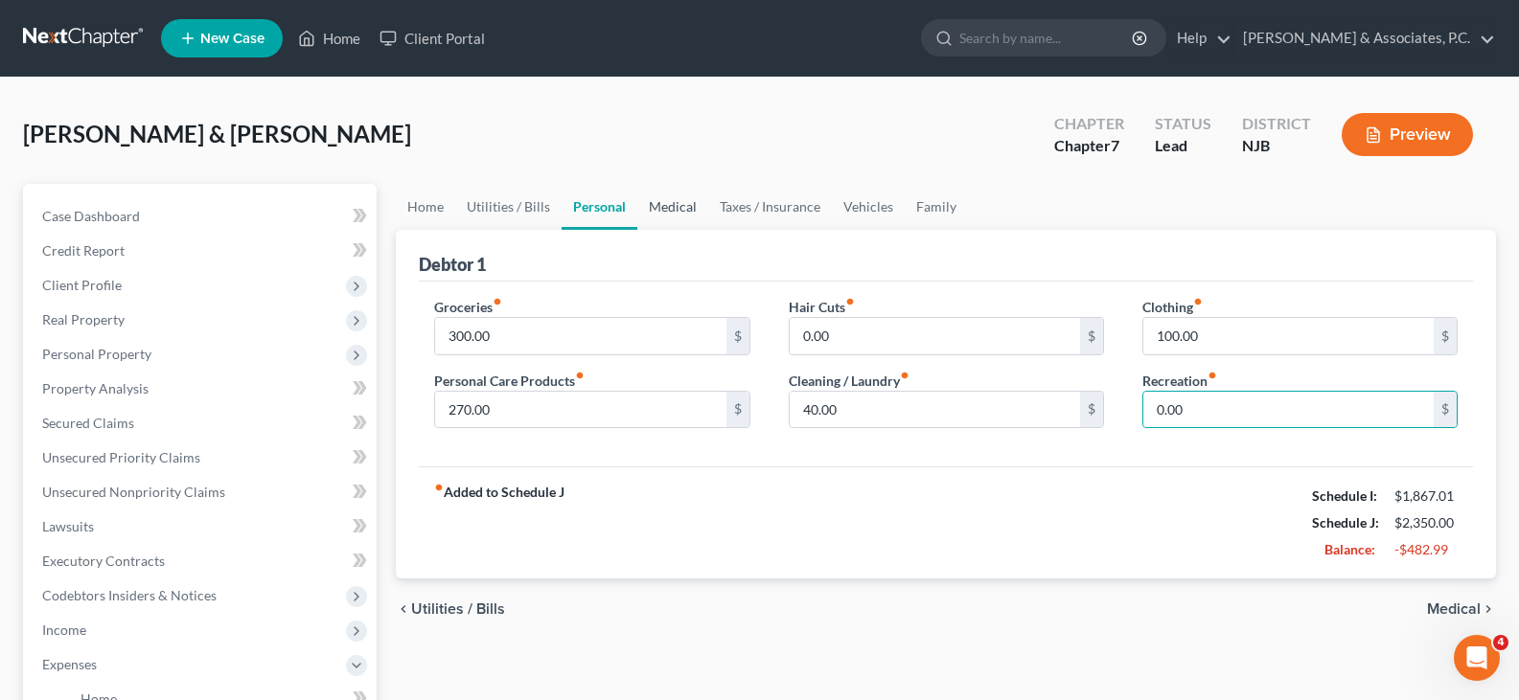
click at [669, 195] on link "Medical" at bounding box center [672, 207] width 71 height 46
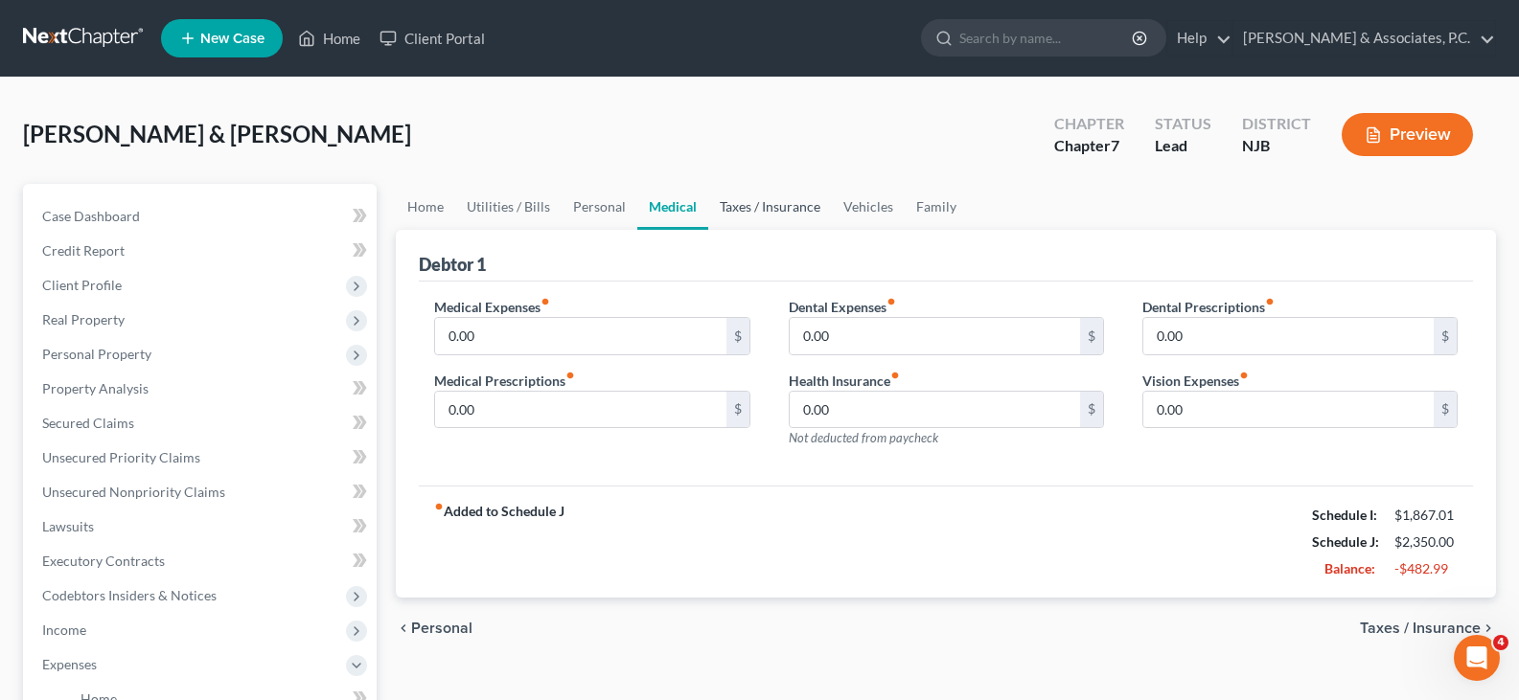
click at [758, 204] on link "Taxes / Insurance" at bounding box center [770, 207] width 124 height 46
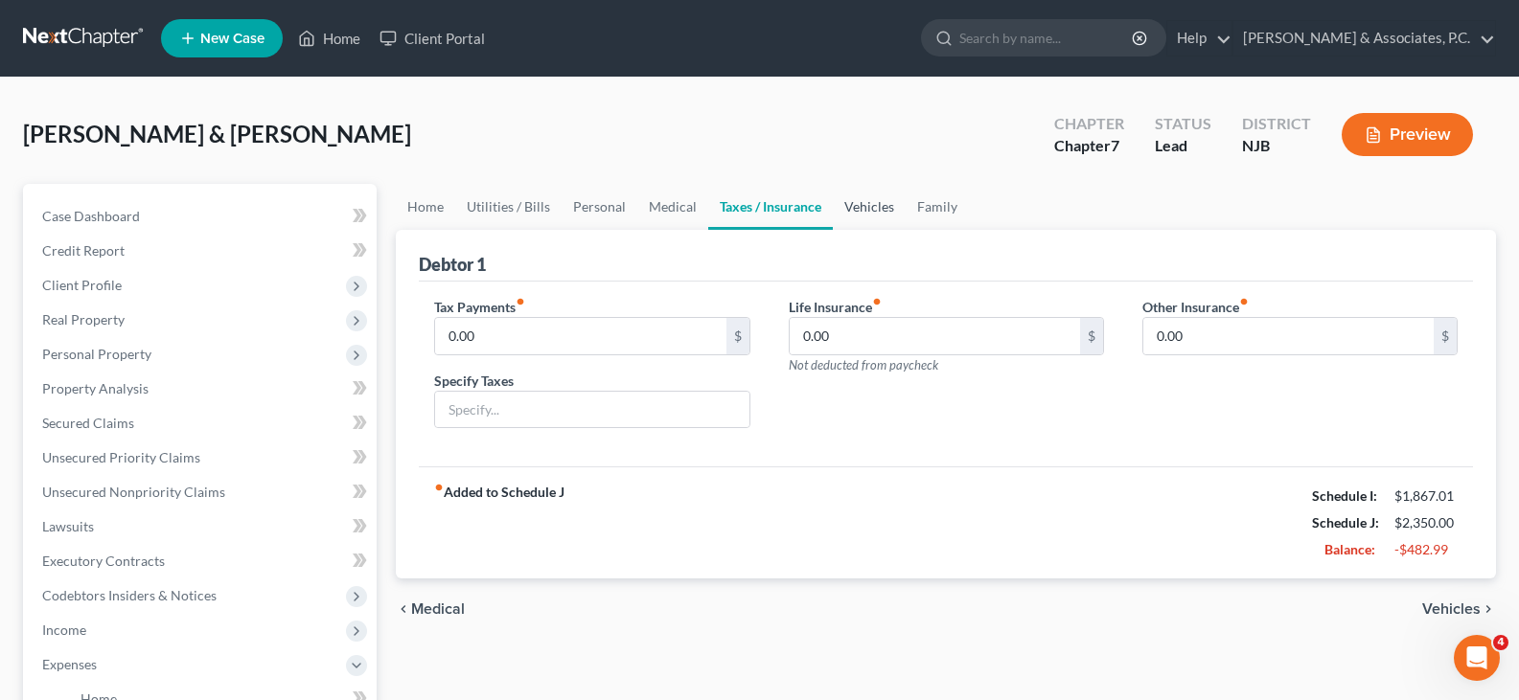
click at [848, 200] on link "Vehicles" at bounding box center [869, 207] width 73 height 46
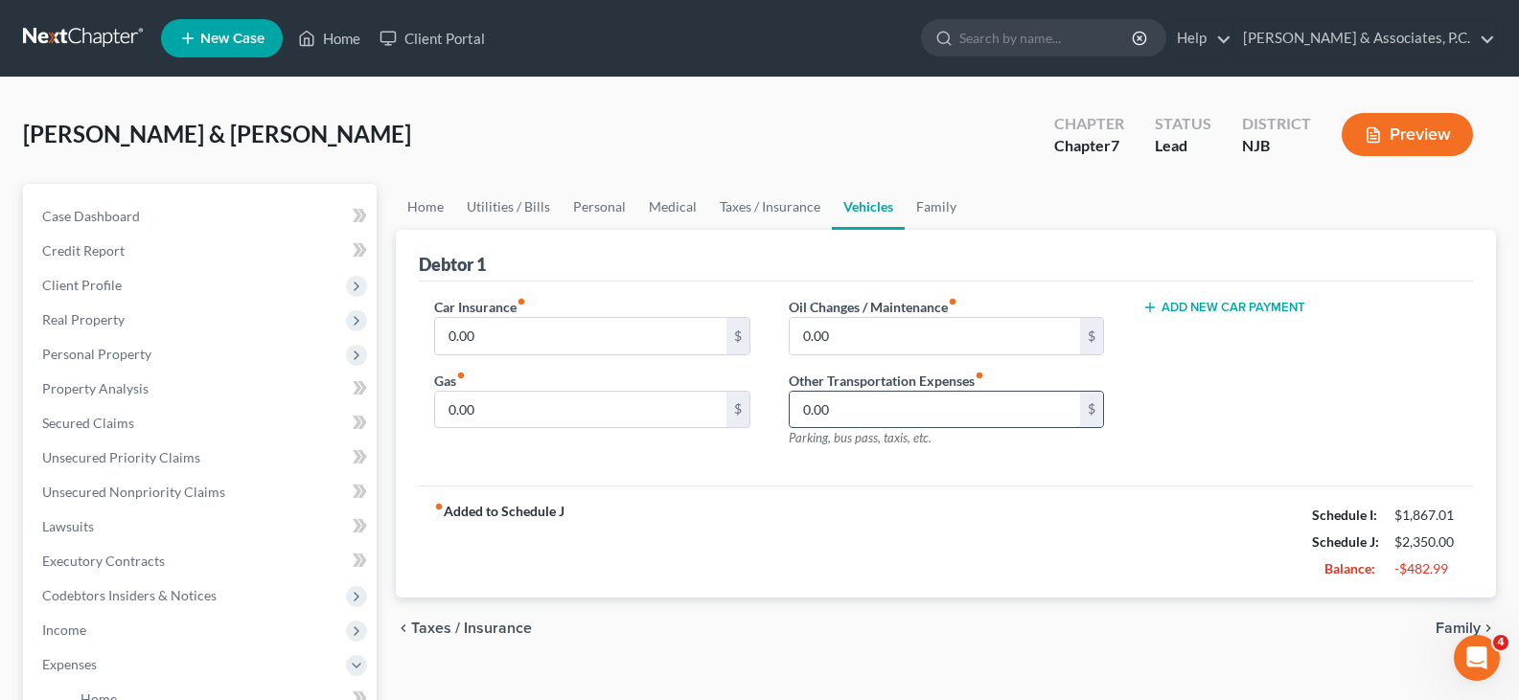
click at [848, 394] on input "0.00" at bounding box center [934, 410] width 290 height 36
type input "100.00"
click at [927, 213] on link "Family" at bounding box center [935, 207] width 63 height 46
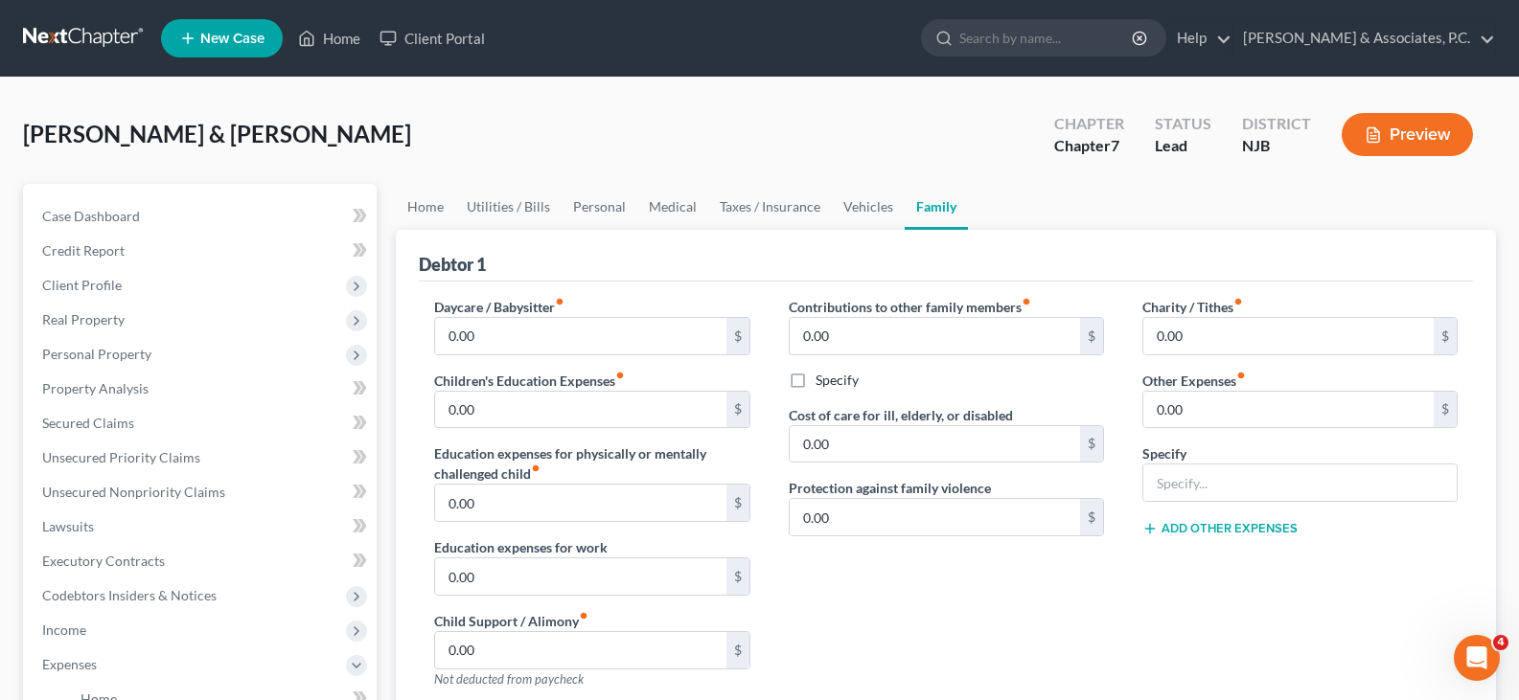
click at [492, 307] on label "Daycare / Babysitter fiber_manual_record" at bounding box center [499, 307] width 130 height 20
click at [898, 344] on input "0.00" at bounding box center [934, 336] width 290 height 36
click at [430, 207] on link "Home" at bounding box center [425, 207] width 59 height 46
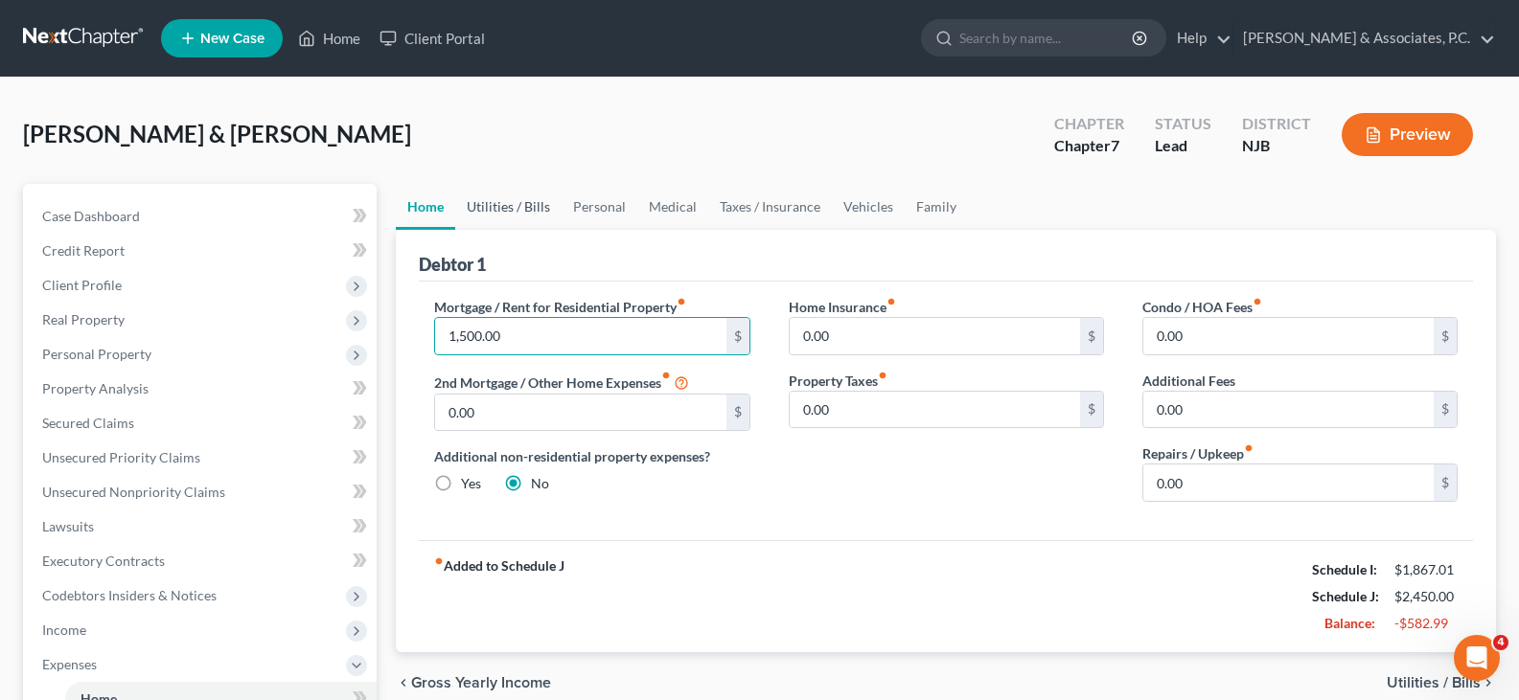
click at [514, 206] on link "Utilities / Bills" at bounding box center [508, 207] width 106 height 46
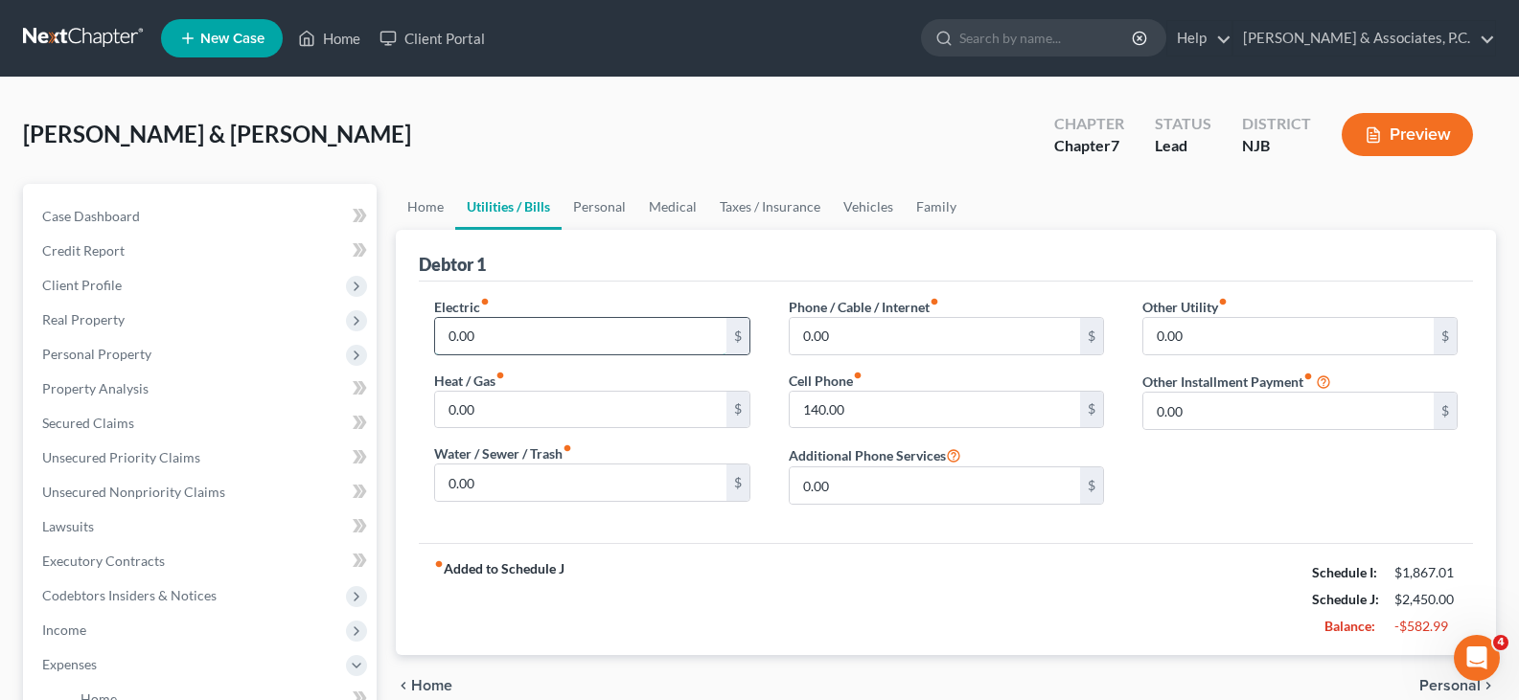
click at [542, 337] on input "0.00" at bounding box center [580, 336] width 290 height 36
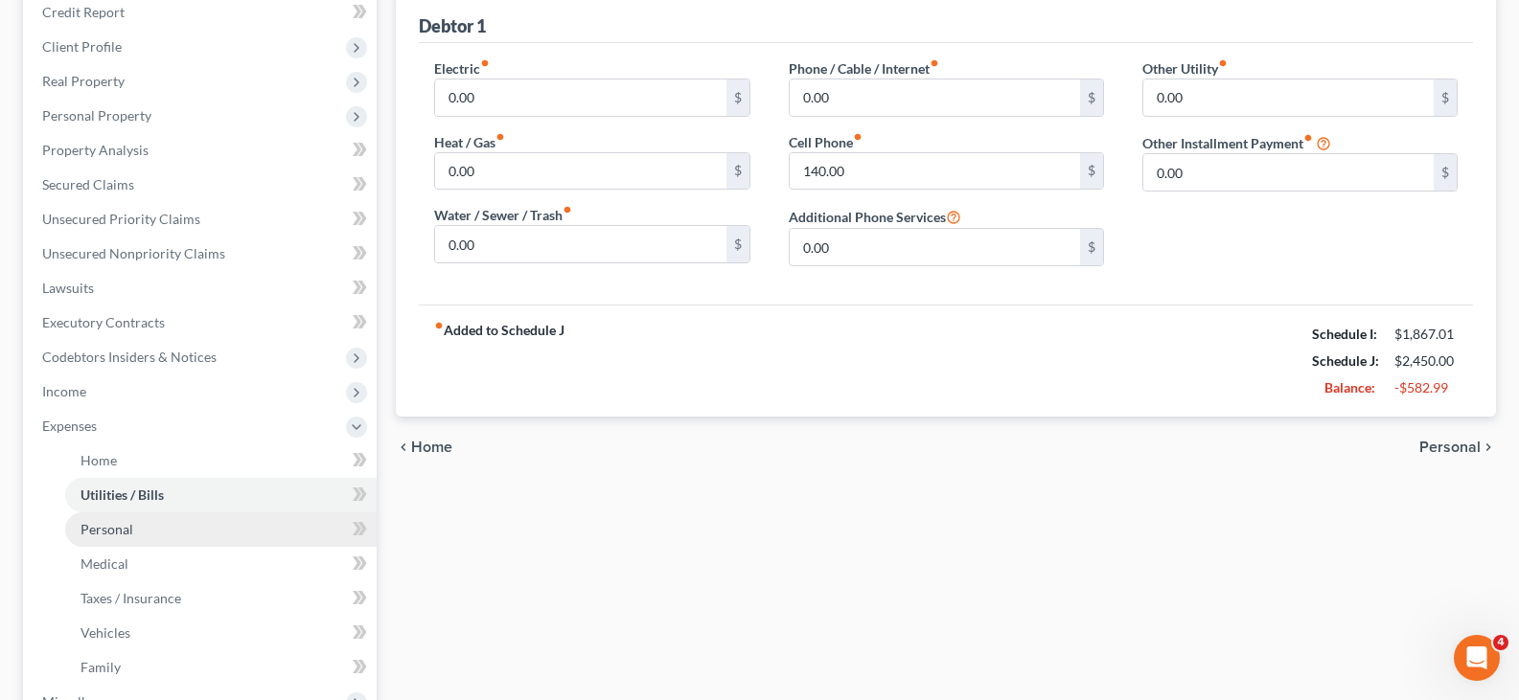
scroll to position [192, 0]
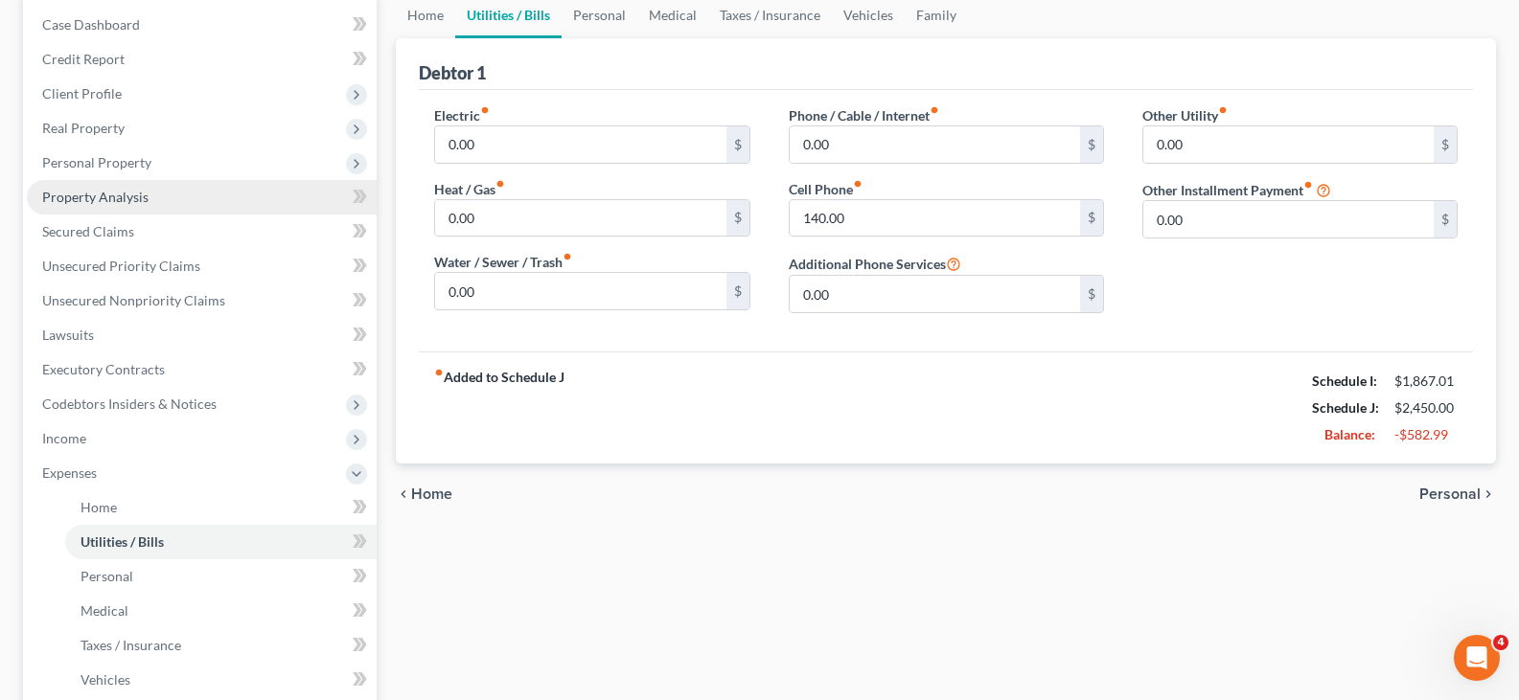
click at [109, 190] on span "Property Analysis" at bounding box center [95, 197] width 106 height 16
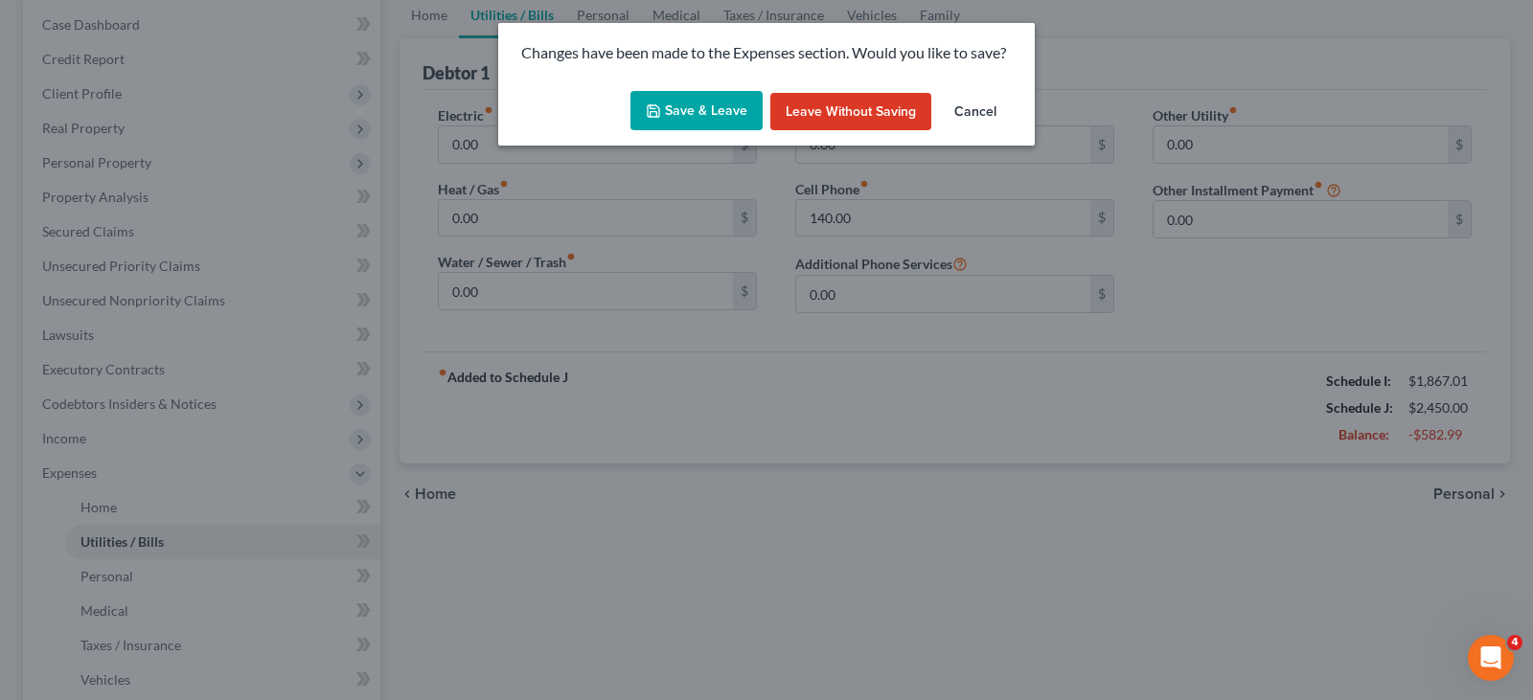
drag, startPoint x: 714, startPoint y: 97, endPoint x: 681, endPoint y: 96, distance: 32.6
click at [711, 96] on button "Save & Leave" at bounding box center [696, 111] width 132 height 40
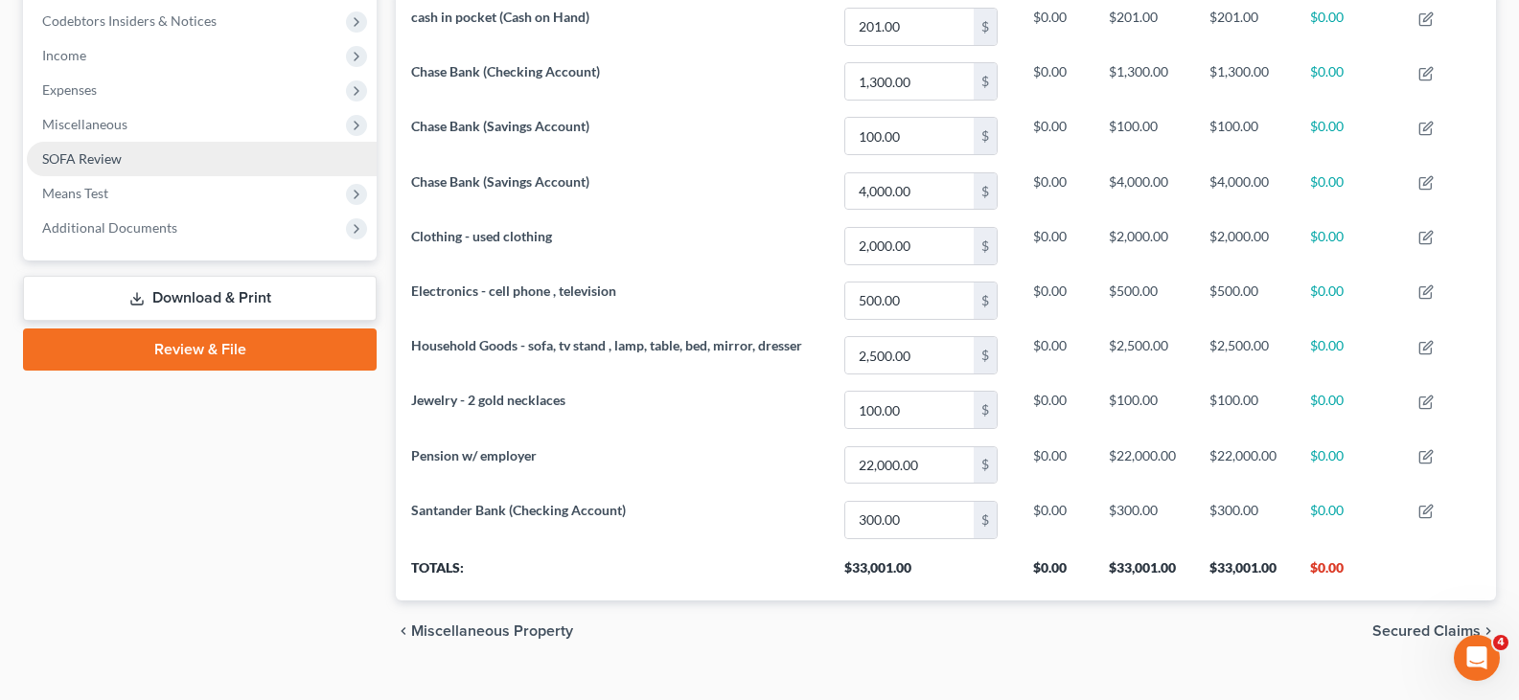
click at [80, 166] on span "SOFA Review" at bounding box center [82, 158] width 80 height 16
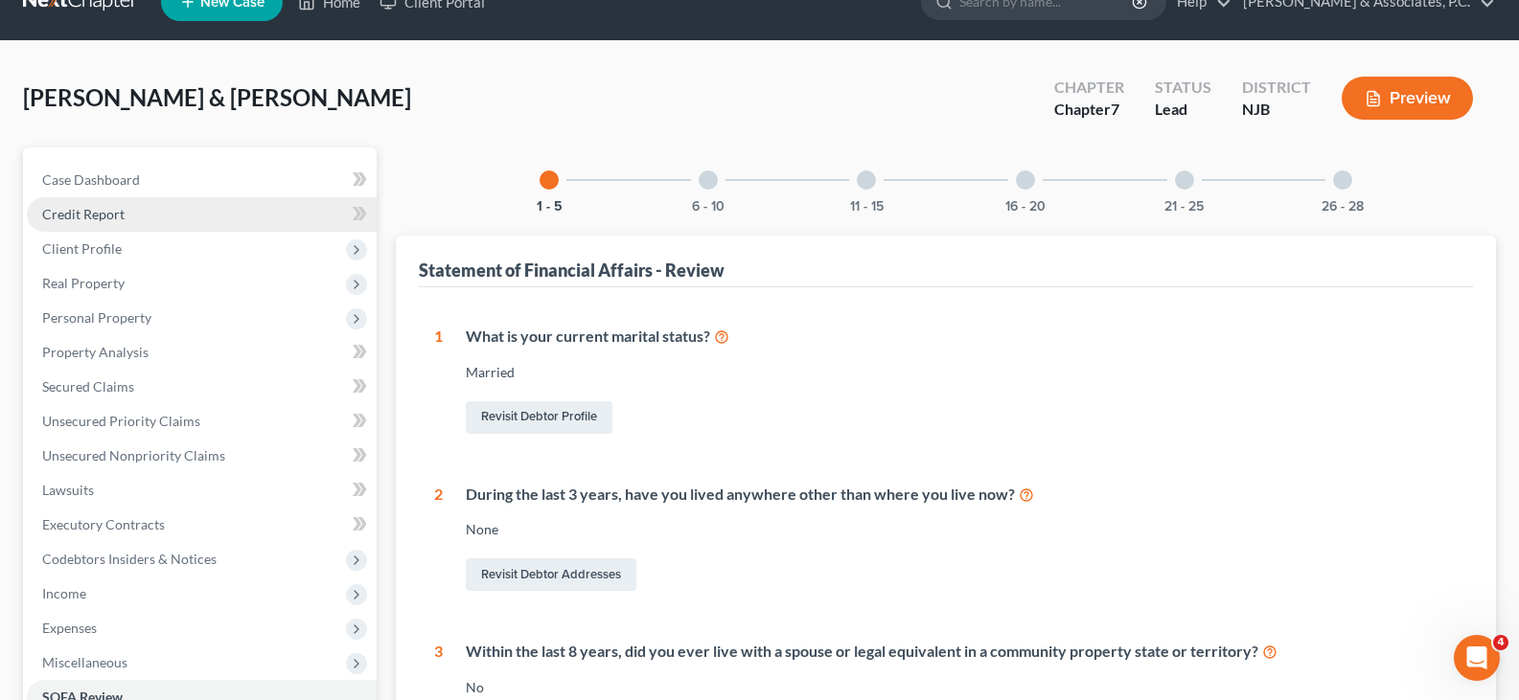
scroll to position [34, 0]
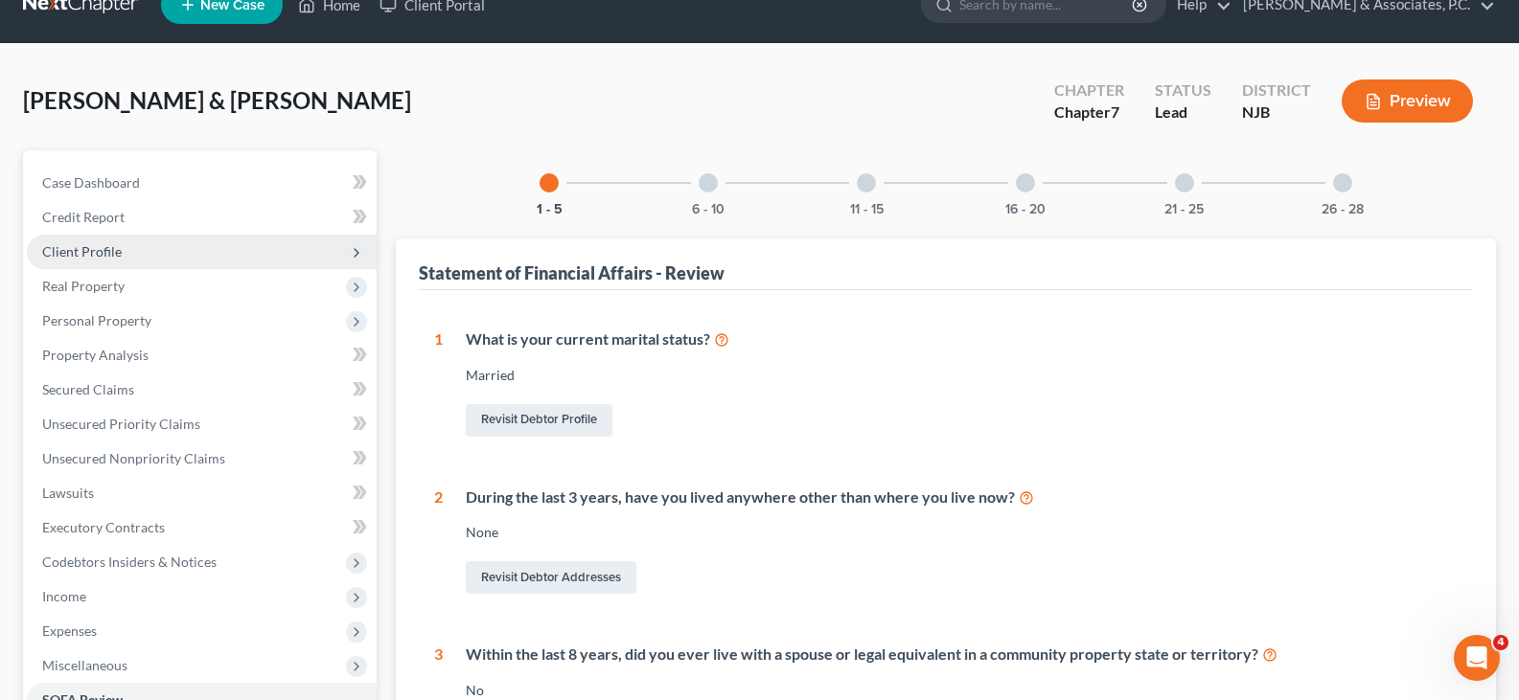
click at [77, 245] on span "Client Profile" at bounding box center [82, 251] width 80 height 16
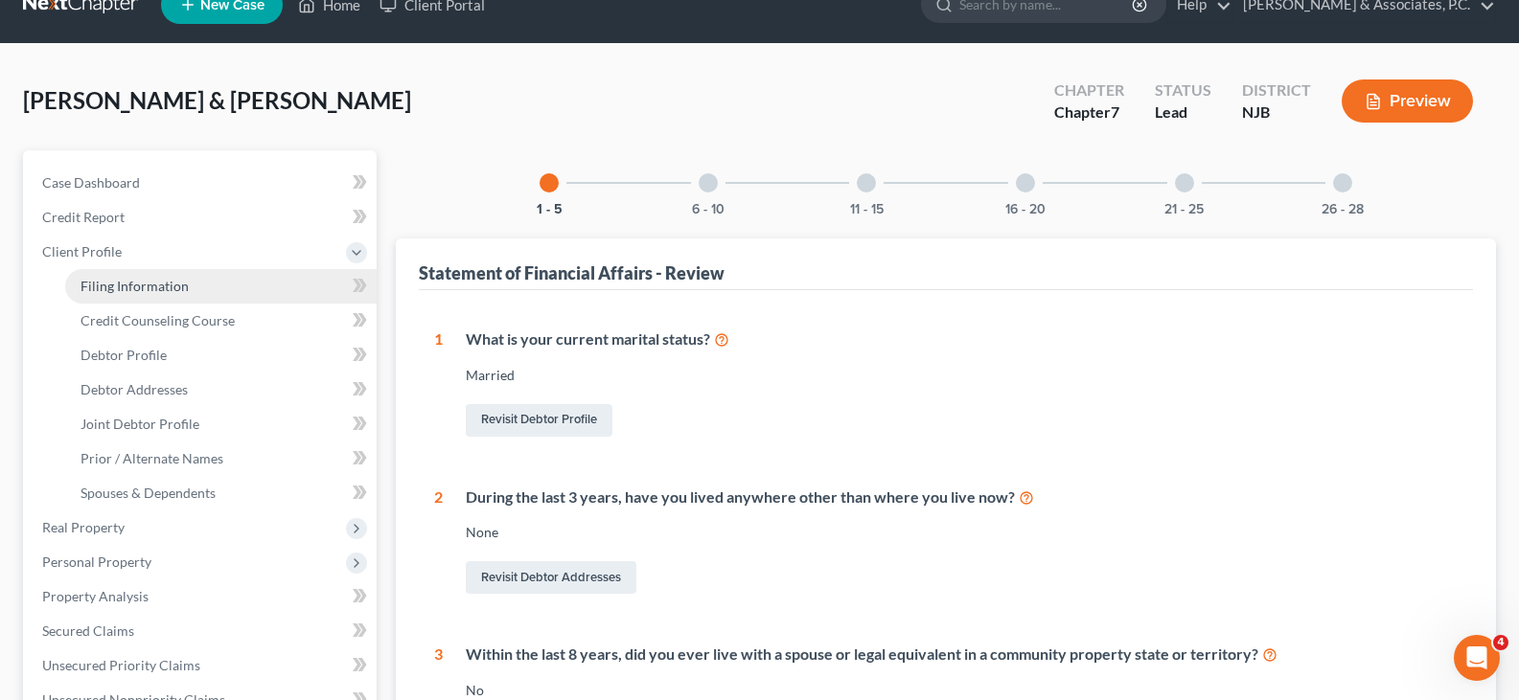
click at [110, 286] on span "Filing Information" at bounding box center [134, 286] width 108 height 16
select select "1"
select select "0"
select select "51"
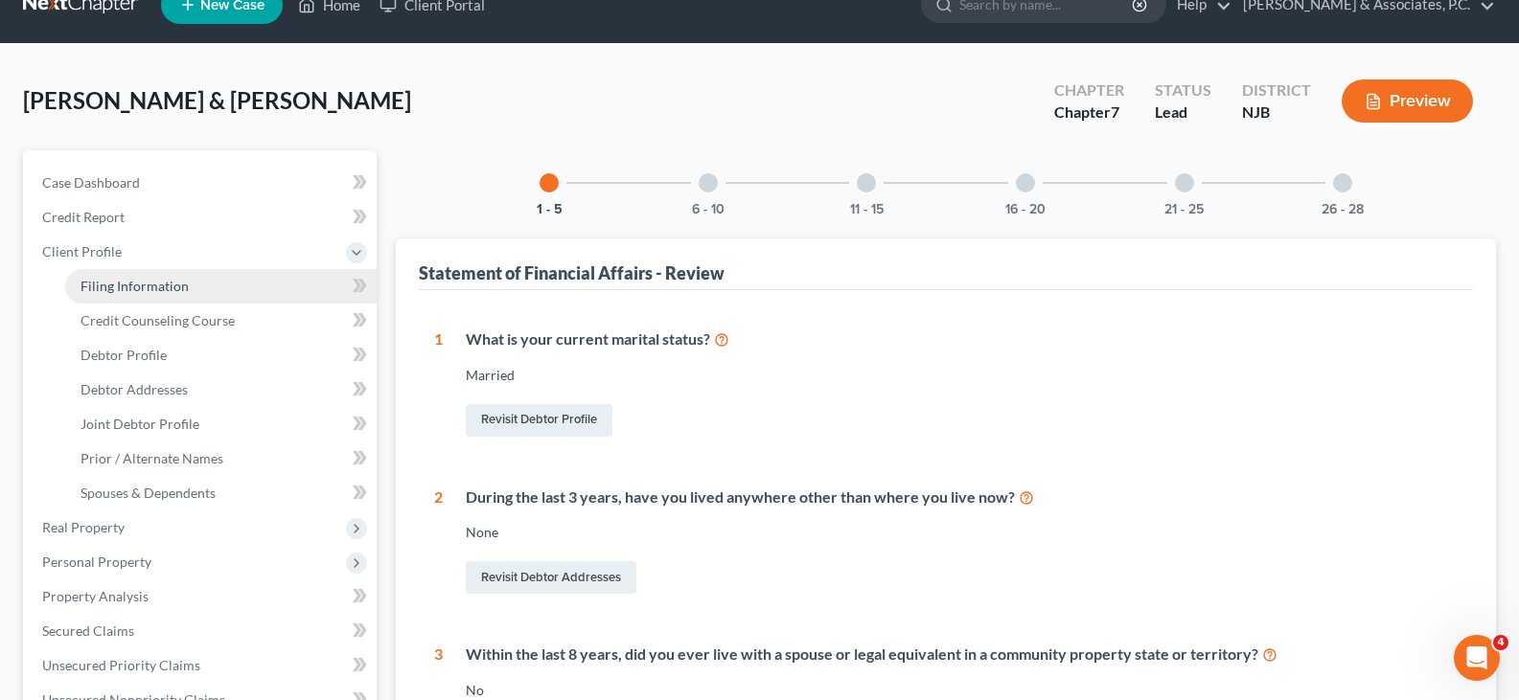
select select "0"
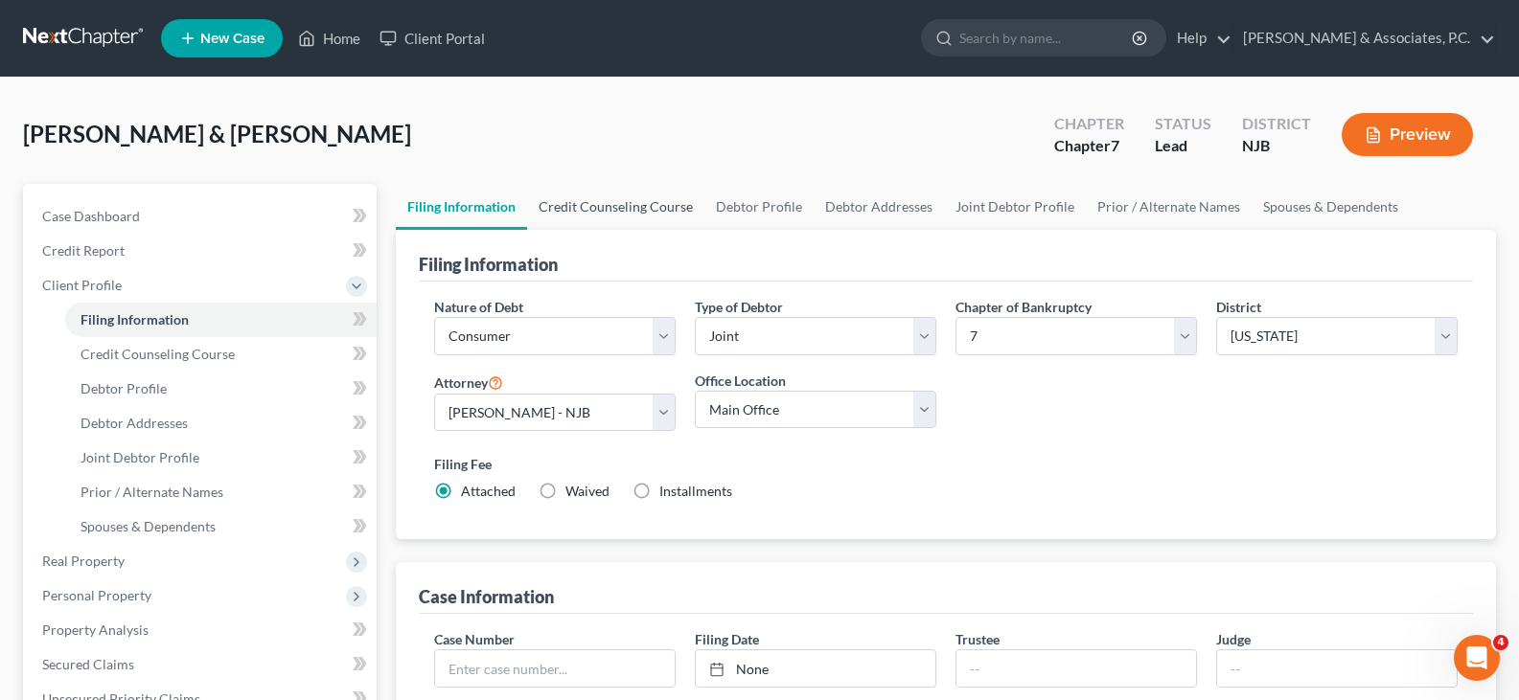
click at [606, 206] on link "Credit Counseling Course" at bounding box center [615, 207] width 177 height 46
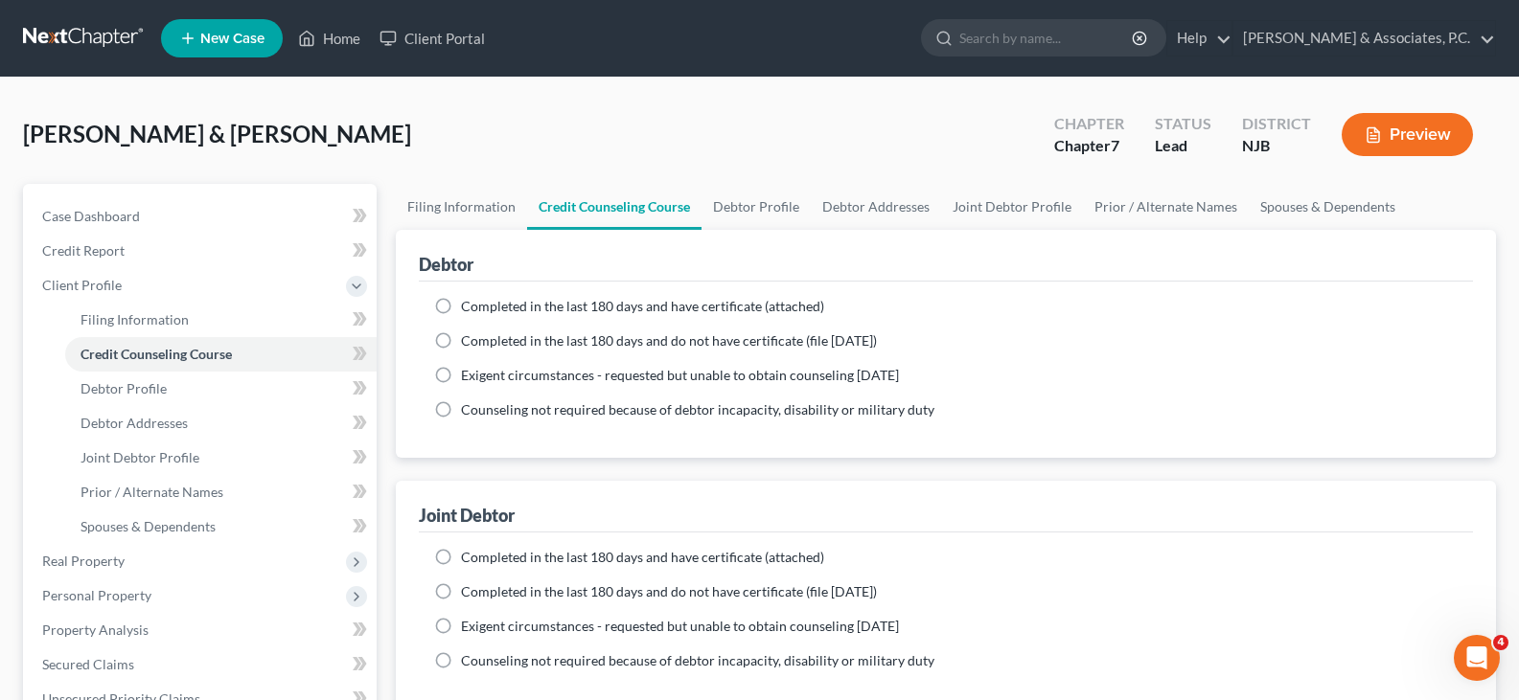
click at [461, 334] on label "Completed in the last 180 days and do not have certificate (file [DATE])" at bounding box center [669, 340] width 416 height 19
click at [468, 334] on input "Completed in the last 180 days and do not have certificate (file [DATE])" at bounding box center [474, 337] width 12 height 12
radio input "true"
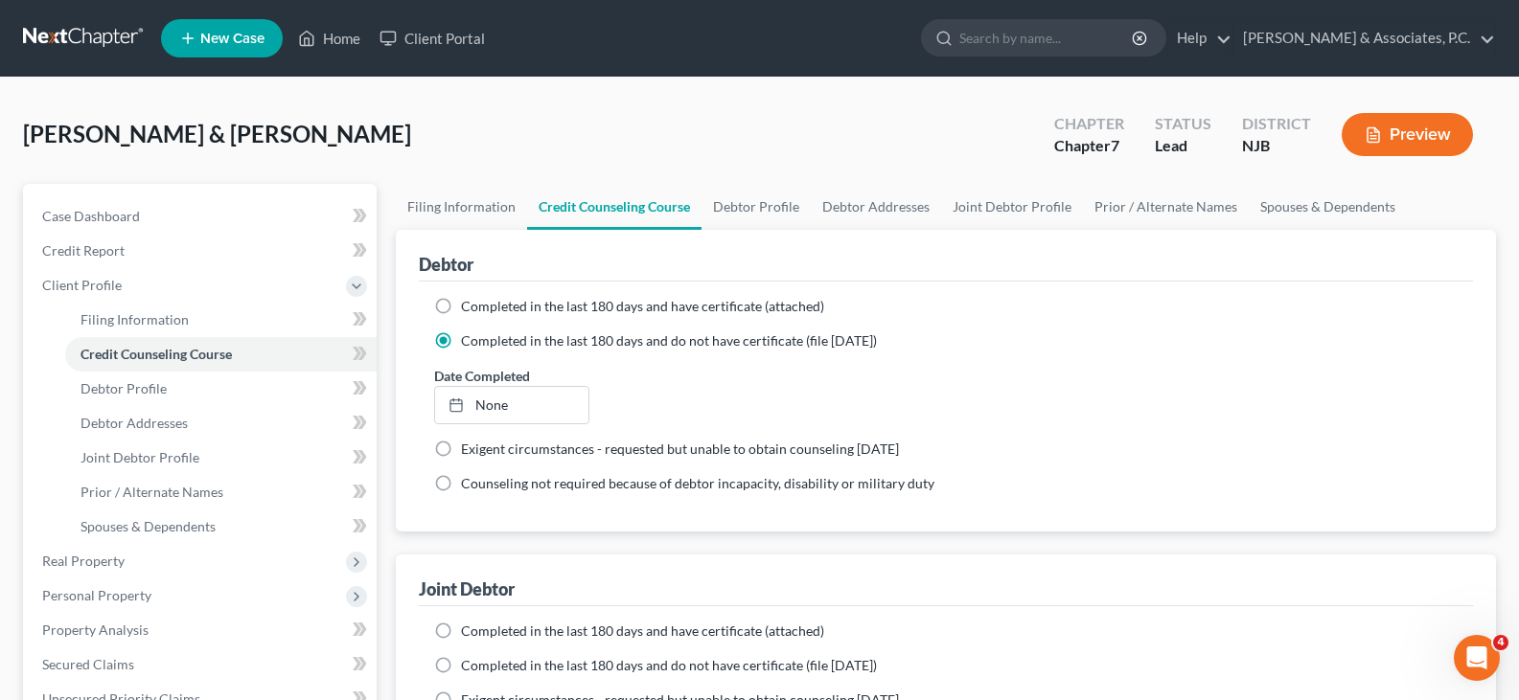
click at [461, 668] on label "Completed in the last 180 days and do not have certificate (file [DATE])" at bounding box center [669, 665] width 416 height 19
click at [468, 668] on input "Completed in the last 180 days and do not have certificate (file [DATE])" at bounding box center [474, 662] width 12 height 12
radio input "true"
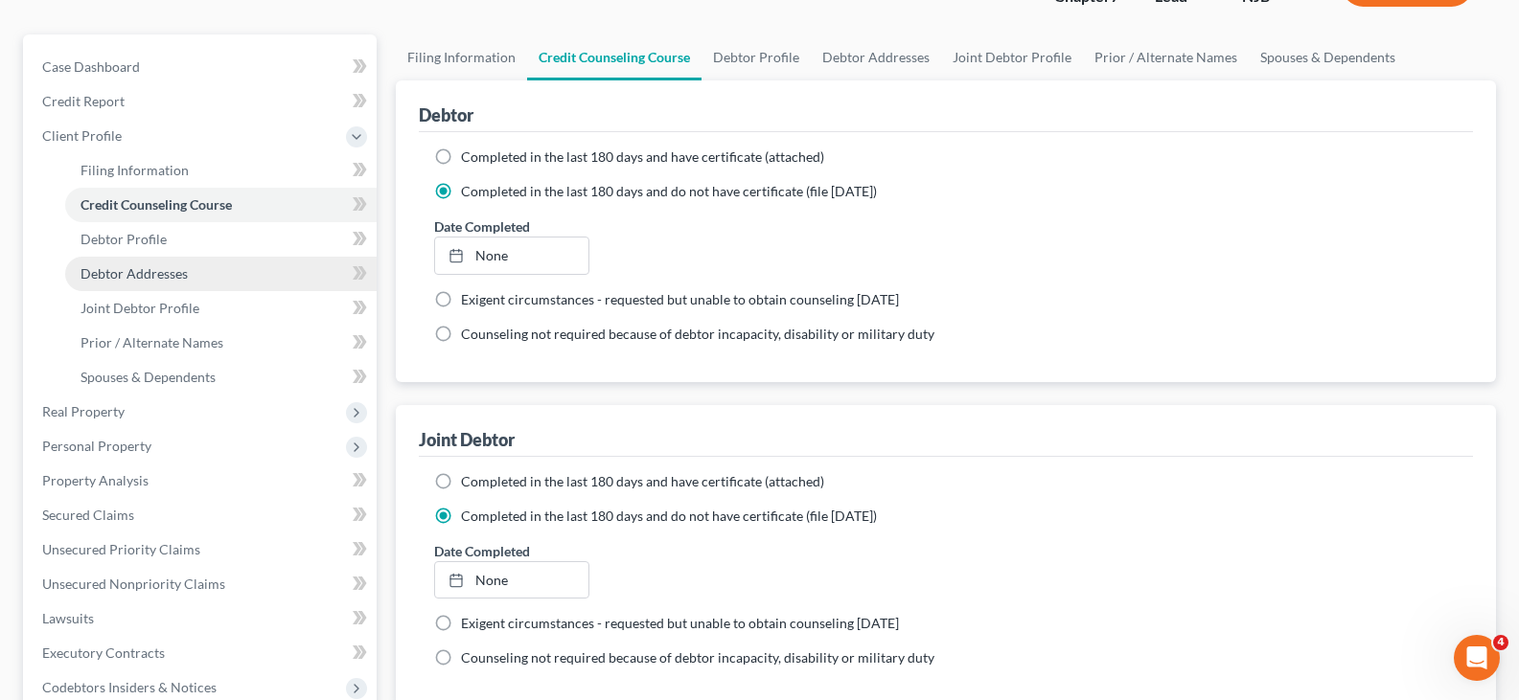
scroll to position [80, 0]
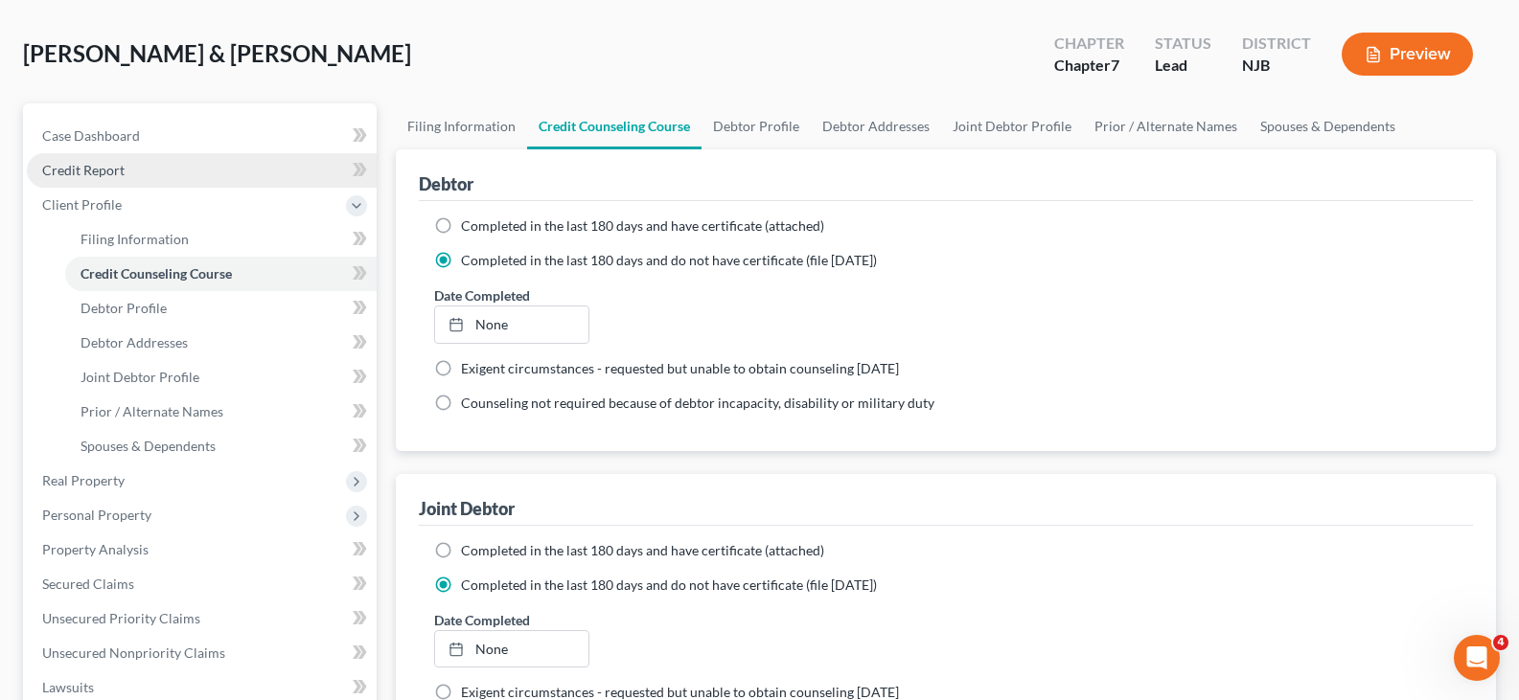
click at [83, 167] on span "Credit Report" at bounding box center [83, 170] width 82 height 16
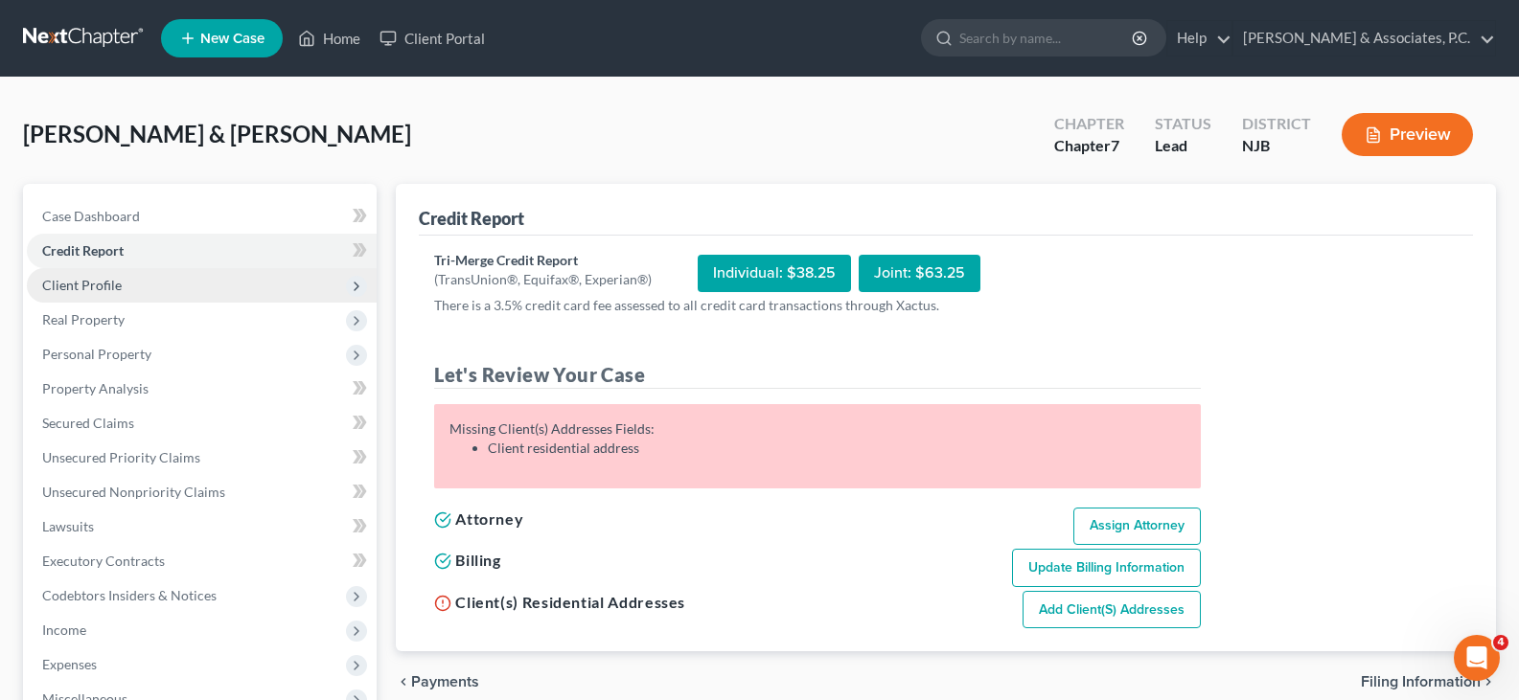
click at [60, 288] on span "Client Profile" at bounding box center [82, 285] width 80 height 16
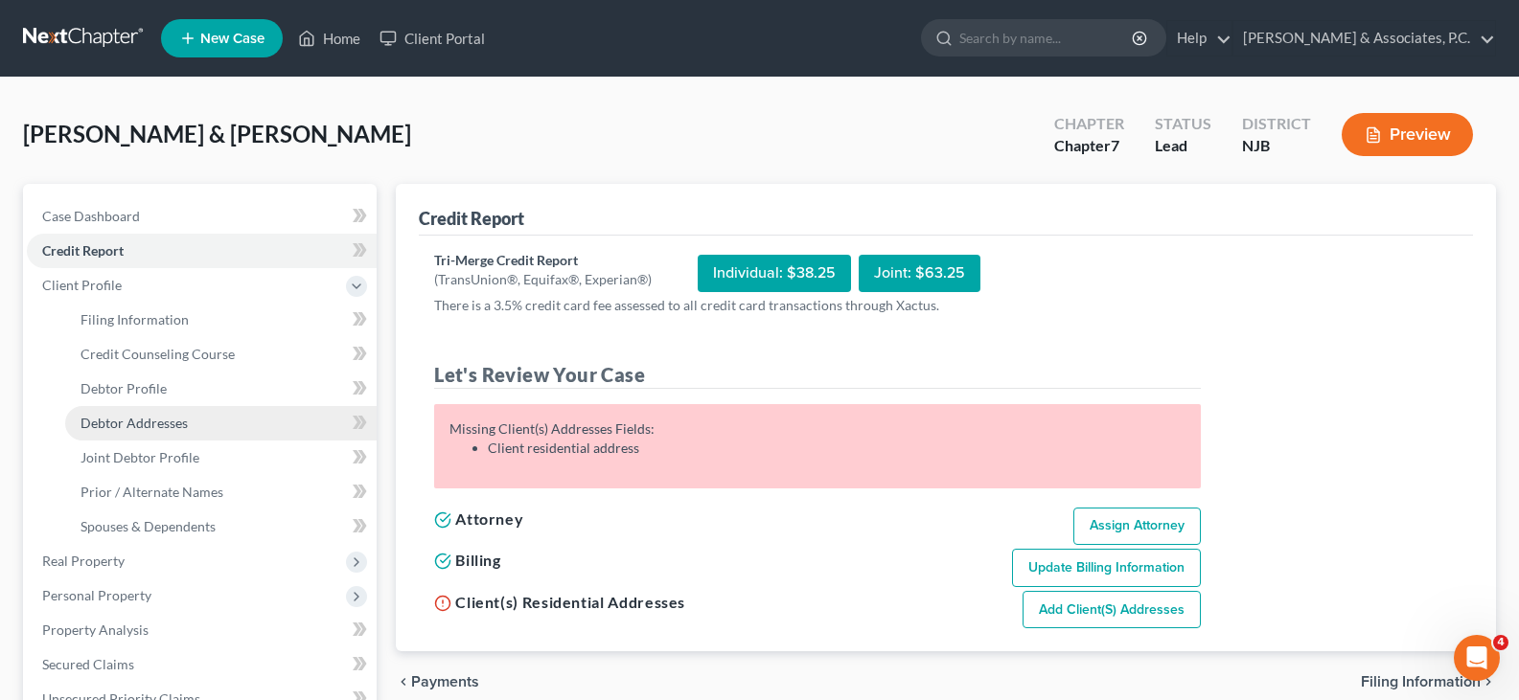
click at [159, 424] on span "Debtor Addresses" at bounding box center [133, 423] width 107 height 16
select select "0"
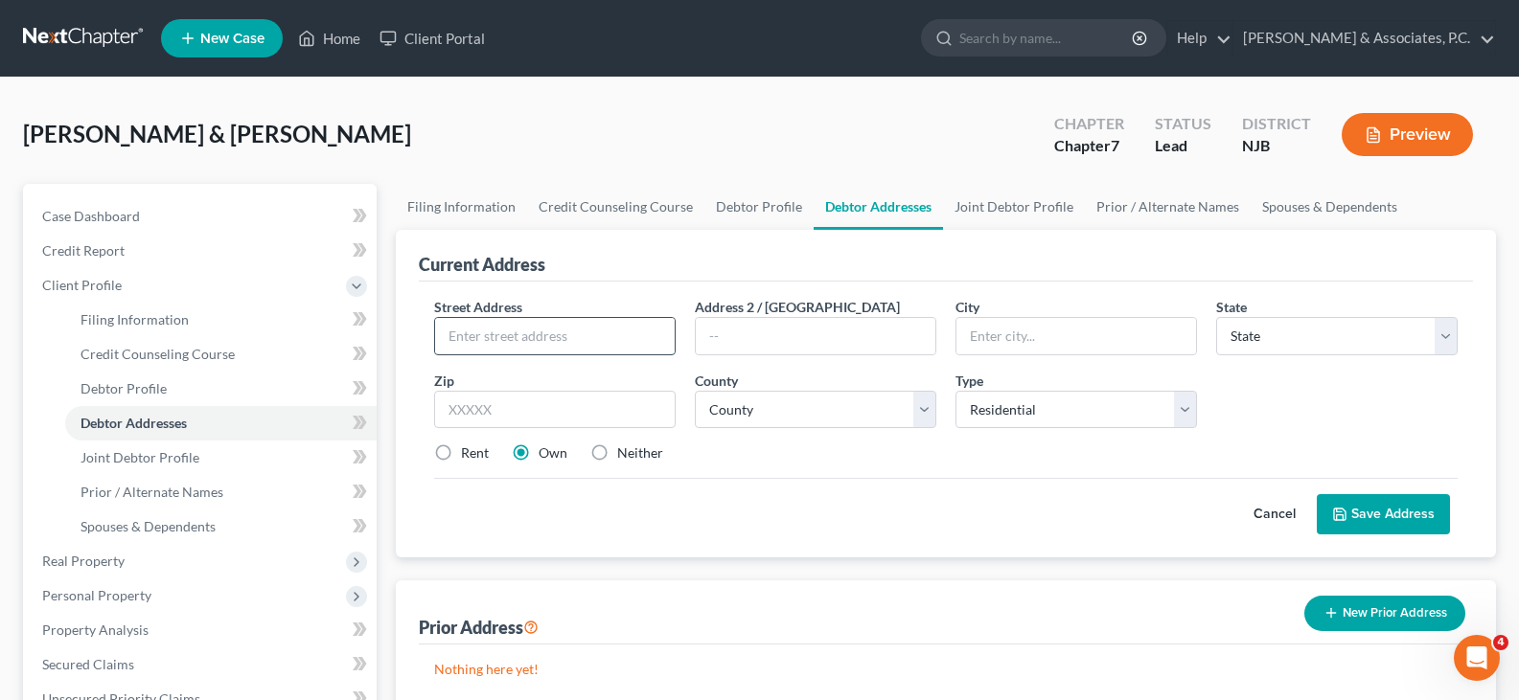
click at [504, 332] on input "text" at bounding box center [555, 336] width 240 height 36
type input "[STREET_ADDRESS]"
type input "Hoboken"
click at [522, 413] on input "text" at bounding box center [554, 410] width 241 height 38
type input "07030"
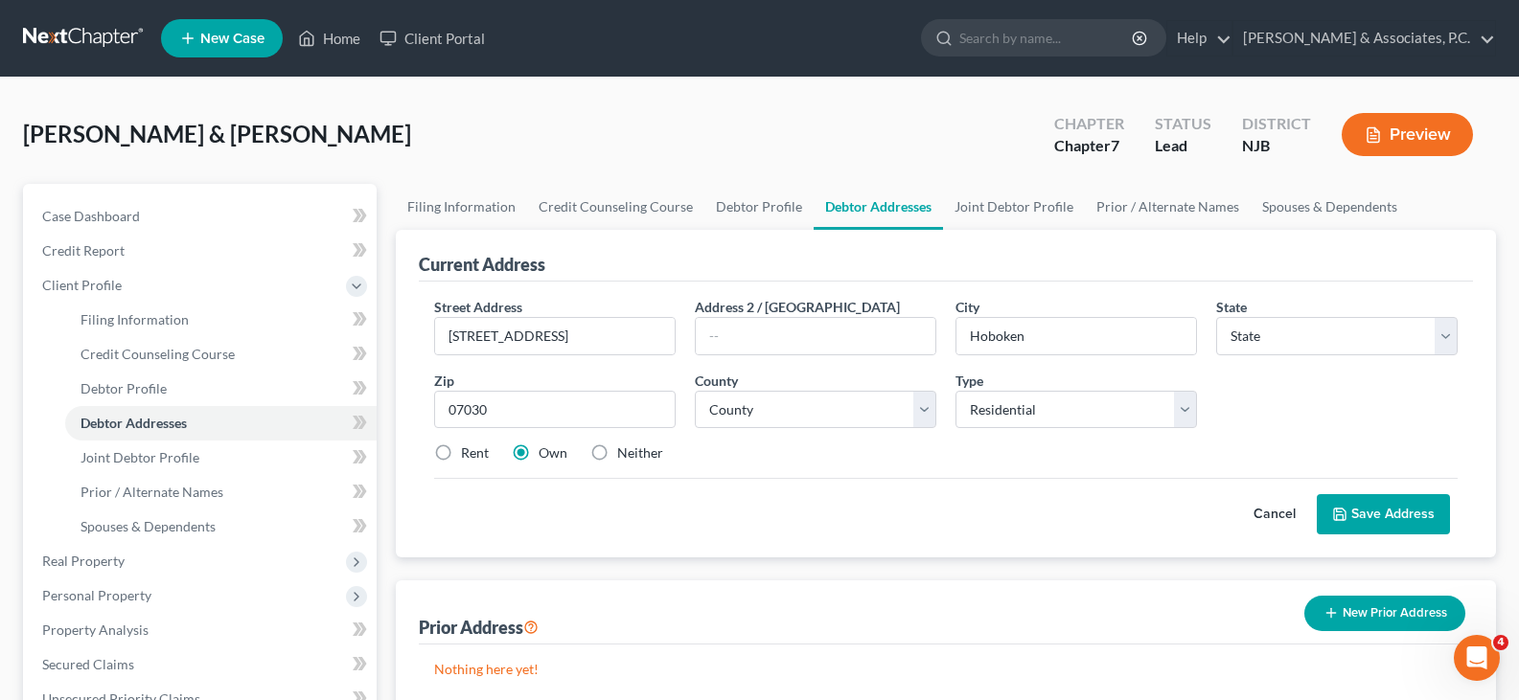
select select "33"
drag, startPoint x: 438, startPoint y: 459, endPoint x: 542, endPoint y: 365, distance: 140.4
click at [461, 459] on label "Rent" at bounding box center [475, 453] width 28 height 19
click at [468, 456] on input "Rent" at bounding box center [474, 450] width 12 height 12
radio input "true"
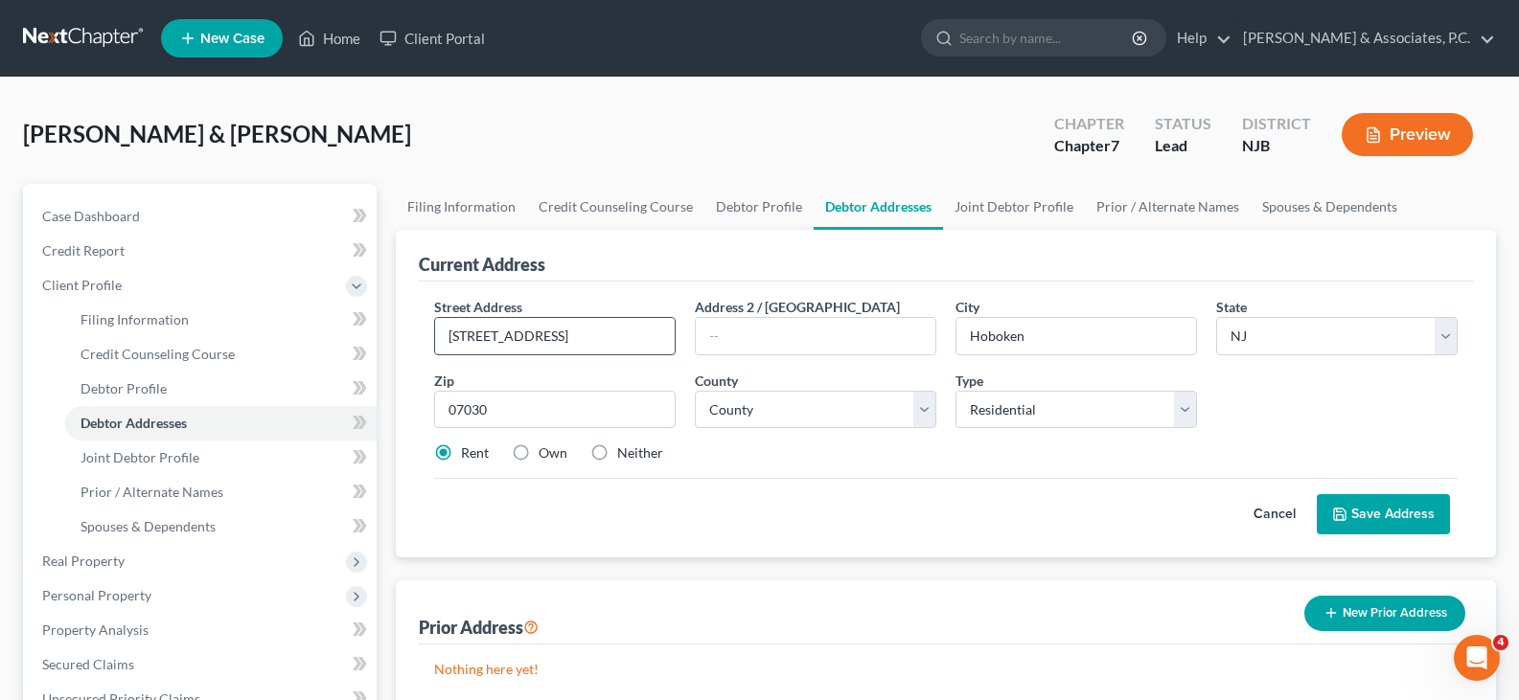
click at [563, 339] on input "[STREET_ADDRESS]" at bounding box center [555, 336] width 240 height 36
type input "[STREET_ADDRESS]"
click at [931, 411] on select "County [GEOGRAPHIC_DATA] [GEOGRAPHIC_DATA] [GEOGRAPHIC_DATA] [GEOGRAPHIC_DATA] …" at bounding box center [815, 410] width 241 height 38
select select "8"
click at [695, 391] on select "County [GEOGRAPHIC_DATA] [GEOGRAPHIC_DATA] [GEOGRAPHIC_DATA] [GEOGRAPHIC_DATA] …" at bounding box center [815, 410] width 241 height 38
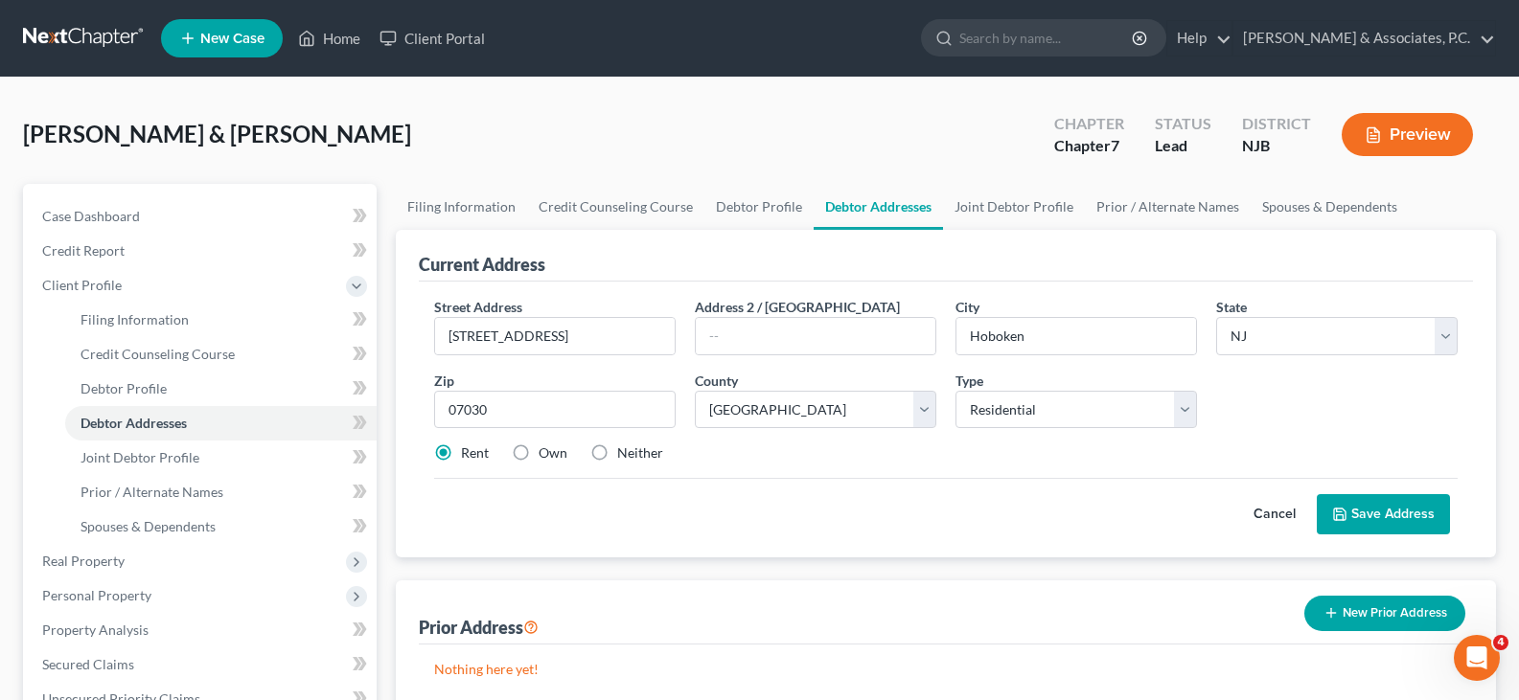
click at [1392, 504] on button "Save Address" at bounding box center [1382, 514] width 133 height 40
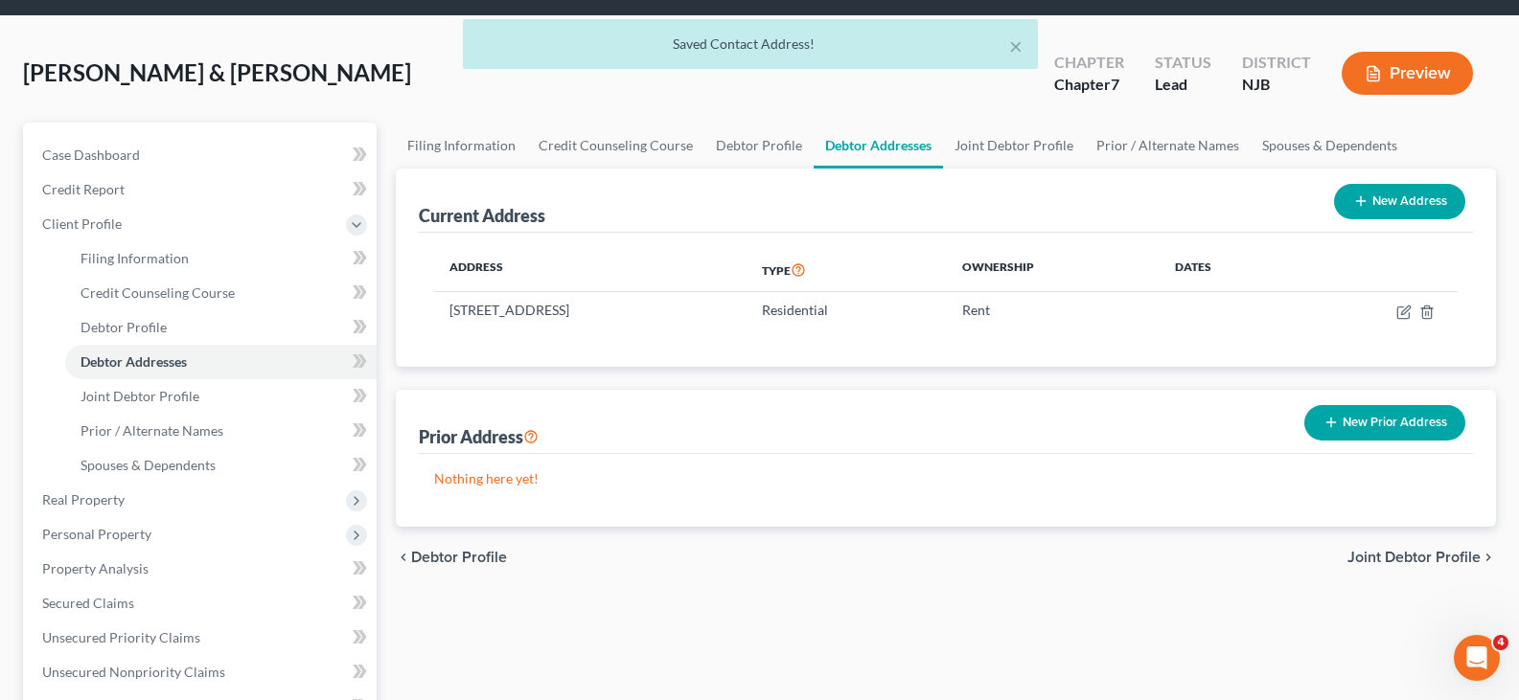
scroll to position [96, 0]
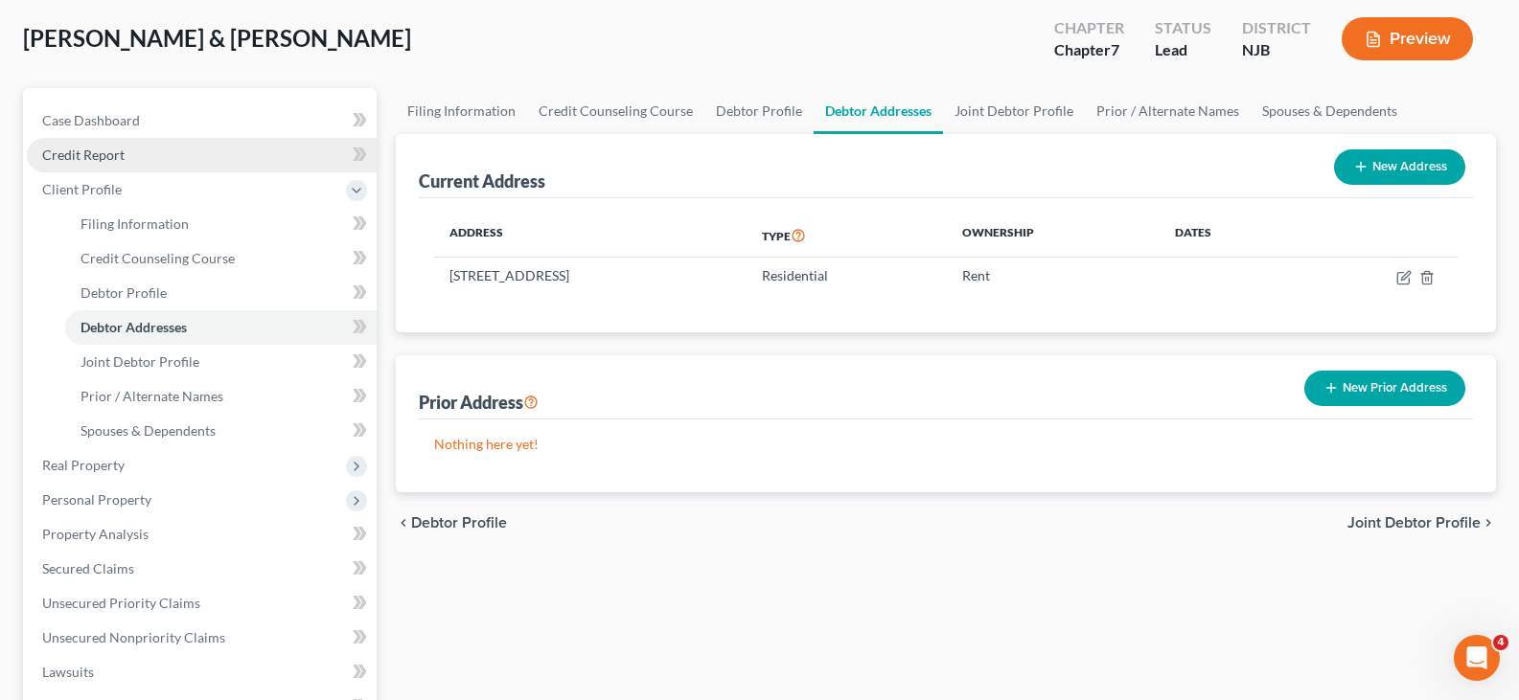
click at [74, 154] on span "Credit Report" at bounding box center [83, 155] width 82 height 16
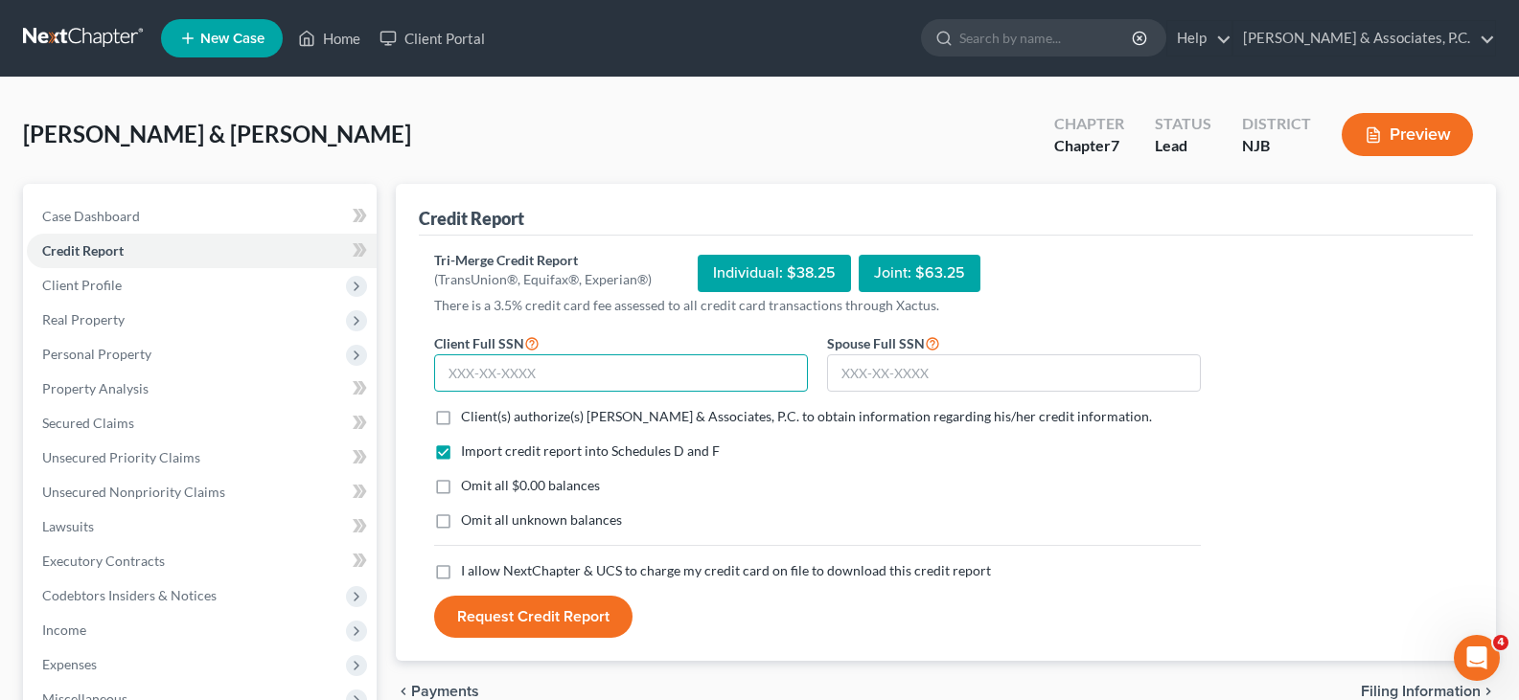
click at [474, 373] on input "text" at bounding box center [621, 373] width 374 height 38
type input "153-58-1201"
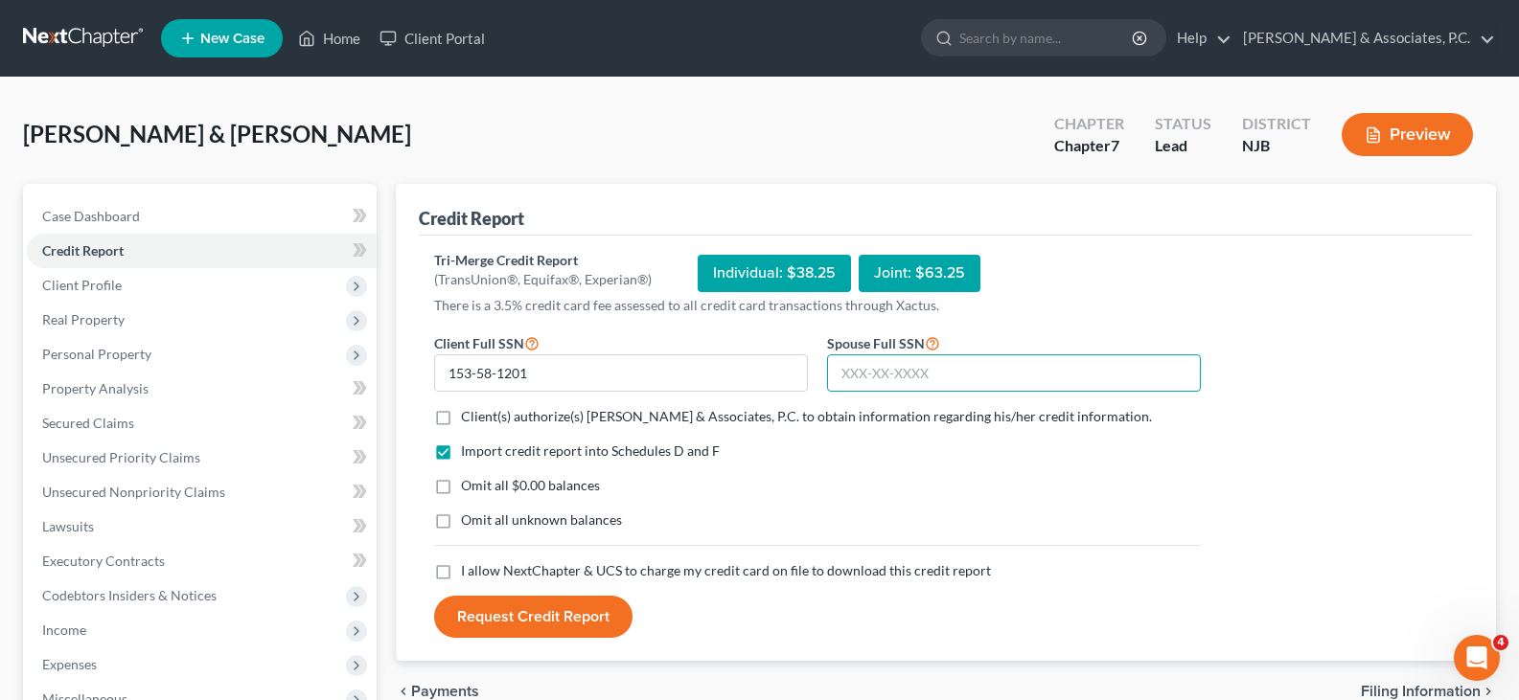
click at [878, 372] on input "text" at bounding box center [1014, 373] width 374 height 38
type input "096-56-6939"
click at [461, 413] on label "Client(s) authorize(s) [PERSON_NAME] & Associates, P.C. to obtain information r…" at bounding box center [806, 416] width 691 height 19
click at [468, 413] on input "Client(s) authorize(s) [PERSON_NAME] & Associates, P.C. to obtain information r…" at bounding box center [474, 413] width 12 height 12
checkbox input "true"
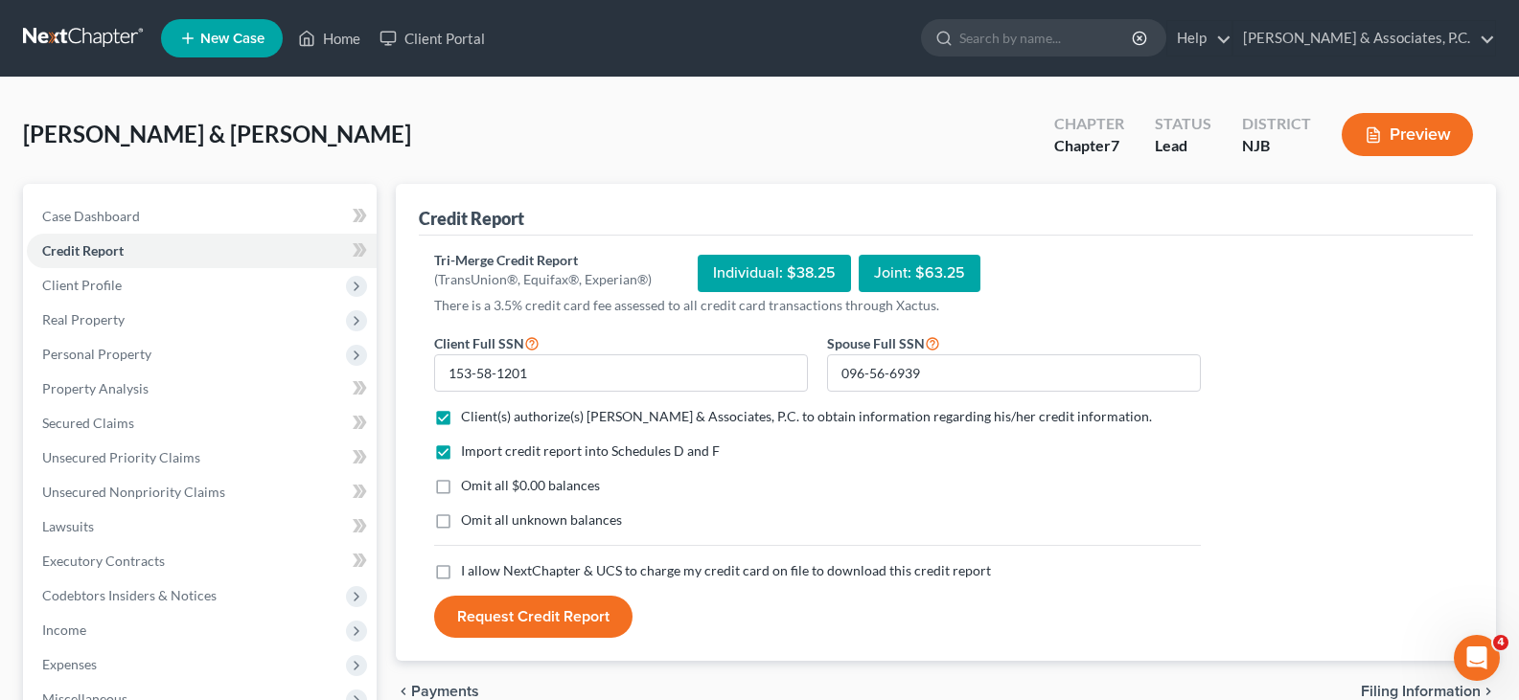
click at [461, 485] on label "Omit all $0.00 balances" at bounding box center [530, 485] width 139 height 19
click at [468, 485] on input "Omit all $0.00 balances" at bounding box center [474, 482] width 12 height 12
checkbox input "true"
click at [461, 573] on label "I allow NextChapter & UCS to charge my credit card on file to download this cre…" at bounding box center [726, 570] width 530 height 19
click at [468, 573] on input "I allow NextChapter & UCS to charge my credit card on file to download this cre…" at bounding box center [474, 567] width 12 height 12
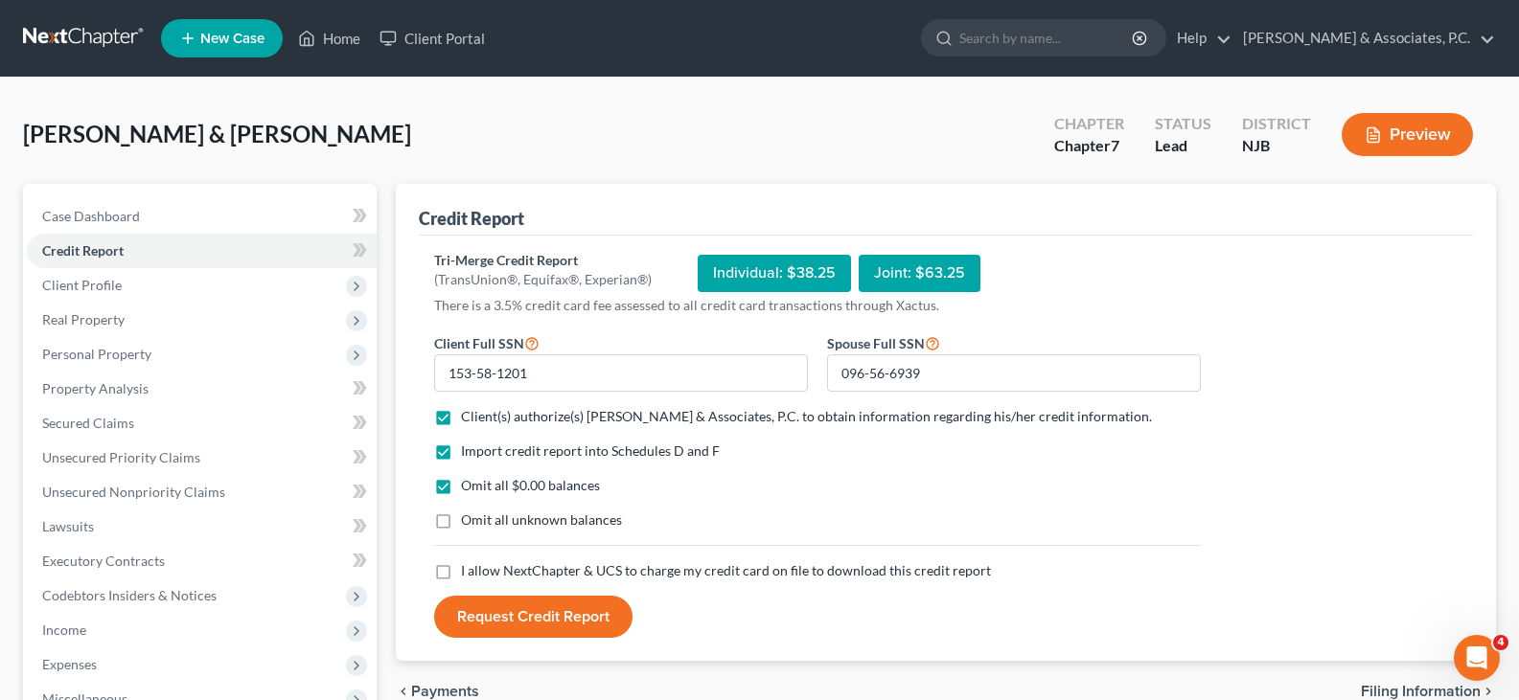
checkbox input "true"
click at [524, 617] on button "Request Credit Report" at bounding box center [533, 617] width 198 height 42
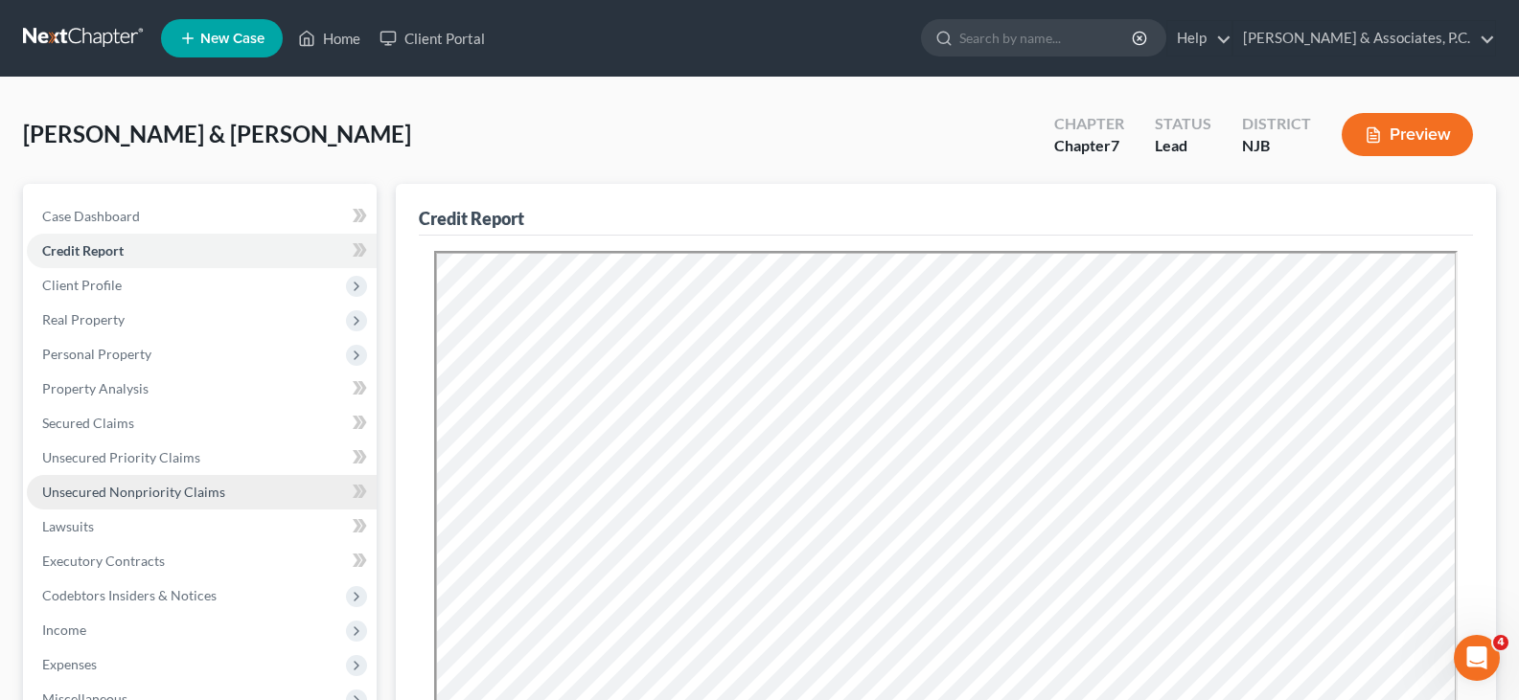
click at [103, 489] on span "Unsecured Nonpriority Claims" at bounding box center [133, 492] width 183 height 16
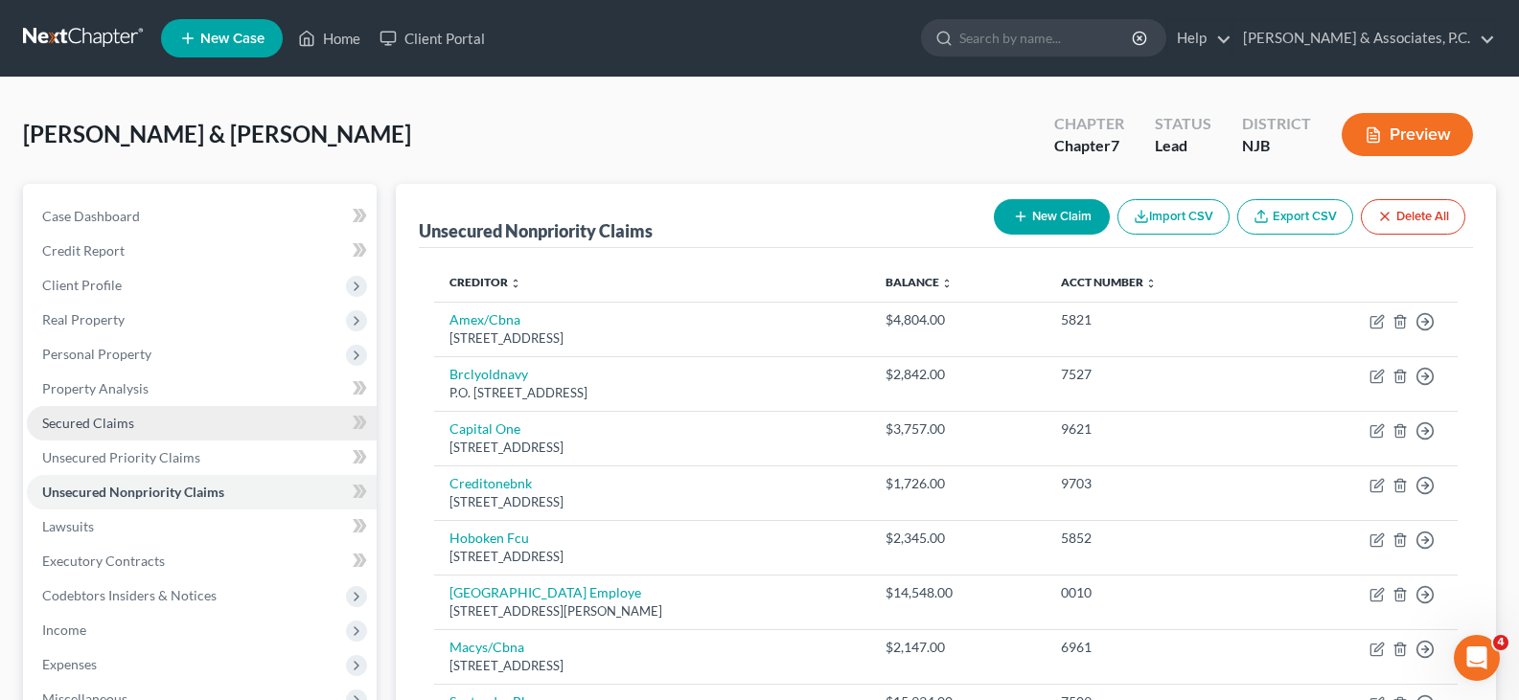
click at [80, 417] on span "Secured Claims" at bounding box center [88, 423] width 92 height 16
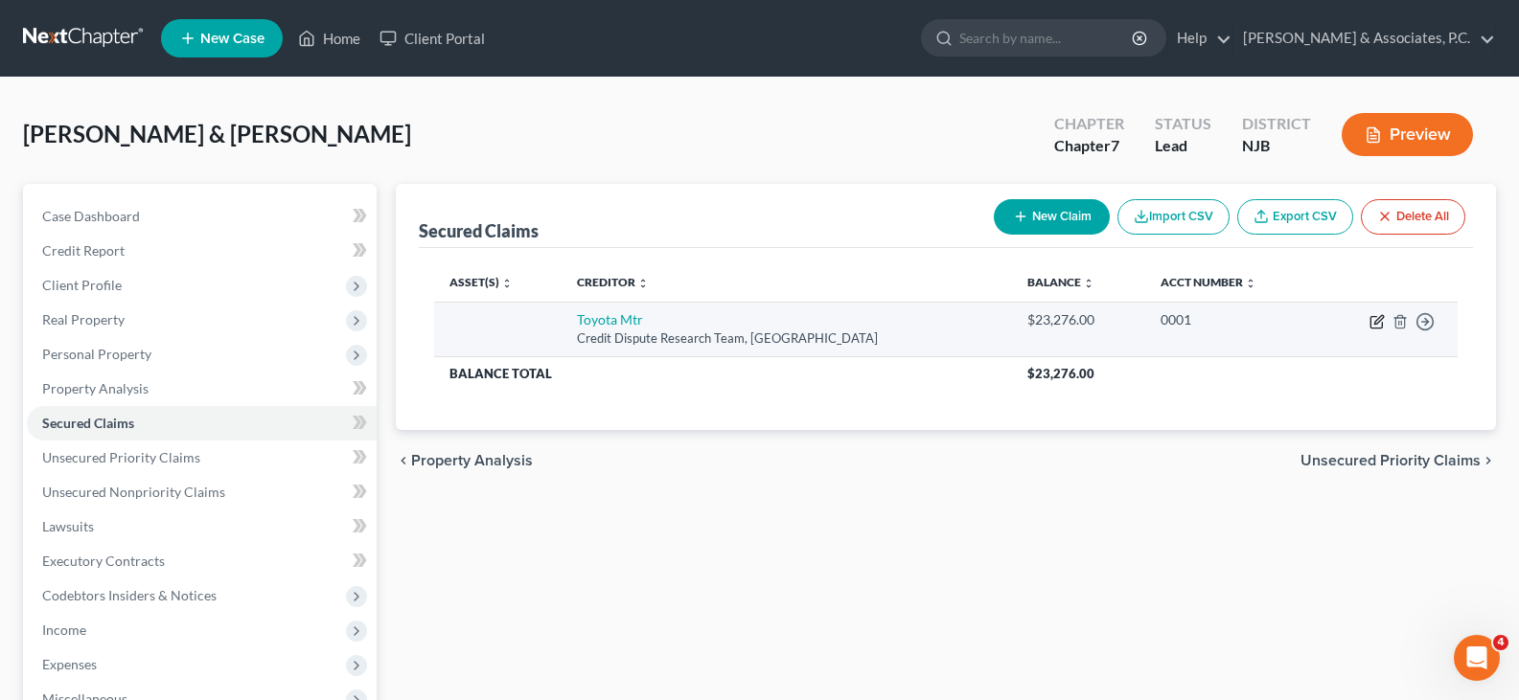
click at [1378, 321] on icon "button" at bounding box center [1376, 321] width 15 height 15
select select "45"
select select "0"
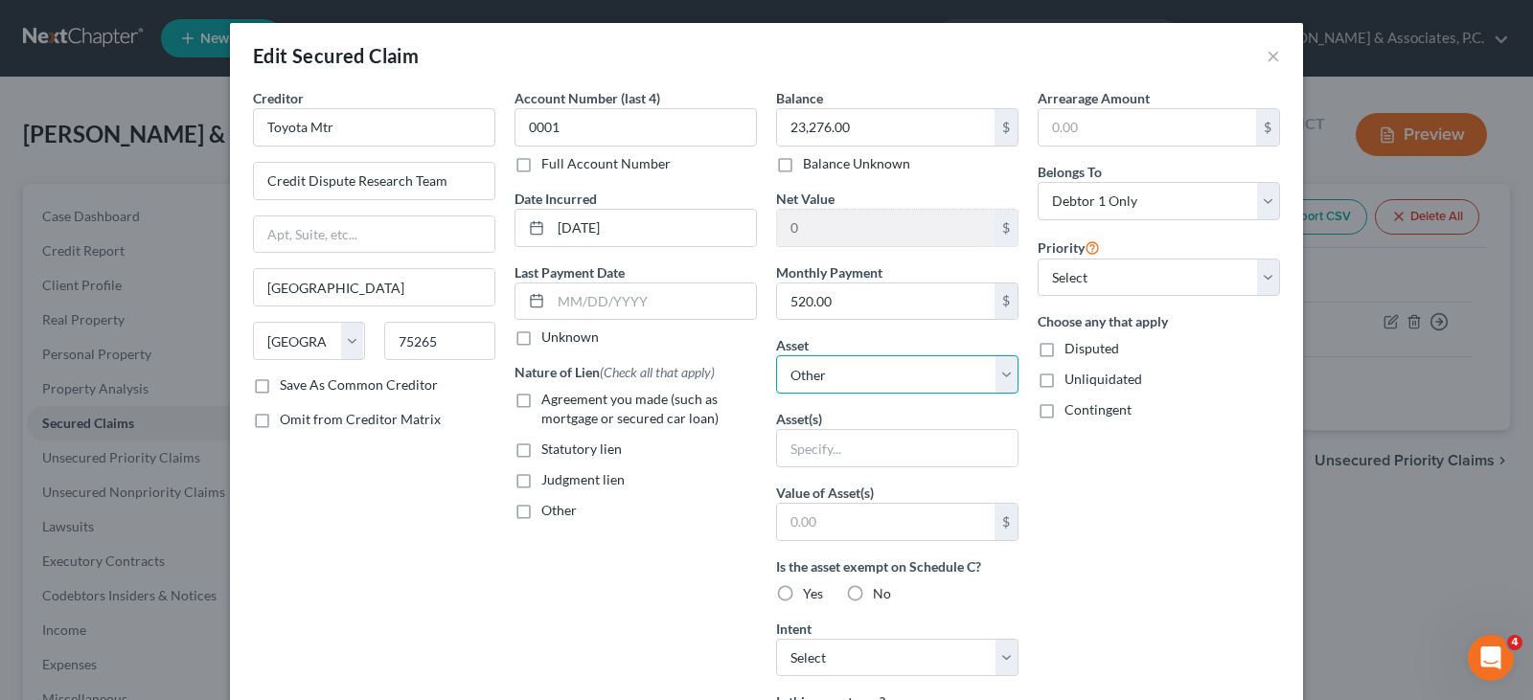
click at [996, 378] on select "Select Other Multiple Assets Clothing - used clothing - $2000.0 Electronics - c…" at bounding box center [897, 374] width 242 height 38
drag, startPoint x: 1133, startPoint y: 486, endPoint x: 1128, endPoint y: 471, distance: 15.5
click at [1133, 485] on div "Arrearage Amount $ Belongs To * Select Debtor 1 Only Debtor 2 Only Debtor 1 And…" at bounding box center [1159, 515] width 262 height 855
click at [1269, 49] on button "×" at bounding box center [1273, 55] width 13 height 23
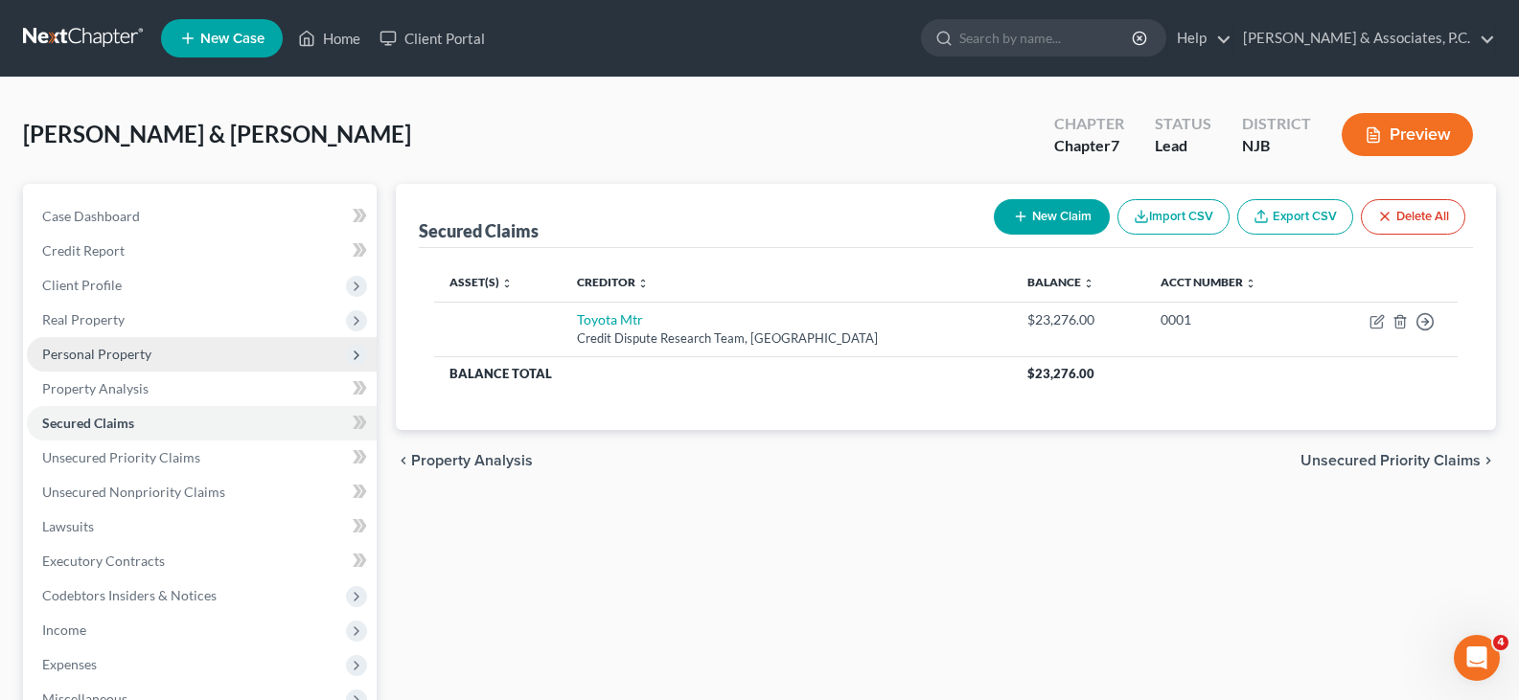
click at [80, 352] on span "Personal Property" at bounding box center [96, 354] width 109 height 16
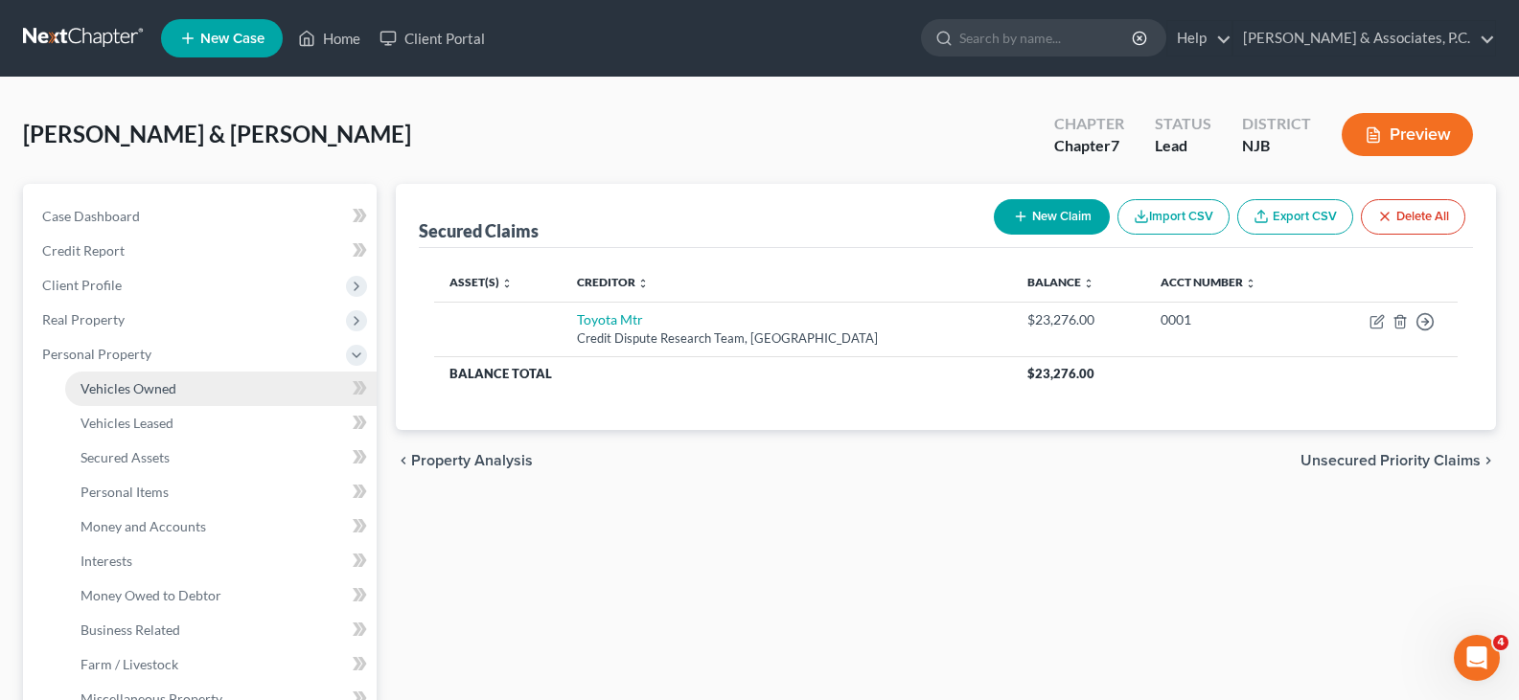
click at [109, 387] on span "Vehicles Owned" at bounding box center [128, 388] width 96 height 16
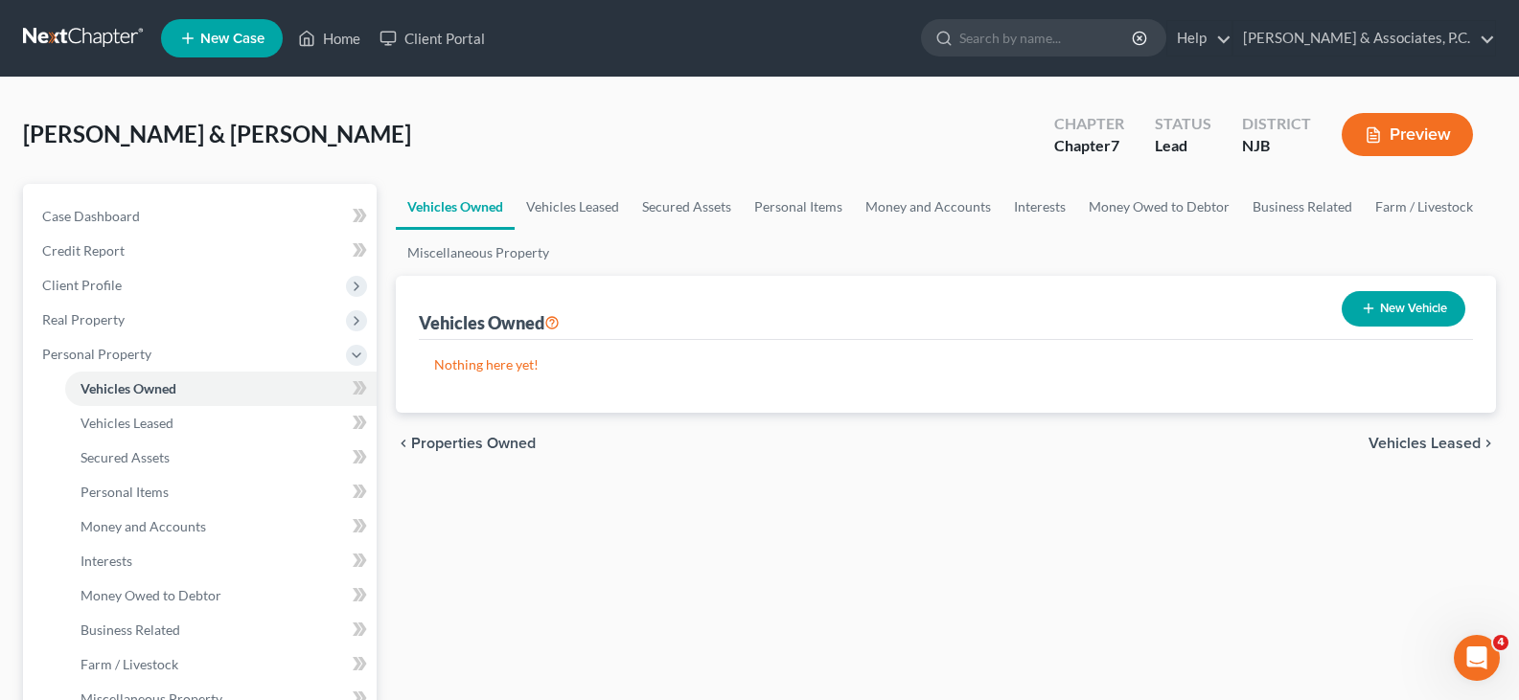
click at [1405, 308] on button "New Vehicle" at bounding box center [1403, 308] width 124 height 35
select select "0"
select select "2"
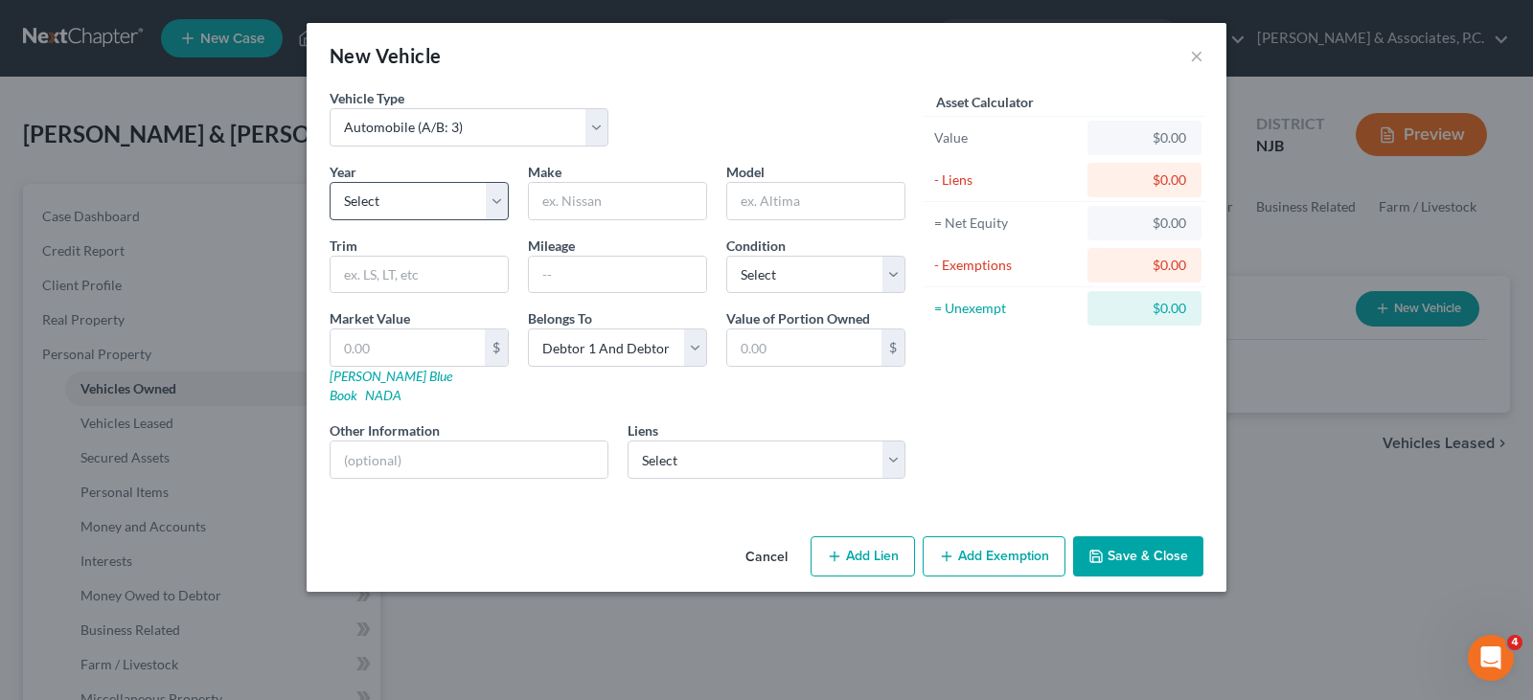
drag, startPoint x: 511, startPoint y: 206, endPoint x: 498, endPoint y: 197, distance: 15.1
click at [508, 205] on div "Year Select 2026 2025 2024 2023 2022 2021 2020 2019 2018 2017 2016 2015 2014 20…" at bounding box center [419, 191] width 198 height 58
click at [501, 194] on select "Select 2026 2025 2024 2023 2022 2021 2020 2019 2018 2017 2016 2015 2014 2013 20…" at bounding box center [419, 201] width 179 height 38
select select "5"
click at [330, 182] on select "Select 2026 2025 2024 2023 2022 2021 2020 2019 2018 2017 2016 2015 2014 2013 20…" at bounding box center [419, 201] width 179 height 38
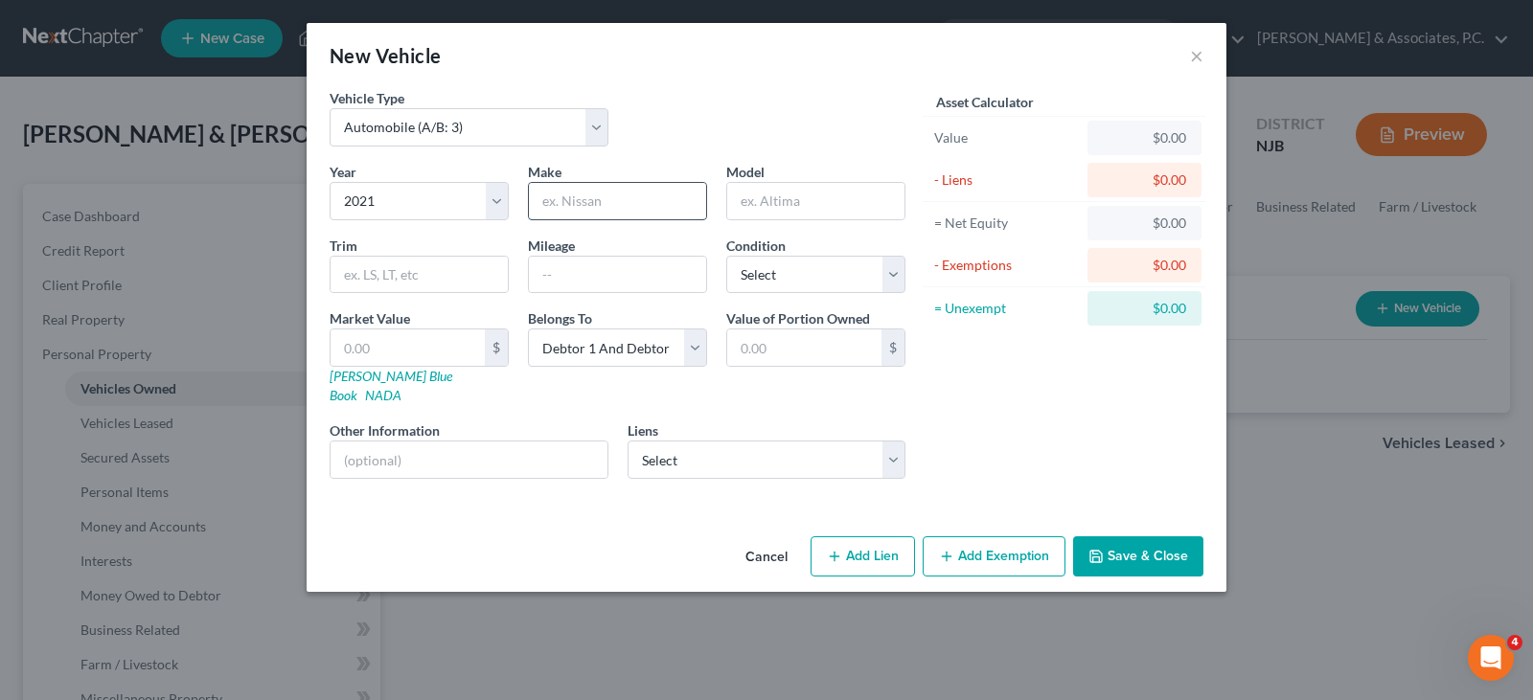
click at [560, 205] on input "text" at bounding box center [617, 201] width 177 height 36
type input "Toyota"
type input "RAV 4"
click at [414, 275] on input "text" at bounding box center [419, 275] width 177 height 36
type input "XLE"
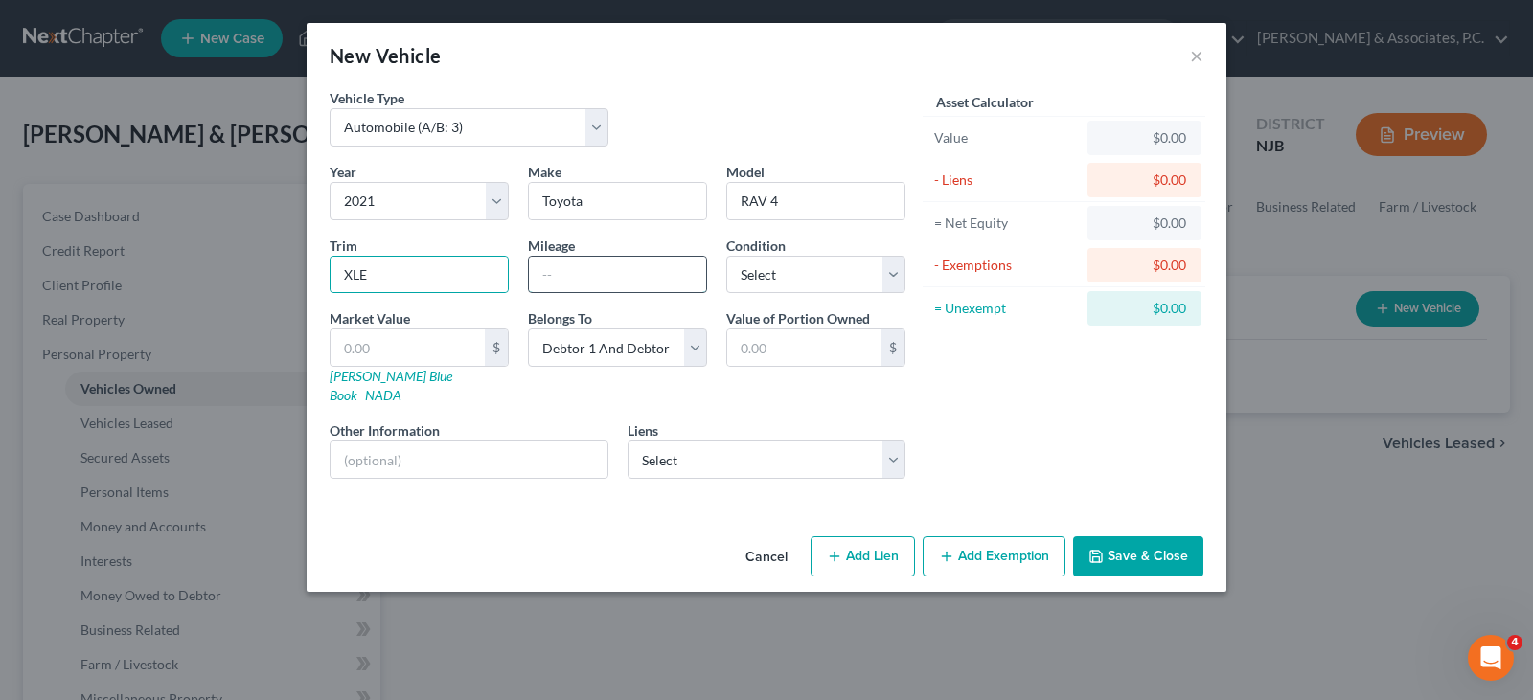
click at [588, 279] on input "text" at bounding box center [617, 275] width 177 height 36
type input "26000"
click at [804, 279] on select "Select Excellent Very Good Good Fair Poor" at bounding box center [815, 275] width 179 height 38
select select "3"
click at [726, 256] on select "Select Excellent Very Good Good Fair Poor" at bounding box center [815, 275] width 179 height 38
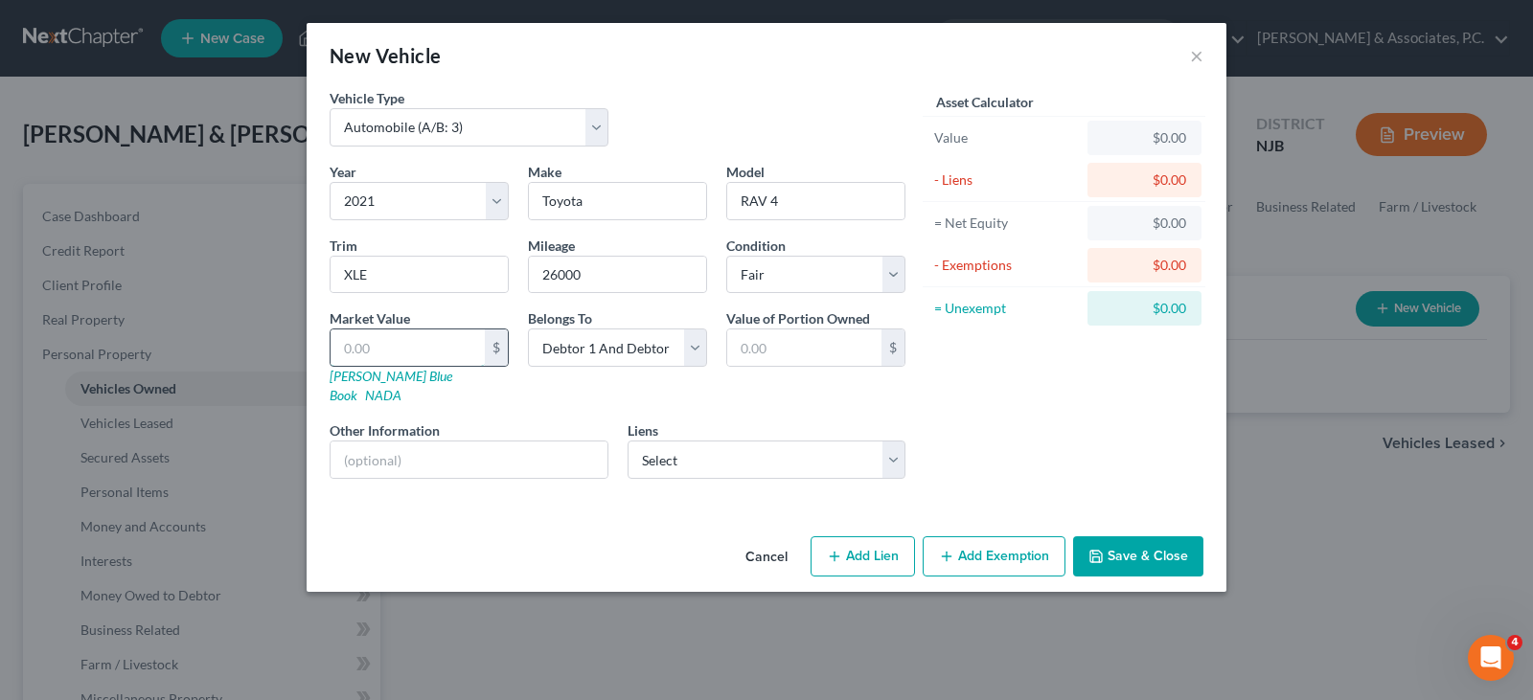
click at [433, 344] on input "text" at bounding box center [408, 348] width 154 height 36
type input "2"
type input "2.00"
type input "24"
type input "24.00"
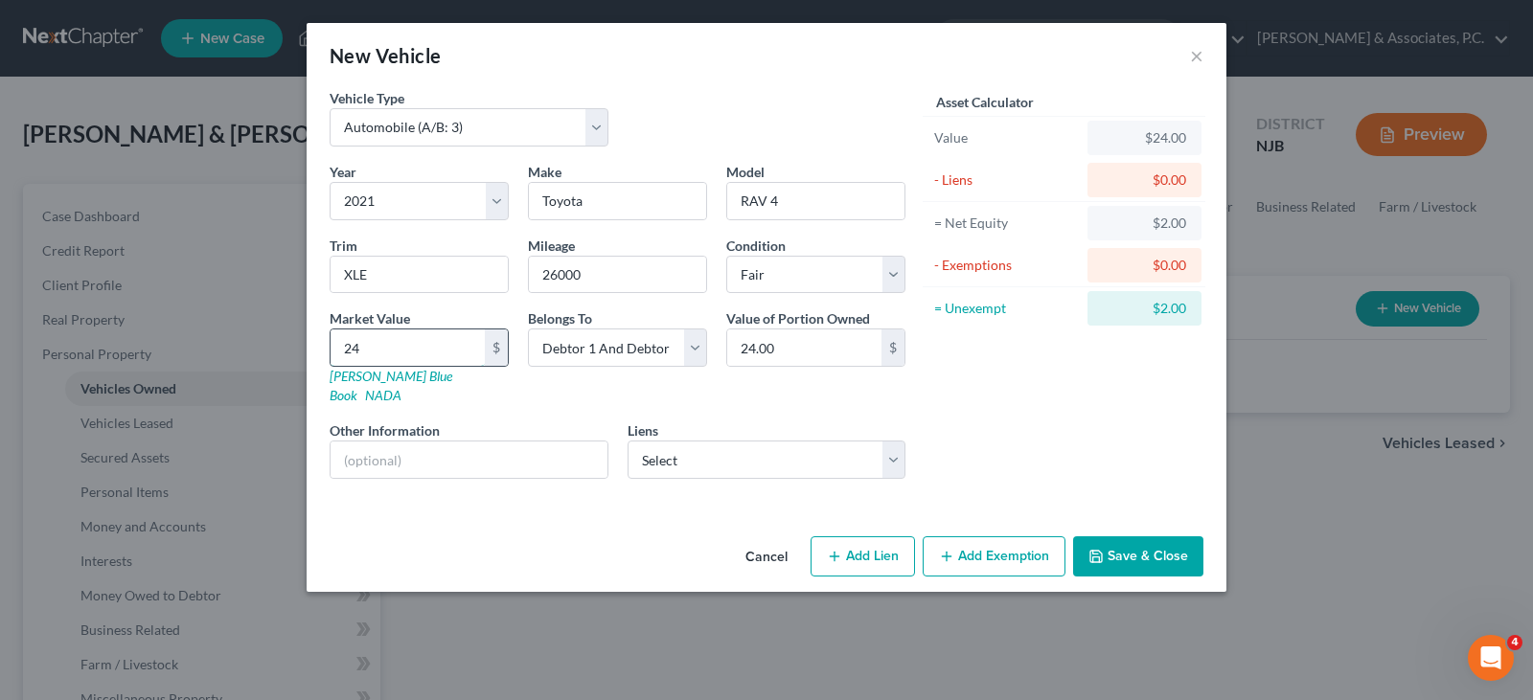
type input "248"
type input "248.00"
type input "2483"
type input "2,483.00"
type input "2,4835"
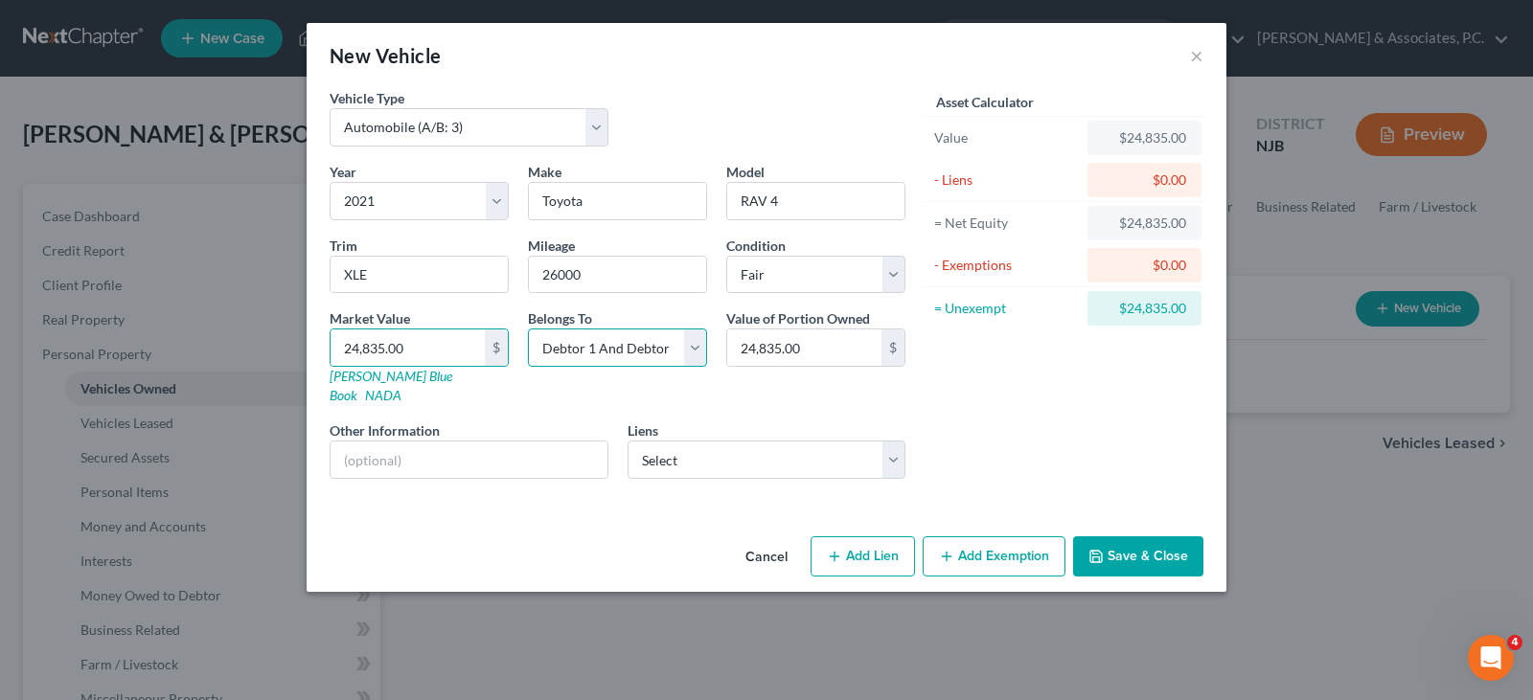
click at [688, 348] on select "Select Debtor 1 Only Debtor 2 Only Debtor 1 And Debtor 2 Only At Least One Of T…" at bounding box center [617, 348] width 179 height 38
click at [528, 329] on select "Select Debtor 1 Only Debtor 2 Only Debtor 1 And Debtor 2 Only At Least One Of T…" at bounding box center [617, 348] width 179 height 38
click at [683, 441] on select "Select Toyota Mtr - $23,276.00" at bounding box center [767, 460] width 279 height 38
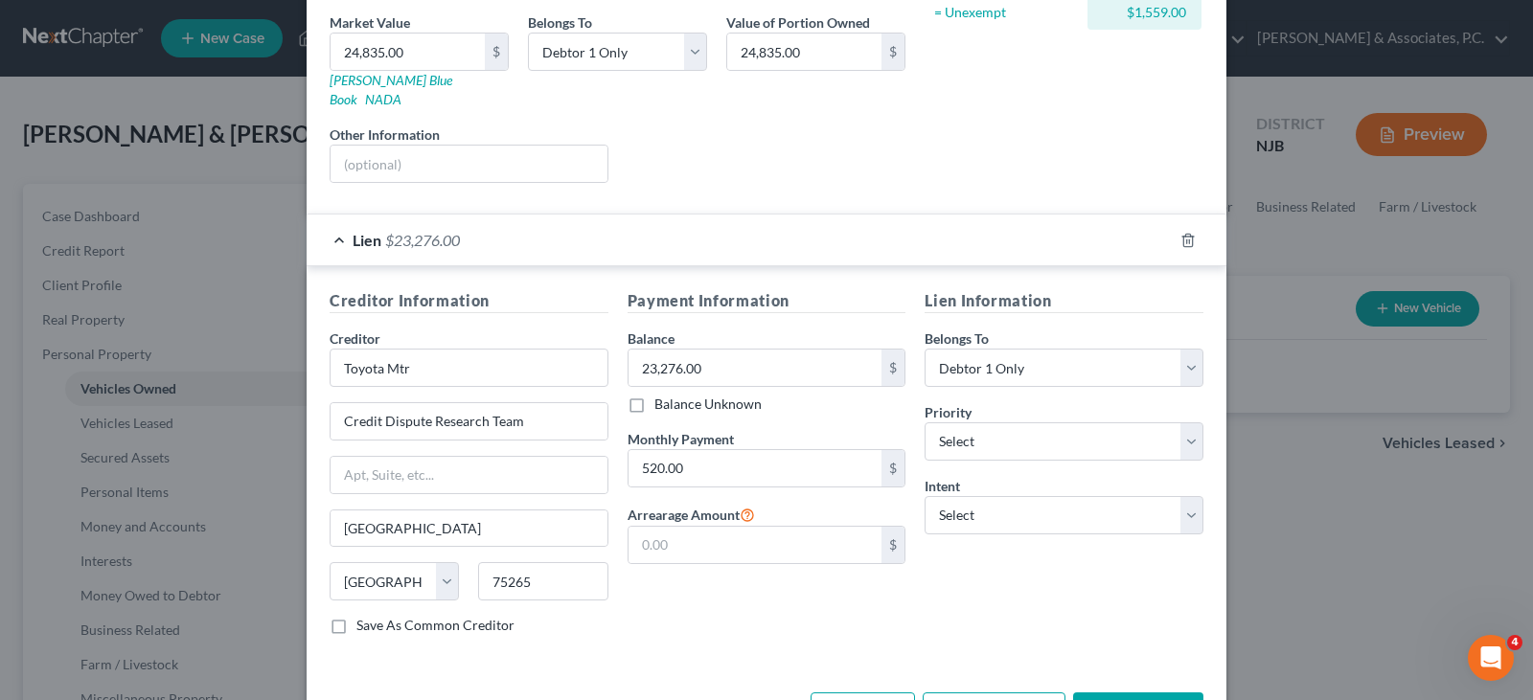
scroll to position [348, 0]
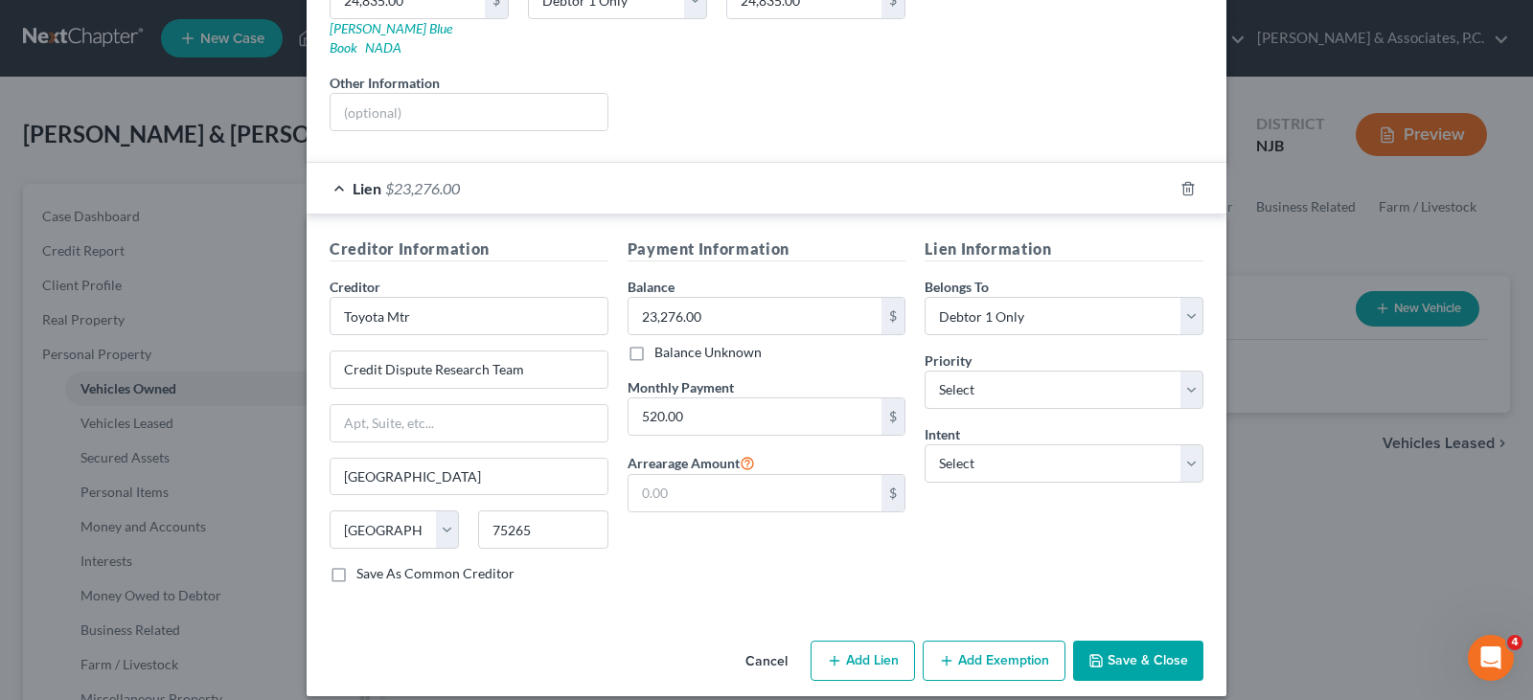
drag, startPoint x: 968, startPoint y: 651, endPoint x: 841, endPoint y: 525, distance: 178.8
click at [968, 650] on button "Add Exemption" at bounding box center [994, 661] width 143 height 40
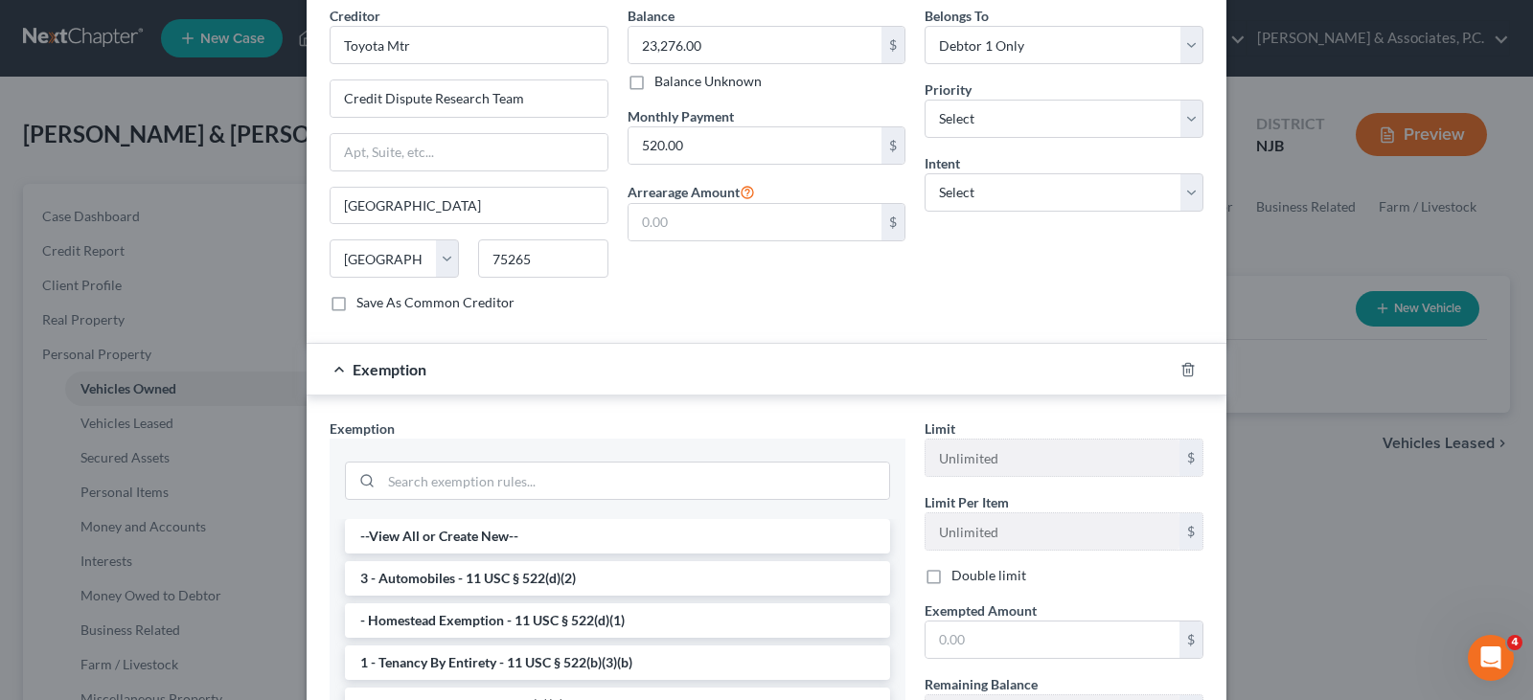
scroll to position [766, 0]
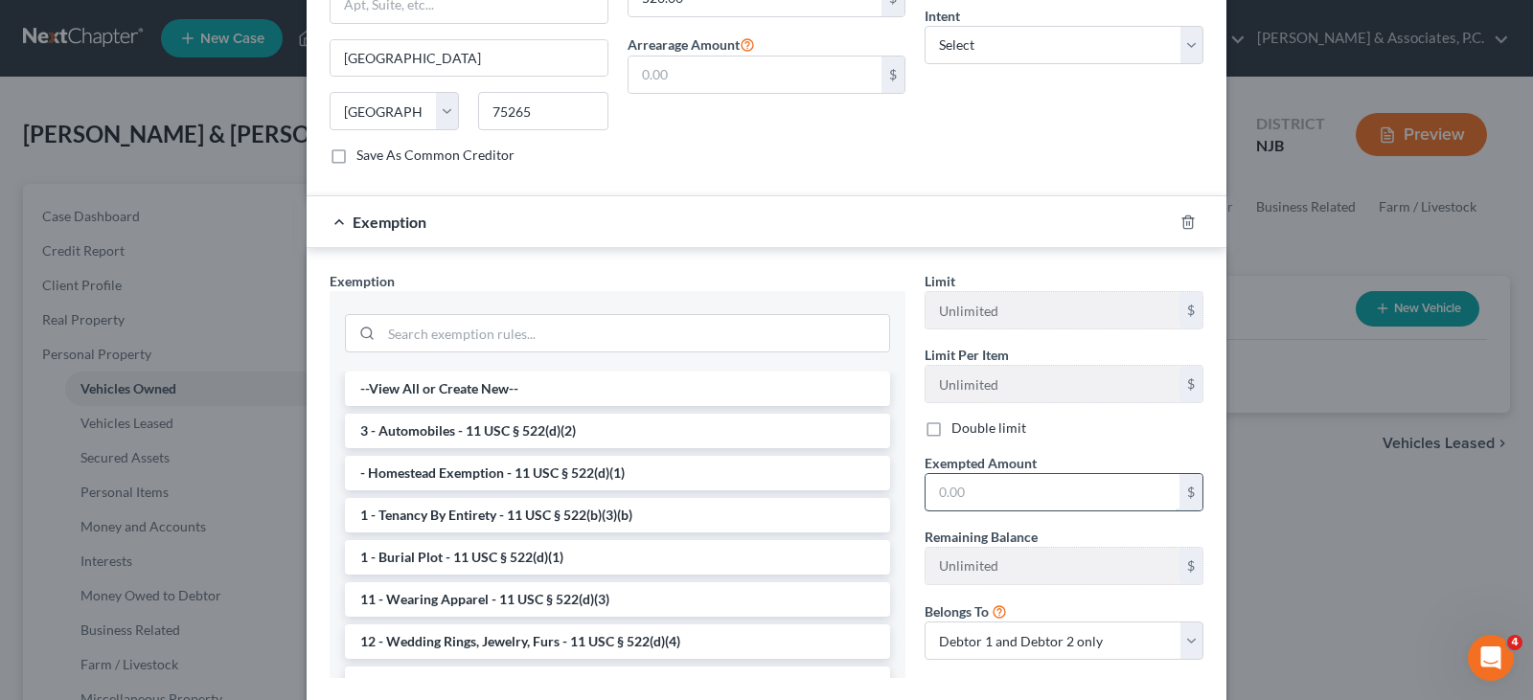
click at [976, 474] on input "text" at bounding box center [1052, 492] width 254 height 36
click at [622, 417] on li "3 - Automobiles - 11 USC § 522(d)(2)" at bounding box center [617, 431] width 545 height 34
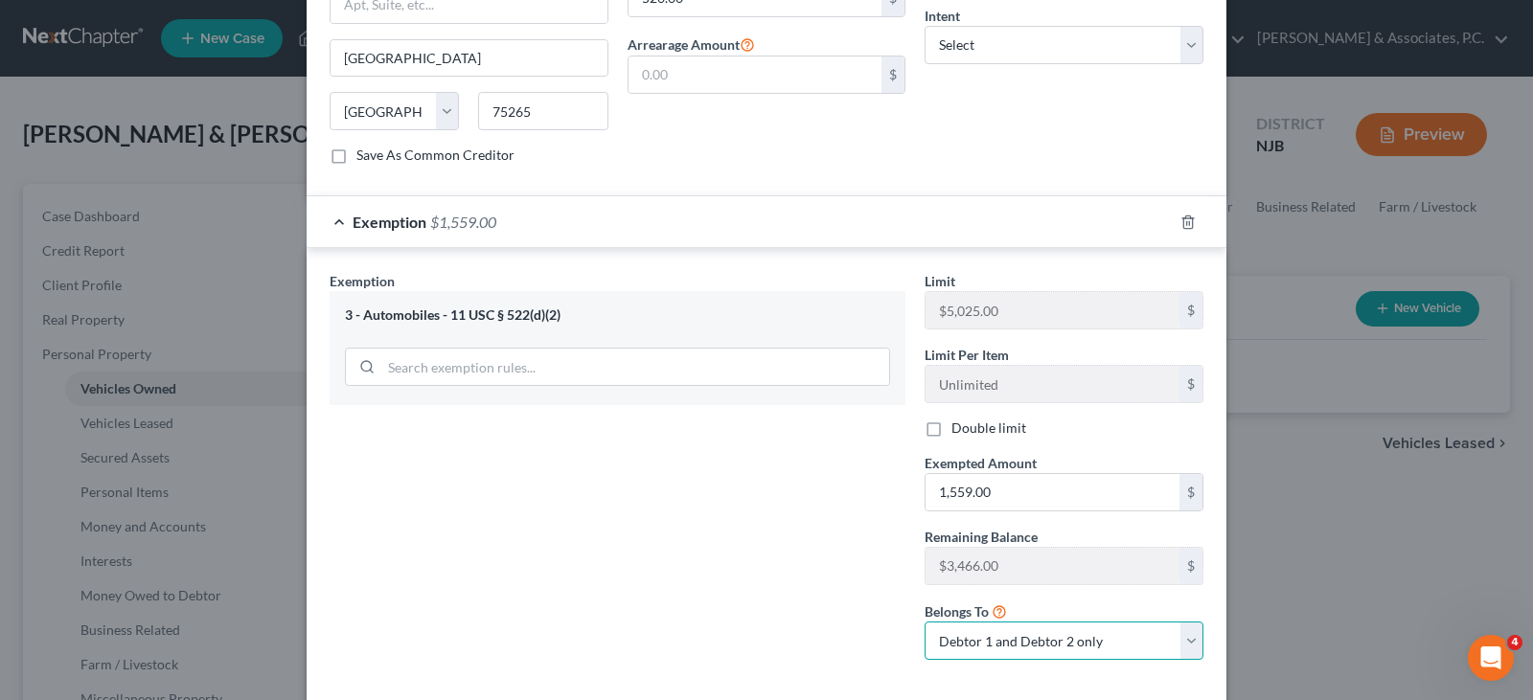
click at [1095, 627] on select "Debtor 1 only Debtor 2 only Debtor 1 and Debtor 2 only" at bounding box center [1064, 641] width 279 height 38
click at [925, 622] on select "Debtor 1 only Debtor 2 only Debtor 1 and Debtor 2 only" at bounding box center [1064, 641] width 279 height 38
click at [597, 518] on div "Exemption Set must be selected for CA. Exemption * 3 - Automobiles - 11 USC § 5…" at bounding box center [617, 473] width 595 height 404
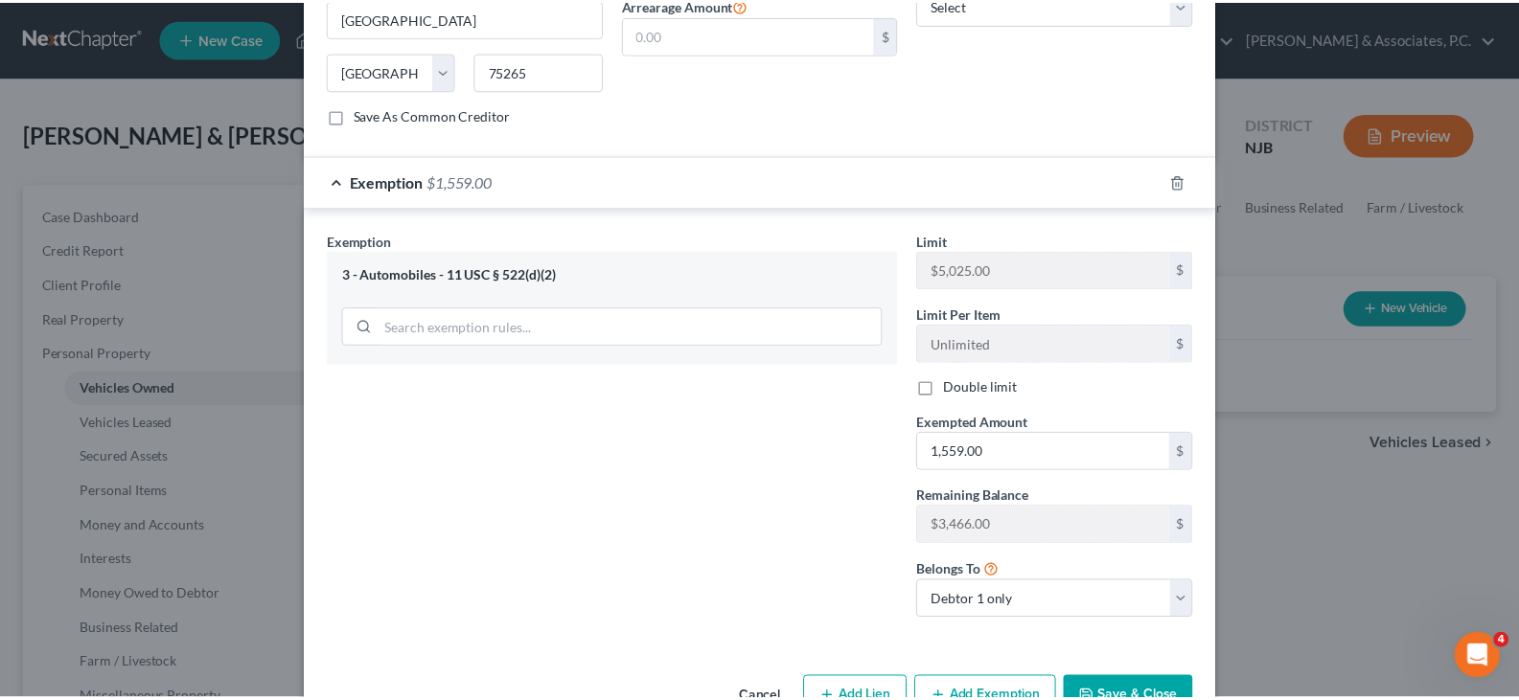
scroll to position [844, 0]
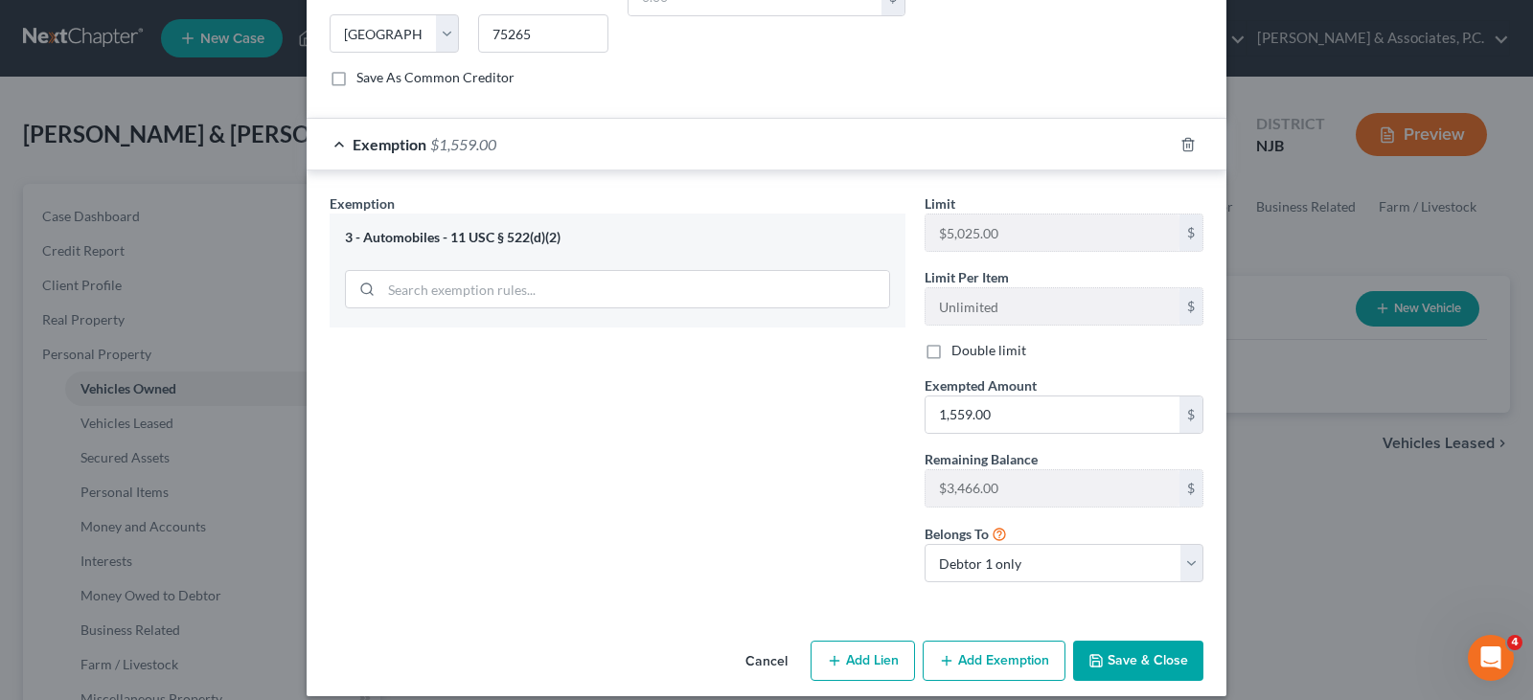
drag, startPoint x: 1130, startPoint y: 637, endPoint x: 1001, endPoint y: 583, distance: 139.1
click at [1130, 641] on button "Save & Close" at bounding box center [1138, 661] width 130 height 40
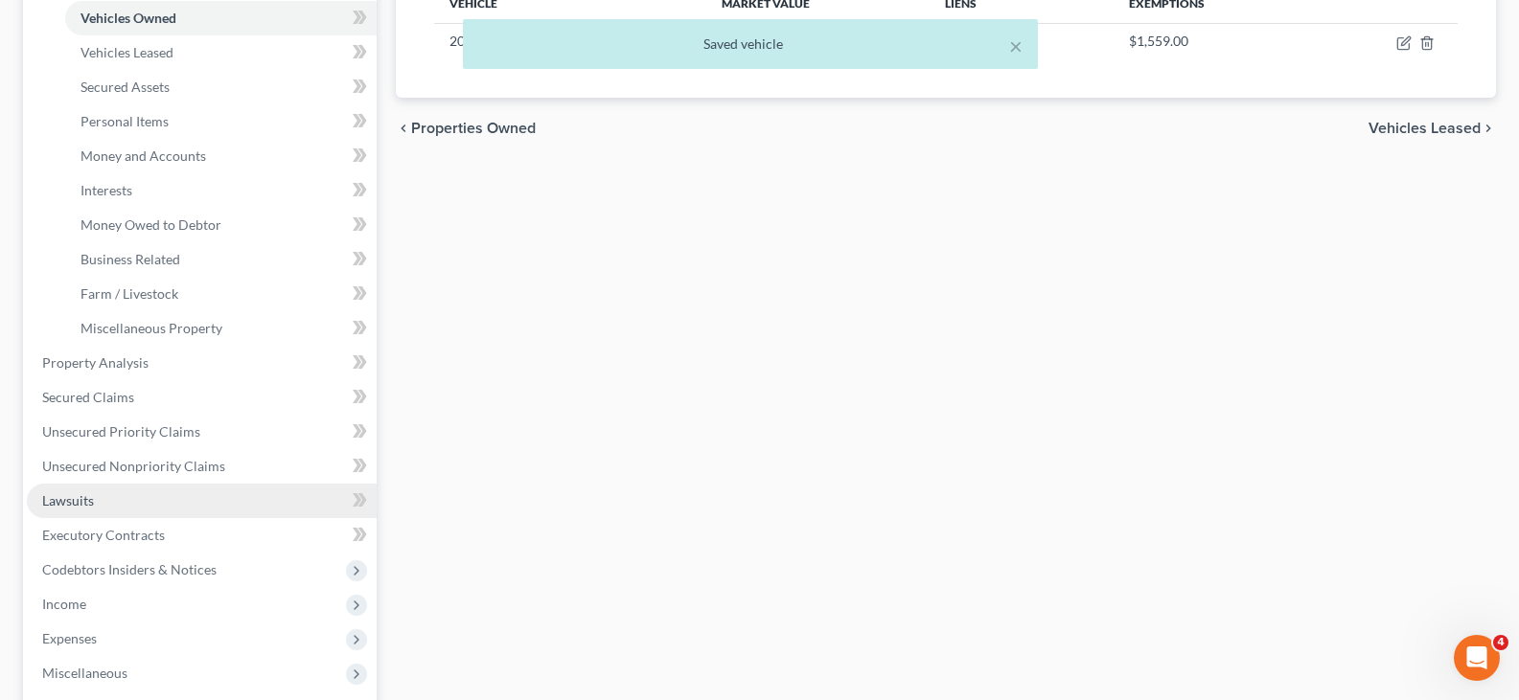
scroll to position [479, 0]
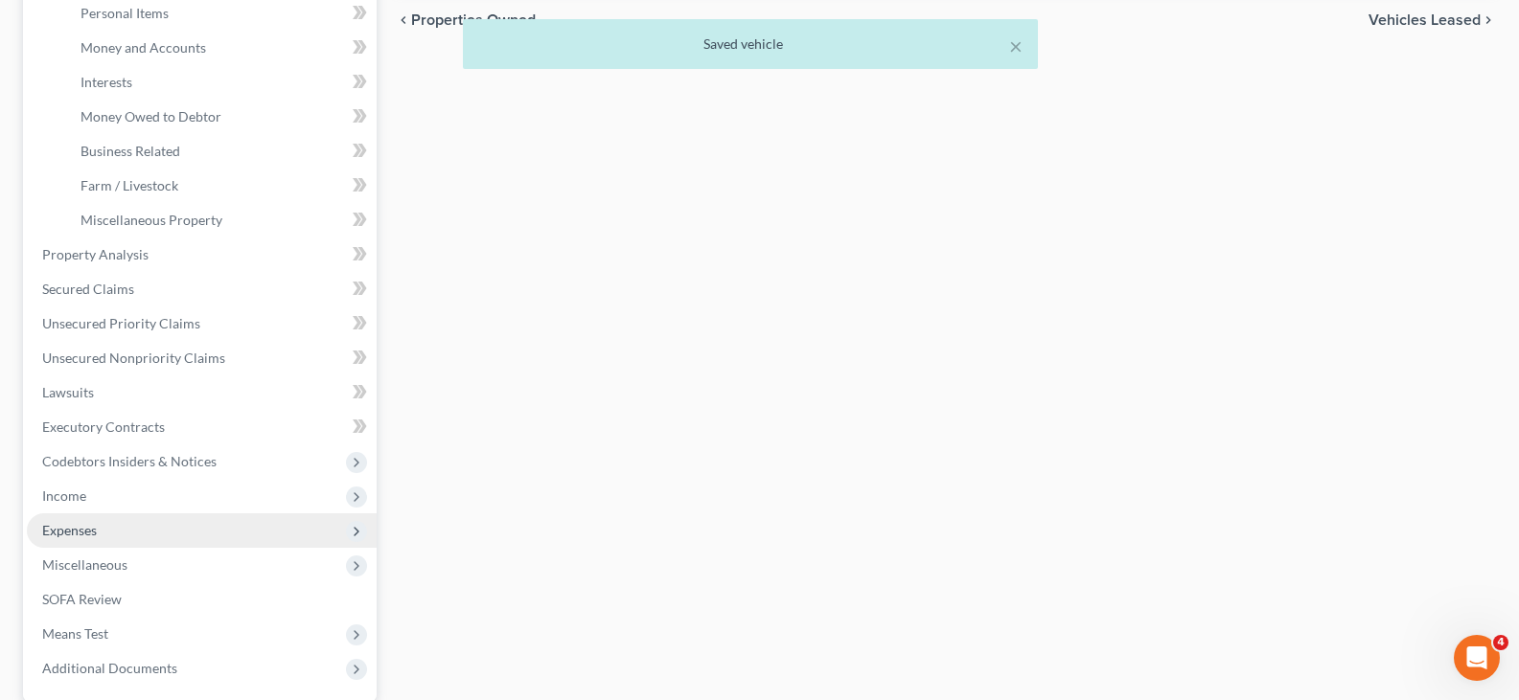
click at [73, 527] on span "Expenses" at bounding box center [69, 530] width 55 height 16
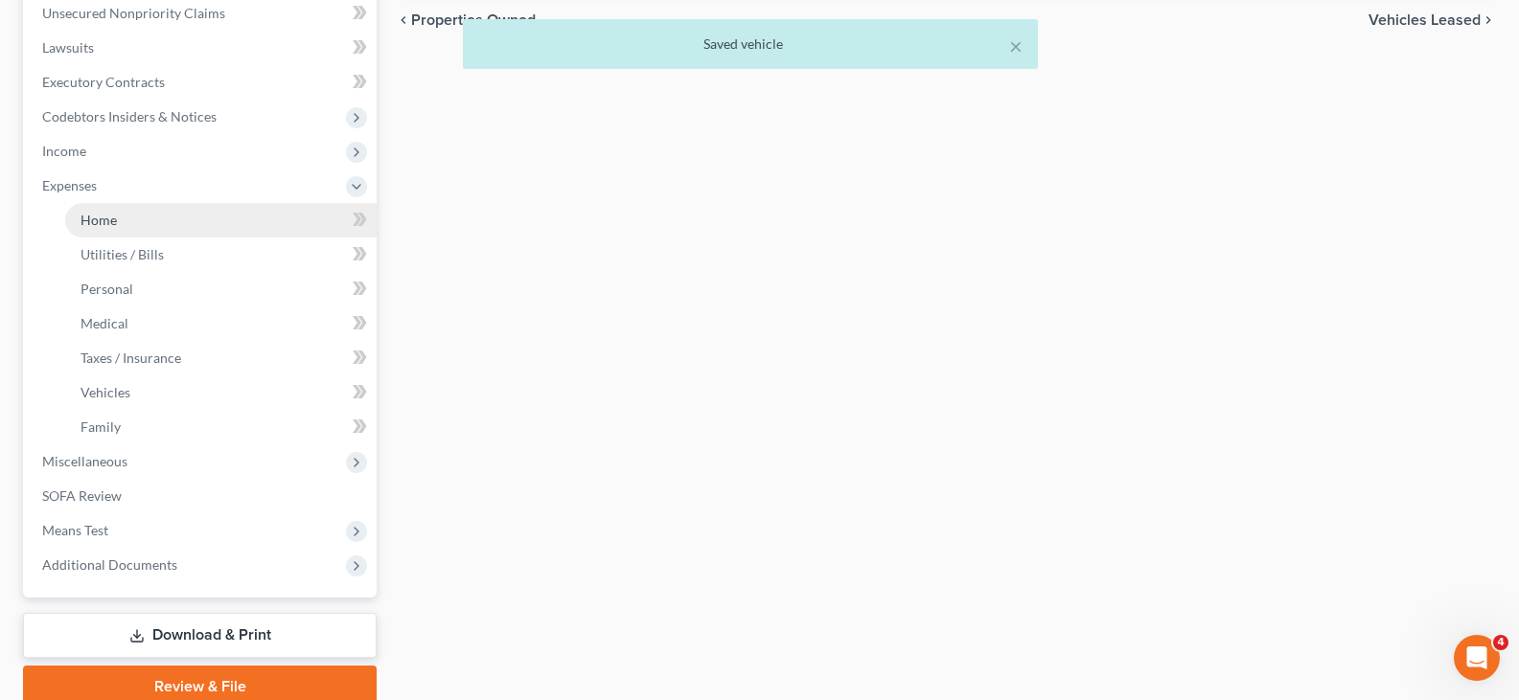
click at [98, 219] on span "Home" at bounding box center [98, 220] width 36 height 16
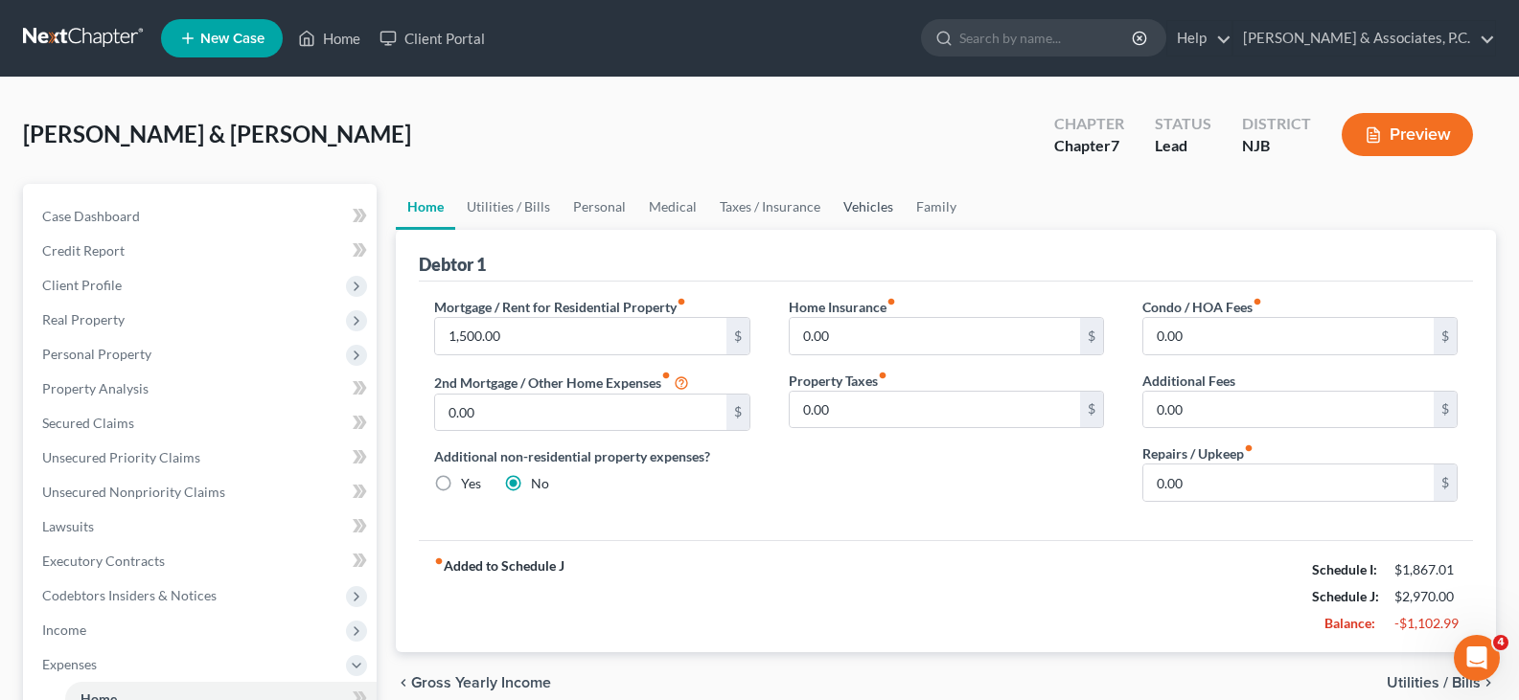
click at [877, 207] on link "Vehicles" at bounding box center [868, 207] width 73 height 46
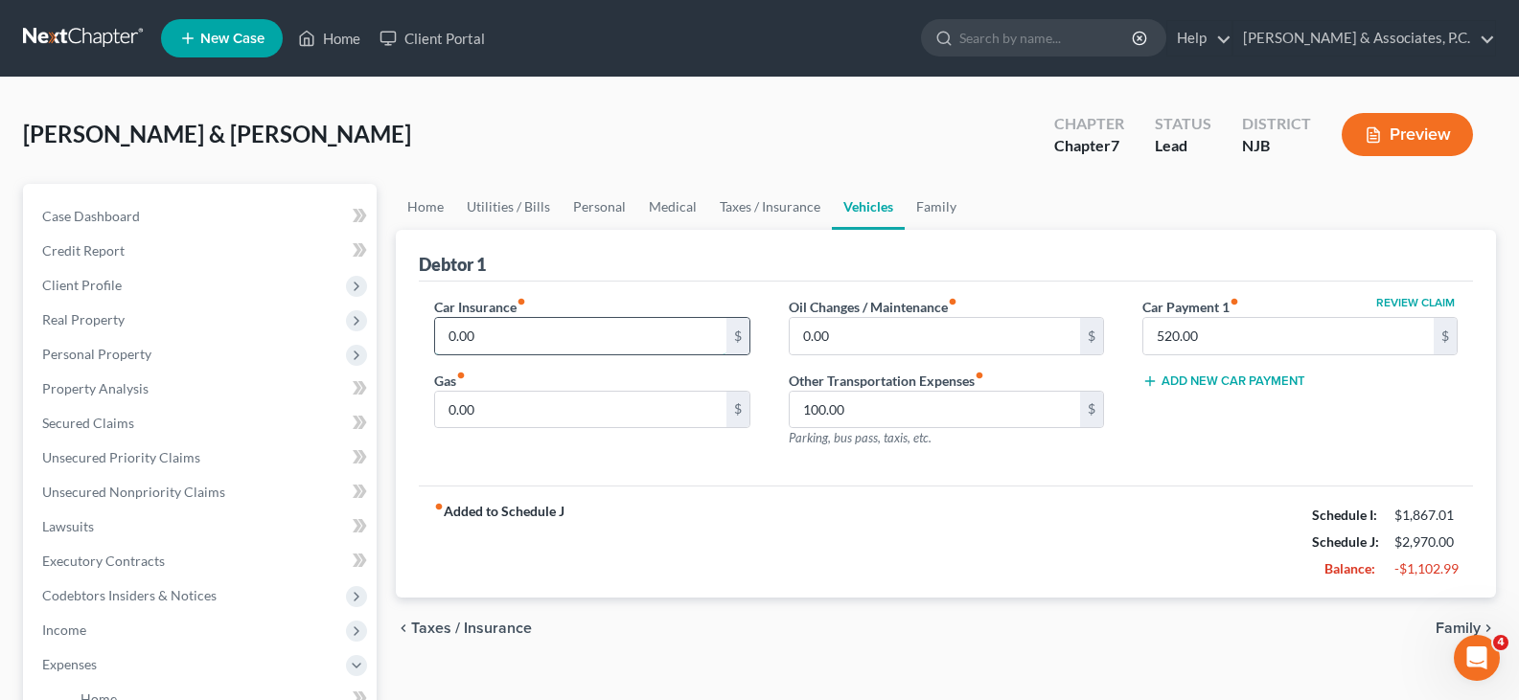
click at [536, 340] on input "0.00" at bounding box center [580, 336] width 290 height 36
click at [507, 411] on input "0.00" at bounding box center [580, 410] width 290 height 36
click at [877, 400] on input "100.00" at bounding box center [934, 410] width 290 height 36
click at [552, 321] on input "0.00" at bounding box center [580, 336] width 290 height 36
drag, startPoint x: 845, startPoint y: 410, endPoint x: 822, endPoint y: 394, distance: 28.2
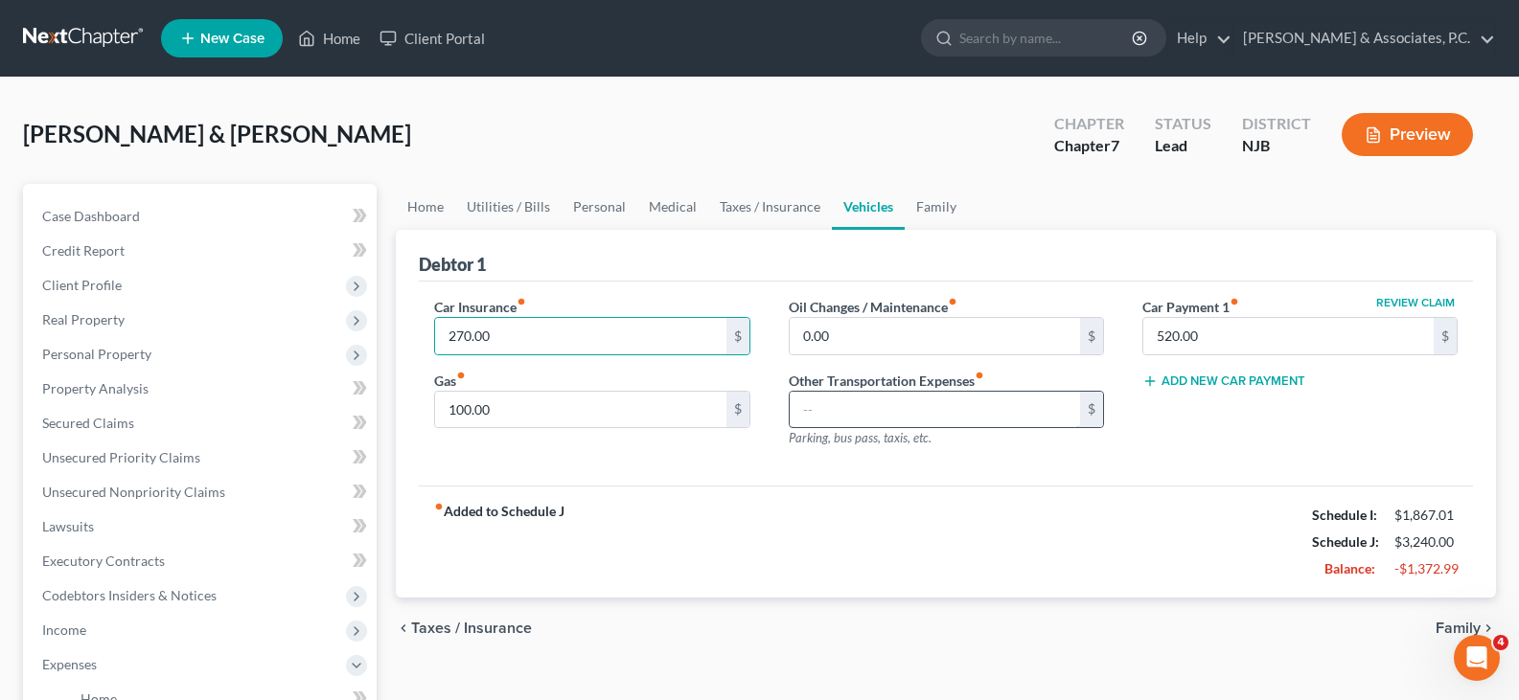
click at [841, 408] on input "text" at bounding box center [934, 410] width 290 height 36
drag, startPoint x: 840, startPoint y: 334, endPoint x: 851, endPoint y: 395, distance: 61.3
click at [840, 334] on input "0.00" at bounding box center [934, 336] width 290 height 36
click at [841, 411] on input "text" at bounding box center [934, 410] width 290 height 36
drag, startPoint x: 688, startPoint y: 548, endPoint x: 564, endPoint y: 356, distance: 228.0
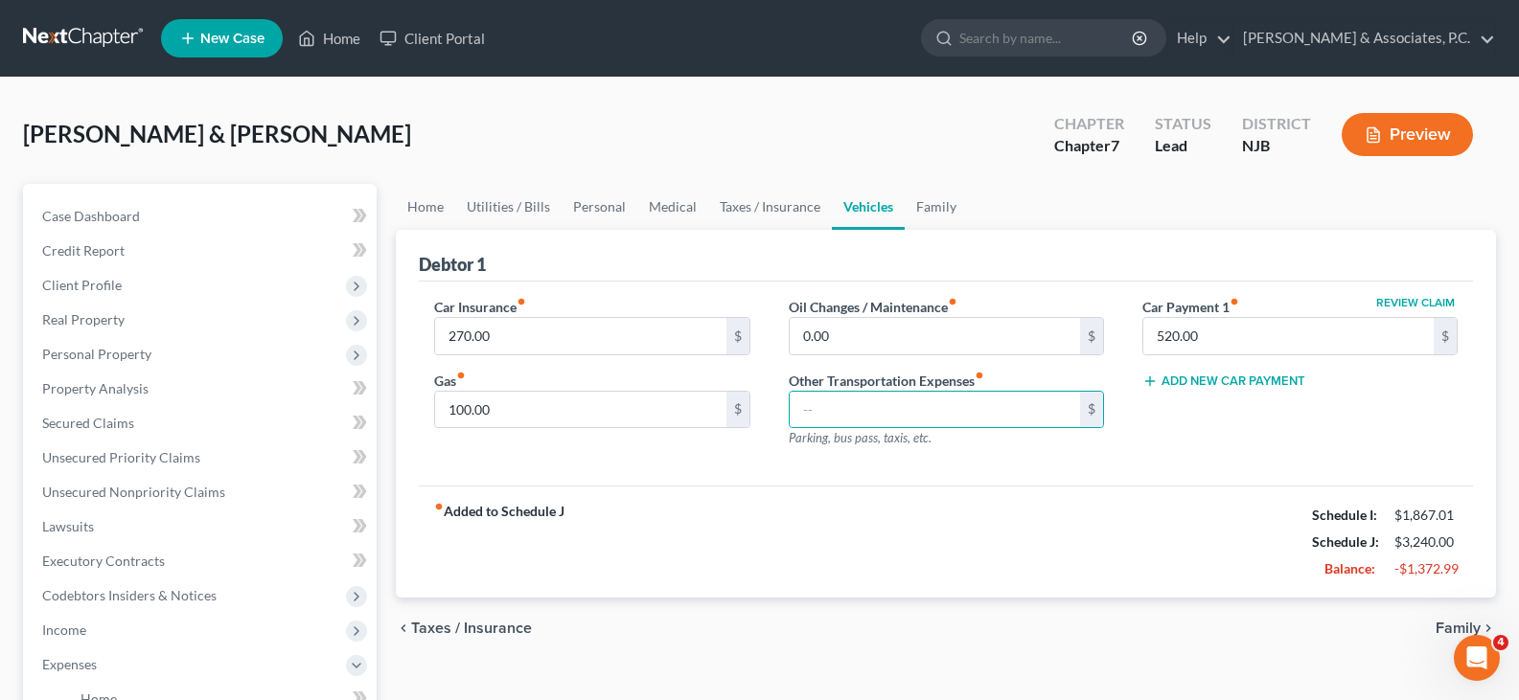
click at [681, 524] on div "fiber_manual_record Added to Schedule J Schedule I: $1,867.01 Schedule J: $3,24…" at bounding box center [946, 542] width 1054 height 112
click at [922, 202] on link "Family" at bounding box center [935, 207] width 63 height 46
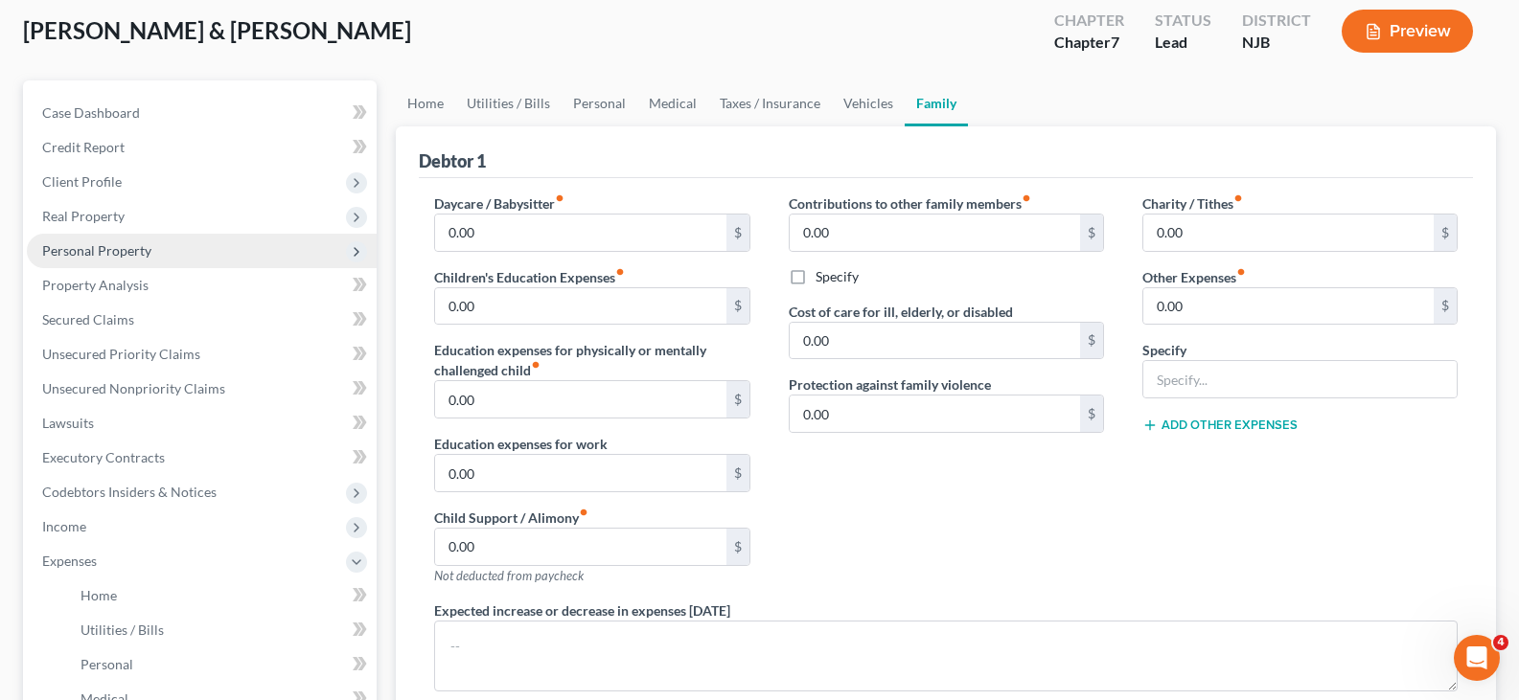
scroll to position [287, 0]
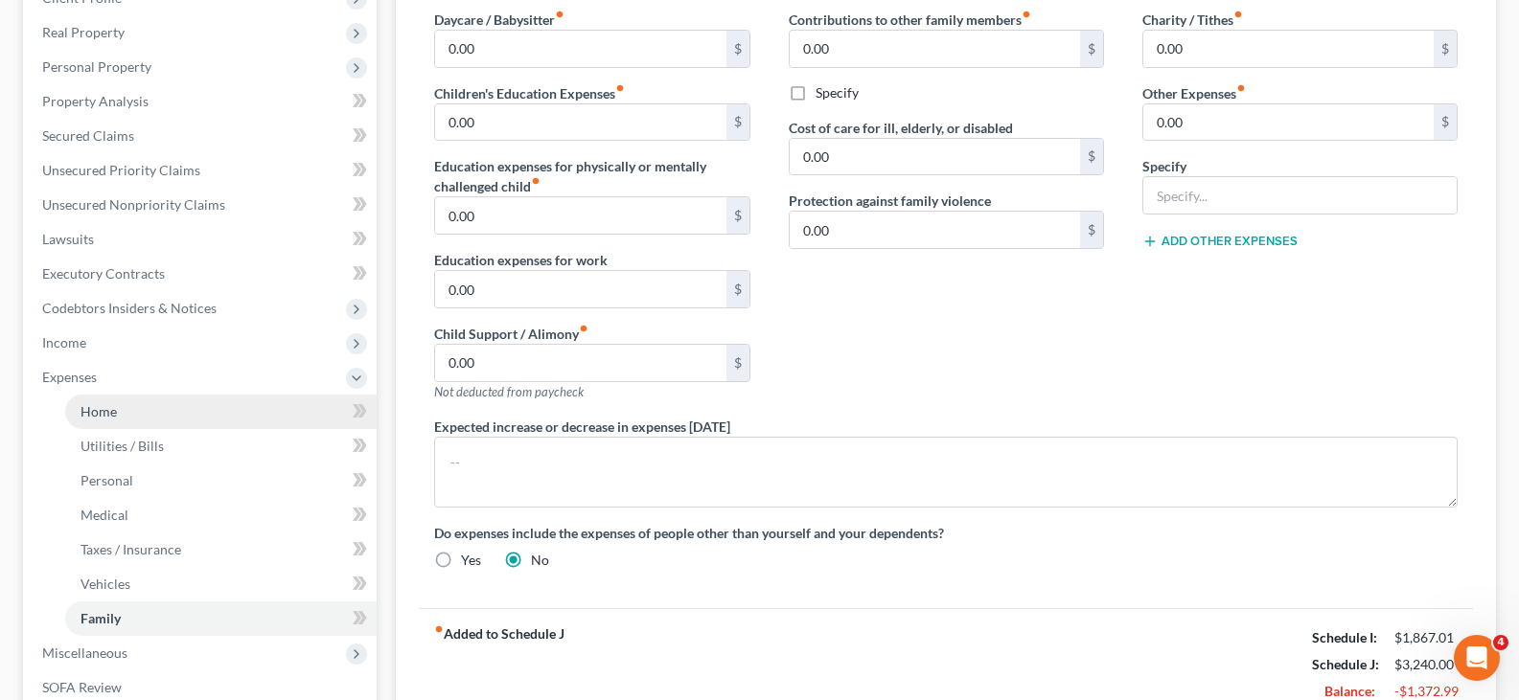
drag, startPoint x: 90, startPoint y: 400, endPoint x: 69, endPoint y: 379, distance: 29.8
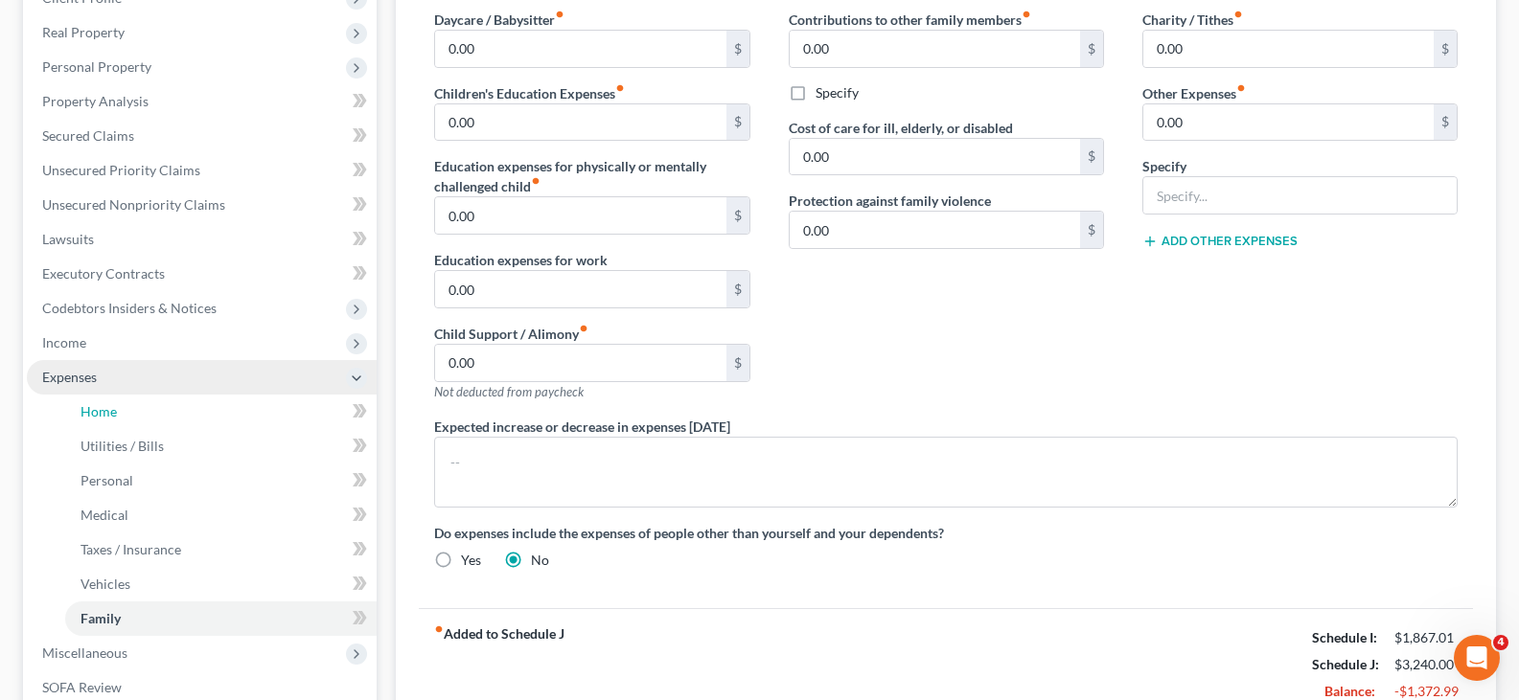
click at [89, 400] on link "Home" at bounding box center [220, 412] width 311 height 34
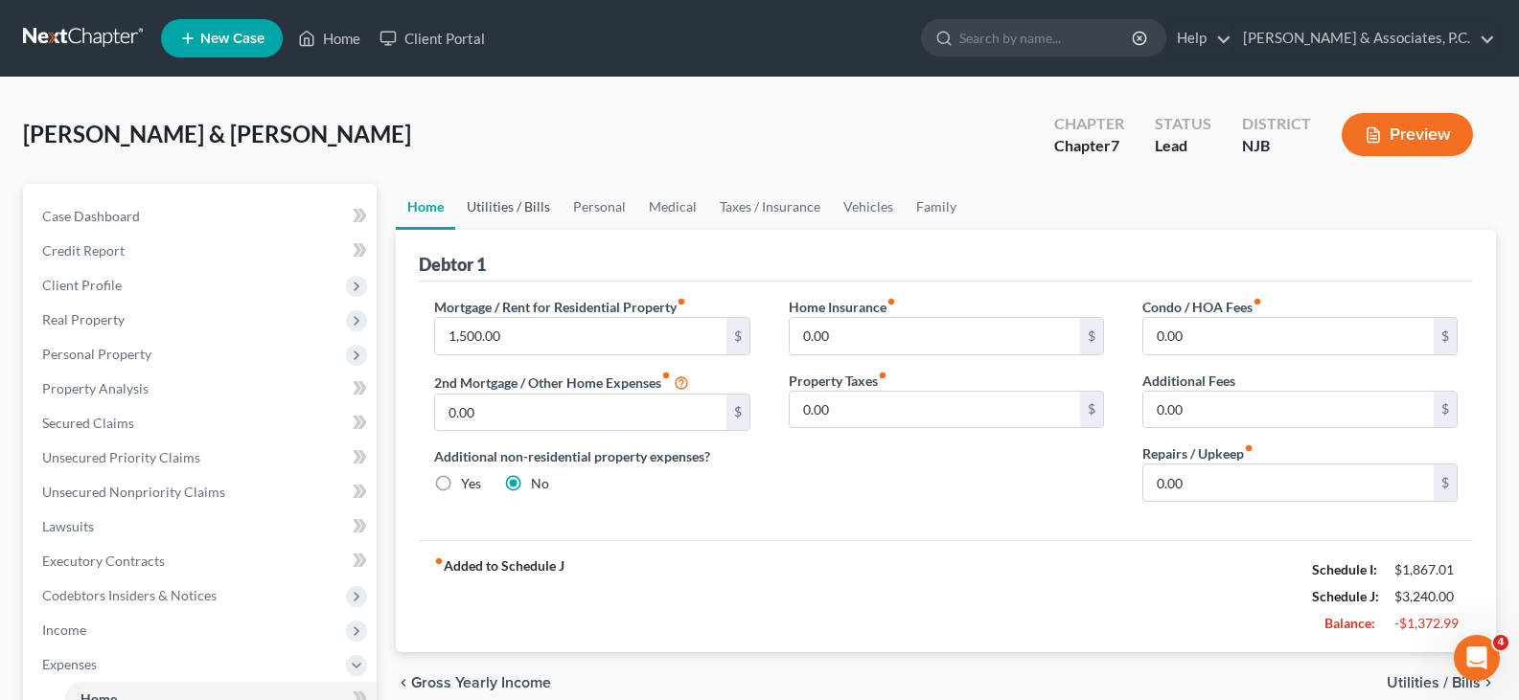
click at [481, 210] on link "Utilities / Bills" at bounding box center [508, 207] width 106 height 46
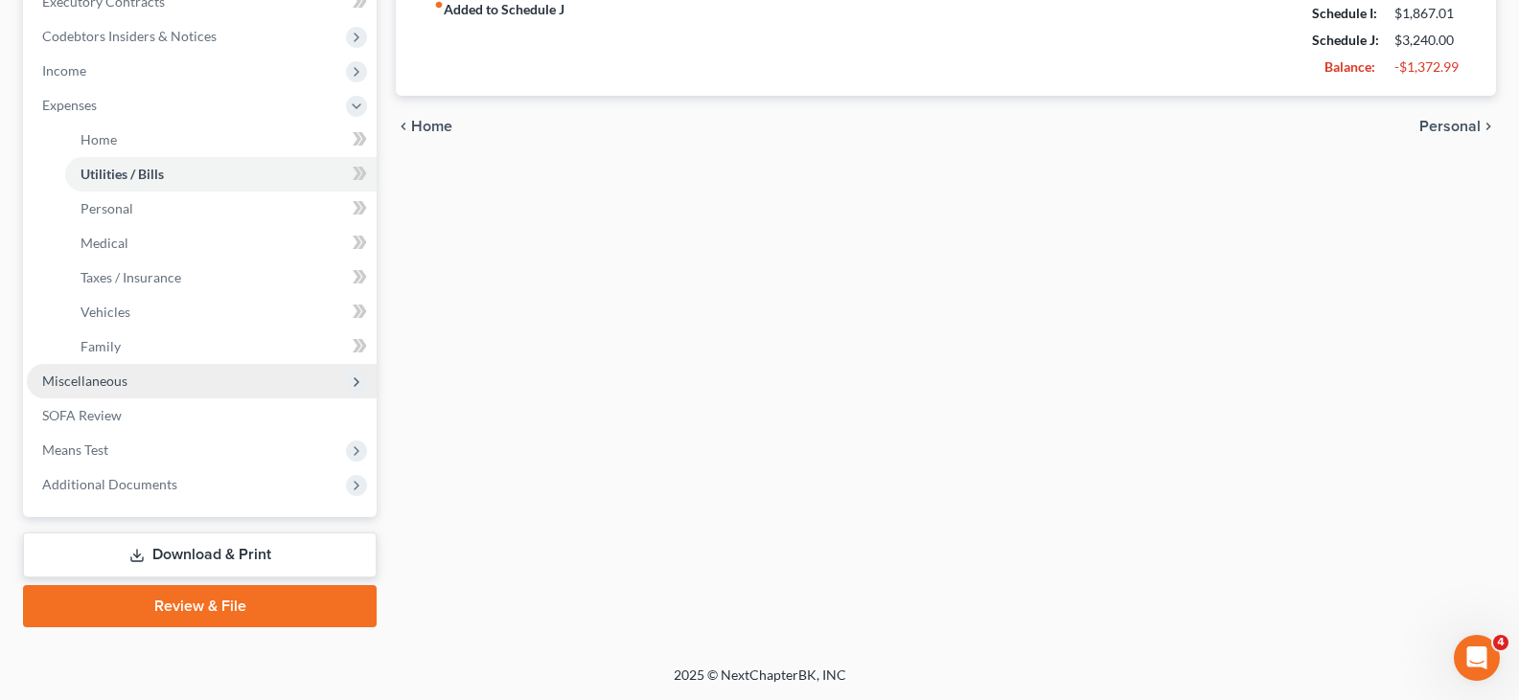
click at [81, 385] on span "Miscellaneous" at bounding box center [84, 381] width 85 height 16
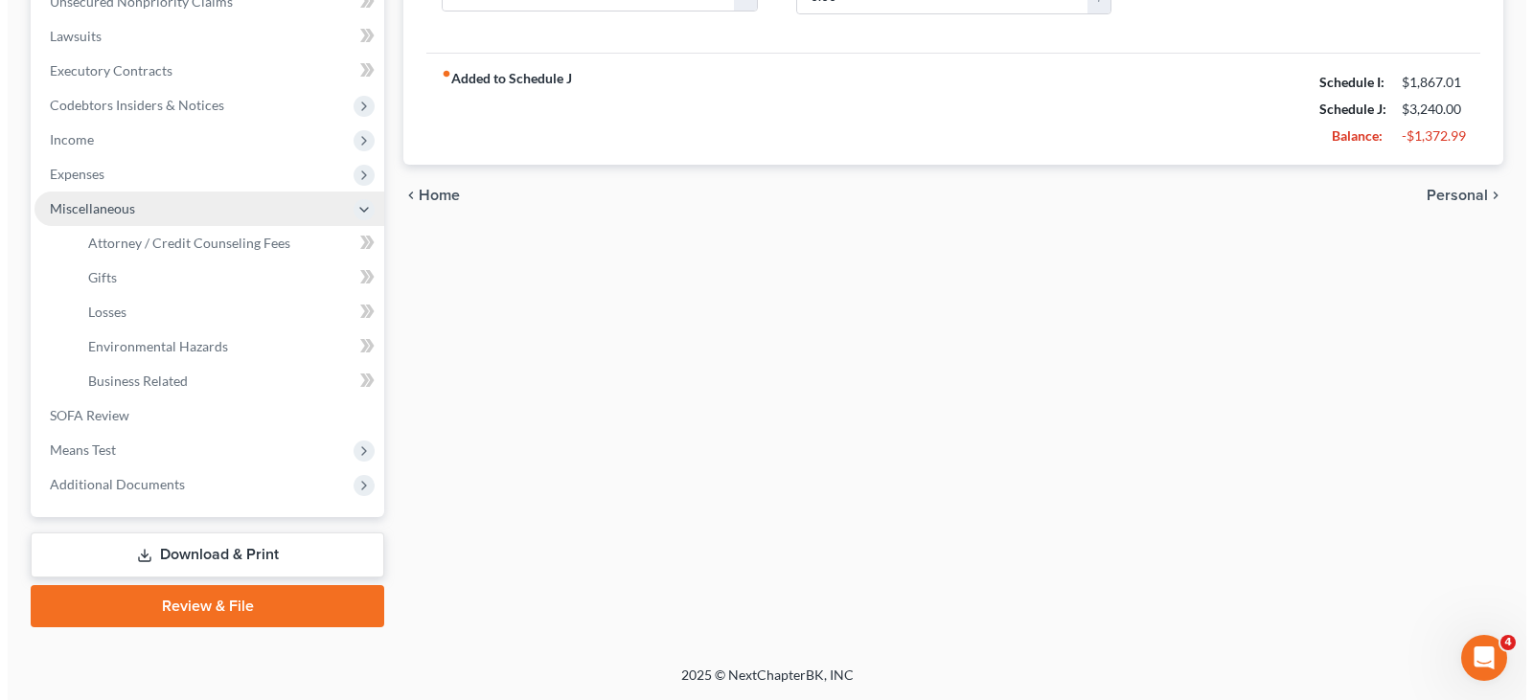
scroll to position [491, 0]
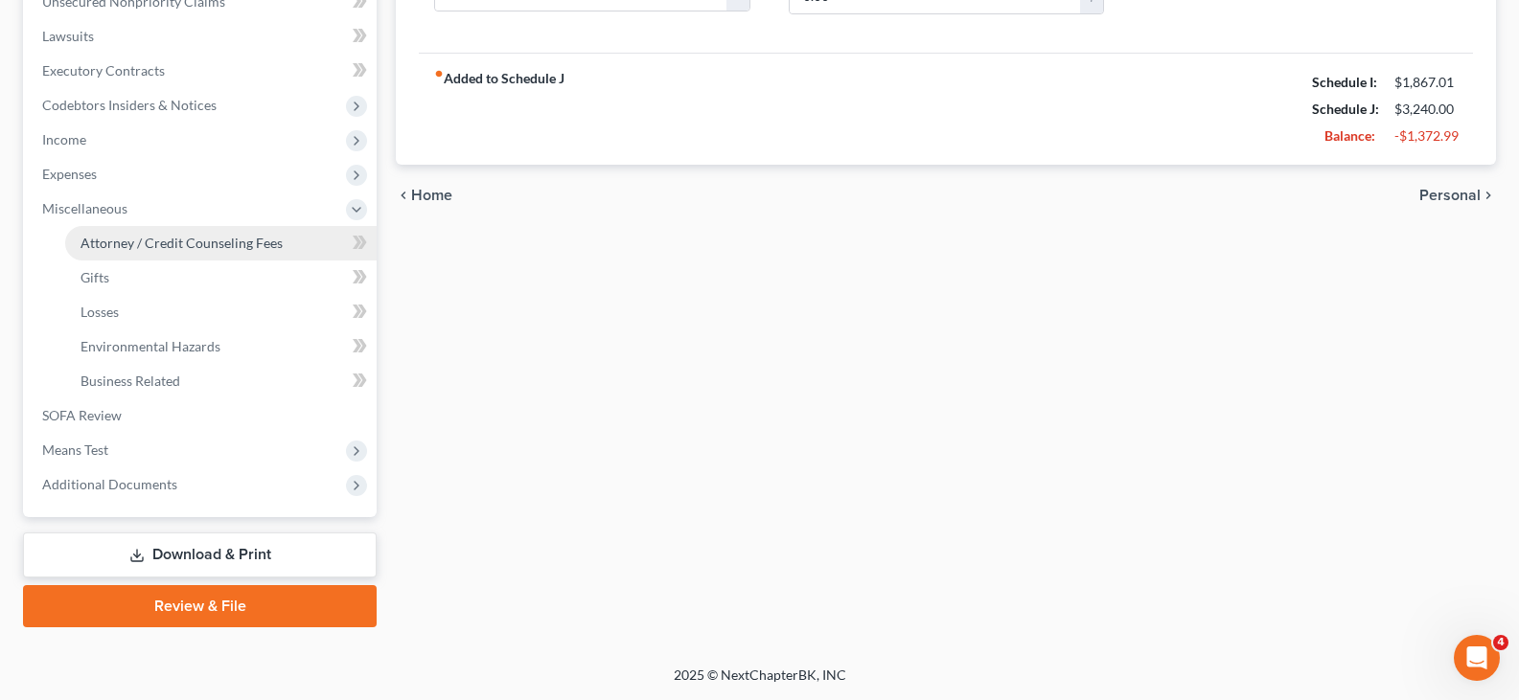
click at [142, 242] on span "Attorney / Credit Counseling Fees" at bounding box center [181, 243] width 202 height 16
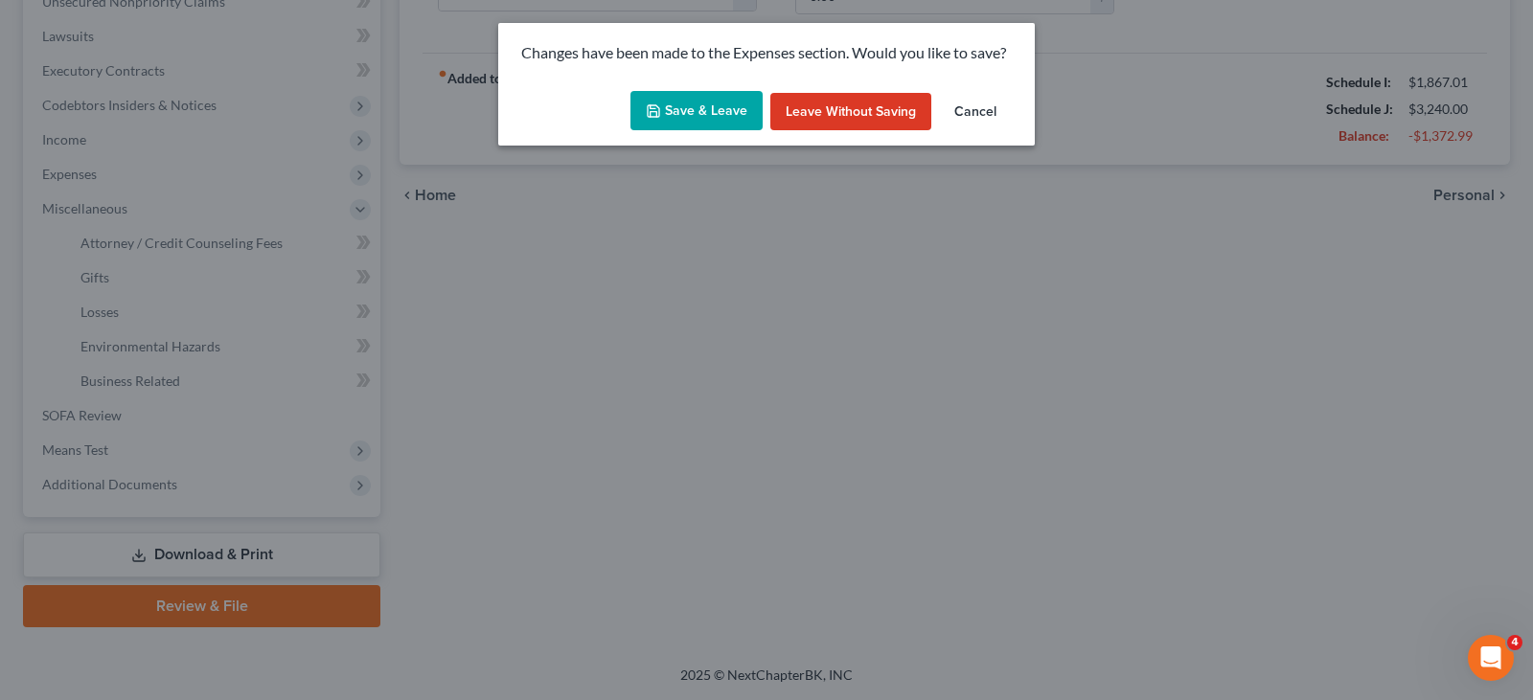
click at [689, 110] on button "Save & Leave" at bounding box center [696, 111] width 132 height 40
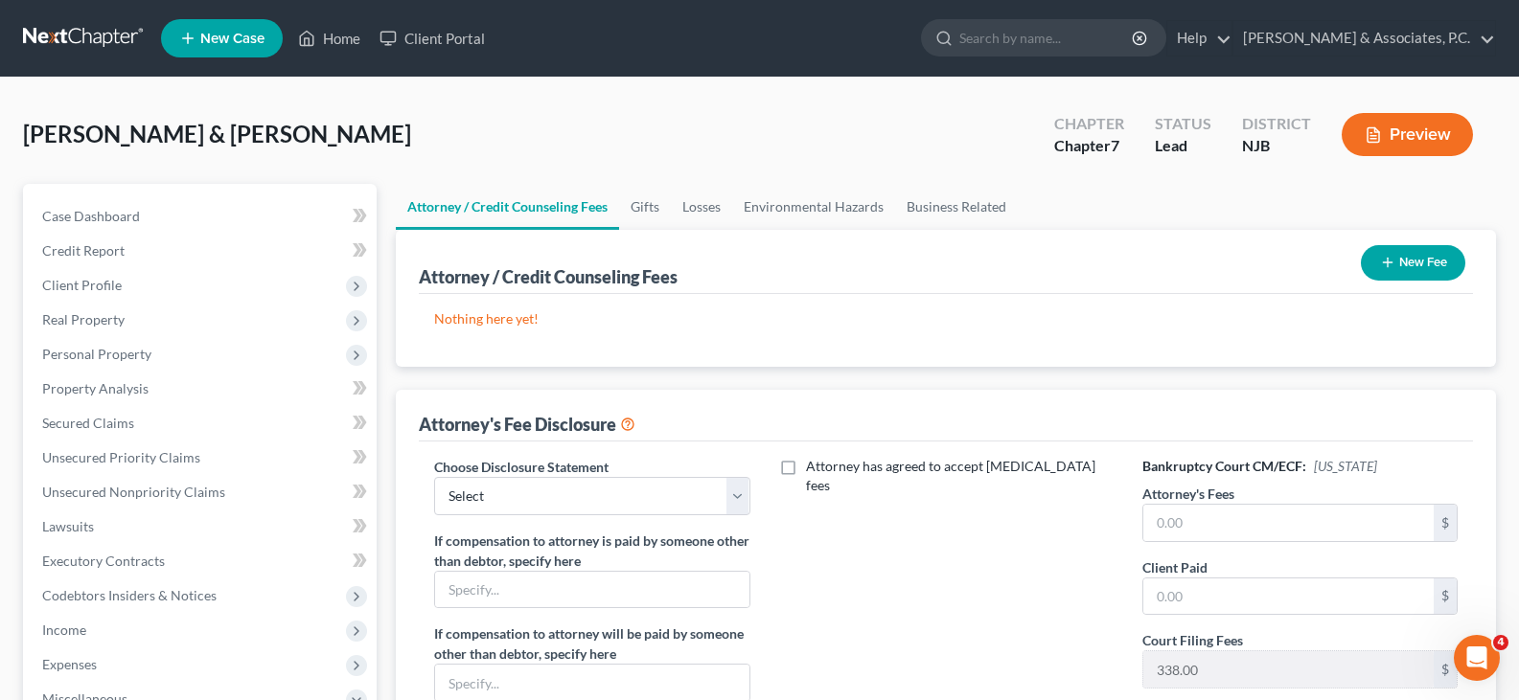
click at [1416, 257] on button "New Fee" at bounding box center [1412, 262] width 104 height 35
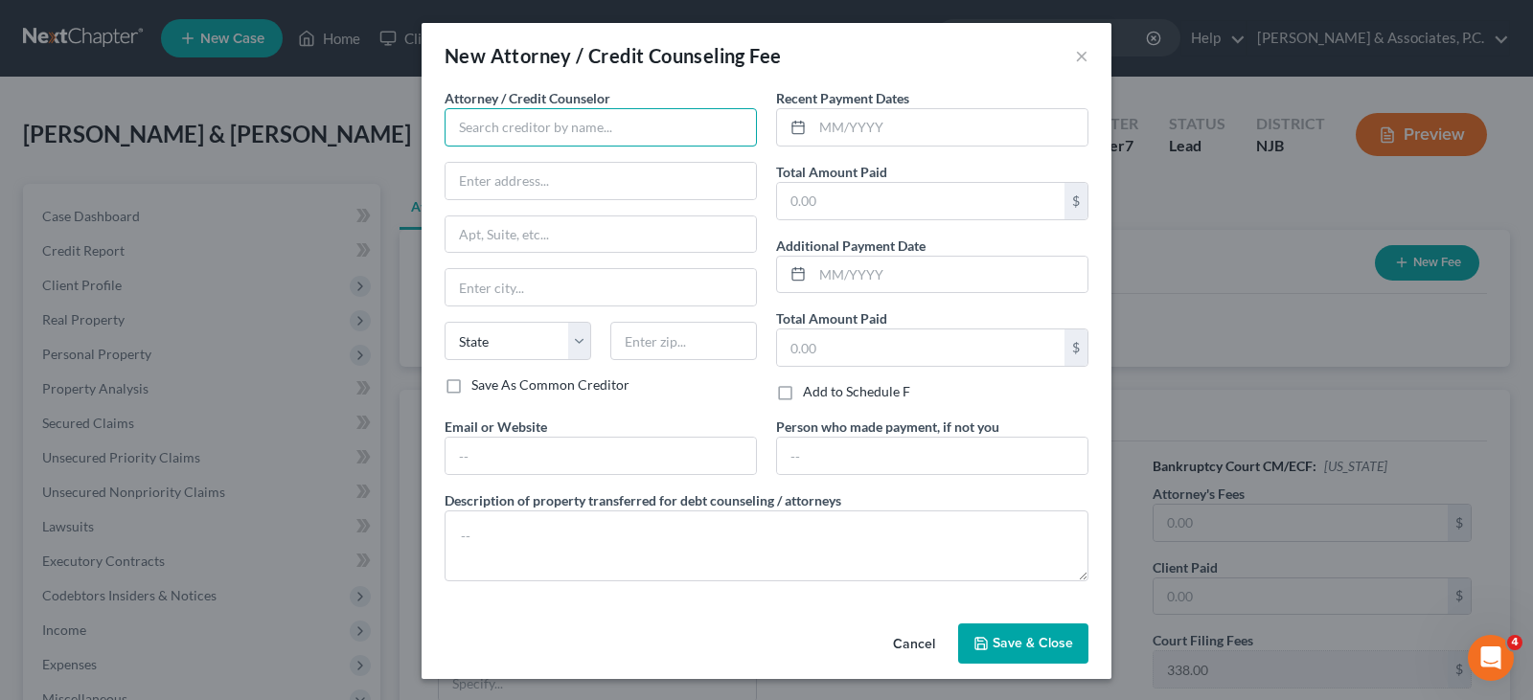
click at [624, 132] on input "text" at bounding box center [601, 127] width 312 height 38
click at [1036, 635] on span "Save & Close" at bounding box center [1033, 643] width 80 height 16
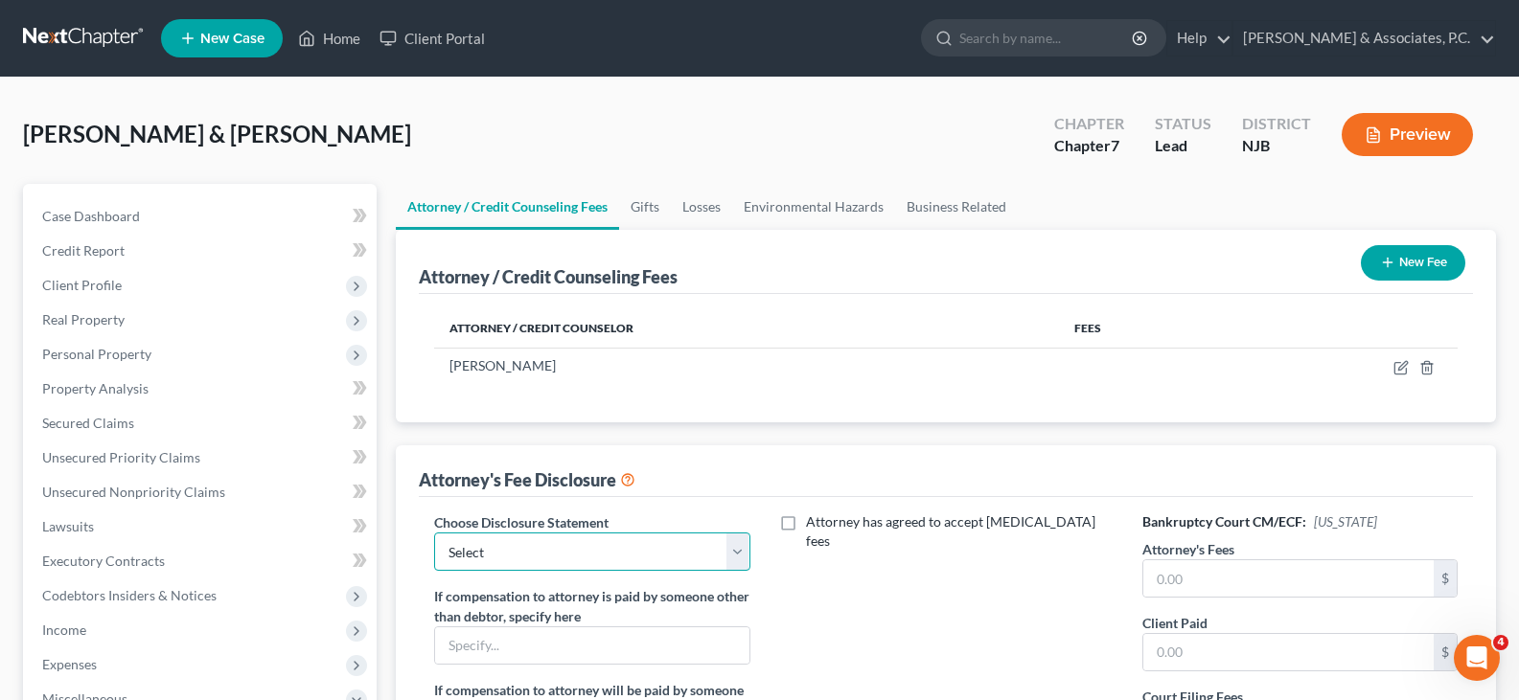
drag, startPoint x: 749, startPoint y: 557, endPoint x: 740, endPoint y: 554, distance: 10.0
click at [748, 557] on select "Select Attorney" at bounding box center [591, 552] width 315 height 38
click at [434, 533] on select "Select Attorney" at bounding box center [591, 552] width 315 height 38
click at [997, 596] on div "Attorney has agreed to accept [MEDICAL_DATA] fees" at bounding box center [946, 681] width 354 height 336
click at [1225, 578] on input "text" at bounding box center [1288, 578] width 290 height 36
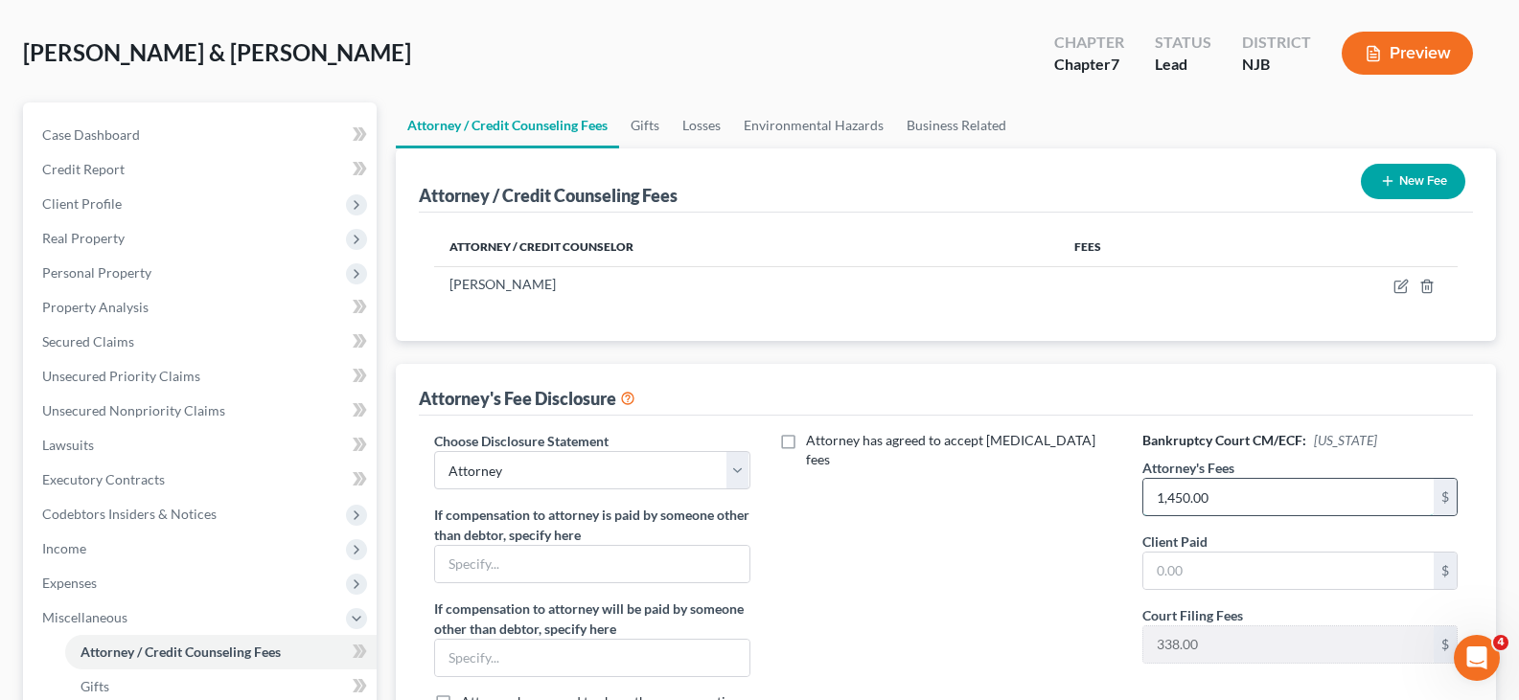
scroll to position [192, 0]
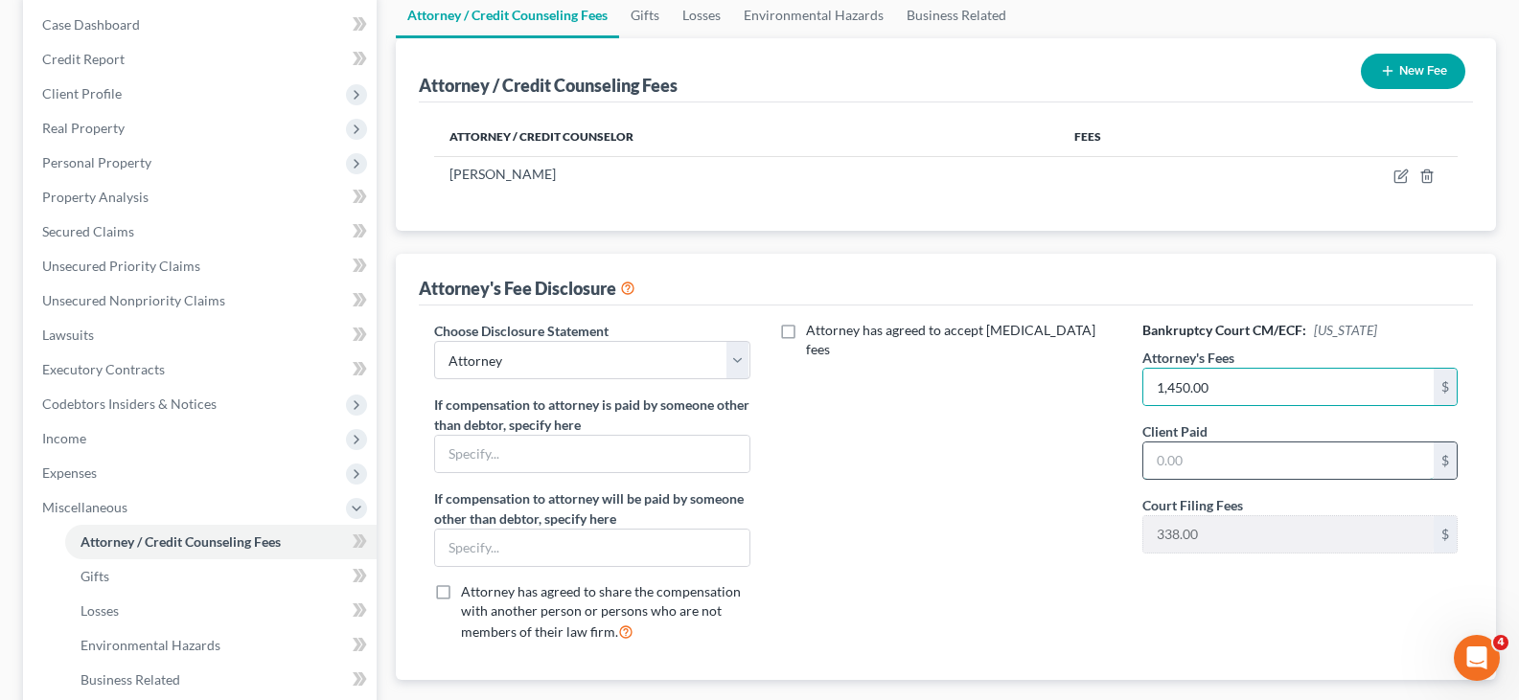
click at [1190, 462] on input "text" at bounding box center [1288, 461] width 290 height 36
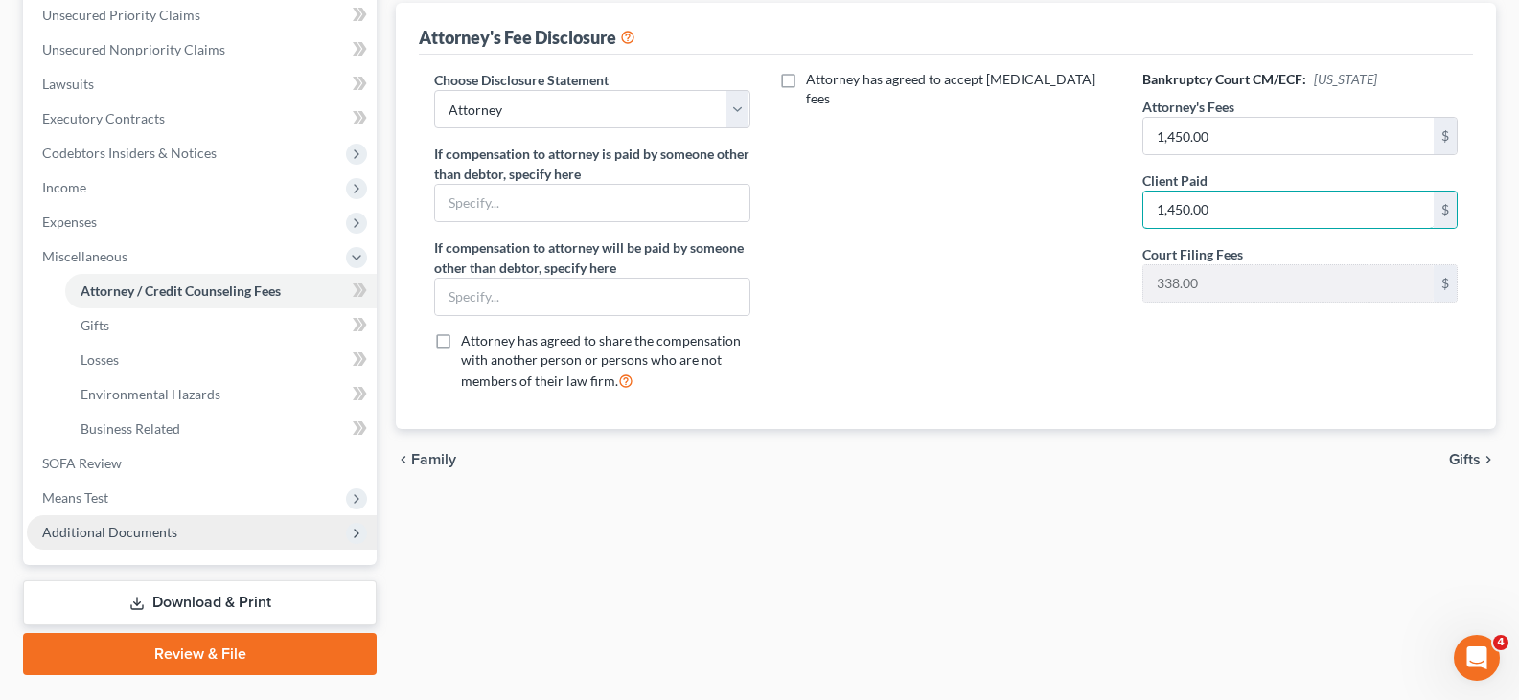
scroll to position [479, 0]
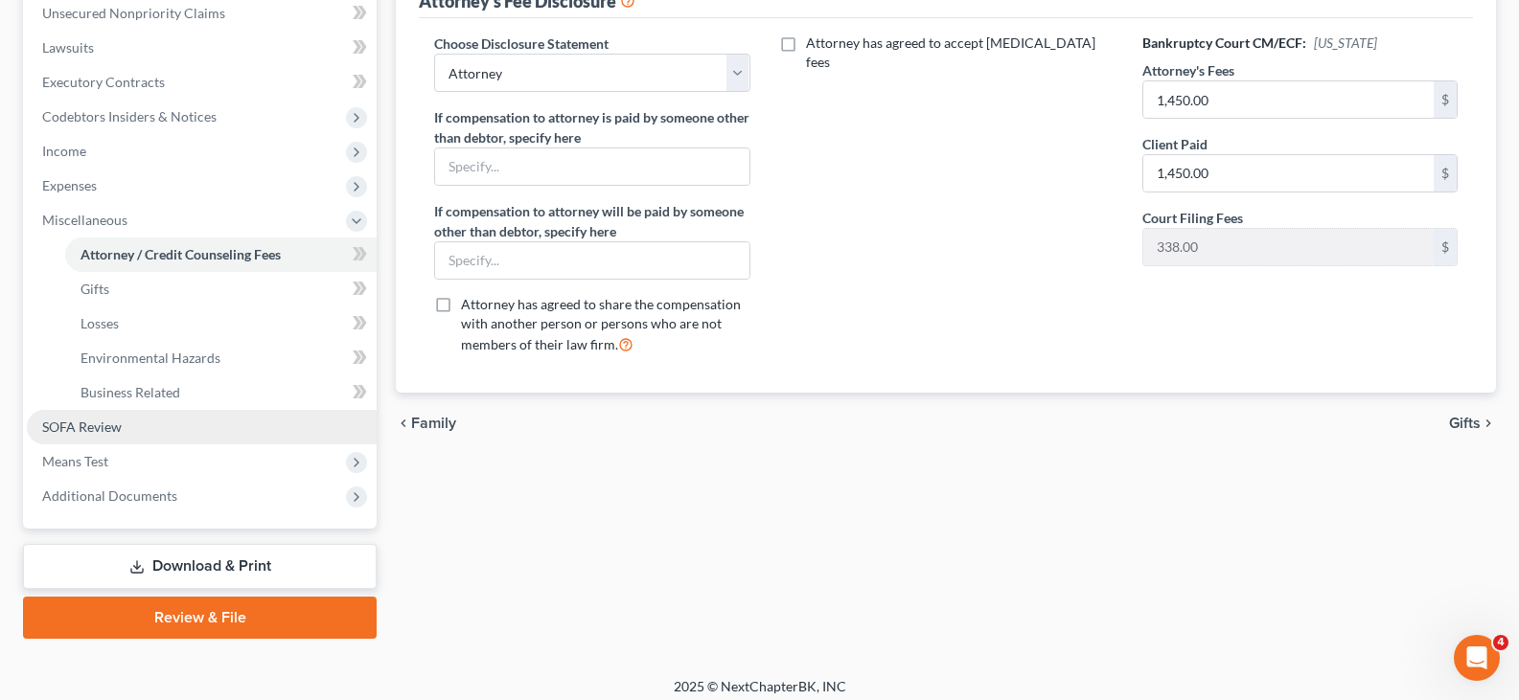
click at [55, 431] on span "SOFA Review" at bounding box center [82, 427] width 80 height 16
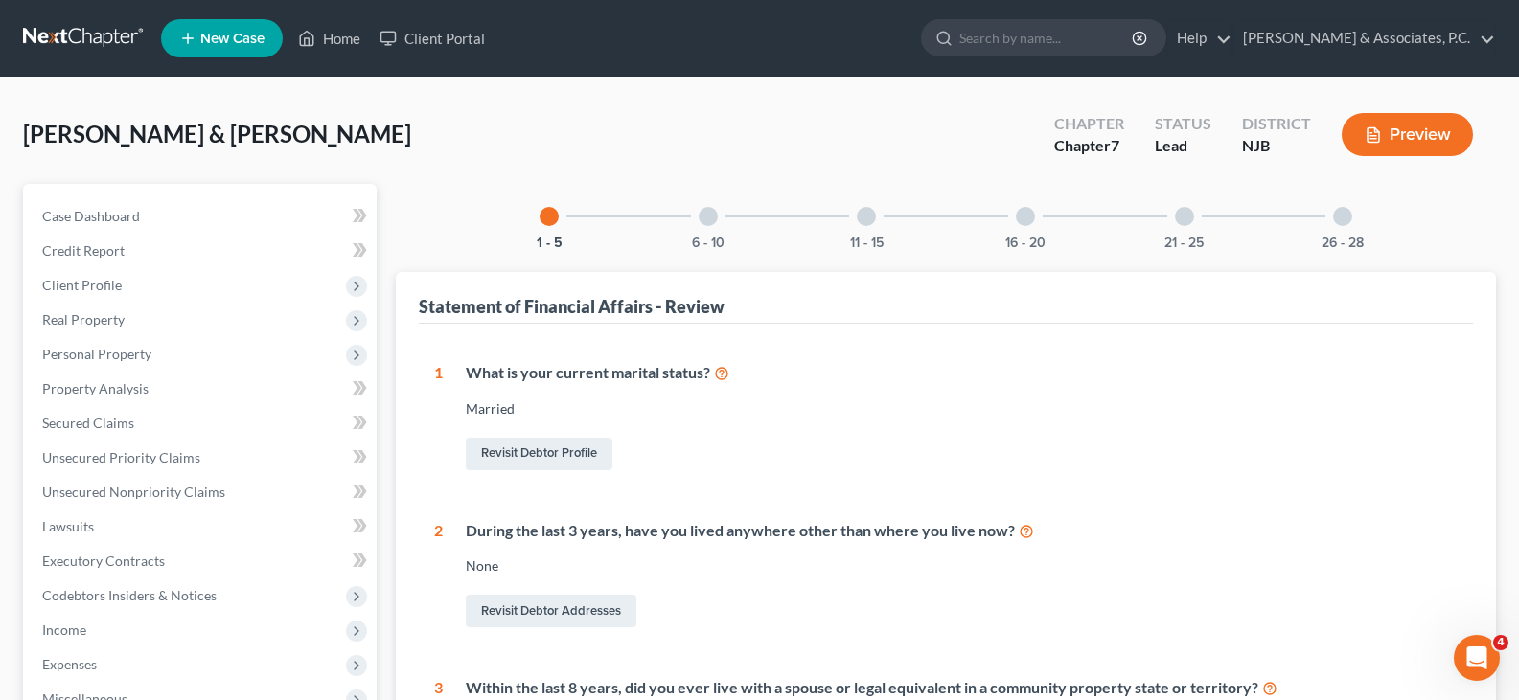
click at [701, 217] on div at bounding box center [707, 216] width 19 height 19
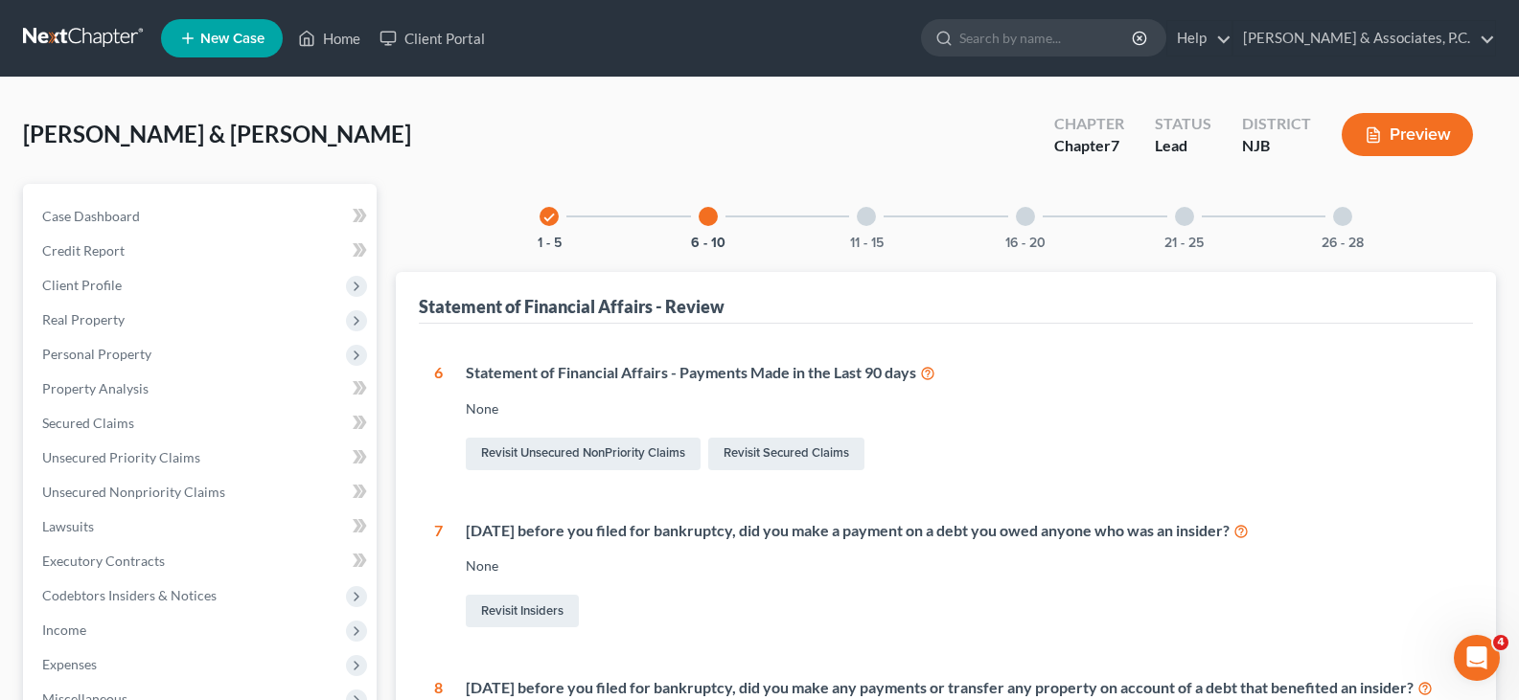
click at [858, 213] on div at bounding box center [866, 216] width 19 height 19
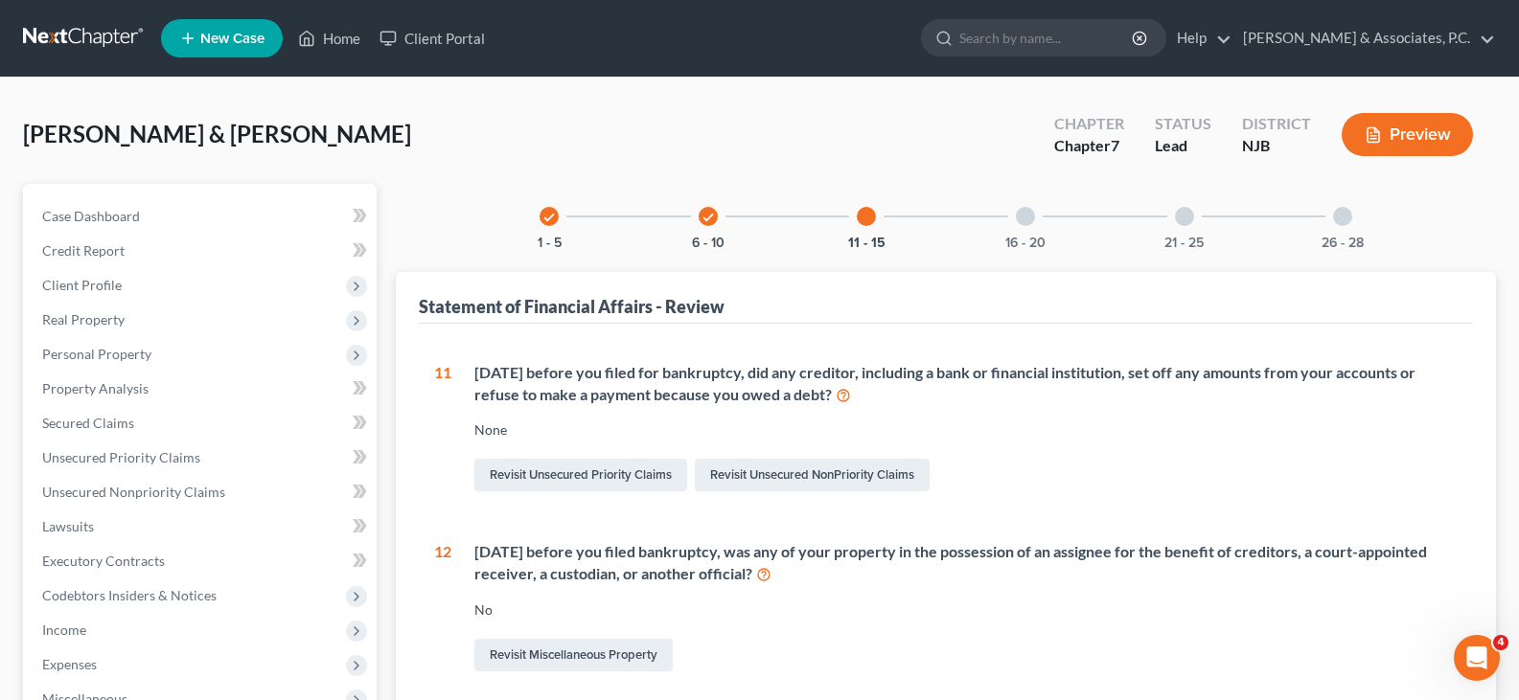
click at [1028, 213] on div at bounding box center [1025, 216] width 19 height 19
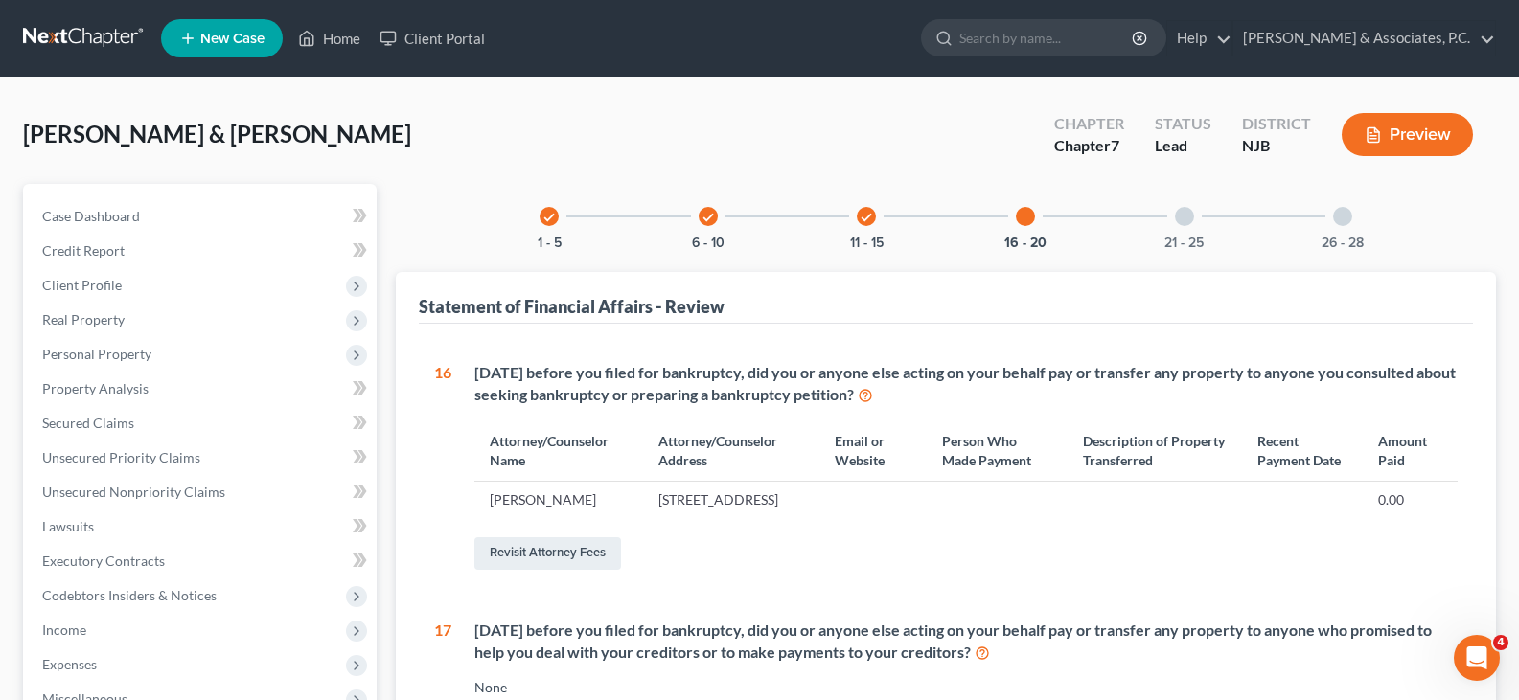
drag, startPoint x: 1187, startPoint y: 218, endPoint x: 1324, endPoint y: 212, distance: 137.2
click at [1190, 218] on div at bounding box center [1184, 216] width 19 height 19
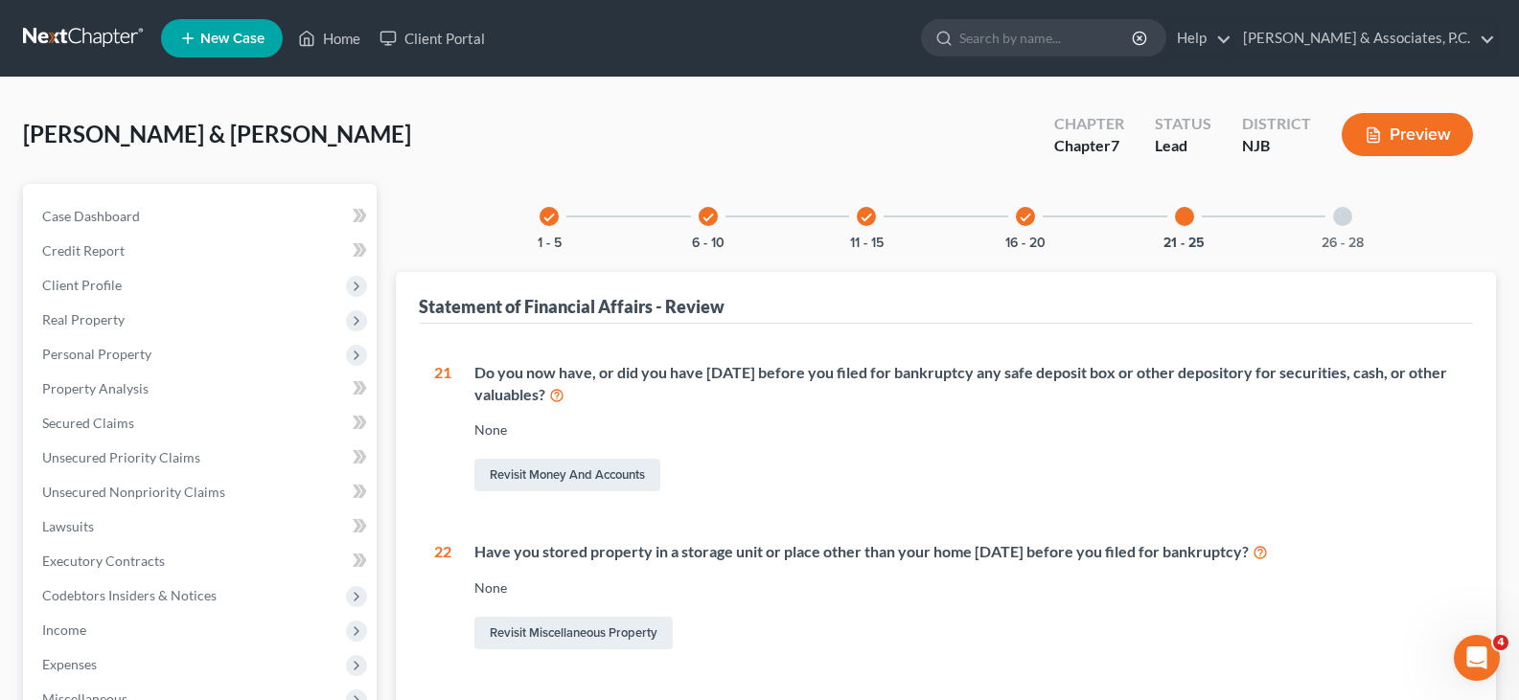
drag, startPoint x: 1348, startPoint y: 213, endPoint x: 878, endPoint y: 231, distance: 470.8
click at [1343, 214] on div at bounding box center [1342, 216] width 19 height 19
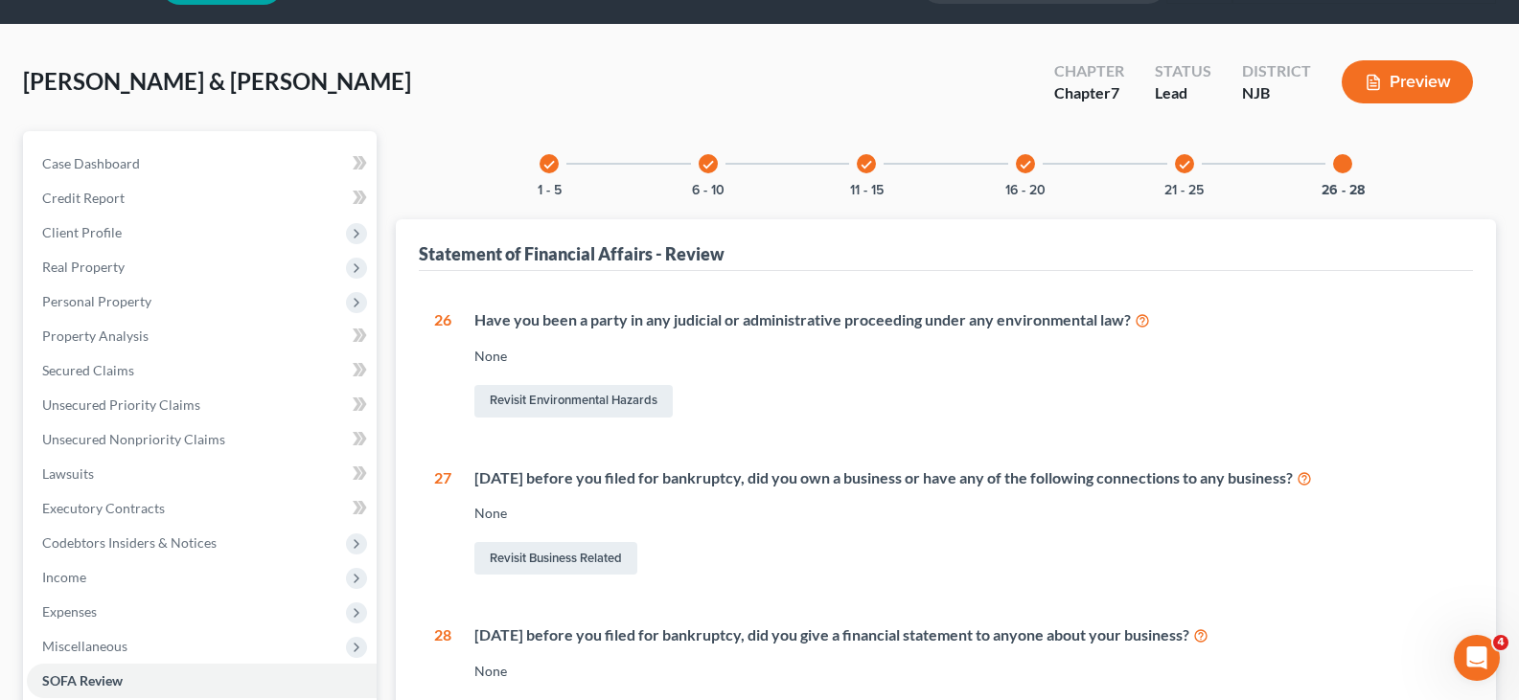
scroll to position [96, 0]
